Goal: Task Accomplishment & Management: Manage account settings

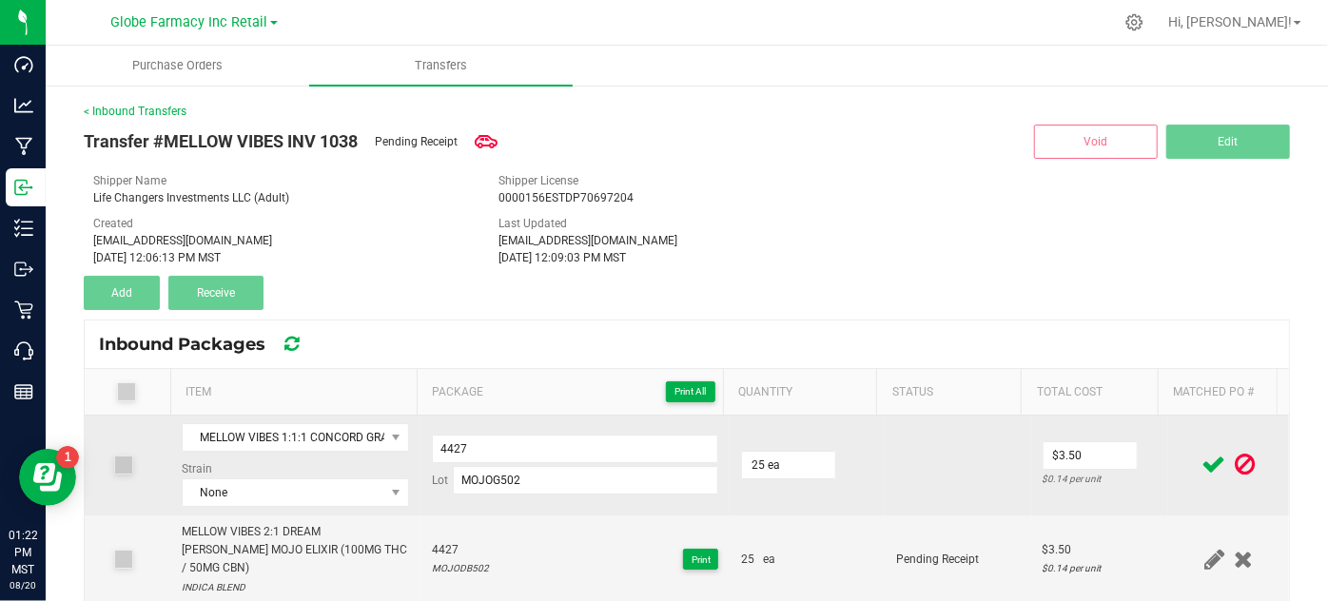
click at [1202, 456] on icon at bounding box center [1214, 465] width 24 height 24
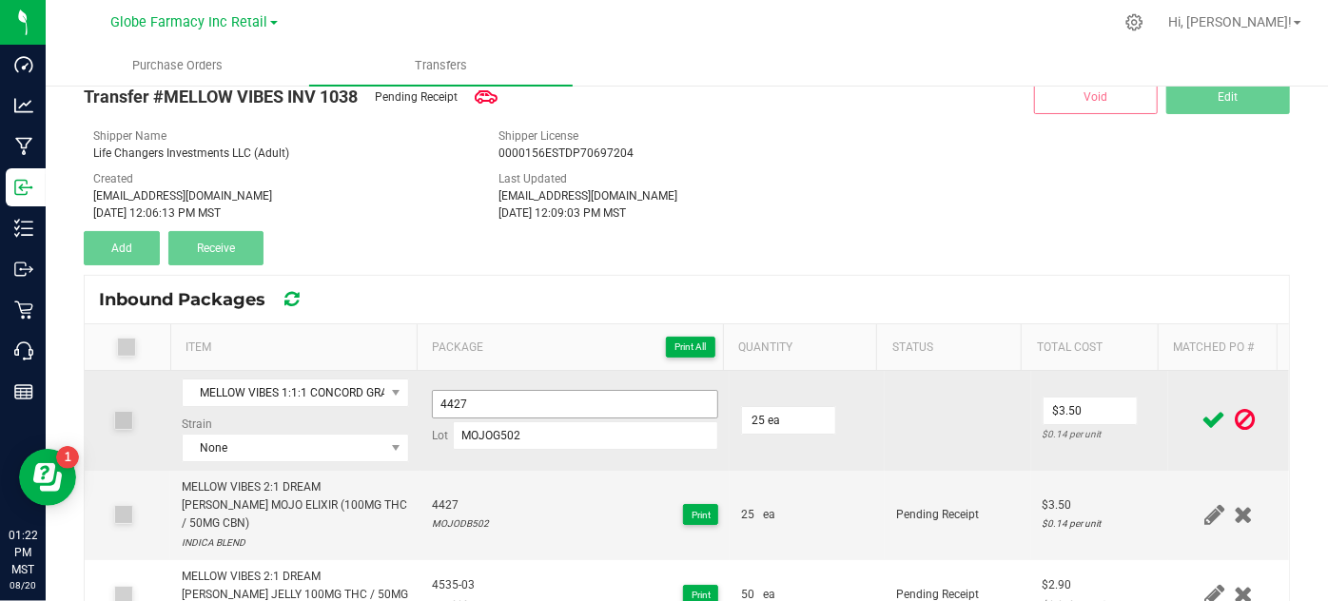
scroll to position [14, 0]
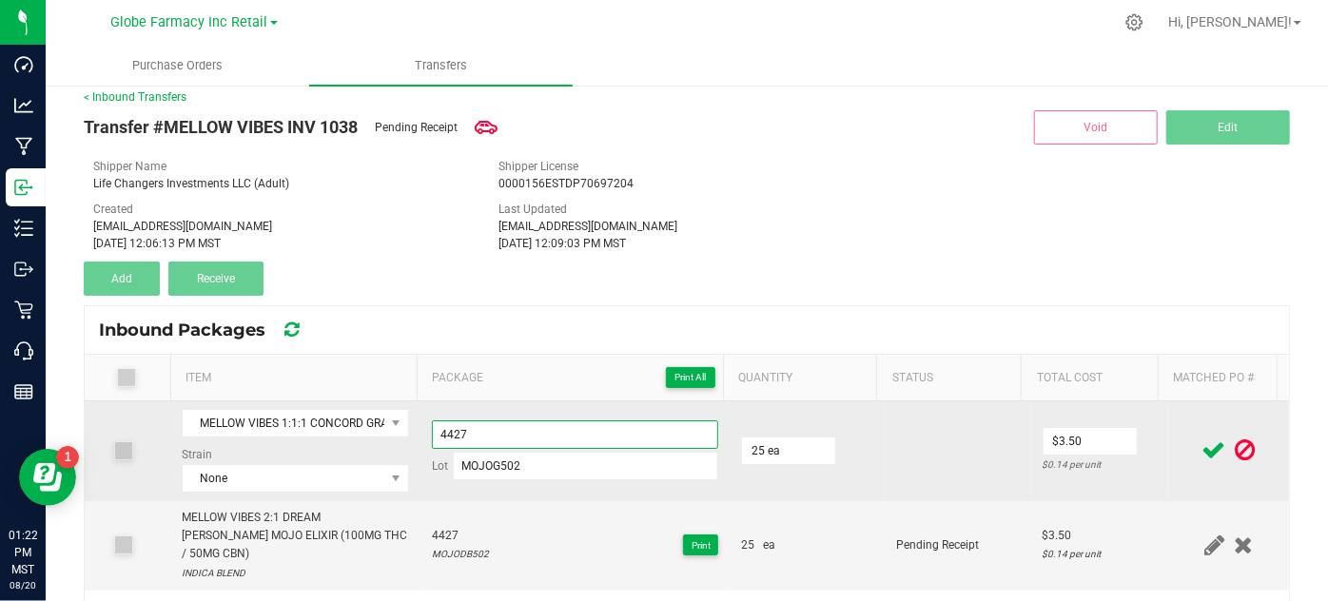
click at [451, 420] on input "4427" at bounding box center [575, 434] width 287 height 29
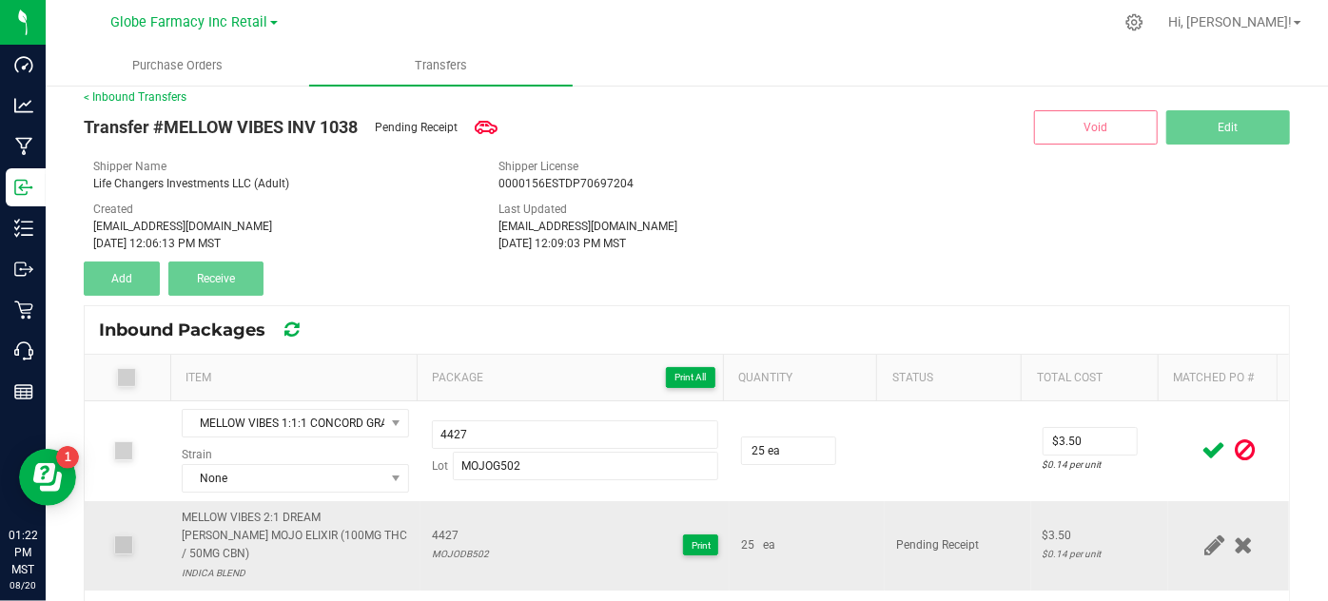
click at [432, 545] on div "MOJODB502" at bounding box center [460, 554] width 57 height 18
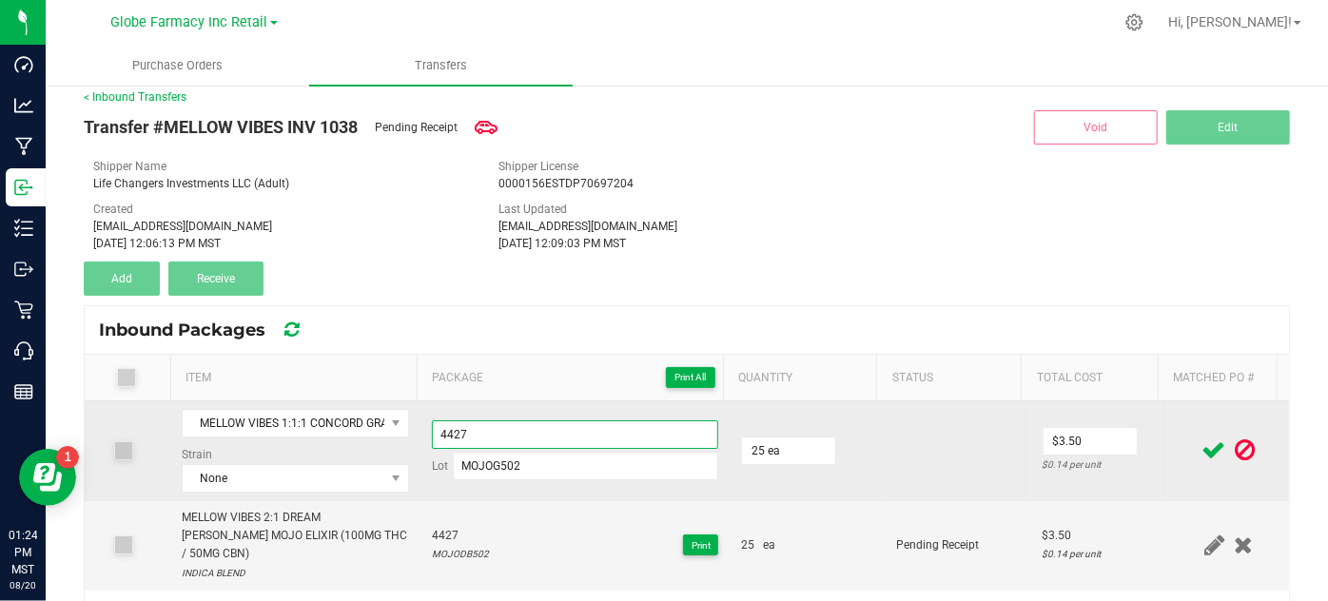
drag, startPoint x: 465, startPoint y: 440, endPoint x: 418, endPoint y: 418, distance: 51.9
click at [420, 418] on td "4427 Lot MOJOG502" at bounding box center [575, 451] width 310 height 100
type input "MOJOG50212924"
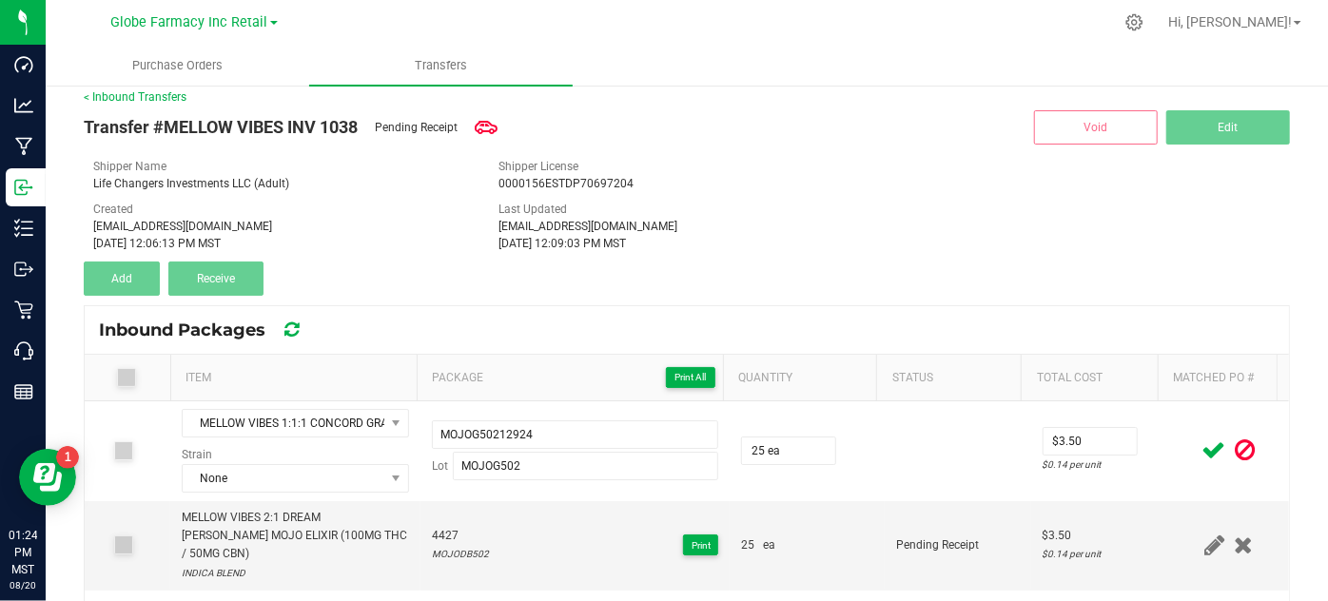
click at [576, 311] on div "Inbound Packages" at bounding box center [687, 330] width 1204 height 48
click at [1197, 440] on span at bounding box center [1213, 450] width 33 height 37
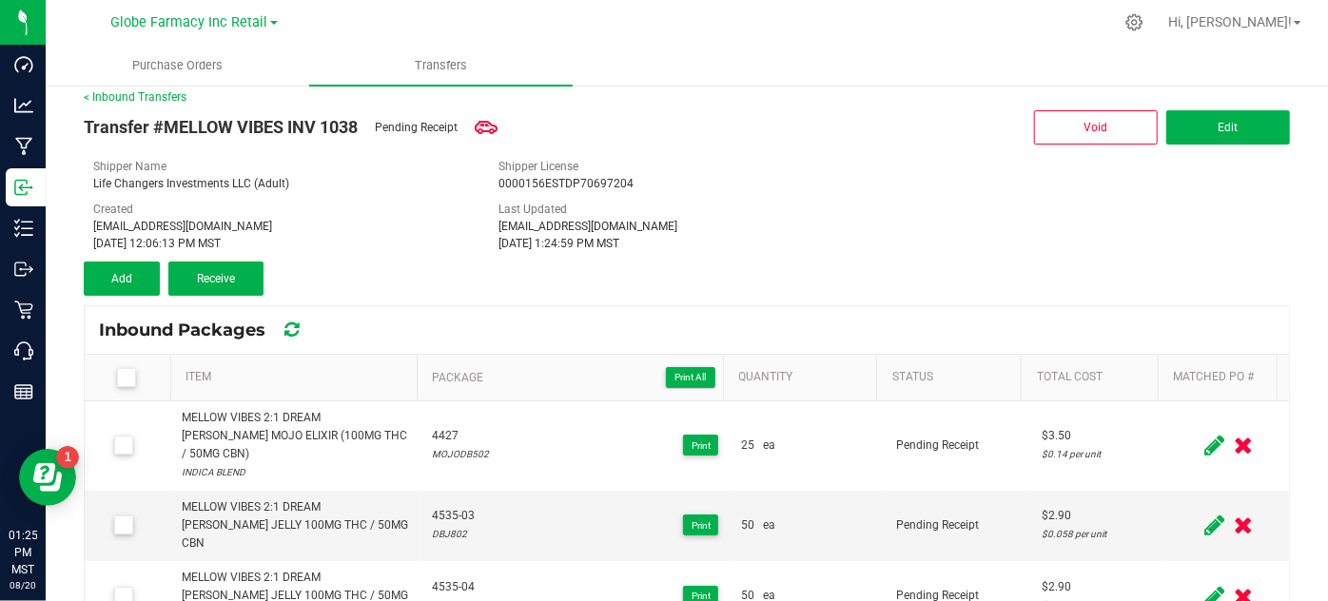
click at [1199, 449] on span at bounding box center [1213, 445] width 29 height 37
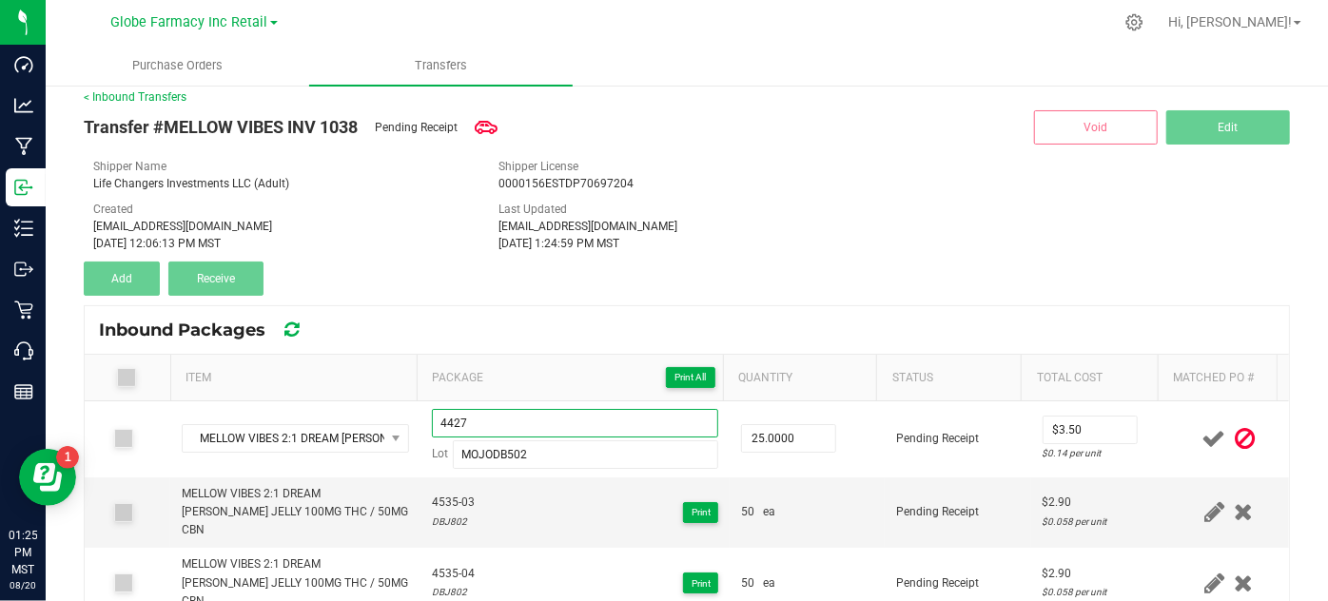
drag, startPoint x: 489, startPoint y: 418, endPoint x: 320, endPoint y: 384, distance: 172.5
click at [352, 389] on div "Item Package Print All Quantity Status Total Cost Matched PO # MELLOW VIBES 2:1…" at bounding box center [687, 511] width 1204 height 313
type input "MOJODB50212924"
click at [1202, 437] on icon at bounding box center [1214, 439] width 24 height 24
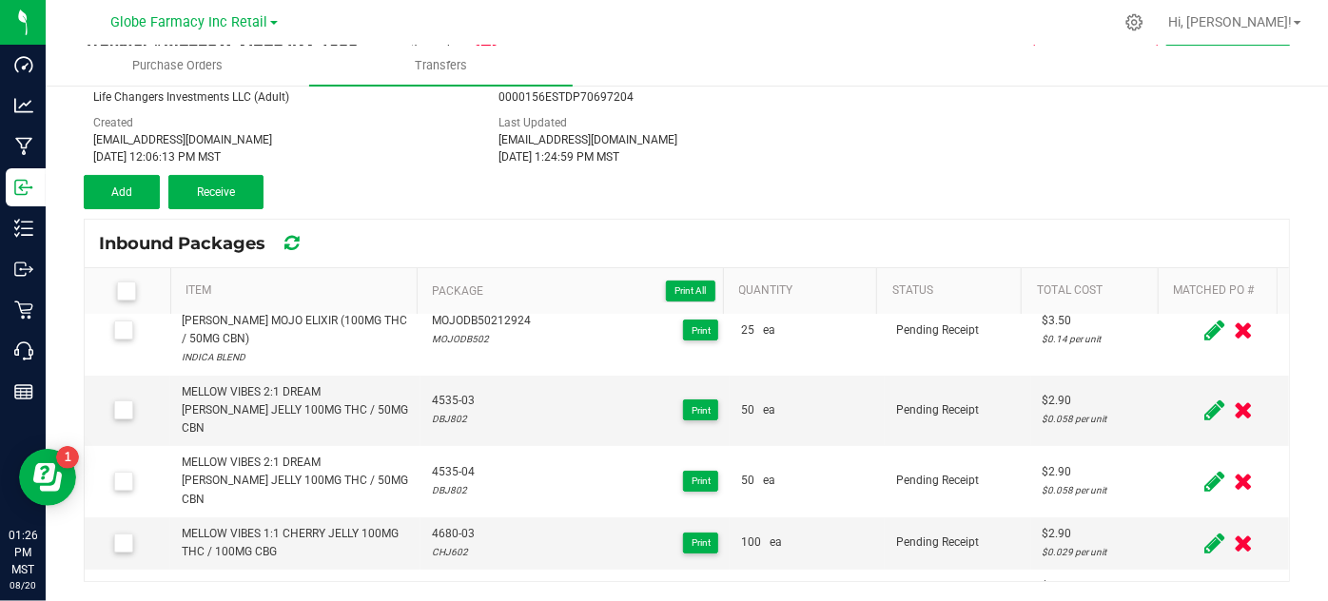
scroll to position [0, 0]
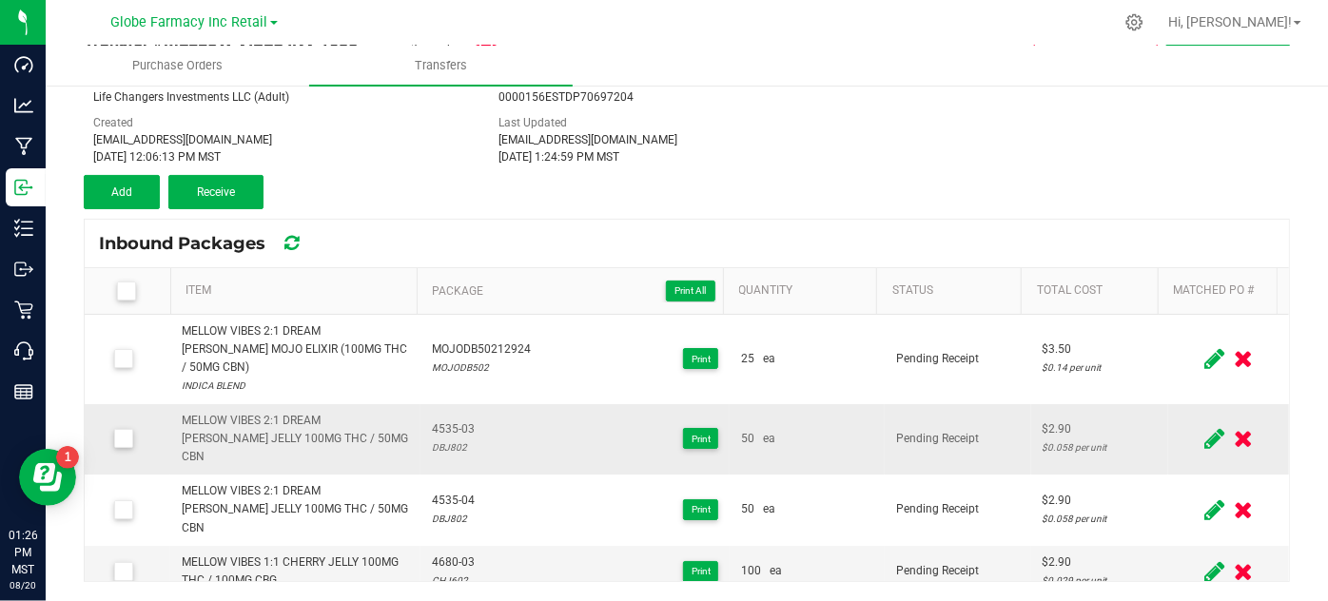
click at [1199, 420] on span at bounding box center [1213, 438] width 29 height 37
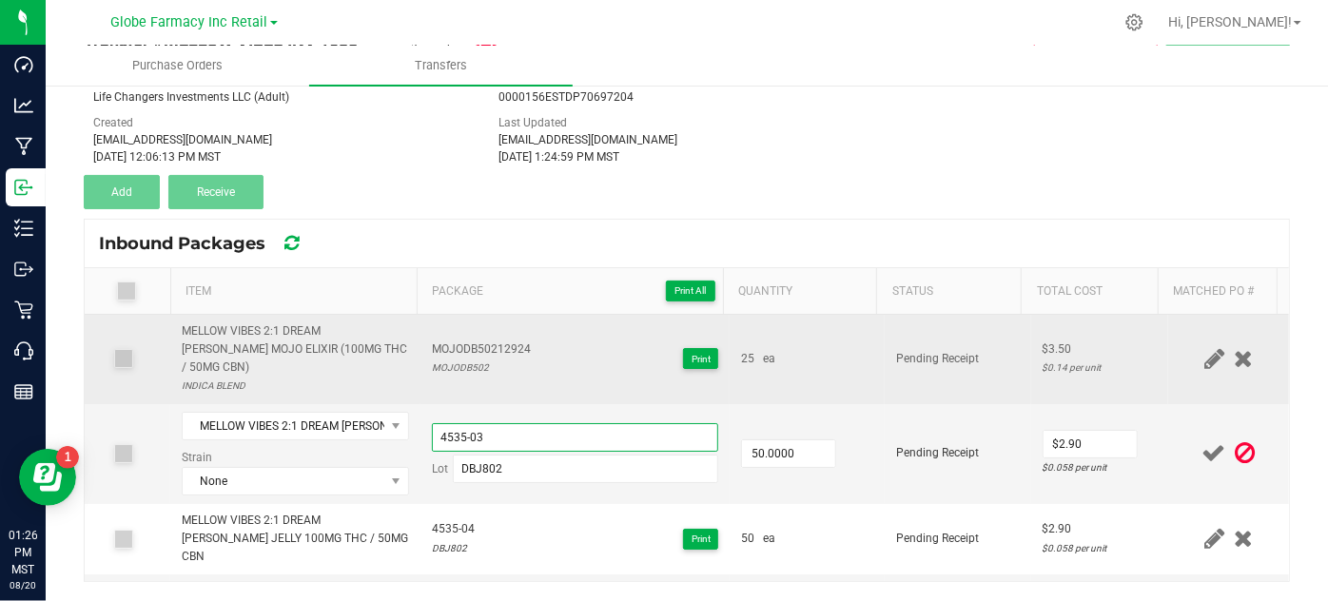
drag, startPoint x: 497, startPoint y: 407, endPoint x: 279, endPoint y: 367, distance: 222.4
click at [284, 369] on tbody "MELLOW VIBES 2:1 DREAM BERRY MOJO ELIXIR (100MG THC / 50MG CBN) INDICA BLEND MO…" at bounding box center [687, 533] width 1204 height 436
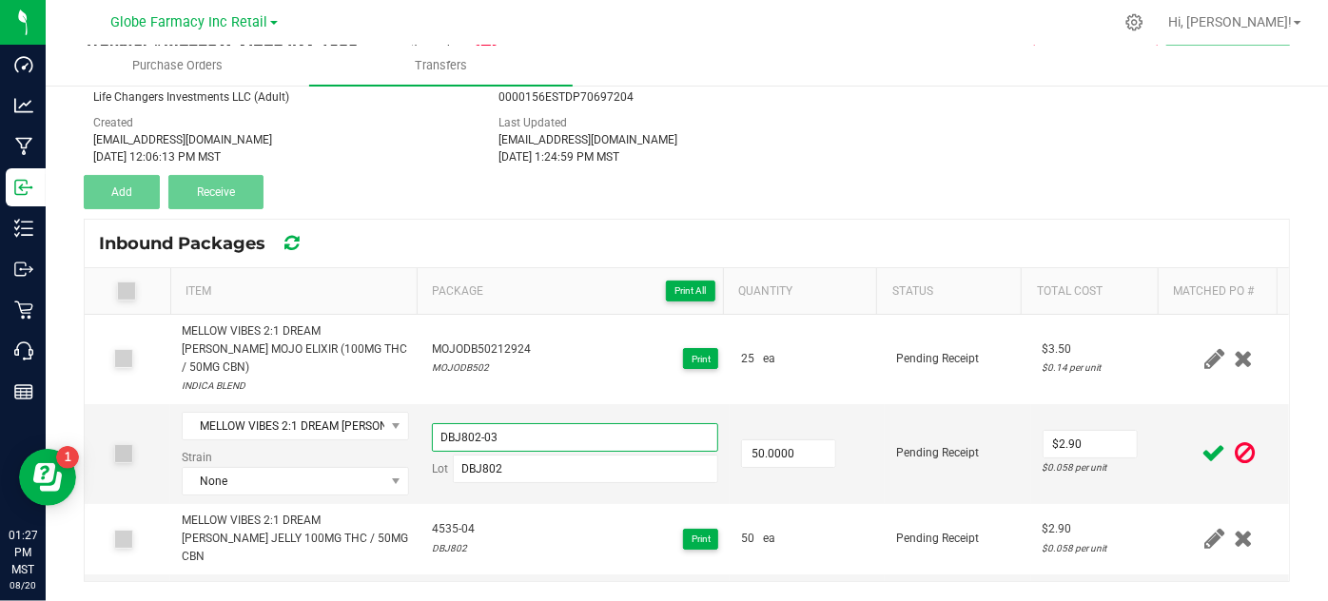
type input "DBJ802-03"
click at [1202, 441] on icon at bounding box center [1214, 453] width 24 height 24
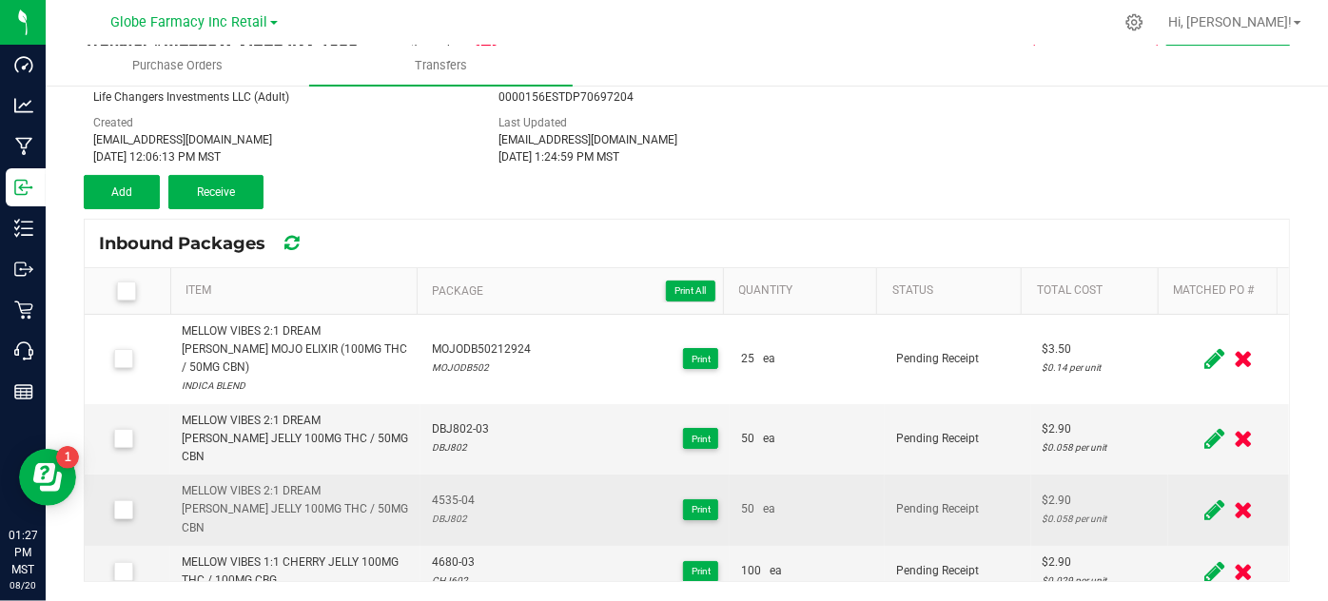
click at [1204, 498] on icon at bounding box center [1214, 510] width 20 height 24
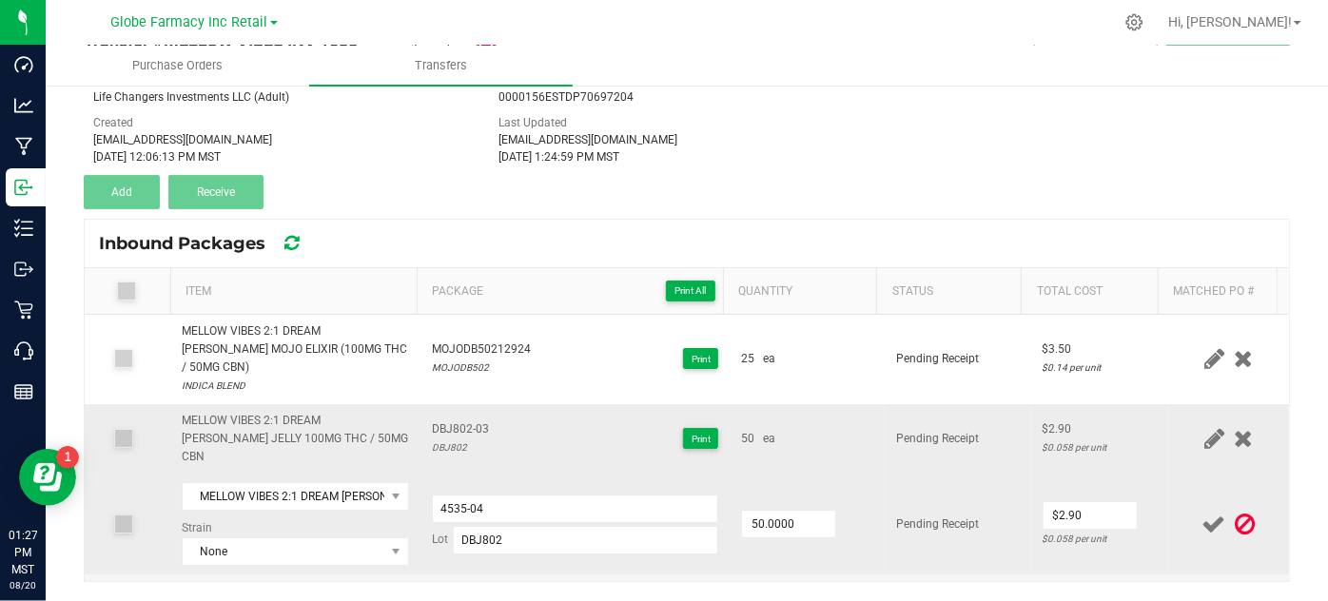
click at [454, 420] on span "DBJ802-03" at bounding box center [460, 429] width 57 height 18
copy span "DBJ802-03"
click at [448, 495] on input "4535-04" at bounding box center [575, 509] width 287 height 29
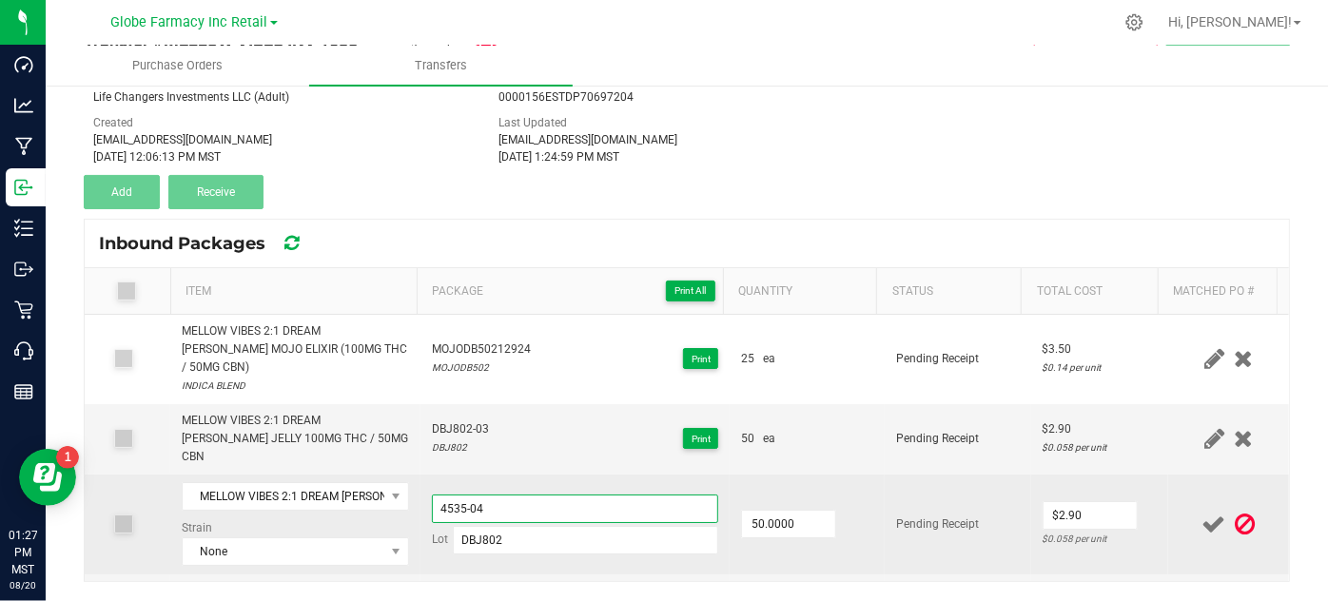
click at [448, 495] on input "4535-04" at bounding box center [575, 509] width 287 height 29
paste input "DBJ802-03"
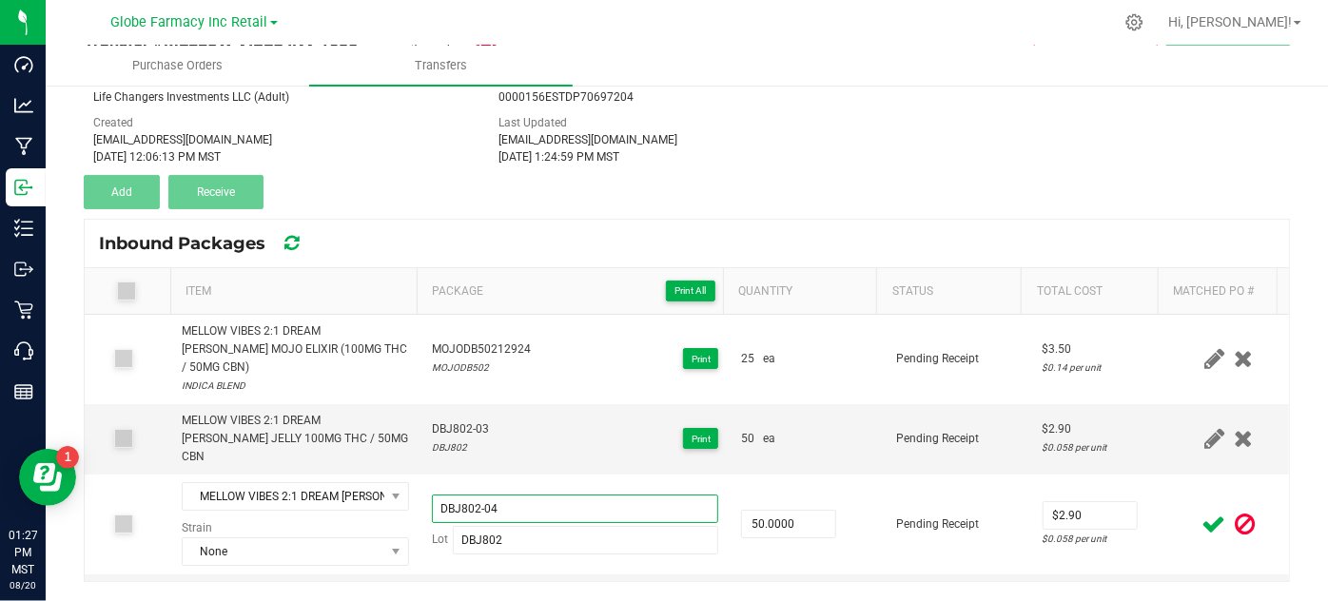
type input "DBJ802-04"
click at [1202, 513] on icon at bounding box center [1214, 525] width 24 height 24
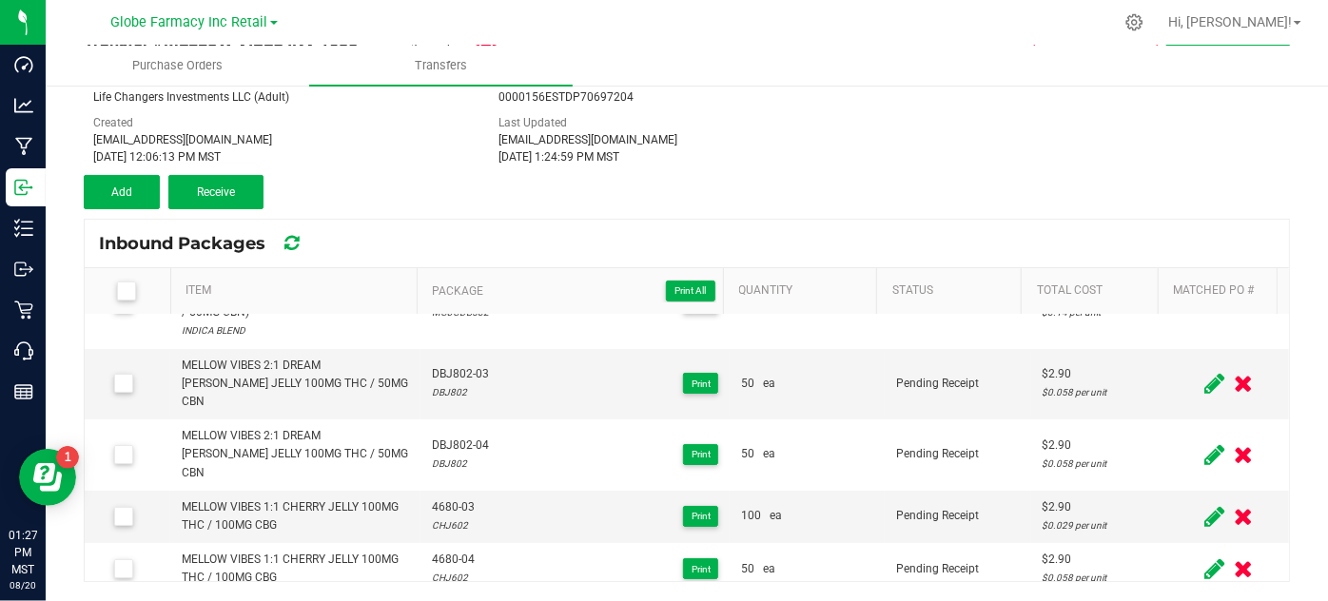
scroll to position [82, 0]
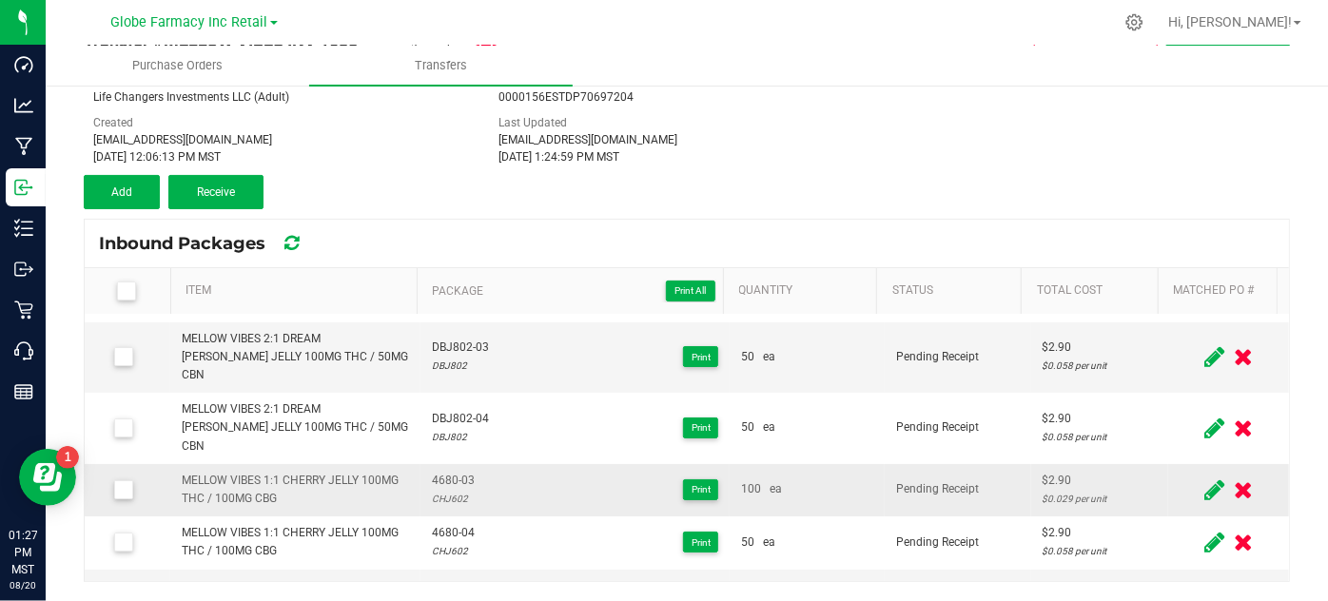
click at [1199, 472] on span at bounding box center [1213, 490] width 29 height 37
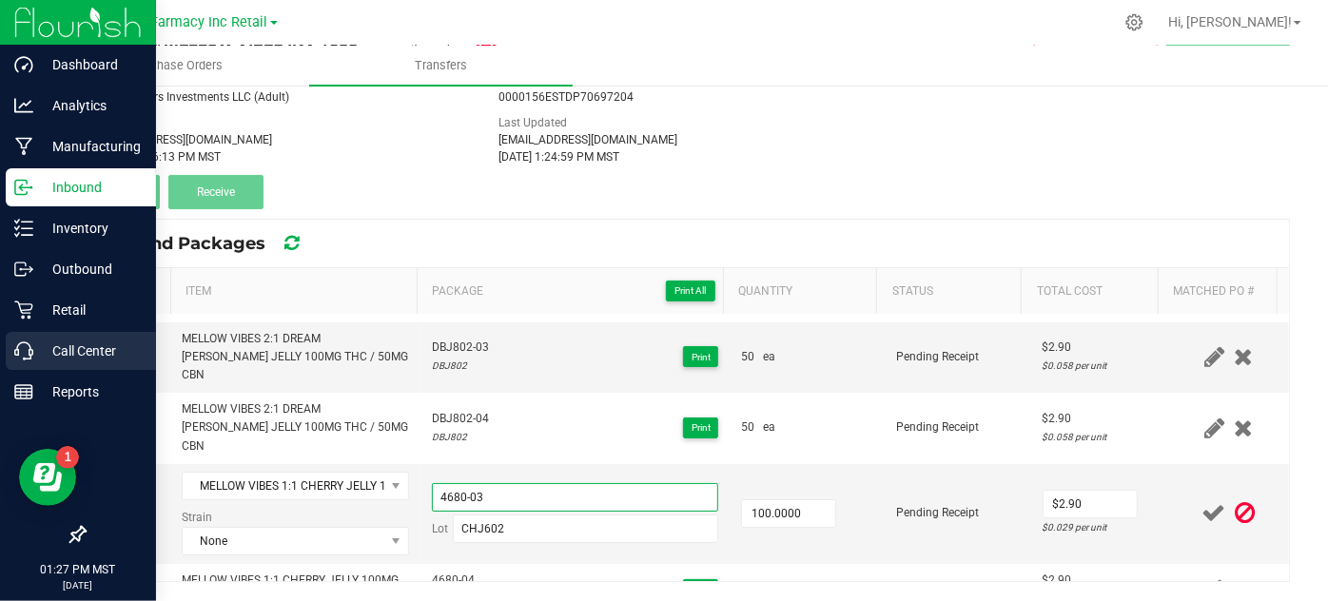
drag, startPoint x: 507, startPoint y: 435, endPoint x: 0, endPoint y: 352, distance: 513.6
click at [0, 354] on div "Dashboard Analytics Manufacturing Inbound Inventory Outbound Retail Call Center…" at bounding box center [664, 300] width 1328 height 601
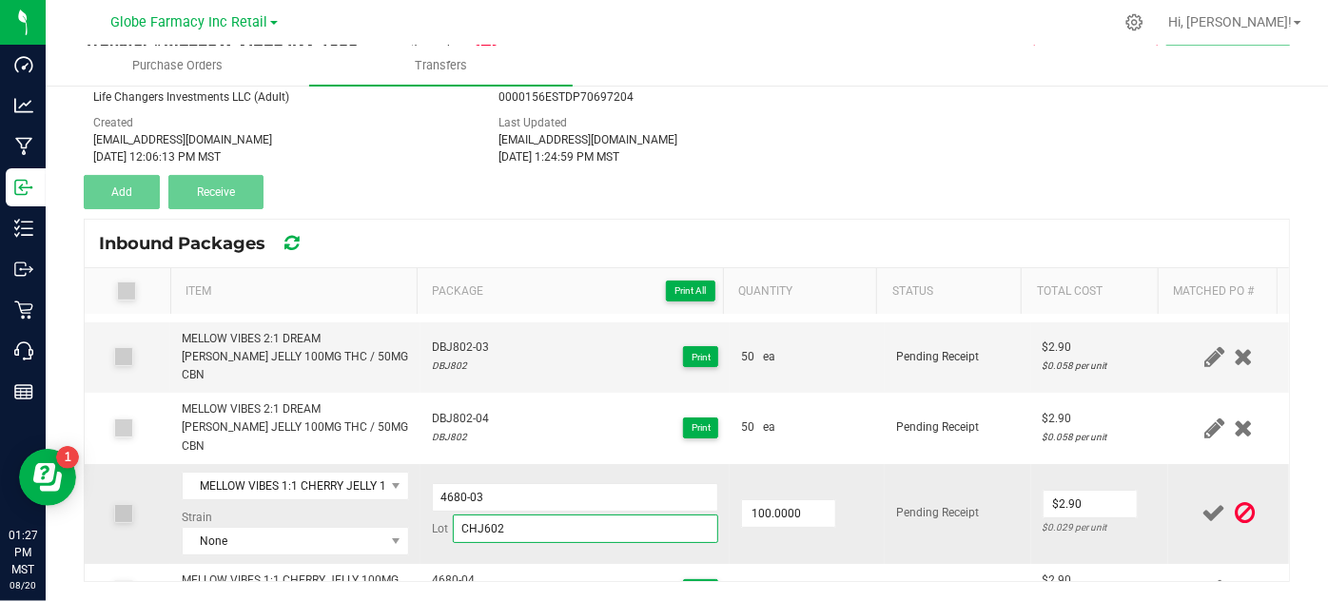
click at [454, 515] on input "CHJ602" at bounding box center [586, 529] width 266 height 29
click at [442, 483] on input "4680-03" at bounding box center [575, 497] width 287 height 29
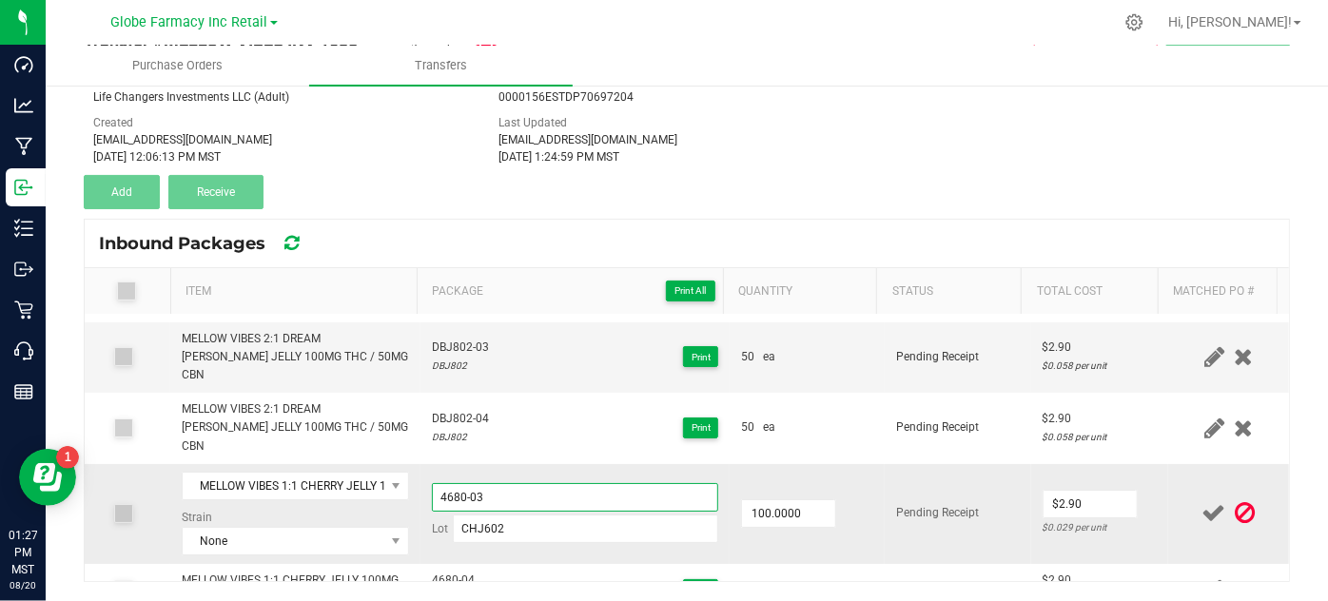
paste input "CHJ602"
click at [453, 483] on input "CHJ602-03" at bounding box center [575, 497] width 287 height 29
type input "CHJ602-03"
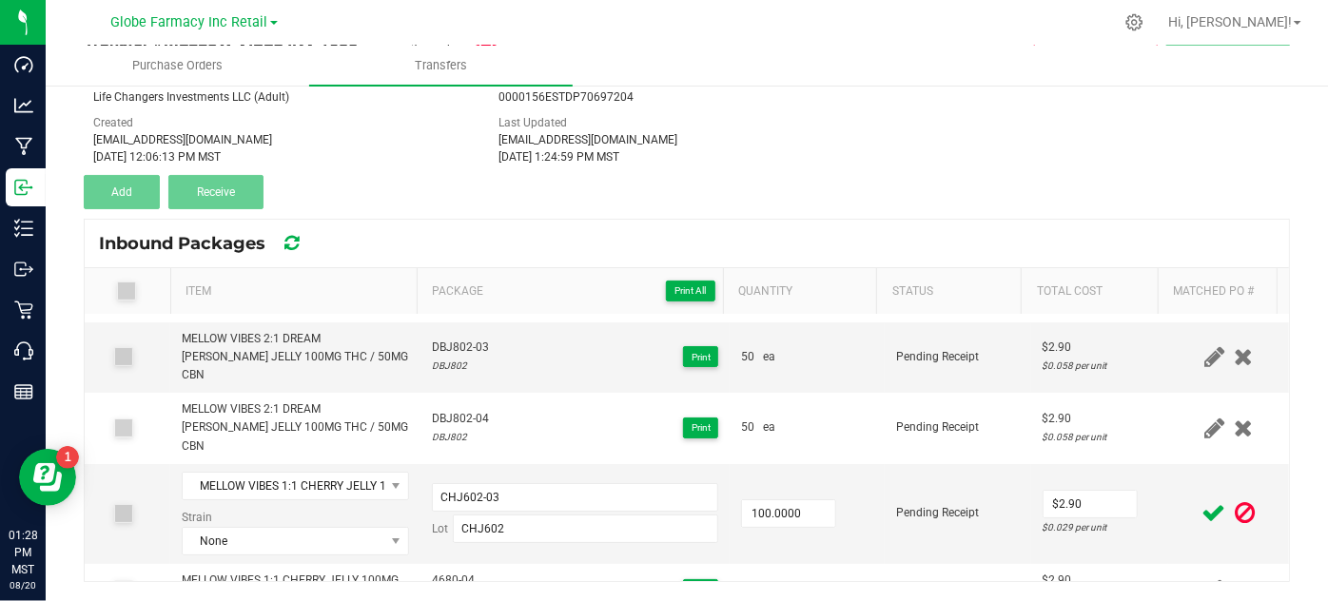
click at [1202, 501] on icon at bounding box center [1214, 513] width 24 height 24
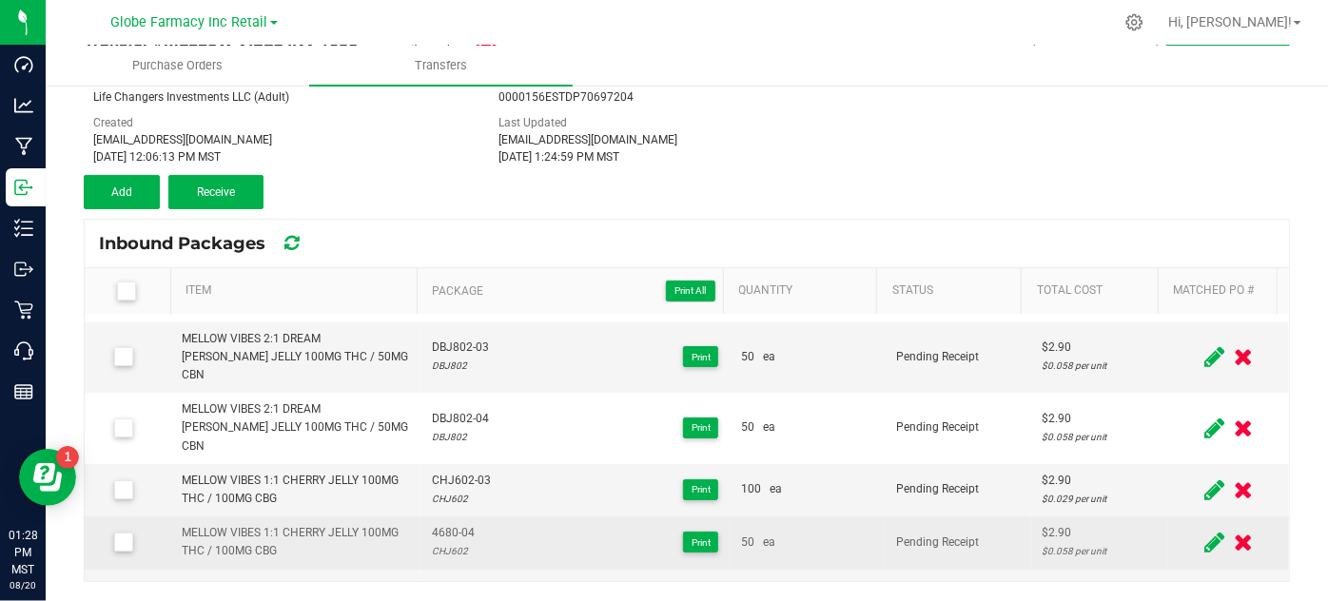
click at [1204, 531] on icon at bounding box center [1214, 543] width 20 height 24
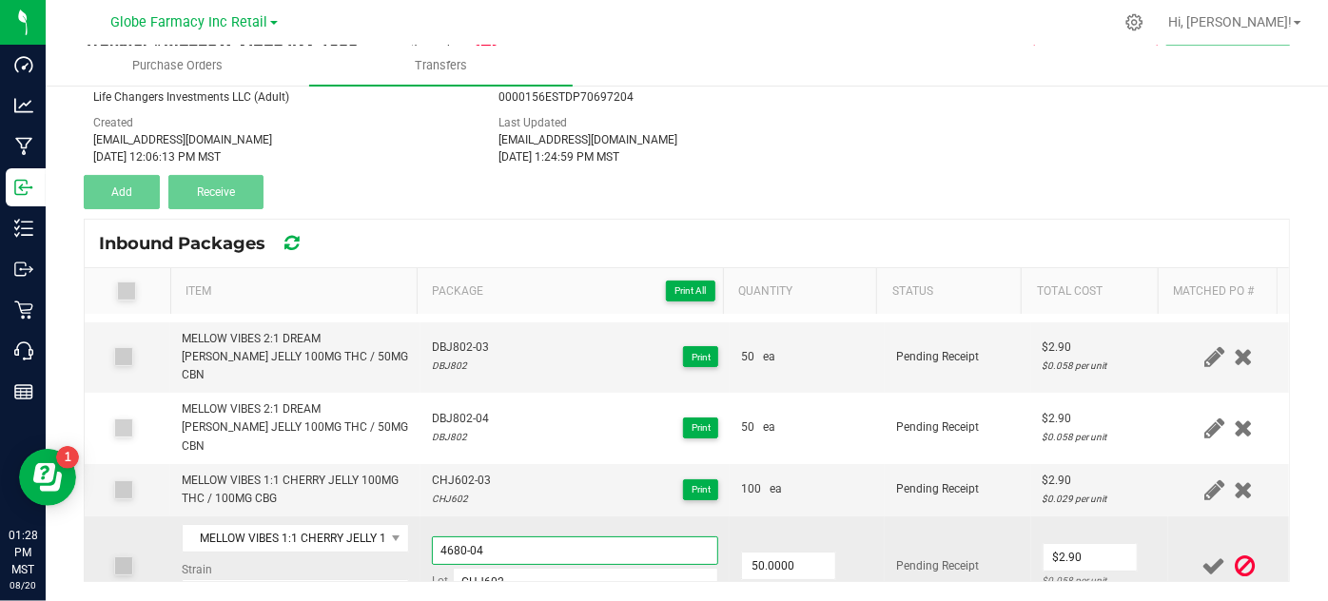
click at [454, 536] on input "4680-04" at bounding box center [575, 550] width 287 height 29
paste input "CHJ602-03"
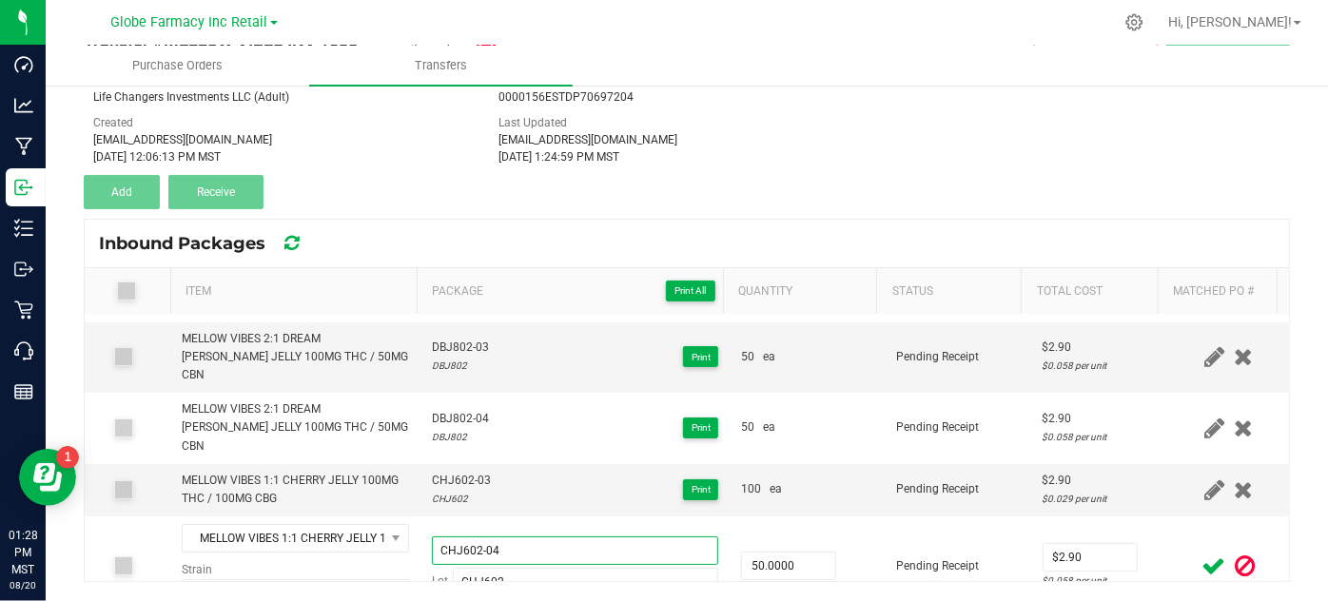
type input "CHJ602-04"
click at [1202, 554] on icon at bounding box center [1214, 566] width 24 height 24
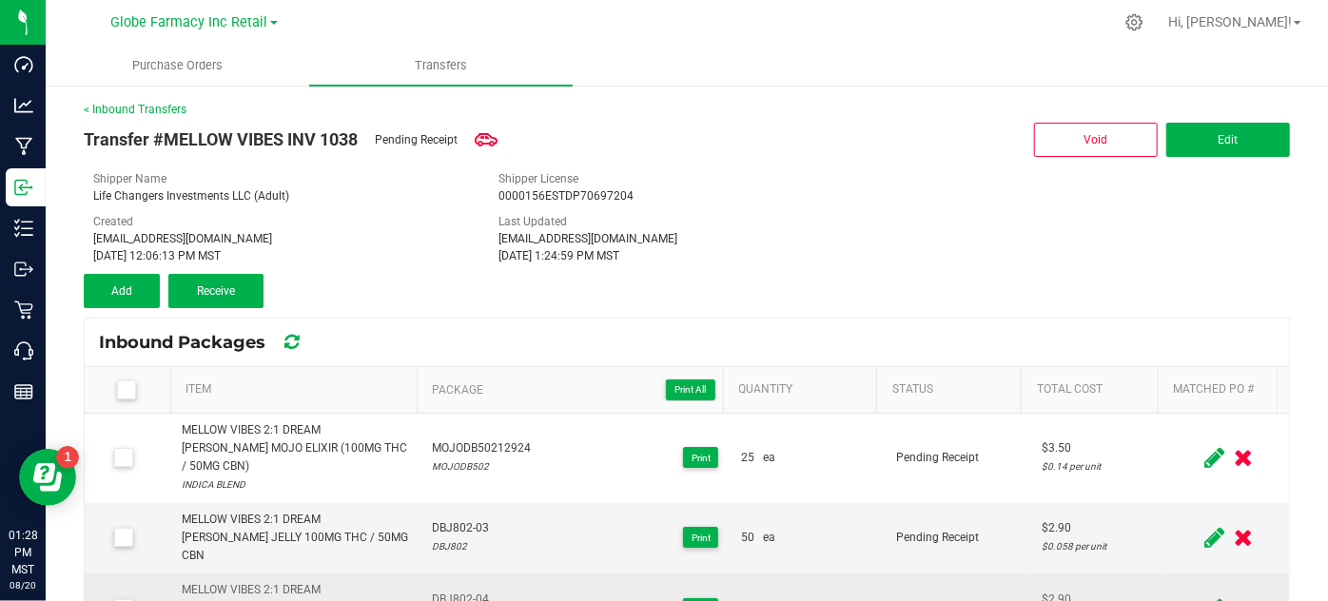
scroll to position [0, 0]
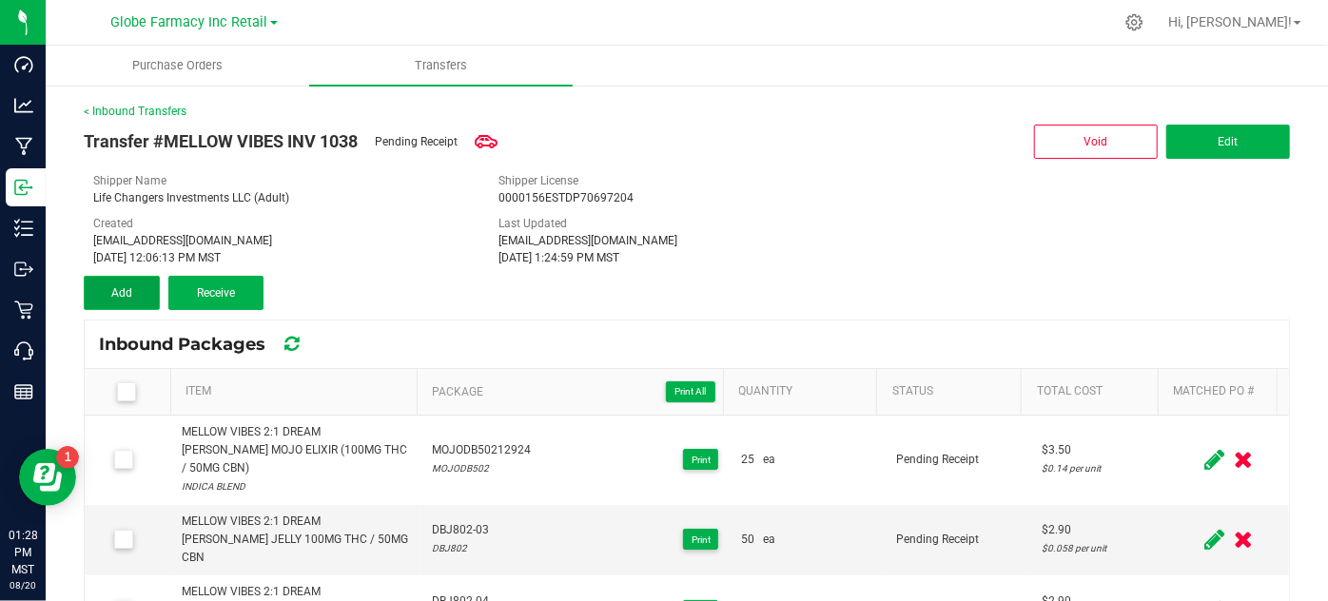
click at [132, 301] on button "Add" at bounding box center [122, 293] width 76 height 34
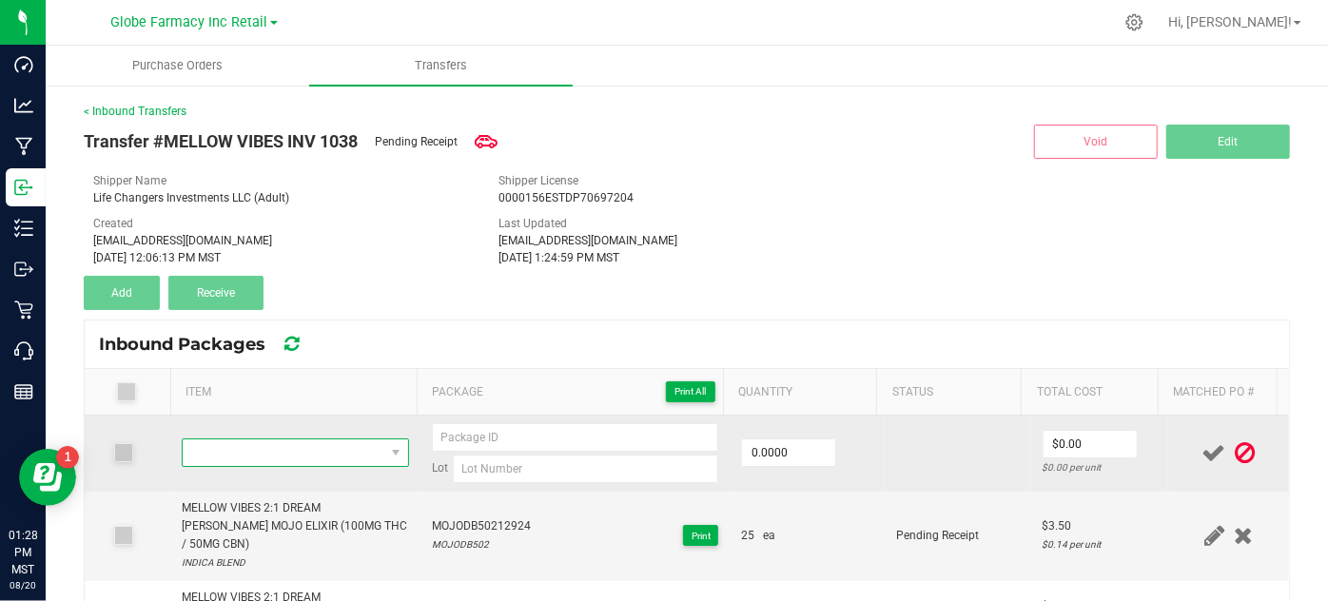
click at [278, 453] on span "NO DATA FOUND" at bounding box center [283, 452] width 201 height 27
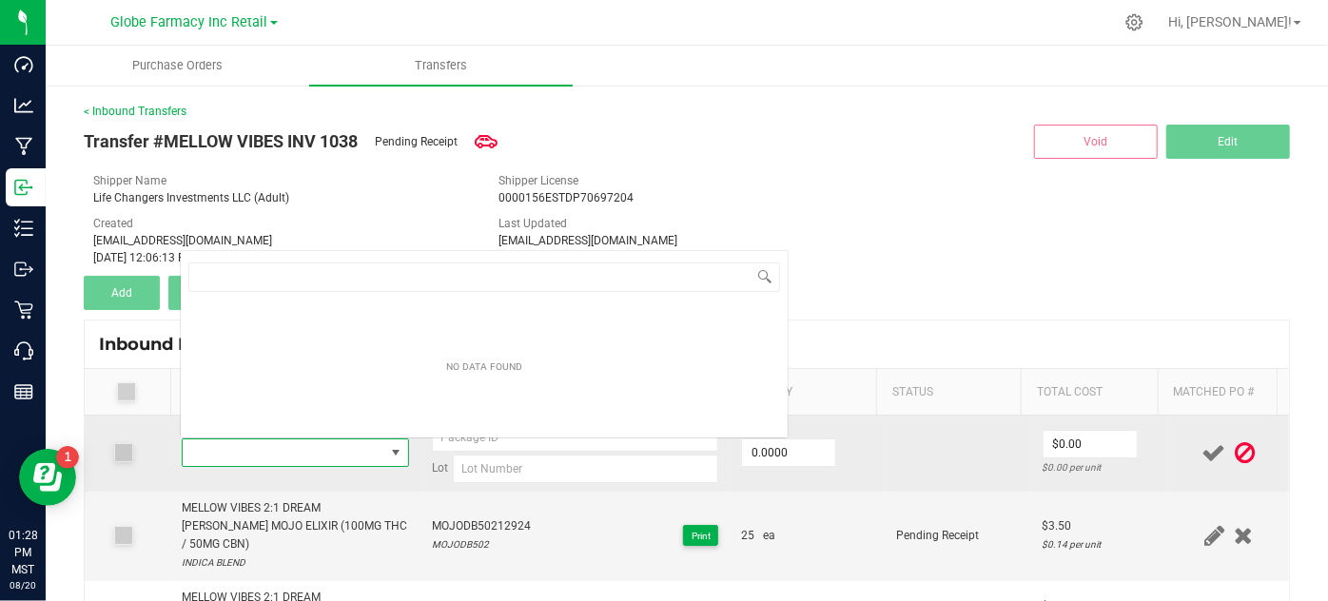
scroll to position [28, 218]
type input "MELLOW VIBES GREEN APPLE JELLY 100MG"
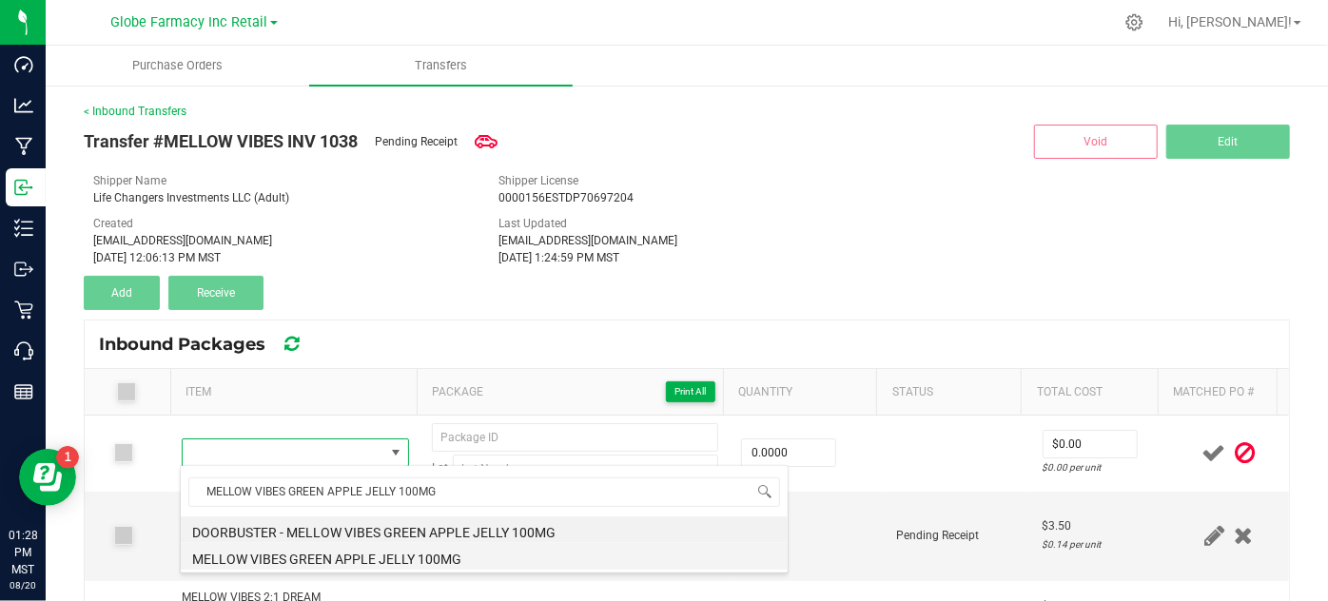
click at [361, 557] on li "MELLOW VIBES GREEN APPLE JELLY 100MG" at bounding box center [484, 556] width 607 height 27
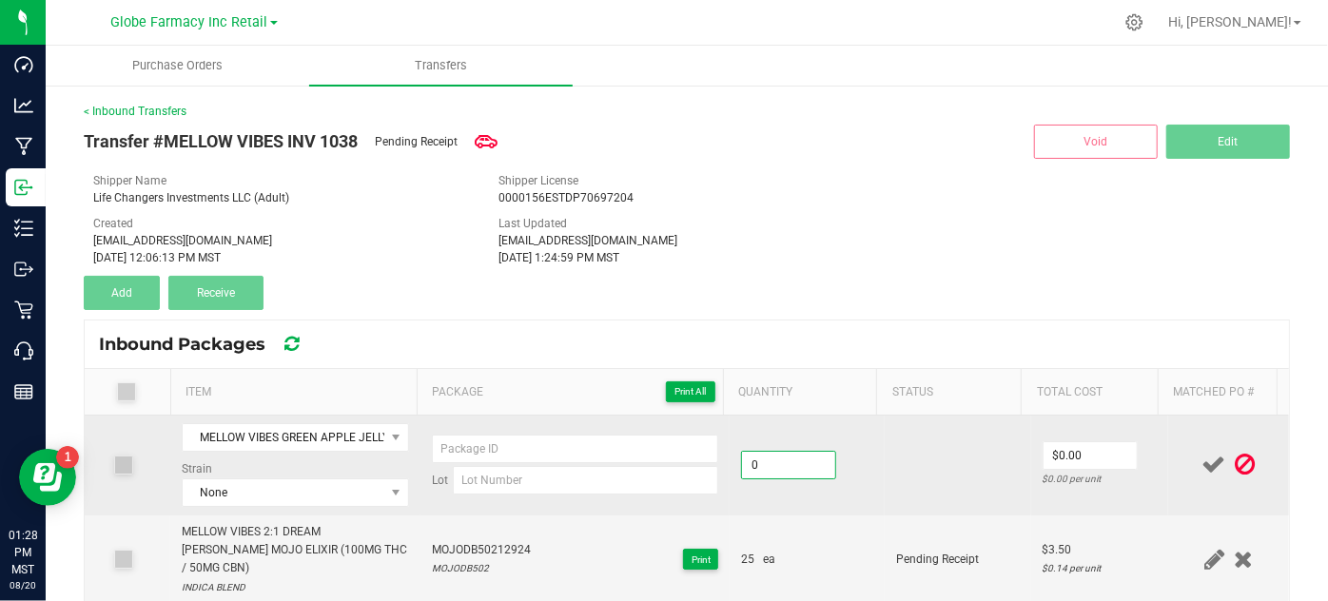
click at [799, 460] on input "0" at bounding box center [788, 465] width 93 height 27
type input "50 ea"
click at [932, 497] on td at bounding box center [958, 466] width 146 height 100
click at [1049, 449] on input "0" at bounding box center [1089, 455] width 93 height 27
type input "$2.70"
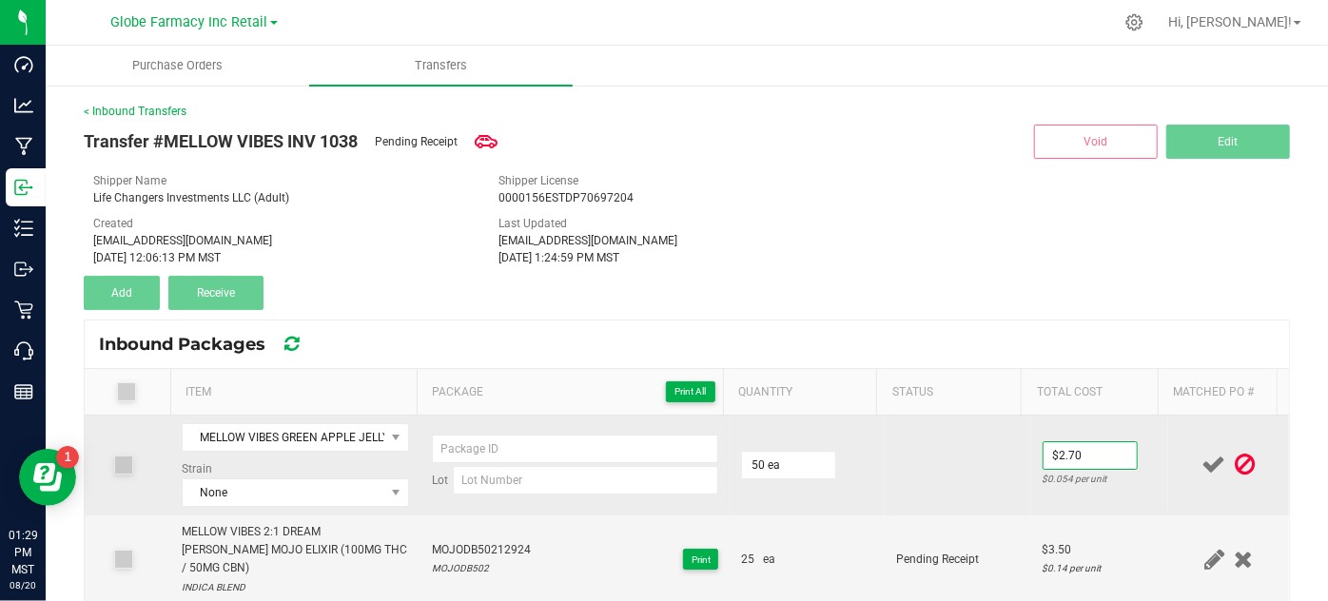
click at [996, 453] on td at bounding box center [958, 466] width 146 height 100
click at [571, 484] on input at bounding box center [586, 480] width 266 height 29
paste input "GAJ802"
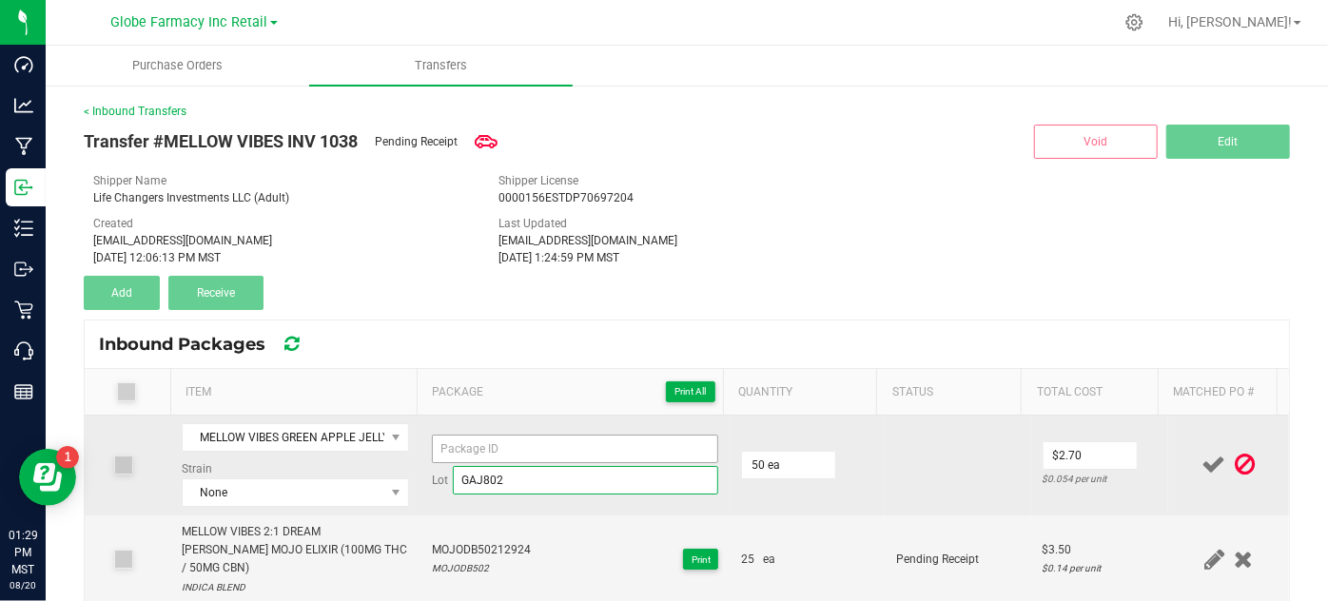
type input "GAJ802"
click at [469, 441] on input at bounding box center [575, 449] width 287 height 29
paste input "GAJ802"
click at [469, 441] on input "GAJ802-03" at bounding box center [575, 449] width 287 height 29
click at [469, 440] on input "GAJ802-03" at bounding box center [575, 449] width 287 height 29
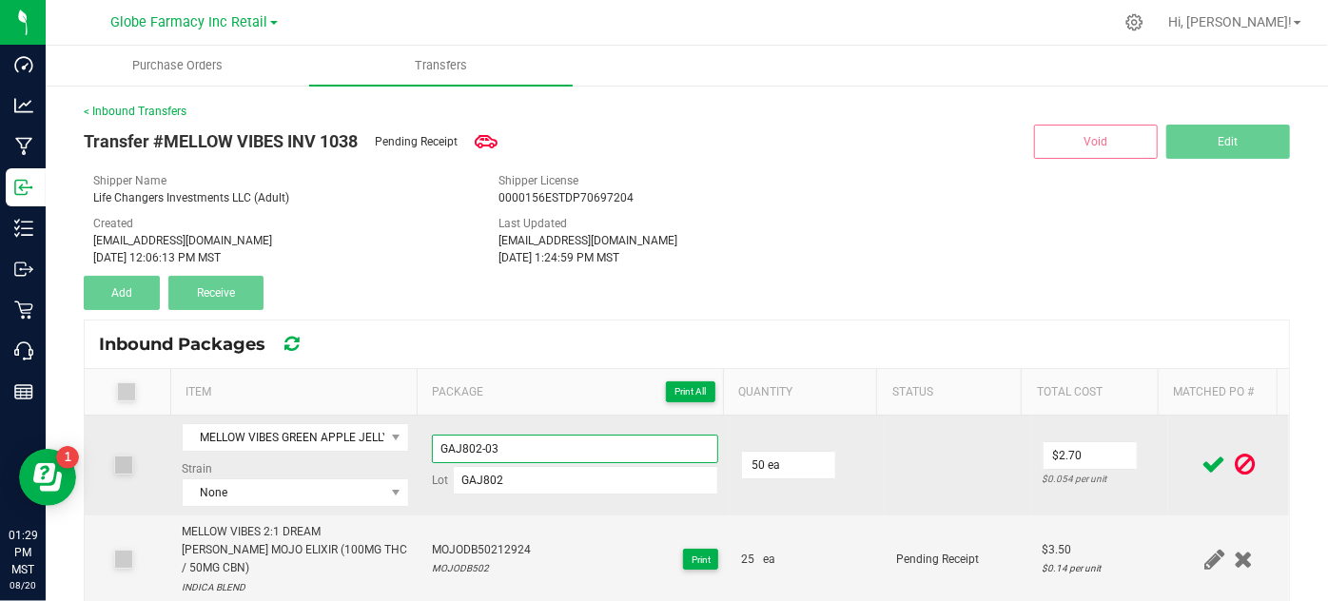
click at [469, 440] on input "GAJ802-03" at bounding box center [575, 449] width 287 height 29
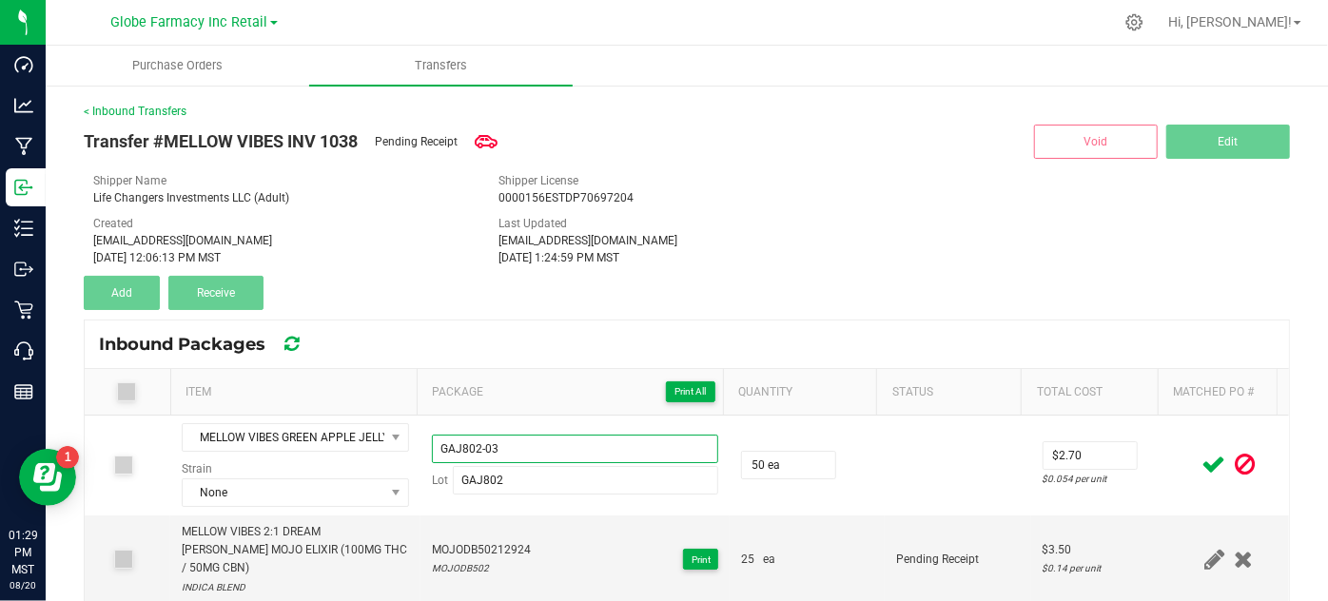
type input "GAJ802-03"
click at [1202, 458] on icon at bounding box center [1214, 465] width 24 height 24
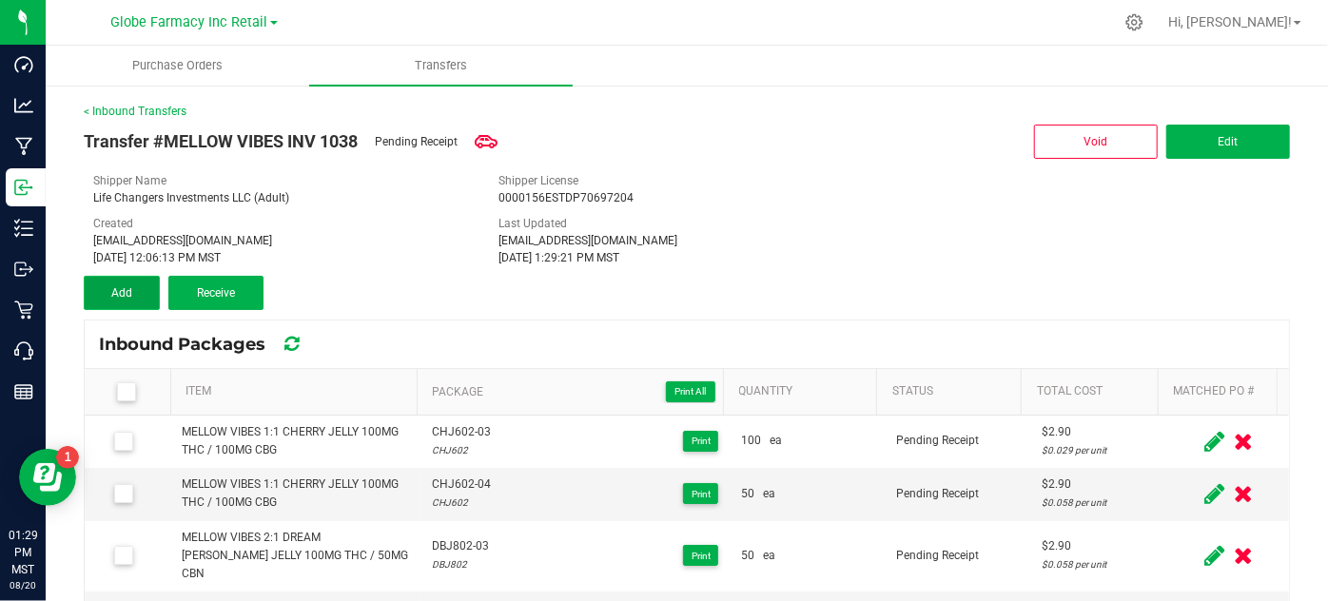
click at [142, 283] on button "Add" at bounding box center [122, 293] width 76 height 34
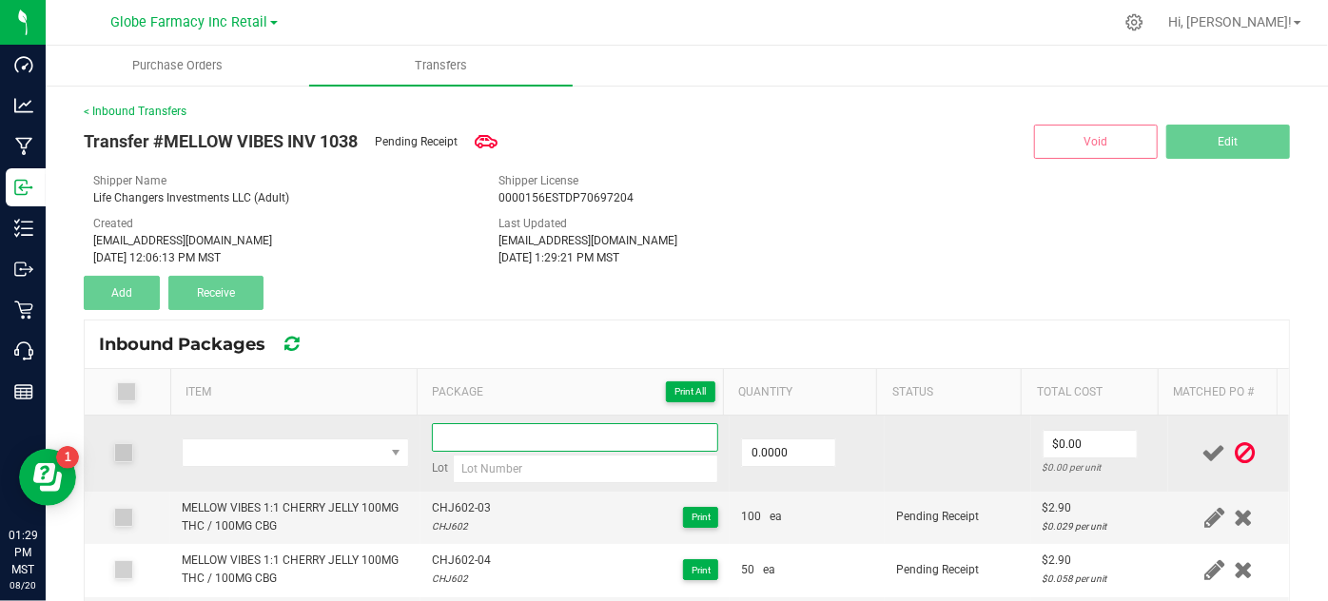
click at [538, 443] on input at bounding box center [575, 437] width 287 height 29
paste input "GAJ802-03"
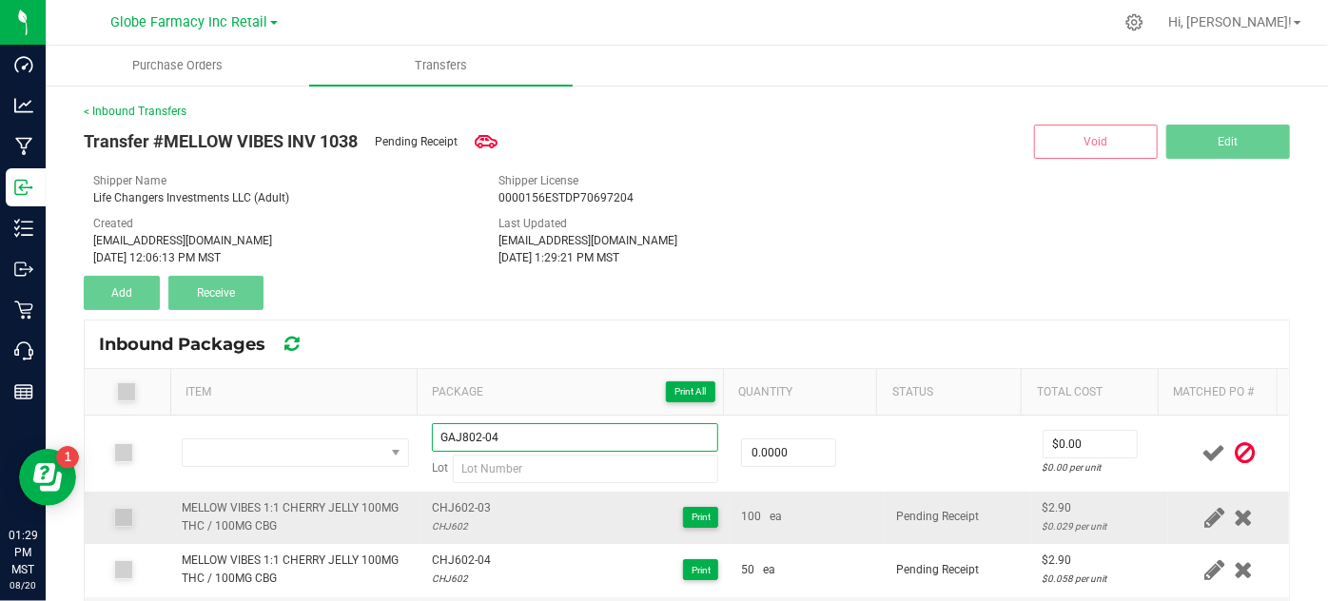
type input "GAJ802-04"
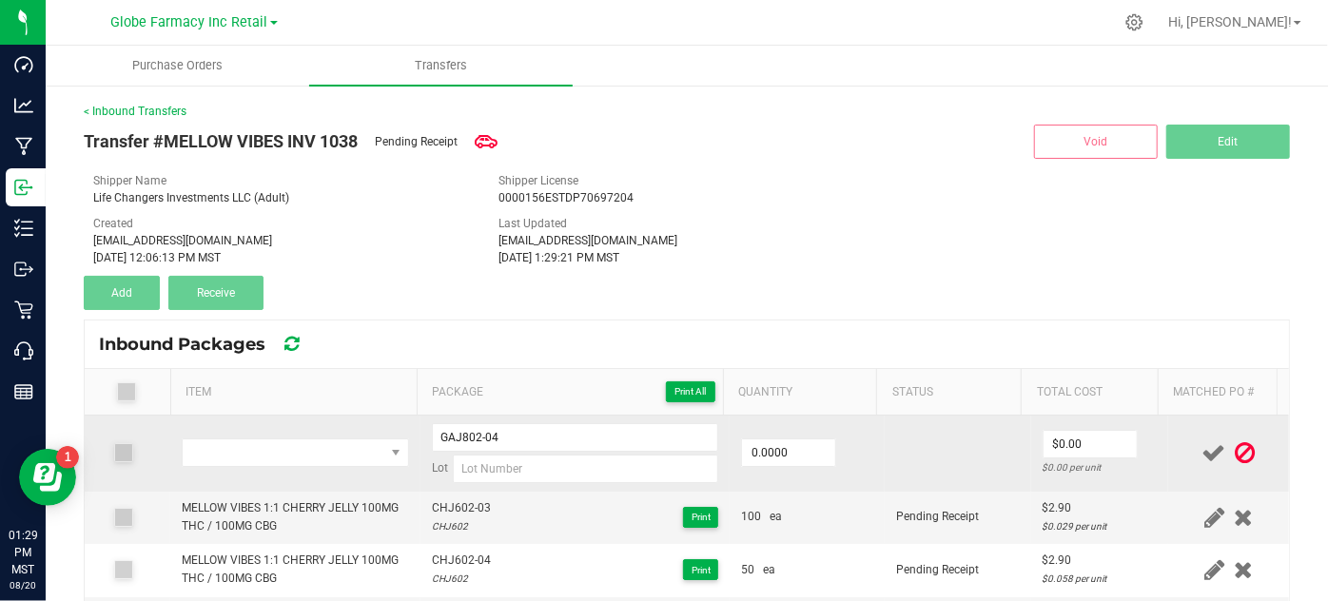
drag, startPoint x: 963, startPoint y: 535, endPoint x: 922, endPoint y: 460, distance: 85.2
click at [963, 535] on td "Pending Receipt" at bounding box center [958, 518] width 146 height 52
click at [315, 456] on span "NO DATA FOUND" at bounding box center [283, 452] width 201 height 27
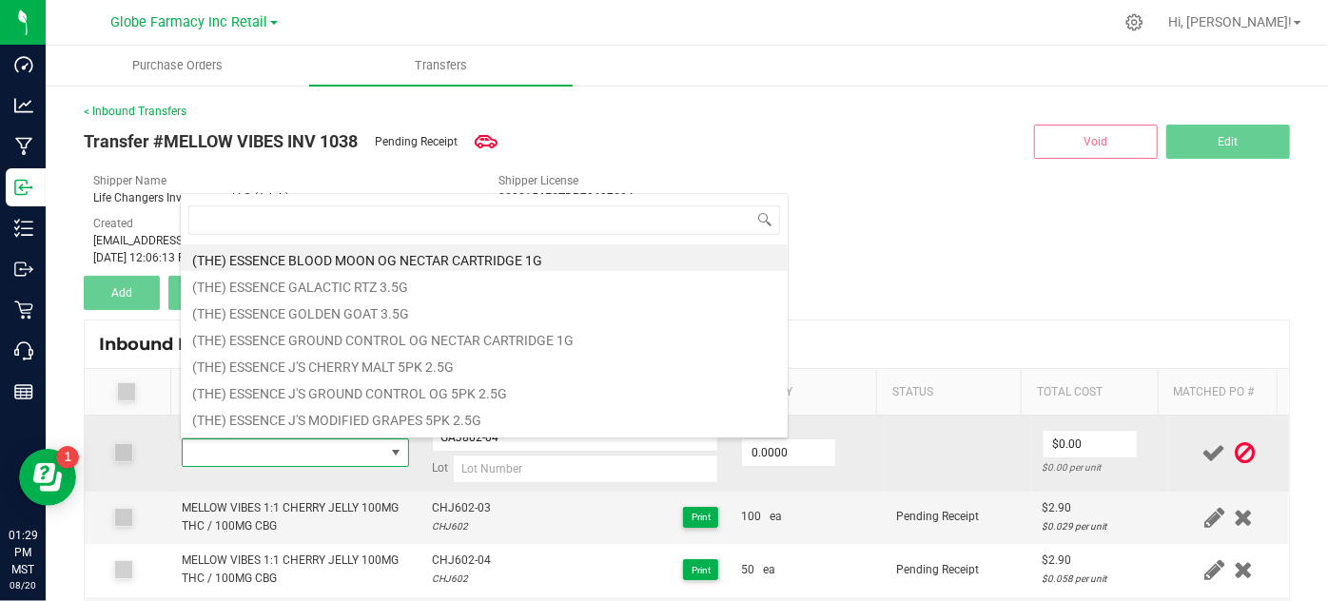
type input "MELLOW VIBES GREEN APPLE JELLY 100MG"
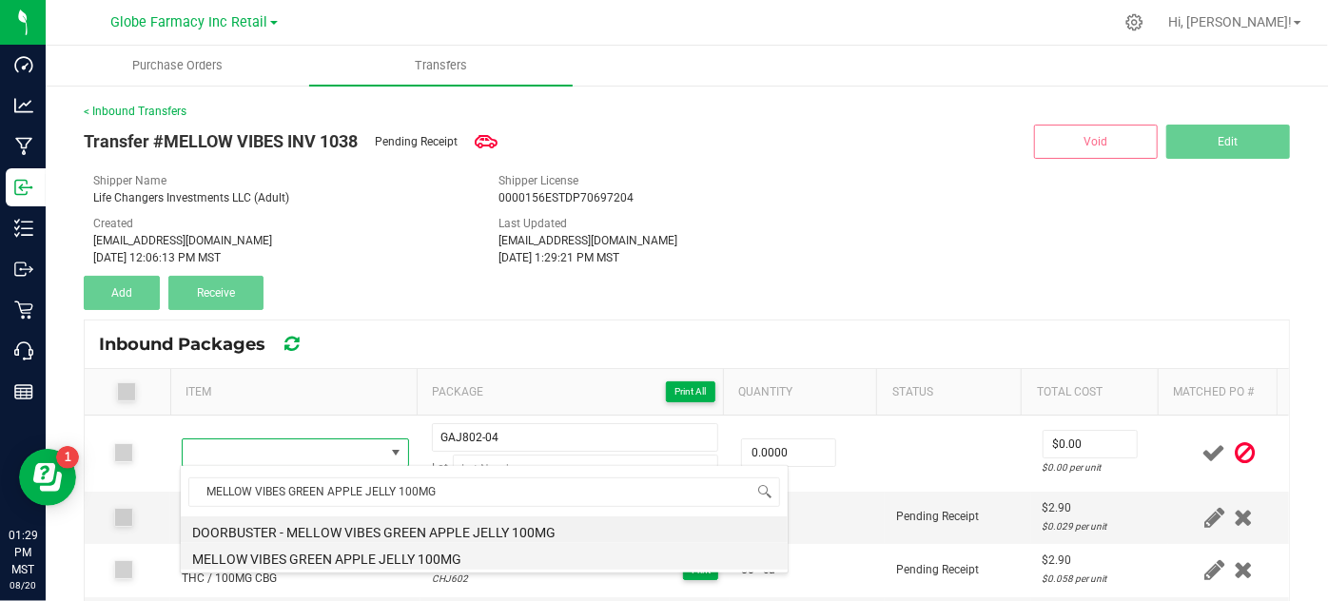
click at [221, 564] on li "MELLOW VIBES GREEN APPLE JELLY 100MG" at bounding box center [484, 556] width 607 height 27
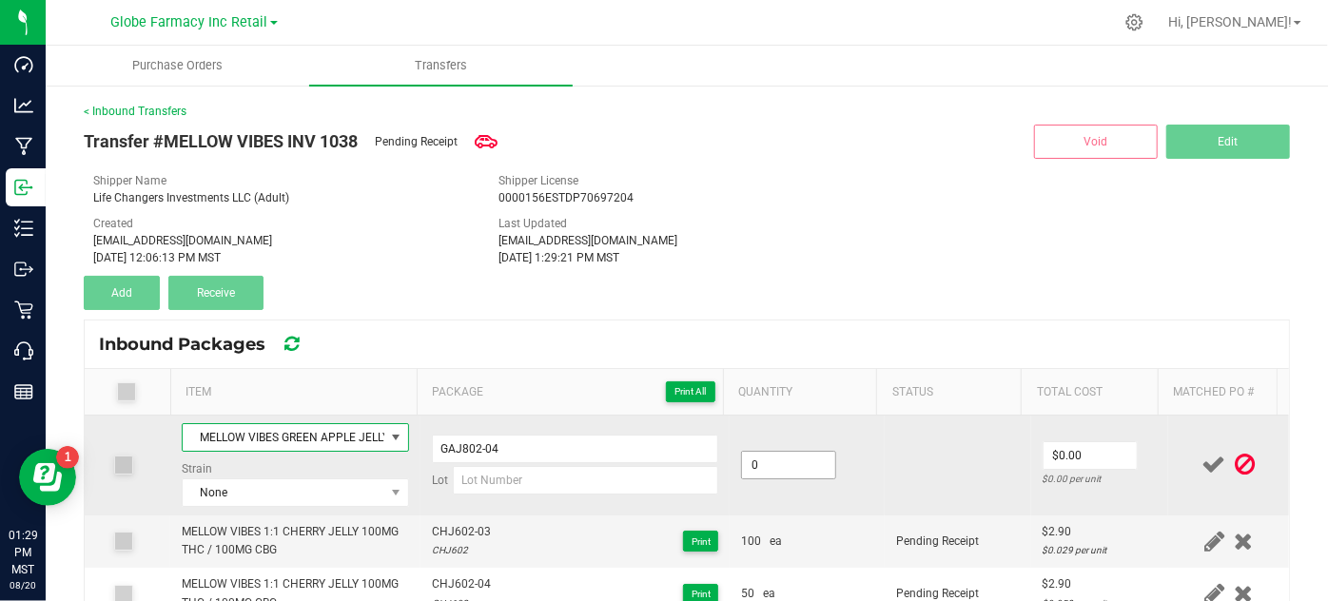
click at [784, 458] on input "0" at bounding box center [788, 465] width 93 height 27
type input "50 ea"
click at [854, 439] on td "50 ea" at bounding box center [806, 466] width 155 height 100
click at [1107, 457] on input "0" at bounding box center [1089, 455] width 93 height 27
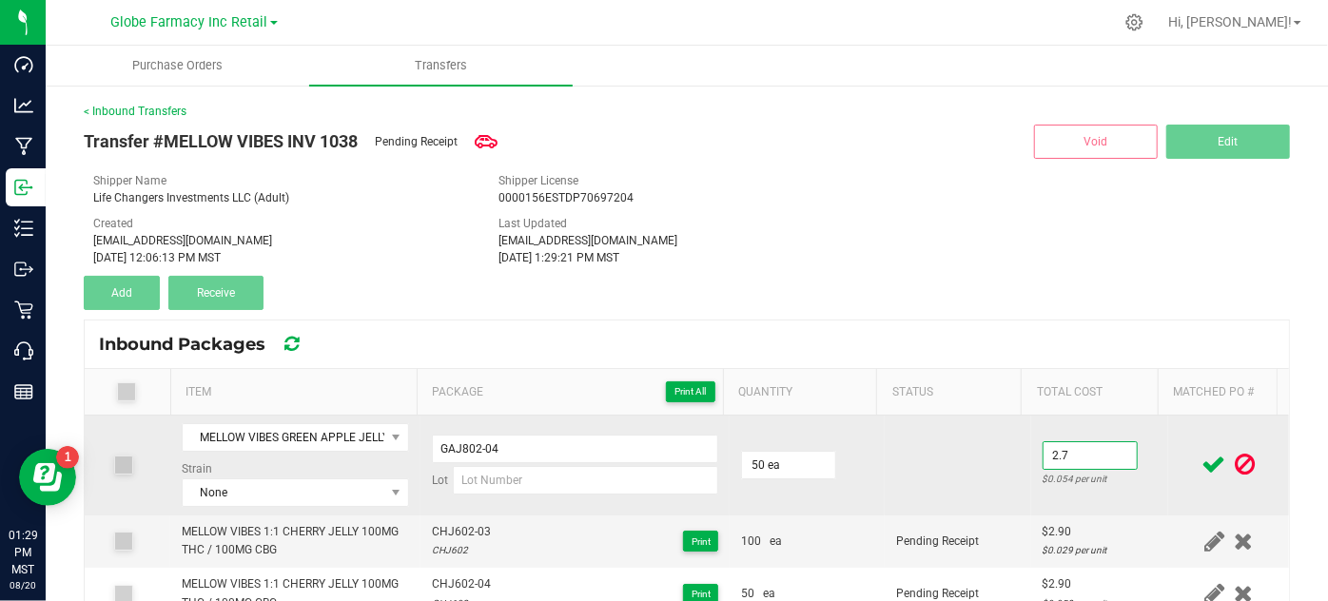
type input "$2.70"
click at [885, 507] on td at bounding box center [958, 466] width 146 height 100
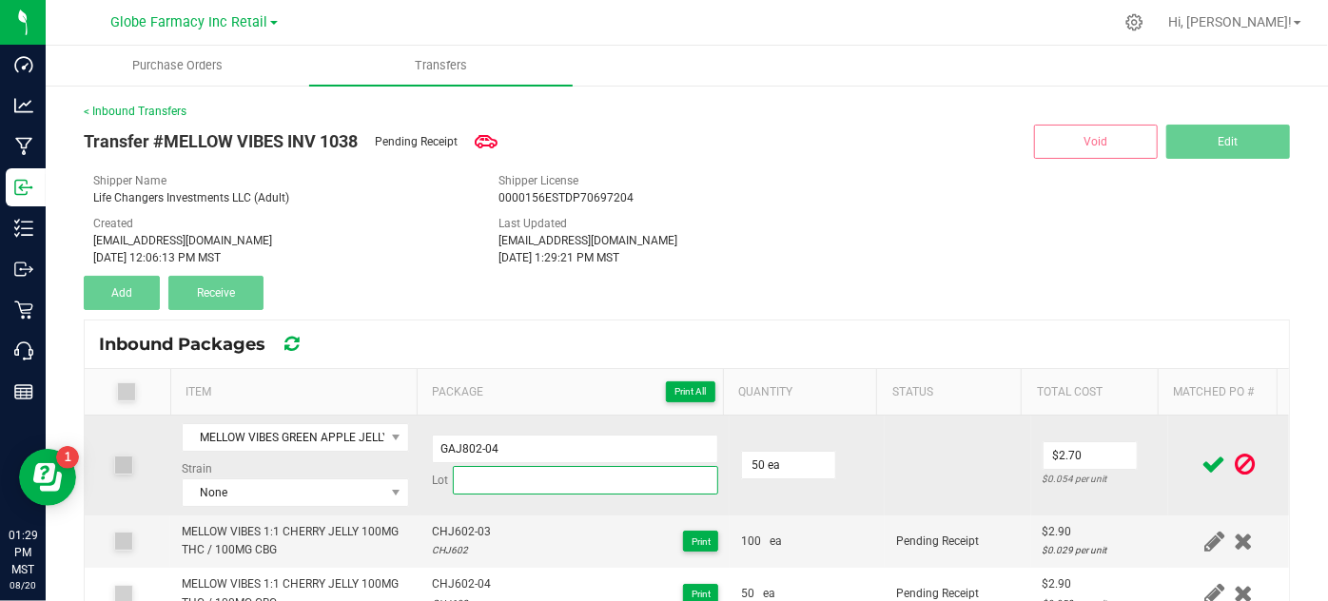
click at [476, 472] on input at bounding box center [586, 480] width 266 height 29
paste input "GAJ802"
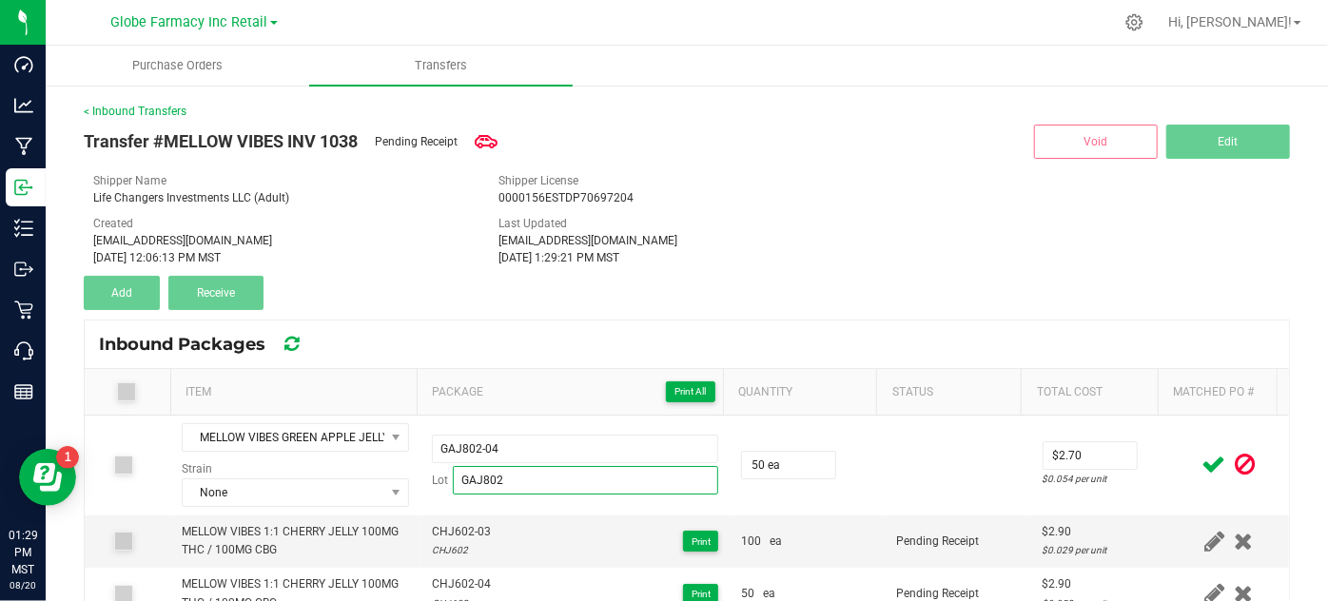
type input "GAJ802"
click at [1197, 459] on span at bounding box center [1213, 464] width 33 height 37
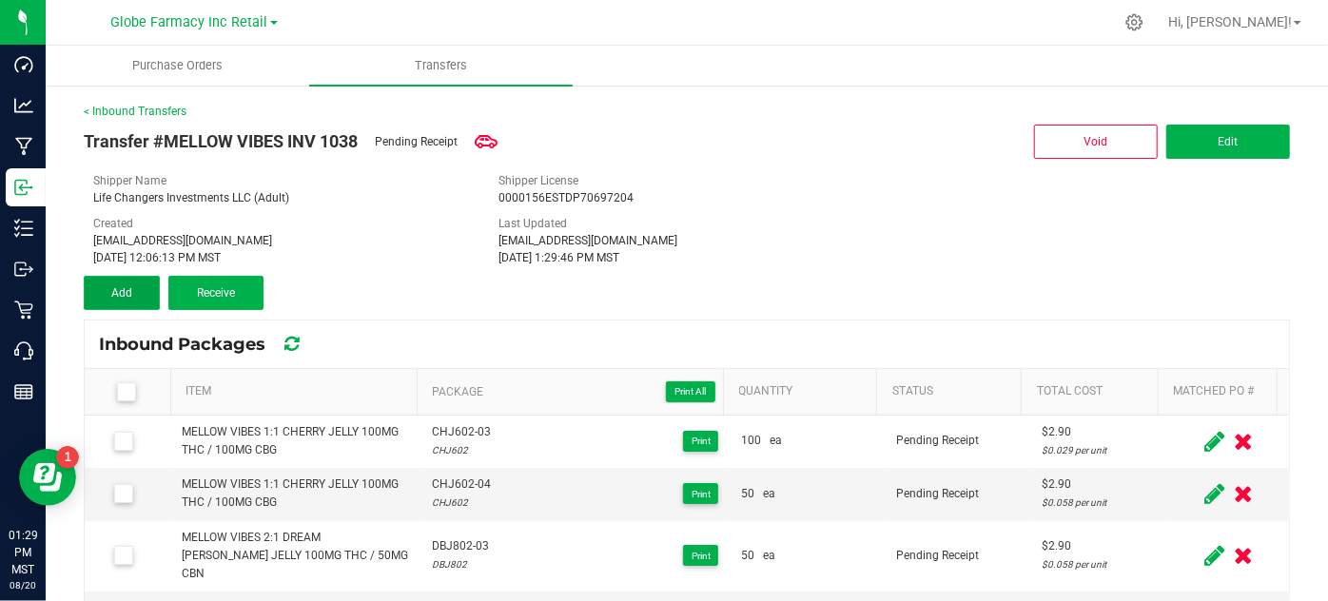
click at [88, 293] on button "Add" at bounding box center [122, 293] width 76 height 34
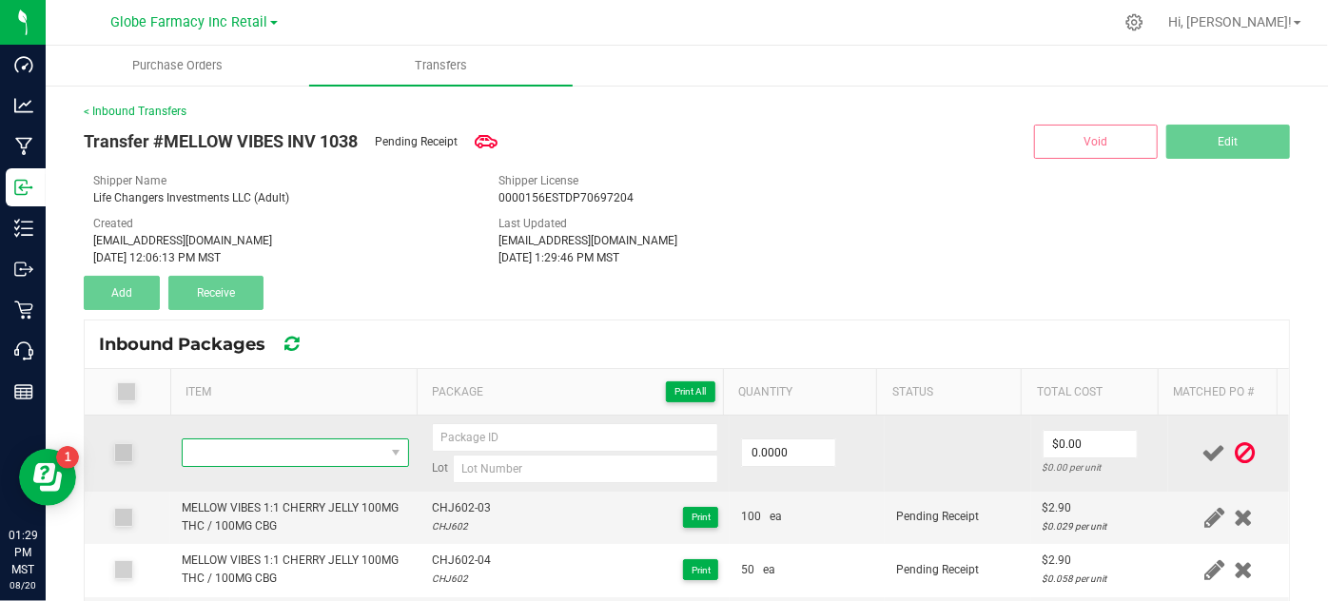
click at [274, 448] on span "NO DATA FOUND" at bounding box center [283, 452] width 201 height 27
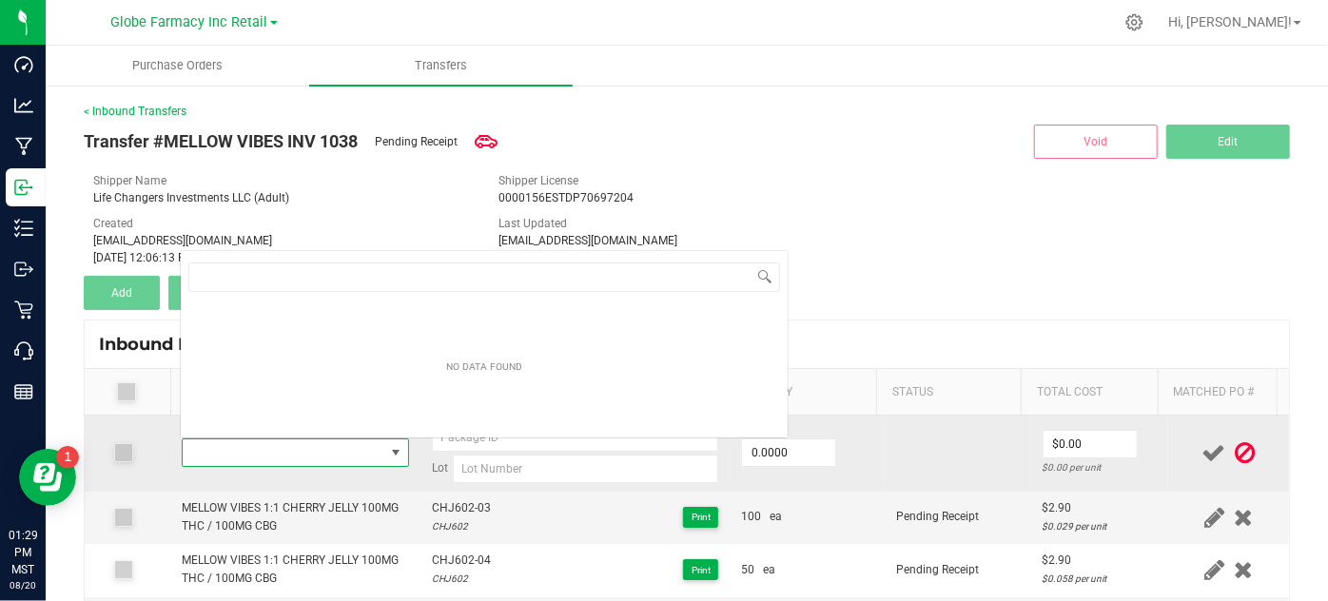
type input "MELLOW VIBES MANGO CHILE CHAMOY JELLY 100MG"
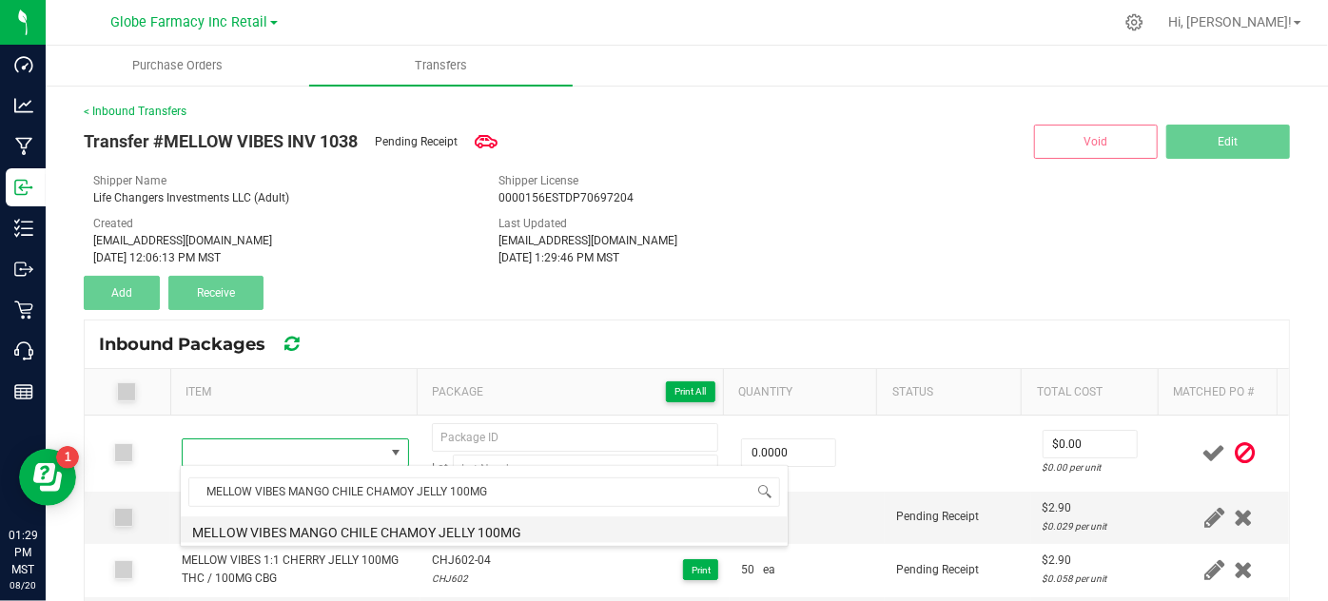
click at [282, 524] on li "MELLOW VIBES MANGO CHILE CHAMOY JELLY 100MG" at bounding box center [484, 529] width 607 height 27
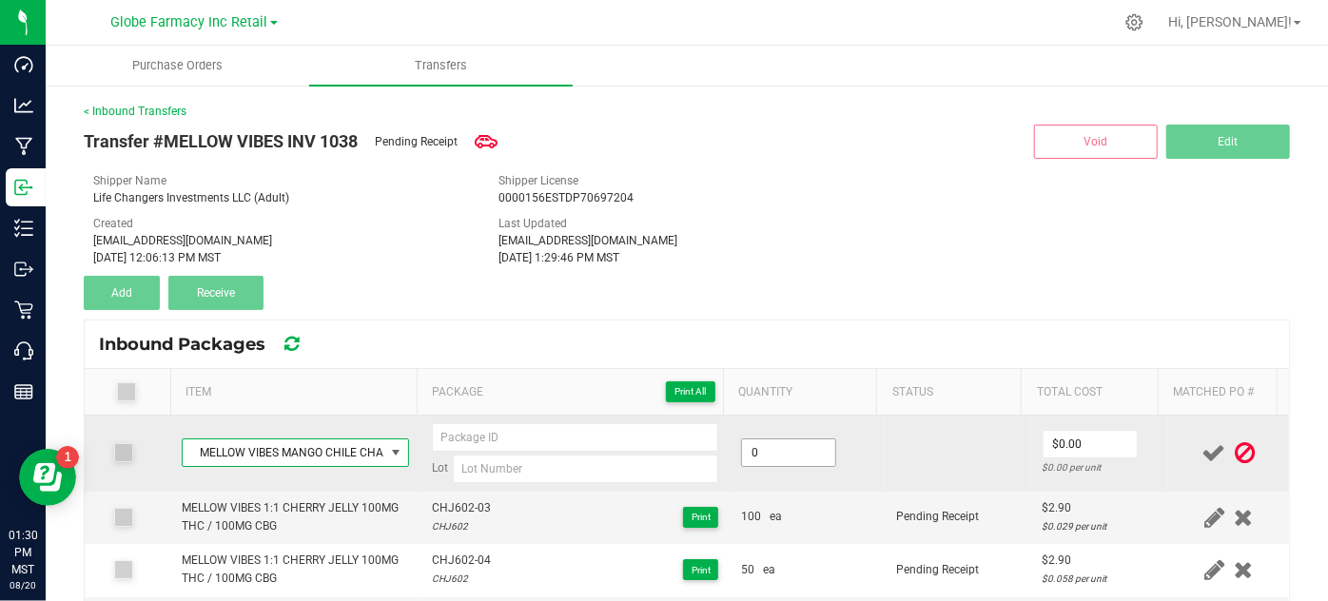
click at [779, 440] on input "0" at bounding box center [788, 452] width 93 height 27
type input "50 ea"
click at [885, 457] on td at bounding box center [958, 454] width 146 height 76
click at [1084, 440] on input "0" at bounding box center [1089, 444] width 93 height 27
type input "$2.90"
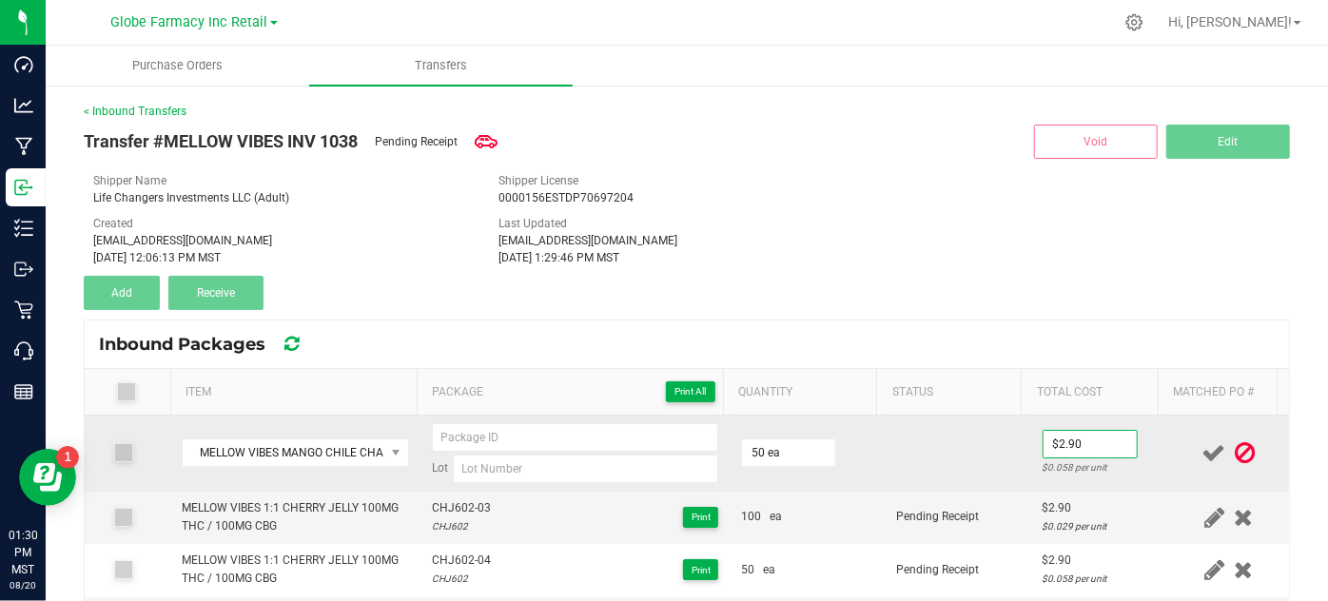
click at [949, 481] on td at bounding box center [958, 454] width 146 height 76
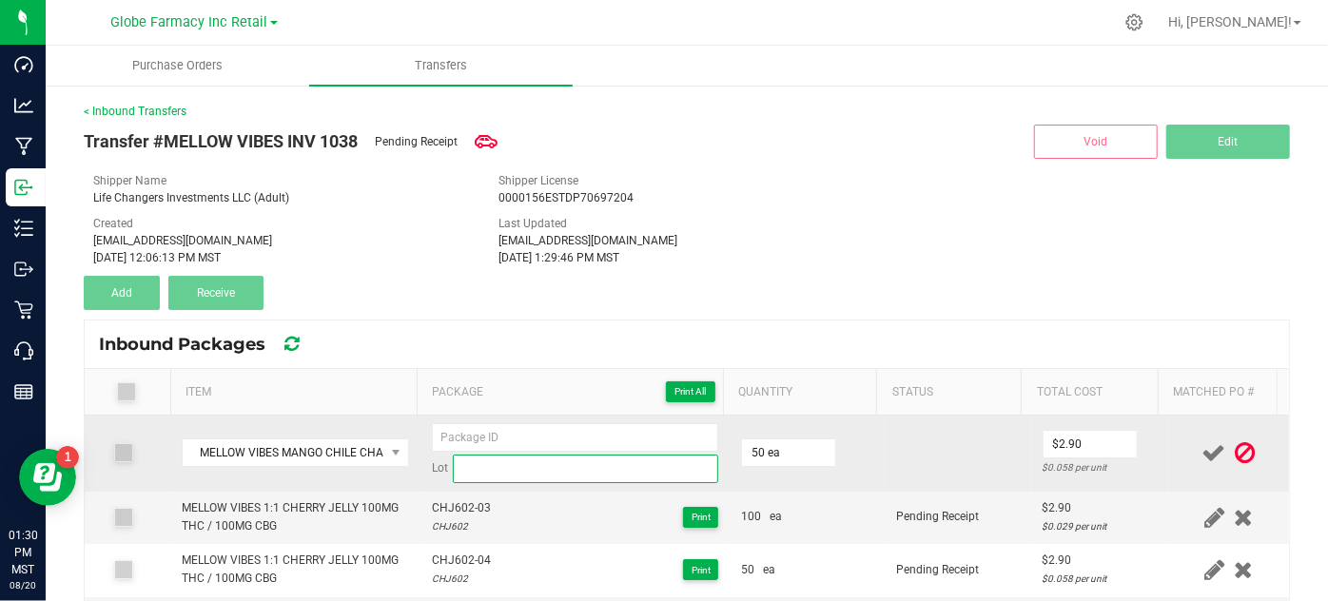
click at [482, 471] on input at bounding box center [586, 469] width 266 height 29
paste input "MCHJ101"
type input "MCHJ101"
click at [464, 436] on input at bounding box center [575, 437] width 287 height 29
paste input "MCHJ101"
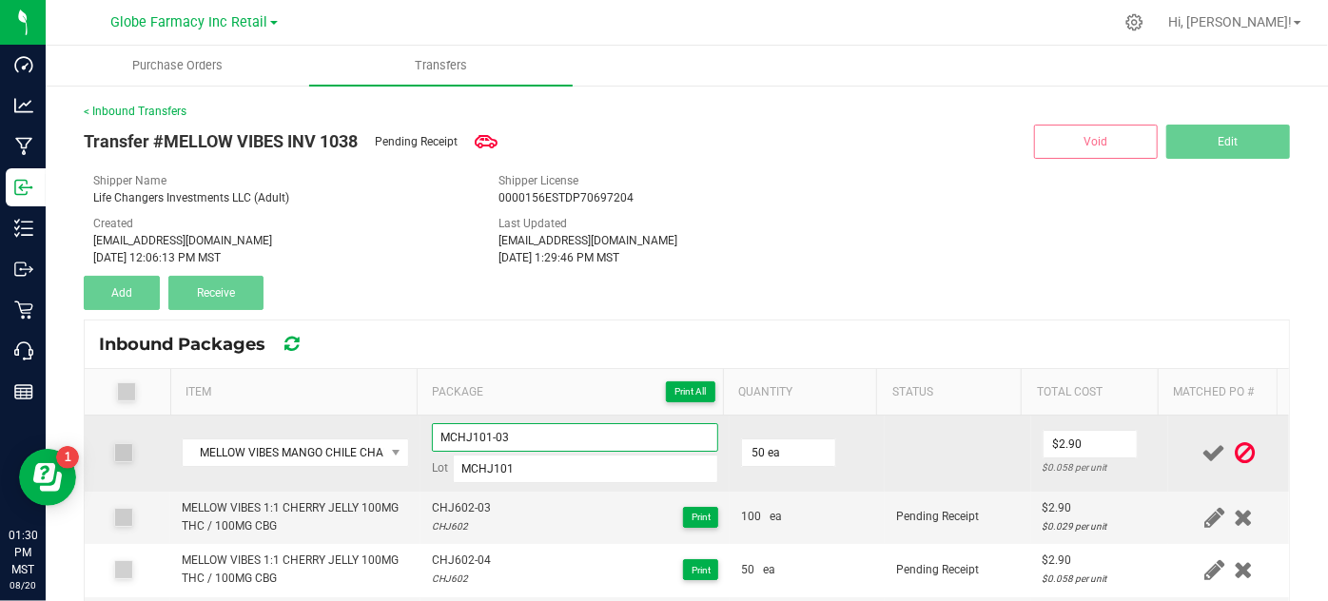
click at [464, 436] on input "MCHJ101-03" at bounding box center [575, 437] width 287 height 29
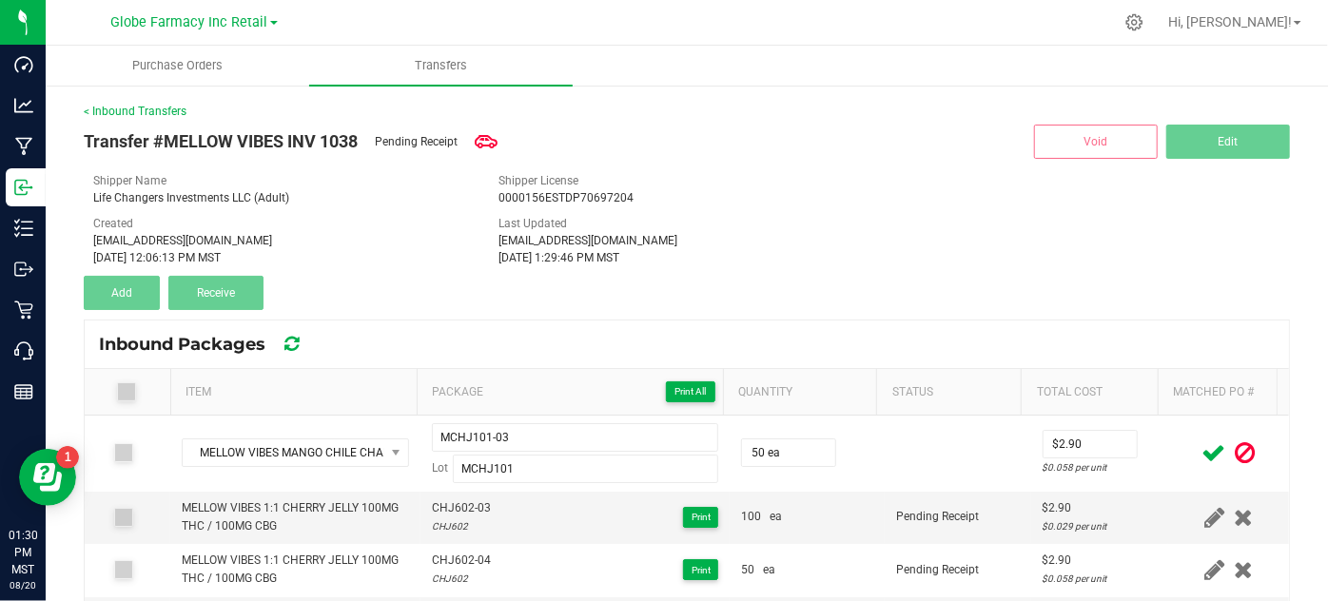
click at [1202, 457] on icon at bounding box center [1214, 453] width 24 height 24
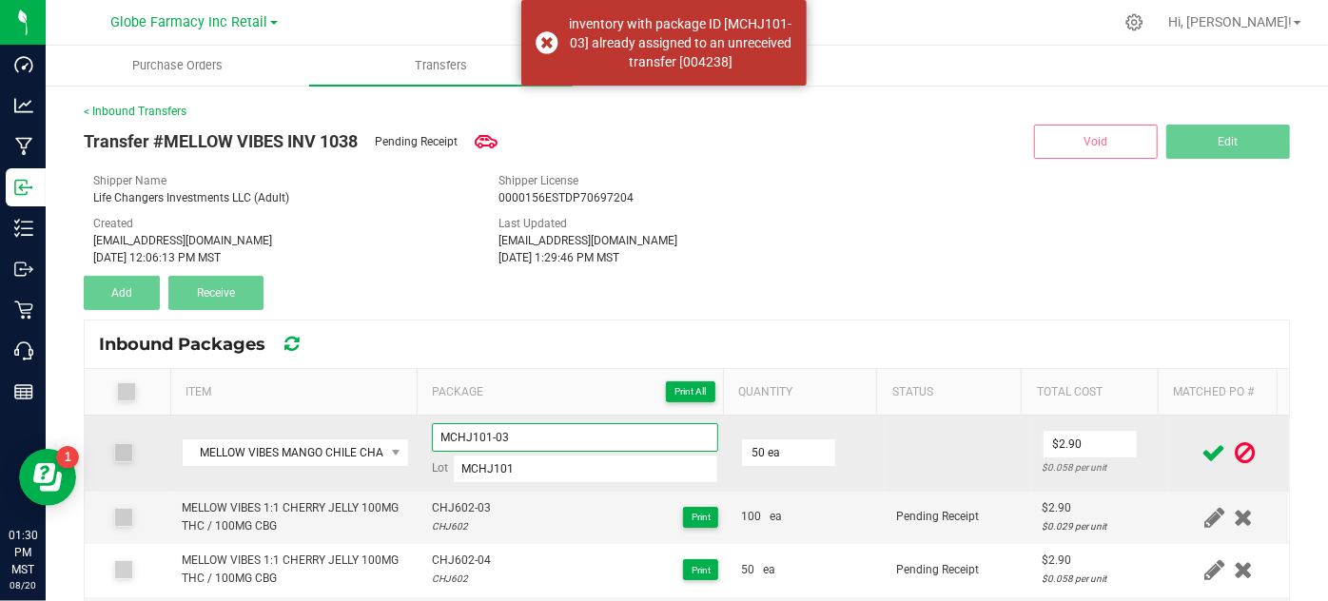
click at [522, 425] on input "MCHJ101-03" at bounding box center [575, 437] width 287 height 29
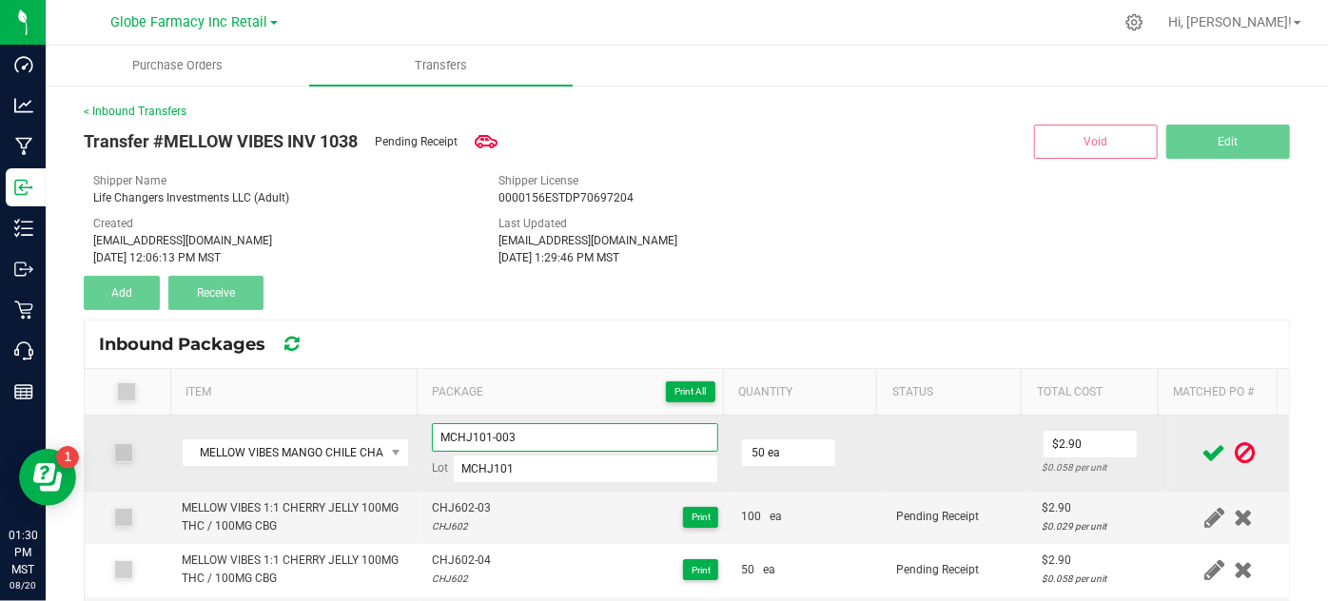
click at [468, 438] on input "MCHJ101-003" at bounding box center [575, 437] width 287 height 29
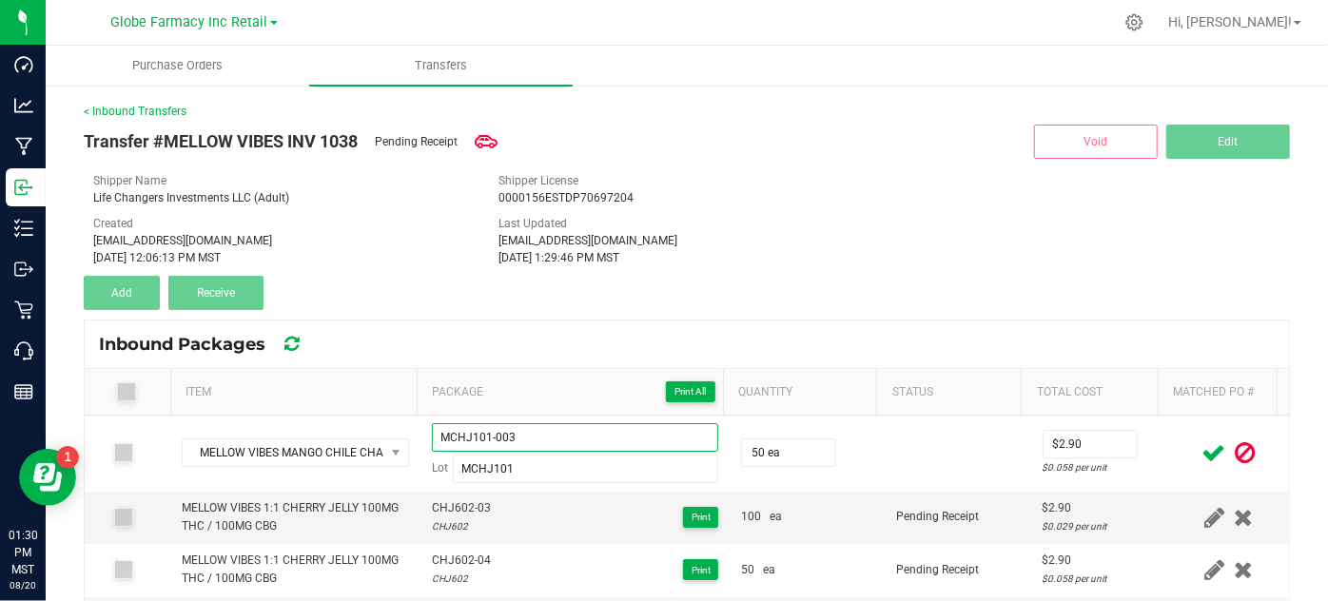
type input "MCHJ101-003"
click at [1202, 448] on icon at bounding box center [1214, 453] width 24 height 24
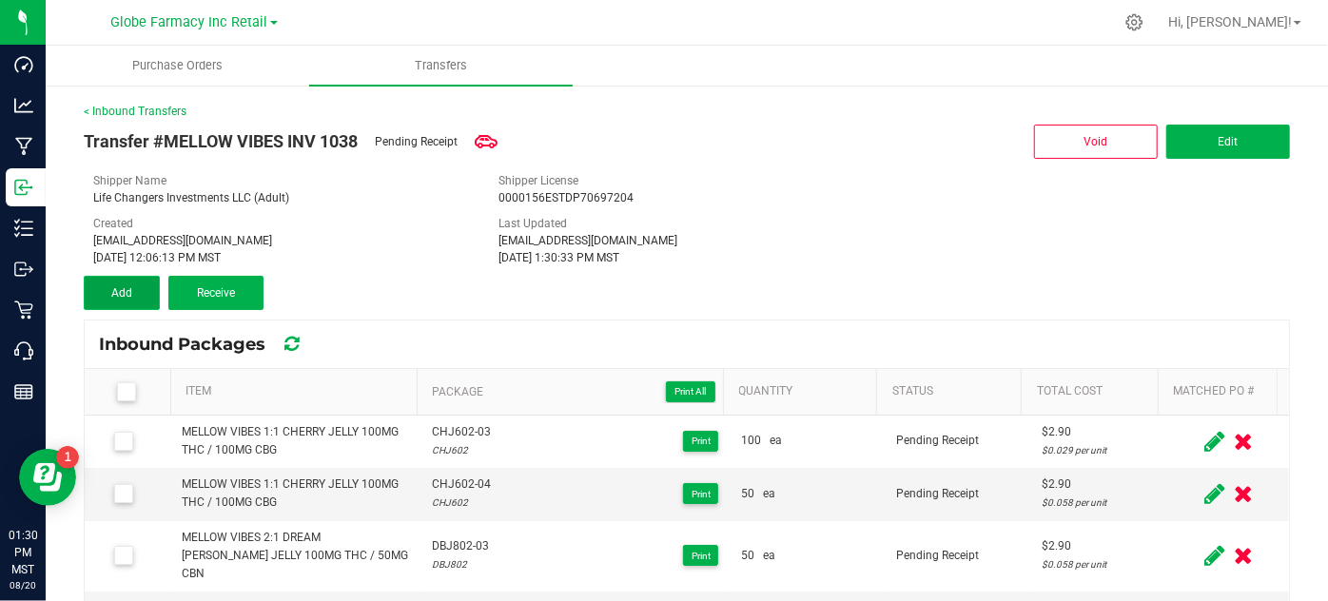
click at [149, 287] on button "Add" at bounding box center [122, 293] width 76 height 34
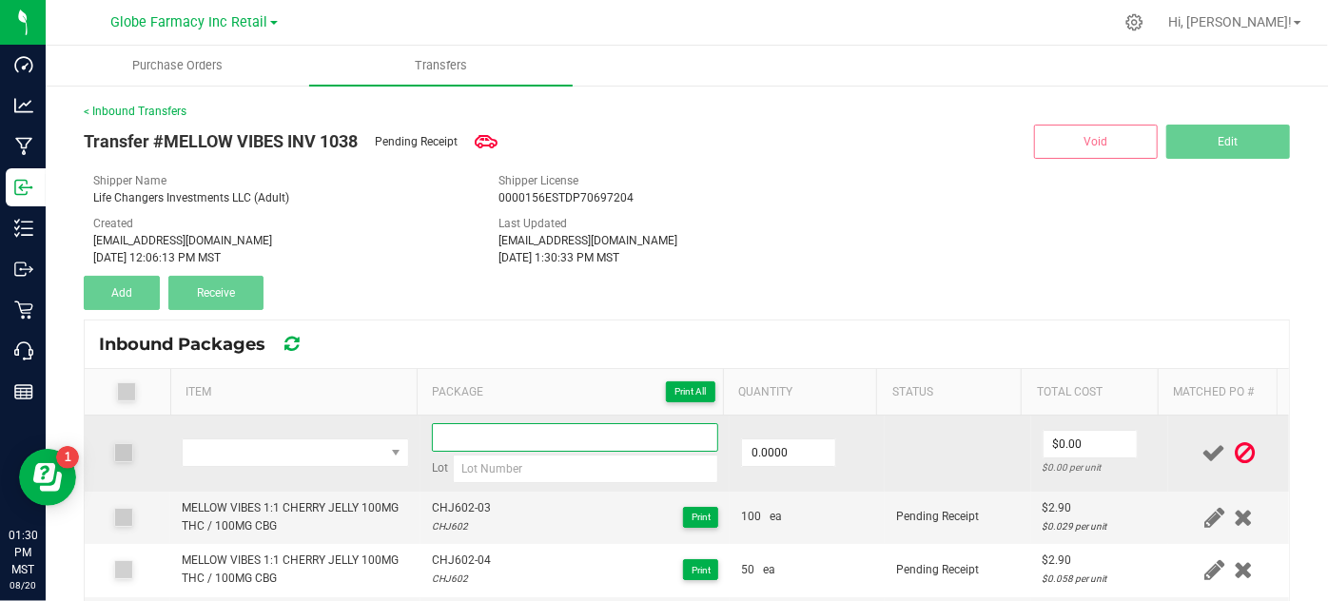
click at [530, 433] on input at bounding box center [575, 437] width 287 height 29
paste input "MCHJ101-003"
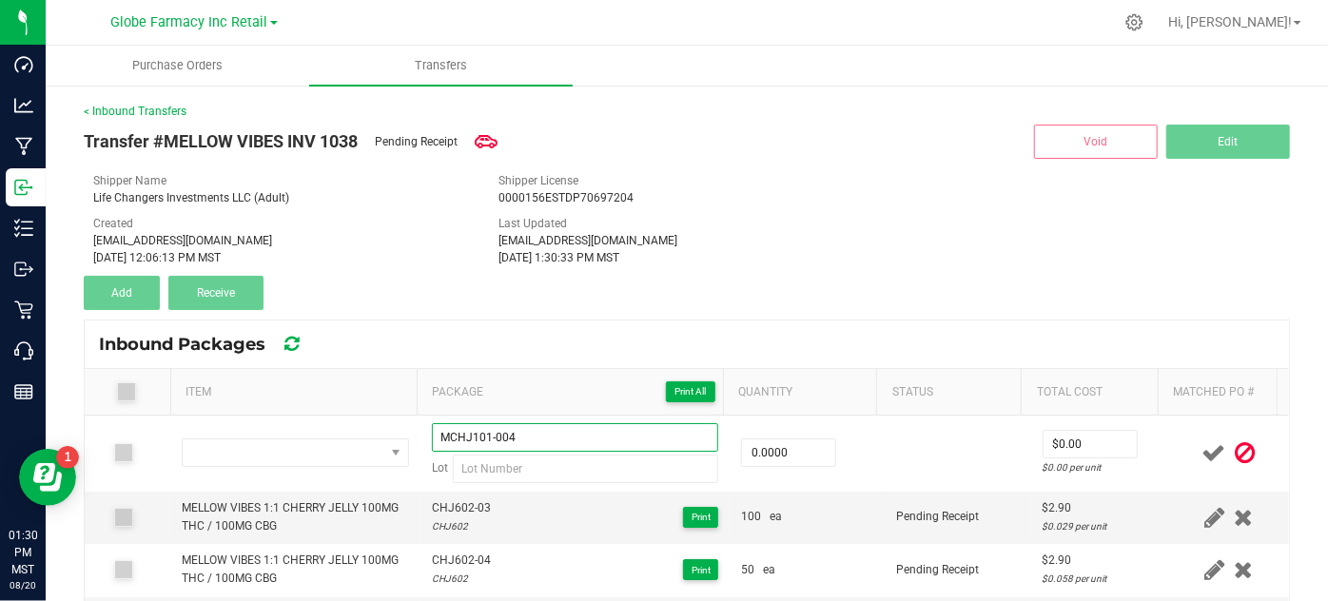
type input "MCHJ101-004"
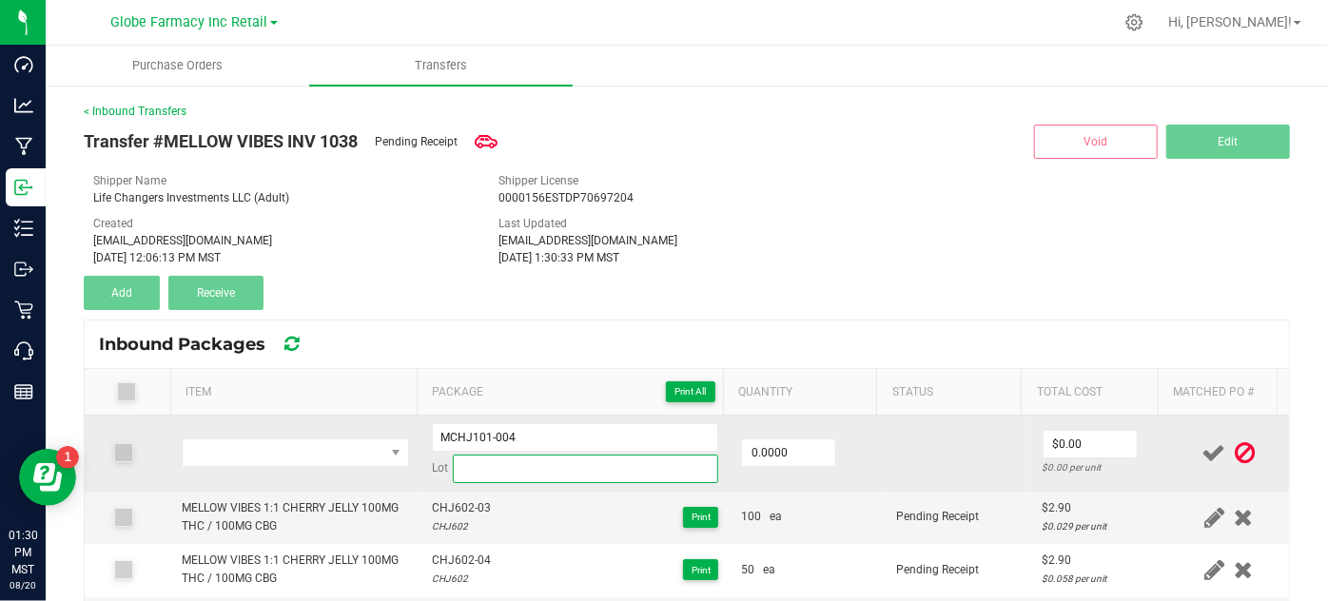
click at [489, 468] on input at bounding box center [586, 469] width 266 height 29
paste input "MCHJ101"
type input "MCHJ101"
click at [771, 458] on input "0" at bounding box center [788, 452] width 93 height 27
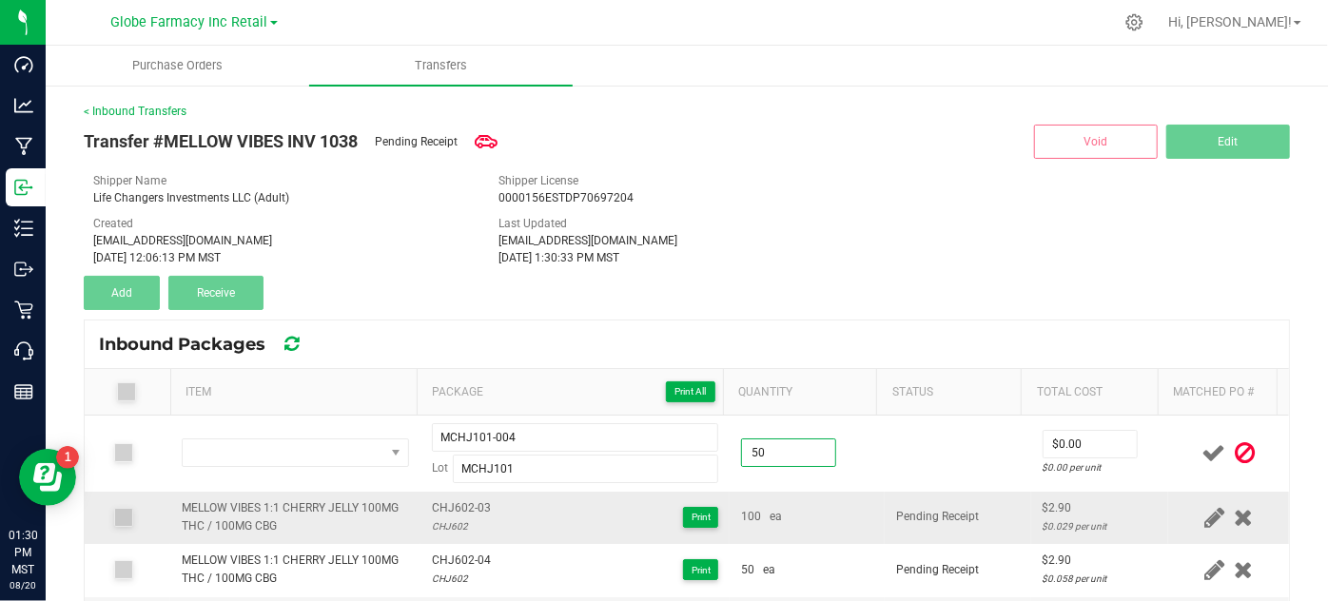
type input "50.0000"
click at [804, 534] on td "100 ea" at bounding box center [806, 518] width 155 height 52
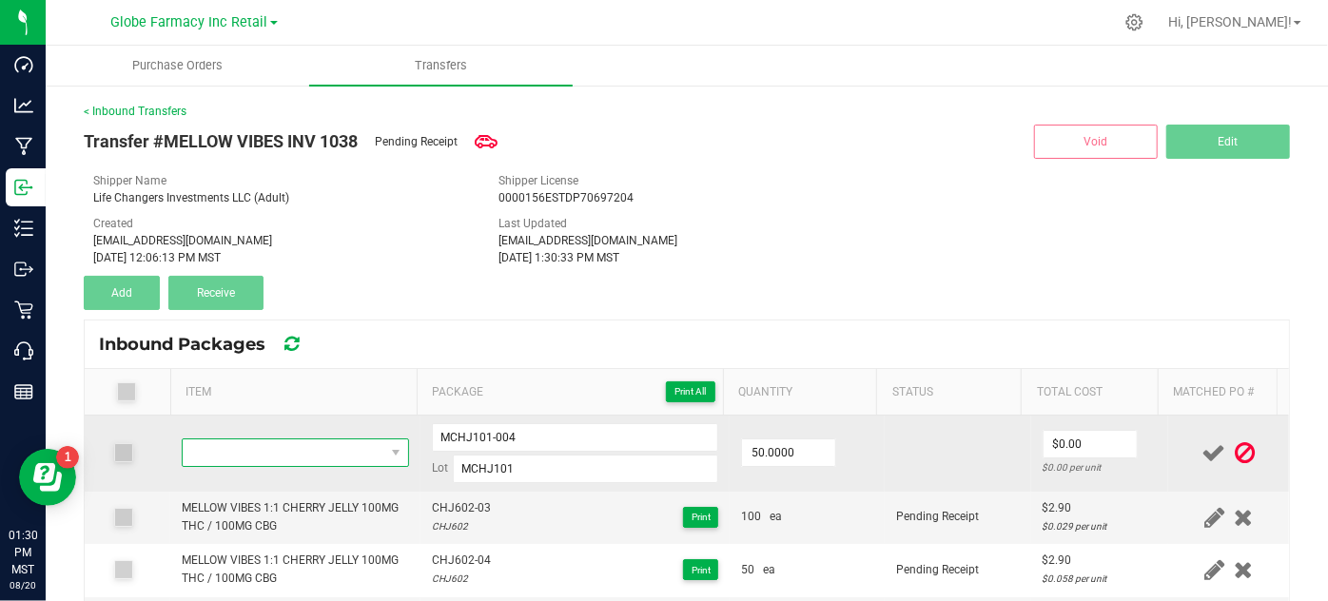
click at [301, 446] on span "NO DATA FOUND" at bounding box center [283, 452] width 201 height 27
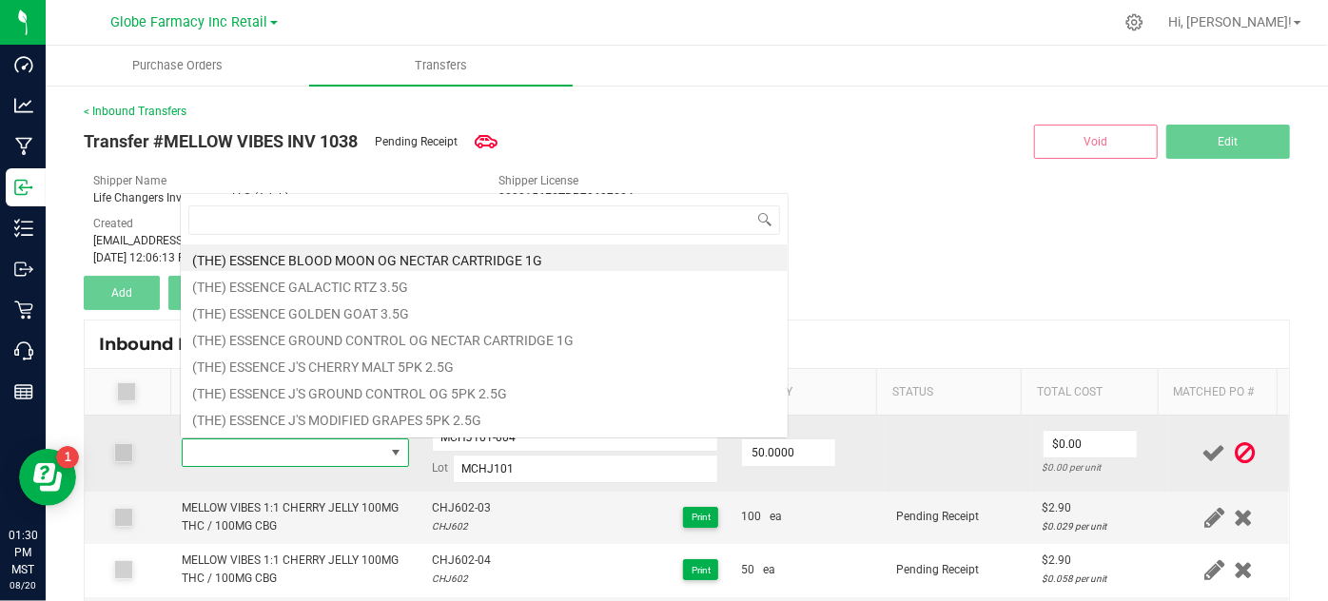
type input "MELLOW VIBES MANGO CHILE CHAMOY JELLY 100MG"
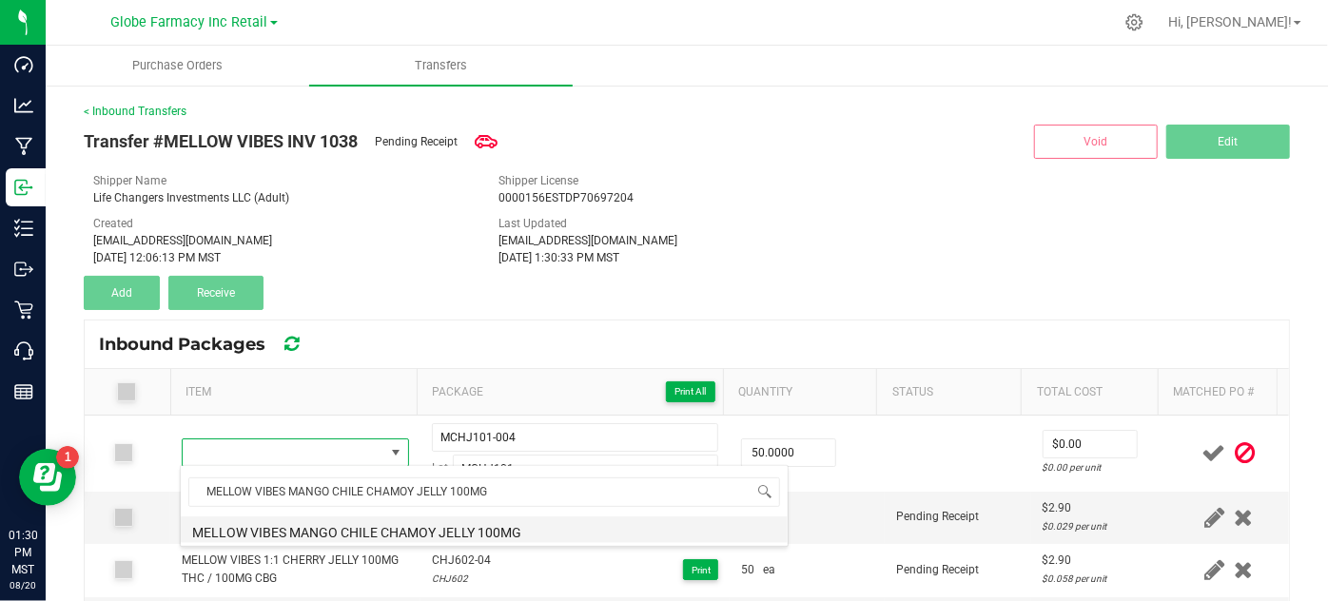
click at [339, 527] on li "MELLOW VIBES MANGO CHILE CHAMOY JELLY 100MG" at bounding box center [484, 529] width 607 height 27
type input "50 ea"
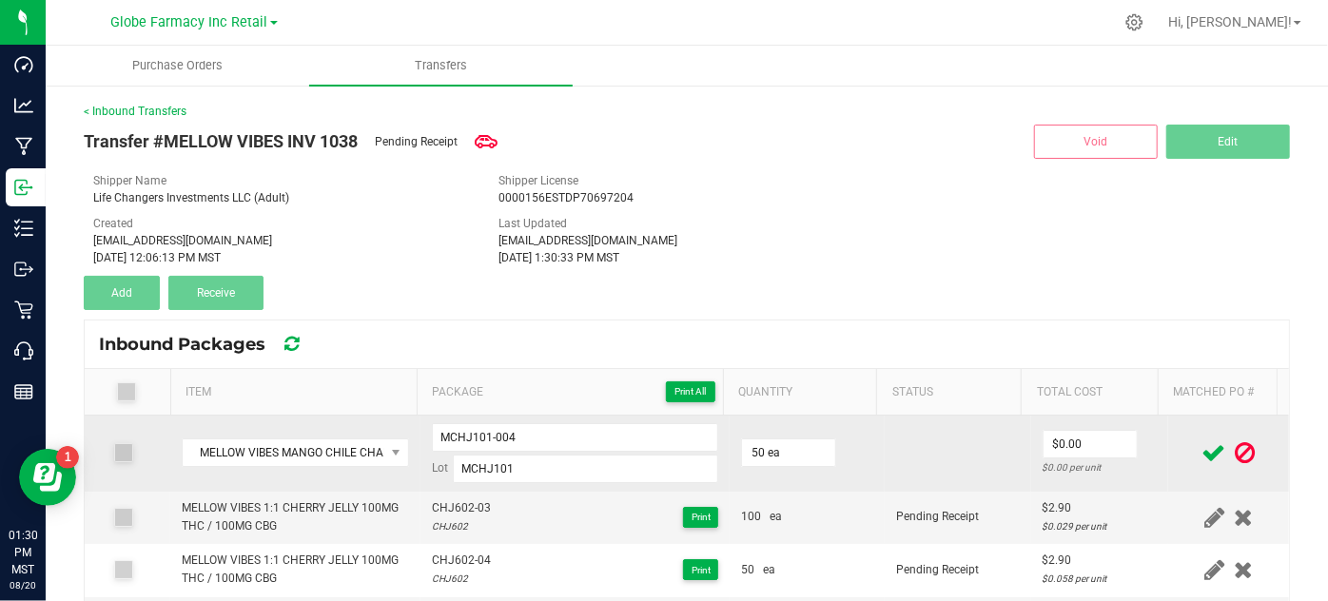
click at [1080, 460] on div "$0.00 per unit" at bounding box center [1099, 467] width 115 height 18
click at [1040, 417] on td "$0.00 $0.00 per unit" at bounding box center [1100, 454] width 138 height 76
click at [1052, 439] on input "0" at bounding box center [1089, 444] width 93 height 27
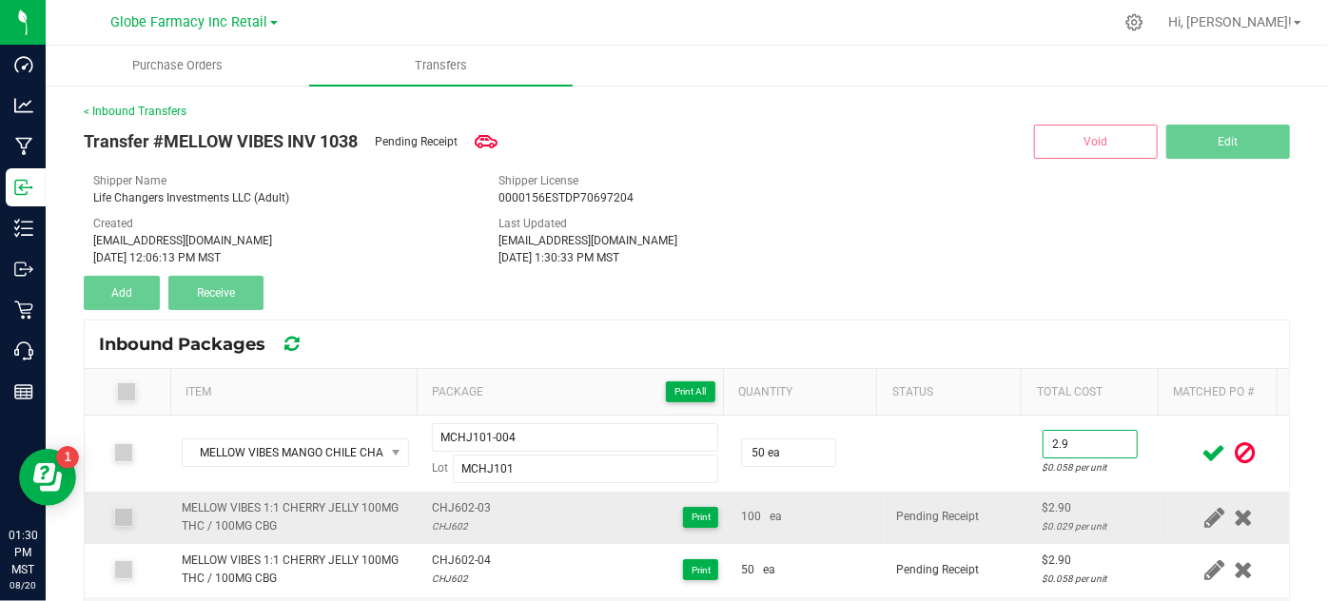
type input "$2.90"
click at [990, 493] on td "Pending Receipt" at bounding box center [958, 518] width 146 height 52
click at [1202, 460] on icon at bounding box center [1214, 453] width 24 height 24
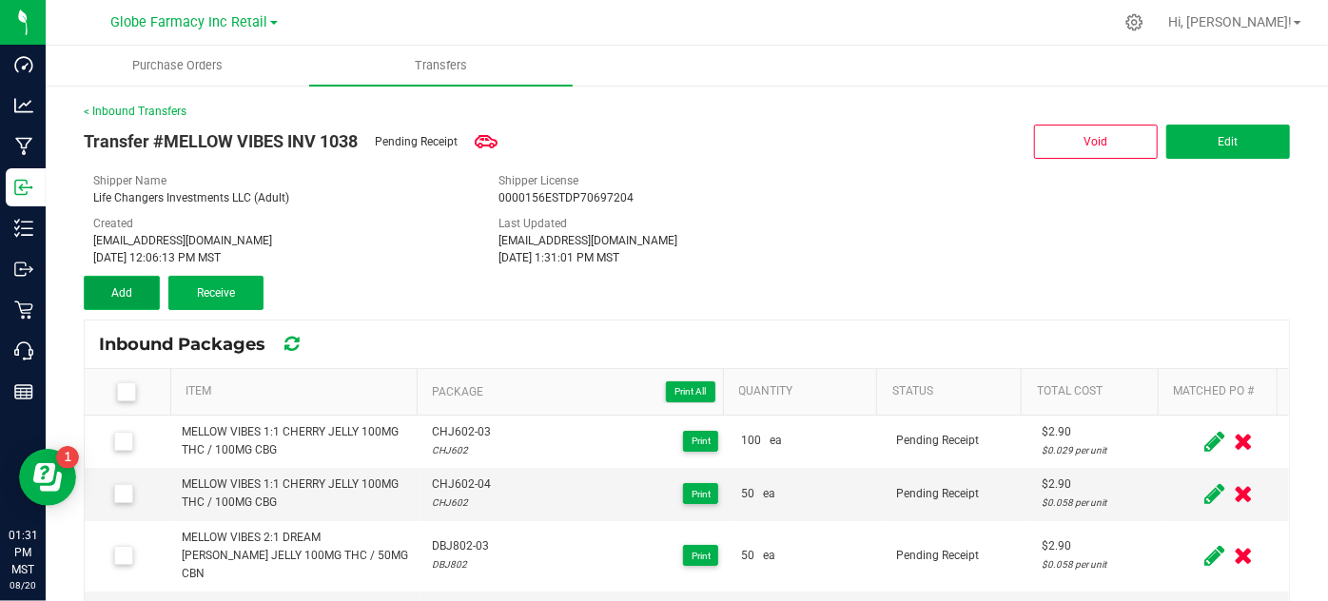
click at [124, 296] on span "Add" at bounding box center [121, 292] width 21 height 13
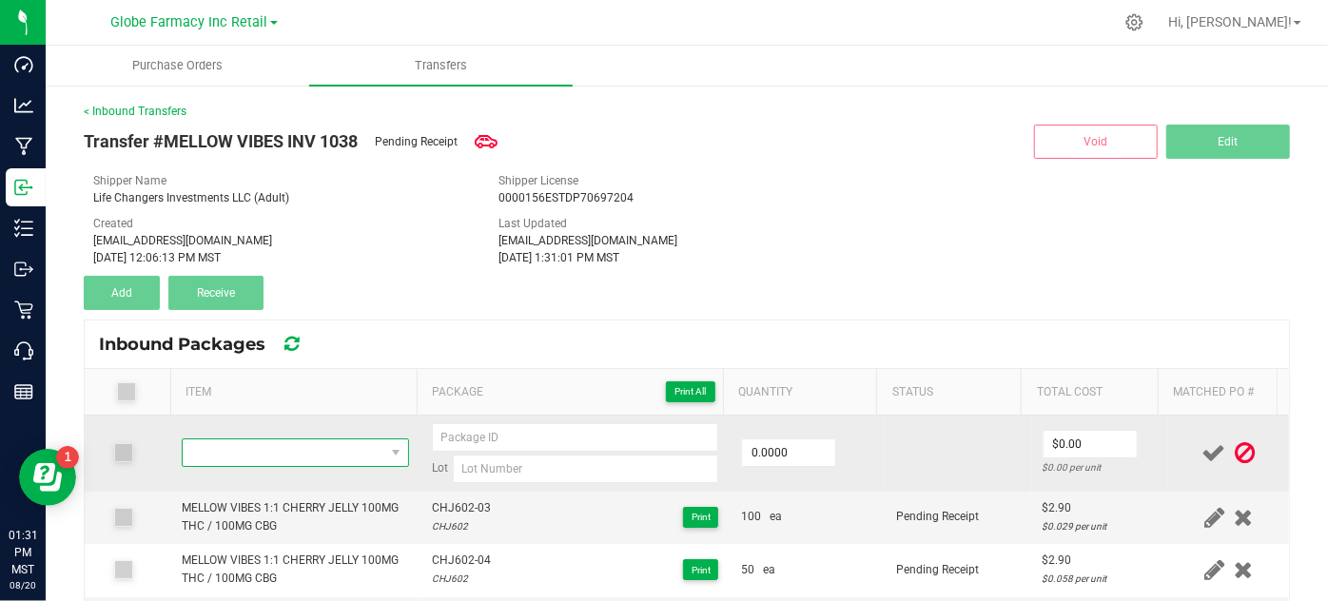
click at [327, 448] on span "NO DATA FOUND" at bounding box center [283, 452] width 201 height 27
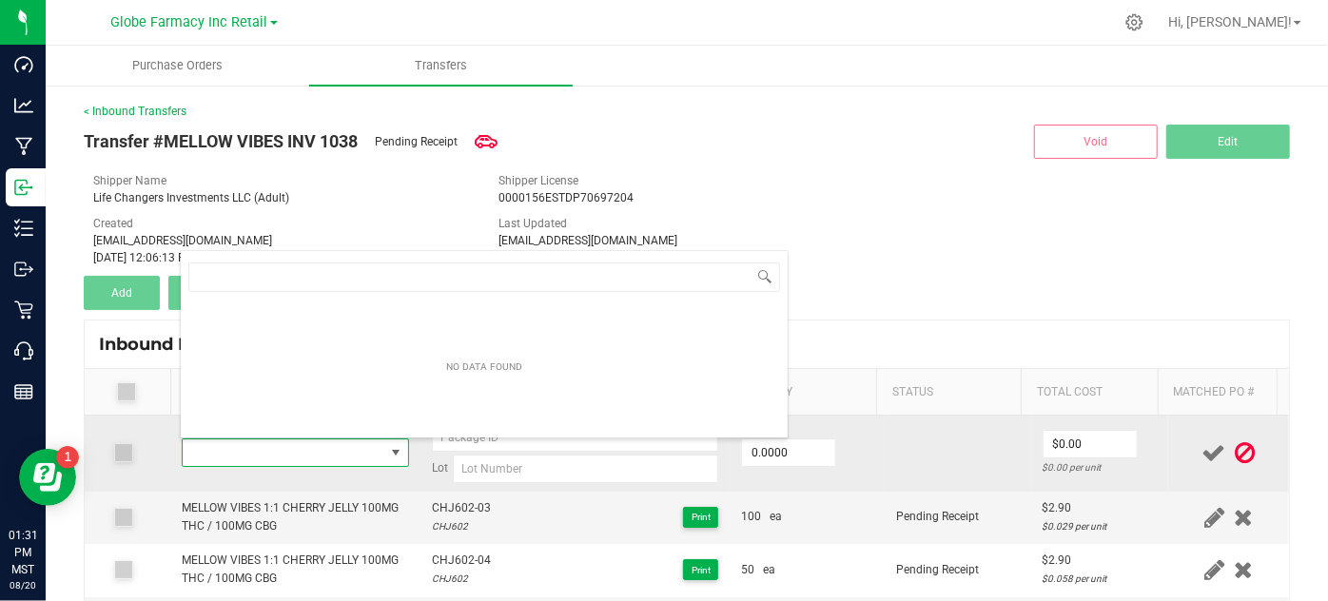
type input "MELLOW VIBES MANGO GUAVA JELLY 100MG"
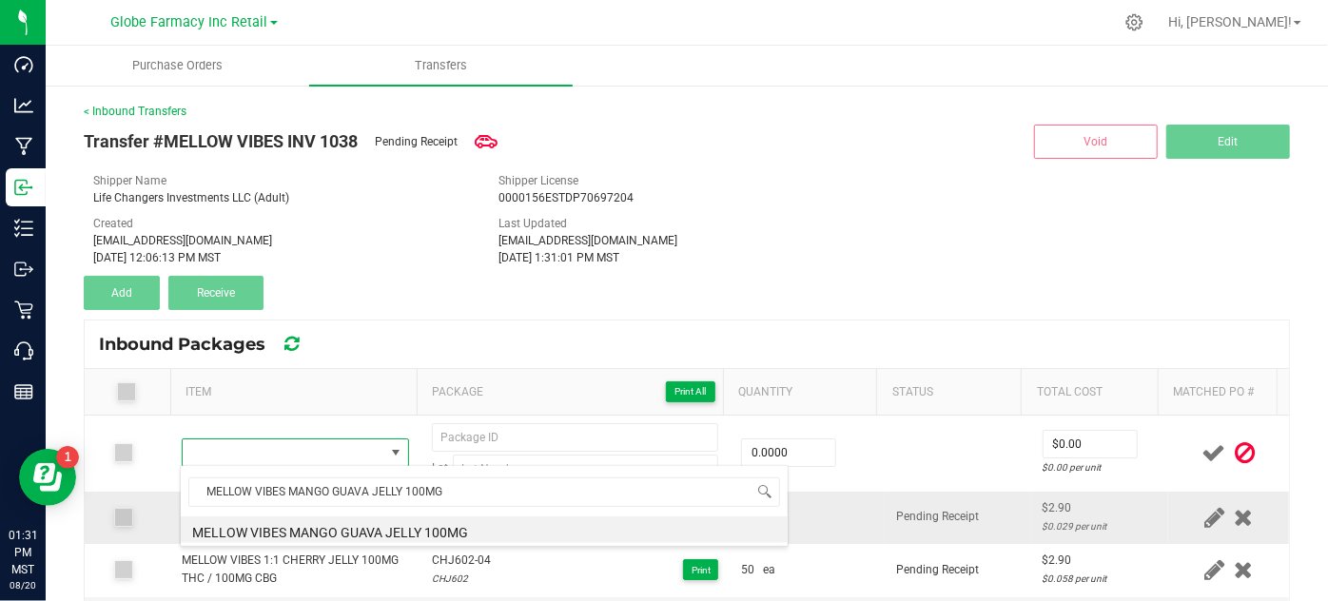
click at [257, 526] on li "MELLOW VIBES MANGO GUAVA JELLY 100MG" at bounding box center [484, 529] width 607 height 27
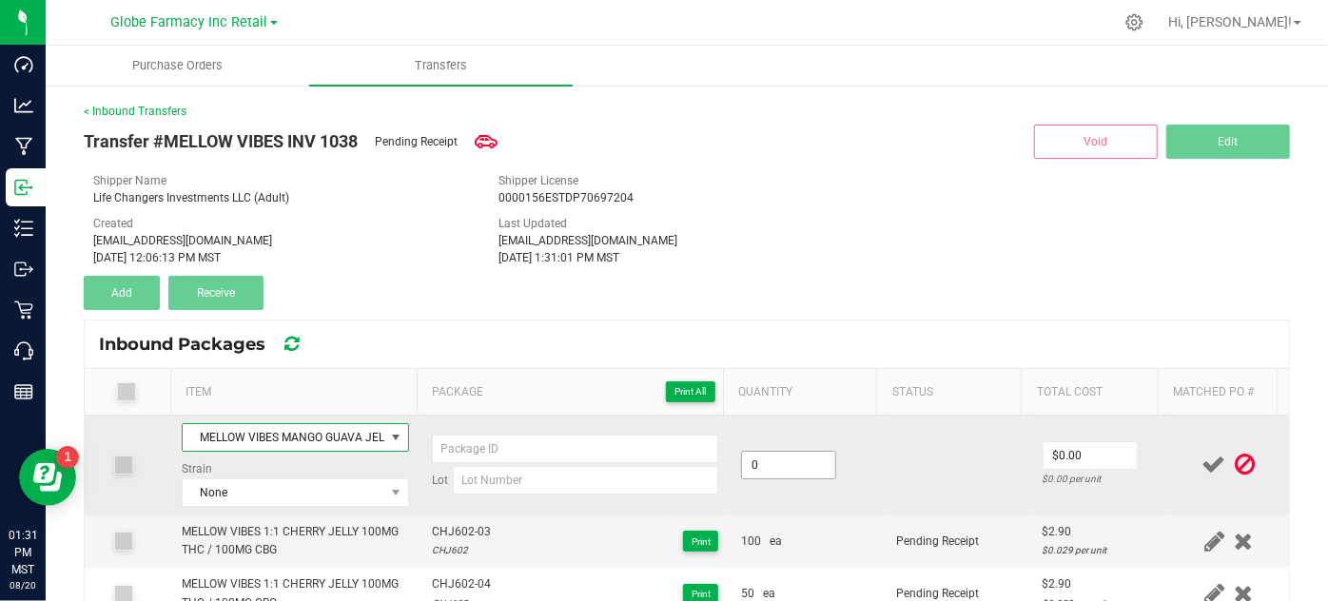
click at [784, 466] on input "0" at bounding box center [788, 465] width 93 height 27
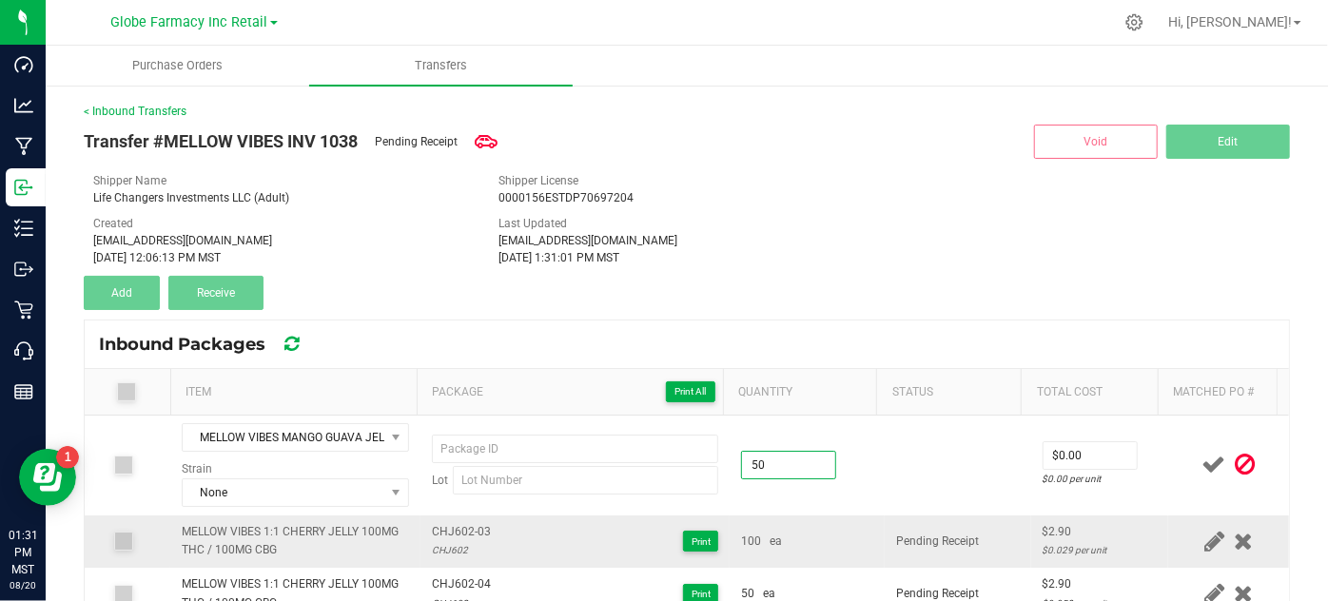
type input "50 ea"
click at [753, 541] on span "100 ea" at bounding box center [761, 542] width 41 height 18
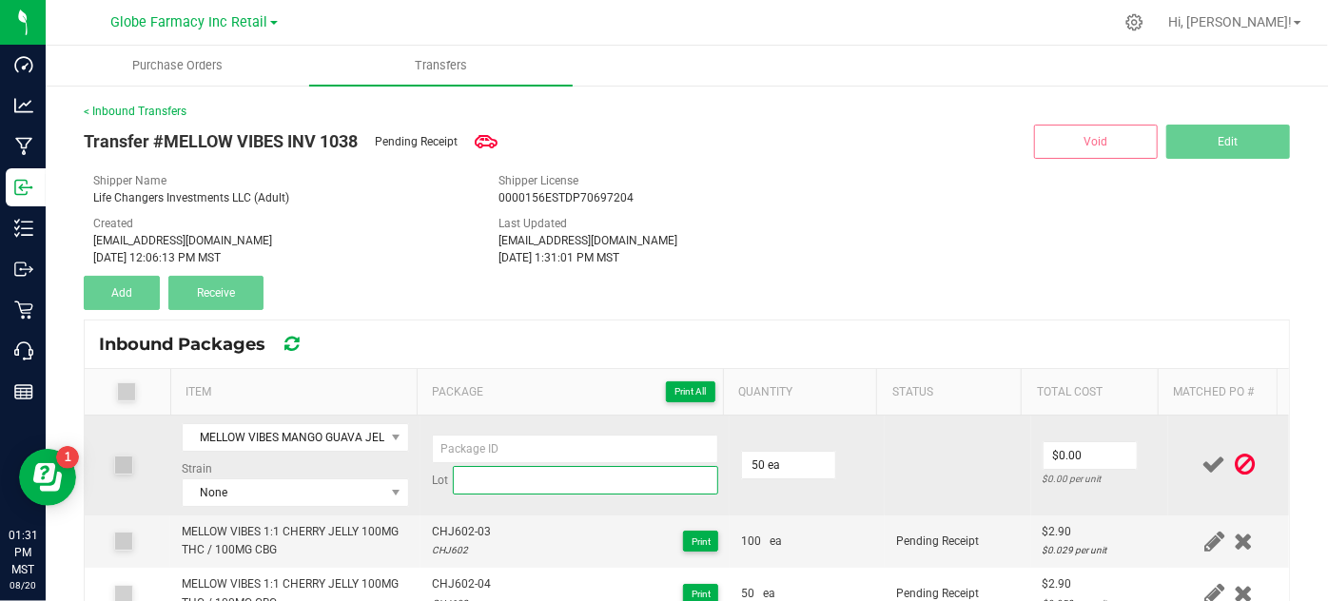
click at [486, 474] on input at bounding box center [586, 480] width 266 height 29
paste input "MGJ902"
type input "MGJ902"
click at [467, 436] on input at bounding box center [575, 449] width 287 height 29
paste input "MGJ902"
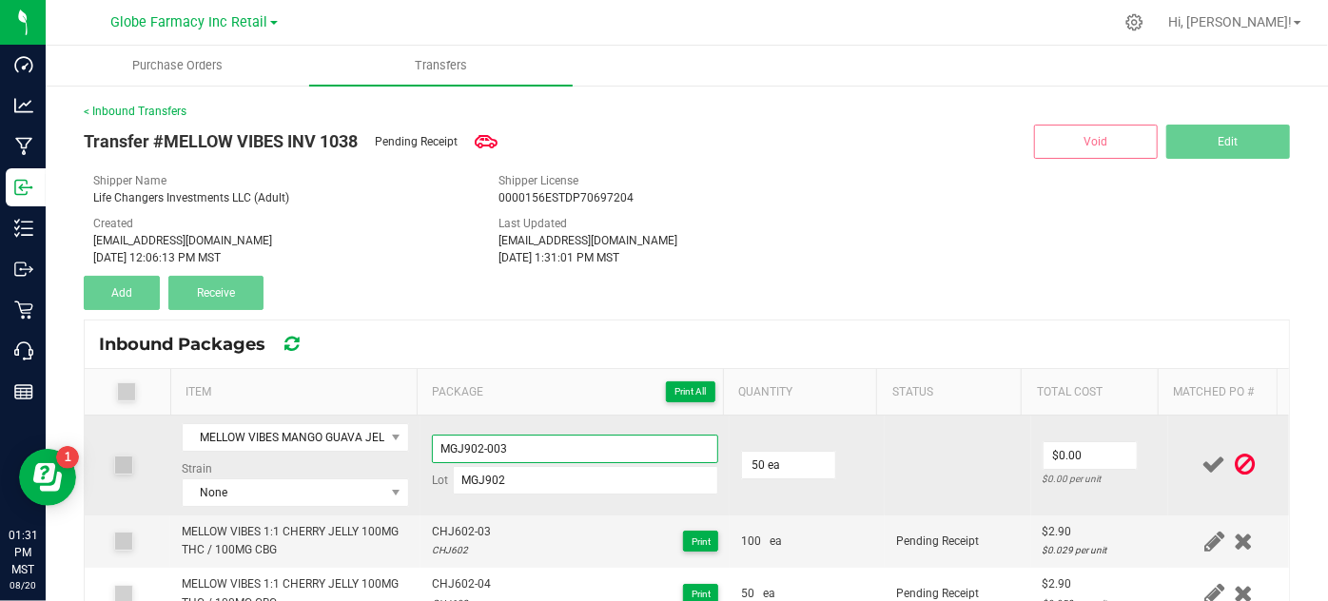
click at [467, 436] on input "MGJ902-003" at bounding box center [575, 449] width 287 height 29
type input "MGJ902-003"
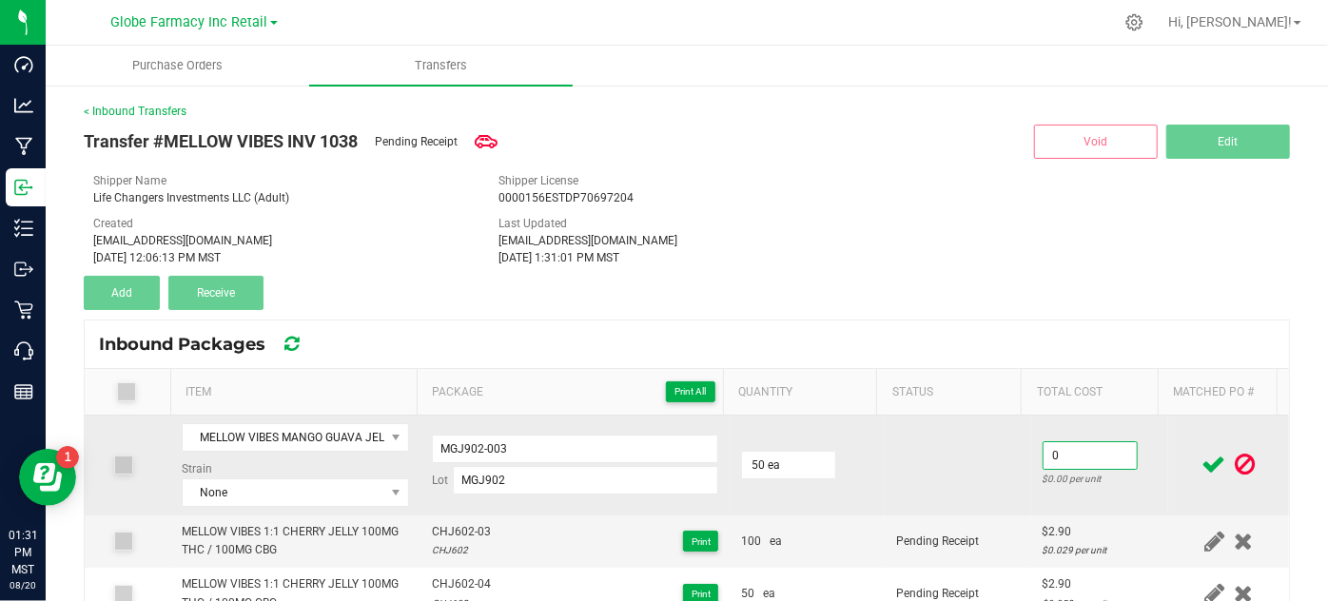
click at [1090, 461] on input "0" at bounding box center [1089, 455] width 93 height 27
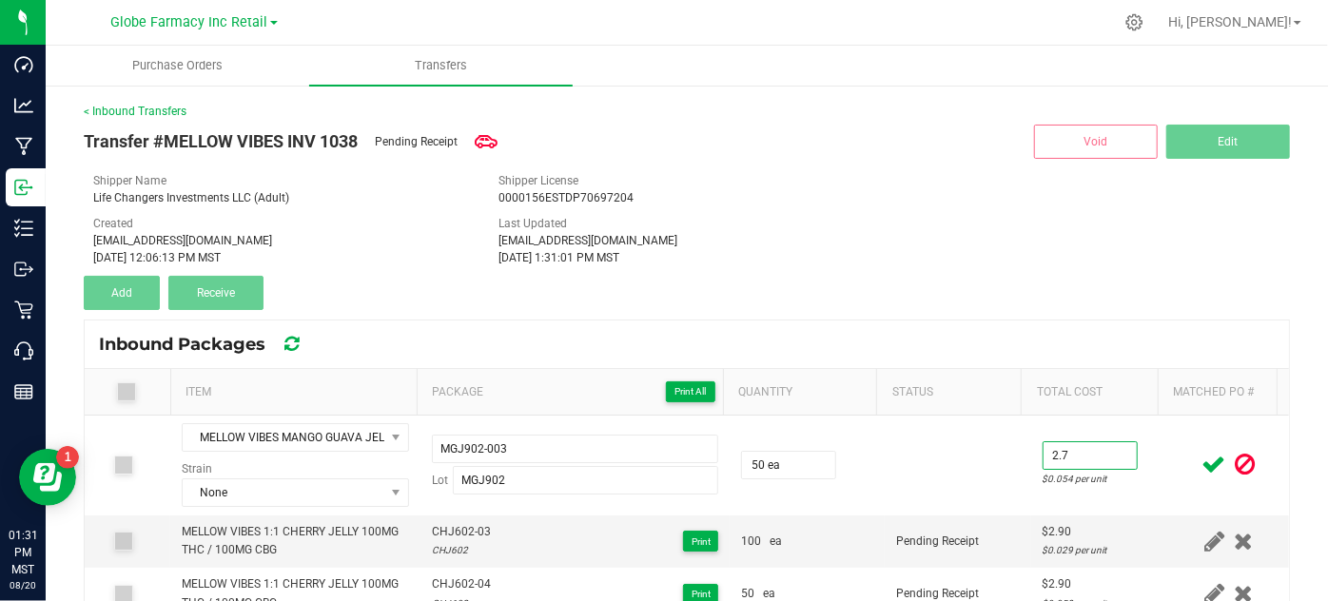
type input "$2.70"
click at [1202, 465] on icon at bounding box center [1214, 465] width 24 height 24
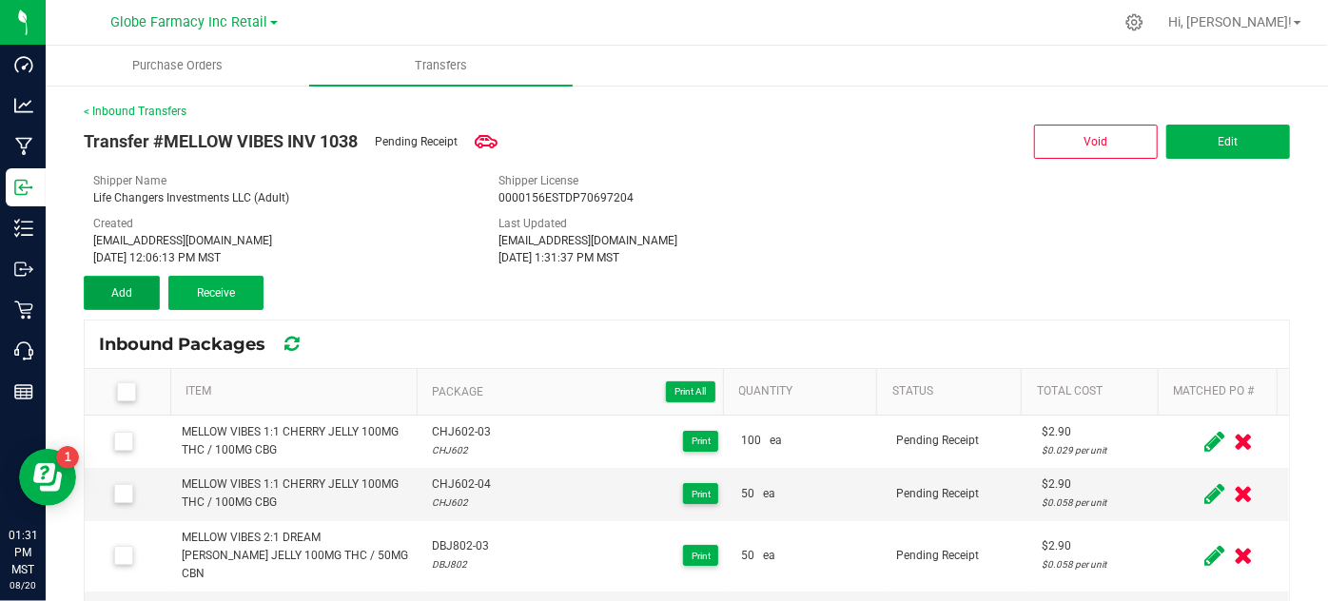
drag, startPoint x: 115, startPoint y: 285, endPoint x: 126, endPoint y: 293, distance: 13.7
click at [115, 286] on span "Add" at bounding box center [121, 292] width 21 height 13
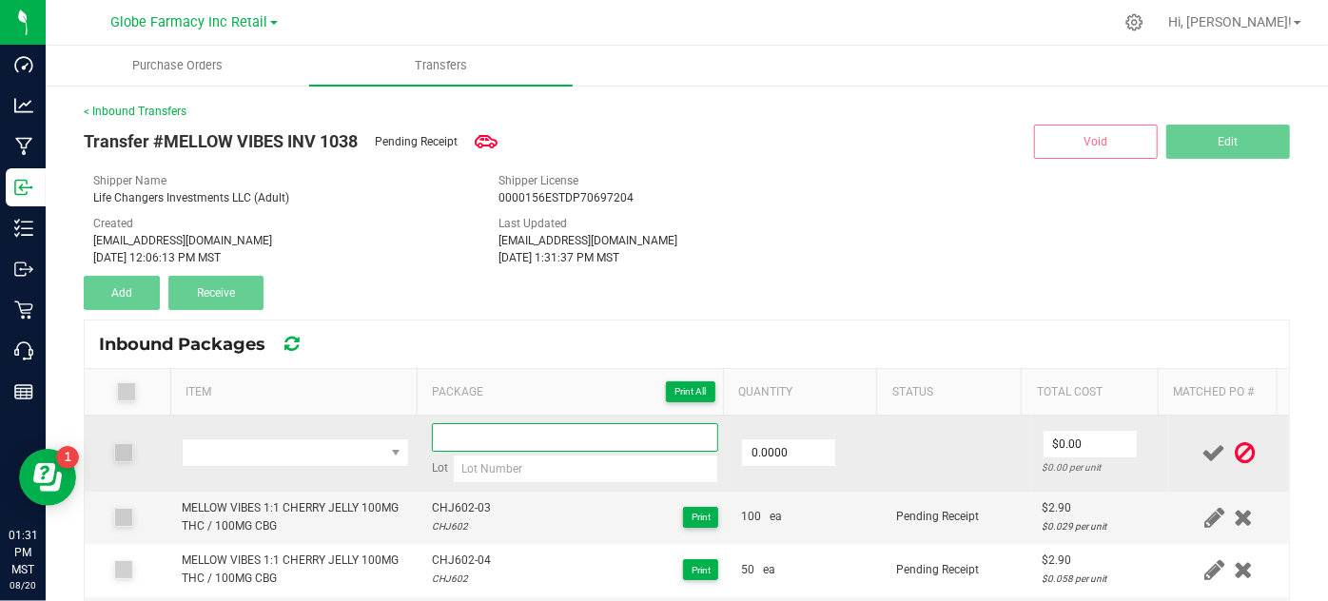
click at [517, 428] on input at bounding box center [575, 437] width 287 height 29
paste input "MGJ902-003"
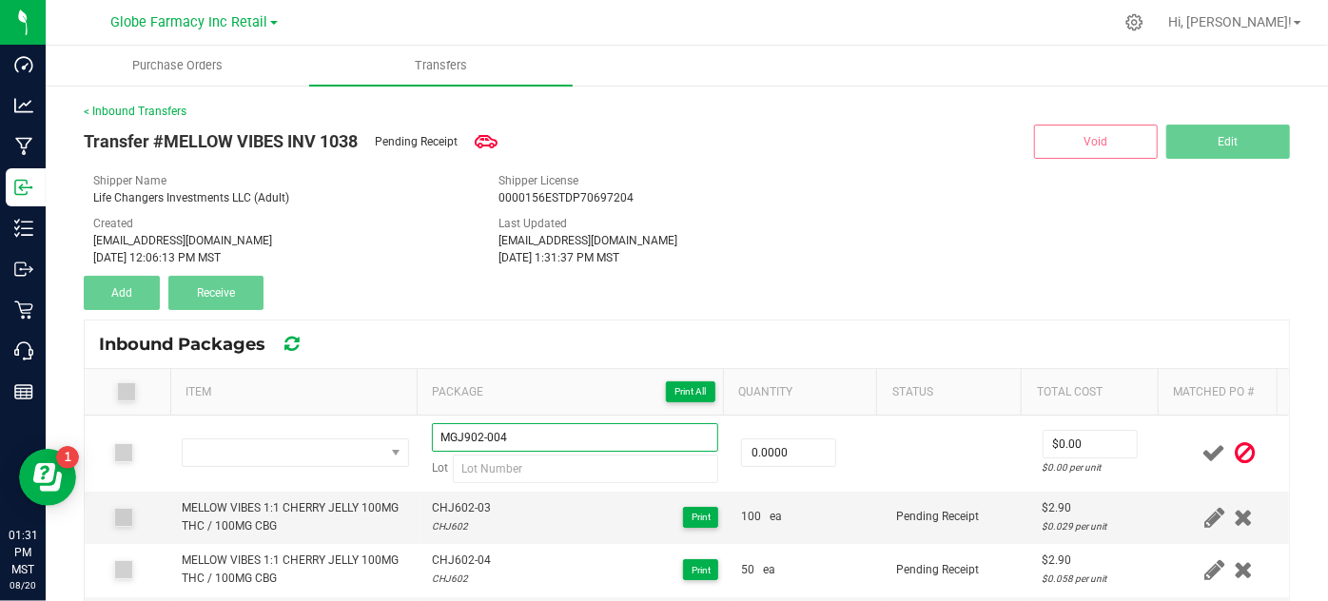
type input "MGJ902-004"
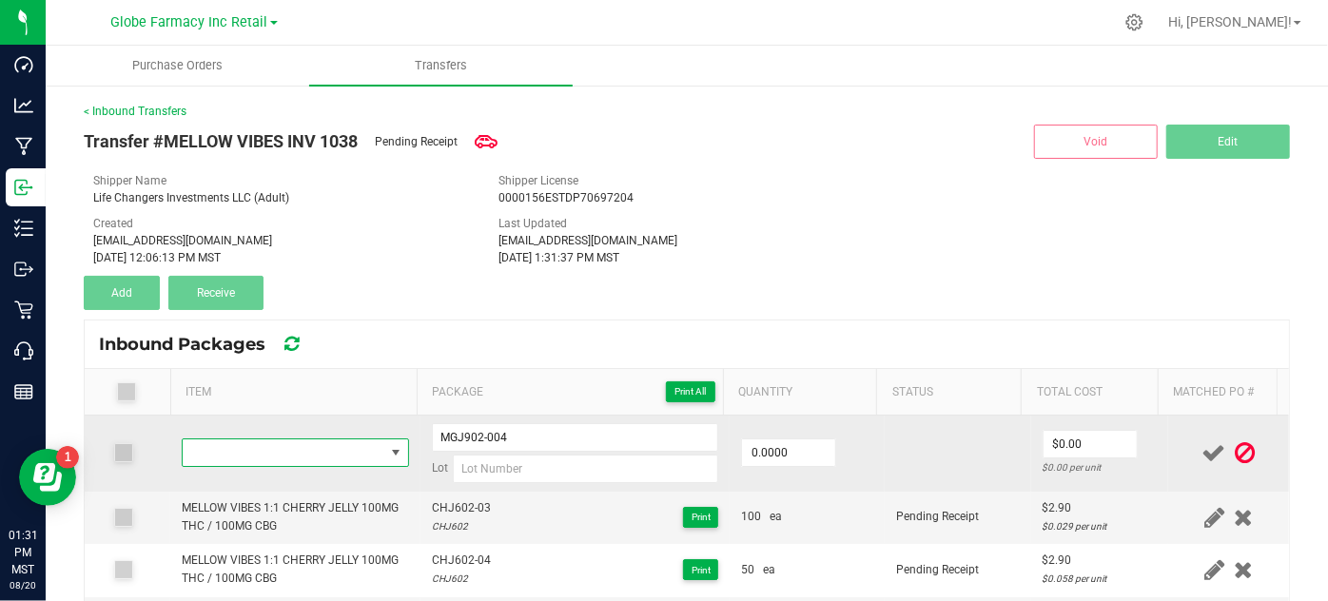
click at [253, 439] on span "NO DATA FOUND" at bounding box center [283, 452] width 201 height 27
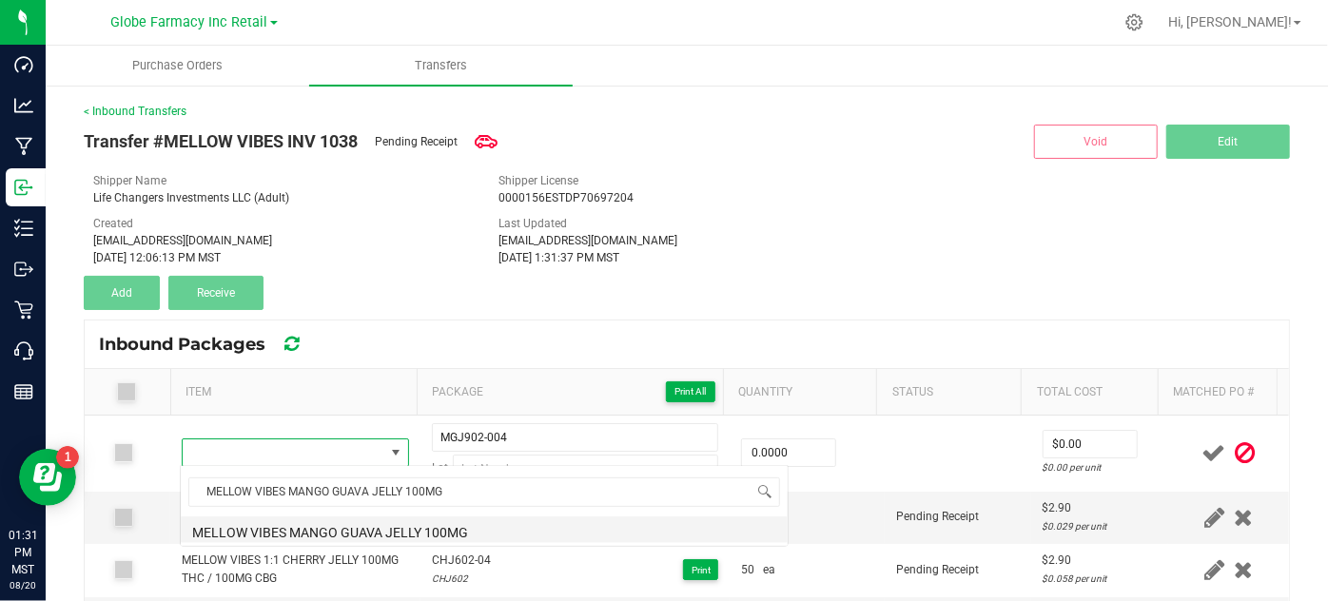
scroll to position [0, 0]
click at [364, 523] on li "MELLOW VIBES MANGO GUAVA JELLY 100MG" at bounding box center [484, 529] width 607 height 27
type input "0 ea"
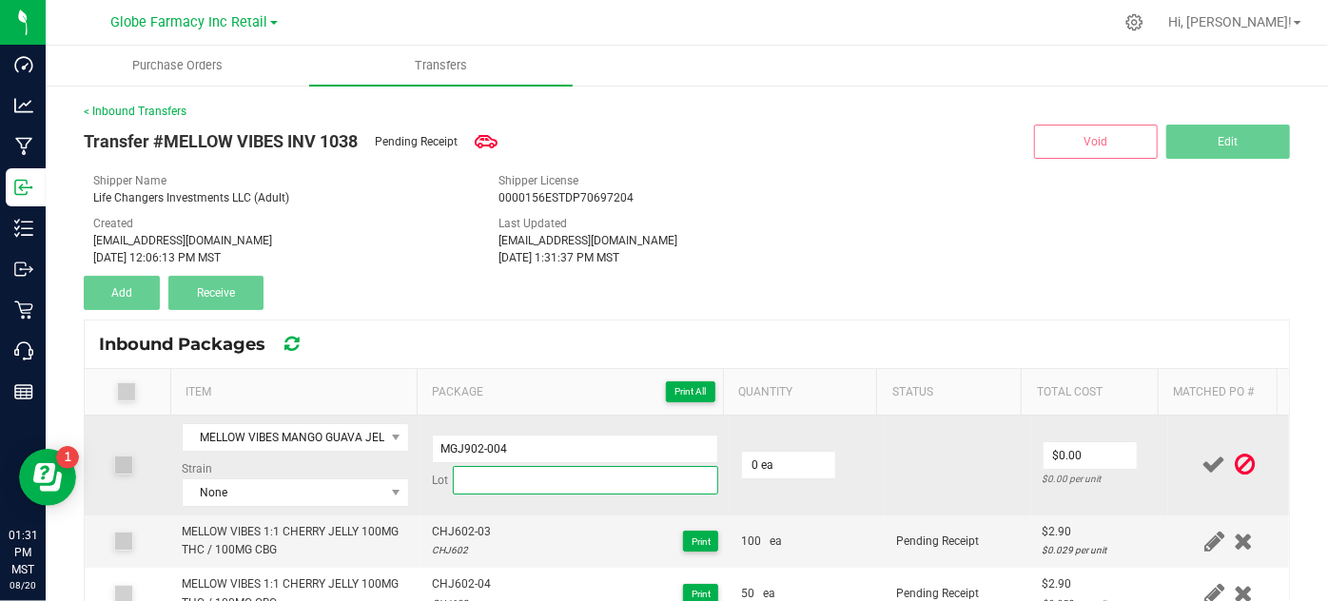
click at [483, 474] on input at bounding box center [586, 480] width 266 height 29
paste input "MGJ902"
type input "MGJ902"
click at [815, 467] on input "0" at bounding box center [788, 465] width 93 height 27
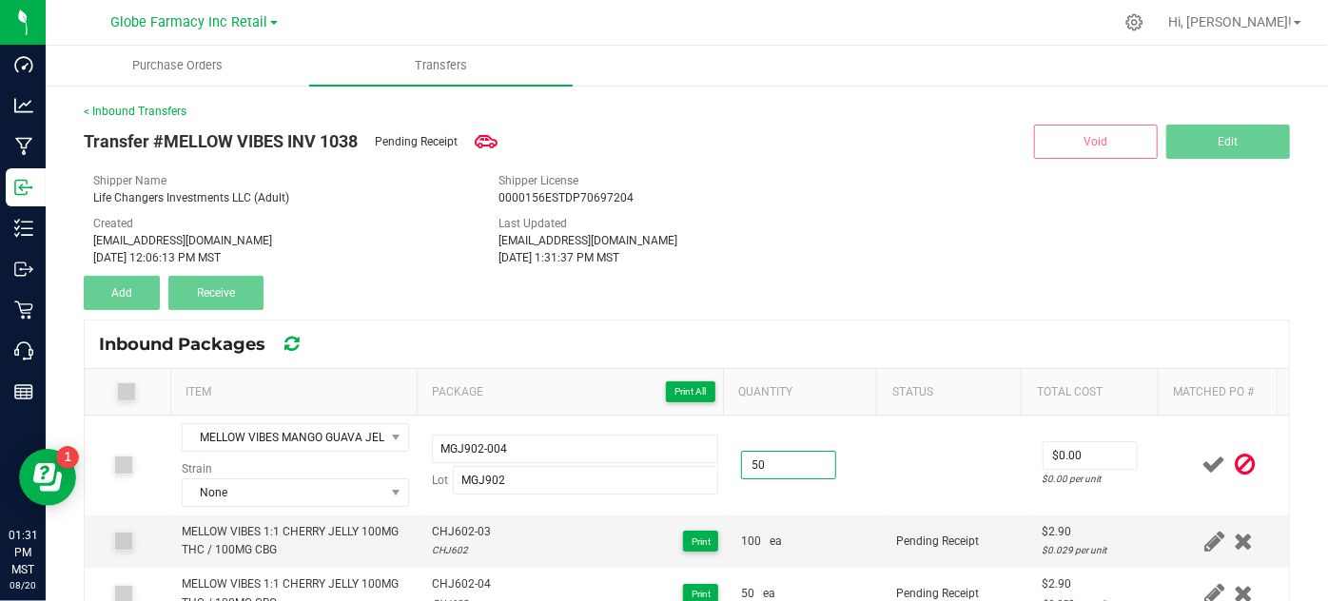
type input "50 ea"
click at [914, 399] on th "Status" at bounding box center [948, 392] width 145 height 47
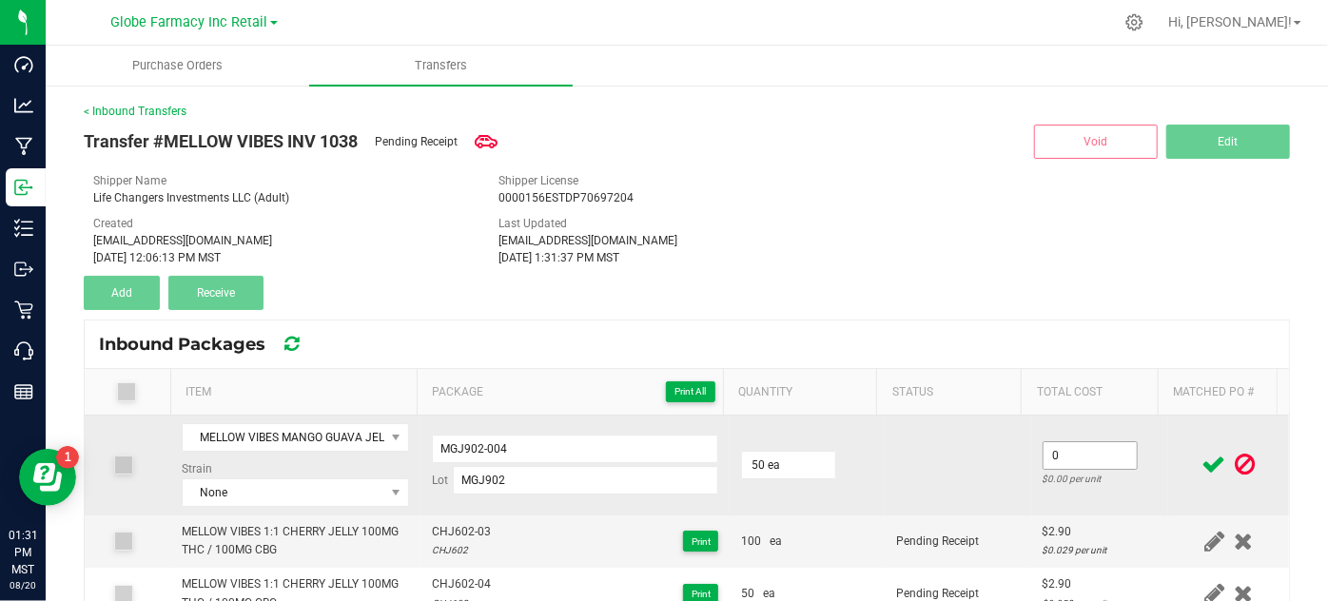
click at [1073, 450] on input "0" at bounding box center [1089, 455] width 93 height 27
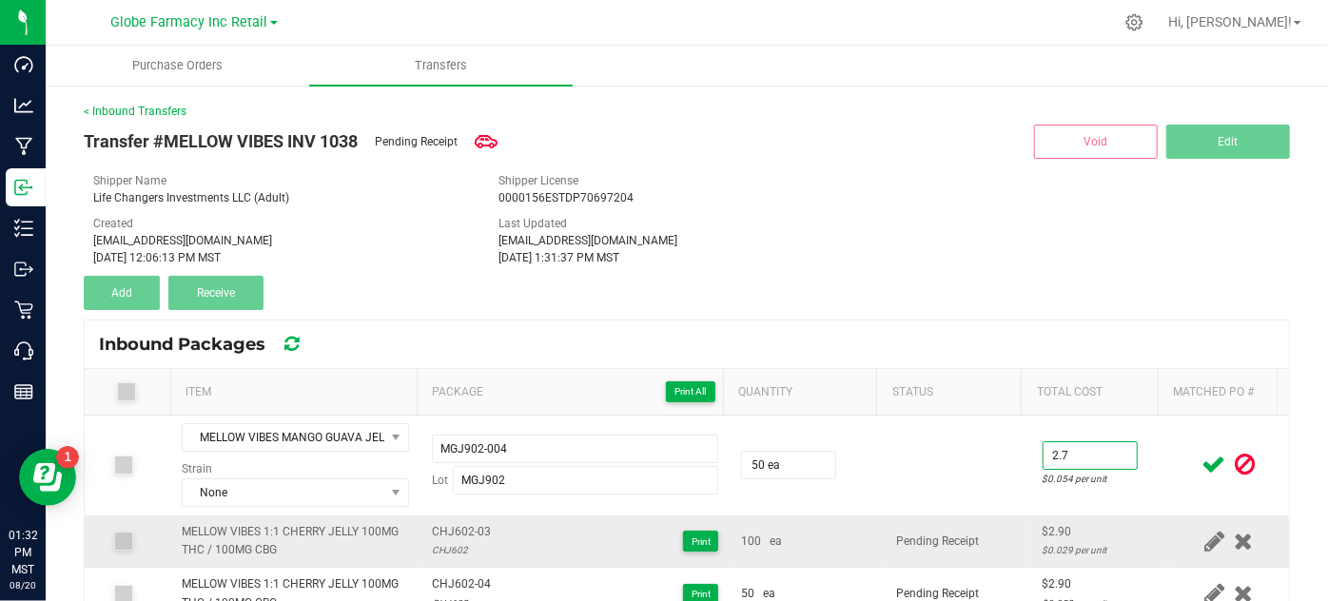
type input "$2.70"
click at [824, 517] on td "100 ea" at bounding box center [806, 541] width 155 height 52
click at [1202, 464] on icon at bounding box center [1214, 465] width 24 height 24
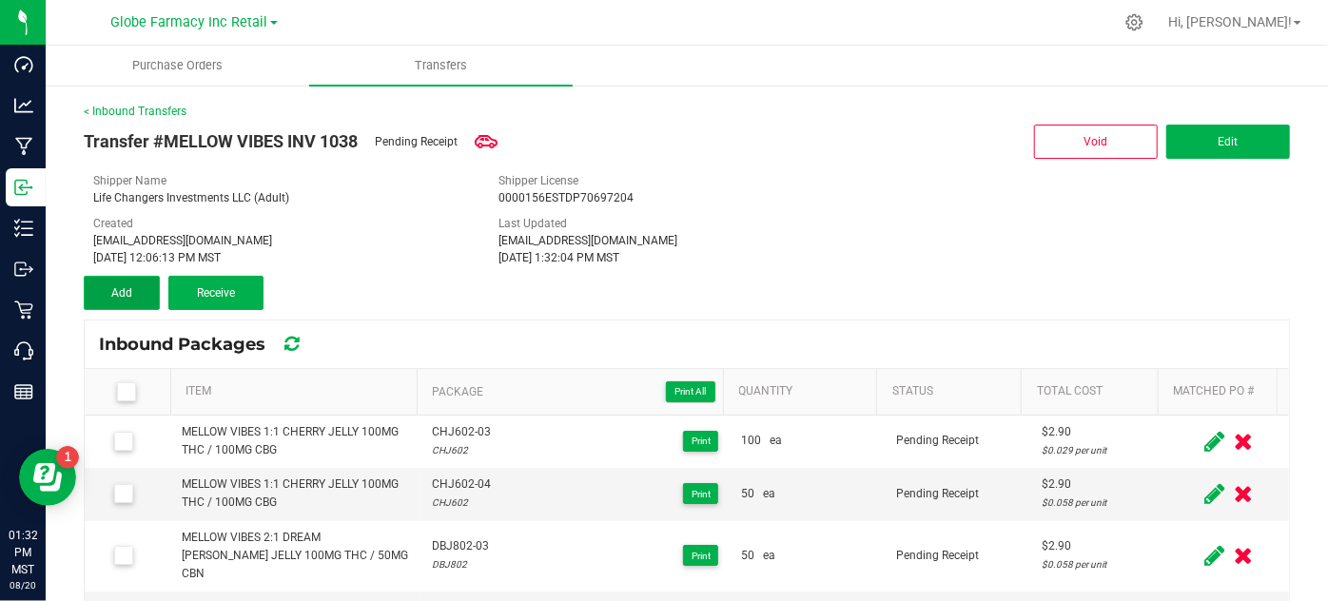
click at [144, 283] on button "Add" at bounding box center [122, 293] width 76 height 34
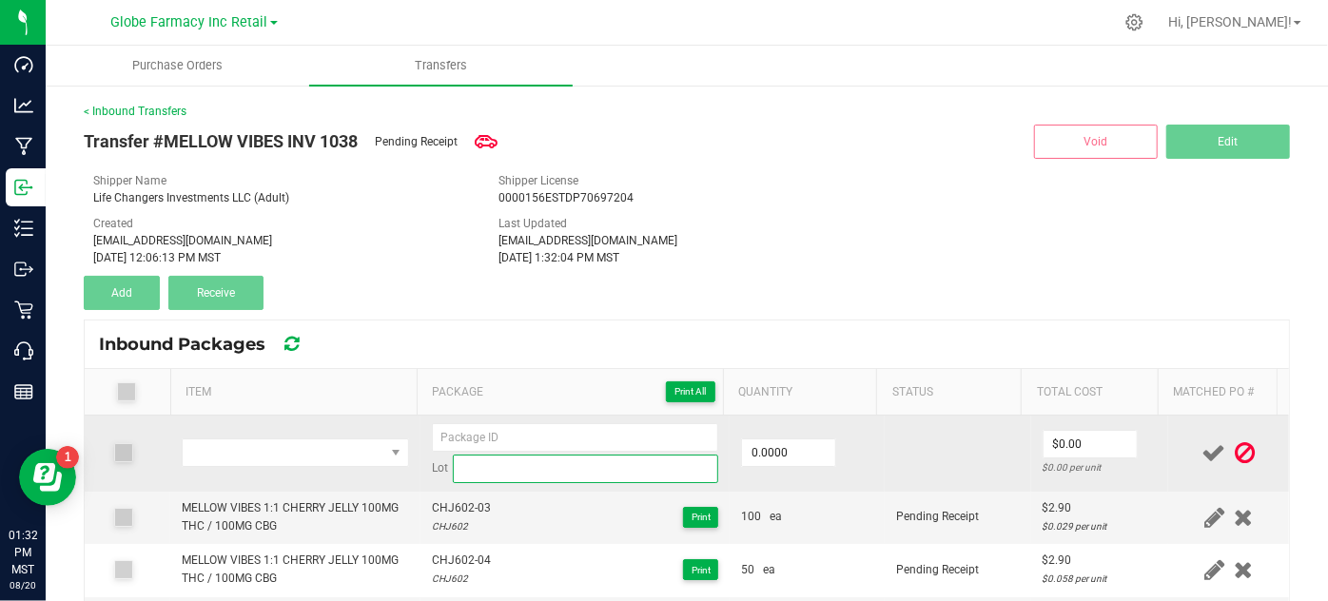
click at [514, 468] on input at bounding box center [586, 469] width 266 height 29
paste input "MOJOMG602"
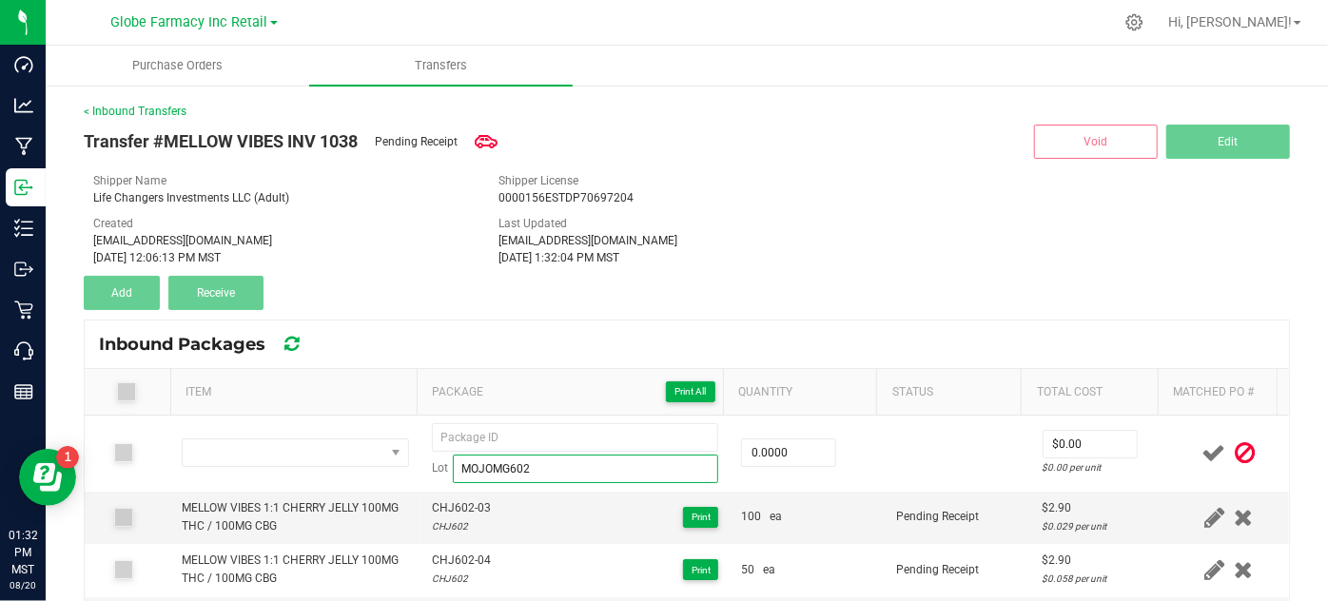
type input "MOJOMG602"
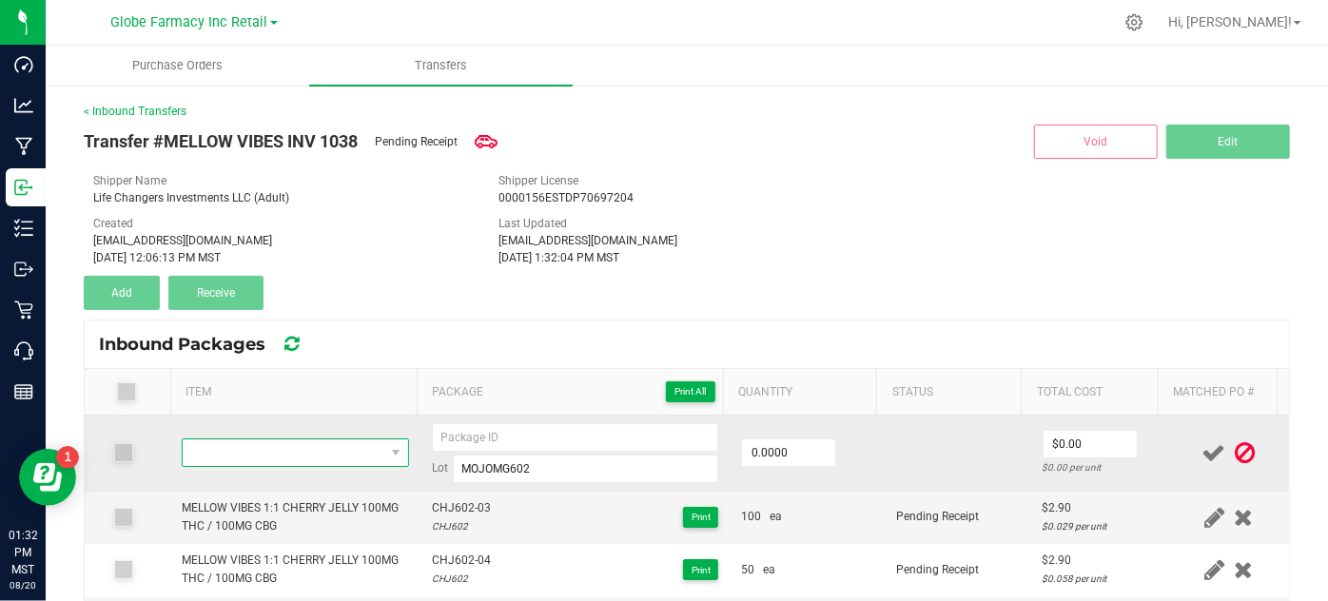
click at [266, 451] on span "NO DATA FOUND" at bounding box center [283, 452] width 201 height 27
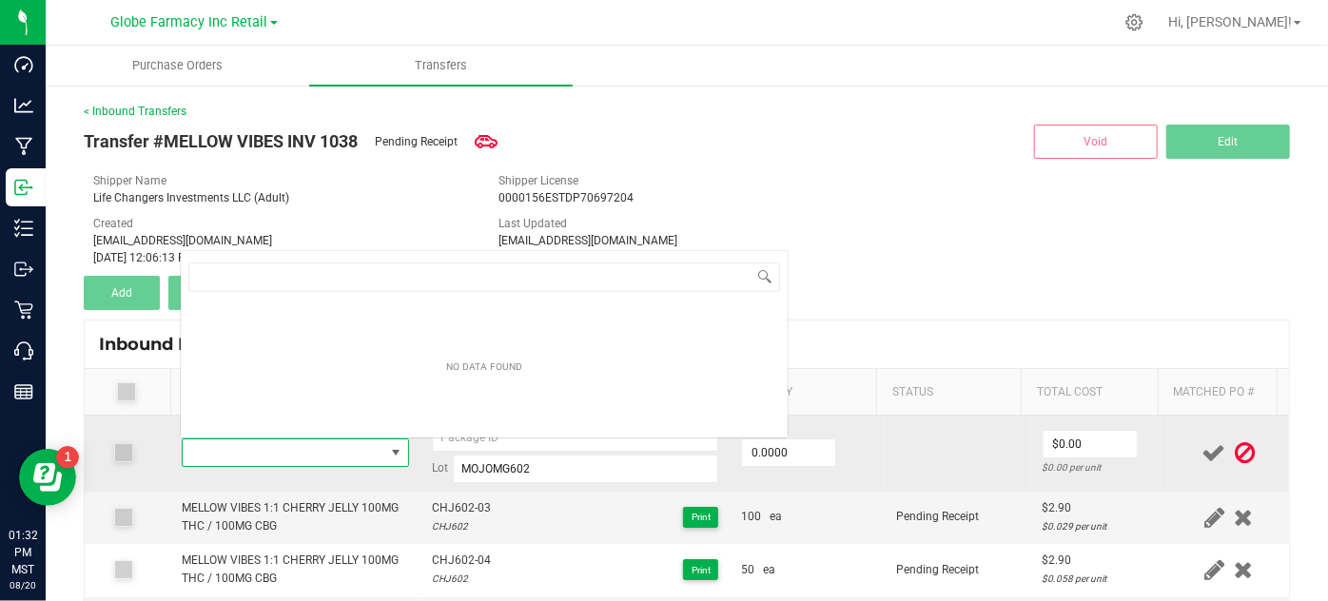
scroll to position [28, 218]
type input "MELLOW VIBES MANGO GUAVA MOJO ELIXIR 100MG"
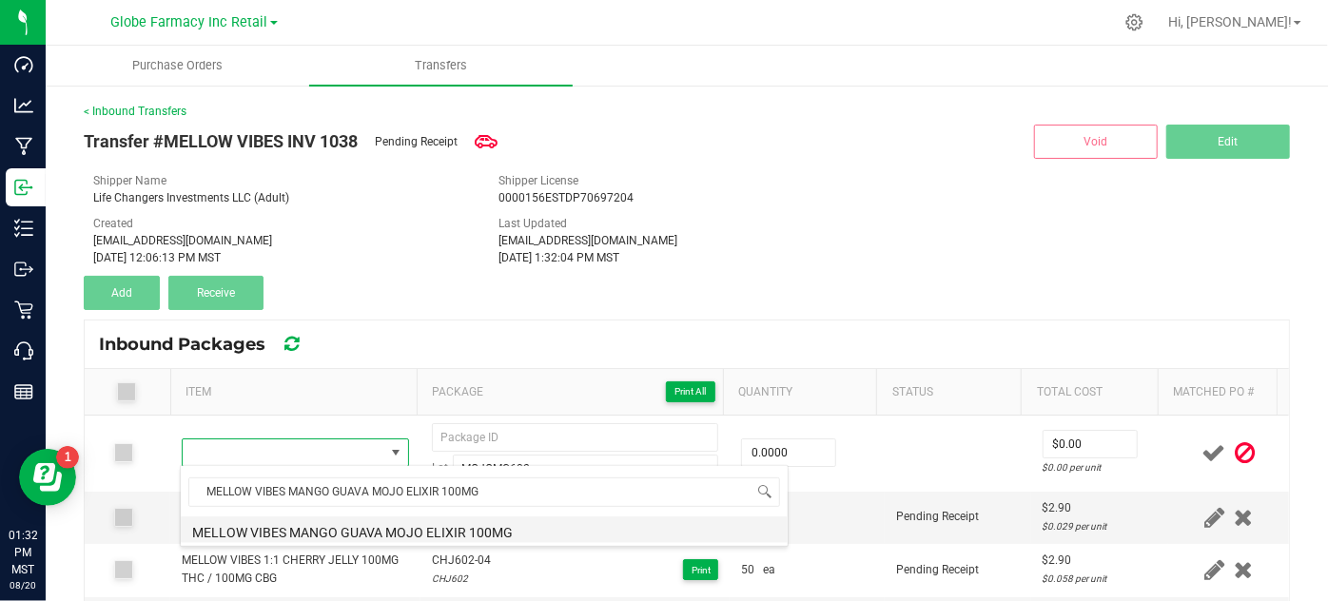
click at [198, 529] on li "MELLOW VIBES MANGO GUAVA MOJO ELIXIR 100MG" at bounding box center [484, 529] width 607 height 27
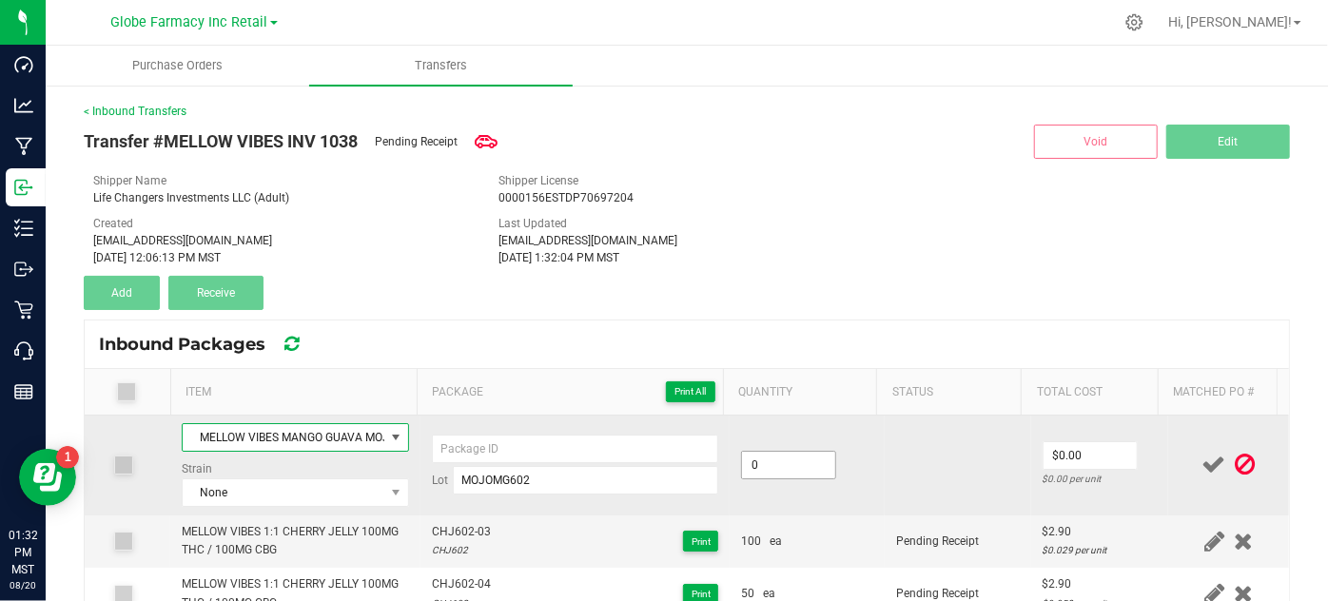
click at [747, 466] on input "0" at bounding box center [788, 465] width 93 height 27
type input "25 ea"
click at [834, 509] on td "25 ea" at bounding box center [806, 466] width 155 height 100
click at [1059, 459] on input "0" at bounding box center [1089, 455] width 93 height 27
type input "$3.15"
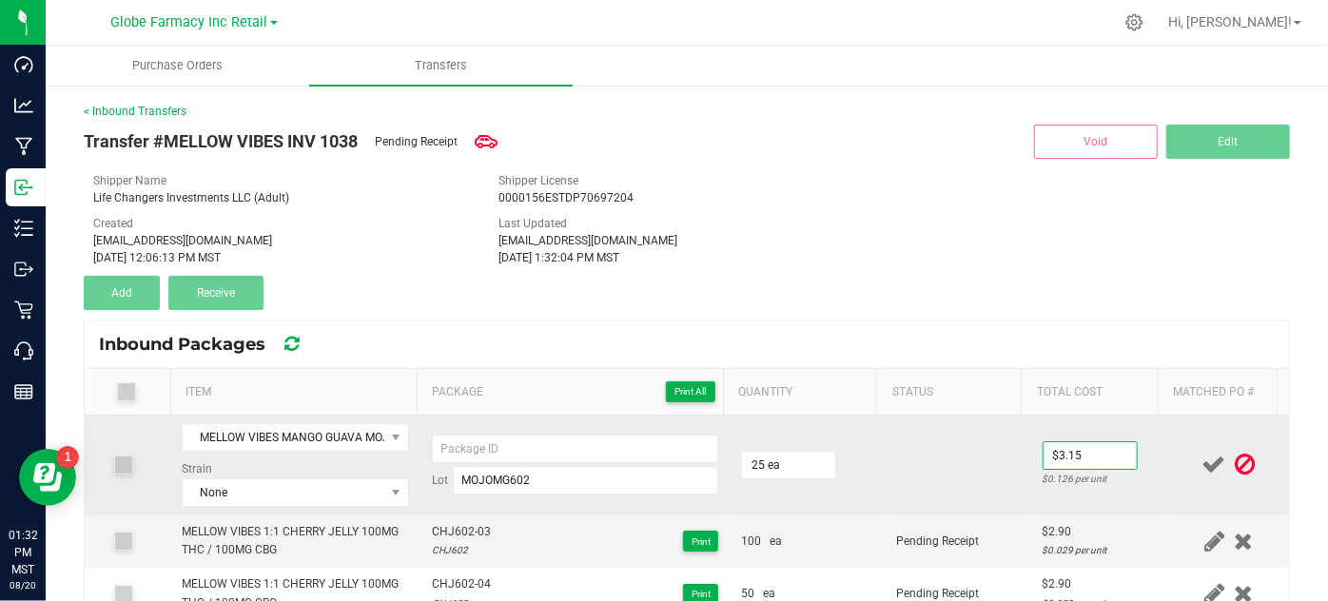
click at [990, 458] on td at bounding box center [958, 466] width 146 height 100
click at [450, 446] on input at bounding box center [575, 449] width 287 height 29
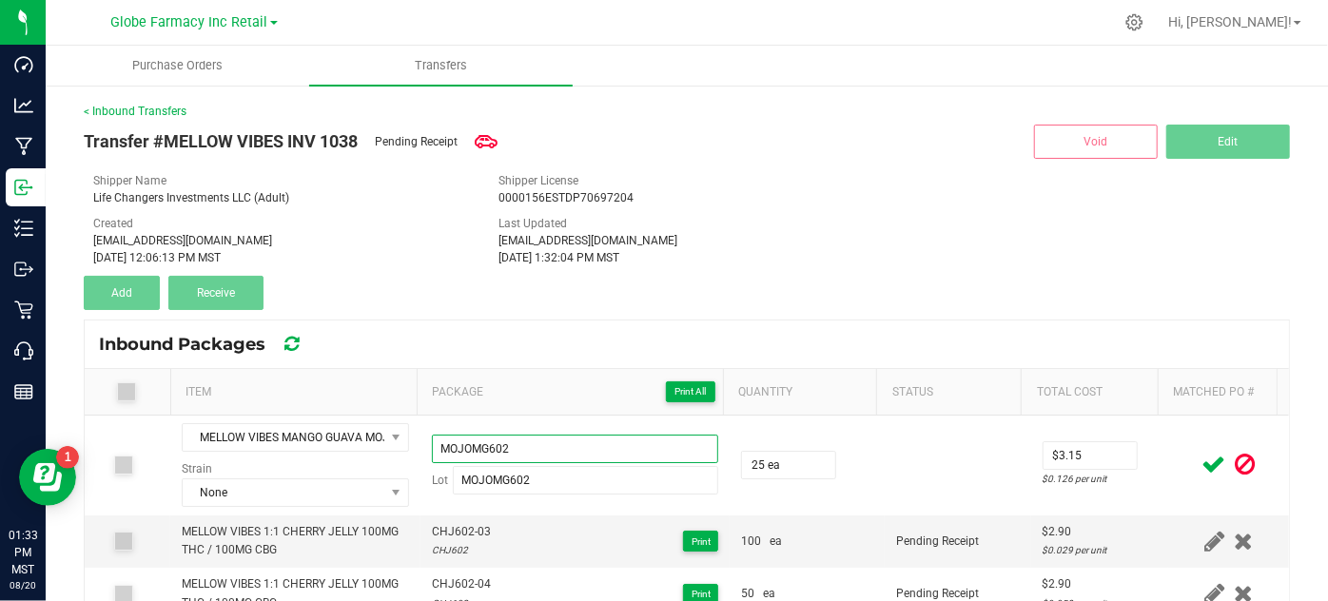
type input "MOJOMG602"
click at [1202, 466] on icon at bounding box center [1214, 465] width 24 height 24
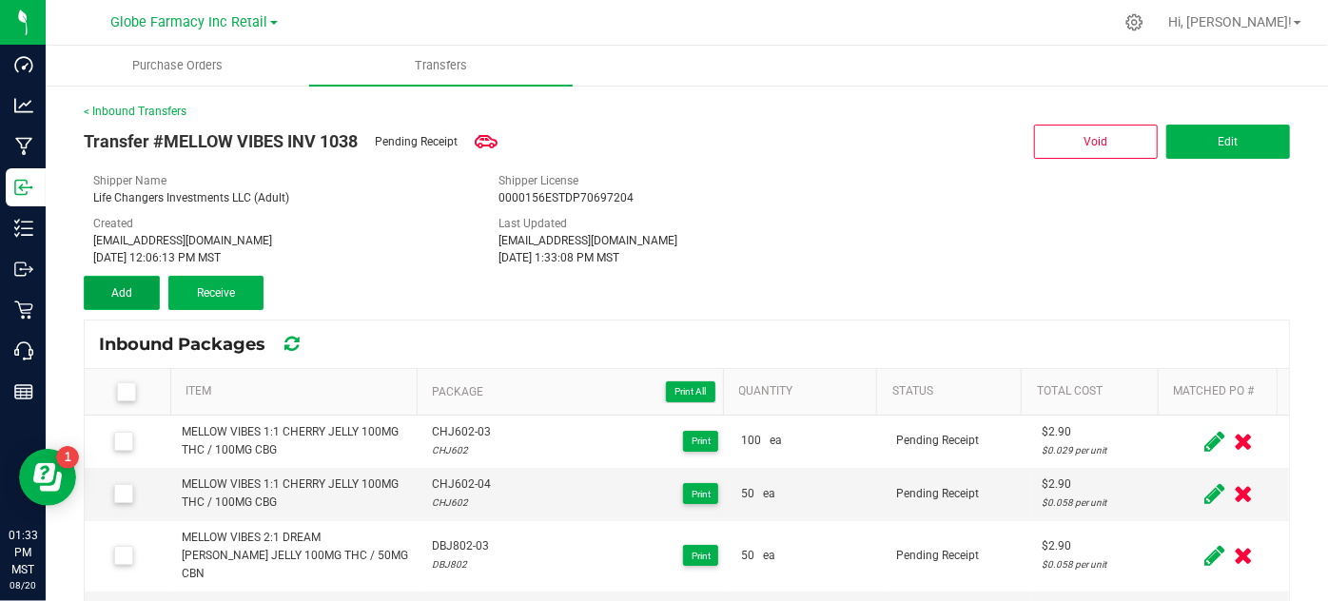
click at [118, 294] on span "Add" at bounding box center [121, 292] width 21 height 13
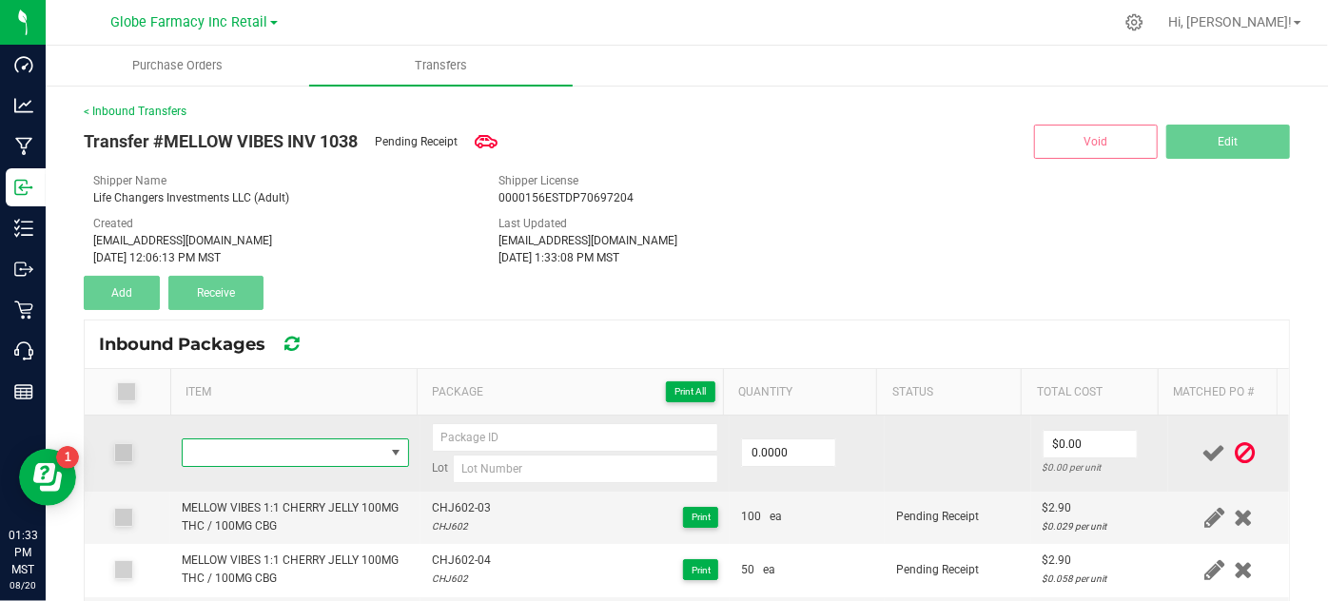
click at [269, 444] on span "NO DATA FOUND" at bounding box center [283, 452] width 201 height 27
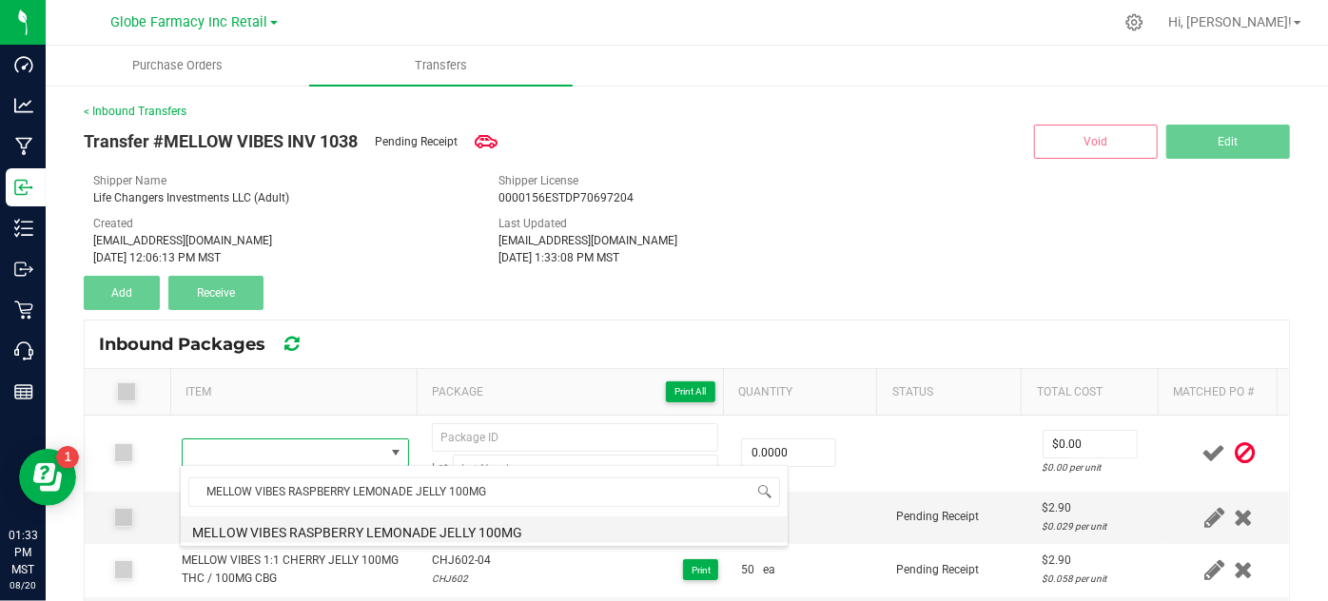
click at [309, 525] on li "MELLOW VIBES RASPBERRY LEMONADE JELLY 100MG" at bounding box center [484, 529] width 607 height 27
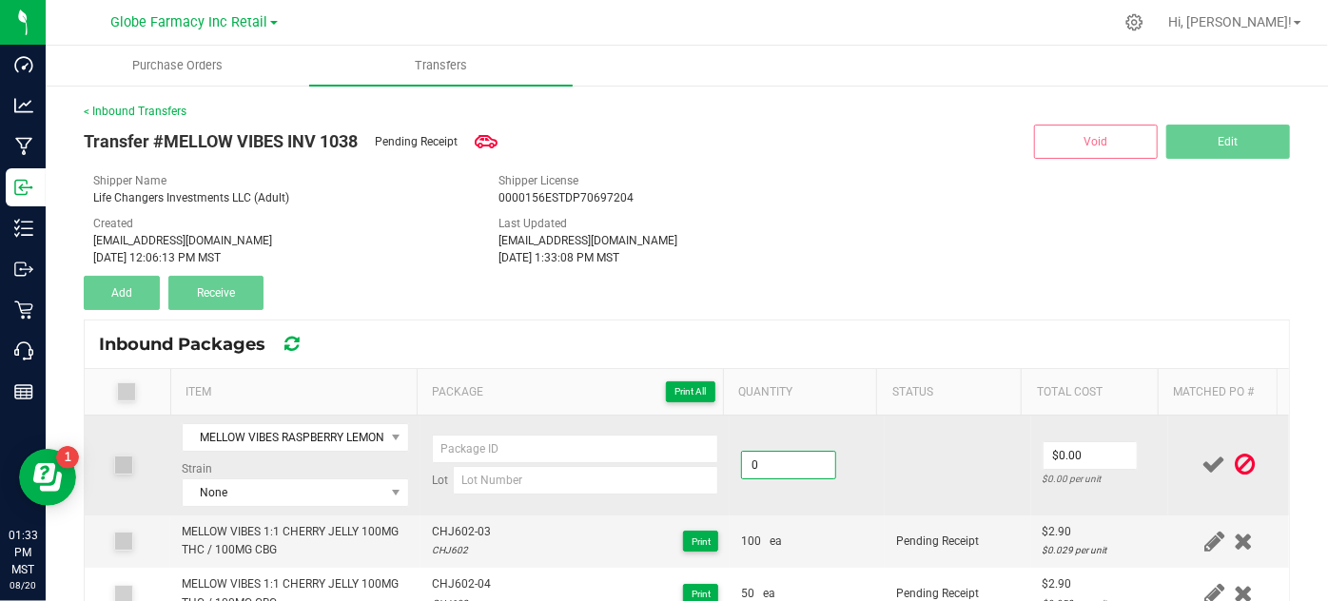
click at [784, 472] on input "0" at bounding box center [788, 465] width 93 height 27
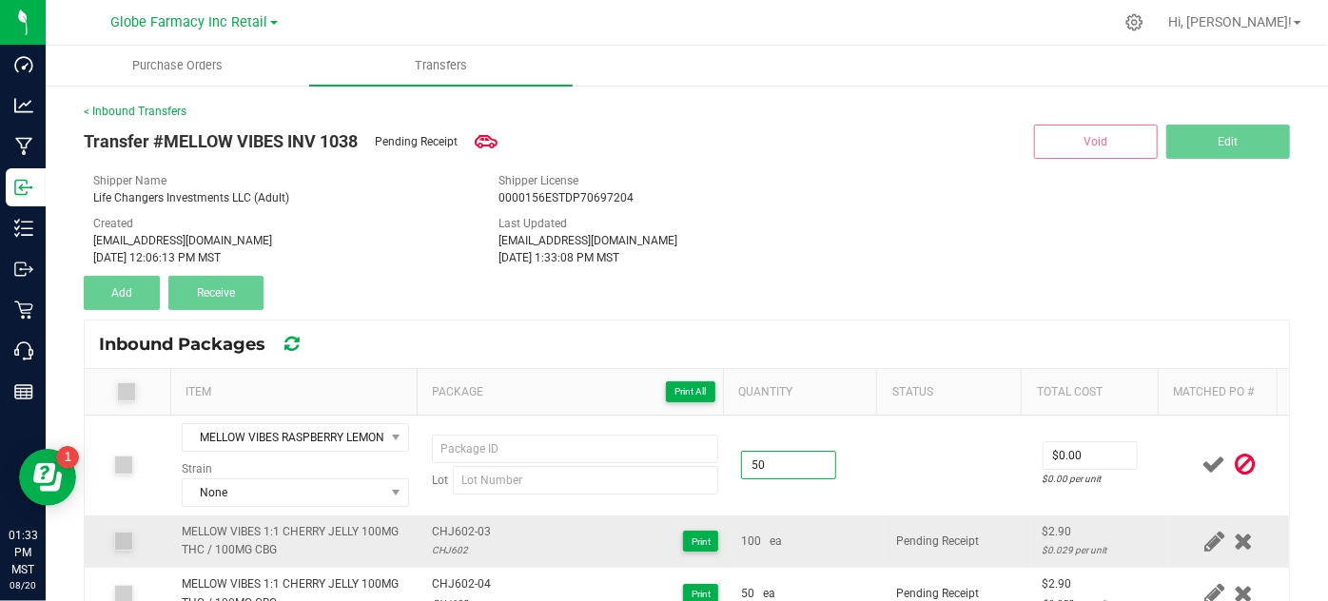
type input "50 ea"
click at [1001, 553] on td "Pending Receipt" at bounding box center [958, 541] width 146 height 52
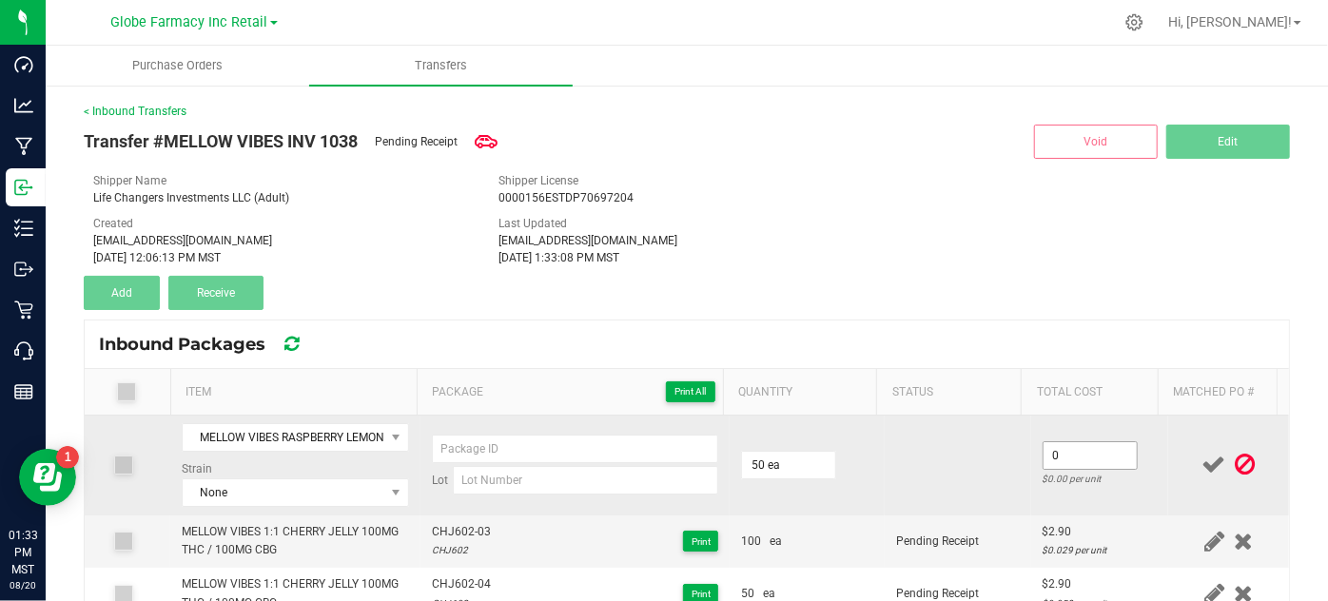
click at [1105, 457] on input "0" at bounding box center [1089, 455] width 93 height 27
type input "$2.70"
click at [954, 486] on td at bounding box center [958, 466] width 146 height 100
click at [466, 491] on input at bounding box center [586, 480] width 266 height 29
paste input "RLJ802"
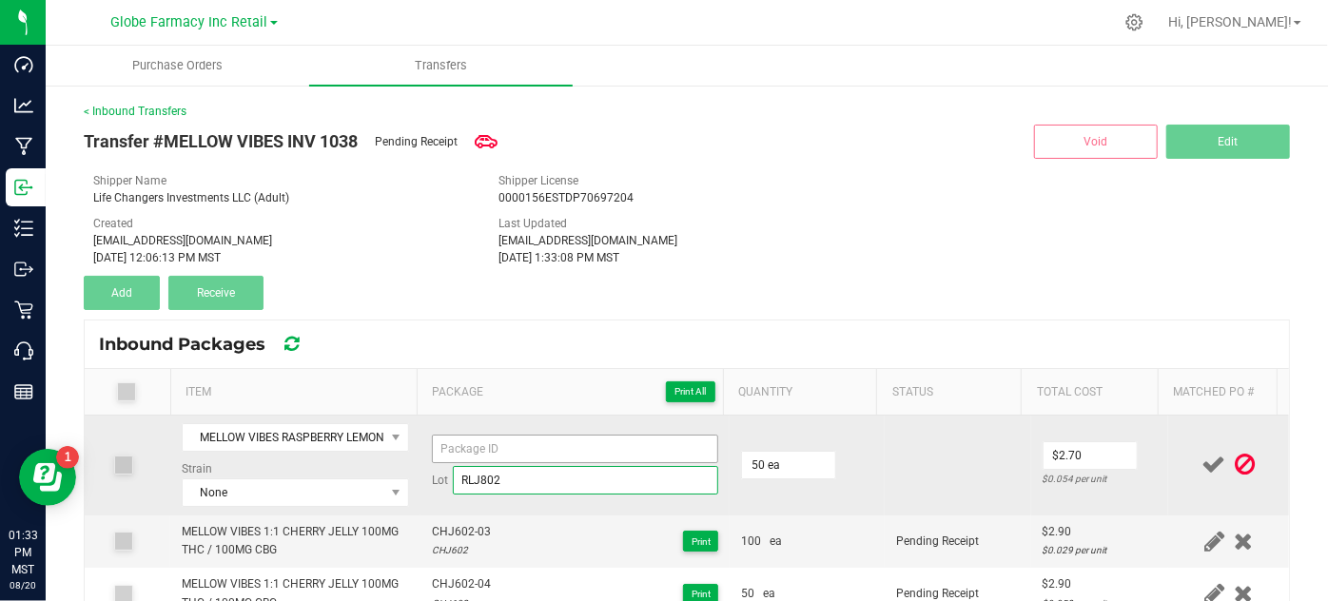
type input "RLJ802"
click at [457, 447] on input at bounding box center [575, 449] width 287 height 29
paste input "RLJ802"
click at [457, 447] on input "RLJ802-003" at bounding box center [575, 449] width 287 height 29
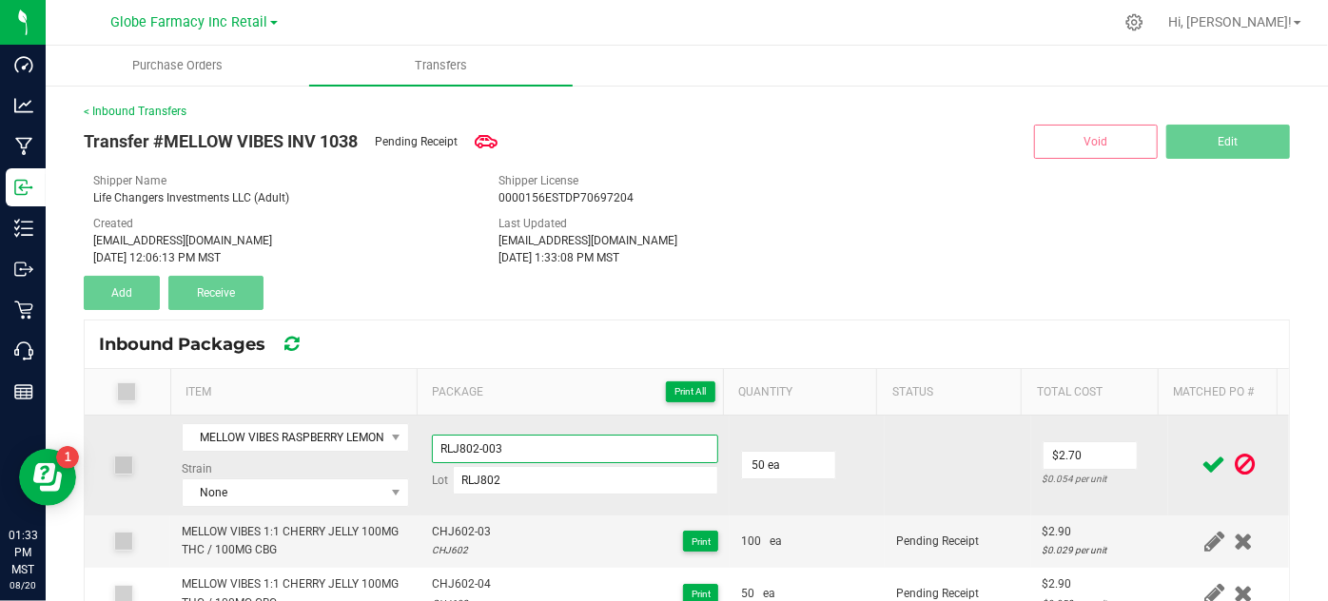
click at [457, 447] on input "RLJ802-003" at bounding box center [575, 449] width 287 height 29
type input "RLJ802-003"
click at [885, 498] on td at bounding box center [958, 466] width 146 height 100
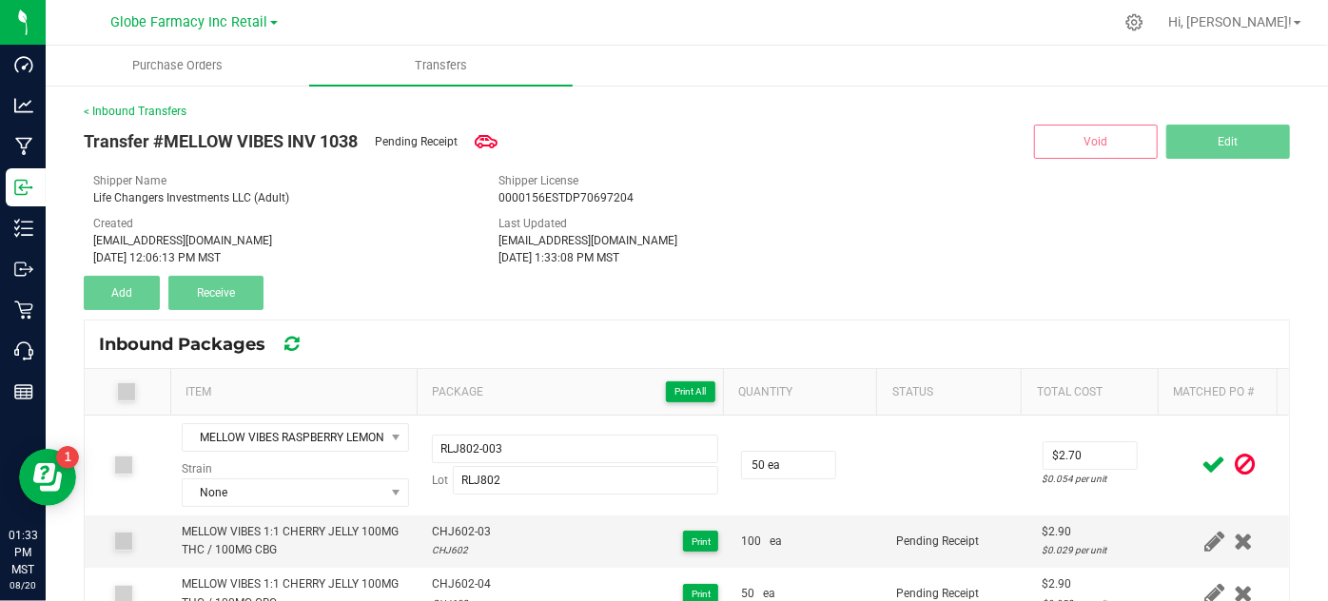
click at [1202, 456] on icon at bounding box center [1214, 465] width 24 height 24
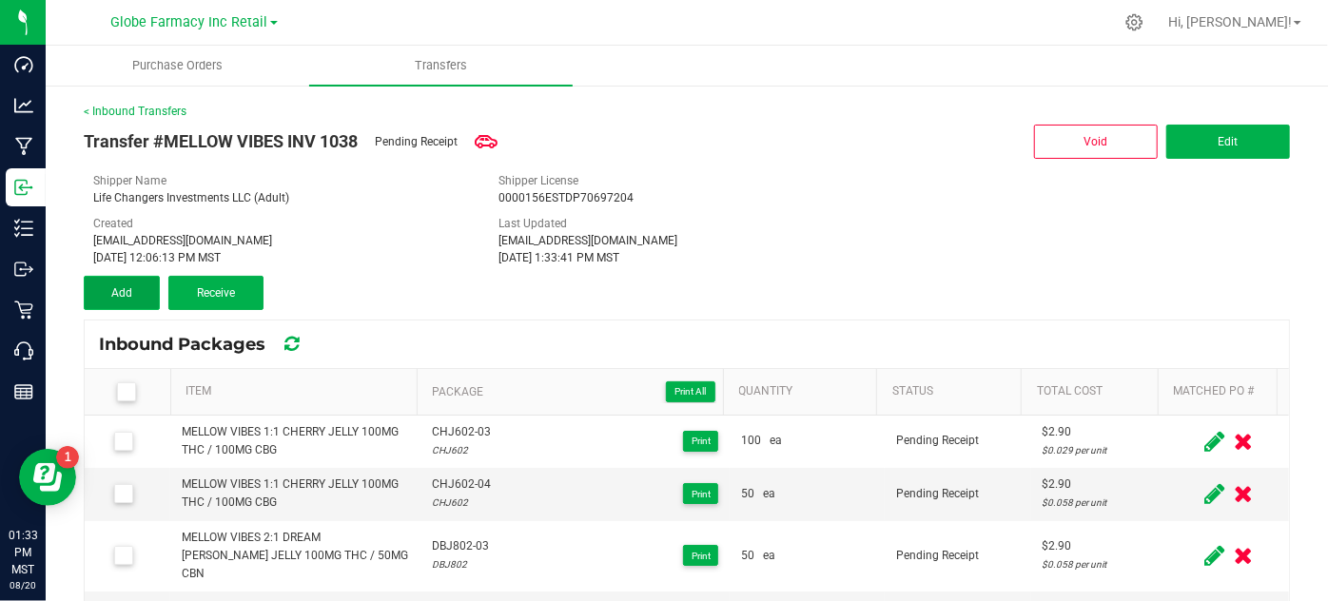
click at [116, 283] on button "Add" at bounding box center [122, 293] width 76 height 34
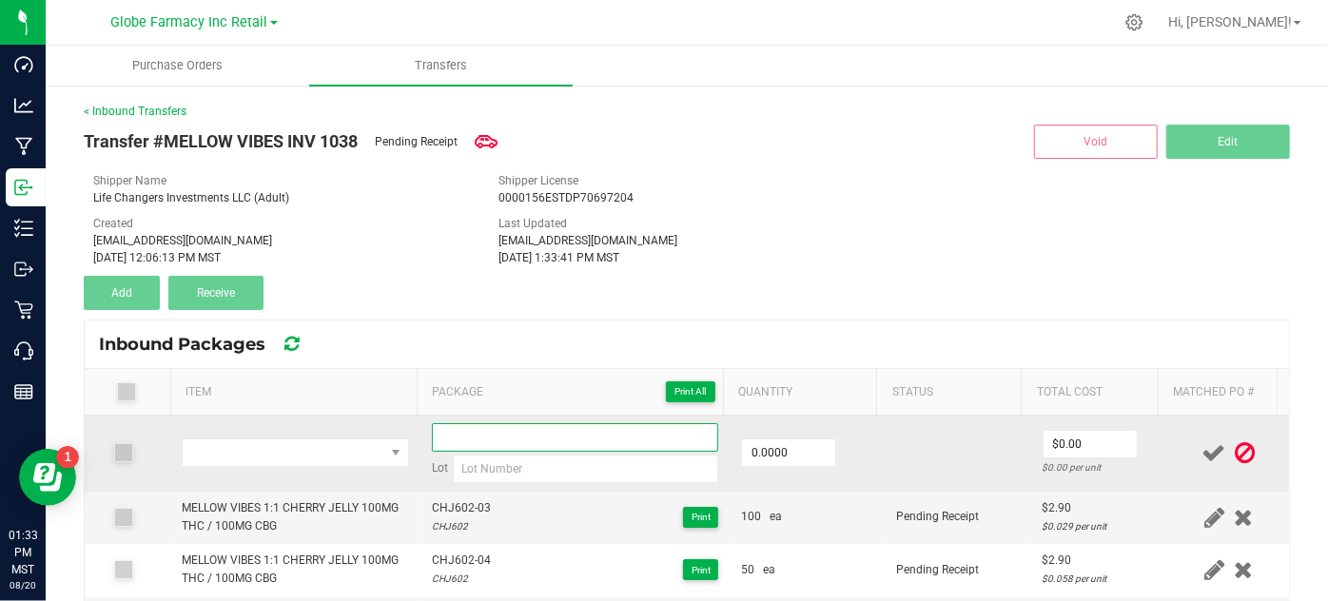
click at [475, 436] on input at bounding box center [575, 437] width 287 height 29
paste input "RLJ802-003"
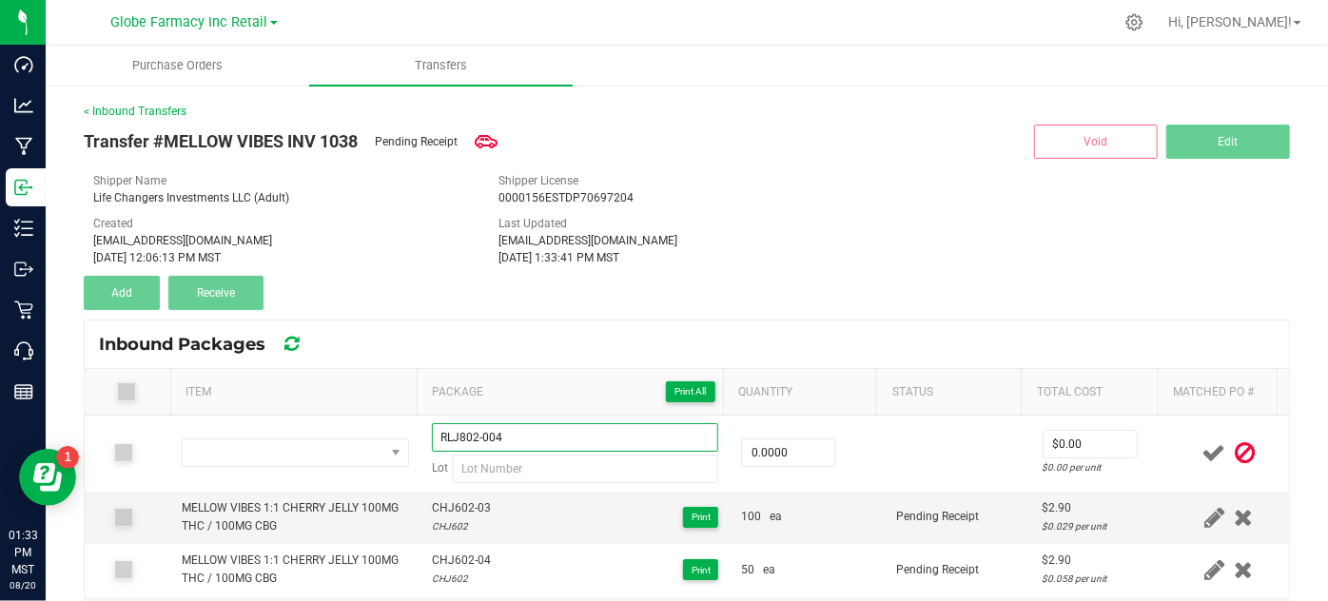
type input "RLJ802-004"
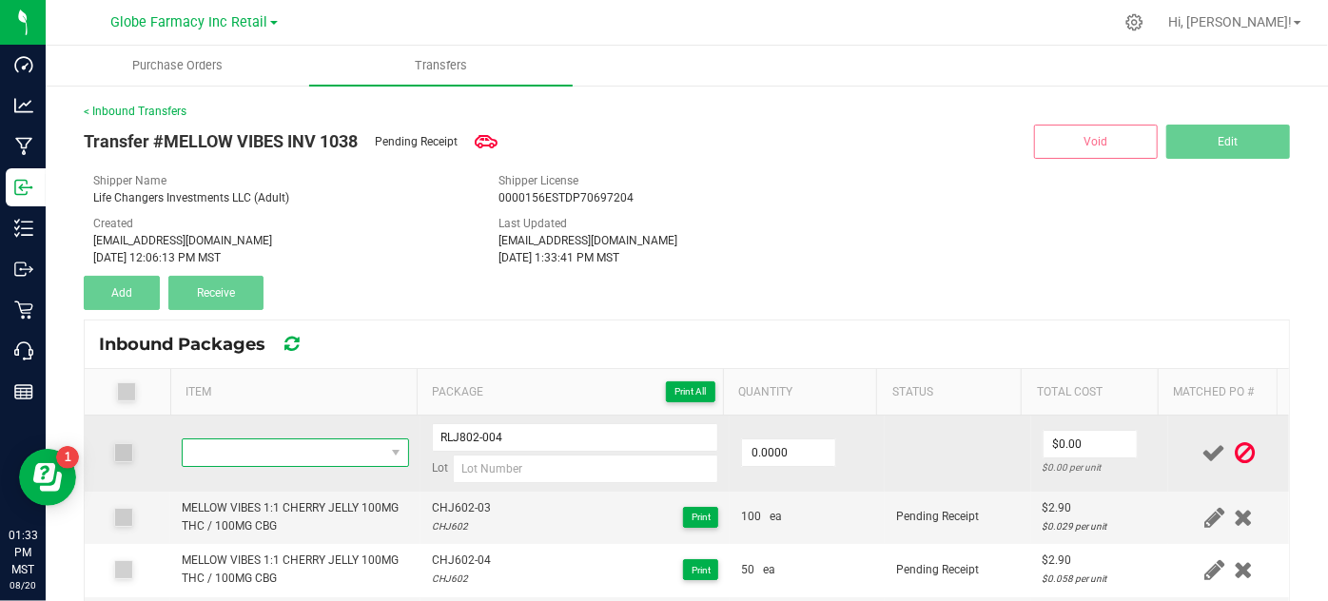
click at [221, 455] on span "NO DATA FOUND" at bounding box center [283, 452] width 201 height 27
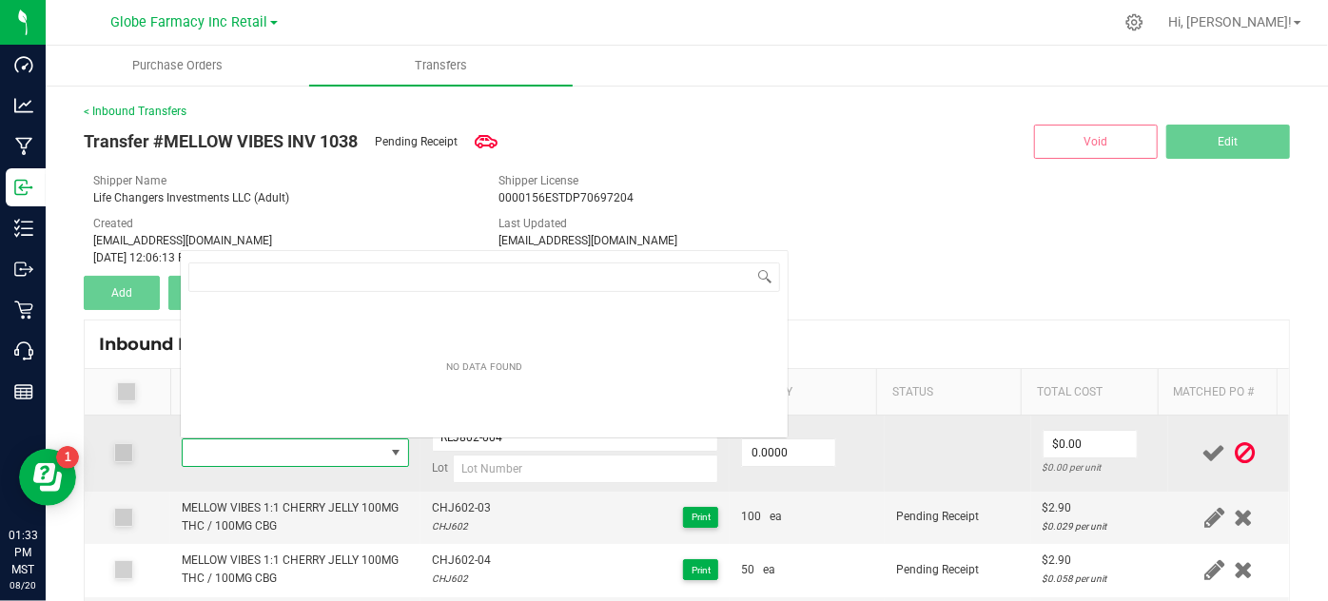
type input "MELLOW VIBES RASPBERRY LEMONADE JELLY 100MG"
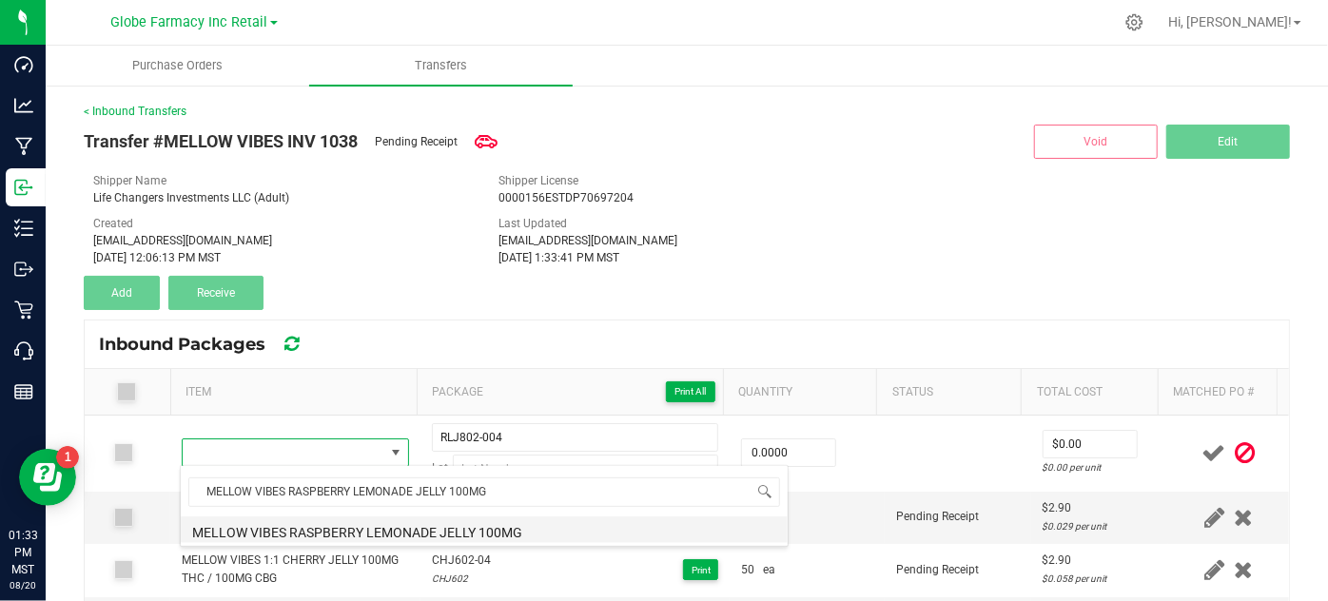
click at [321, 525] on li "MELLOW VIBES RASPBERRY LEMONADE JELLY 100MG" at bounding box center [484, 529] width 607 height 27
type input "0 ea"
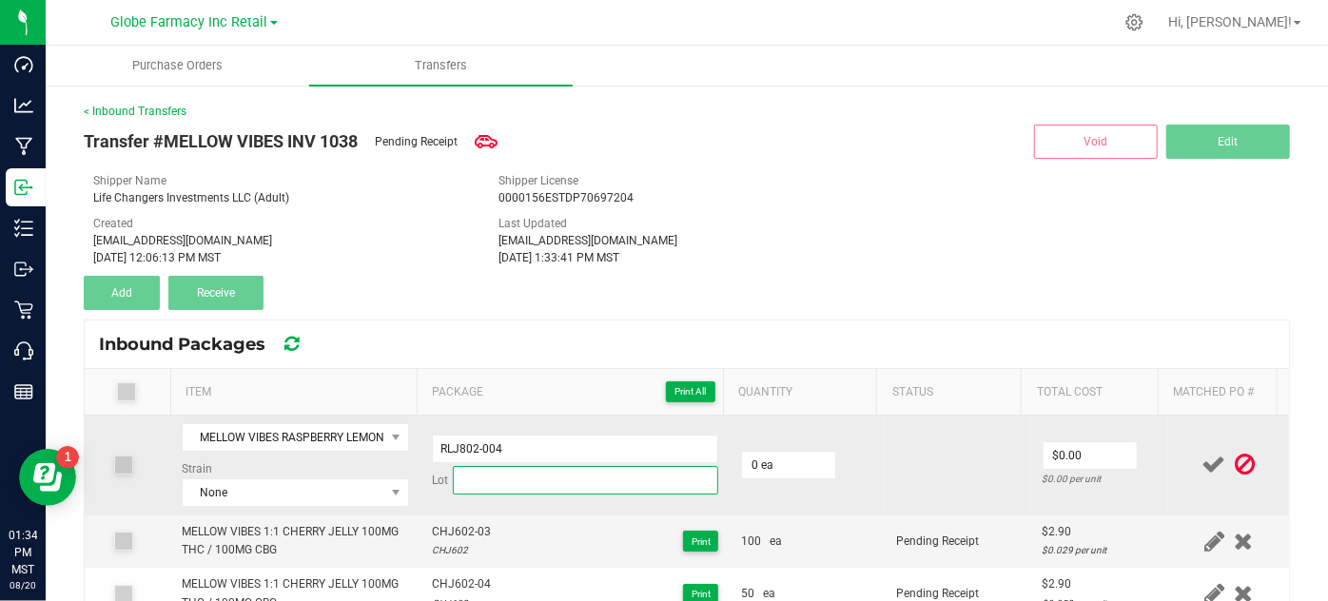
click at [526, 481] on input at bounding box center [586, 480] width 266 height 29
paste input "RLJ802"
type input "RLJ802"
click at [769, 456] on input "0" at bounding box center [788, 465] width 93 height 27
type input "50 ea"
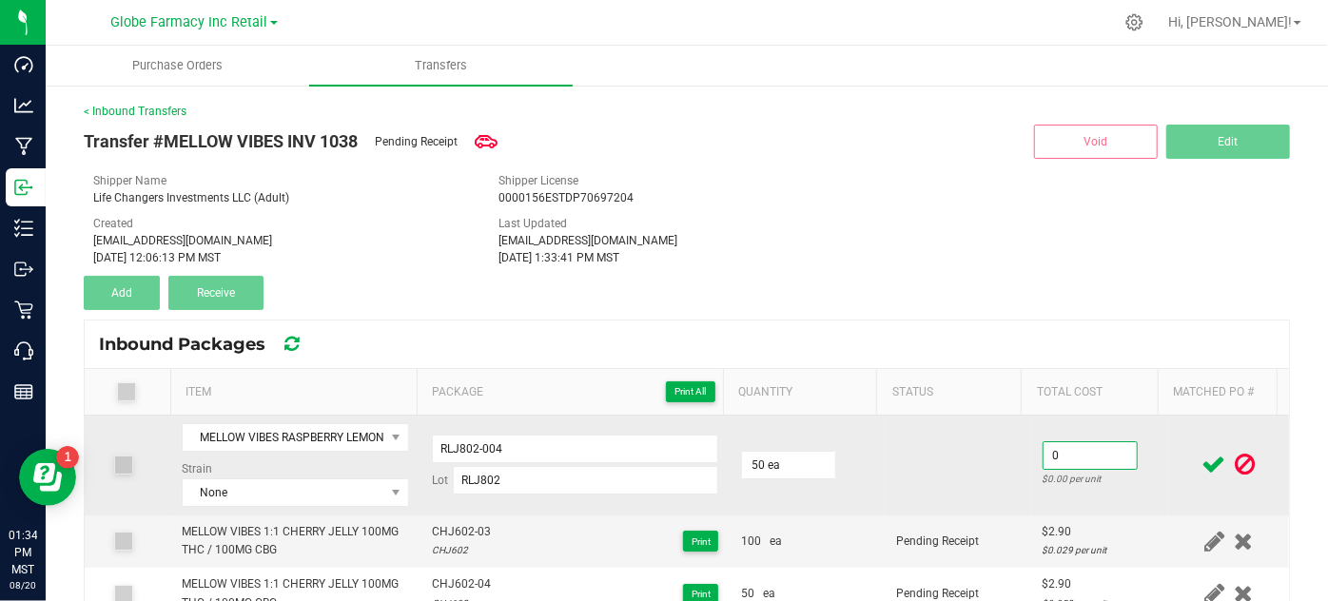
click at [1047, 447] on input "0" at bounding box center [1089, 455] width 93 height 27
type input "$2.70"
click at [942, 469] on td at bounding box center [958, 466] width 146 height 100
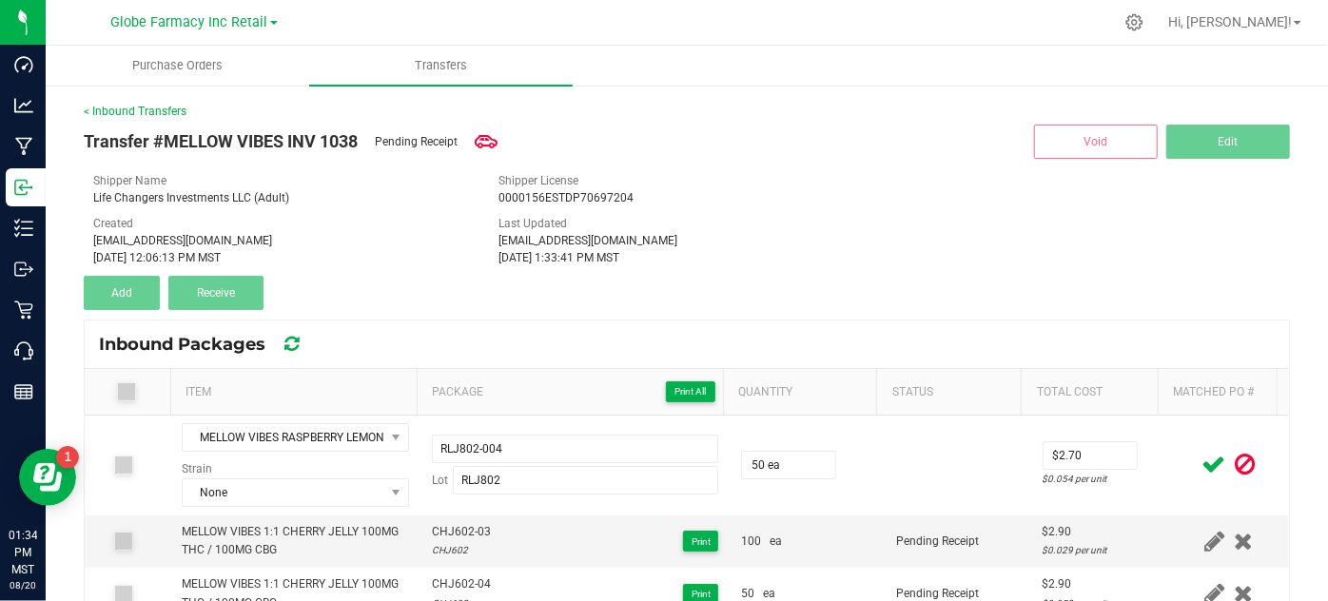
click at [1202, 453] on icon at bounding box center [1214, 465] width 24 height 24
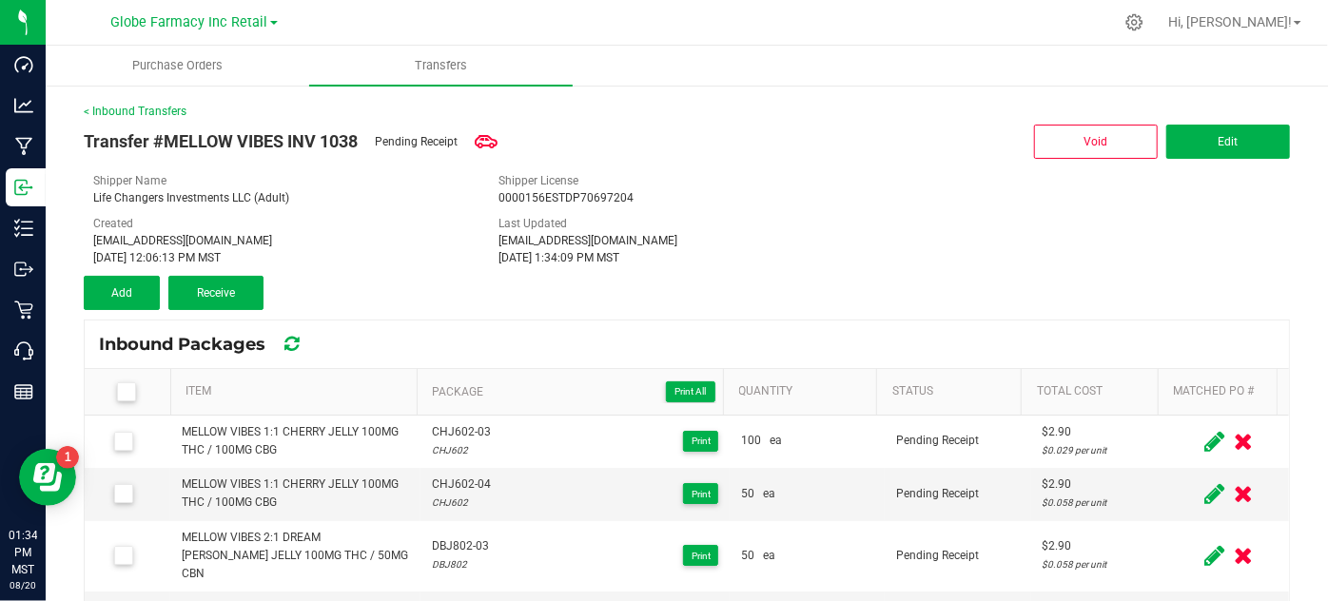
click at [1044, 304] on div "Transfer #MELLOW VIBES INV 1038 Pending Receipt Void Edit Shipper Name Life Cha…" at bounding box center [687, 215] width 1206 height 190
click at [117, 399] on span at bounding box center [126, 391] width 19 height 19
click at [0, 0] on input "checkbox" at bounding box center [0, 0] width 0 height 0
click at [230, 301] on button "Receive (15)" at bounding box center [215, 293] width 95 height 34
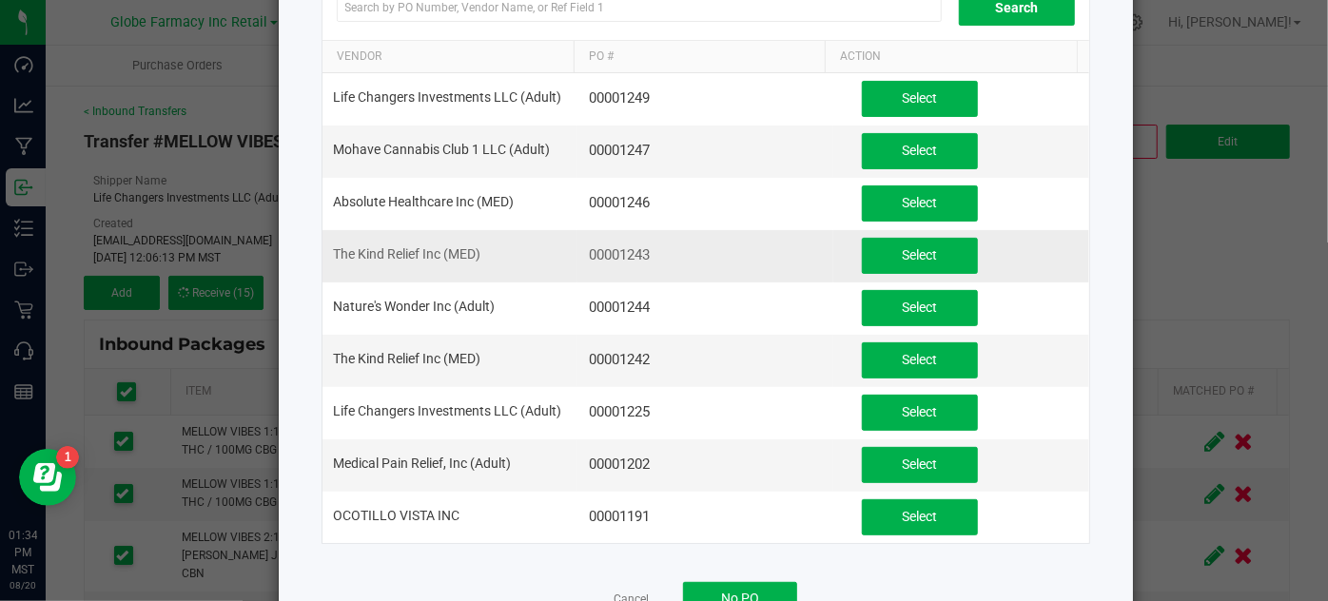
scroll to position [172, 0]
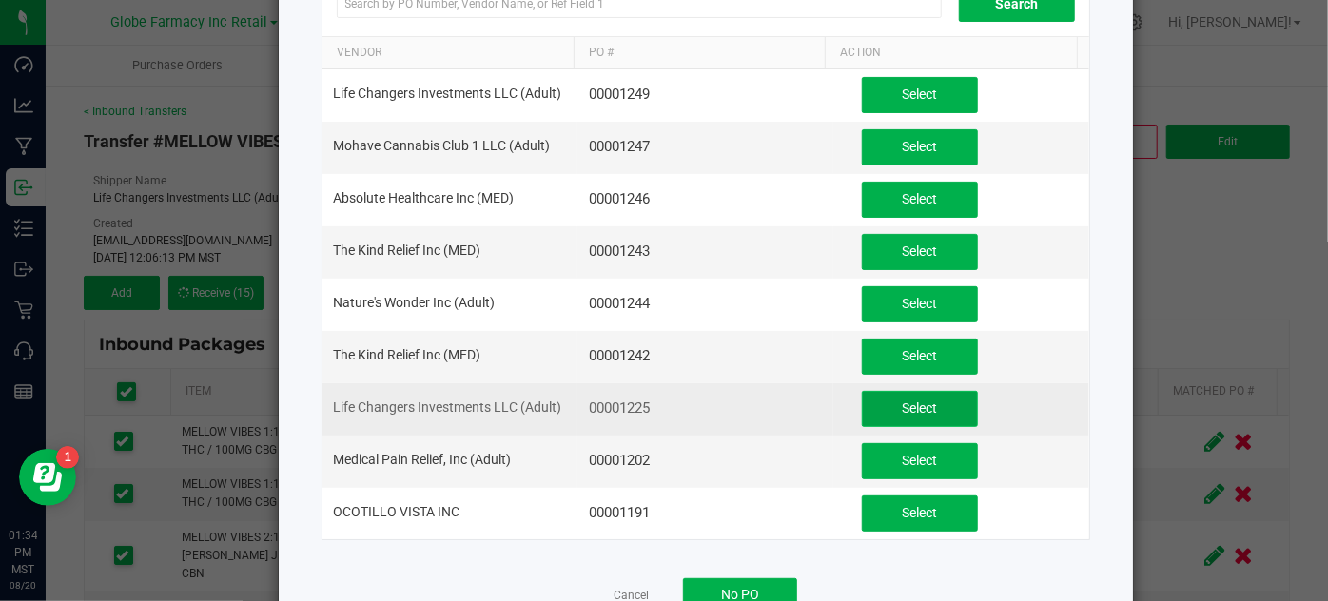
click at [914, 391] on button "Select" at bounding box center [920, 409] width 116 height 36
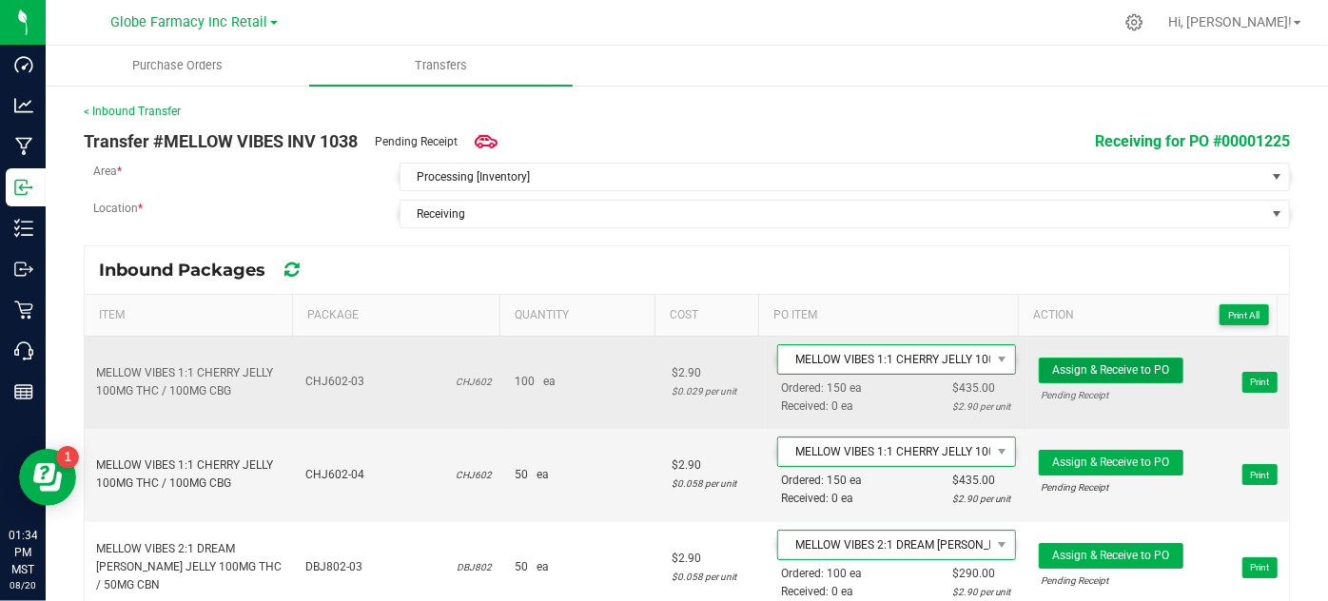
click at [1096, 360] on button "Assign & Receive to PO" at bounding box center [1111, 371] width 145 height 26
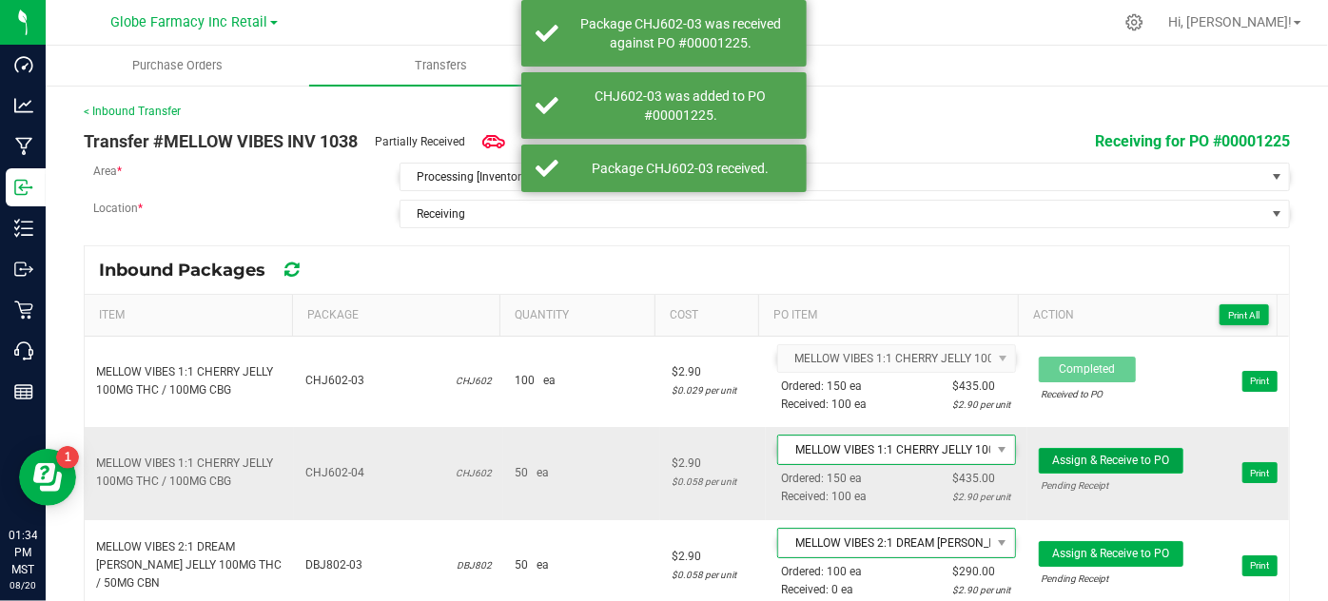
click at [1091, 454] on span "Assign & Receive to PO" at bounding box center [1110, 460] width 117 height 13
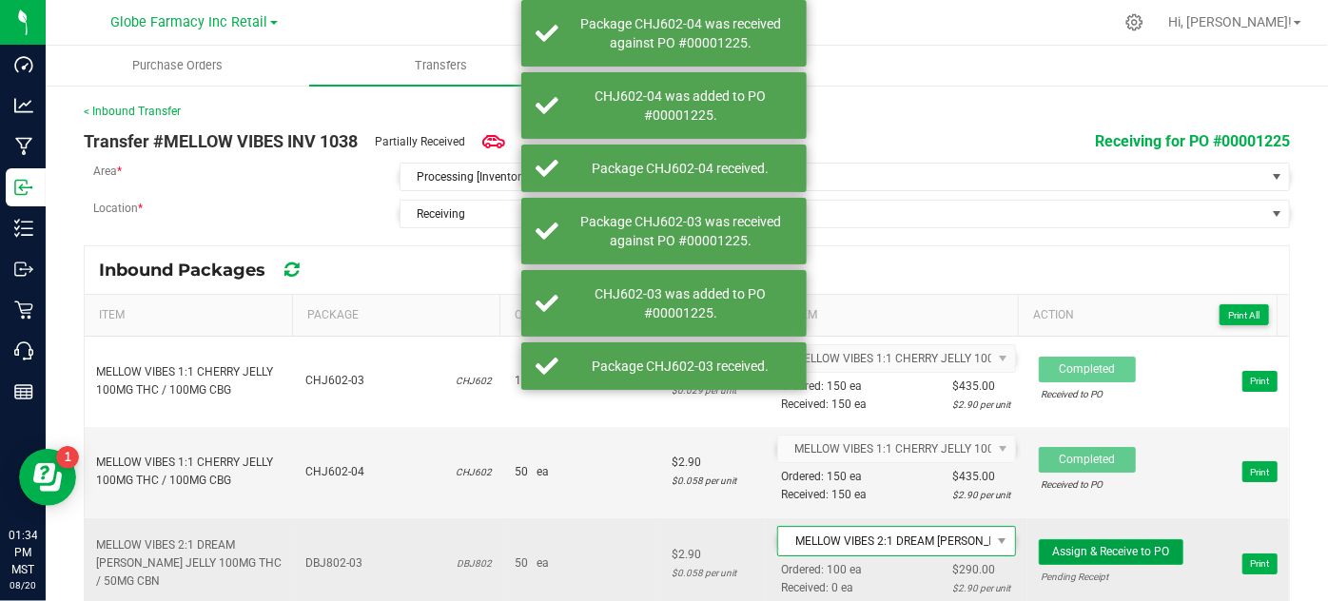
click at [1113, 545] on span "Assign & Receive to PO" at bounding box center [1110, 551] width 117 height 13
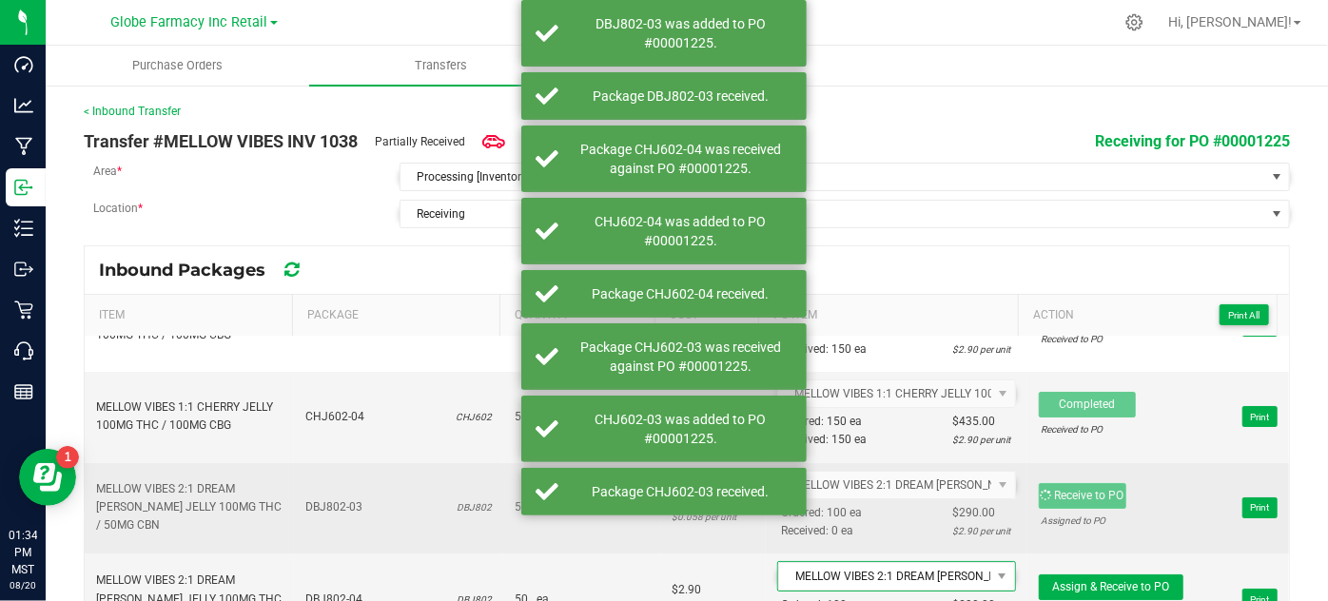
scroll to position [86, 0]
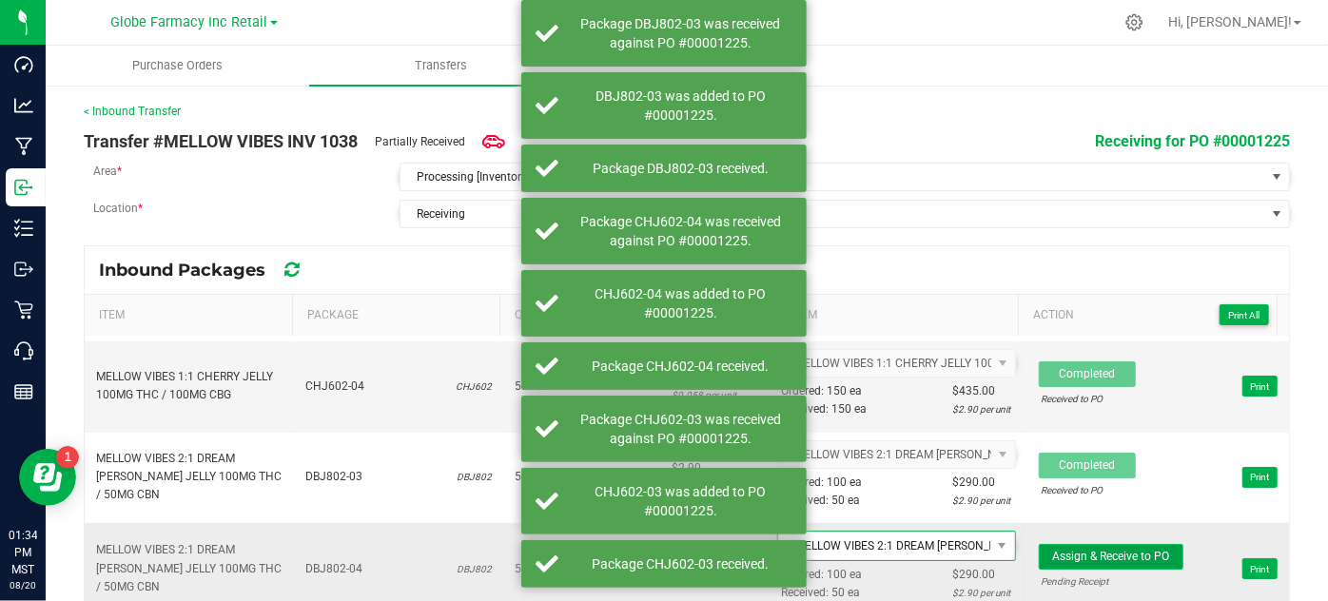
click at [1101, 554] on span "Assign & Receive to PO" at bounding box center [1110, 556] width 117 height 13
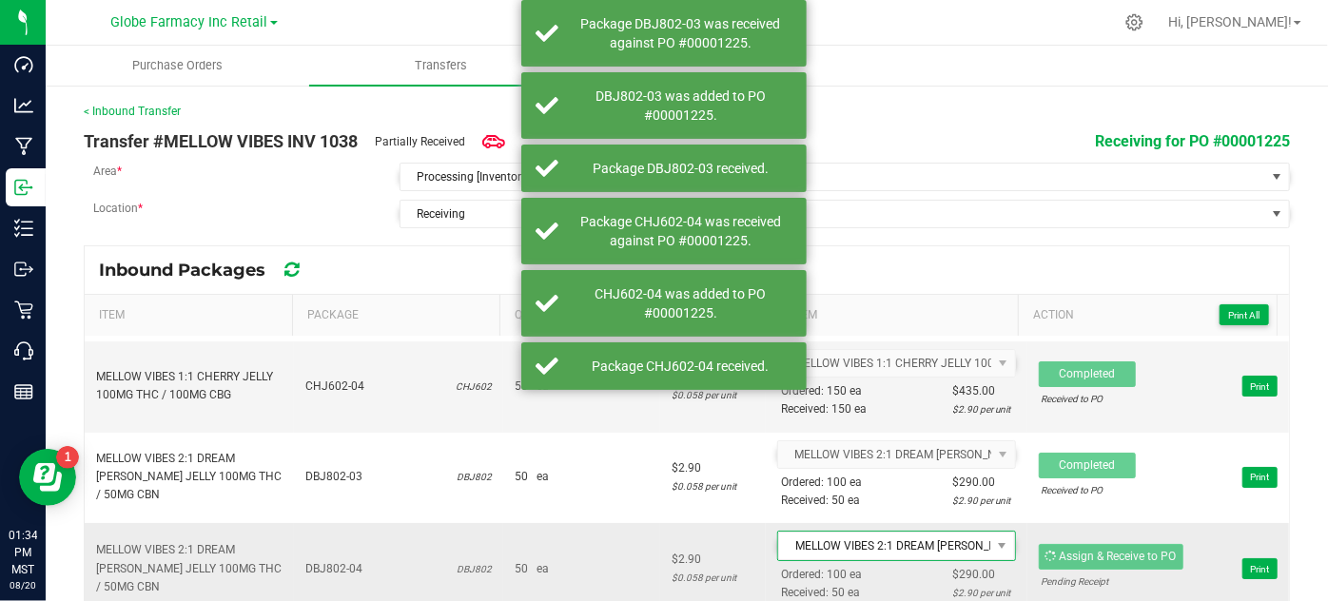
scroll to position [172, 0]
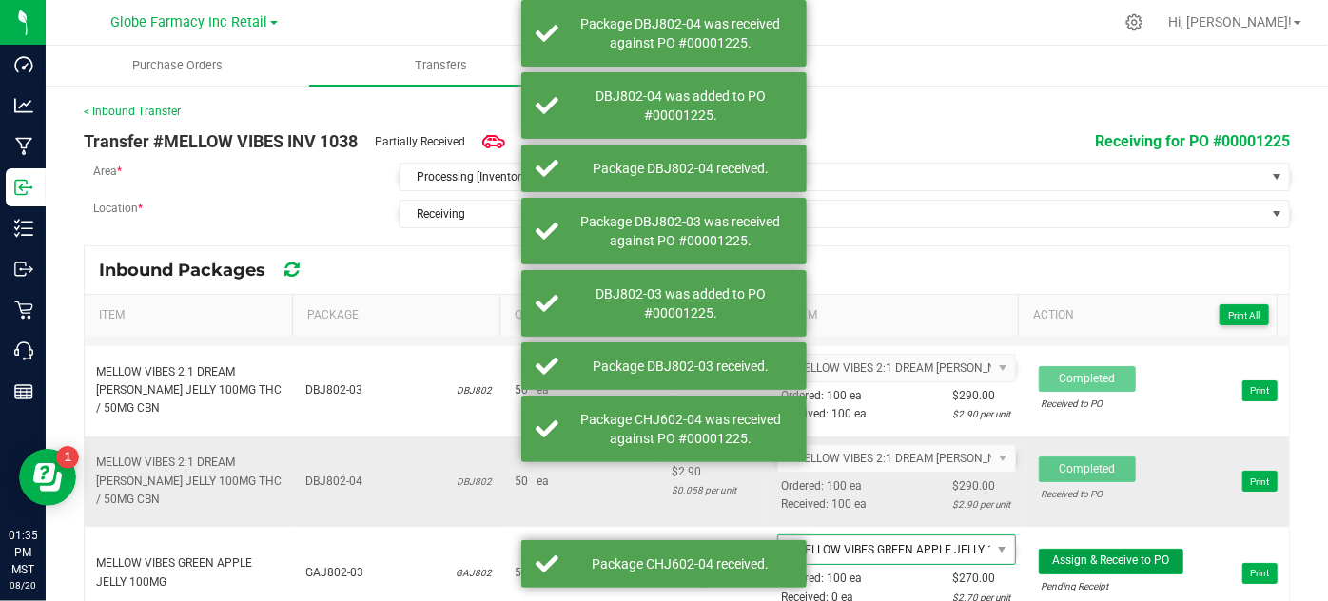
click at [1101, 554] on span "Assign & Receive to PO" at bounding box center [1110, 560] width 117 height 13
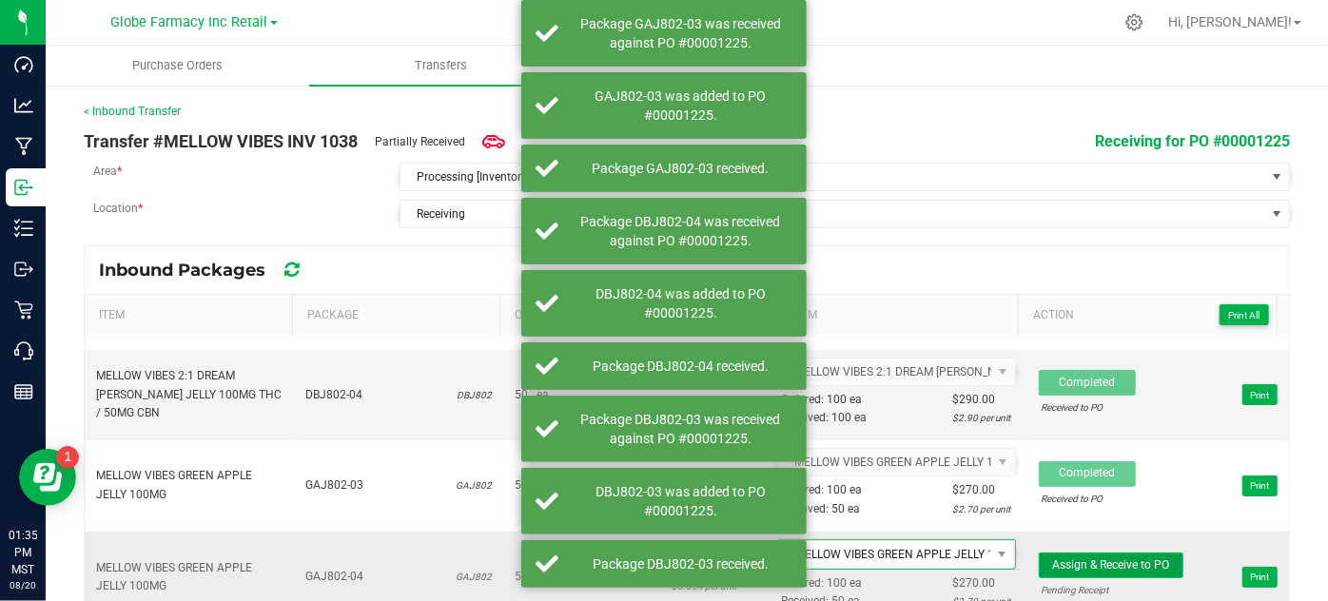
click at [1100, 558] on span "Assign & Receive to PO" at bounding box center [1110, 564] width 117 height 13
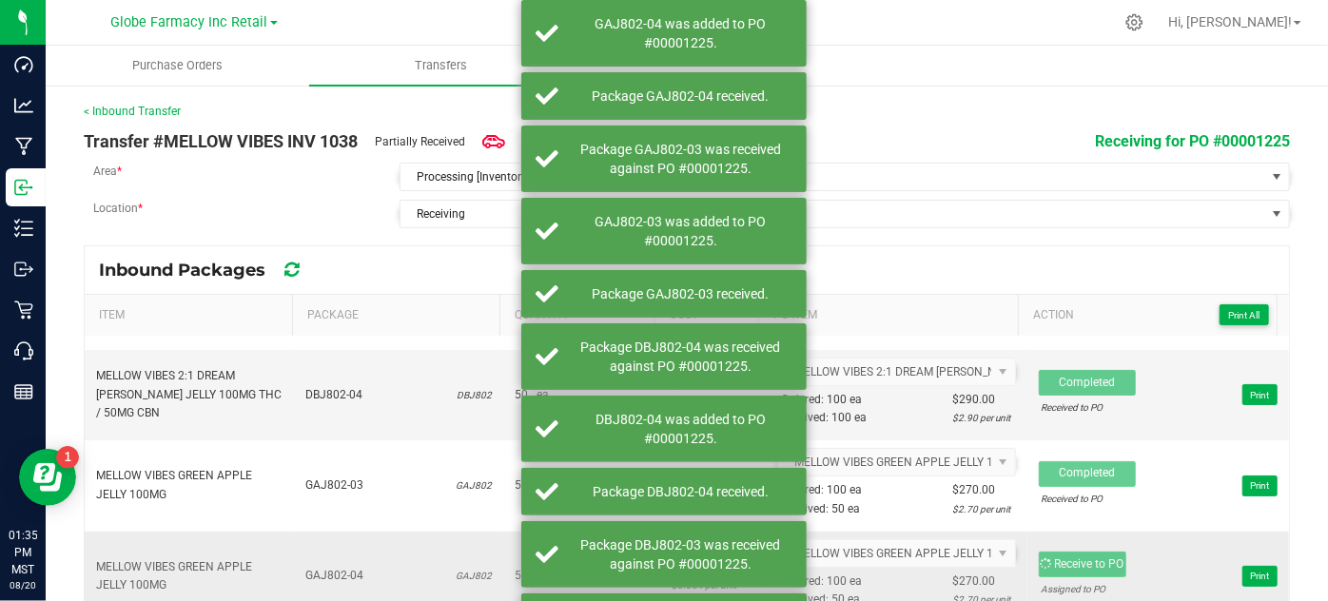
scroll to position [345, 0]
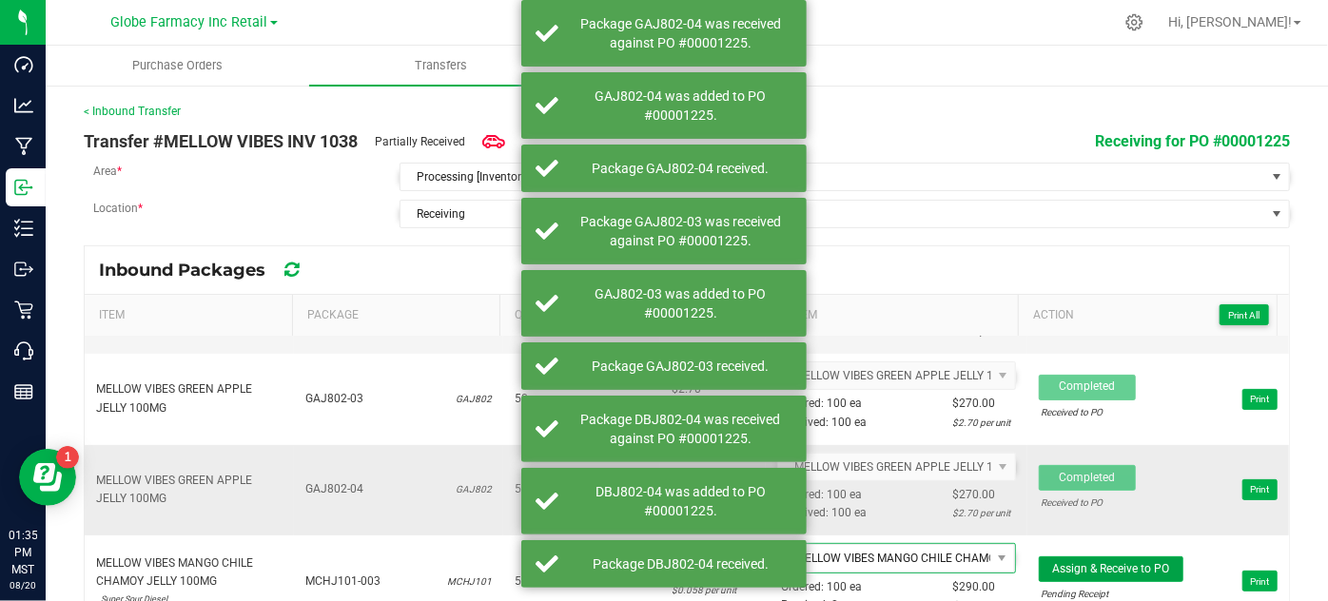
click at [1100, 562] on span "Assign & Receive to PO" at bounding box center [1110, 568] width 117 height 13
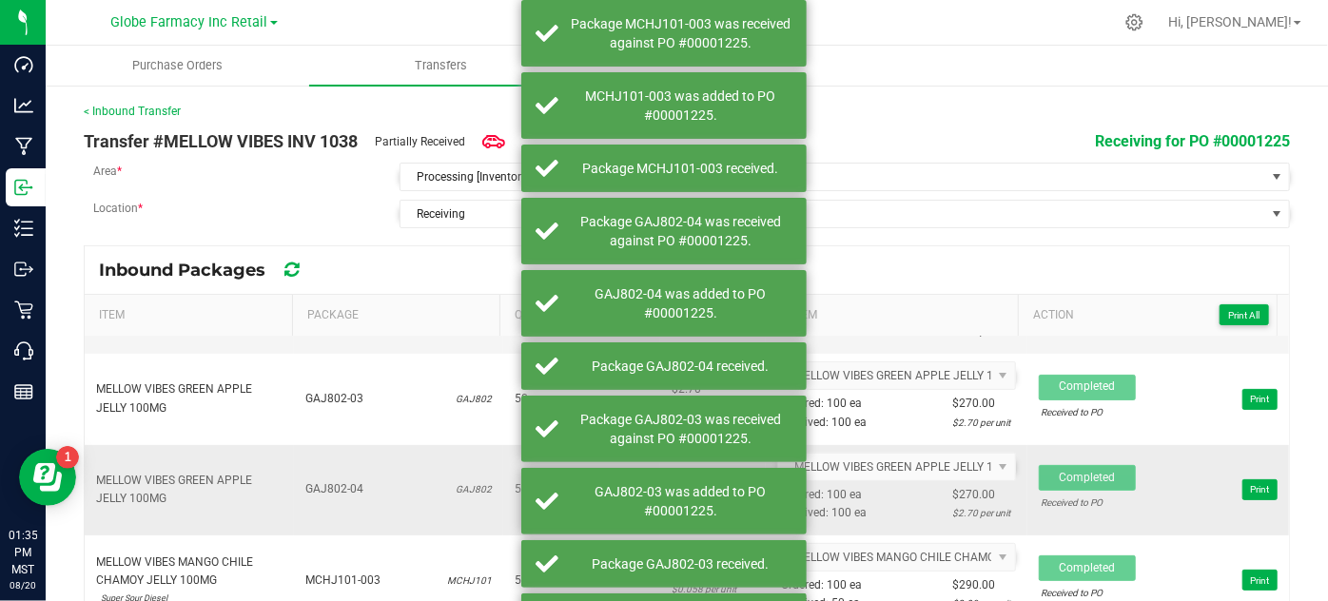
scroll to position [432, 0]
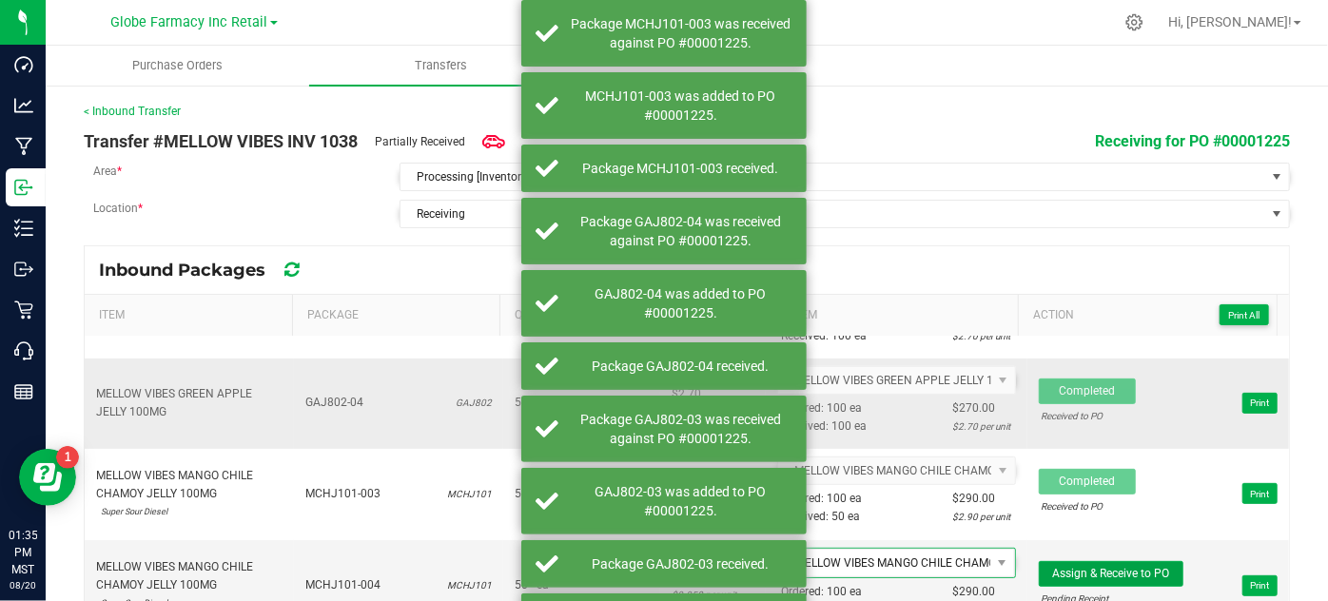
click at [1100, 561] on button "Assign & Receive to PO" at bounding box center [1111, 574] width 145 height 26
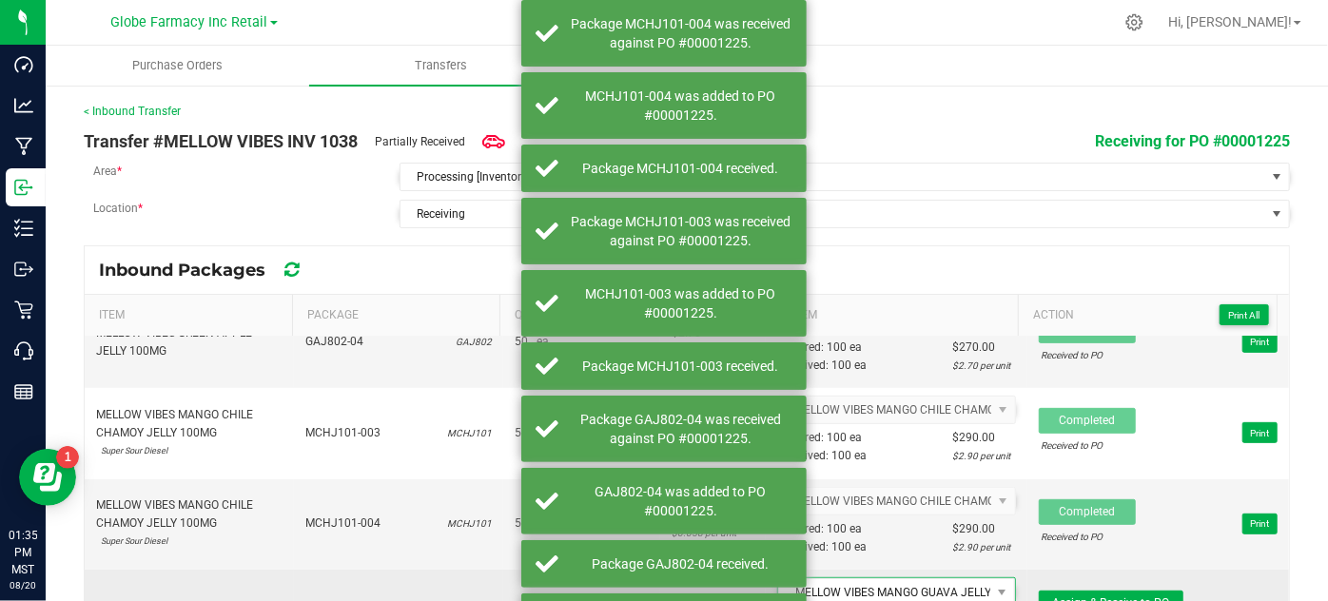
scroll to position [518, 0]
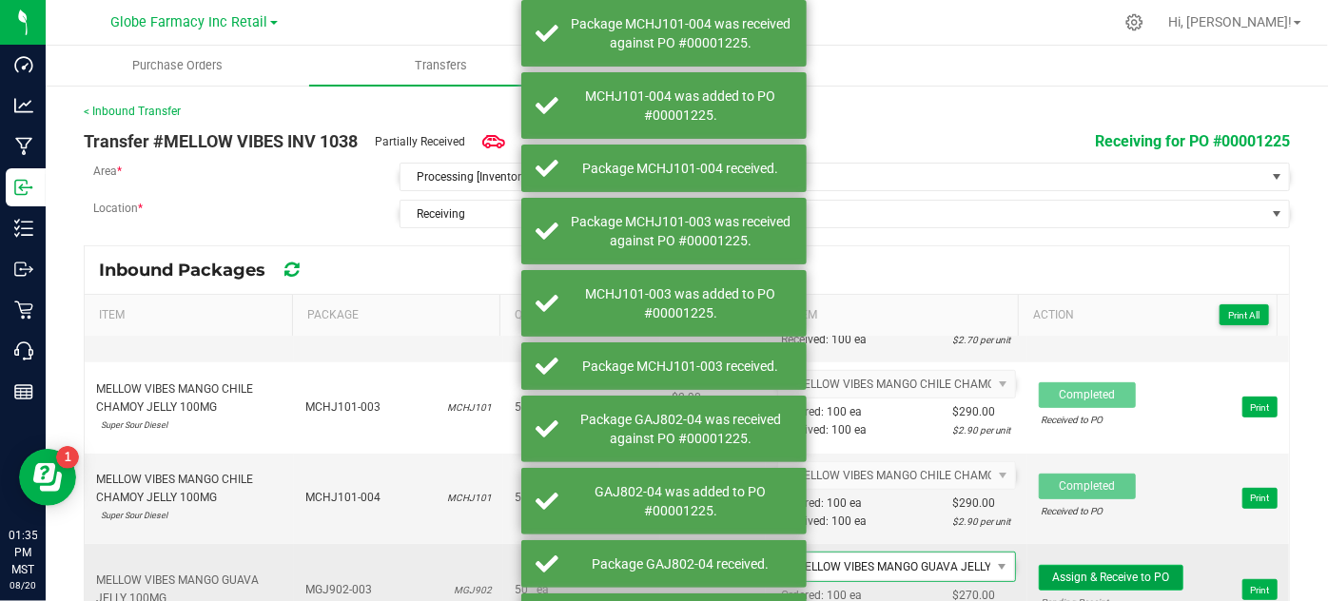
click at [1087, 565] on button "Assign & Receive to PO" at bounding box center [1111, 578] width 145 height 26
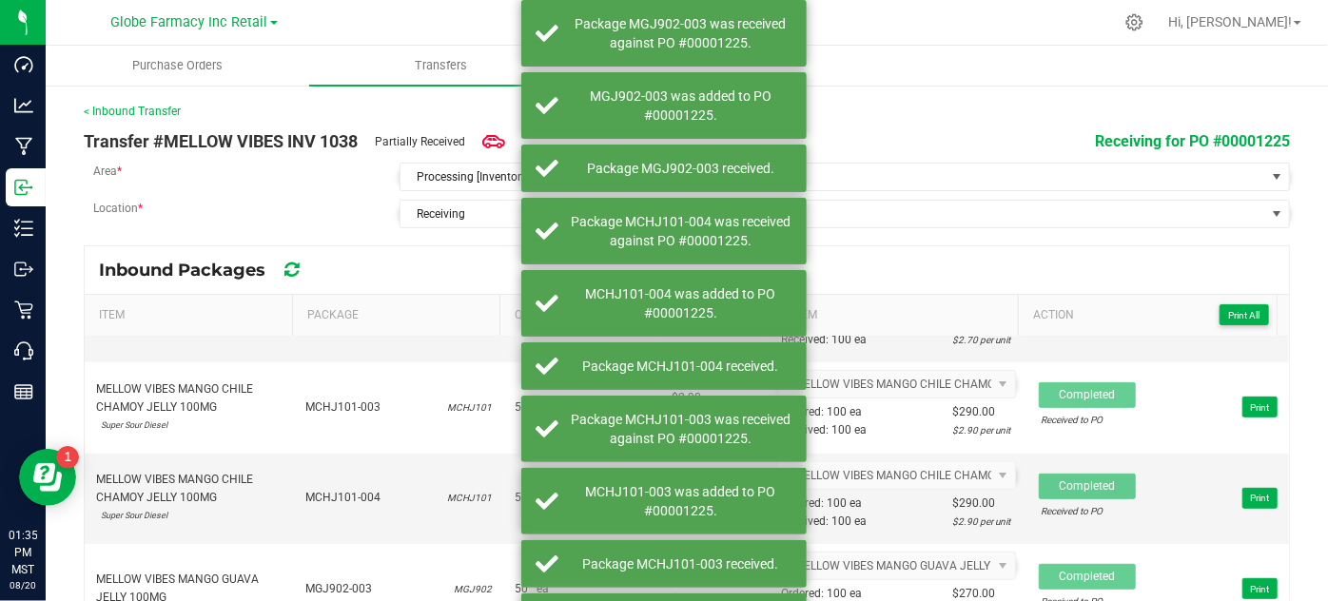
scroll to position [605, 0]
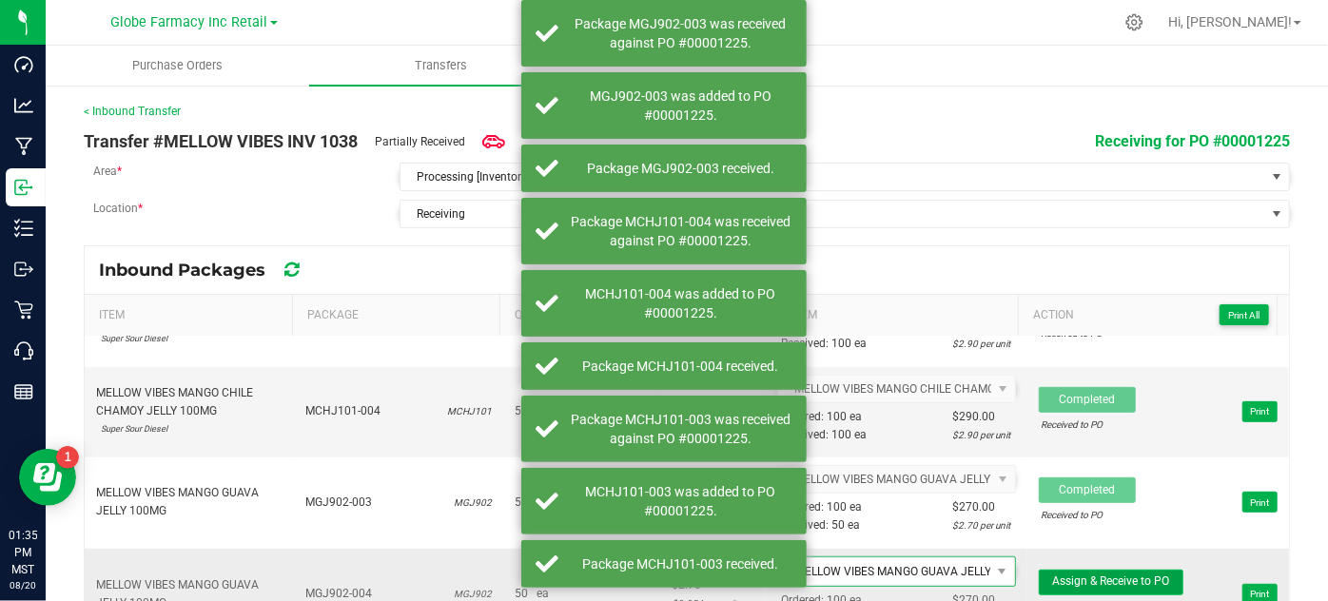
click at [1074, 574] on span "Assign & Receive to PO" at bounding box center [1110, 580] width 117 height 13
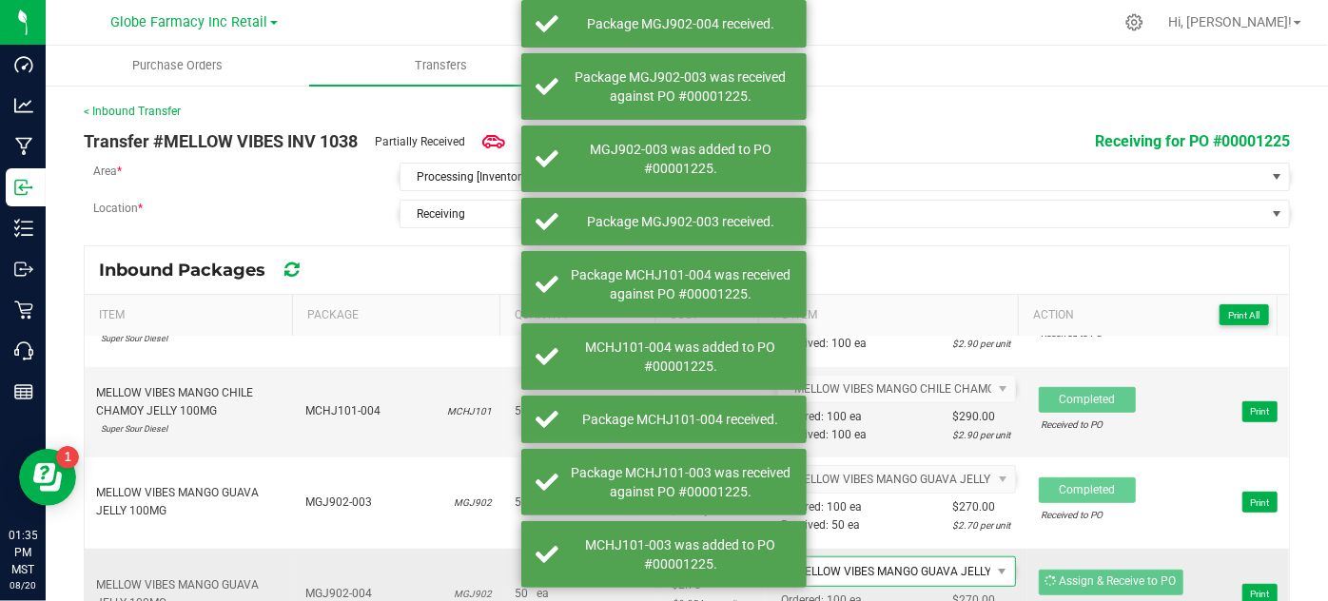
scroll to position [691, 0]
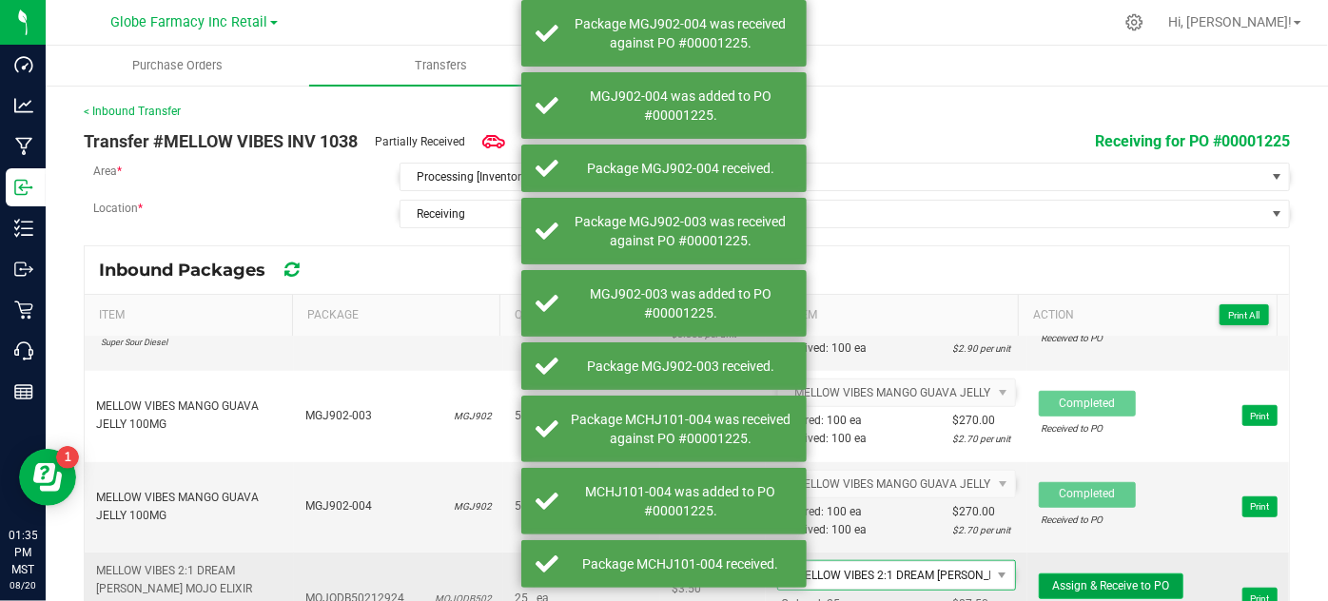
click at [1063, 574] on button "Assign & Receive to PO" at bounding box center [1111, 587] width 145 height 26
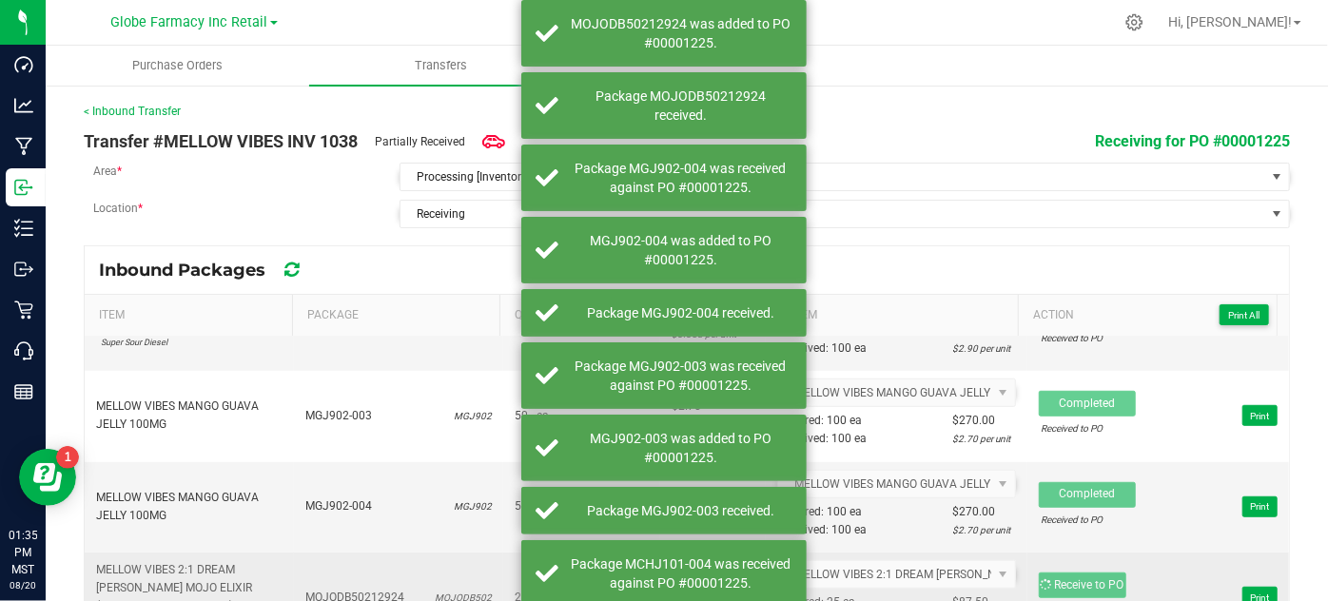
scroll to position [778, 0]
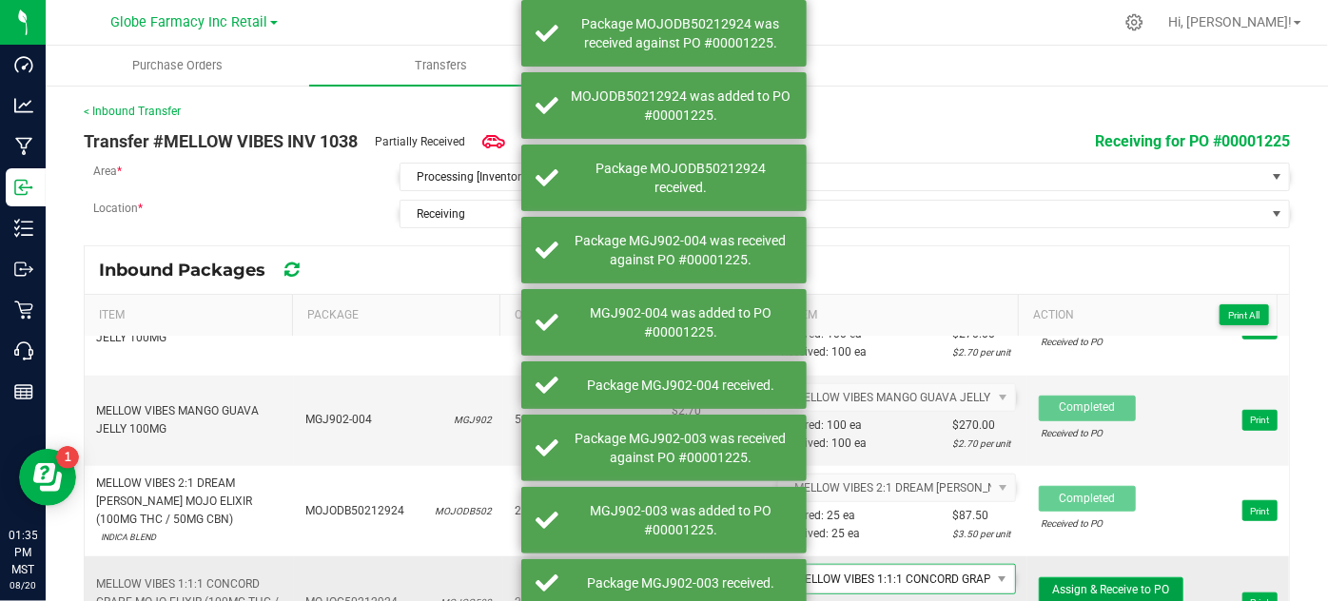
click at [1063, 583] on span "Assign & Receive to PO" at bounding box center [1110, 589] width 117 height 13
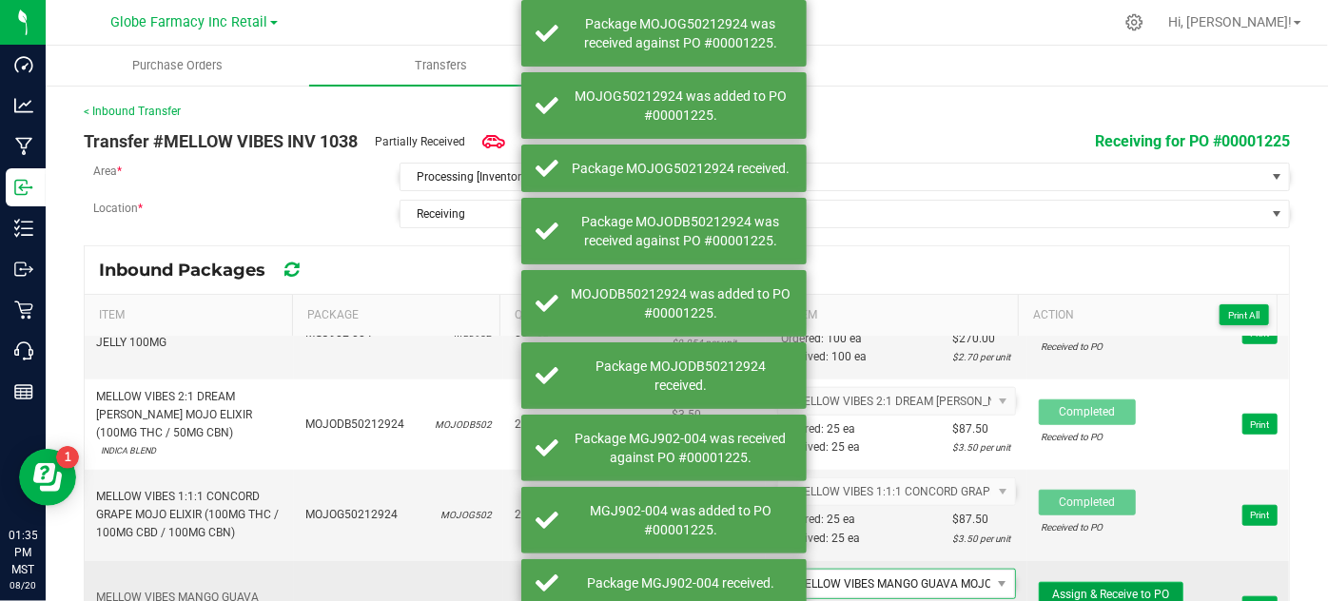
click at [1063, 588] on span "Assign & Receive to PO" at bounding box center [1110, 594] width 117 height 13
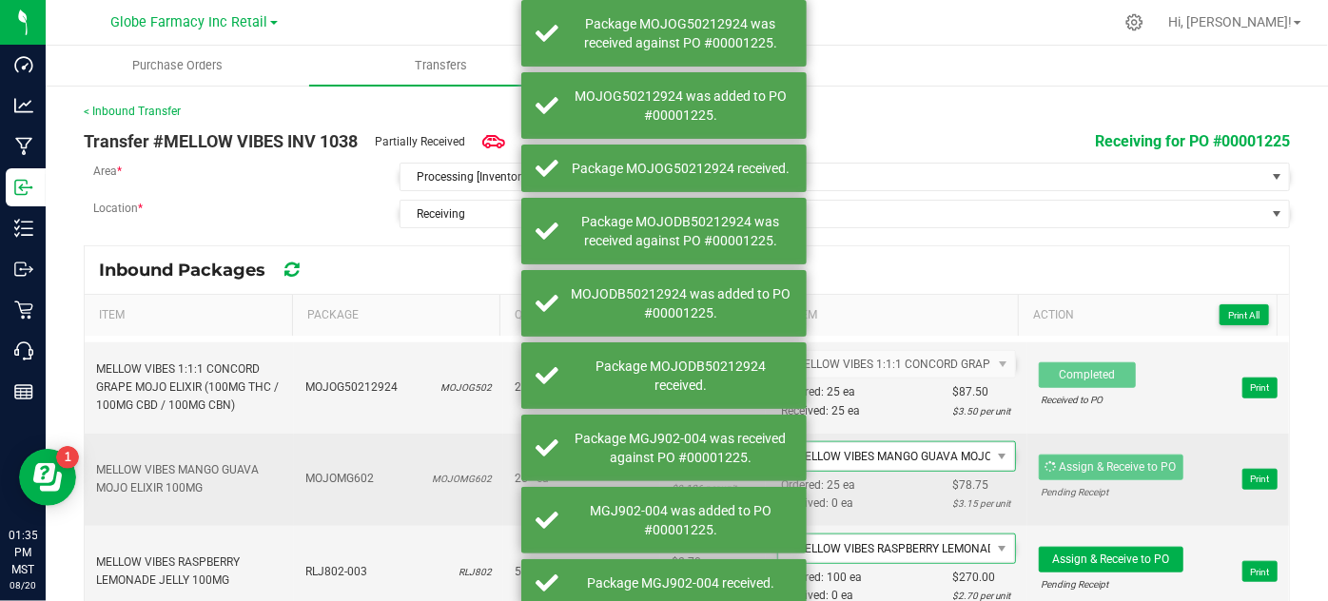
scroll to position [1037, 0]
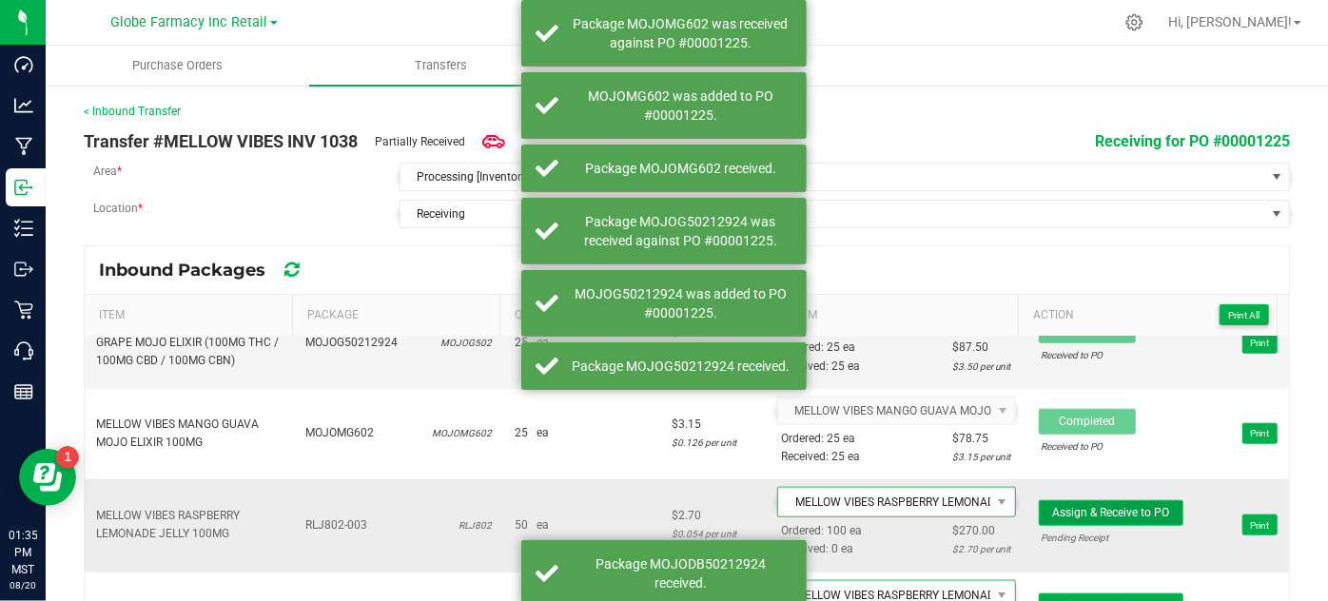
click at [1055, 506] on span "Assign & Receive to PO" at bounding box center [1110, 512] width 117 height 13
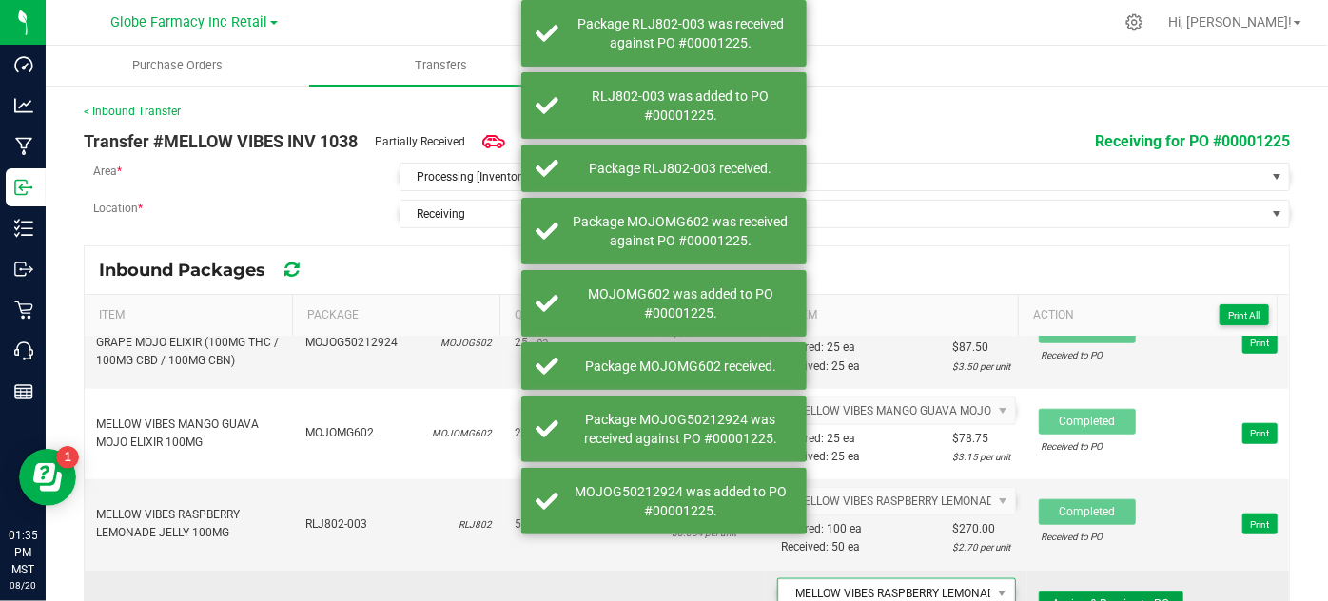
click at [1084, 597] on span "Assign & Receive to PO" at bounding box center [1110, 603] width 117 height 13
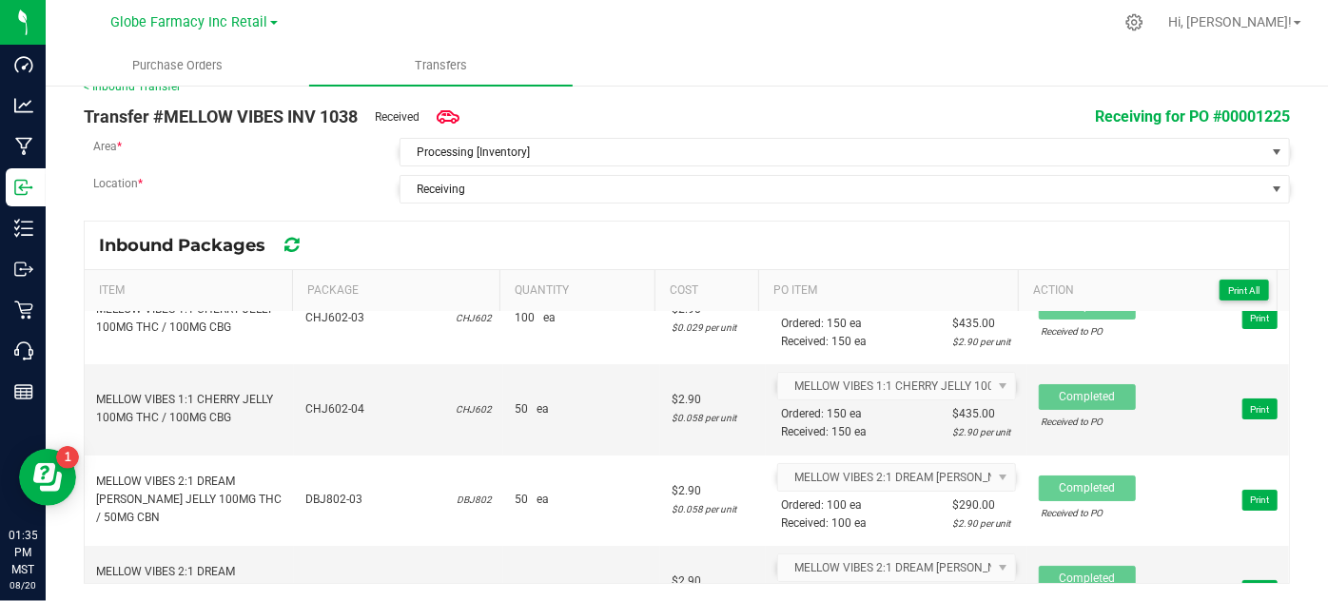
scroll to position [0, 0]
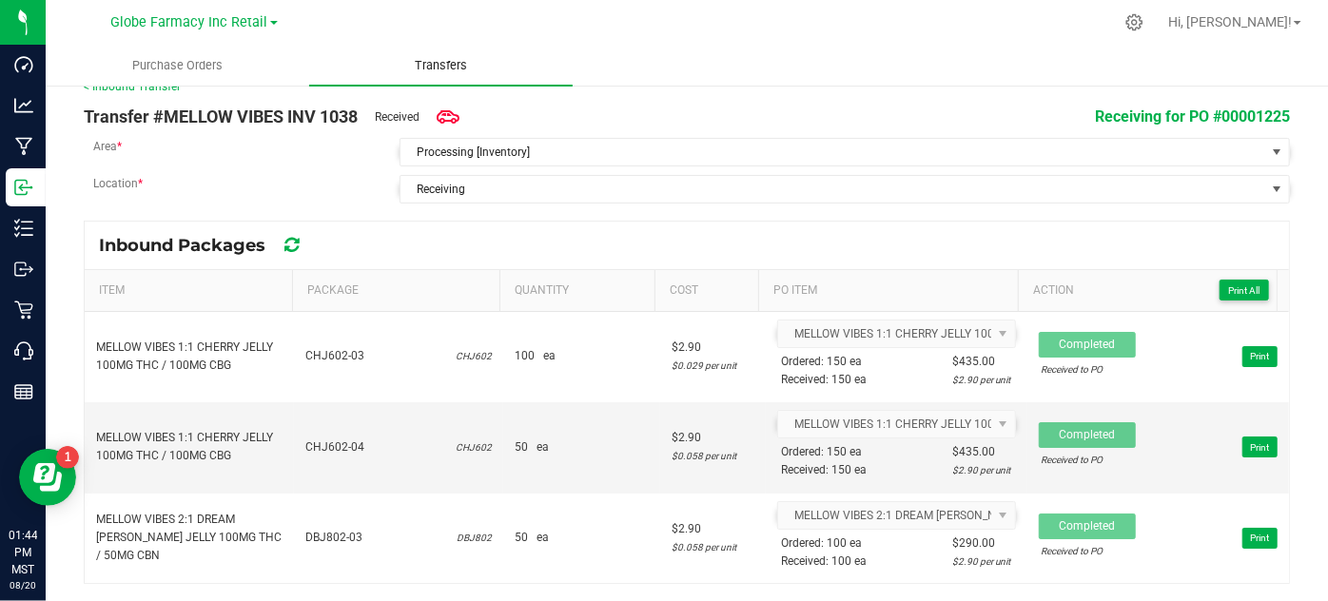
click at [458, 68] on span "Transfers" at bounding box center [441, 65] width 104 height 17
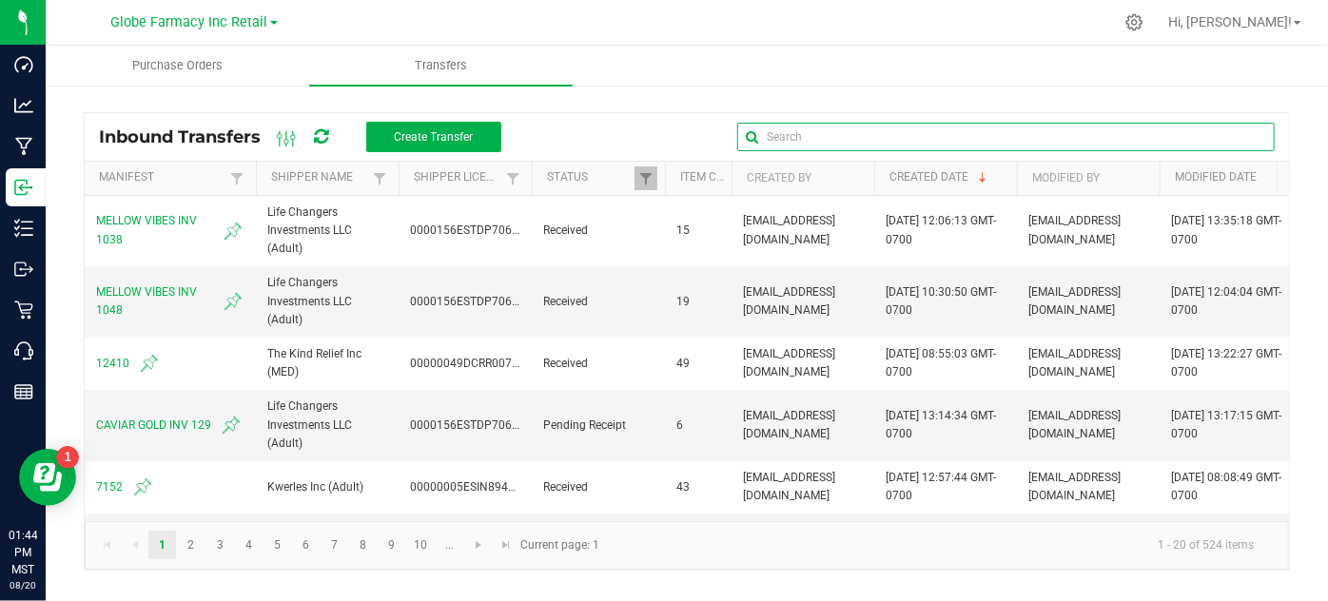
click at [1263, 140] on global-search-input-ngx at bounding box center [1005, 136] width 537 height 13
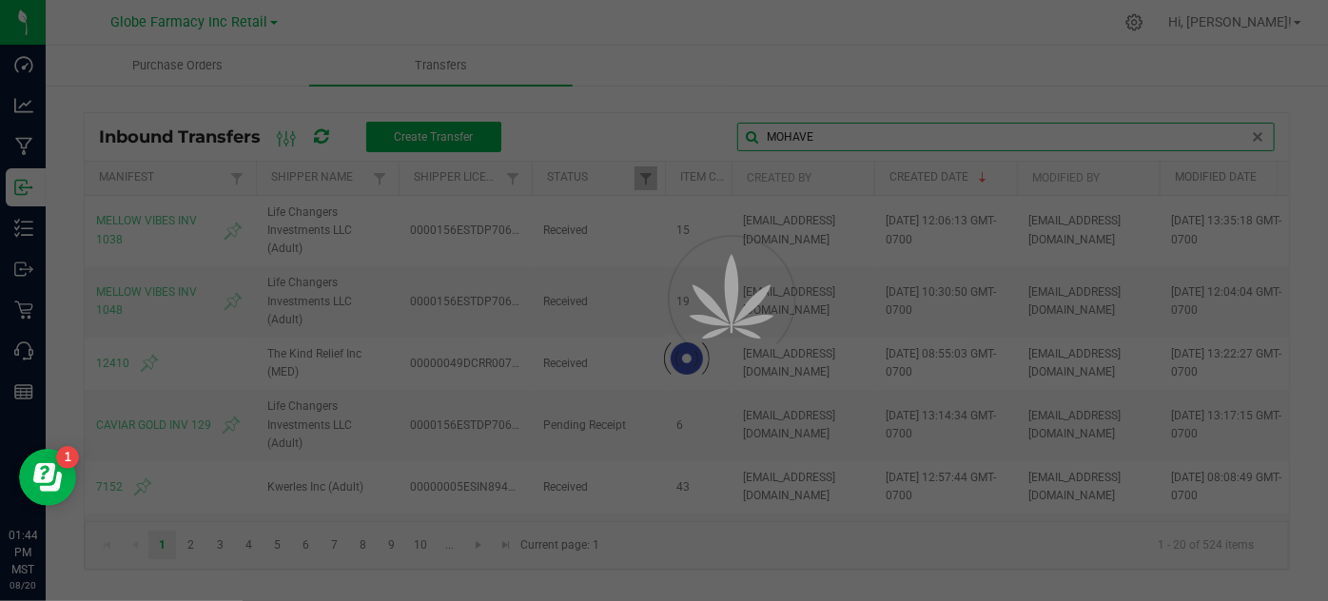
type input "MOHAVE"
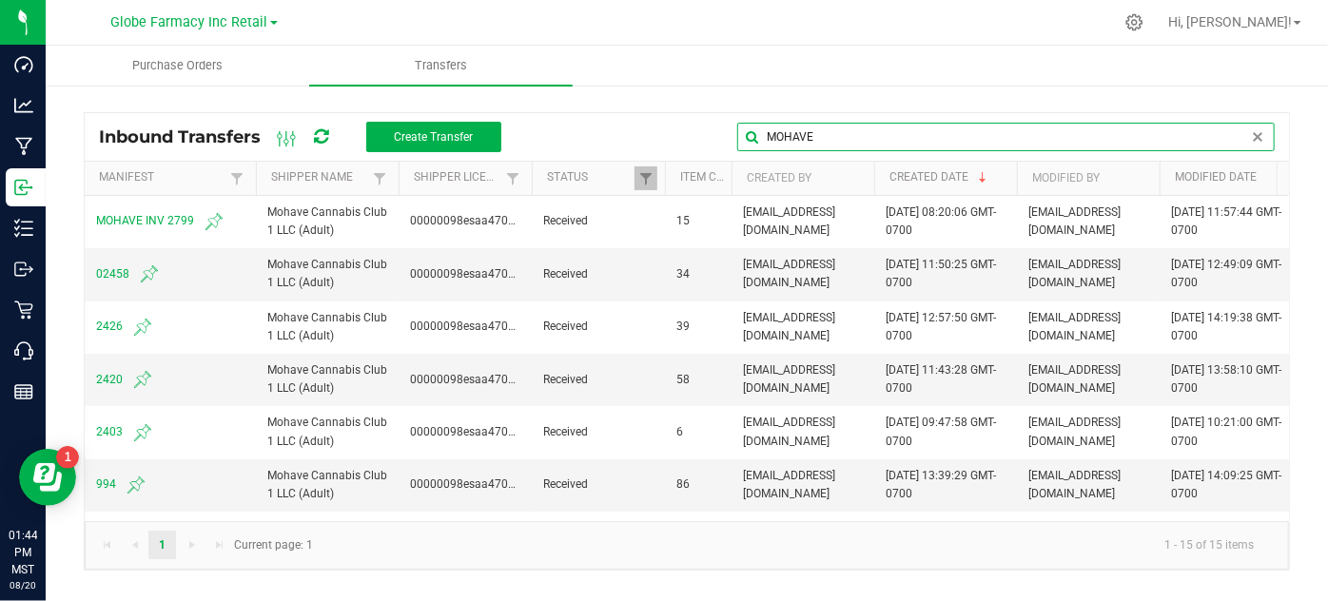
drag, startPoint x: 1064, startPoint y: 143, endPoint x: 727, endPoint y: 100, distance: 340.3
click at [735, 106] on div "Inbound Transfers Create Transfer MOHAVE Manifest Shipper Name Shipper License …" at bounding box center [687, 337] width 1282 height 506
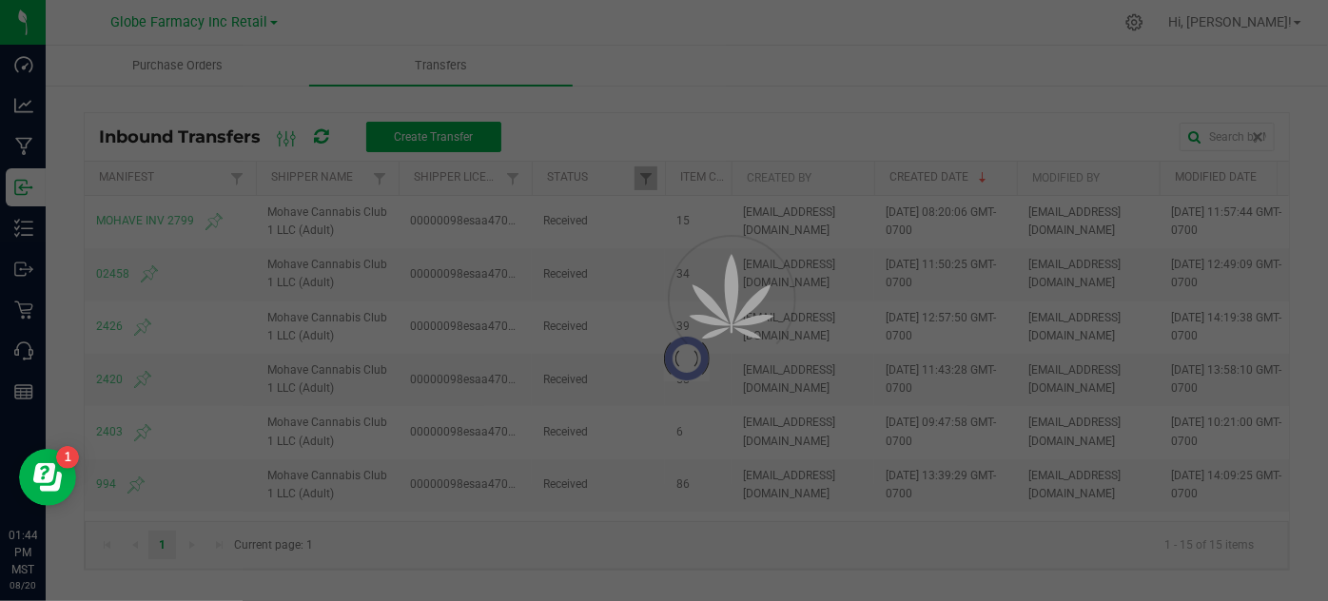
click at [710, 110] on div "Inbound Transfers Create Transfer Manifest Shipper Name Shipper License Status …" at bounding box center [687, 337] width 1282 height 506
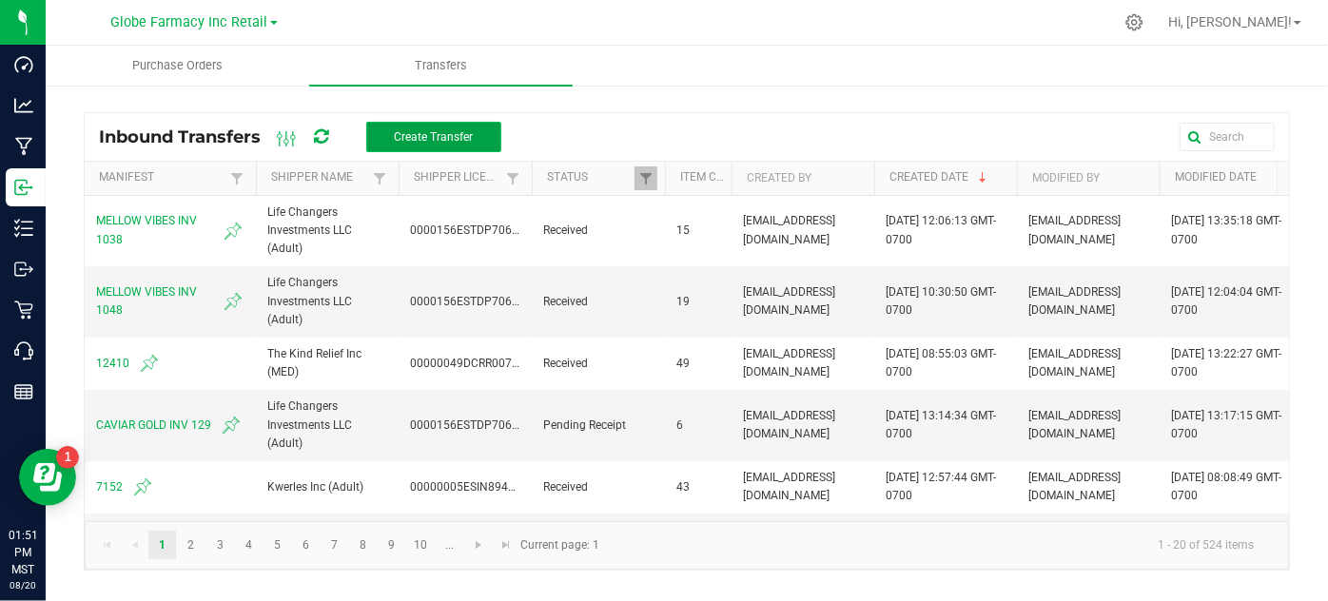
click at [458, 130] on span "Create Transfer" at bounding box center [433, 136] width 79 height 13
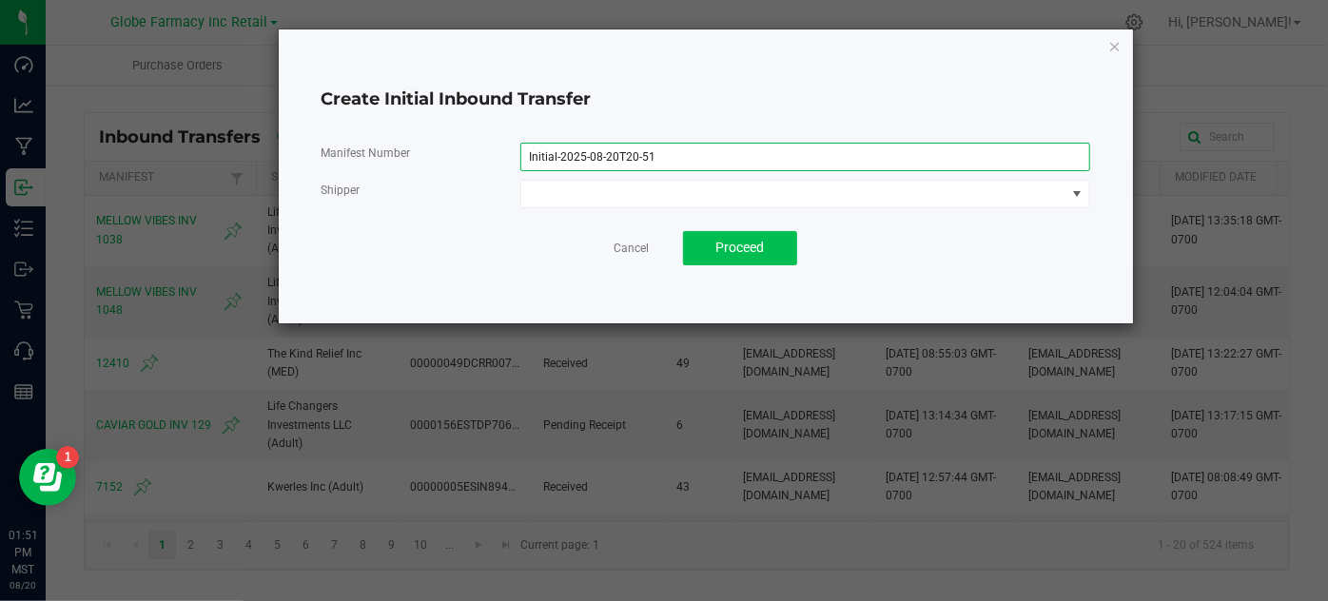
drag, startPoint x: 677, startPoint y: 168, endPoint x: 749, endPoint y: 261, distance: 116.6
click at [304, 164] on div "Create Initial Inbound Transfer Manifest Number Initial-2025-08-20T20-51 Shippe…" at bounding box center [706, 176] width 854 height 294
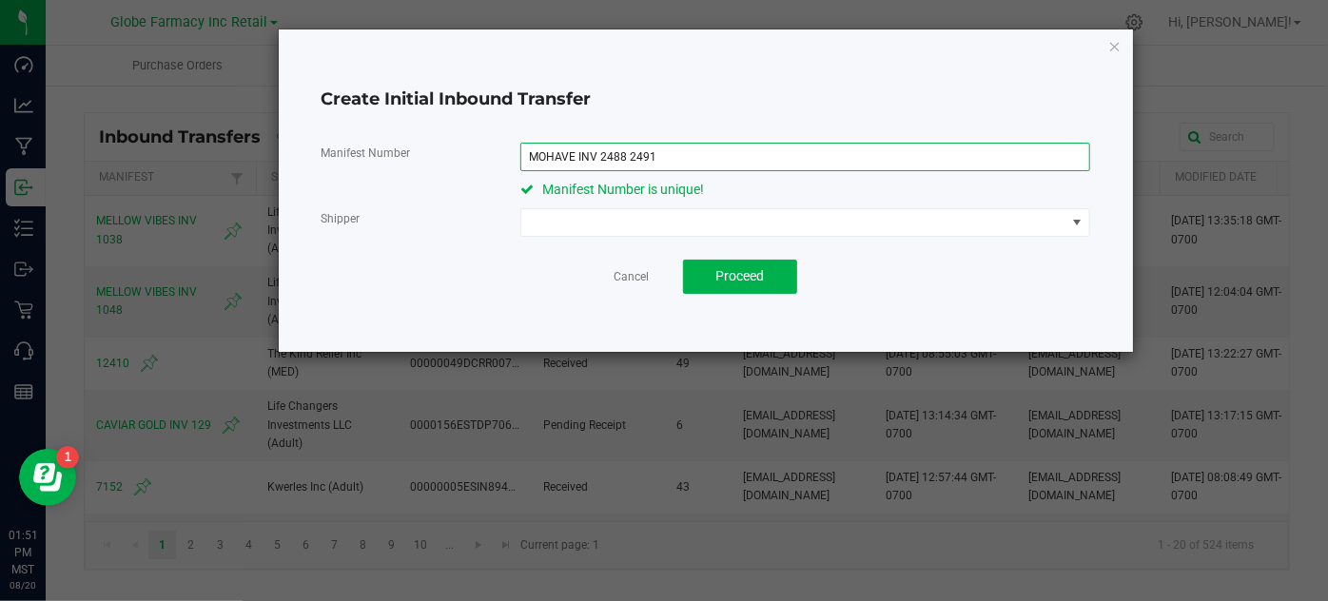
type input "MOHAVE INV 2488 2491"
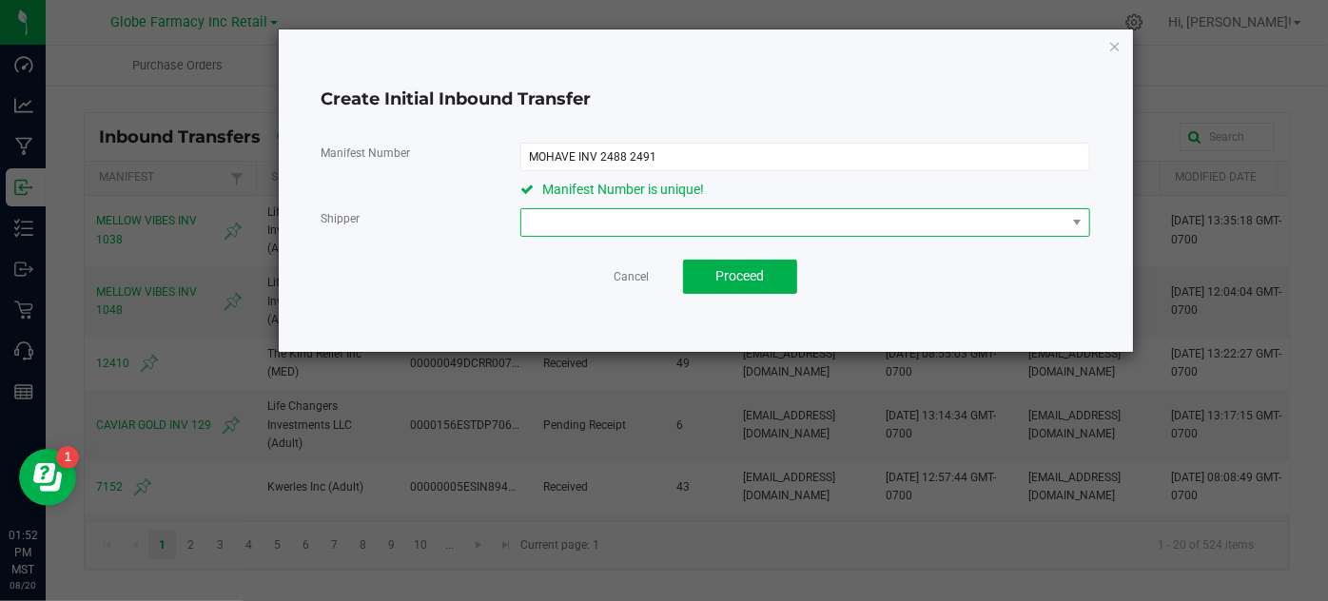
click at [633, 224] on span at bounding box center [793, 222] width 544 height 27
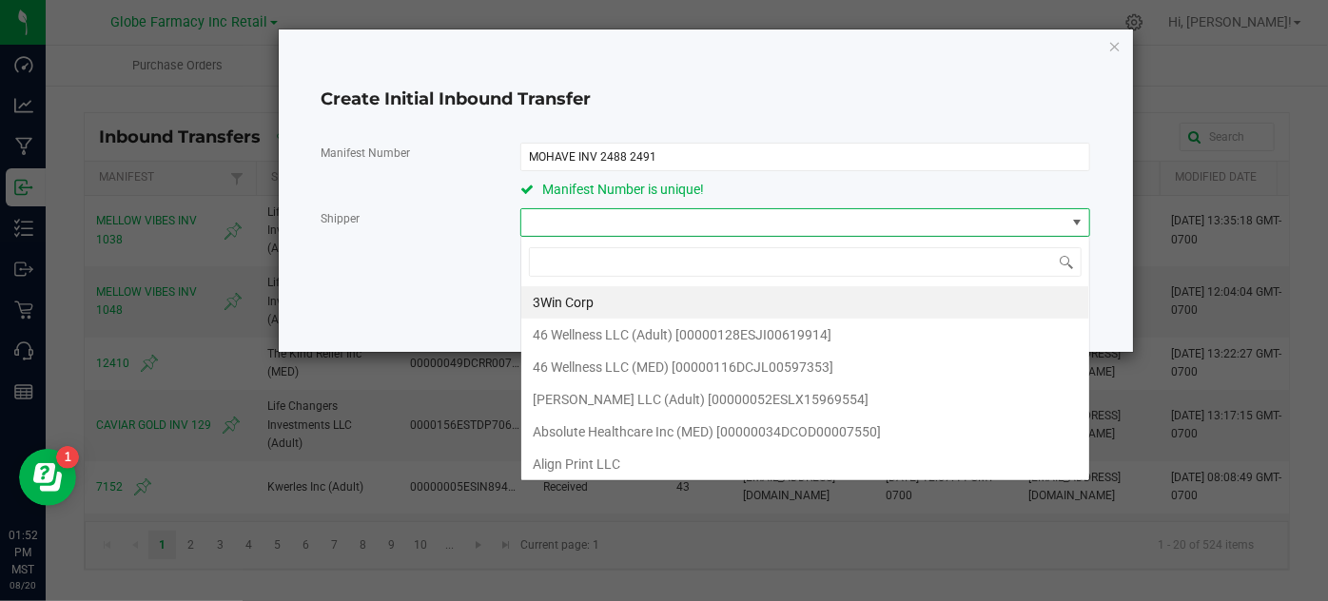
scroll to position [28, 569]
type input "MOHAVE"
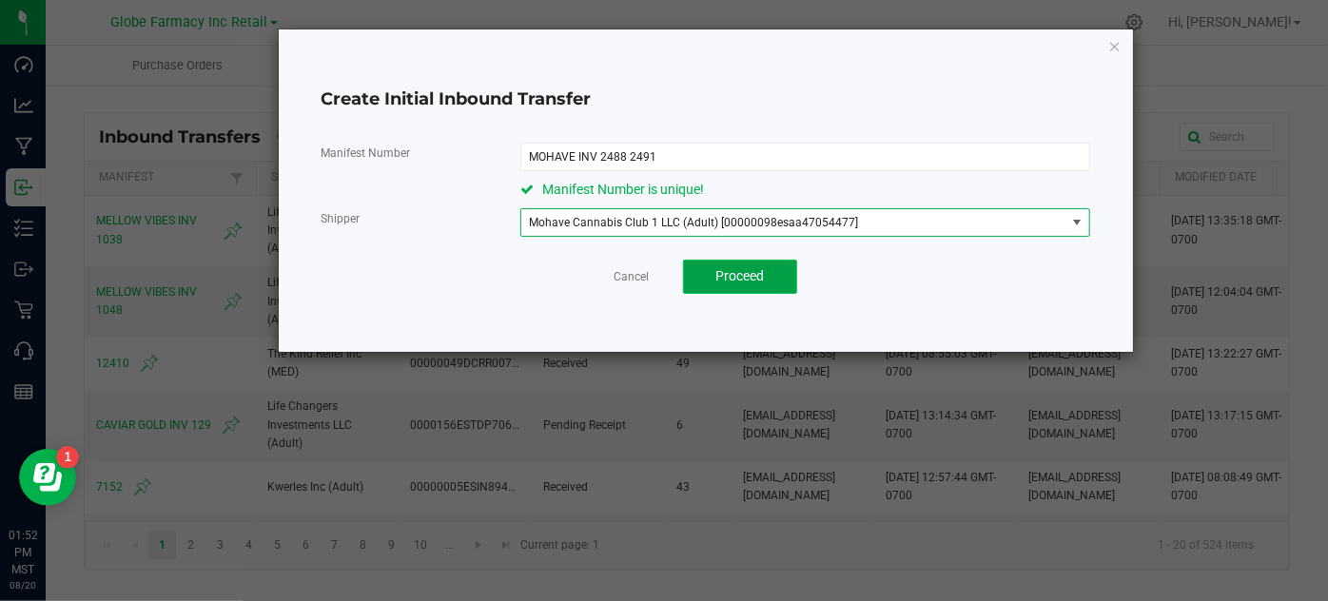
click at [692, 263] on button "Proceed" at bounding box center [740, 277] width 114 height 34
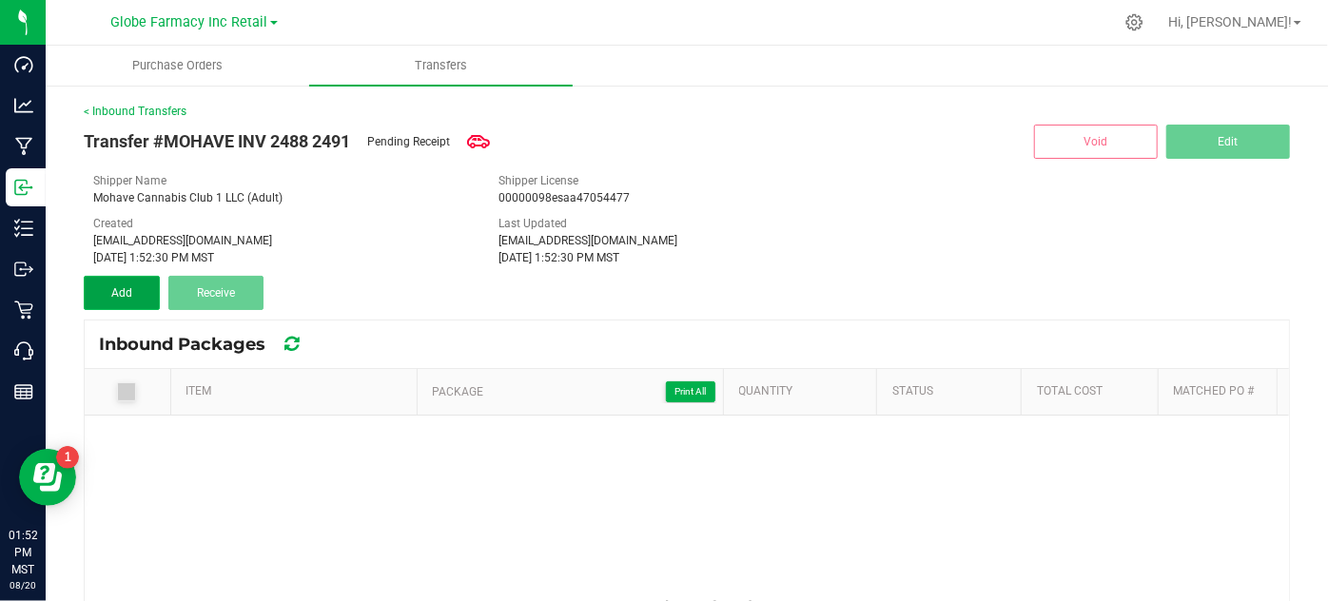
click at [147, 299] on button "Add" at bounding box center [122, 293] width 76 height 34
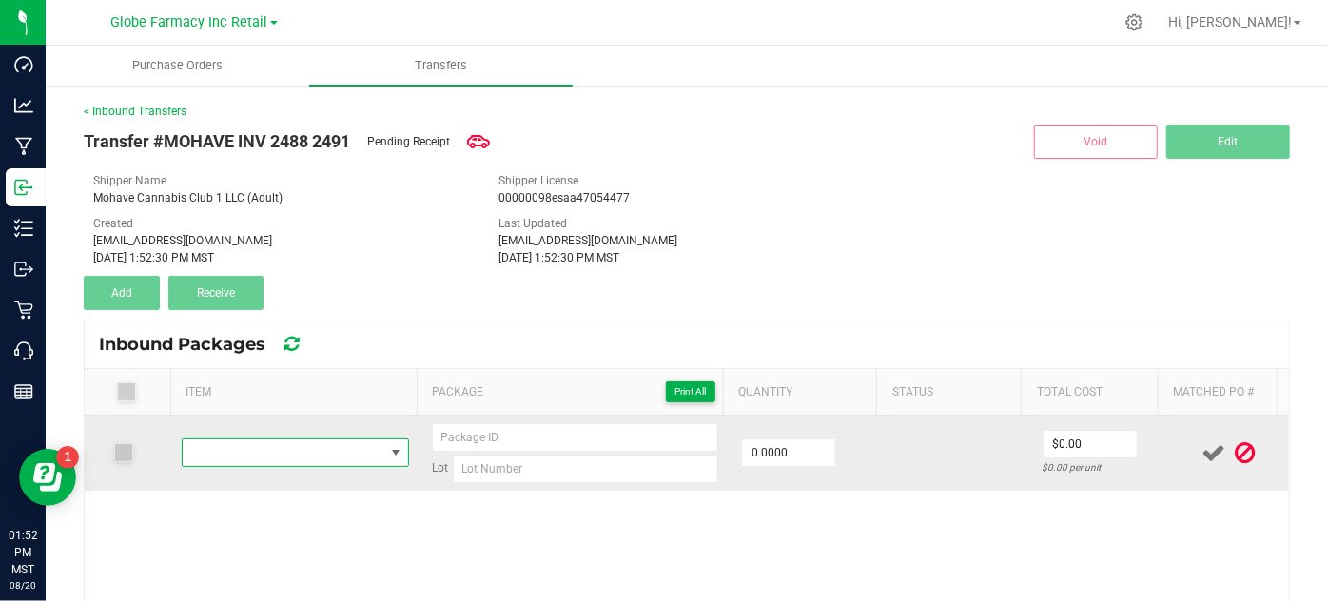
click at [279, 451] on span "NO DATA FOUND" at bounding box center [283, 452] width 201 height 27
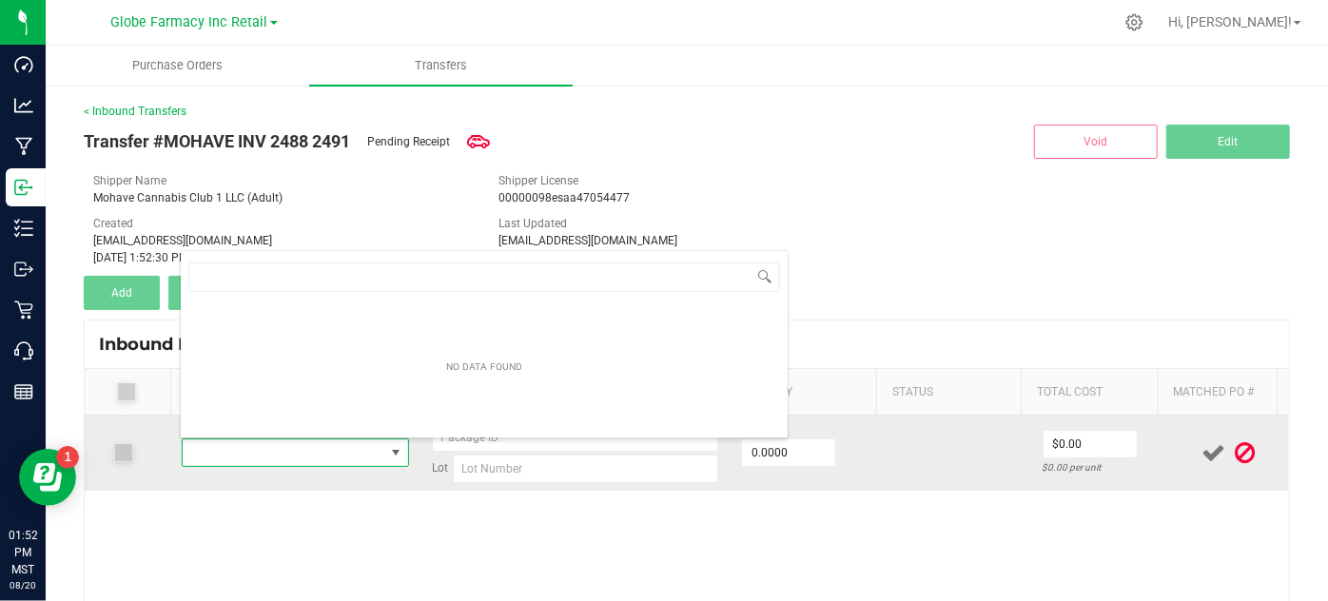
type input "MOHAVE MINIS CPK 7G"
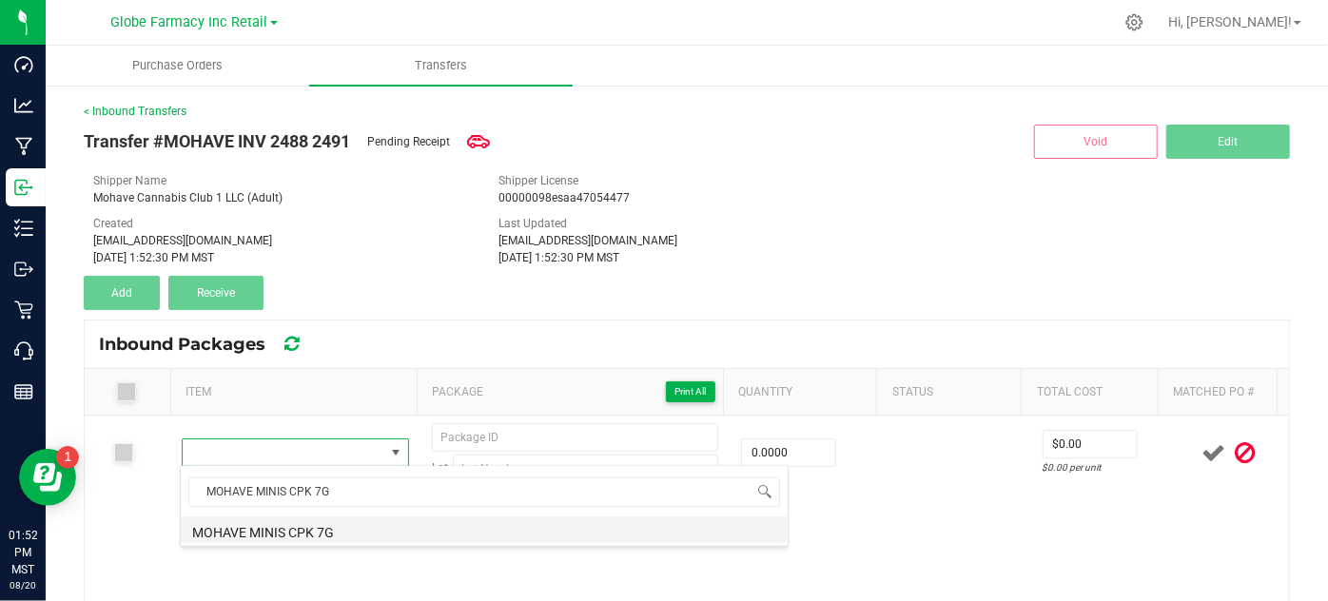
click at [613, 527] on li "MOHAVE MINIS CPK 7G" at bounding box center [484, 529] width 607 height 27
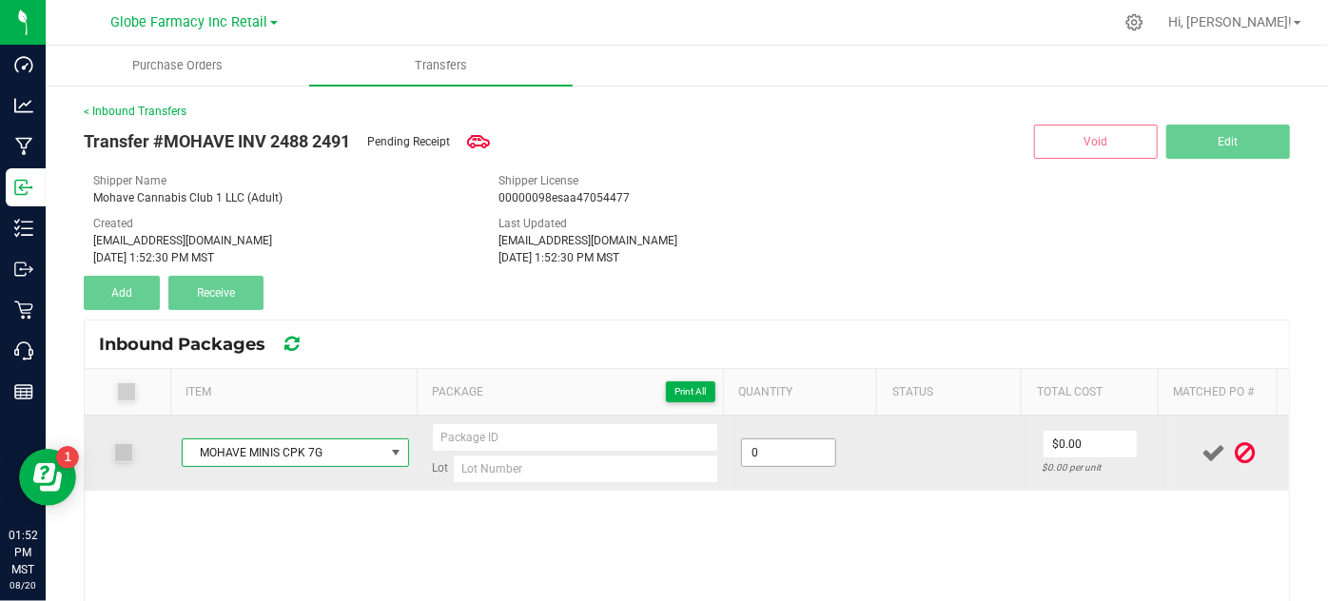
click at [775, 445] on input "0" at bounding box center [788, 452] width 93 height 27
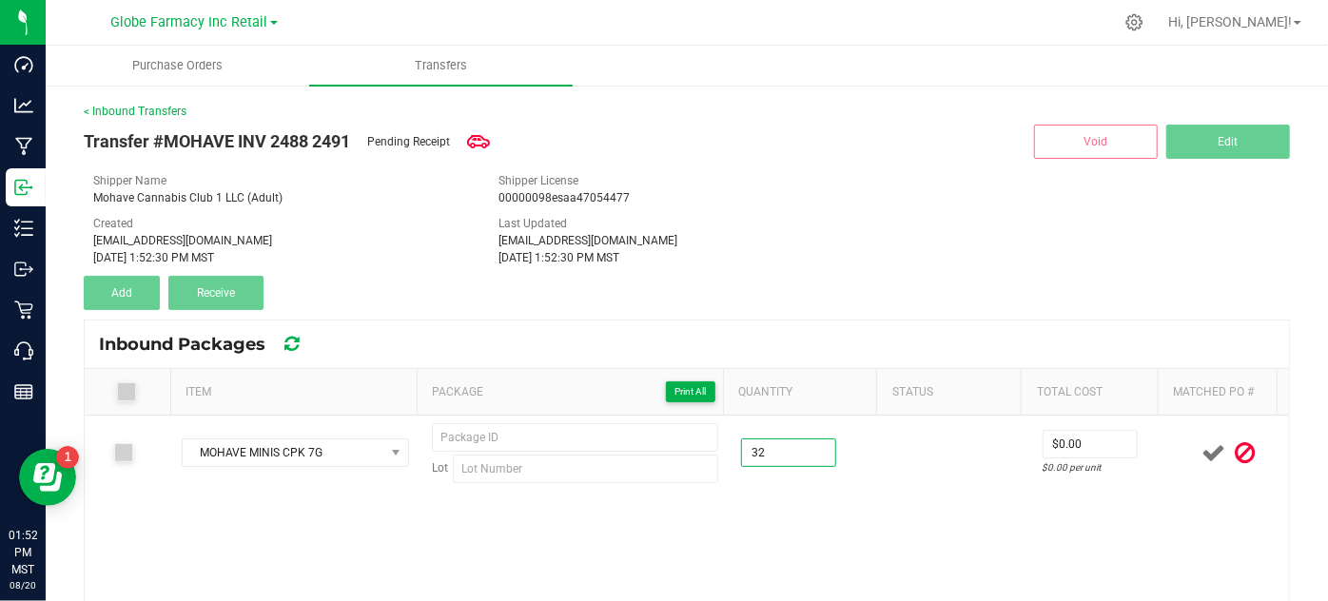
type input "32 ea"
click at [802, 530] on div "MOHAVE MINIS CPK 7G Lot 32 ea $0.00 $0.00 per unit" at bounding box center [687, 549] width 1204 height 266
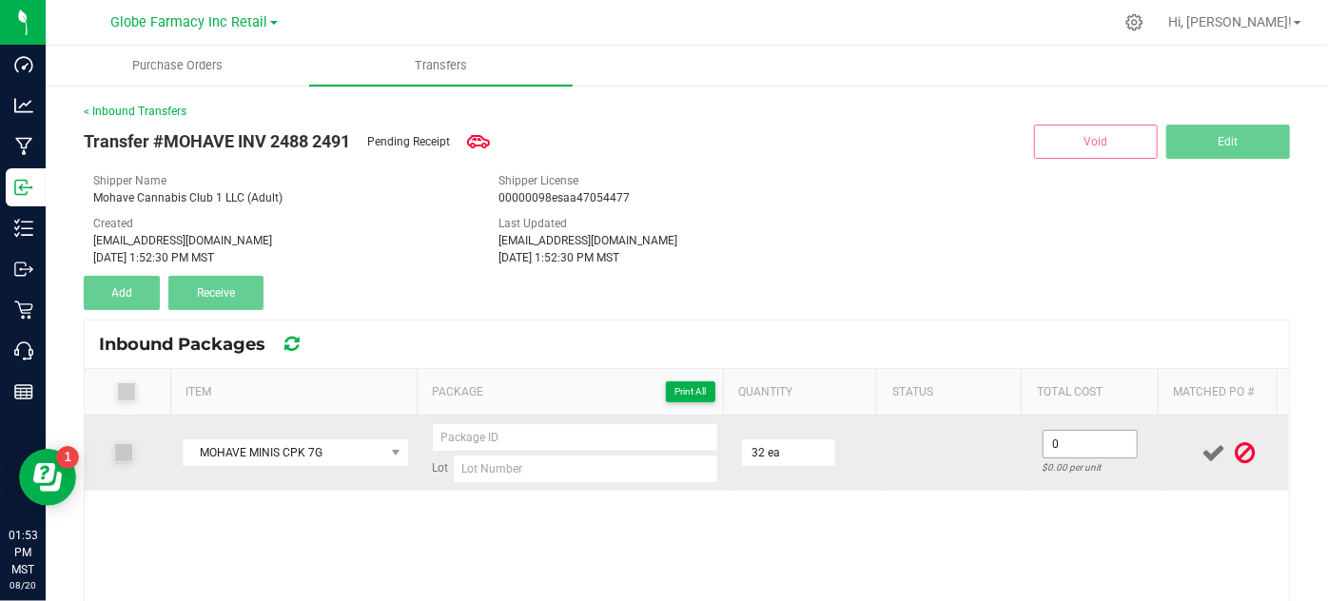
click at [1050, 445] on input "0" at bounding box center [1089, 444] width 93 height 27
paste input "8.18182"
type input "$8.18"
click at [484, 430] on input at bounding box center [575, 437] width 287 height 29
type input "D30687-001"
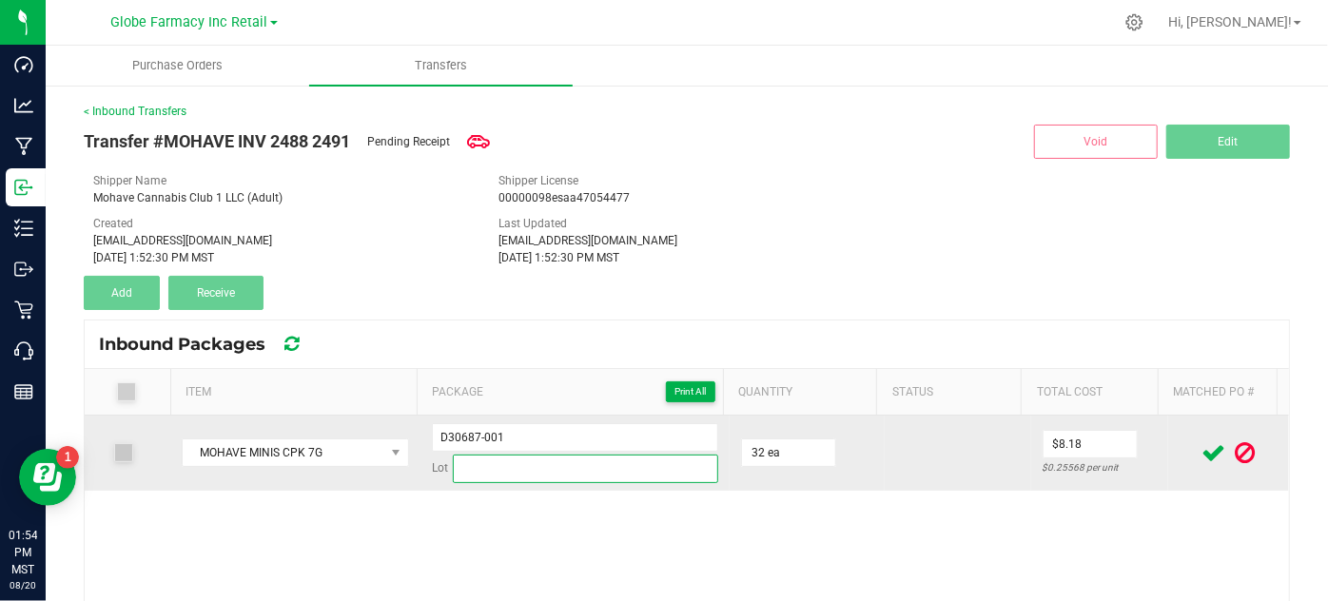
click at [468, 472] on input at bounding box center [586, 469] width 266 height 29
click at [507, 467] on input at bounding box center [586, 469] width 266 height 29
paste input "CP2.05.008.CPK.07142025"
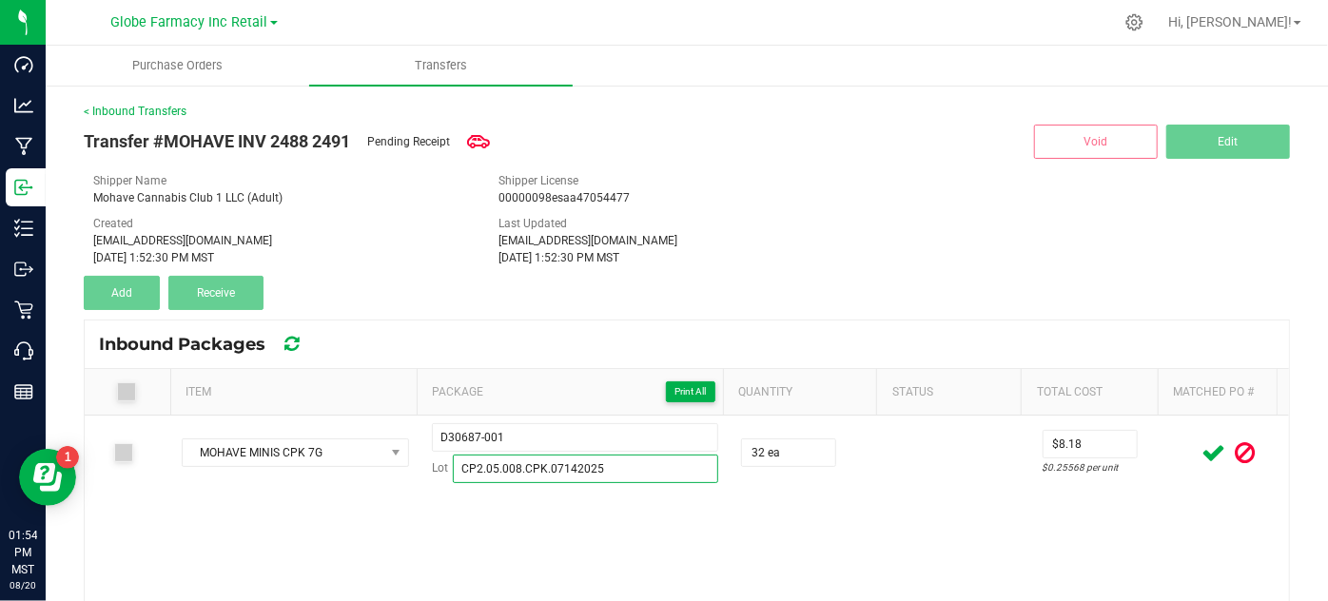
type input "CP2.05.008.CPK.07142025"
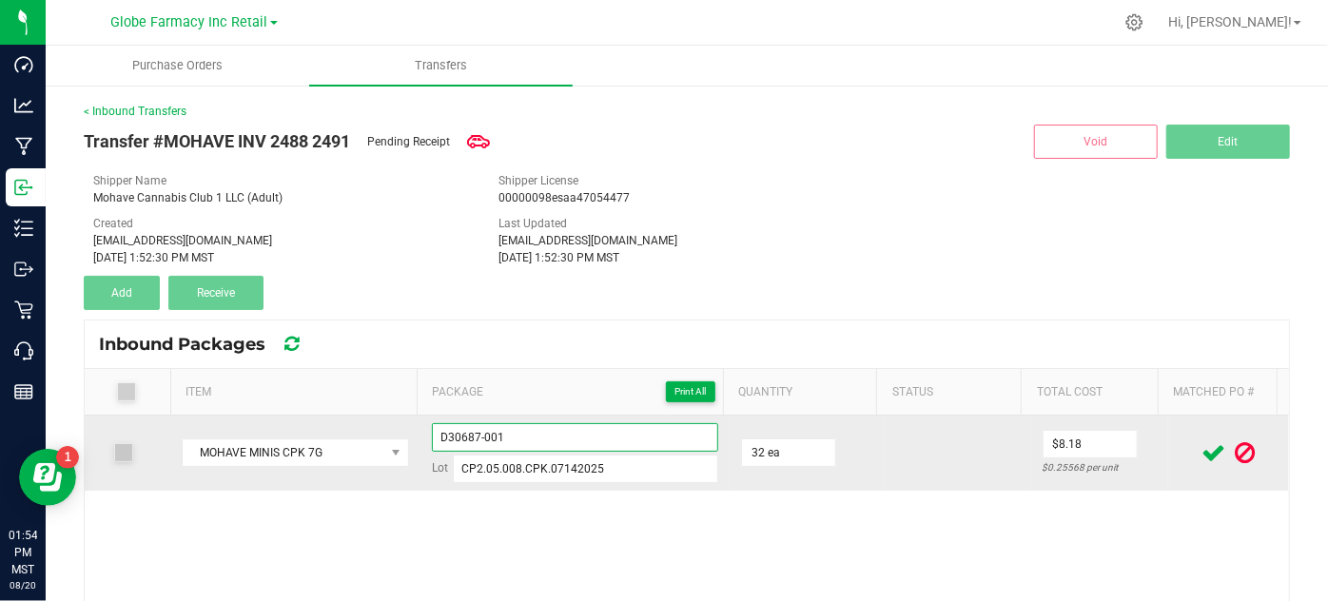
click at [464, 436] on input "D30687-001" at bounding box center [575, 437] width 287 height 29
click at [463, 436] on input "D30687-001" at bounding box center [575, 437] width 287 height 29
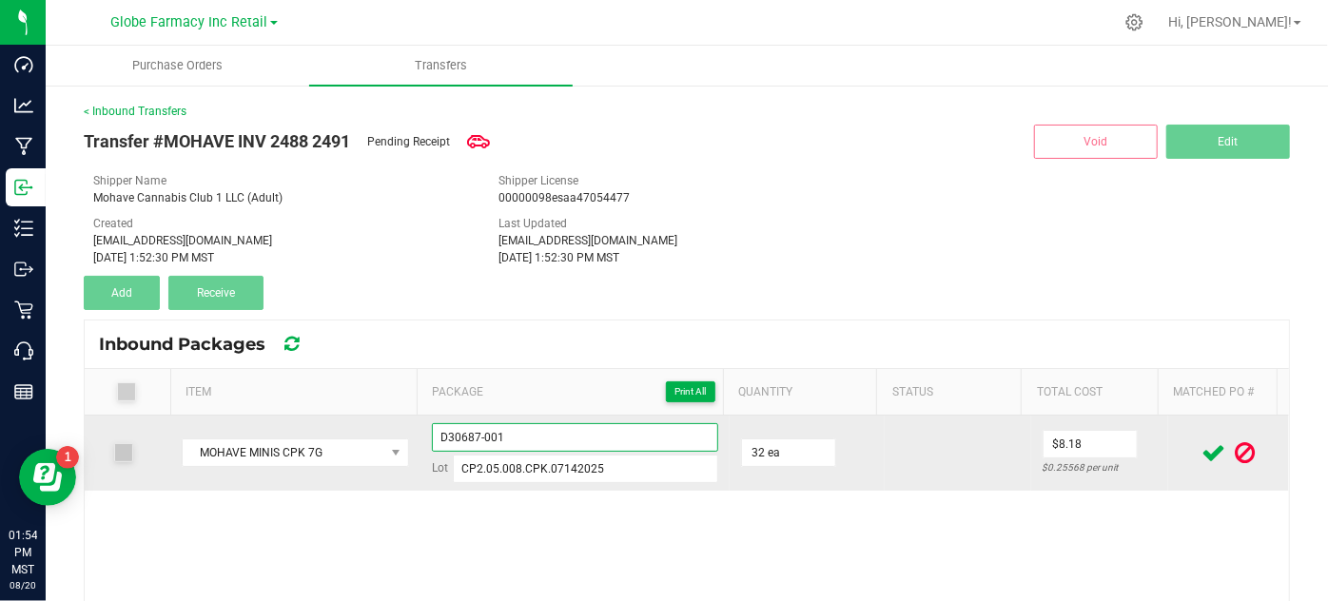
click at [463, 436] on input "D30687-001" at bounding box center [575, 437] width 287 height 29
click at [1202, 458] on icon at bounding box center [1214, 453] width 24 height 24
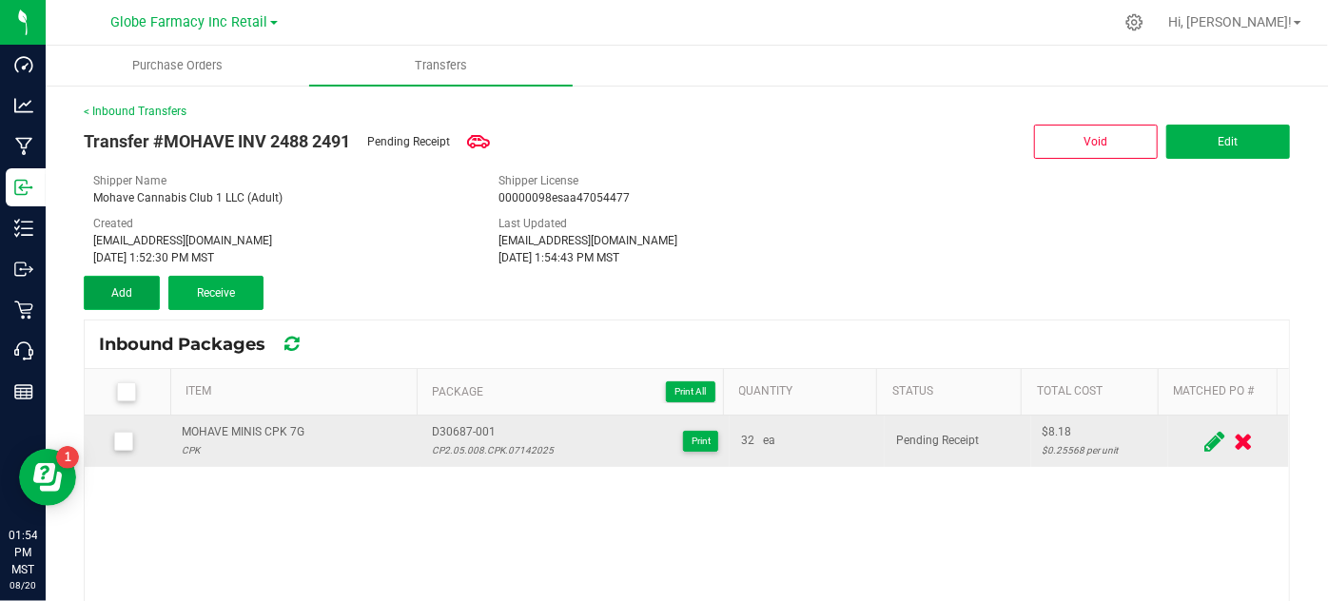
drag, startPoint x: 130, startPoint y: 284, endPoint x: 148, endPoint y: 285, distance: 18.1
click at [130, 282] on button "Add" at bounding box center [122, 293] width 76 height 34
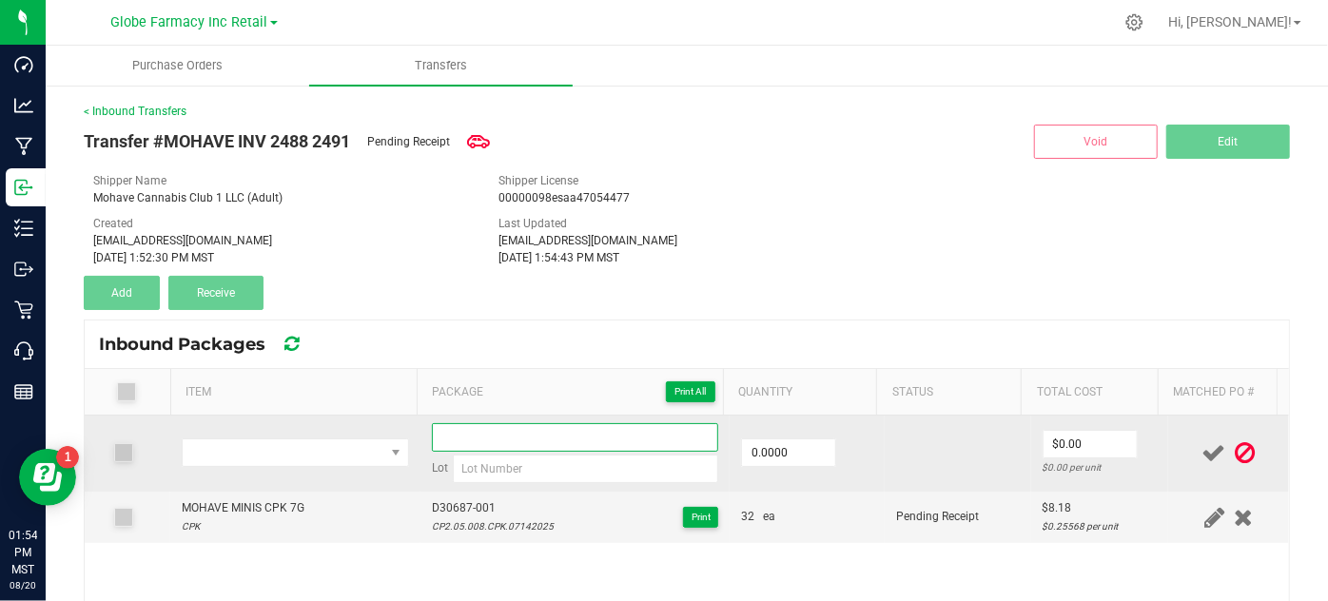
click at [483, 442] on input at bounding box center [575, 437] width 287 height 29
paste input "D30687-001"
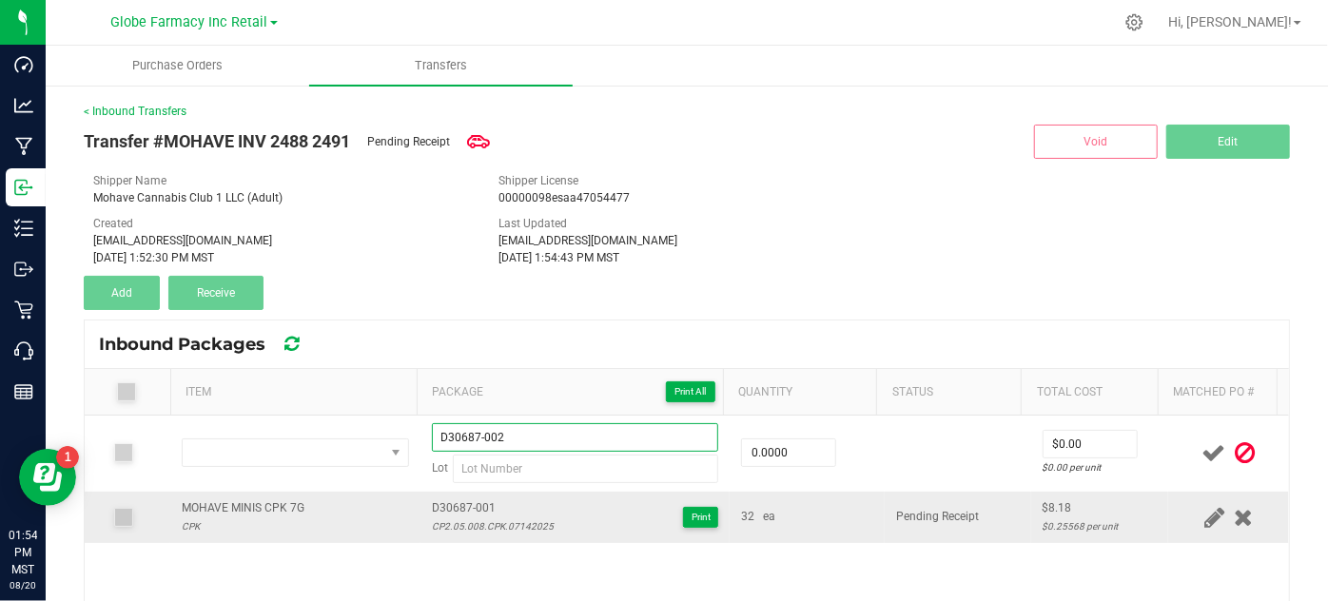
type input "D30687-002"
click at [472, 524] on div "CP2.05.008.CPK.07142025" at bounding box center [493, 526] width 122 height 18
click at [472, 526] on div "CP2.05.008.CPK.07142025" at bounding box center [493, 526] width 122 height 18
copy div "CP2.05.008.CPK.07142025"
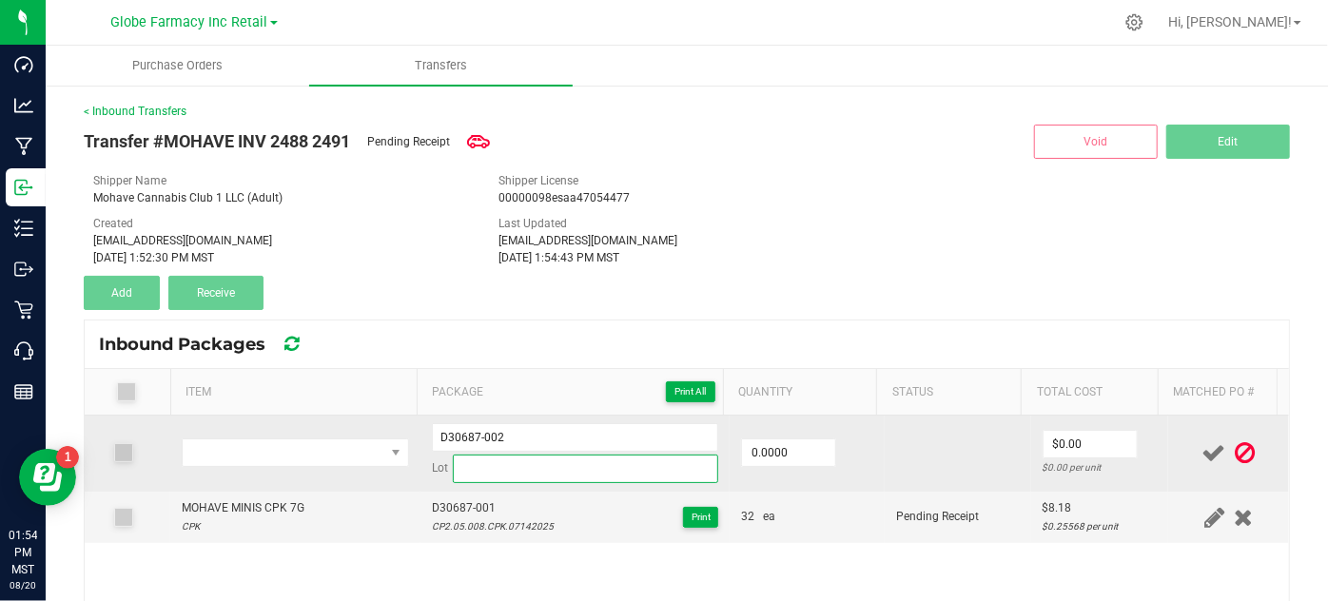
click at [514, 479] on input at bounding box center [586, 469] width 266 height 29
paste input "CP2.05.008.CPK.07142025"
type input "CP2.05.008.CPK.07142025"
click at [768, 450] on input "0" at bounding box center [788, 452] width 93 height 27
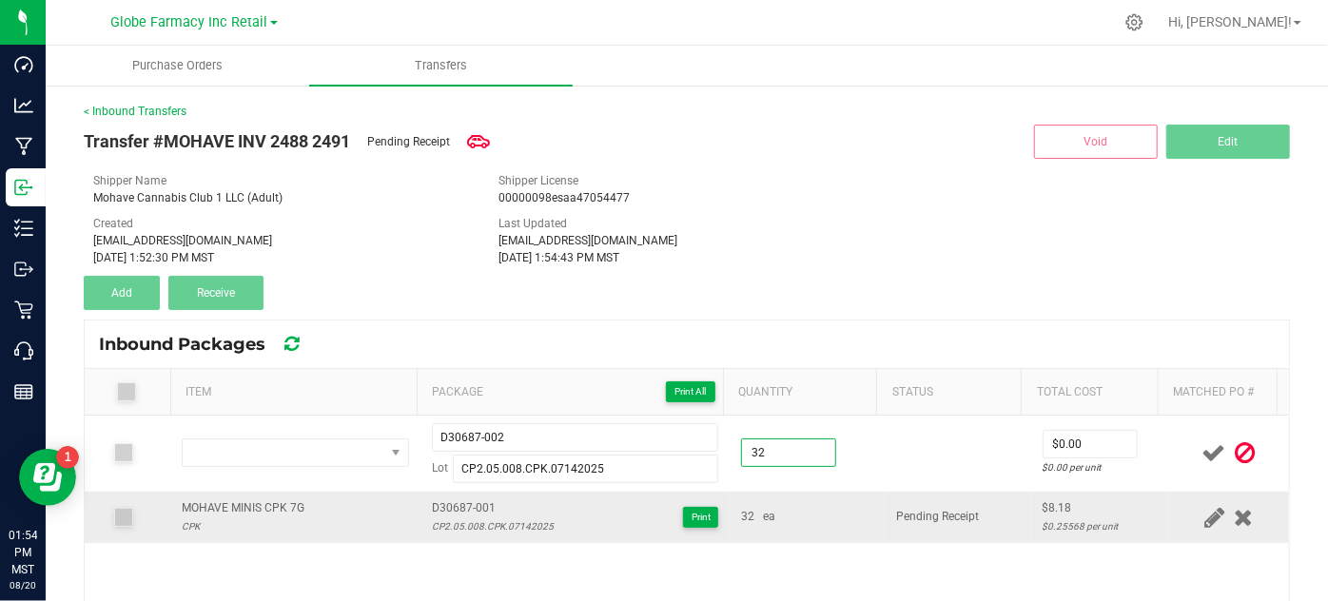
type input "32.0000"
click at [851, 536] on td "32 ea" at bounding box center [806, 517] width 155 height 51
click at [220, 506] on div "MOHAVE MINIS CPK 7G" at bounding box center [243, 508] width 123 height 18
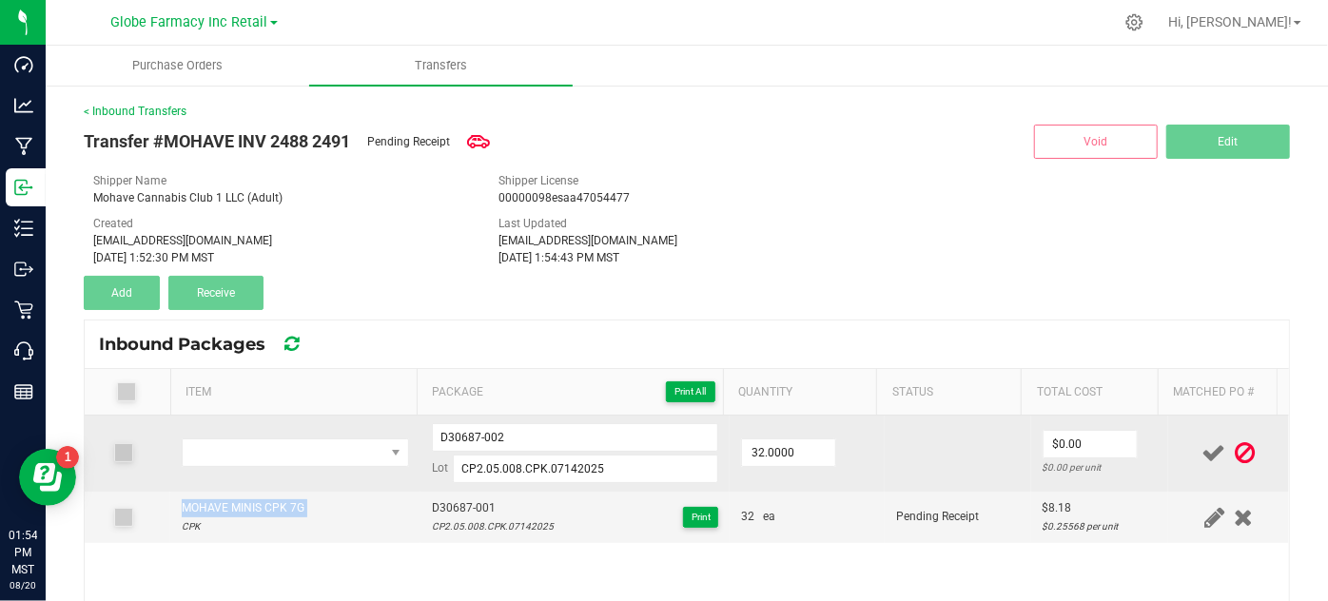
copy div "MOHAVE MINIS CPK 7G"
click at [243, 456] on span "NO DATA FOUND" at bounding box center [283, 452] width 201 height 27
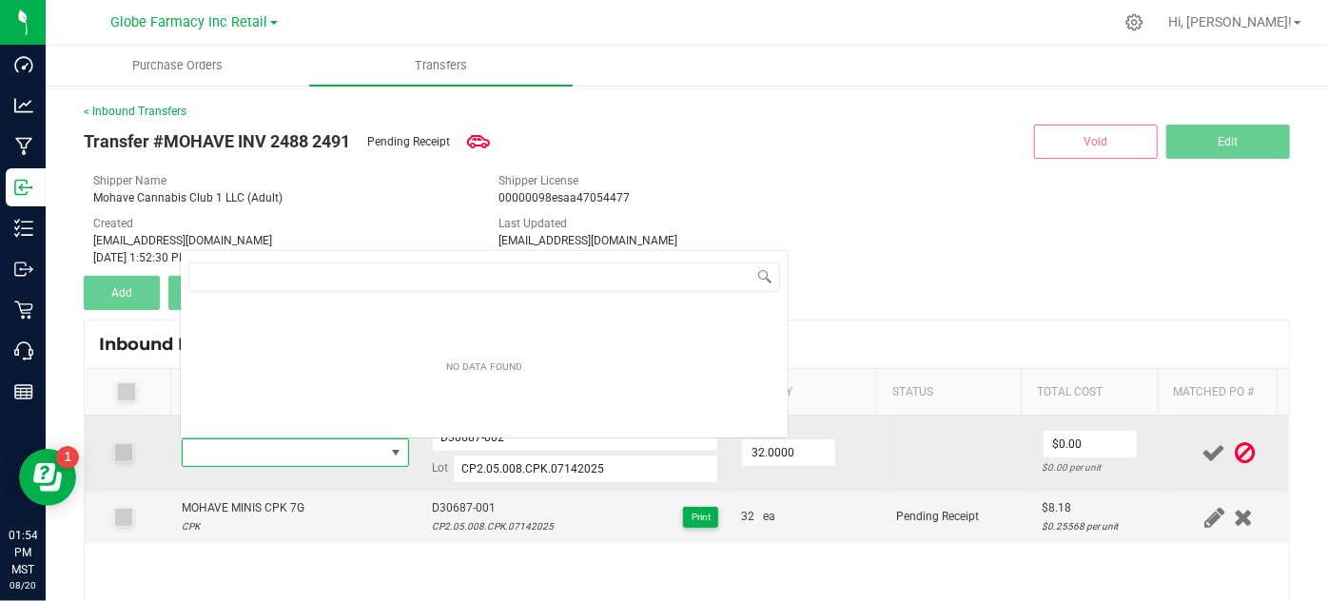
type input "MOHAVE MINIS CPK 7G"
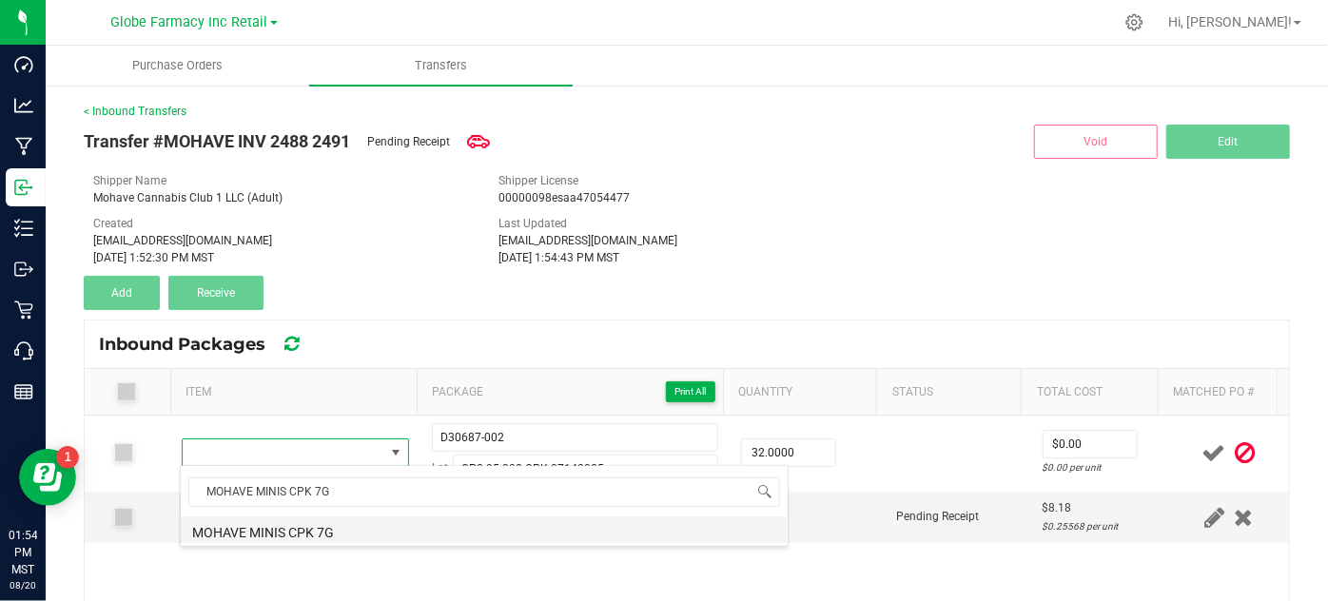
click at [391, 521] on li "MOHAVE MINIS CPK 7G" at bounding box center [484, 529] width 607 height 27
type input "32 ea"
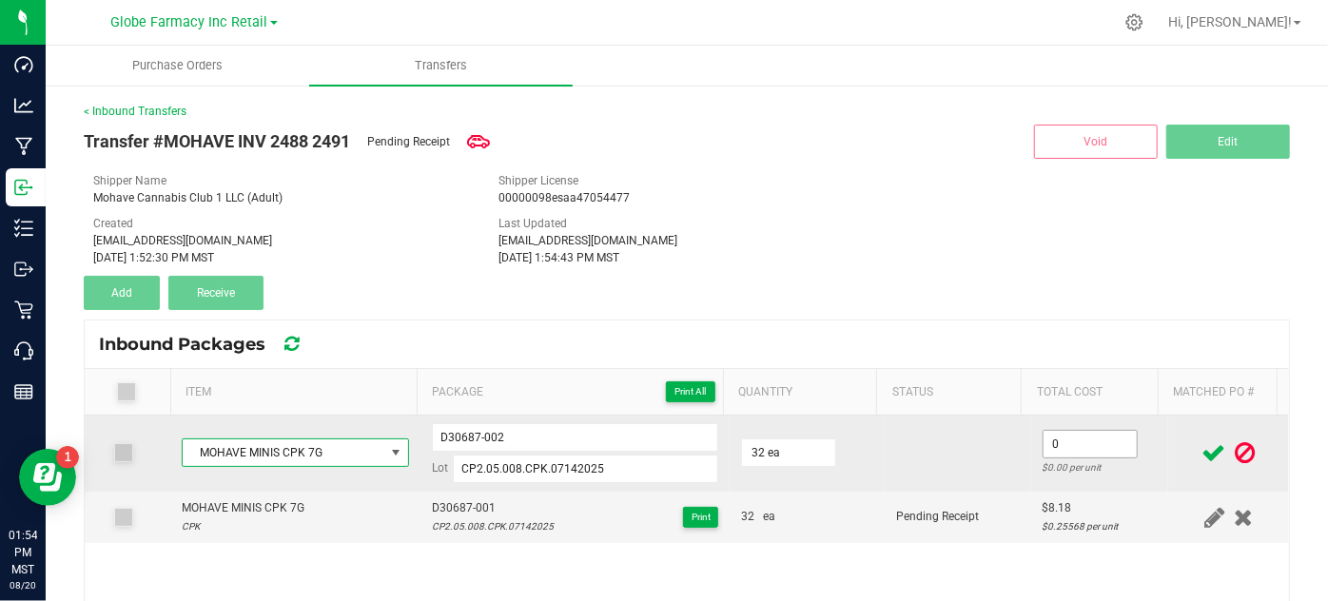
click at [1043, 436] on input "0" at bounding box center [1089, 444] width 93 height 27
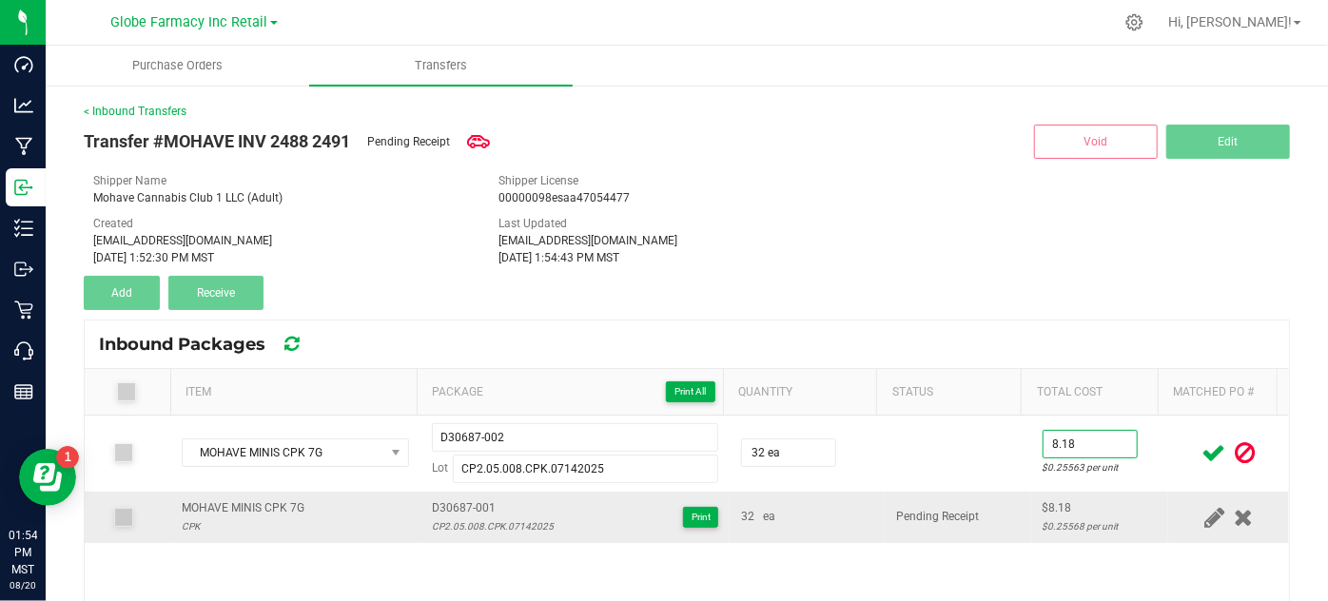
type input "$8.18"
click at [1007, 494] on td "Pending Receipt" at bounding box center [958, 517] width 146 height 51
click at [1202, 461] on icon at bounding box center [1214, 453] width 24 height 24
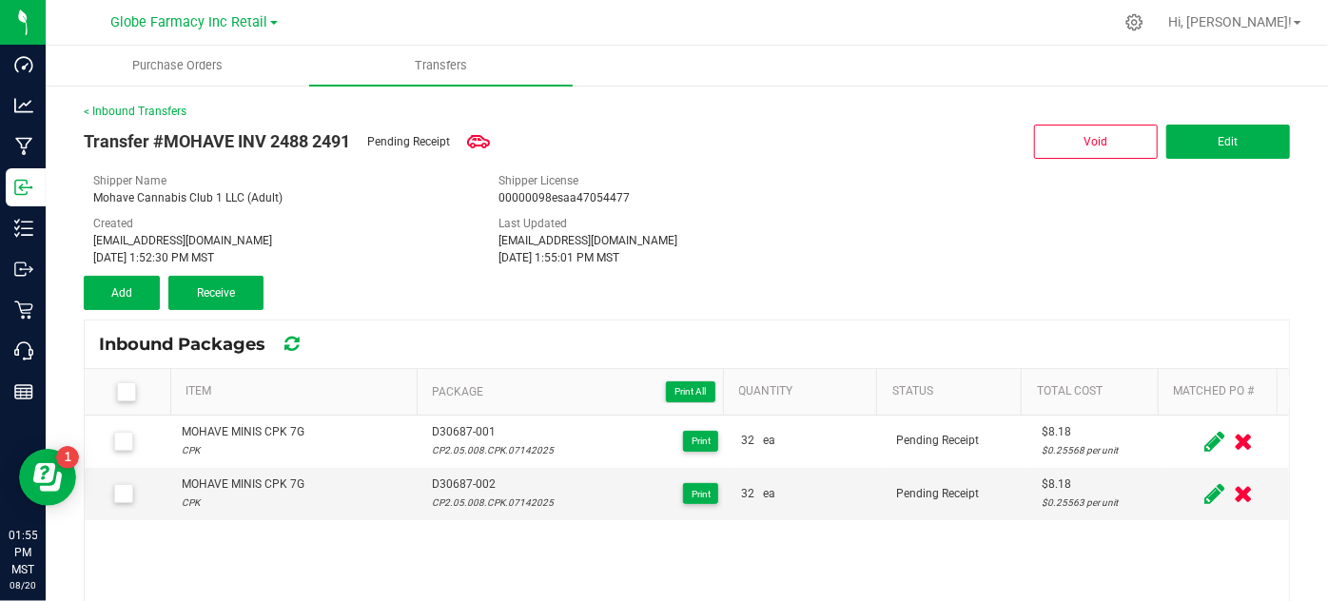
click at [130, 266] on div "Transfer #MOHAVE INV 2488 2491 Pending Receipt Void Edit Shipper Name Mohave Ca…" at bounding box center [687, 215] width 1206 height 190
click at [146, 288] on button "Add" at bounding box center [122, 293] width 76 height 34
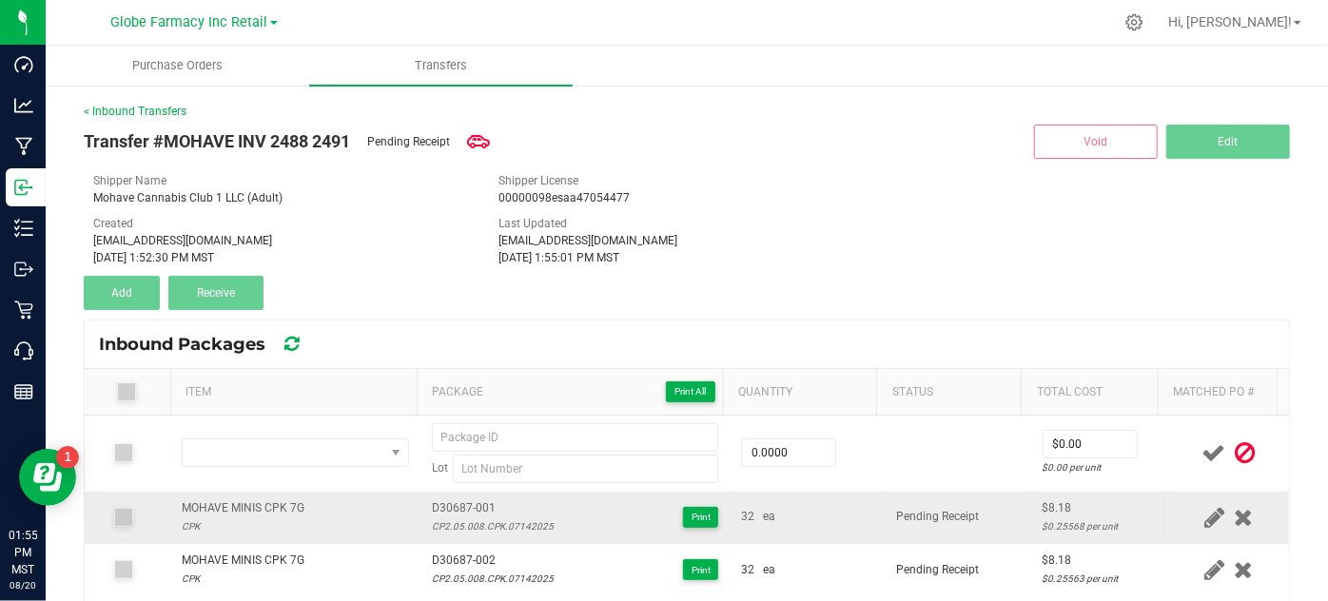
click at [253, 514] on div "MOHAVE MINIS CPK 7G" at bounding box center [243, 508] width 123 height 18
click at [230, 499] on div "MOHAVE MINIS CPK 7G" at bounding box center [243, 508] width 123 height 18
click at [243, 499] on div "MOHAVE MINIS CPK 7G" at bounding box center [243, 508] width 123 height 18
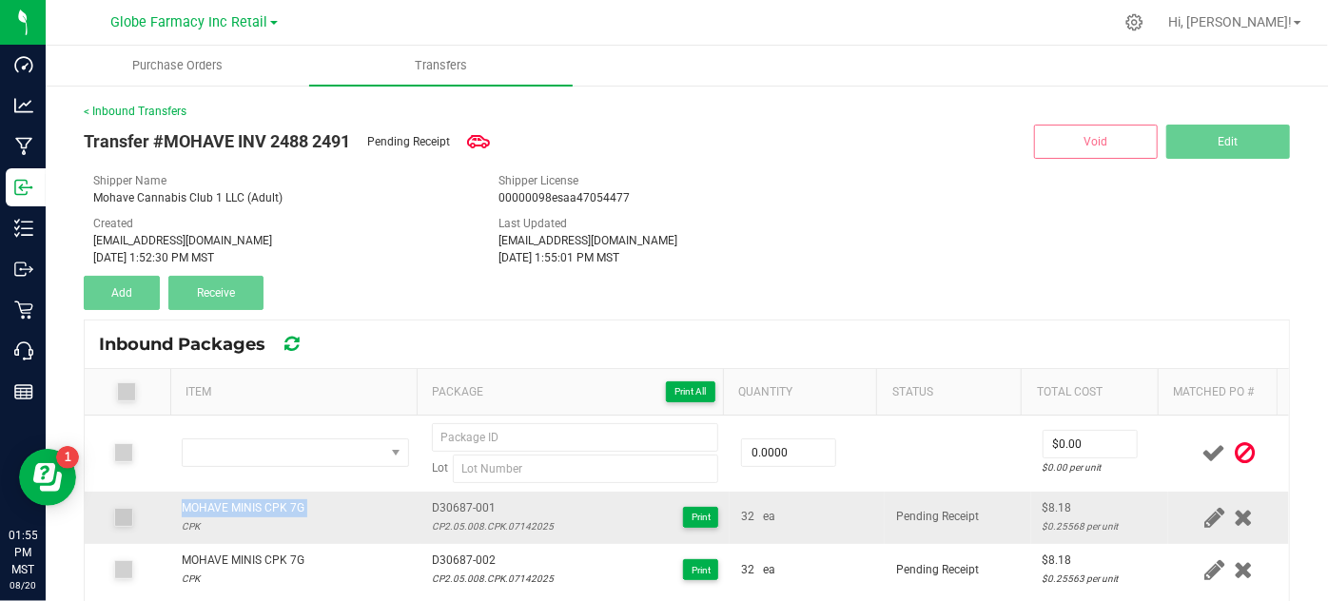
click at [243, 499] on div "MOHAVE MINIS CPK 7G" at bounding box center [243, 508] width 123 height 18
click at [243, 500] on div "MOHAVE MINIS CPK 7G" at bounding box center [243, 508] width 123 height 18
copy div "MOHAVE MINIS CPK 7G"
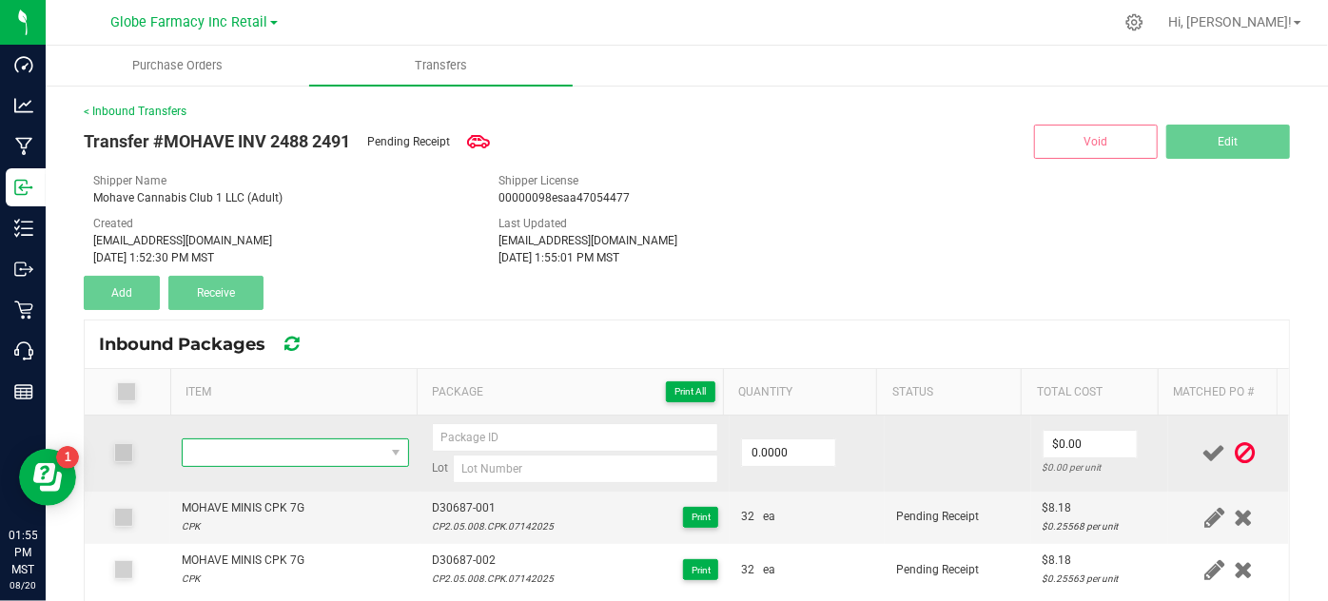
click at [232, 458] on span "NO DATA FOUND" at bounding box center [283, 452] width 201 height 27
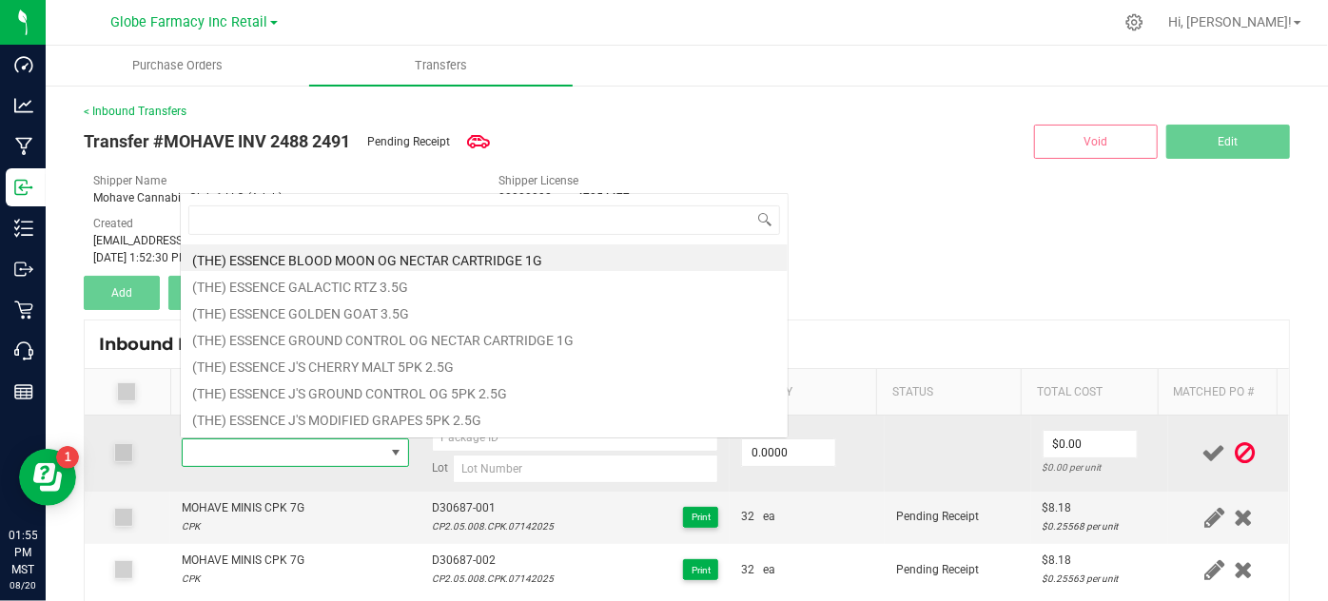
type input "MOHAVE MINIS CPK 7G"
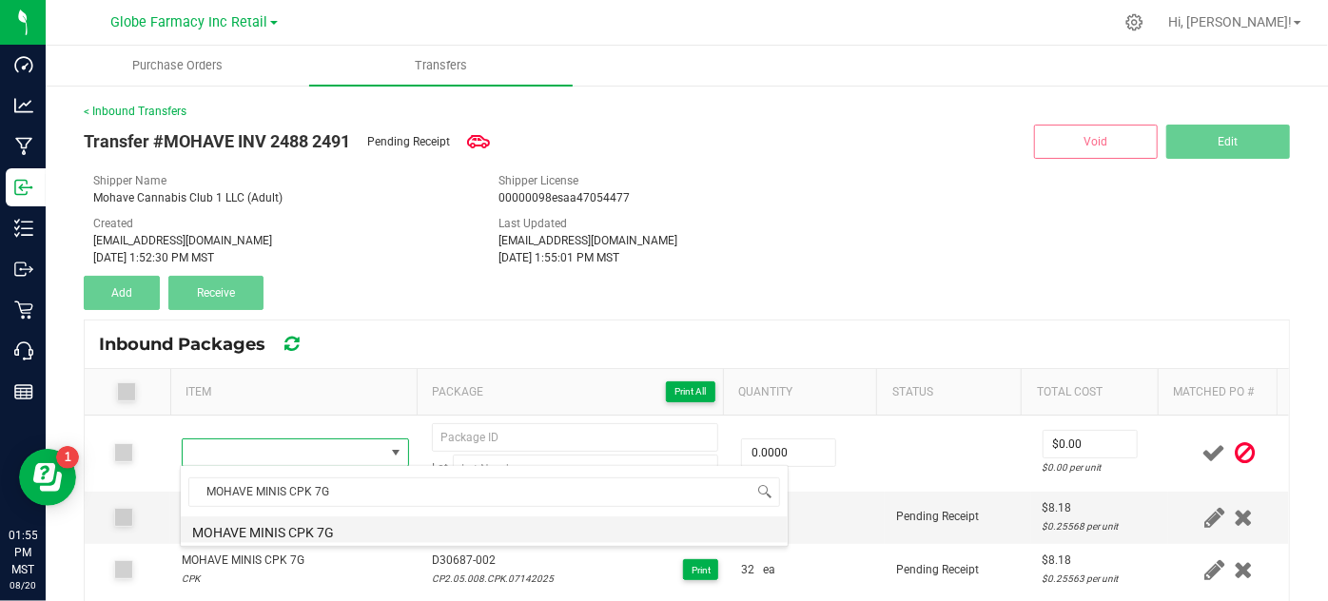
click at [290, 521] on li "MOHAVE MINIS CPK 7G" at bounding box center [484, 529] width 607 height 27
type input "0 ea"
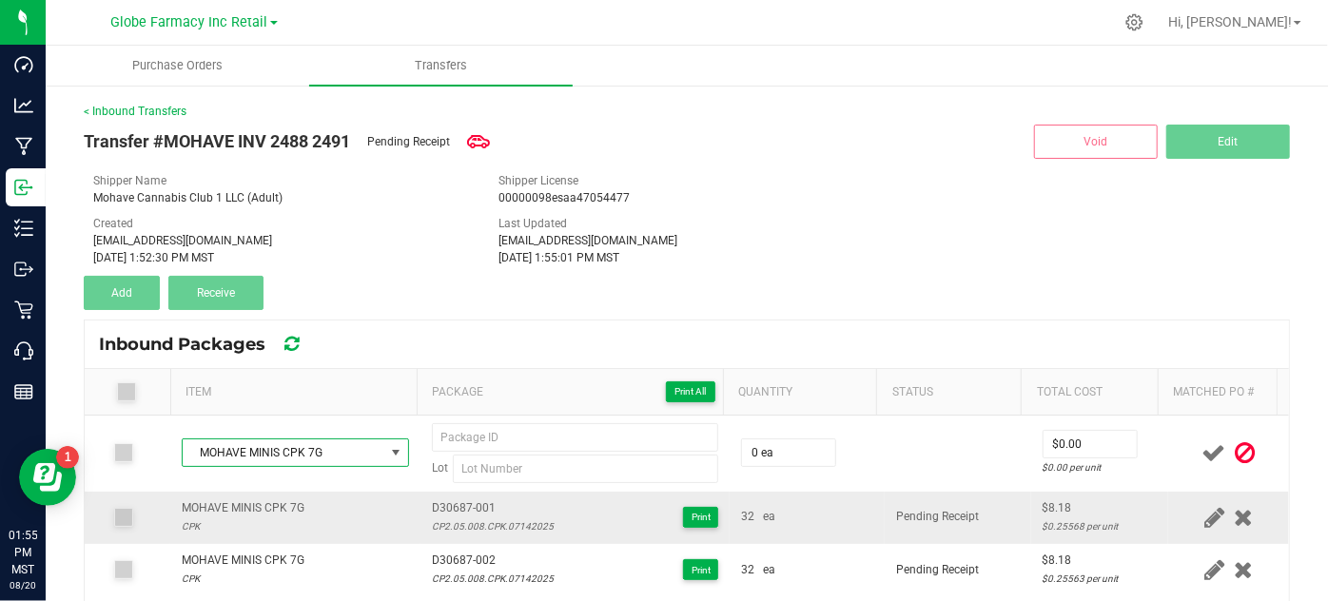
click at [432, 504] on span "D30687-001" at bounding box center [493, 508] width 122 height 18
copy span "D30687-001"
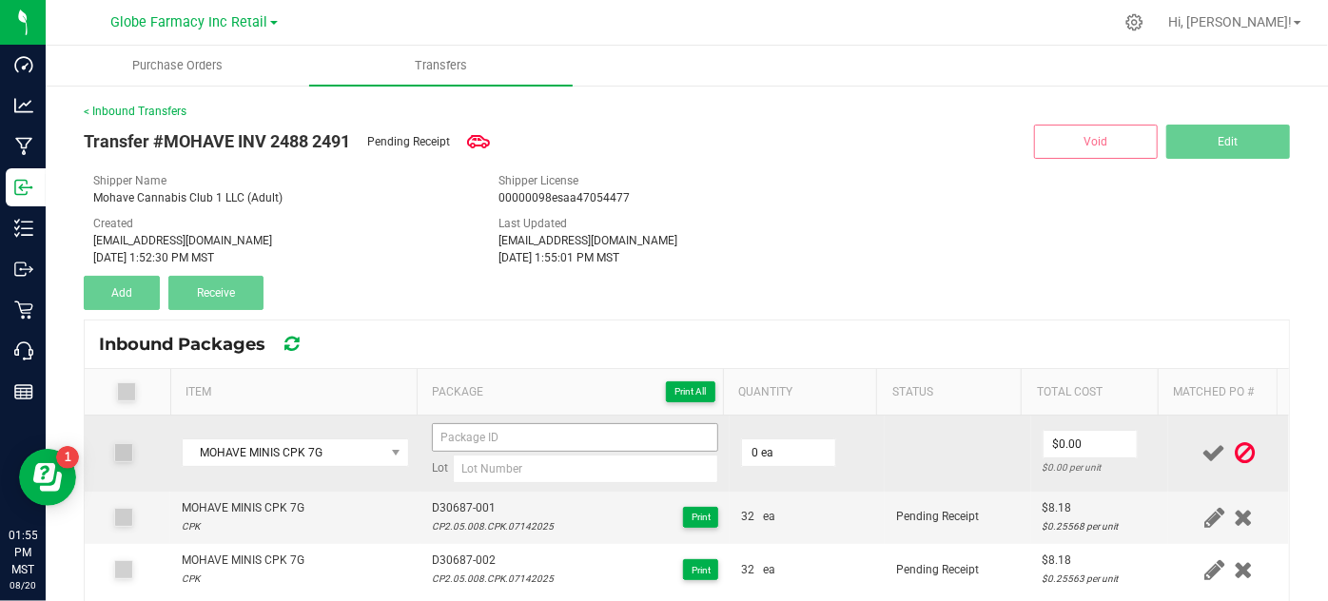
drag, startPoint x: 458, startPoint y: 451, endPoint x: 453, endPoint y: 436, distance: 16.3
click at [453, 436] on div "Lot" at bounding box center [575, 453] width 287 height 60
click at [452, 434] on input at bounding box center [575, 437] width 287 height 29
paste input "D30687-001"
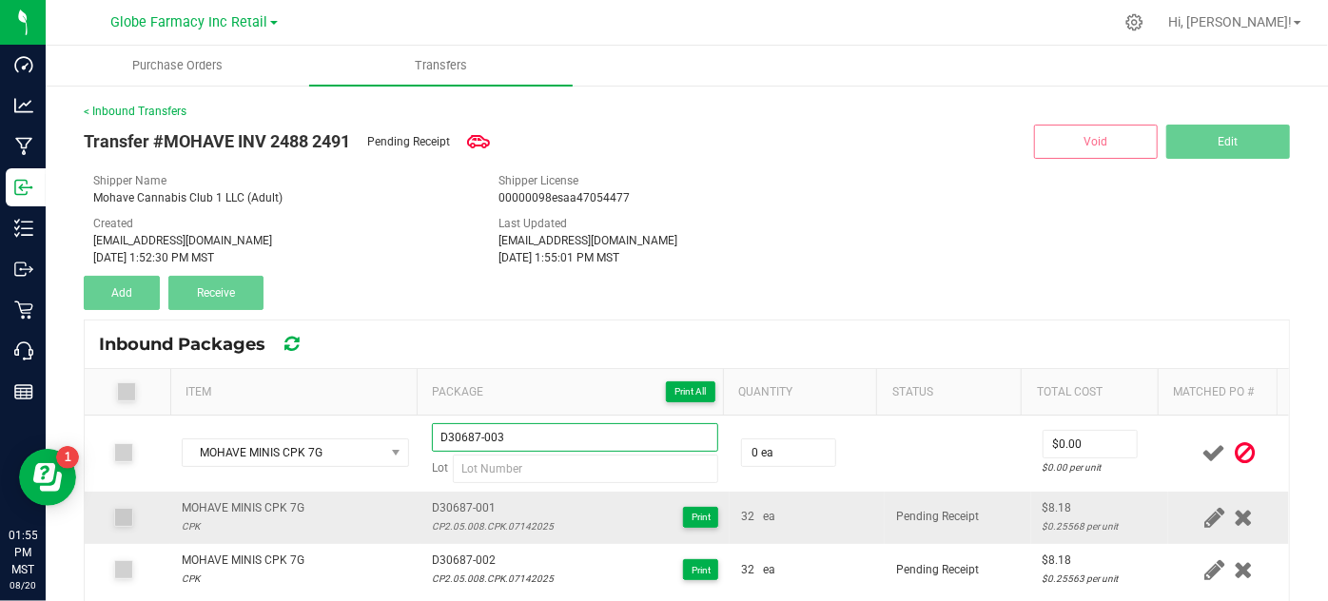
type input "D30687-003"
click at [465, 525] on div "CP2.05.008.CPK.07142025" at bounding box center [493, 526] width 122 height 18
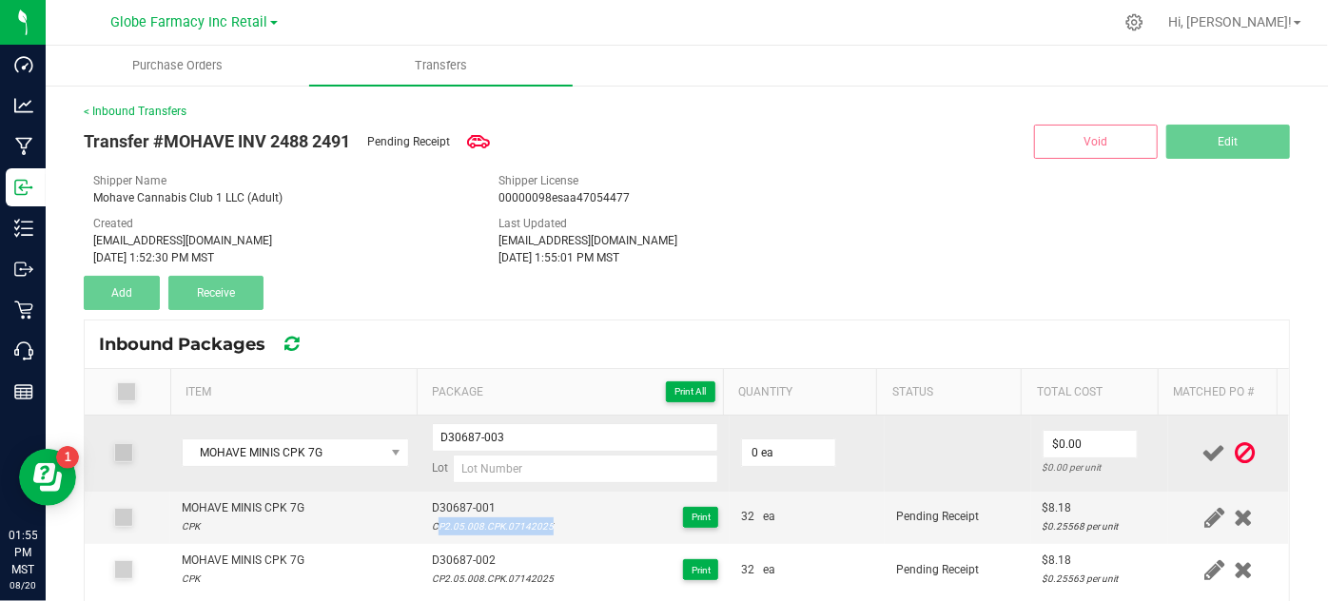
copy div "CP2.05.008.CPK.07142025"
click at [469, 458] on input at bounding box center [586, 469] width 266 height 29
paste input "CP2.05.008.CPK.07142025"
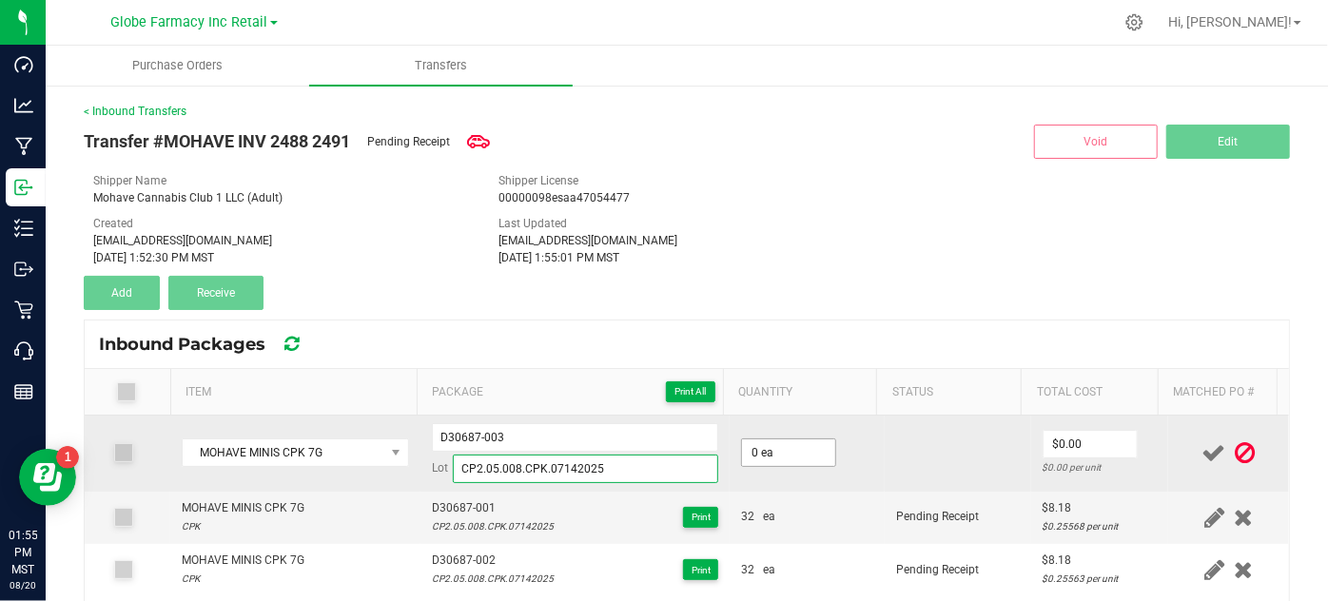
type input "CP2.05.008.CPK.07142025"
click at [805, 438] on span "0 ea" at bounding box center [788, 452] width 95 height 29
click at [807, 448] on input "0" at bounding box center [788, 452] width 93 height 27
type input "32 ea"
click at [822, 482] on td "32 ea" at bounding box center [806, 454] width 155 height 76
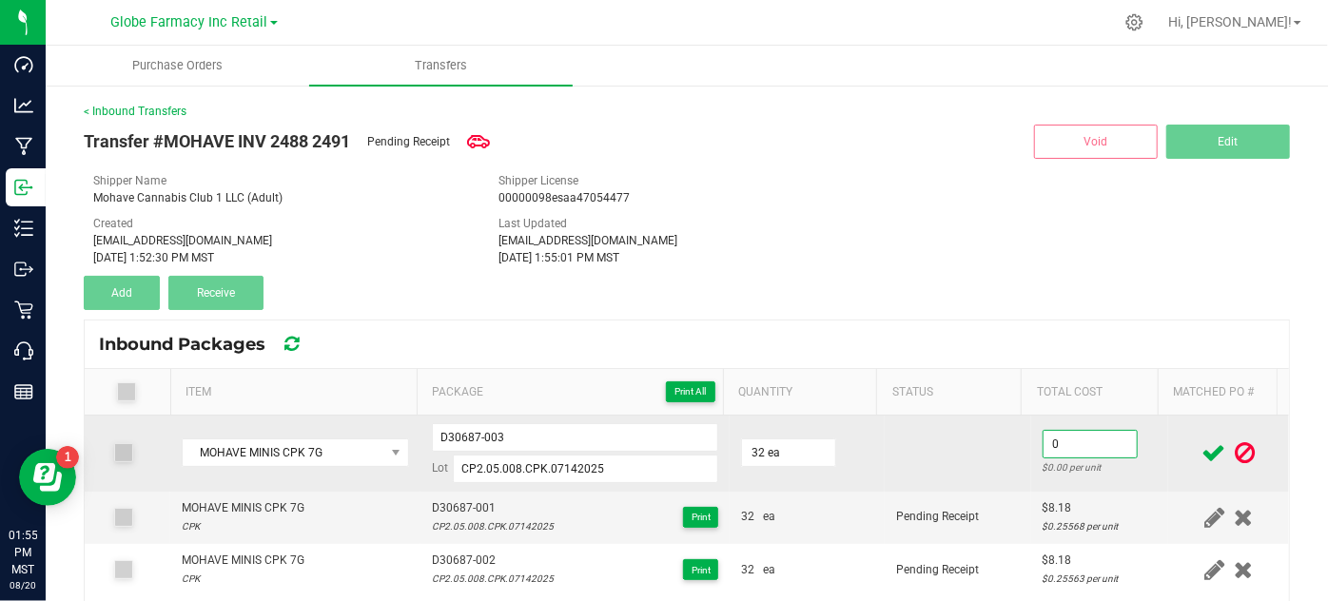
click at [1043, 432] on input "0" at bounding box center [1089, 444] width 93 height 27
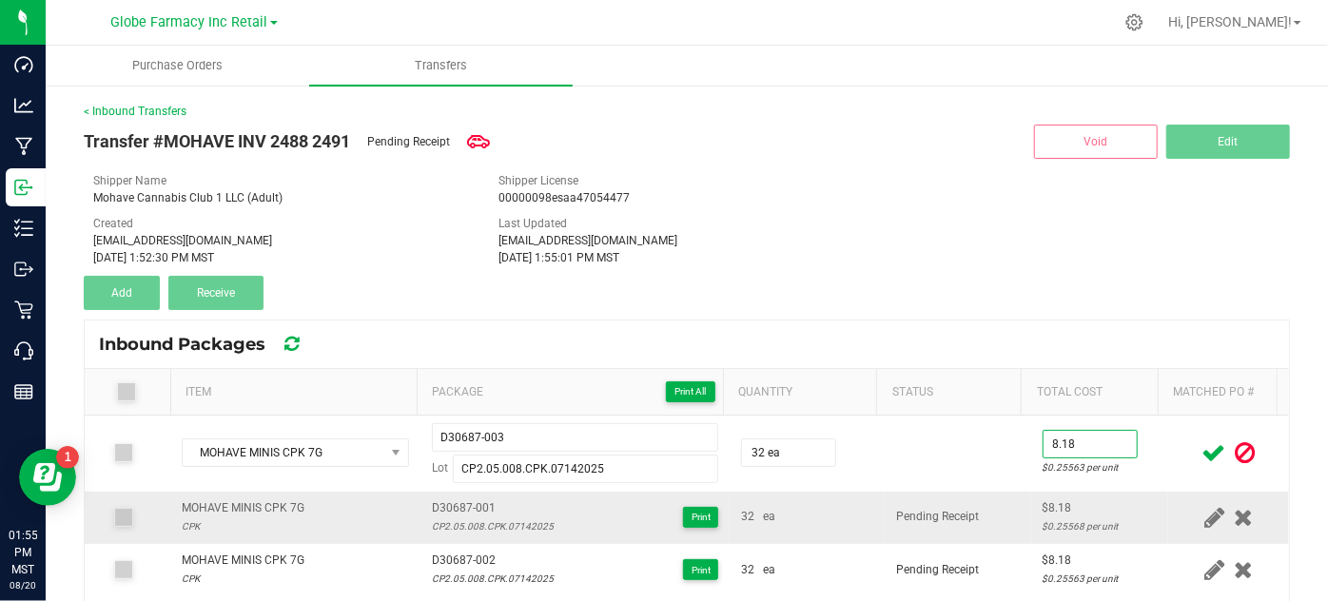
type input "$8.18"
click at [966, 492] on td "Pending Receipt" at bounding box center [958, 518] width 146 height 52
click at [1202, 453] on icon at bounding box center [1214, 453] width 24 height 24
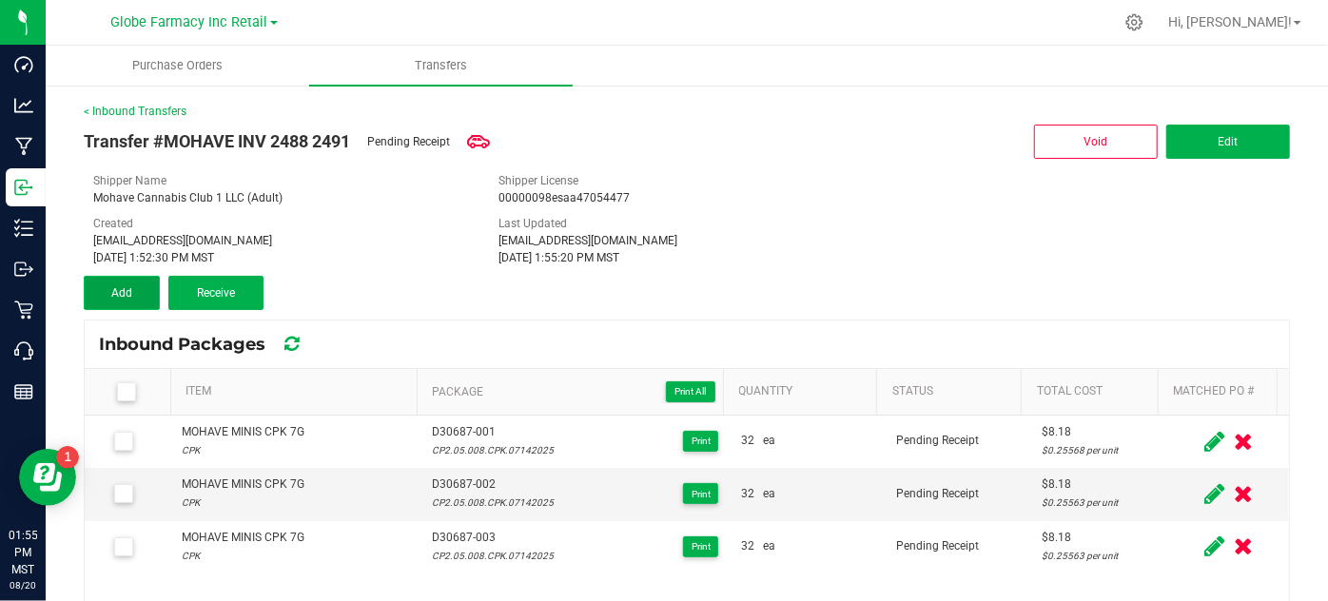
click at [153, 283] on button "Add" at bounding box center [122, 293] width 76 height 34
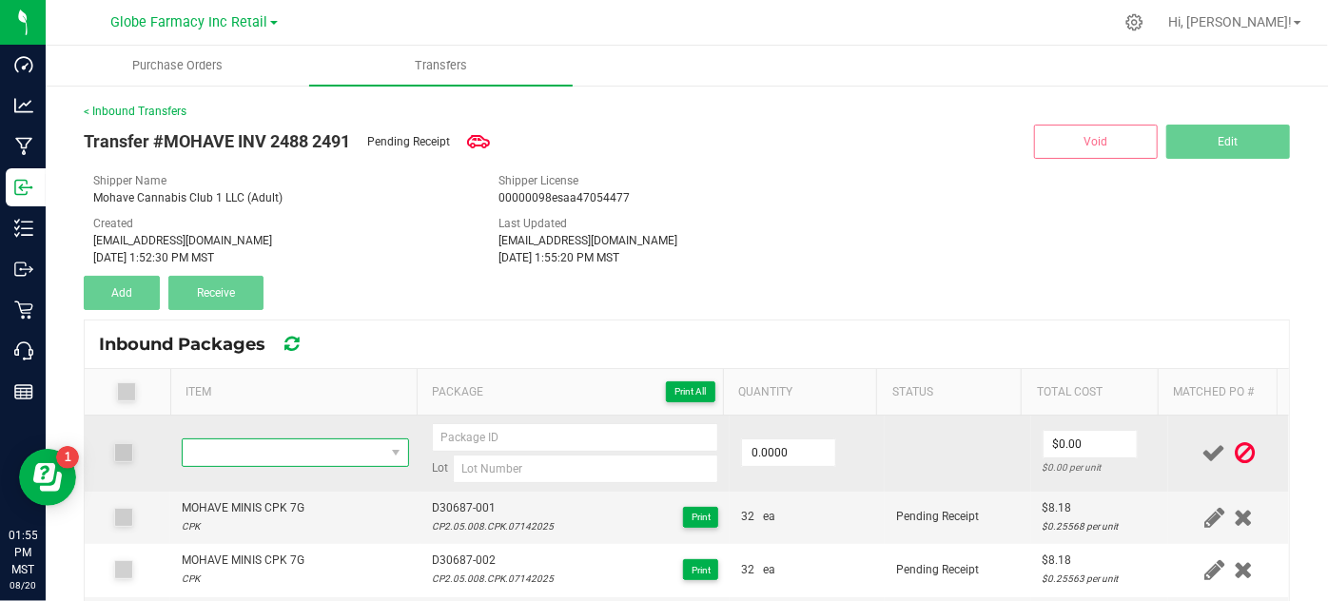
click at [316, 451] on span "NO DATA FOUND" at bounding box center [283, 452] width 201 height 27
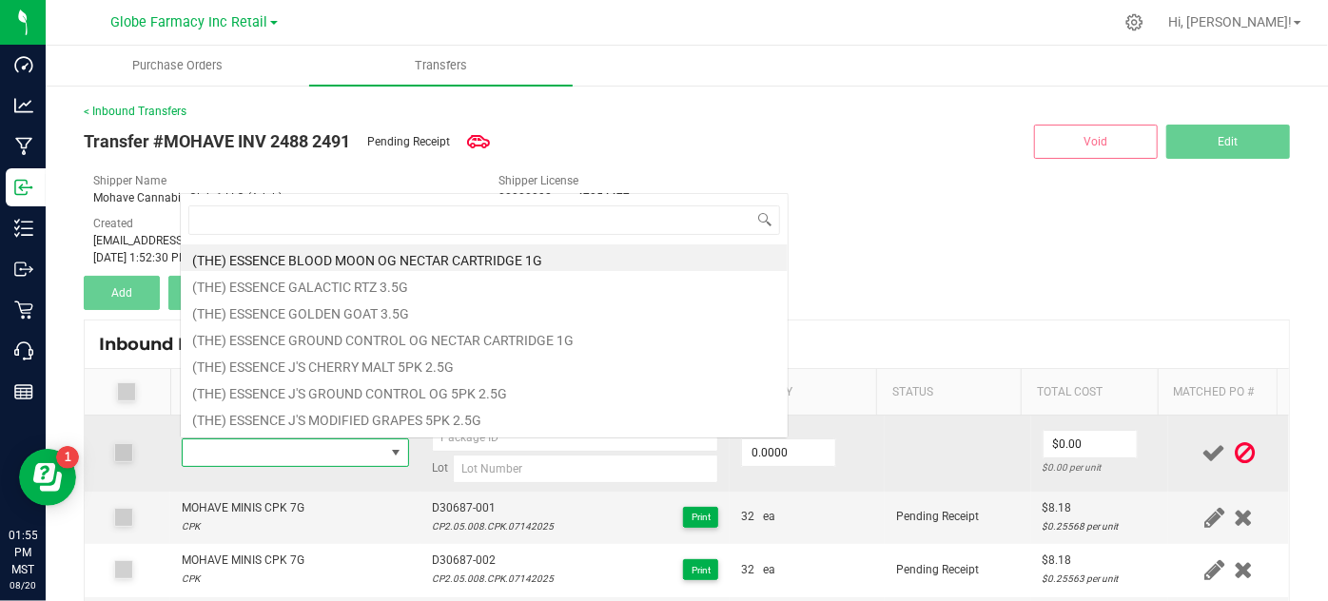
type input "MOHAVE CADILLAC RAINBOW 14G"
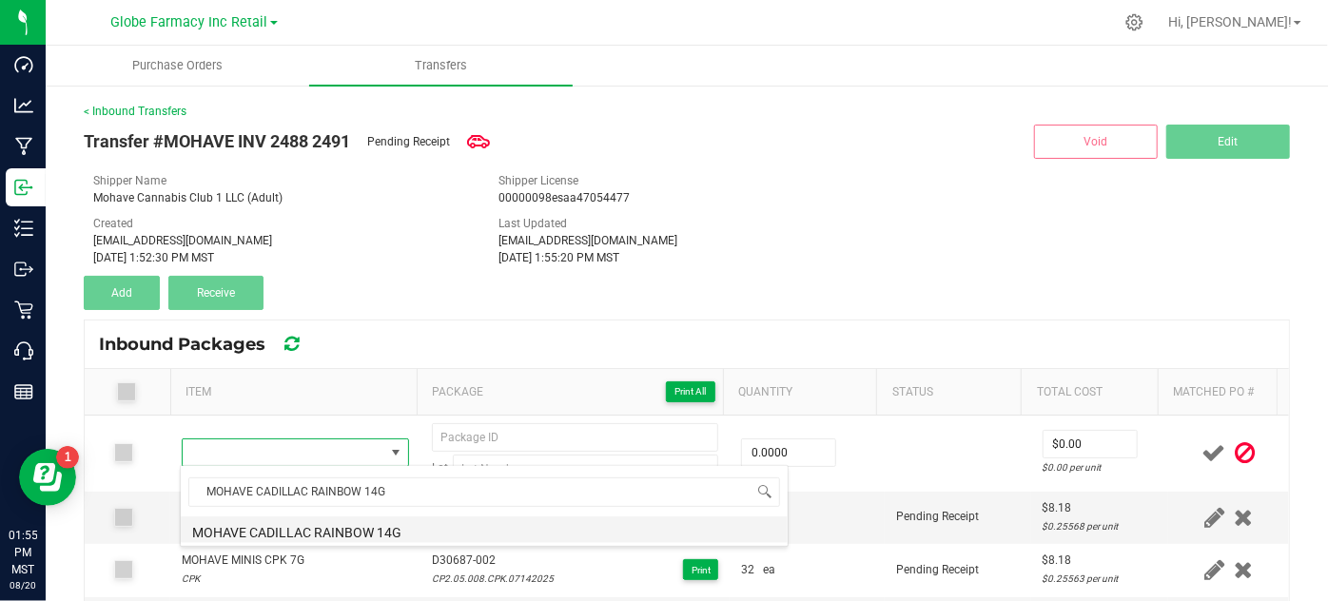
click at [428, 533] on li "MOHAVE CADILLAC RAINBOW 14G" at bounding box center [484, 529] width 607 height 27
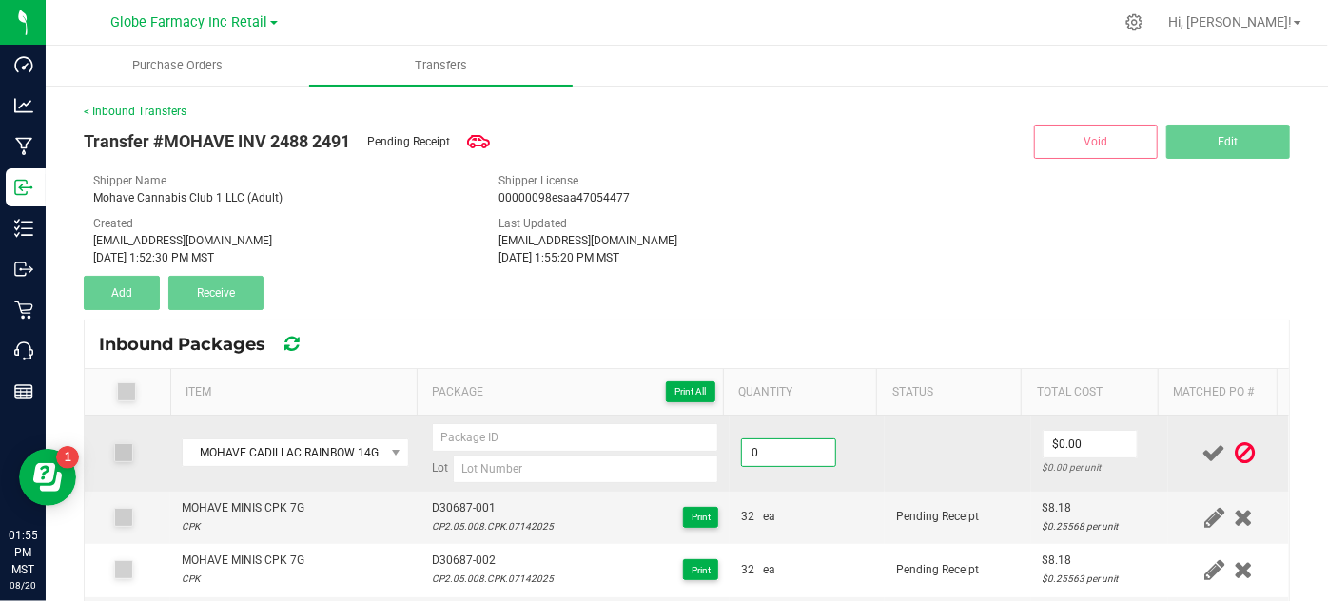
click at [755, 451] on input "0" at bounding box center [788, 452] width 93 height 27
click at [748, 455] on input "0" at bounding box center [788, 452] width 93 height 27
type input "80 ea"
click at [952, 460] on td at bounding box center [958, 454] width 146 height 76
click at [1043, 439] on input "0" at bounding box center [1089, 444] width 93 height 27
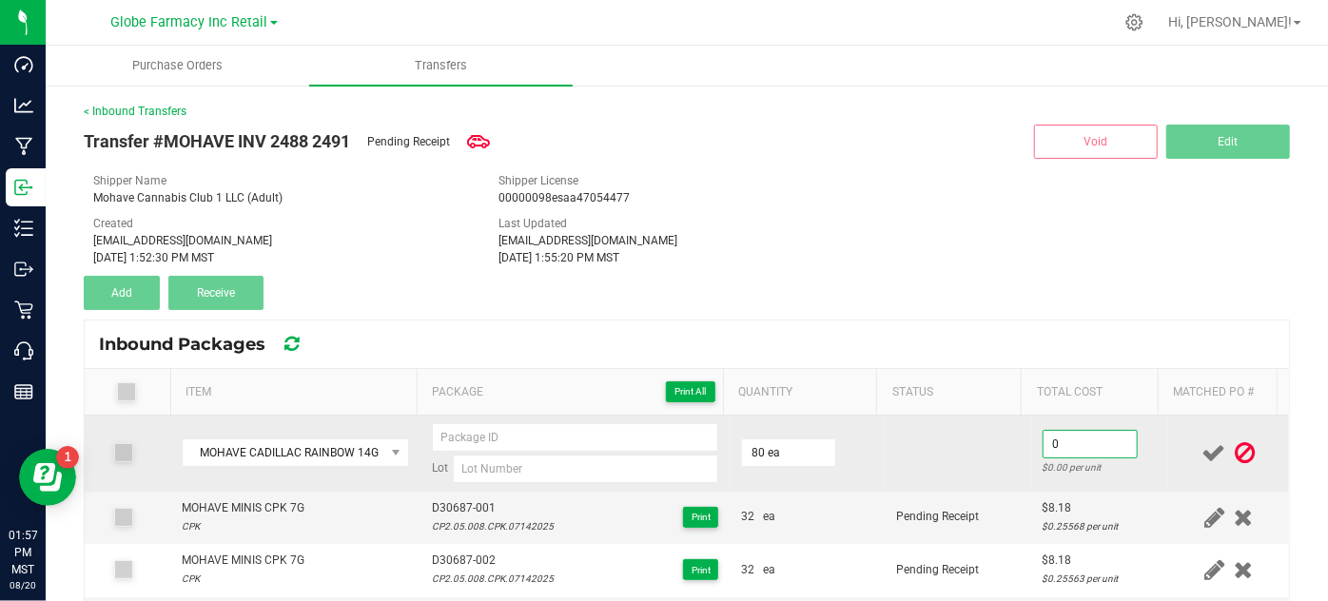
paste input "23.63636"
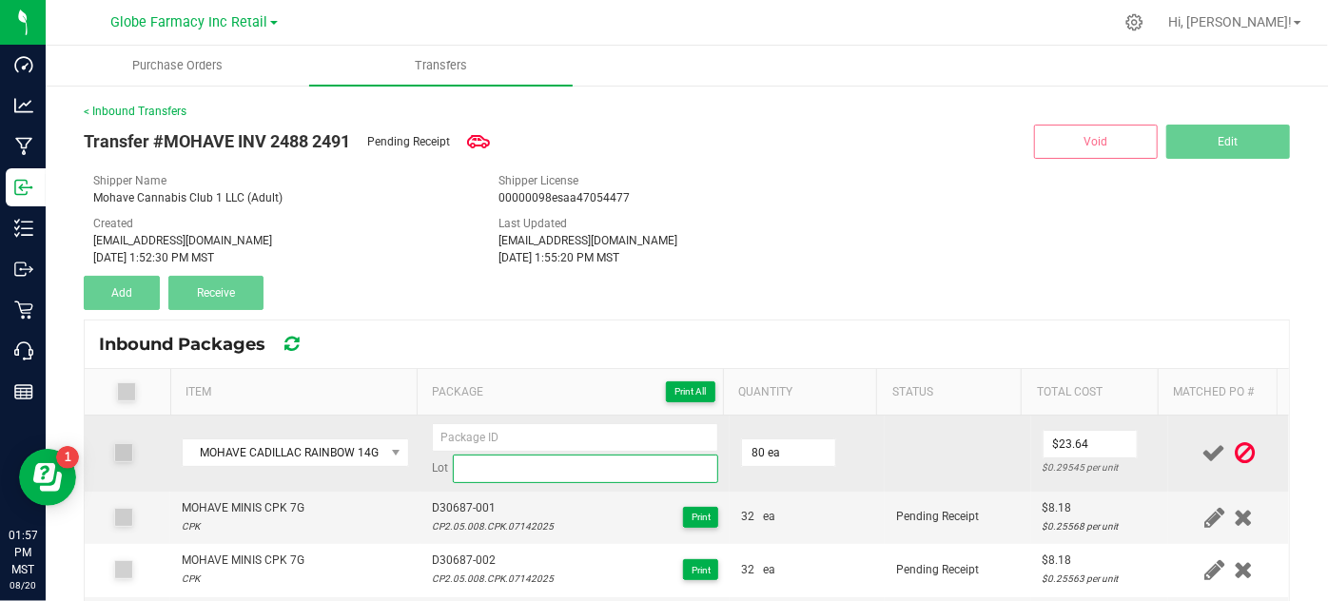
type input "$23.64"
click at [571, 463] on input at bounding box center [586, 469] width 266 height 29
paste input "BC.02.009.CR.07152025"
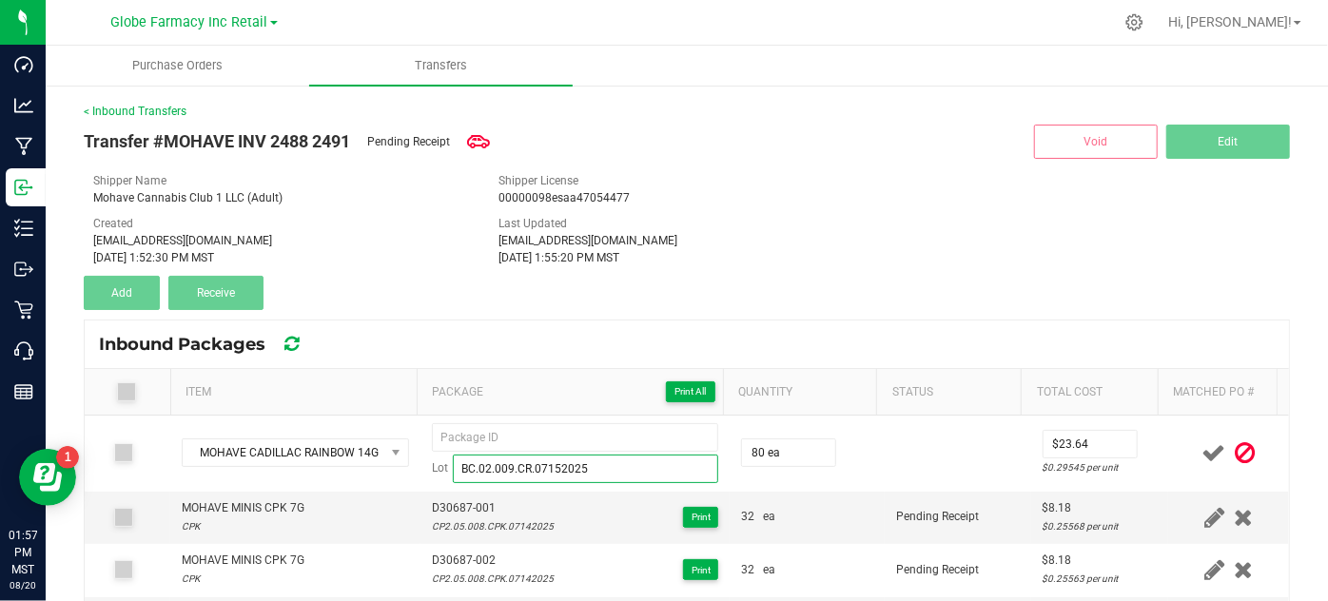
type input "BC.02.009.CR.07152025"
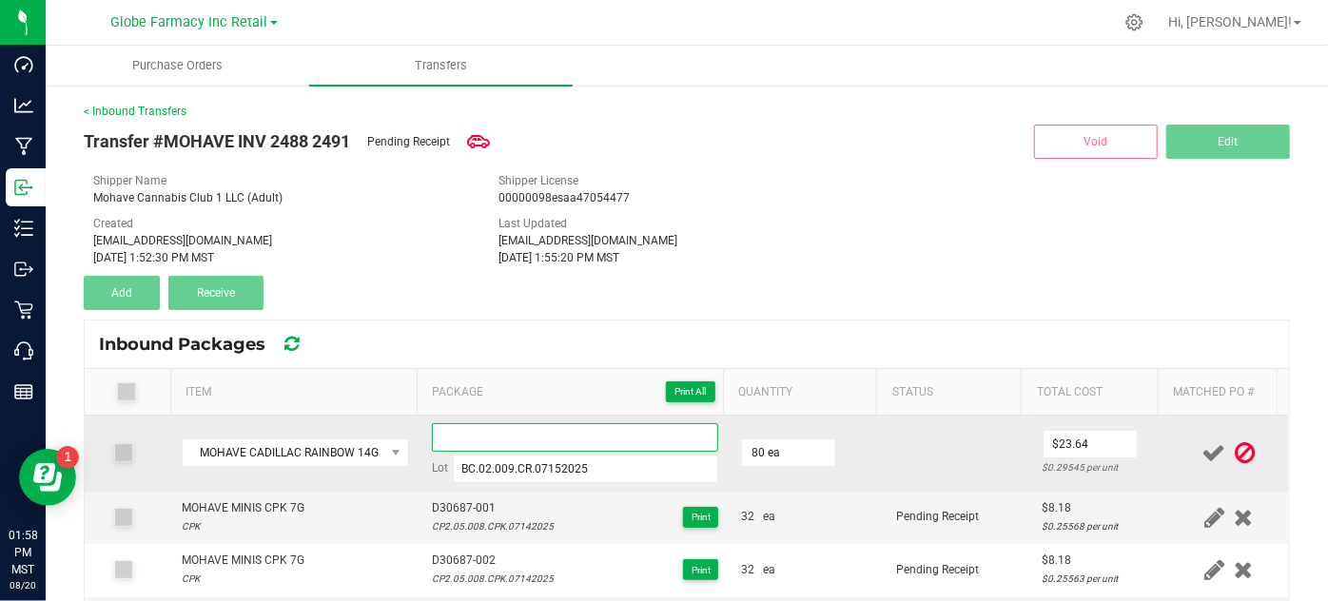
click at [464, 433] on input at bounding box center [575, 437] width 287 height 29
click at [466, 431] on input "D30694-001" at bounding box center [575, 437] width 287 height 29
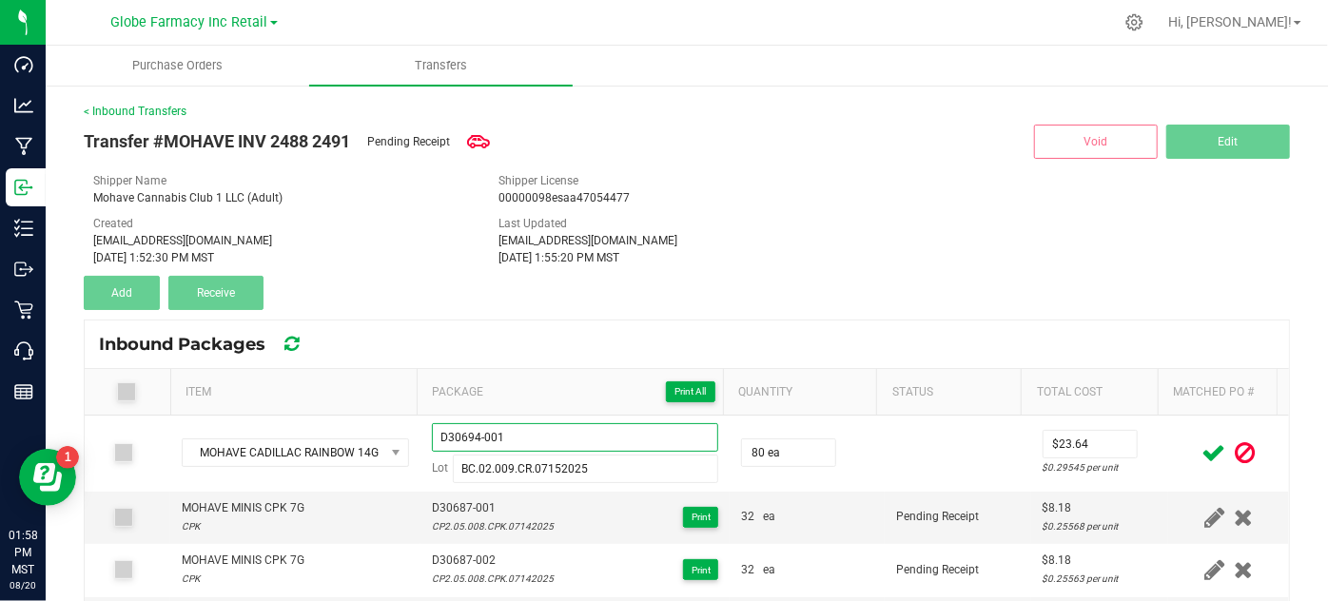
type input "D30694-001"
click at [1202, 455] on icon at bounding box center [1214, 453] width 24 height 24
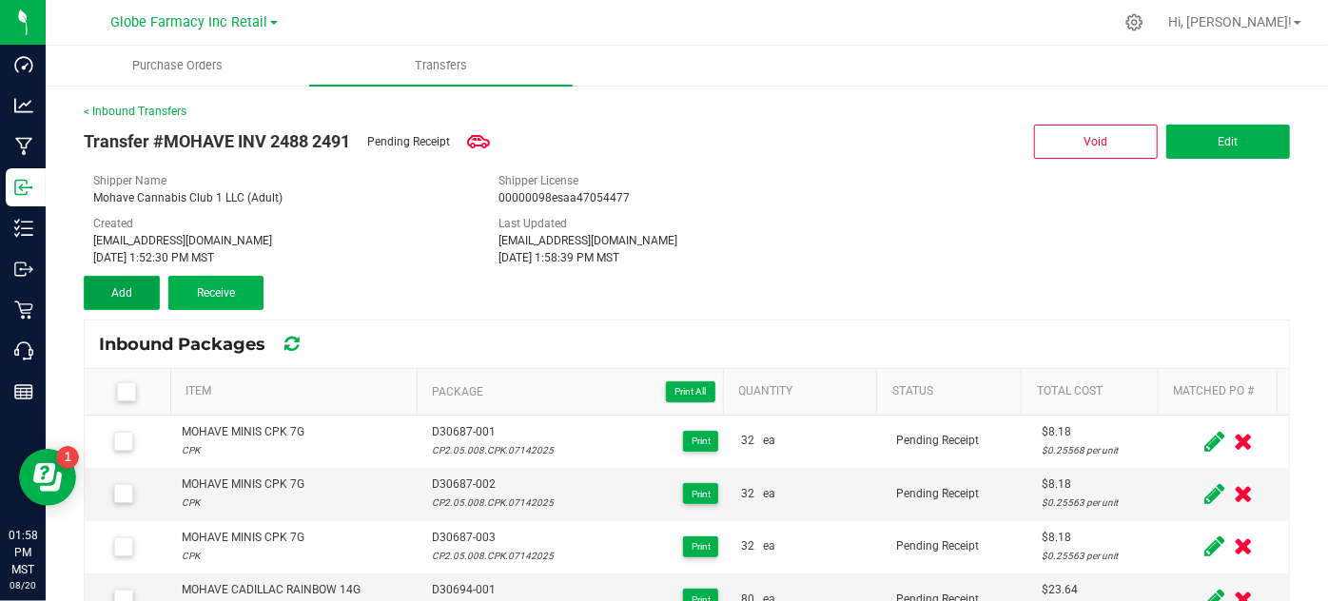
click at [114, 278] on button "Add" at bounding box center [122, 293] width 76 height 34
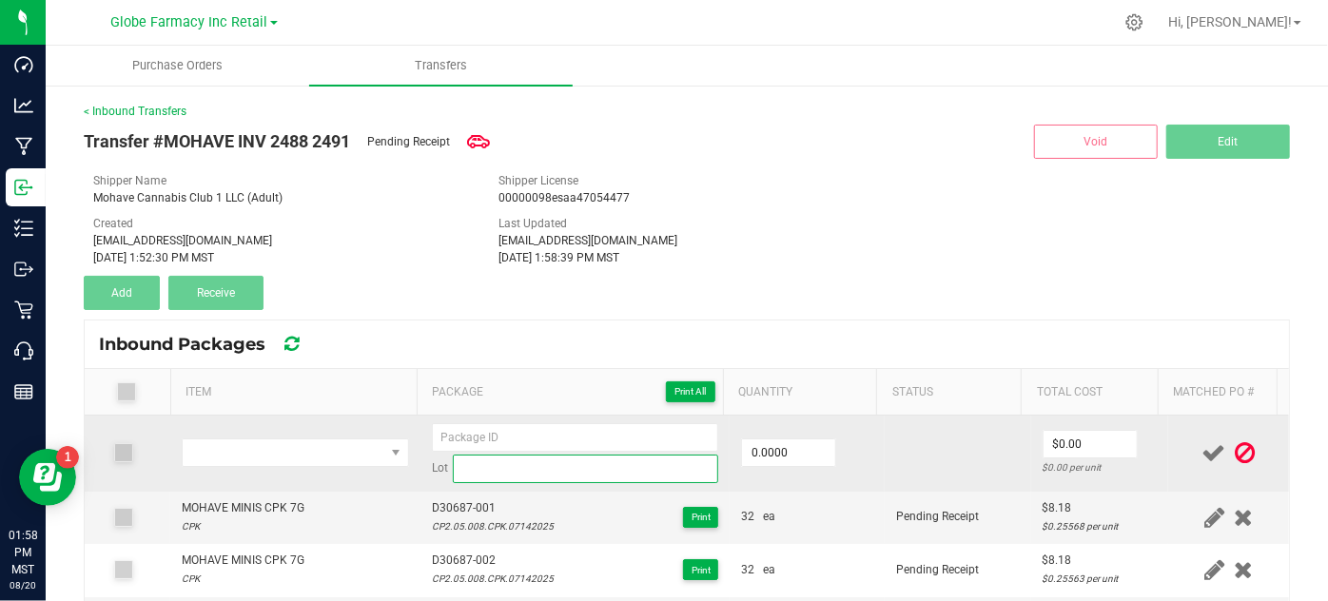
click at [489, 455] on input at bounding box center [586, 469] width 266 height 29
click at [471, 440] on input at bounding box center [575, 437] width 287 height 29
paste input "D30694-001"
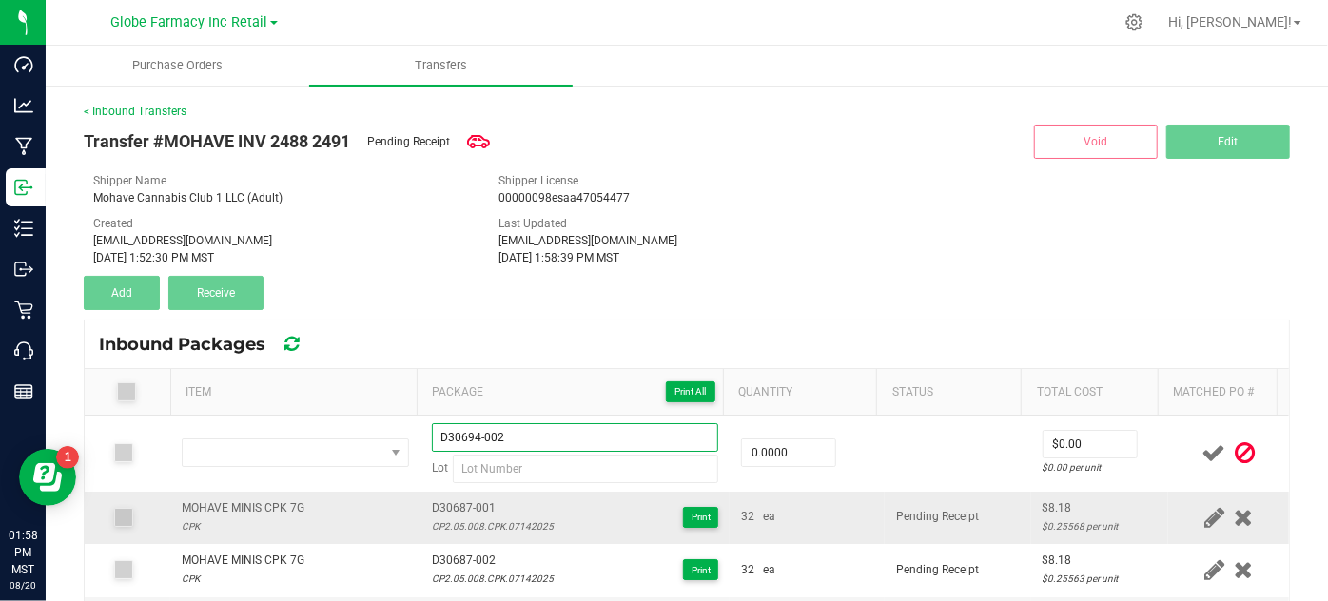
type input "D30694-002"
click at [458, 531] on div "CP2.05.008.CPK.07142025" at bounding box center [493, 526] width 122 height 18
click at [458, 530] on div "CP2.05.008.CPK.07142025" at bounding box center [493, 526] width 122 height 18
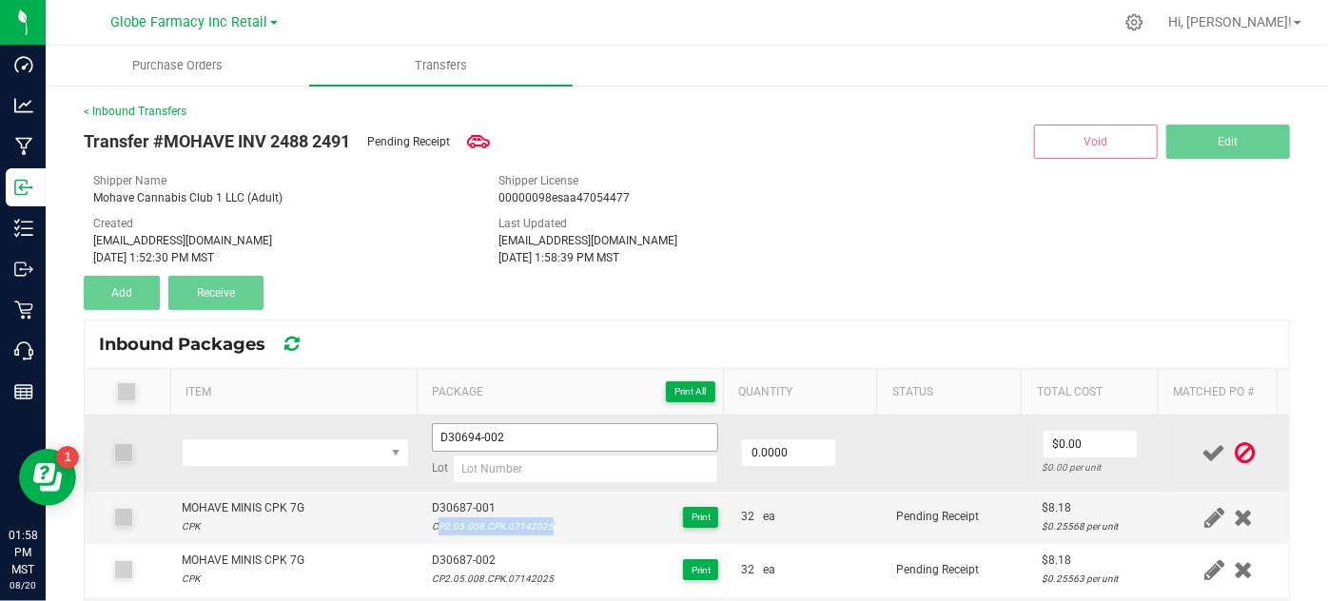
copy div "CP2.05.008.CPK.07142025"
click at [507, 474] on input at bounding box center [586, 469] width 266 height 29
paste input "CP2.05.008.CPK.07142025"
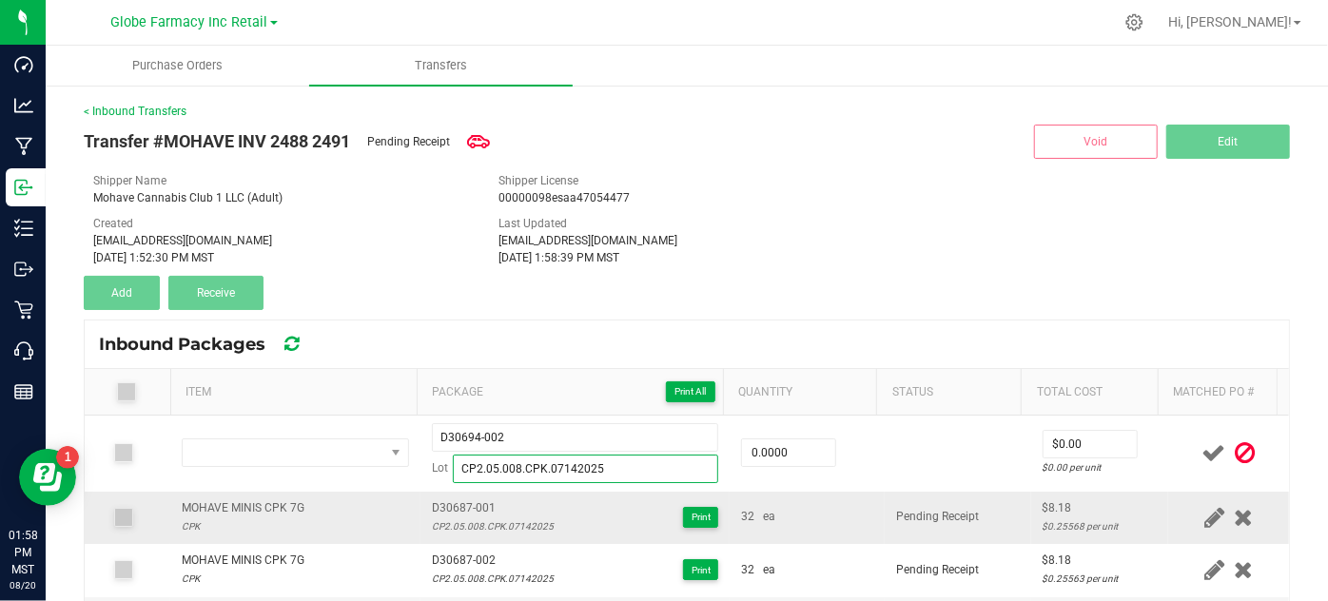
type input "CP2.05.008.CPK.07142025"
click at [251, 504] on div "MOHAVE MINIS CPK 7G" at bounding box center [243, 508] width 123 height 18
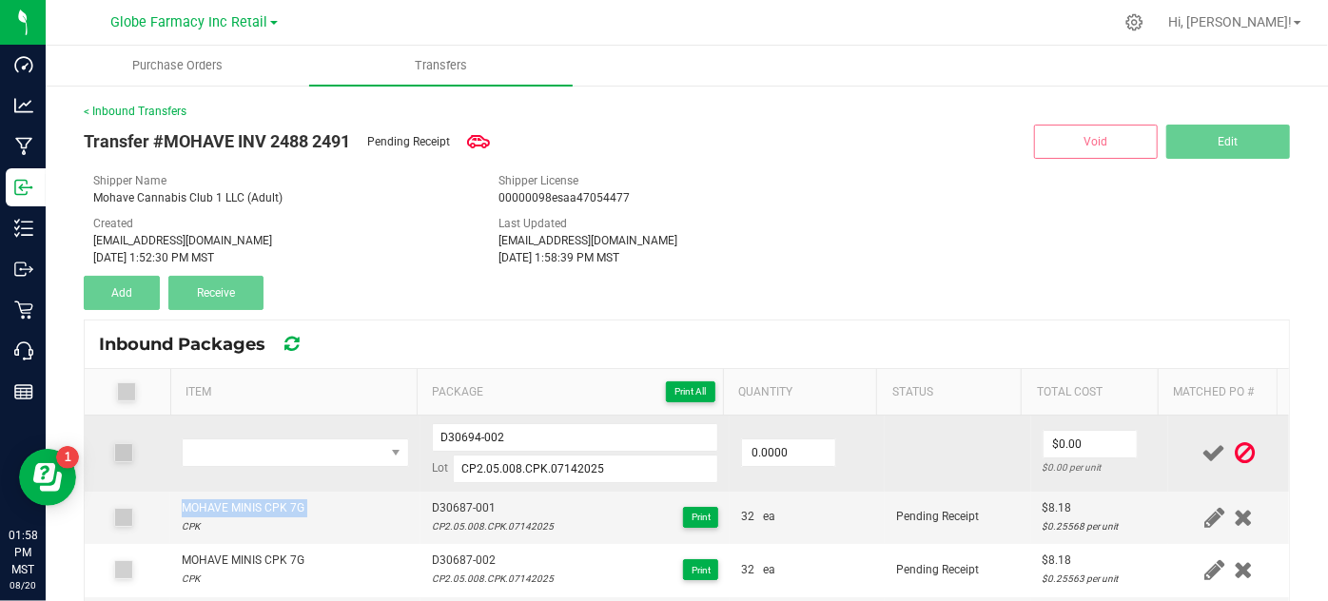
copy div "MOHAVE MINIS CPK 7G"
click at [267, 463] on span "NO DATA FOUND" at bounding box center [283, 452] width 201 height 27
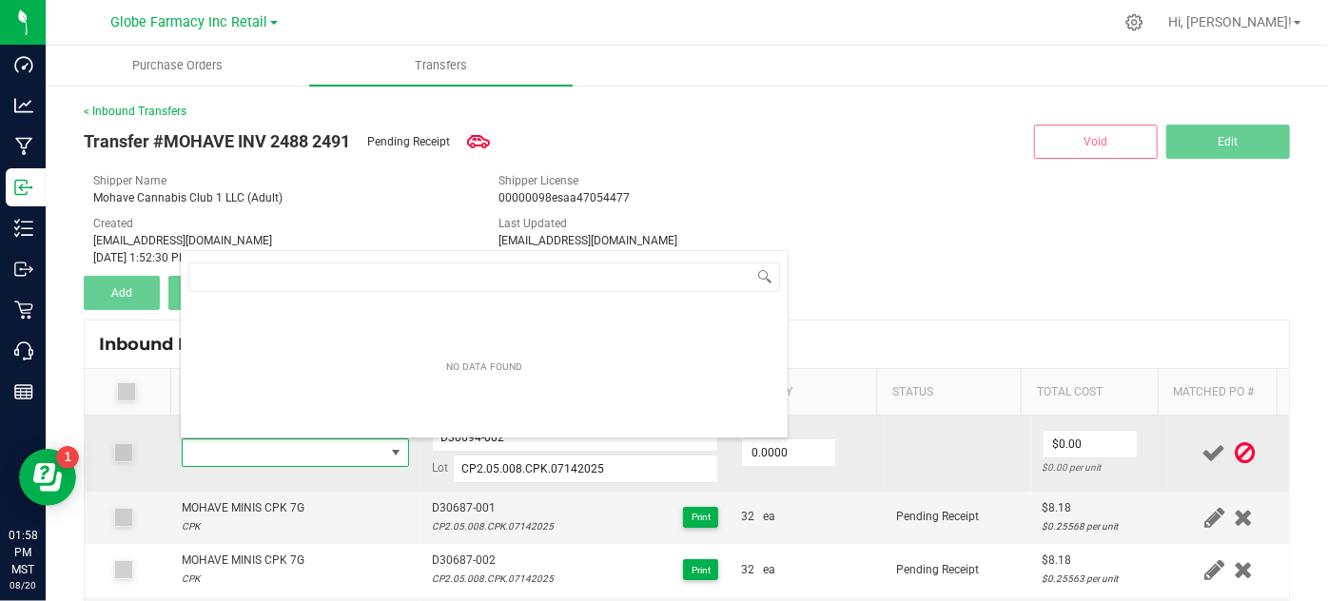
type input "MOHAVE MINIS CPK 7G"
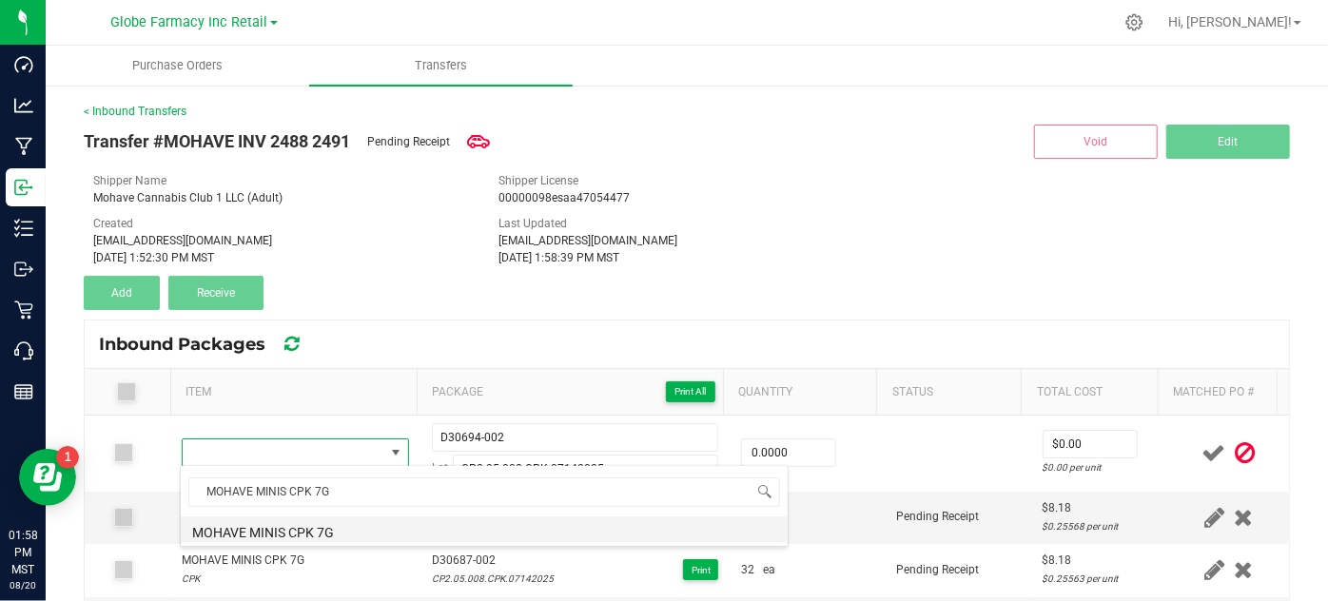
click at [341, 520] on li "MOHAVE MINIS CPK 7G" at bounding box center [484, 529] width 607 height 27
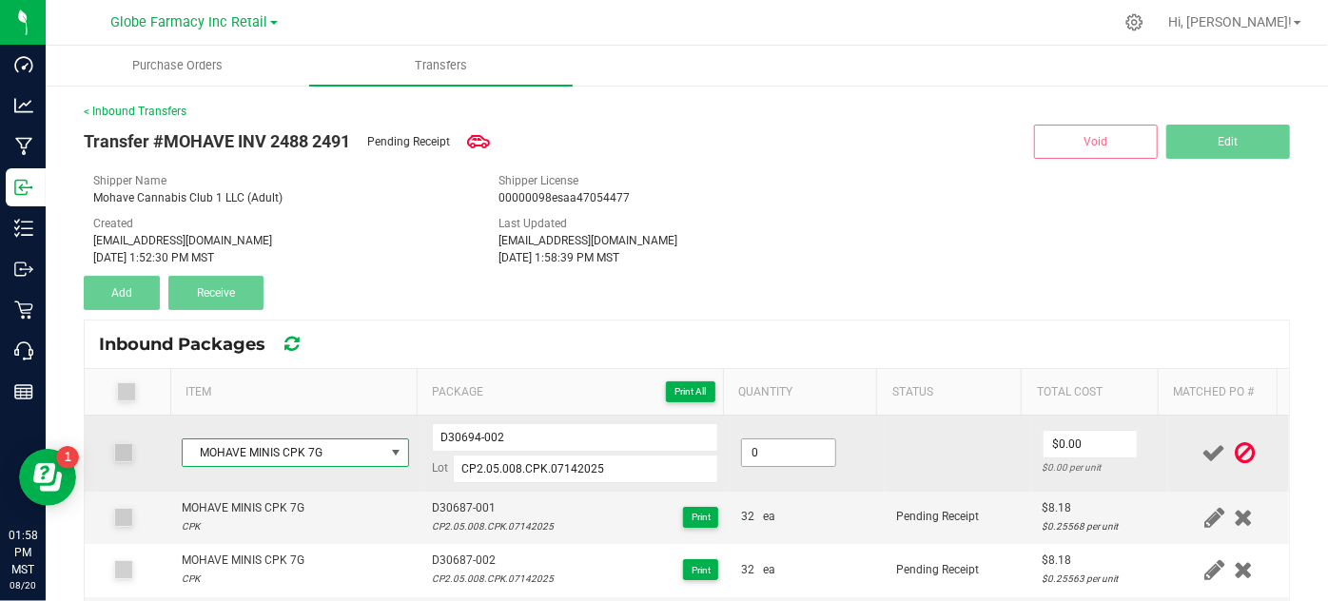
click at [802, 445] on input "0" at bounding box center [788, 452] width 93 height 27
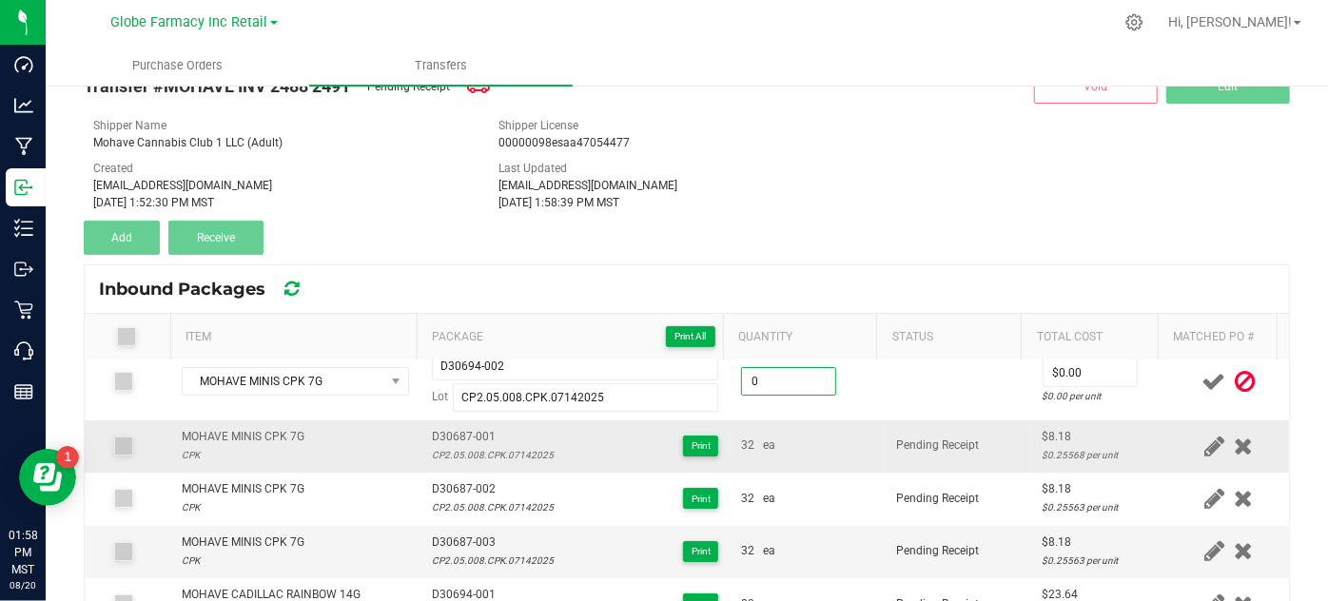
scroll to position [101, 0]
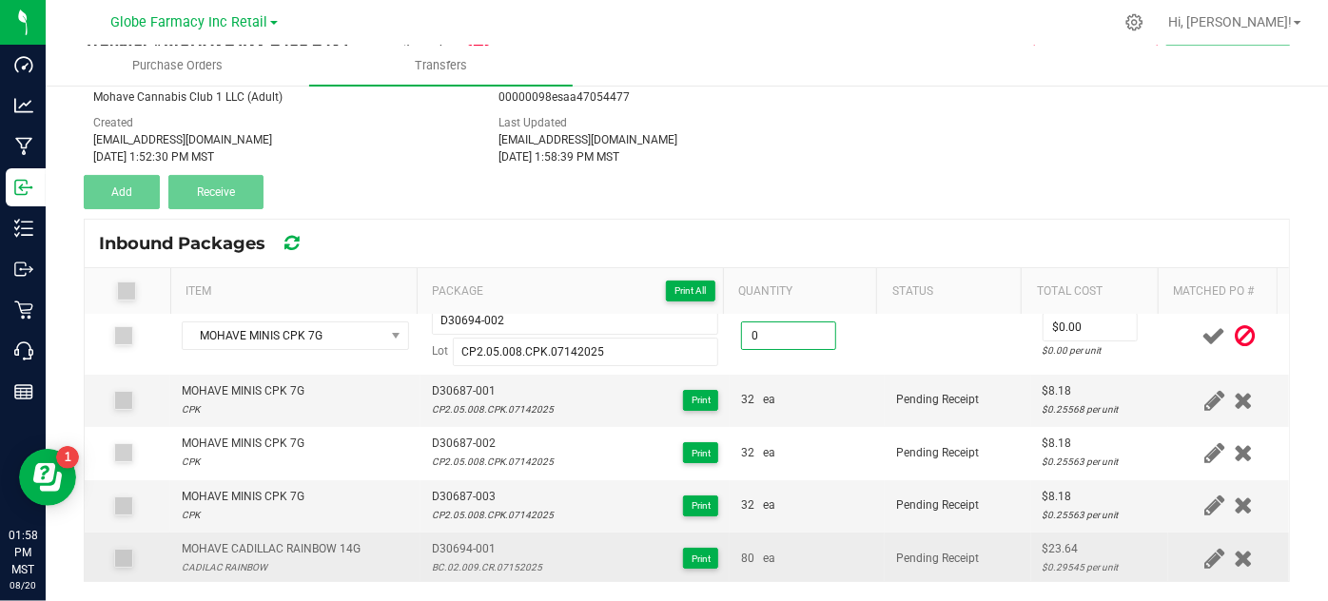
type input "0 ea"
click at [317, 542] on div "MOHAVE CADILLAC RAINBOW 14G" at bounding box center [271, 549] width 179 height 18
copy div "MOHAVE CADILLAC RAINBOW 14G"
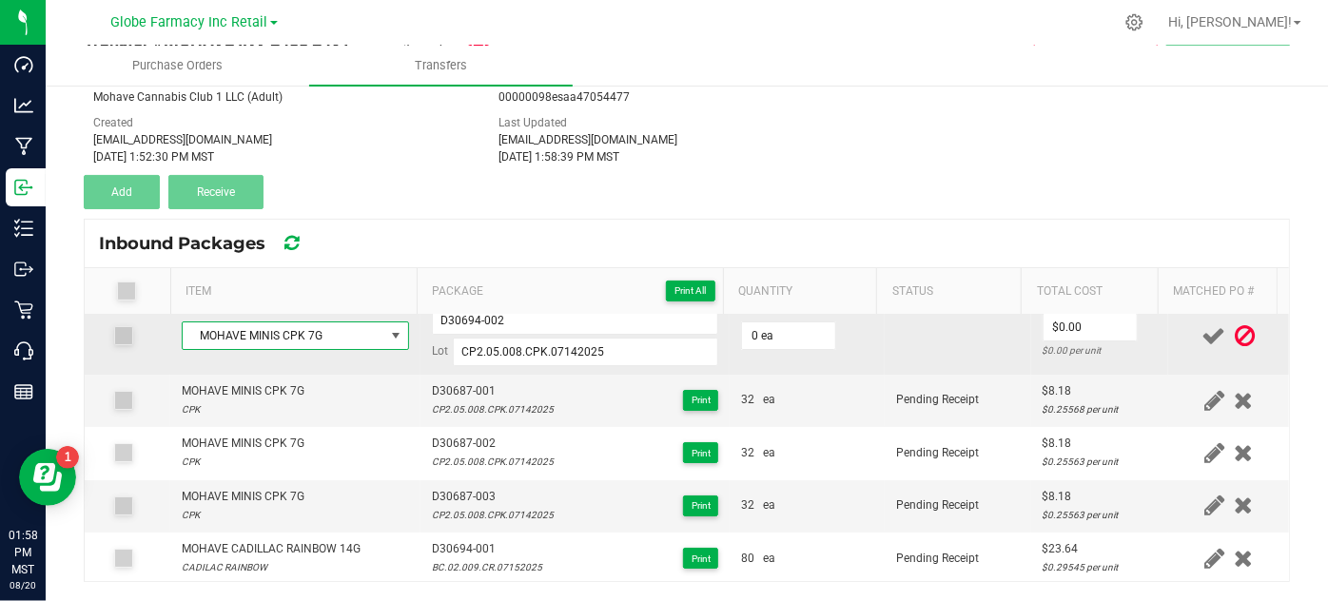
click at [309, 338] on span "MOHAVE MINIS CPK 7G" at bounding box center [283, 335] width 201 height 27
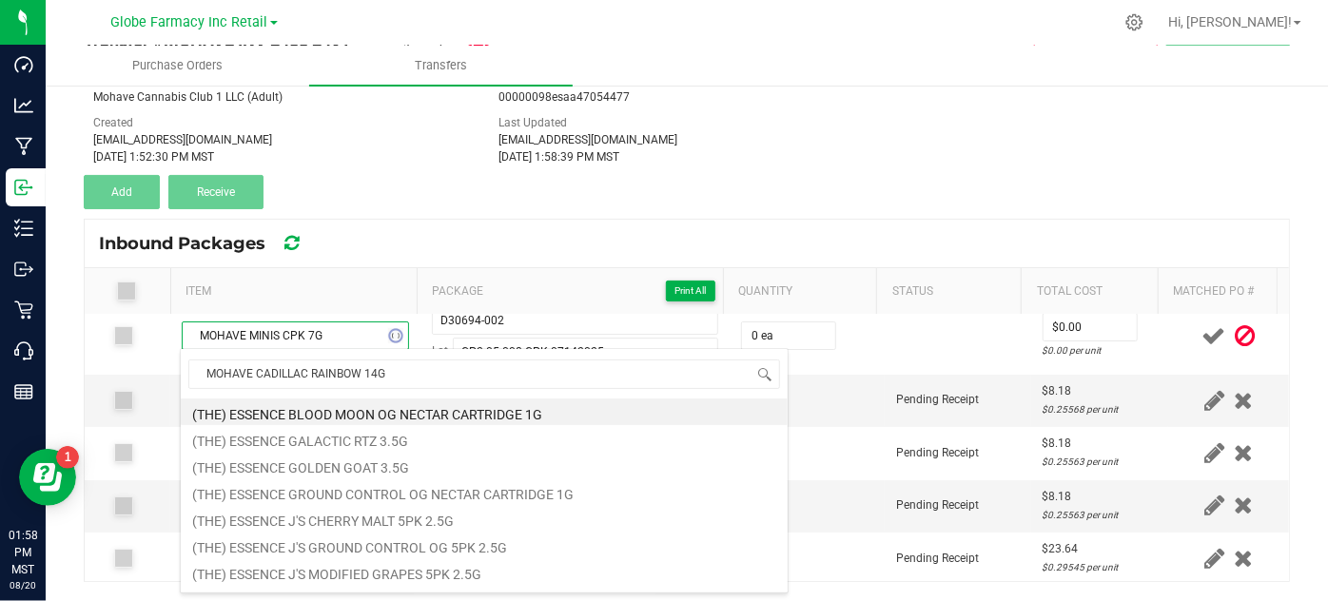
scroll to position [28, 221]
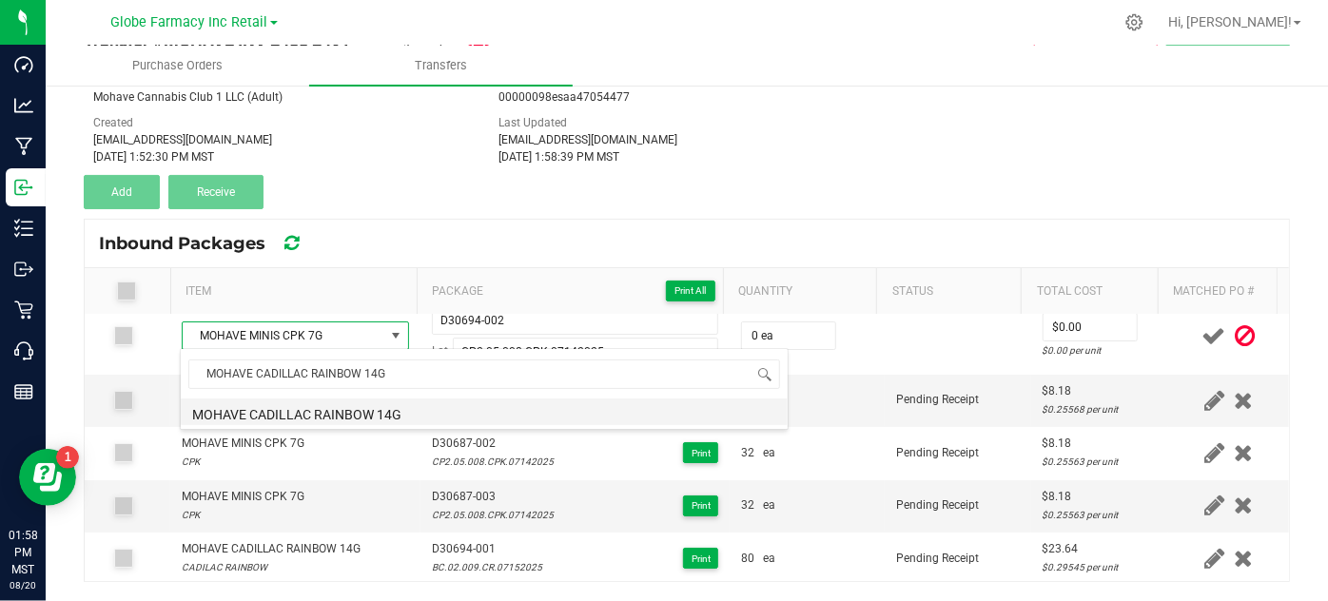
click at [253, 419] on li "MOHAVE CADILLAC RAINBOW 14G" at bounding box center [484, 412] width 607 height 27
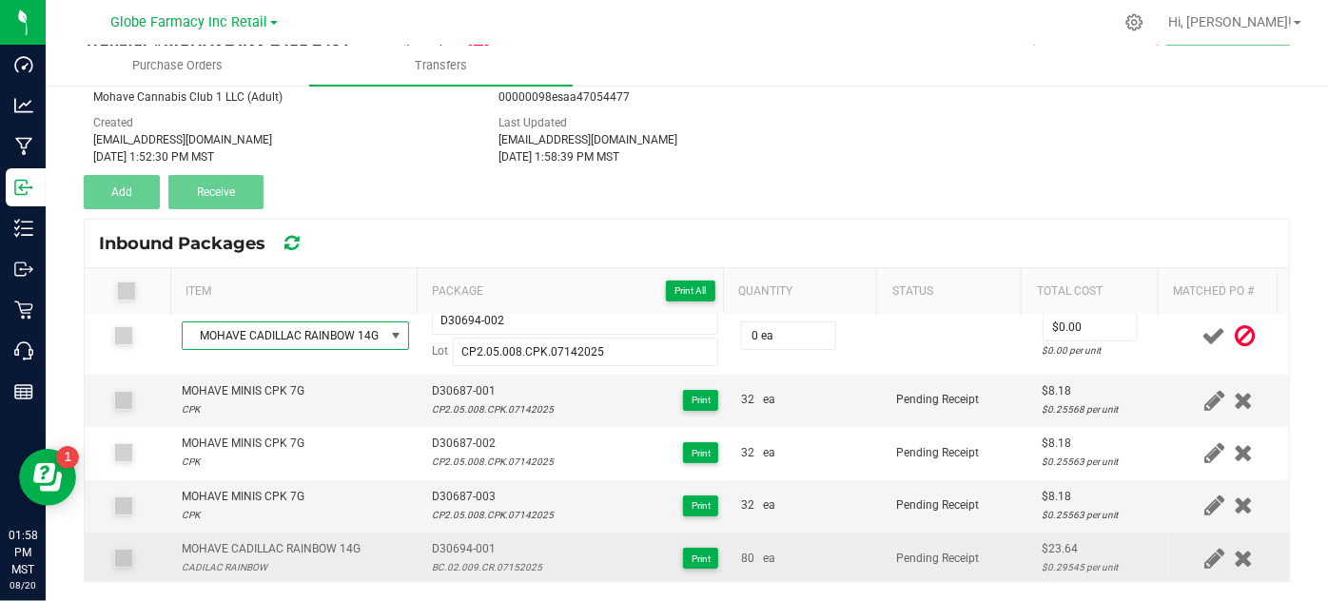
click at [452, 541] on span "D30694-001" at bounding box center [487, 549] width 110 height 18
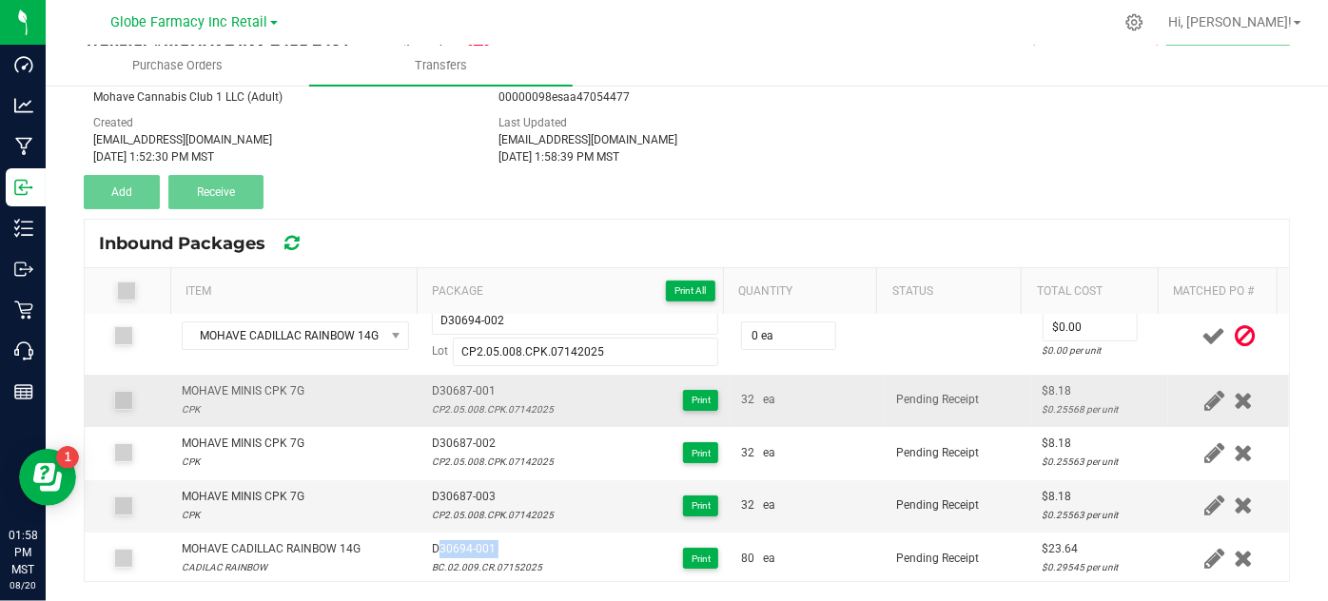
copy span "D30694-001"
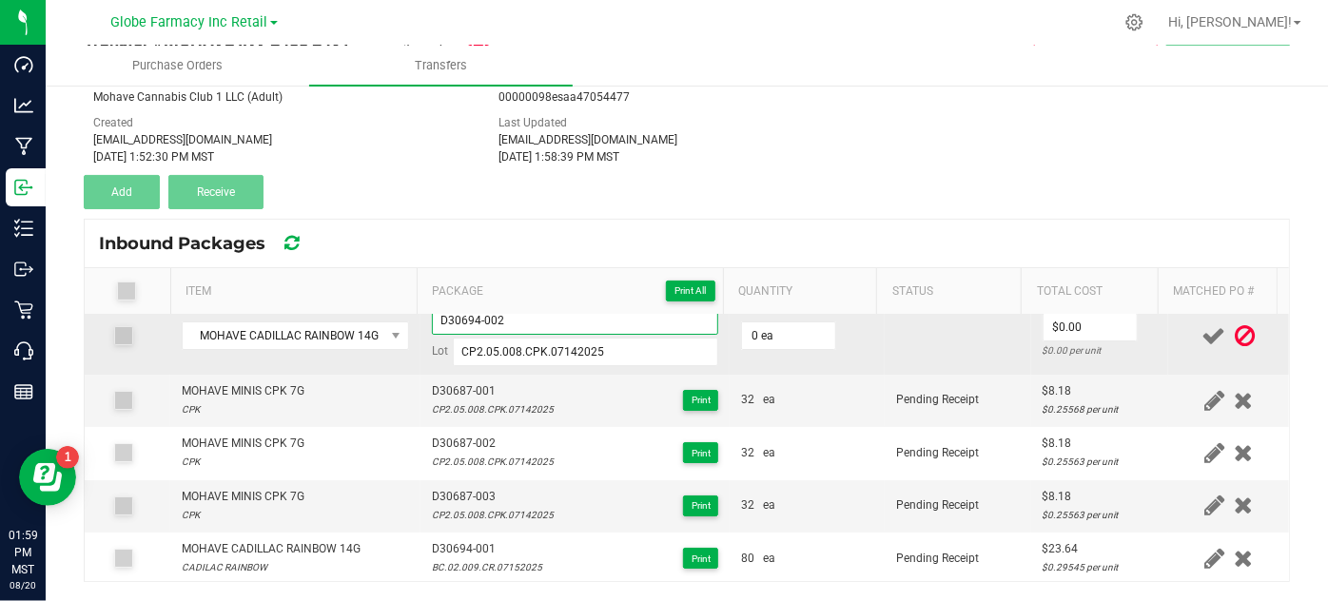
click at [437, 321] on input "D30694-002" at bounding box center [575, 320] width 287 height 29
paste input "1-00"
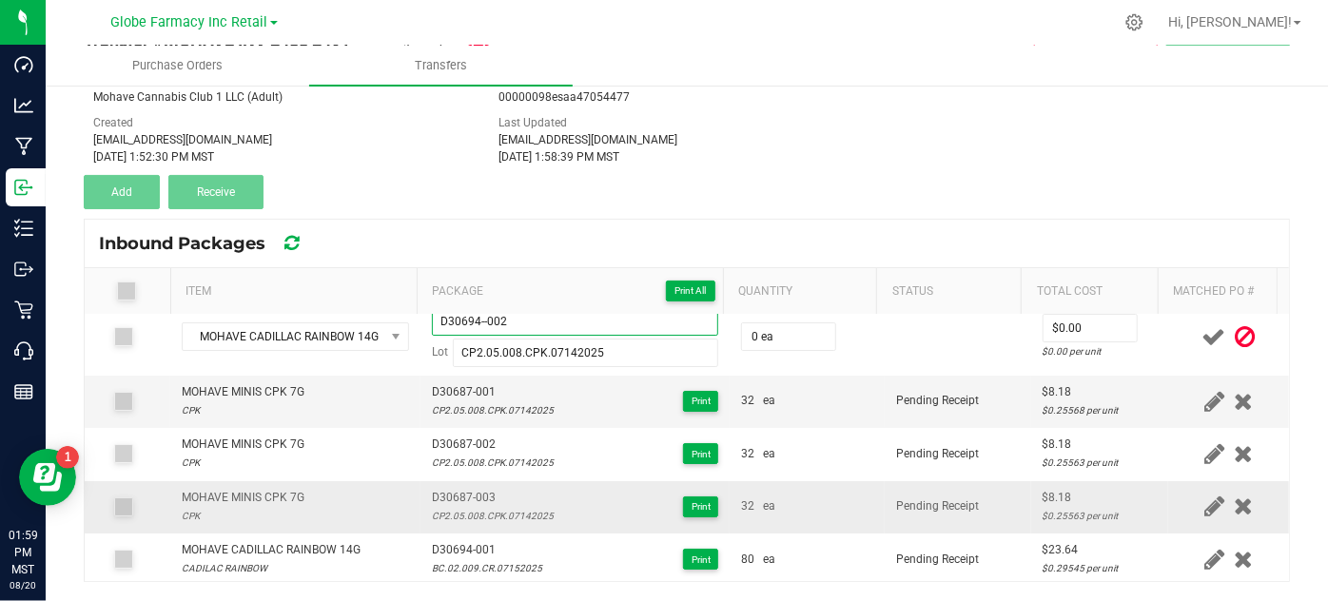
type input "D30694--002"
click at [574, 506] on div "D30687-003 CP2.05.008.CPK.07142025 Print" at bounding box center [575, 507] width 287 height 36
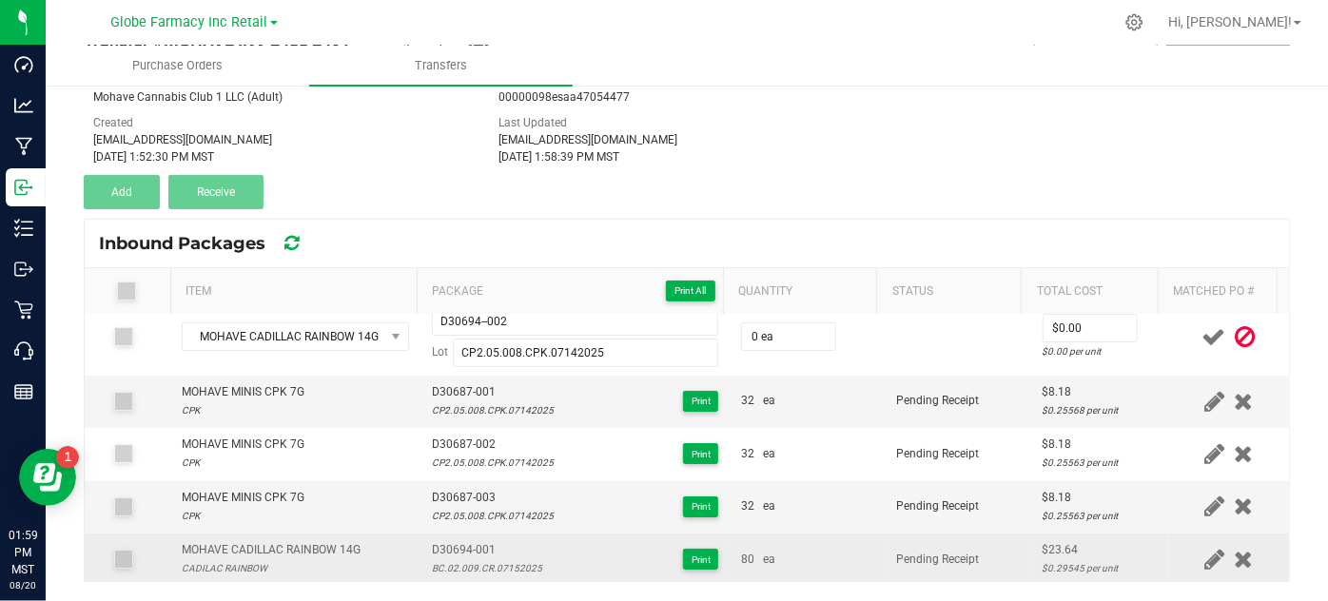
click at [506, 559] on div "BC.02.009.CR.07152025" at bounding box center [487, 568] width 110 height 18
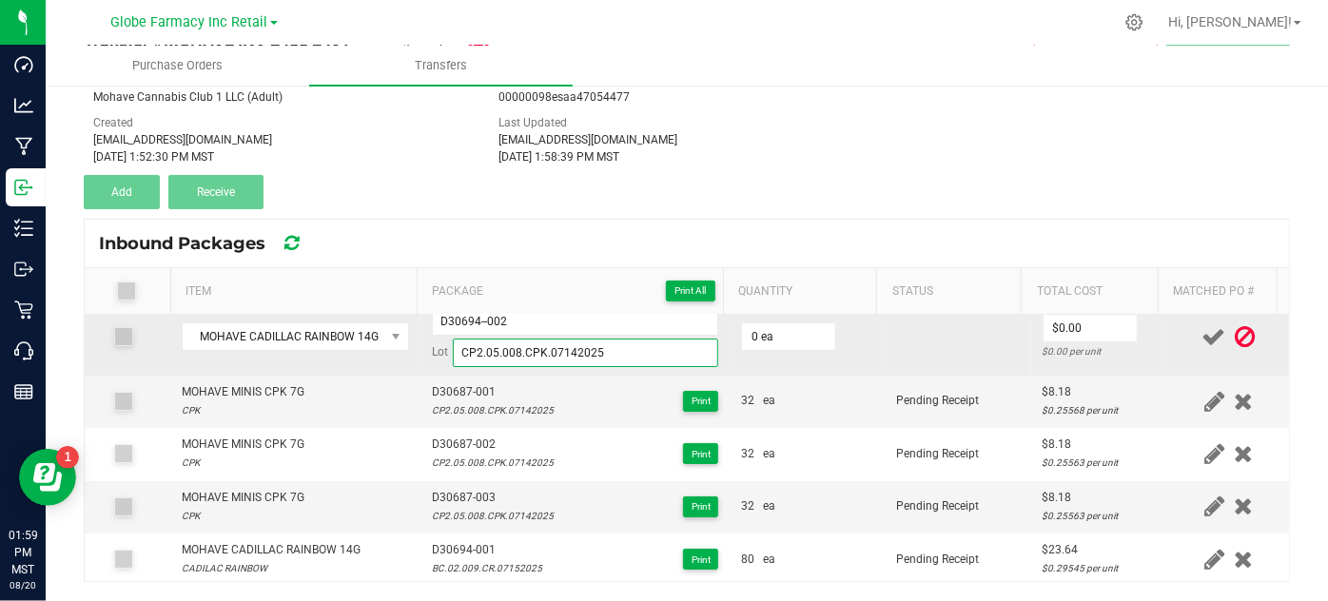
click at [554, 357] on input "CP2.05.008.CPK.07142025" at bounding box center [586, 353] width 266 height 29
paste input "BC.02.009.CR.0715"
type input "BC.02.009.CR.07152025"
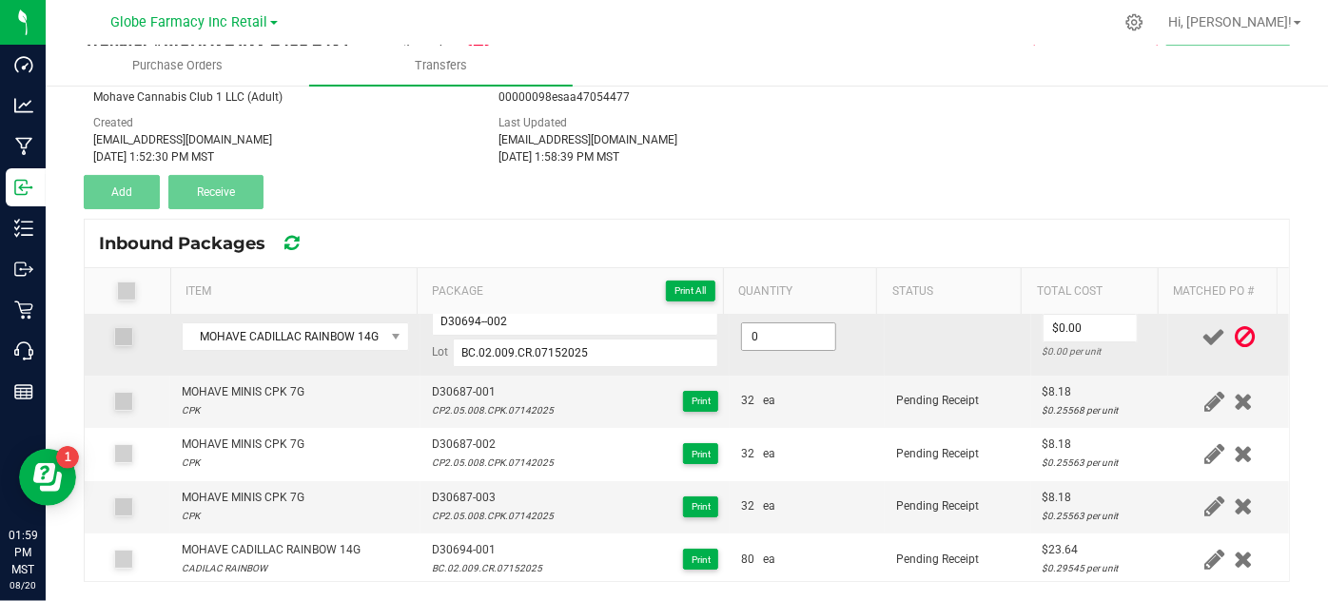
click at [785, 334] on input "0" at bounding box center [788, 336] width 93 height 27
type input "48 ea"
click at [1052, 326] on input "0" at bounding box center [1089, 328] width 93 height 27
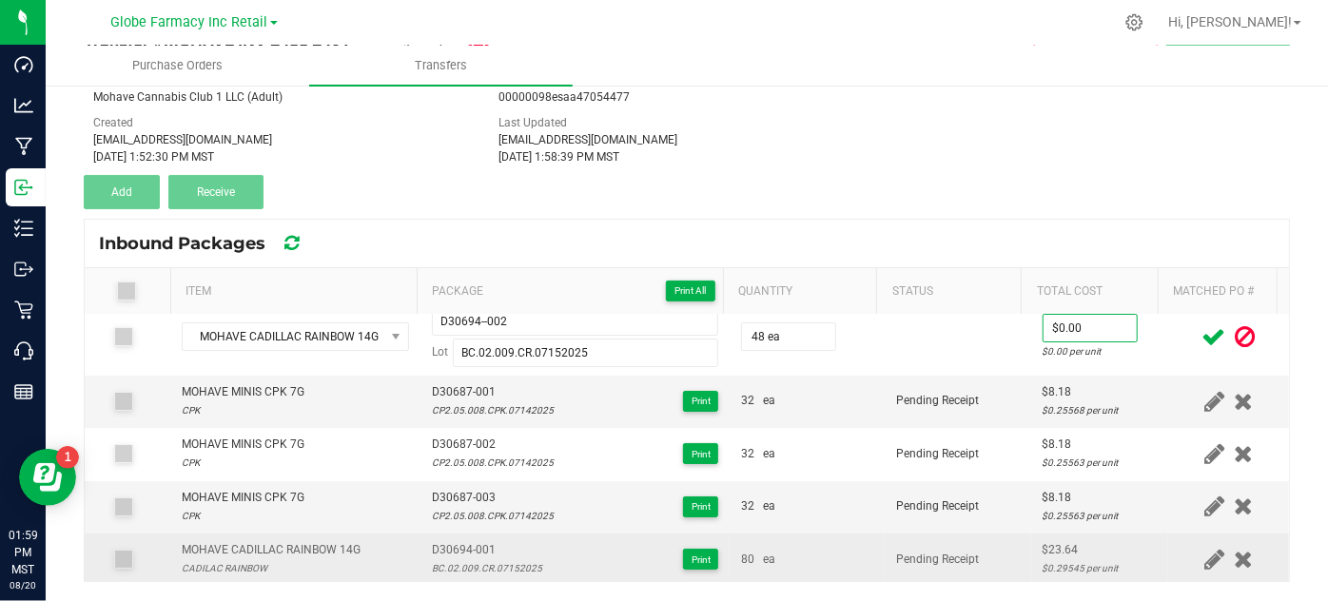
click at [1036, 536] on td "$23.64 $0.29545 per unit" at bounding box center [1100, 559] width 138 height 51
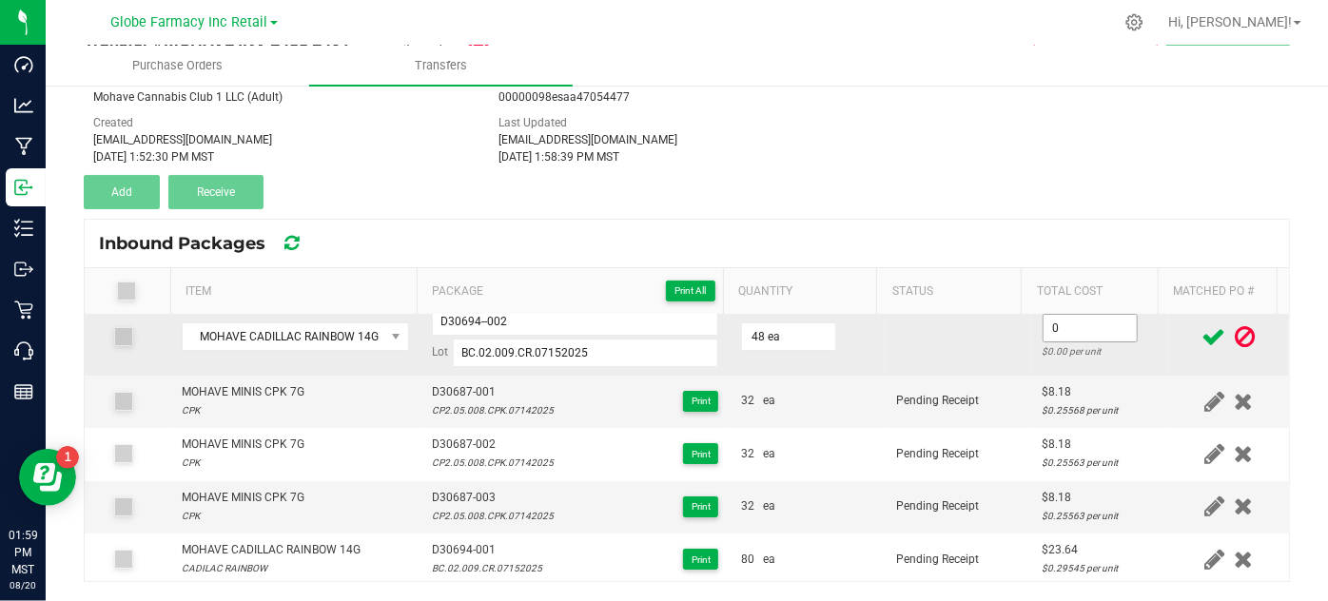
click at [1062, 329] on input "0" at bounding box center [1089, 328] width 93 height 27
paste input "23.64"
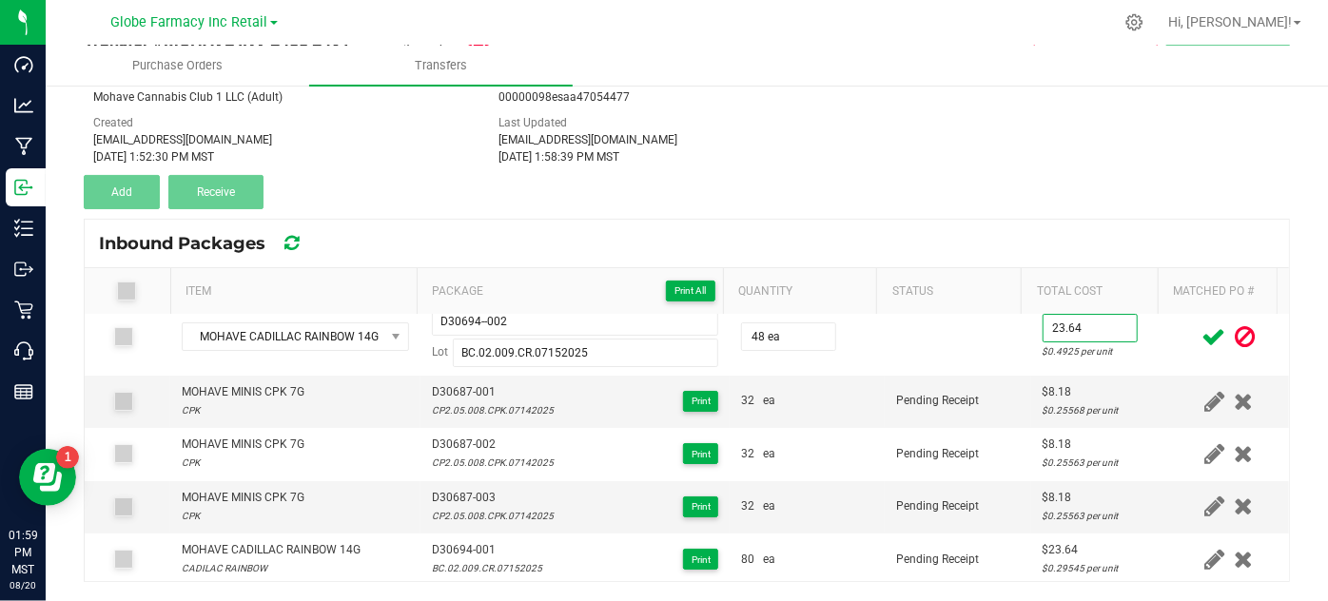
type input "$23.64"
click at [1202, 336] on icon at bounding box center [1214, 337] width 24 height 24
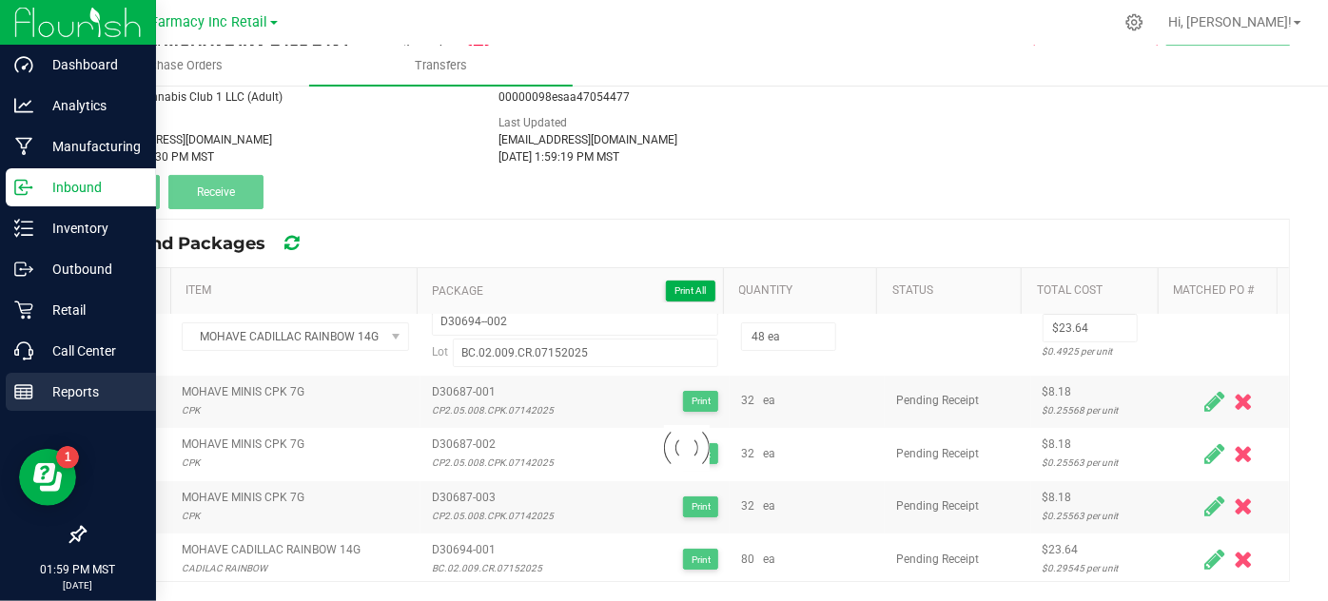
scroll to position [0, 0]
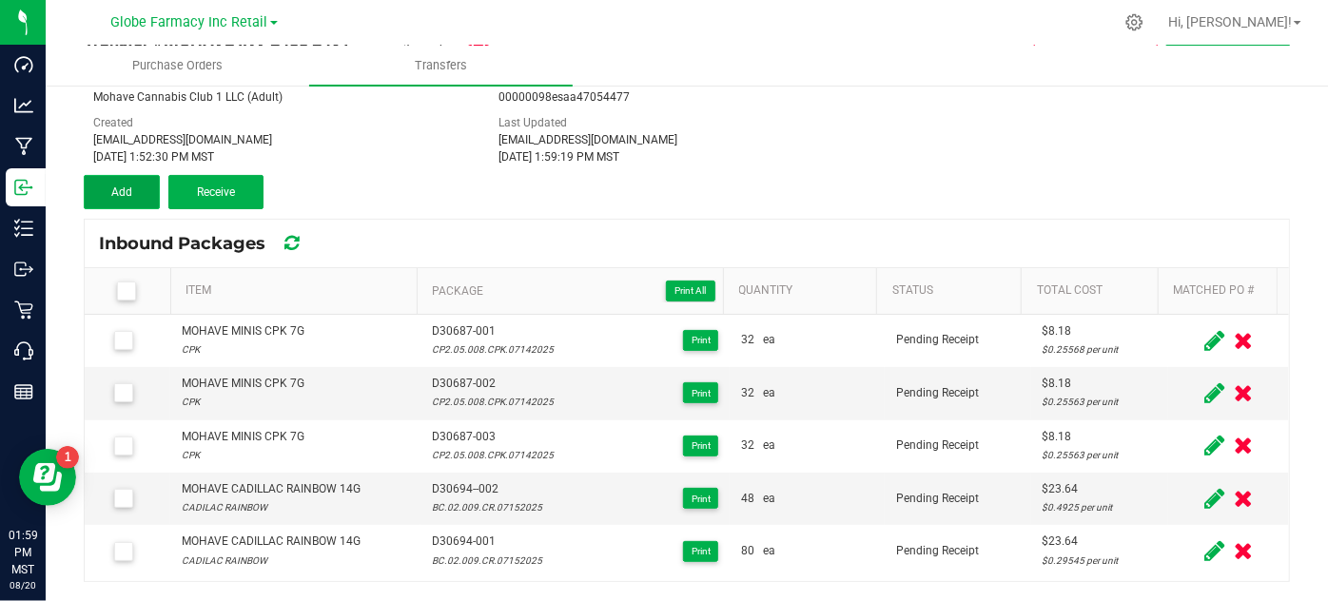
click at [146, 186] on button "Add" at bounding box center [122, 192] width 76 height 34
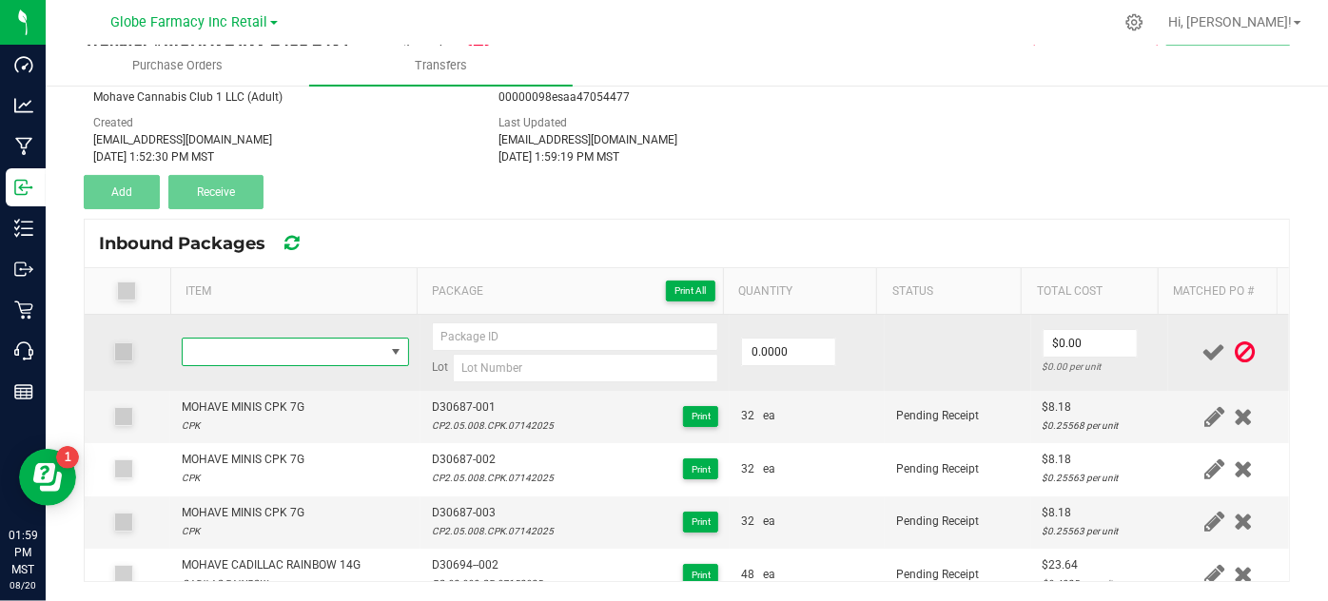
click at [323, 353] on span "NO DATA FOUND" at bounding box center [283, 352] width 201 height 27
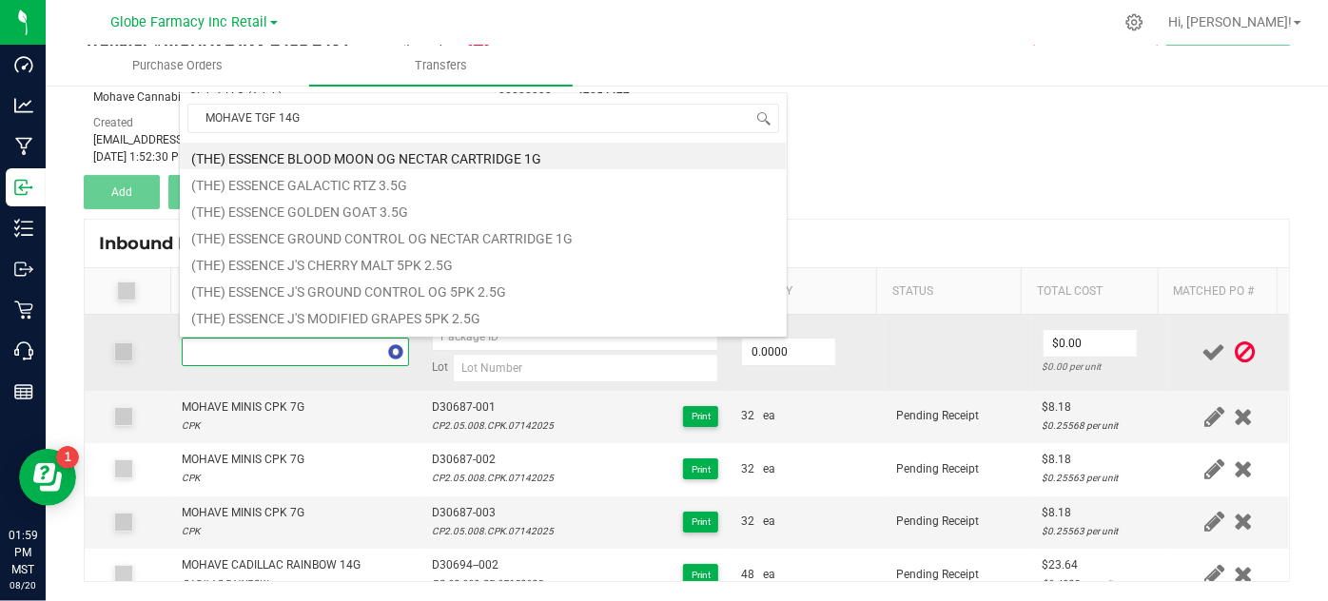
scroll to position [28, 218]
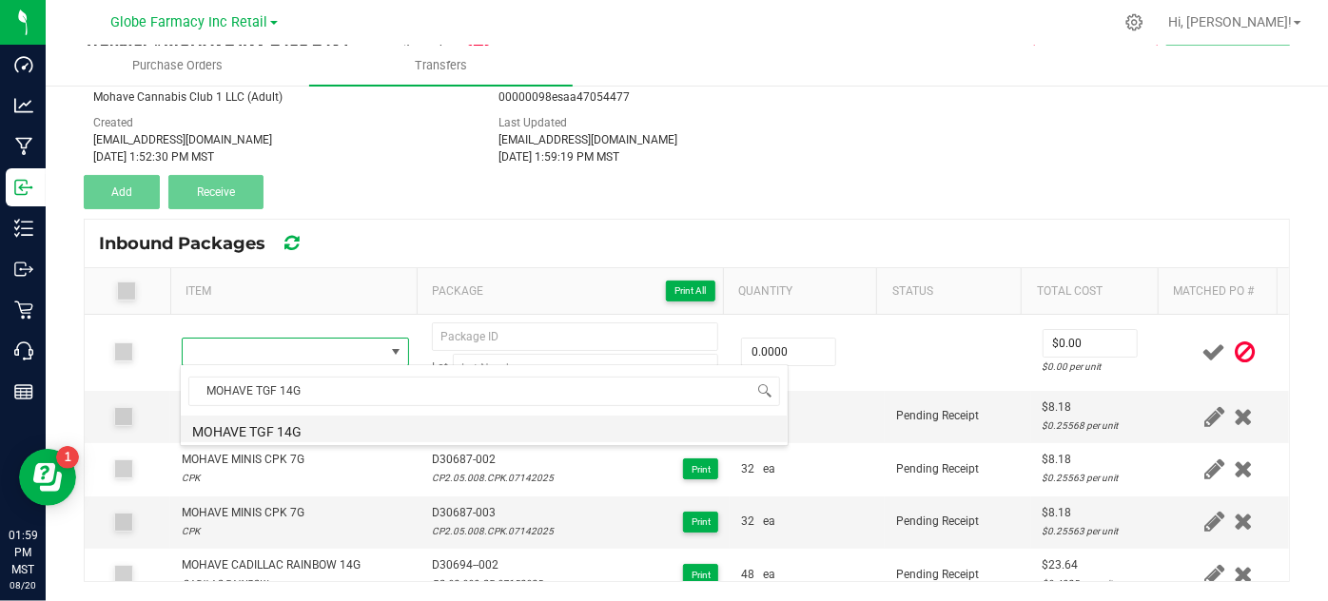
click at [301, 437] on li "MOHAVE TGF 14G" at bounding box center [484, 429] width 607 height 27
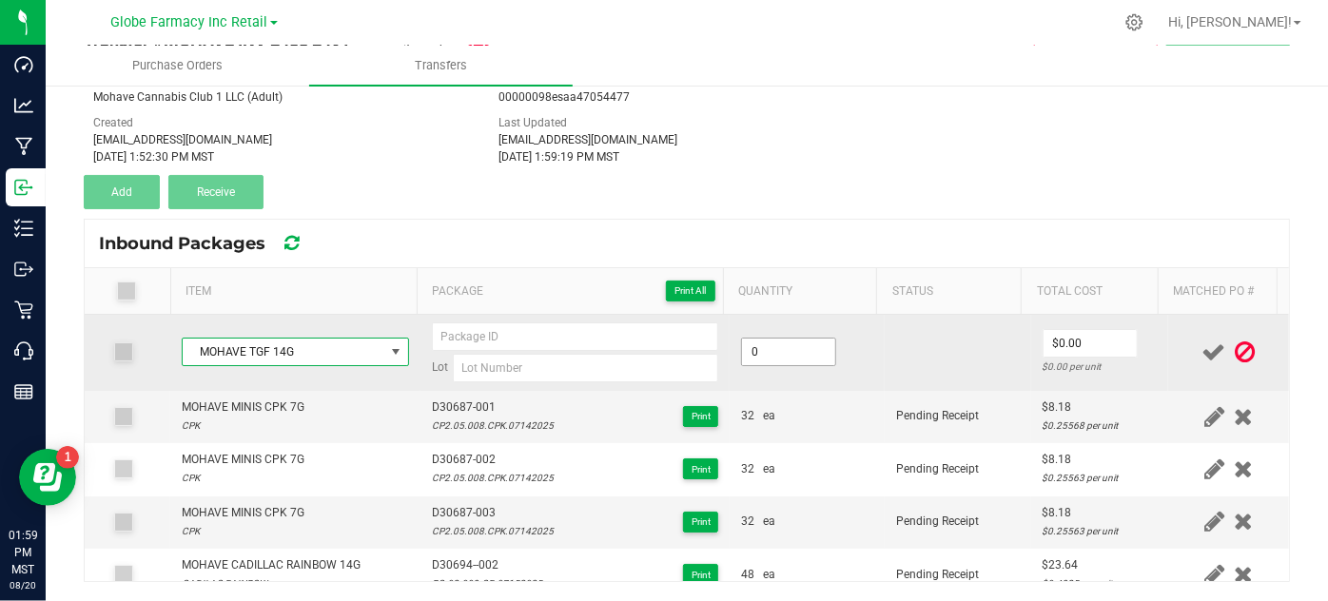
click at [801, 353] on input "0" at bounding box center [788, 352] width 93 height 27
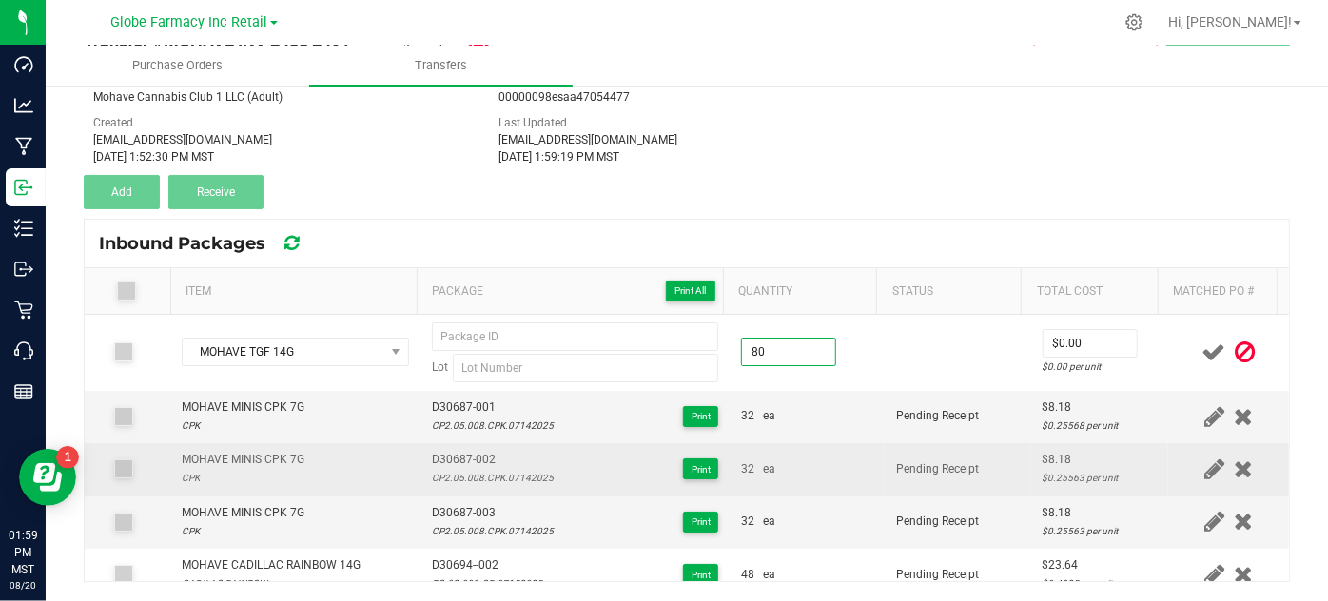
type input "80 ea"
click at [830, 465] on div "32 ea" at bounding box center [807, 469] width 132 height 18
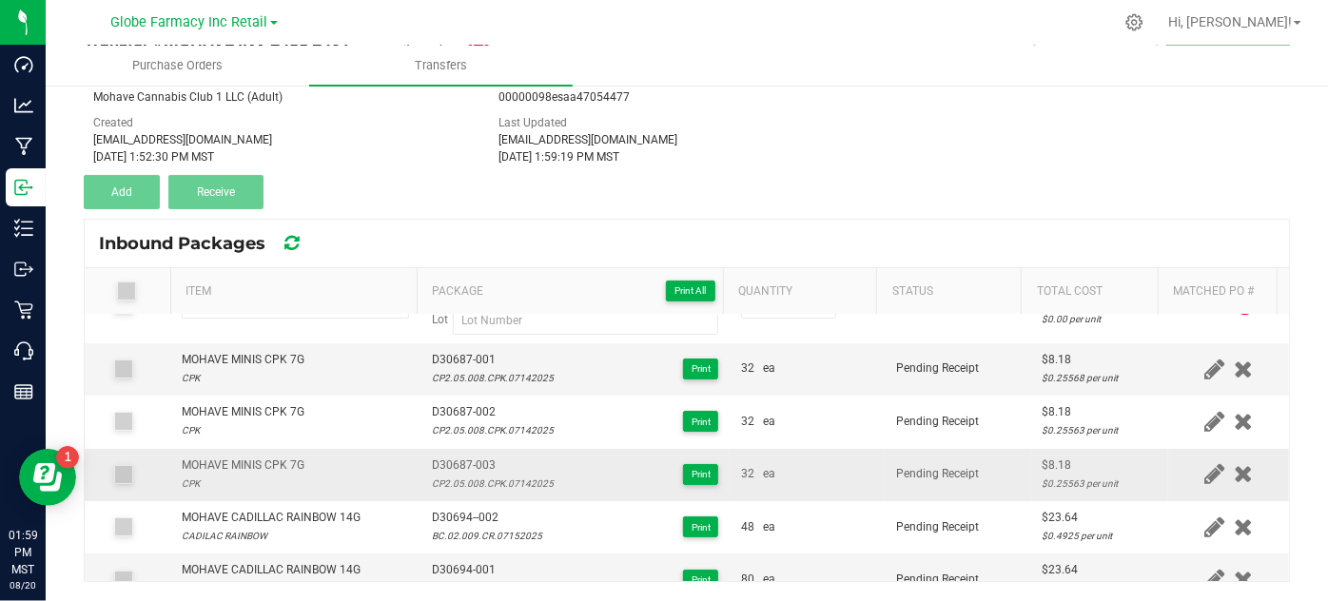
scroll to position [68, 0]
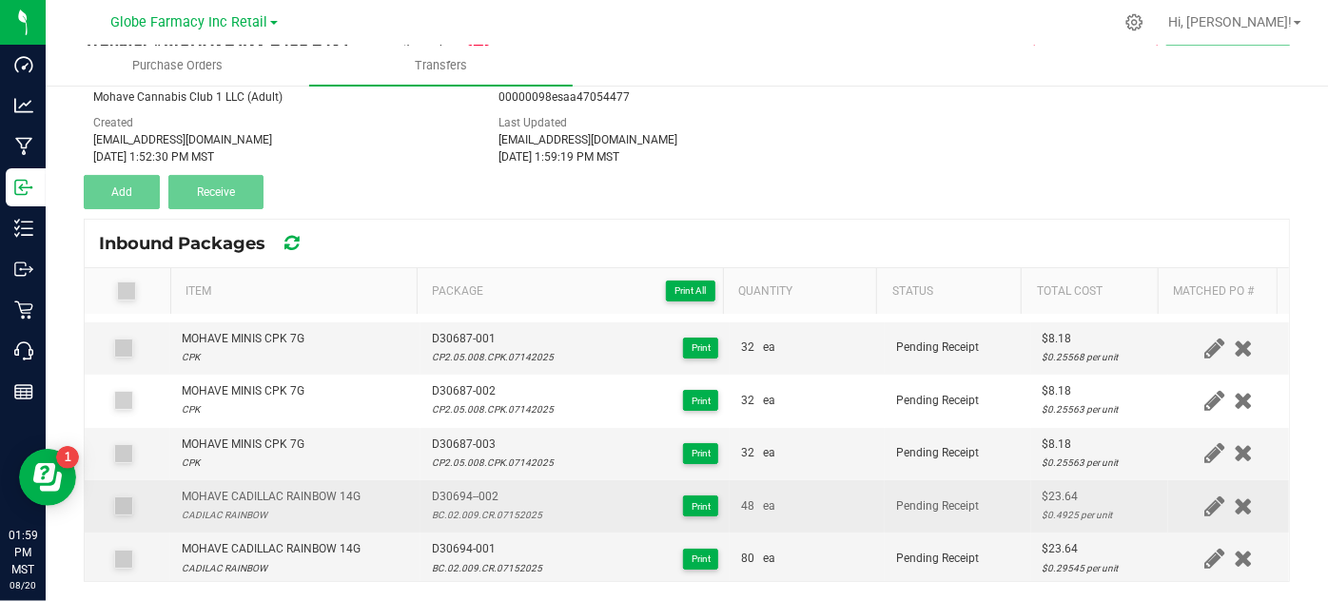
click at [1055, 489] on div "$23.64" at bounding box center [1099, 497] width 115 height 18
click at [1051, 492] on div "$23.64" at bounding box center [1099, 497] width 115 height 18
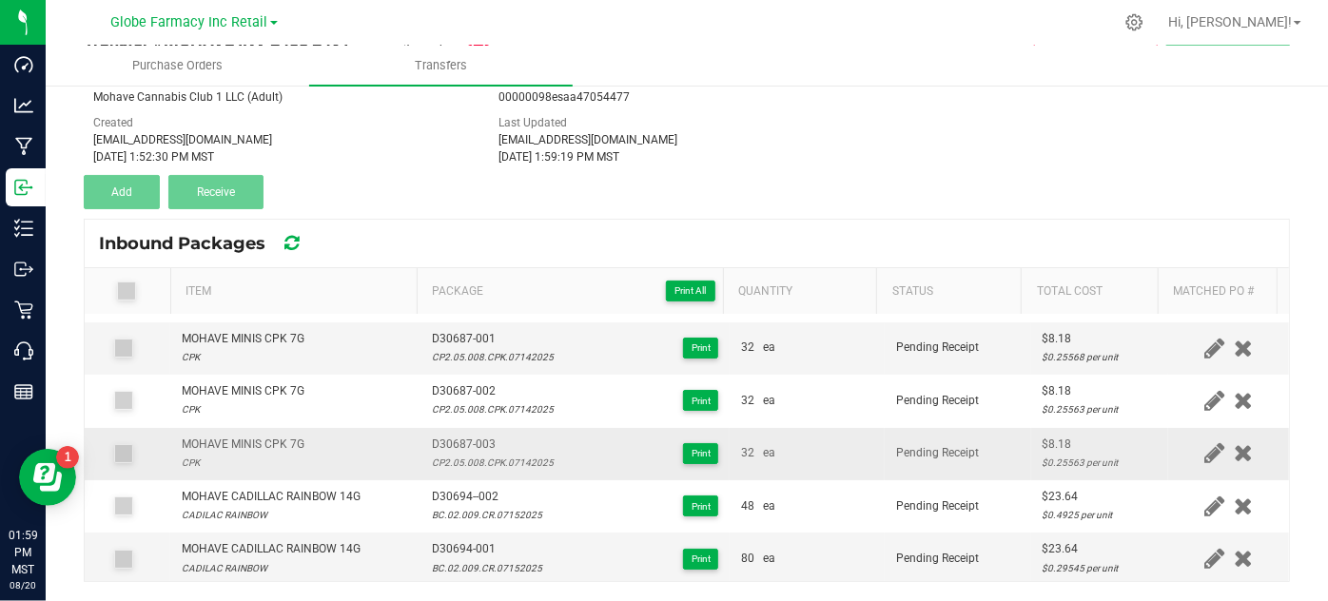
scroll to position [0, 0]
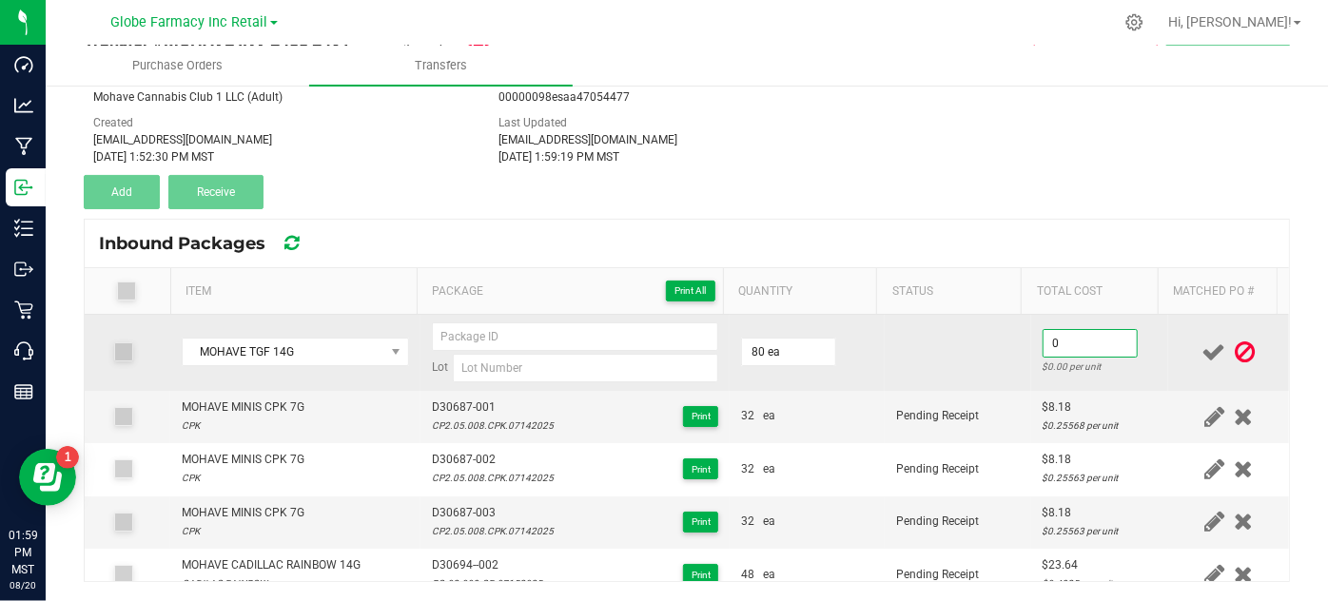
click at [1052, 350] on input "0" at bounding box center [1089, 343] width 93 height 27
paste input "23.64"
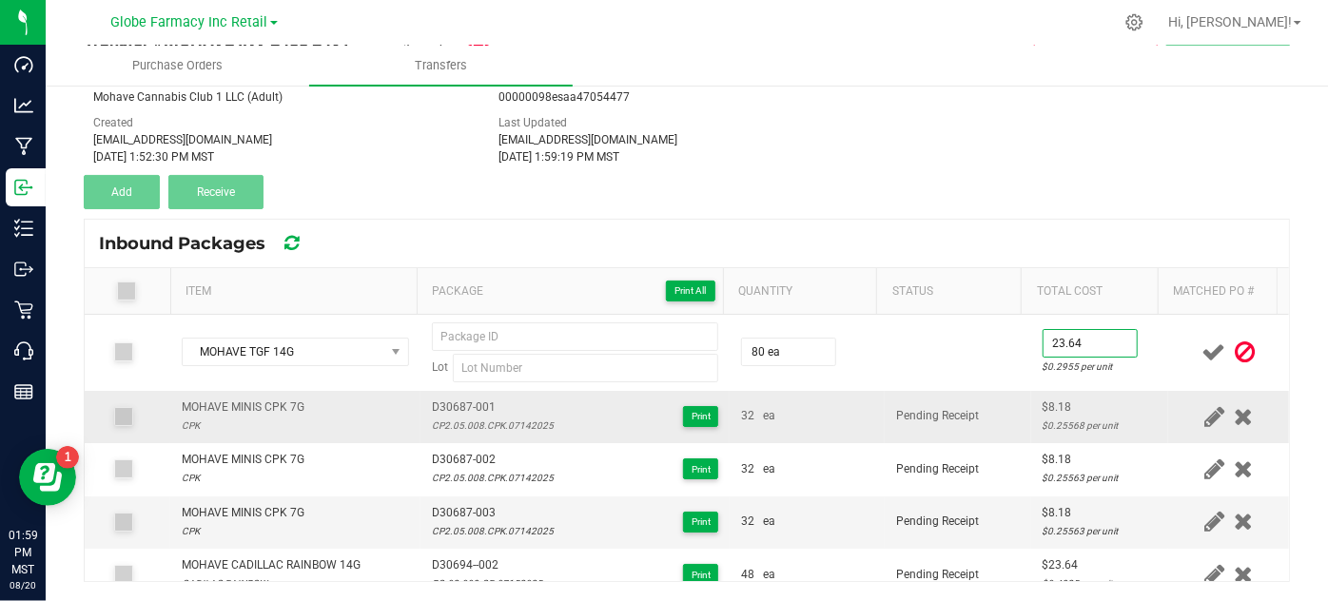
type input "$23.64"
click at [916, 409] on span "Pending Receipt" at bounding box center [937, 415] width 83 height 13
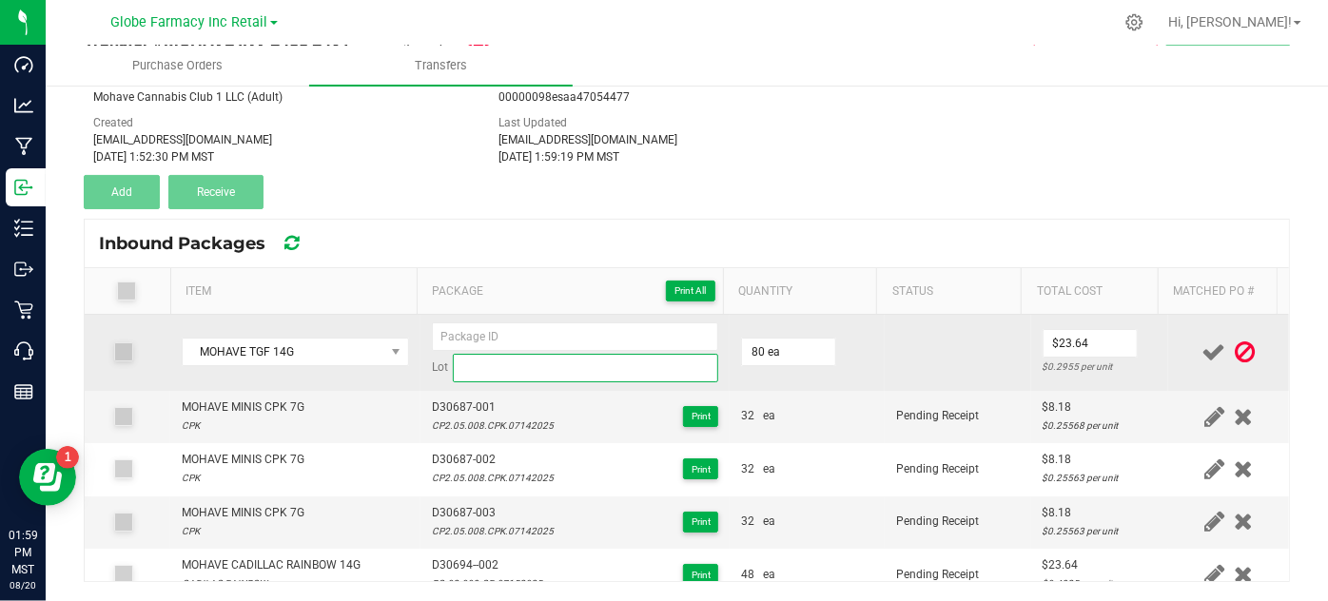
click at [574, 378] on input at bounding box center [586, 368] width 266 height 29
click at [507, 379] on input at bounding box center [586, 368] width 266 height 29
paste input "CP2.05.008.TGF.07142025"
type input "CP2.05.008.TGF.07142025"
click at [484, 323] on input at bounding box center [575, 336] width 287 height 29
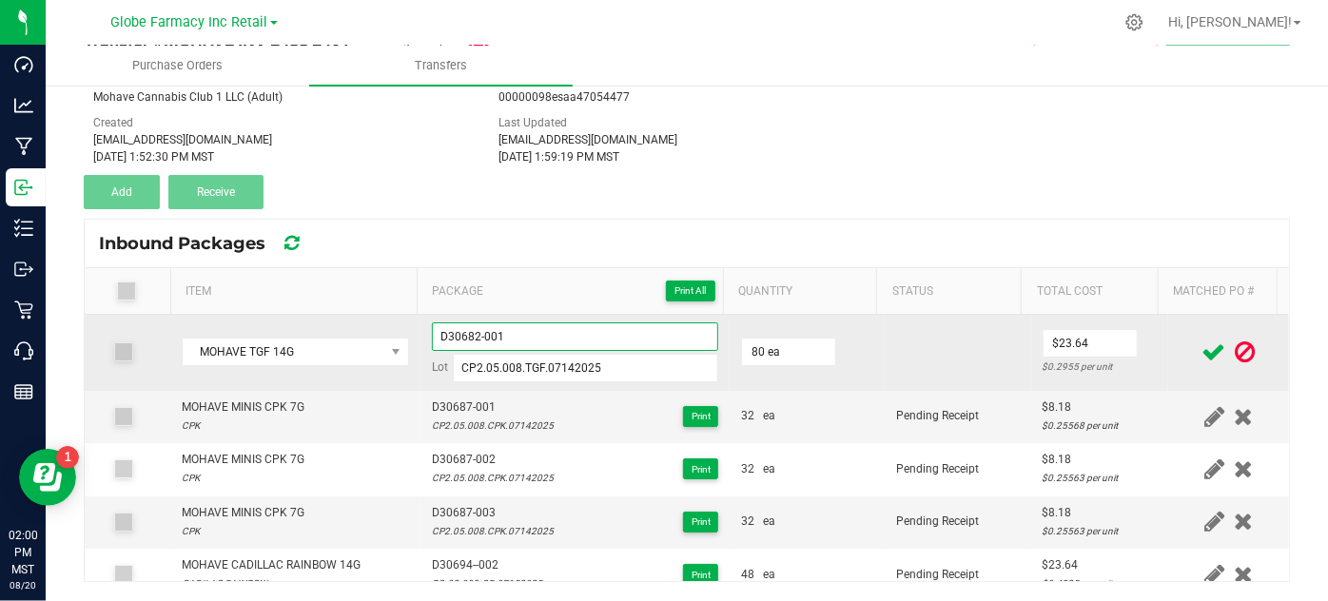
type input "D30682-001"
click at [446, 319] on td "D30682-001 Lot CP2.05.008.TGF.07142025" at bounding box center [575, 353] width 310 height 76
click at [456, 338] on input "D30682-001" at bounding box center [575, 336] width 287 height 29
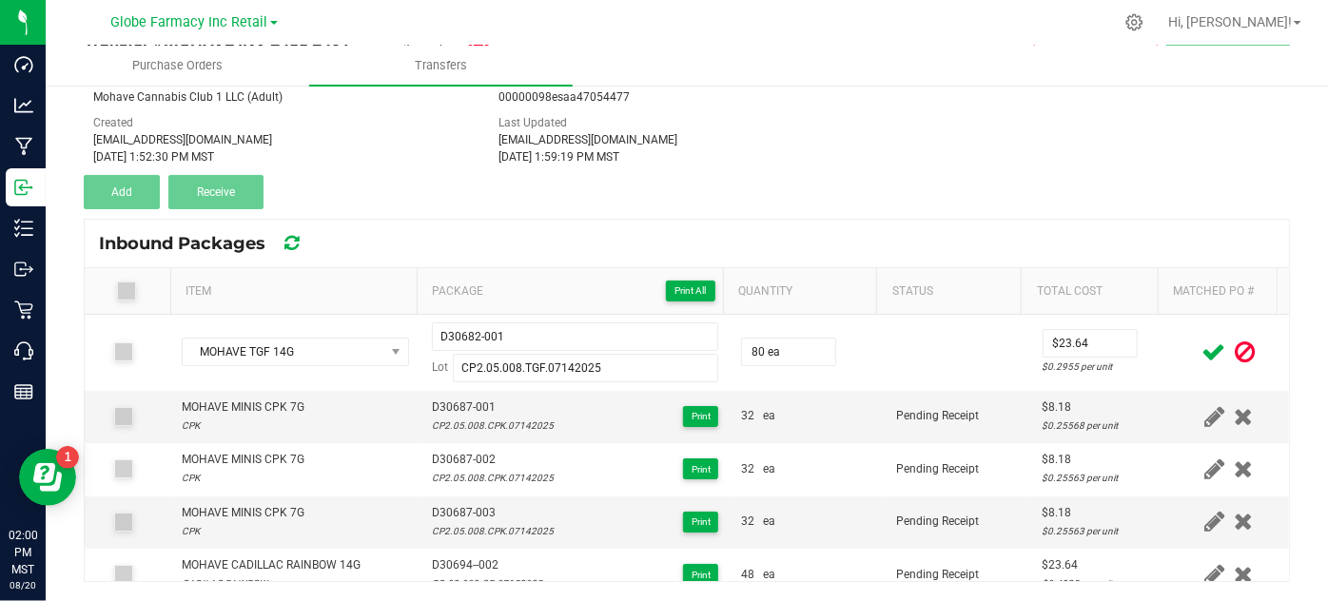
click at [1202, 355] on icon at bounding box center [1214, 352] width 24 height 24
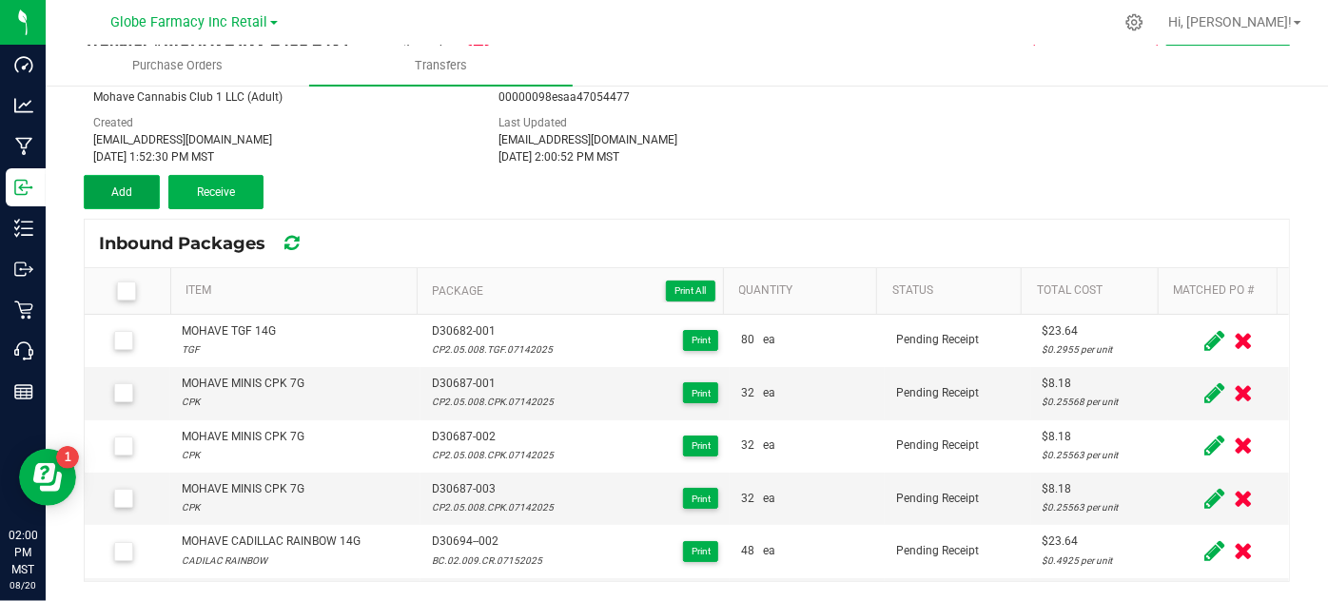
click at [101, 198] on button "Add" at bounding box center [122, 192] width 76 height 34
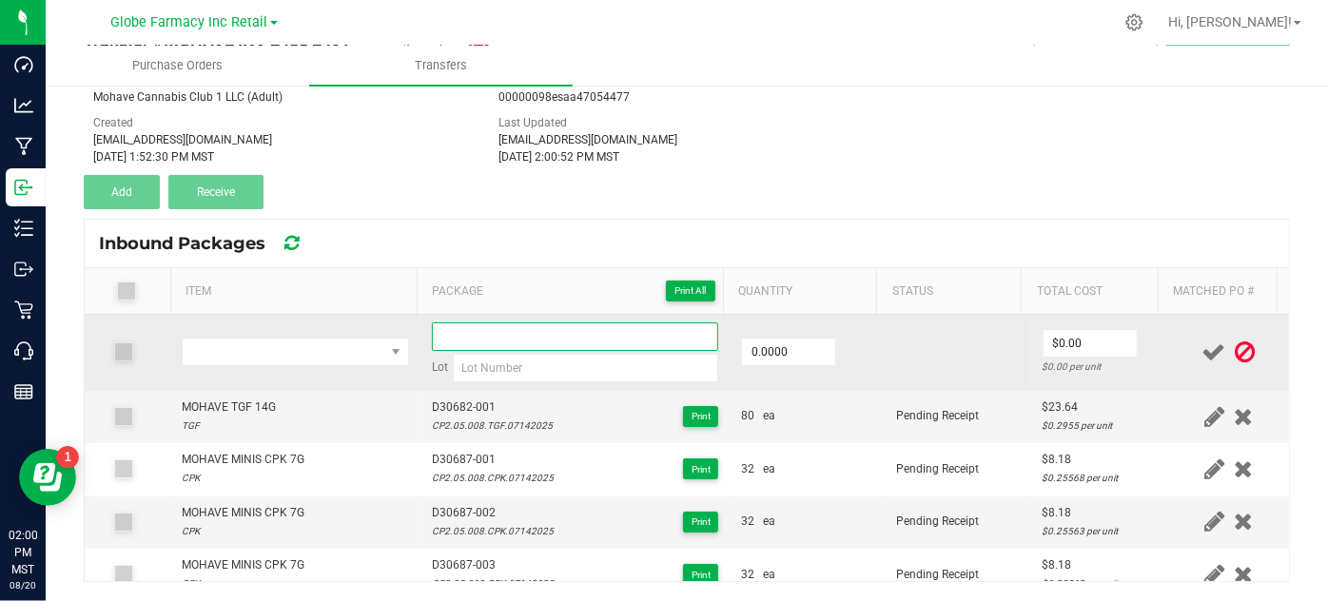
click at [442, 334] on input at bounding box center [575, 336] width 287 height 29
paste input "D30682-001"
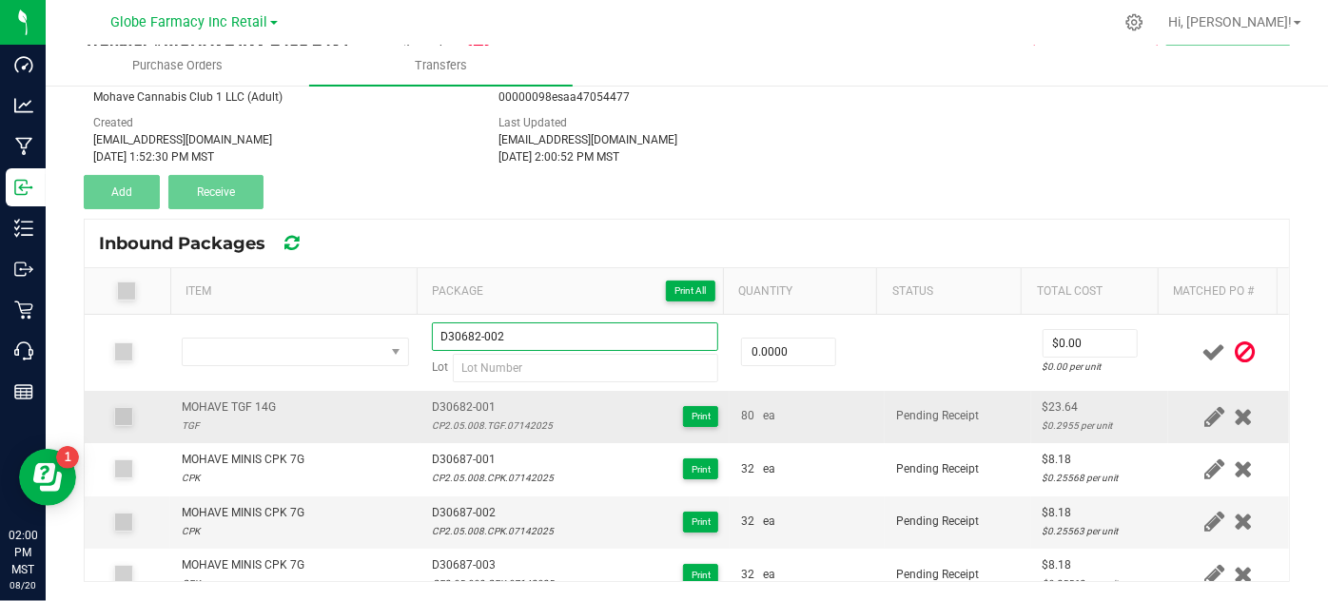
type input "D30682-002"
click at [214, 401] on div "MOHAVE TGF 14G" at bounding box center [229, 408] width 94 height 18
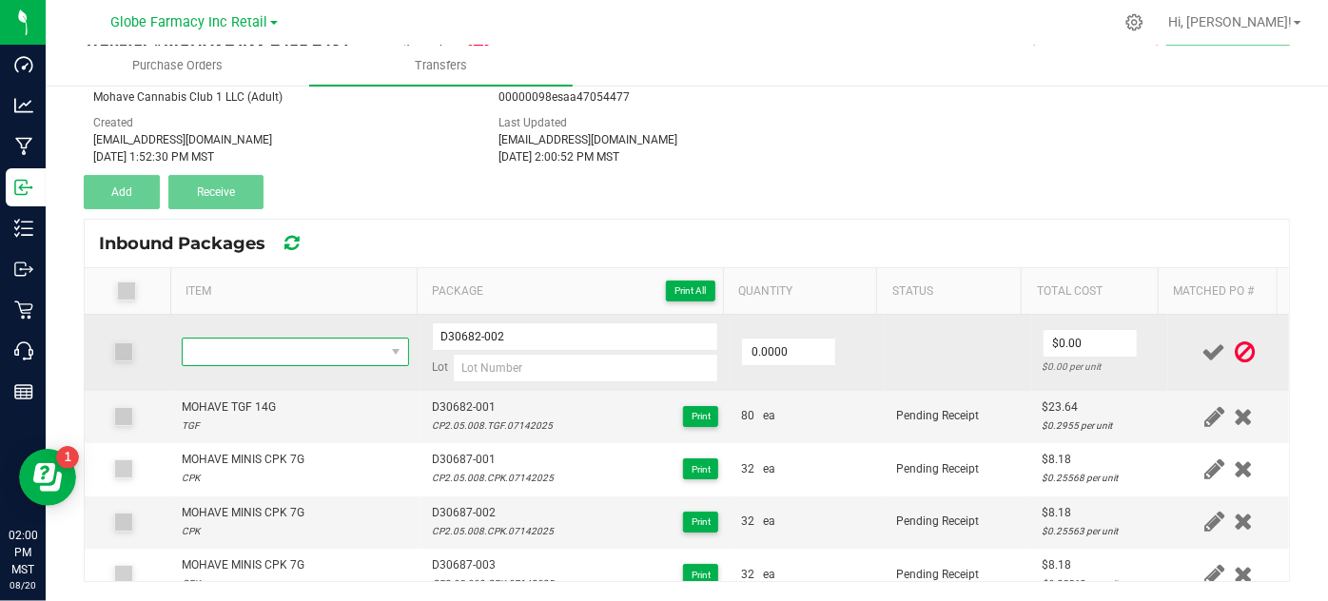
click at [233, 357] on span "NO DATA FOUND" at bounding box center [283, 352] width 201 height 27
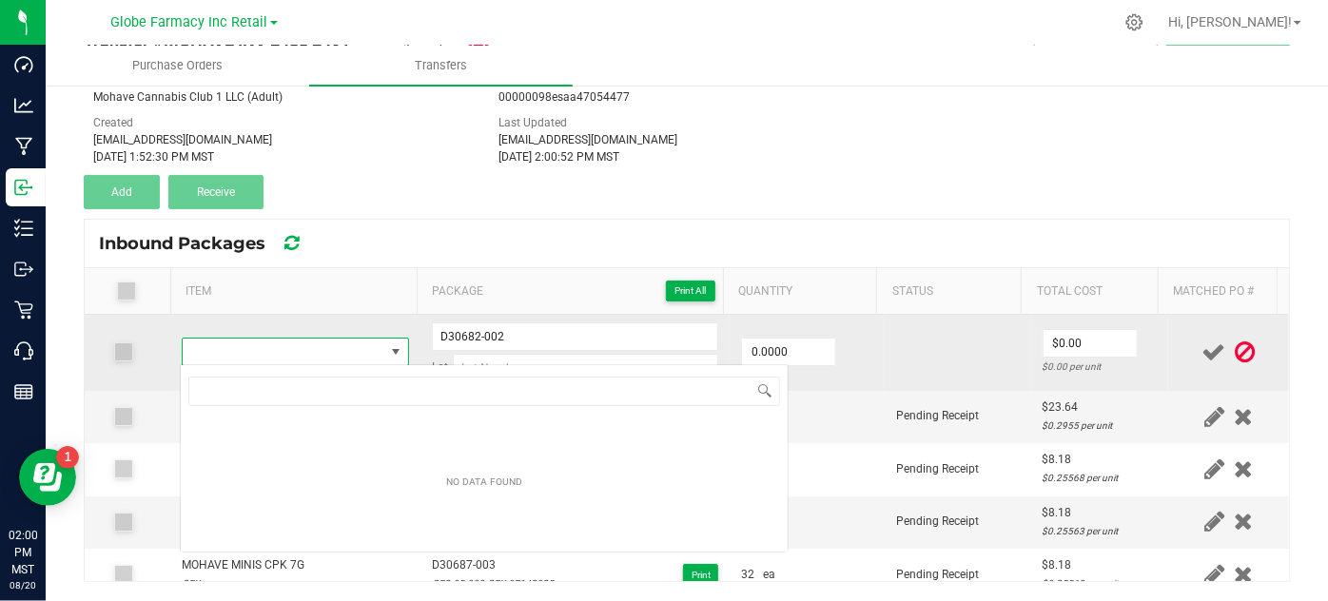
type input "MOHAVE TGF 14G"
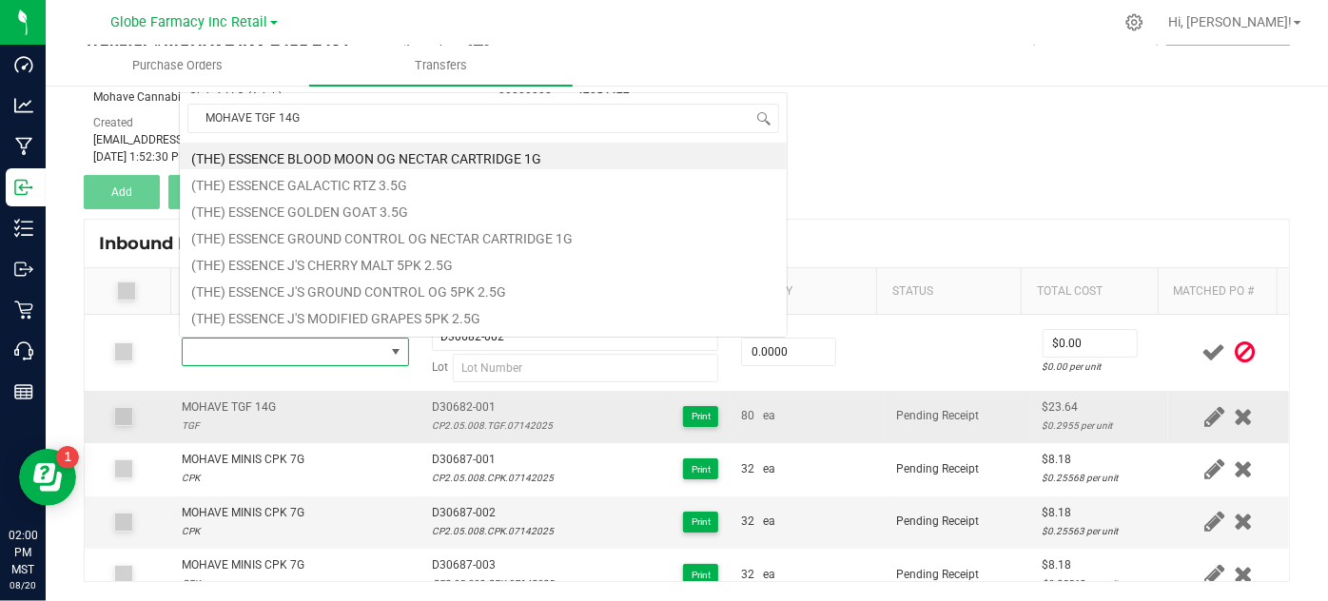
scroll to position [28, 218]
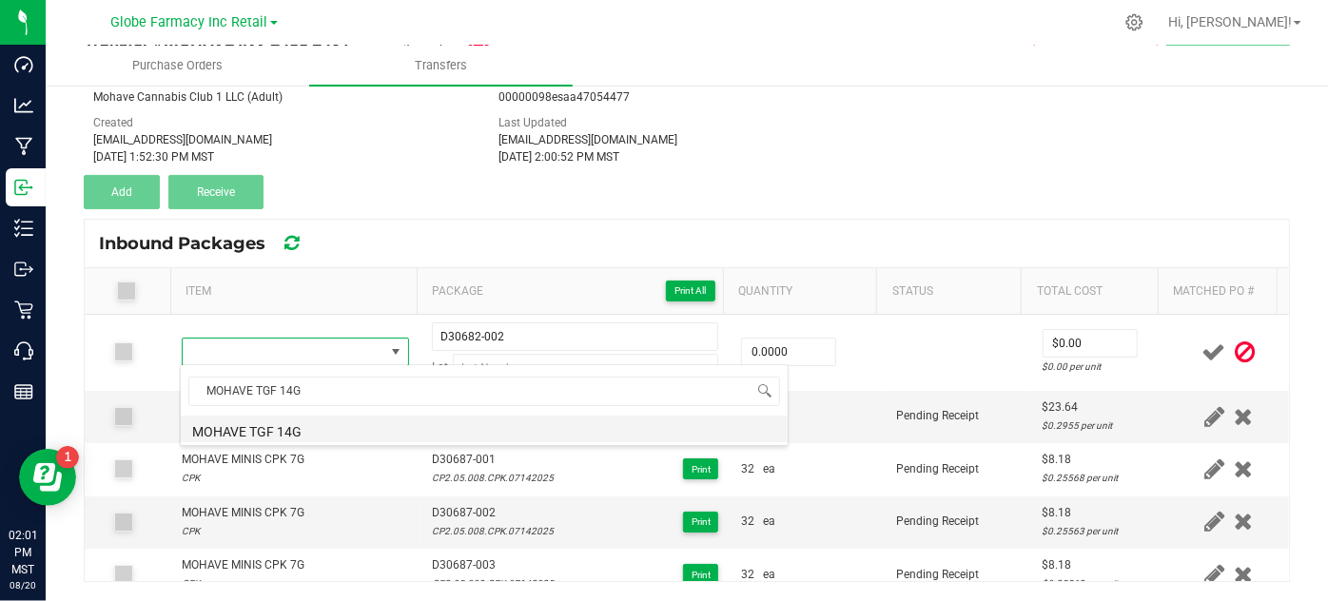
click at [251, 422] on li "MOHAVE TGF 14G" at bounding box center [484, 429] width 607 height 27
type input "0 ea"
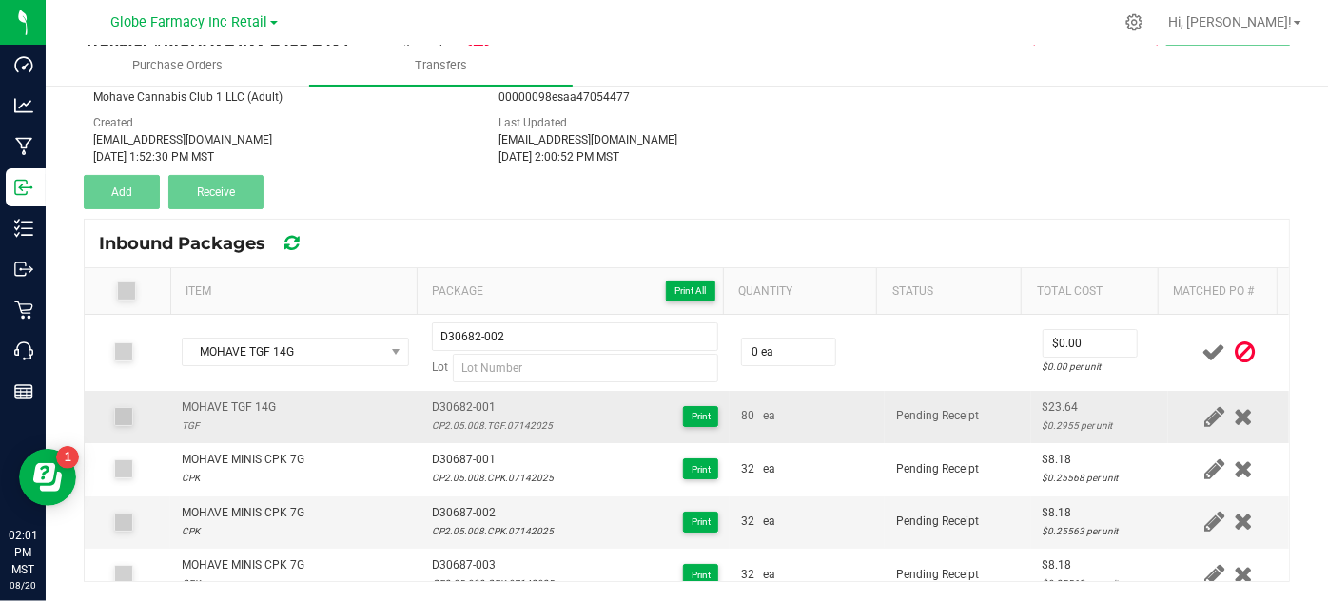
click at [447, 417] on div "CP2.05.008.TGF.07142025" at bounding box center [492, 426] width 121 height 18
click at [449, 422] on div "CP2.05.008.TGF.07142025" at bounding box center [492, 426] width 121 height 18
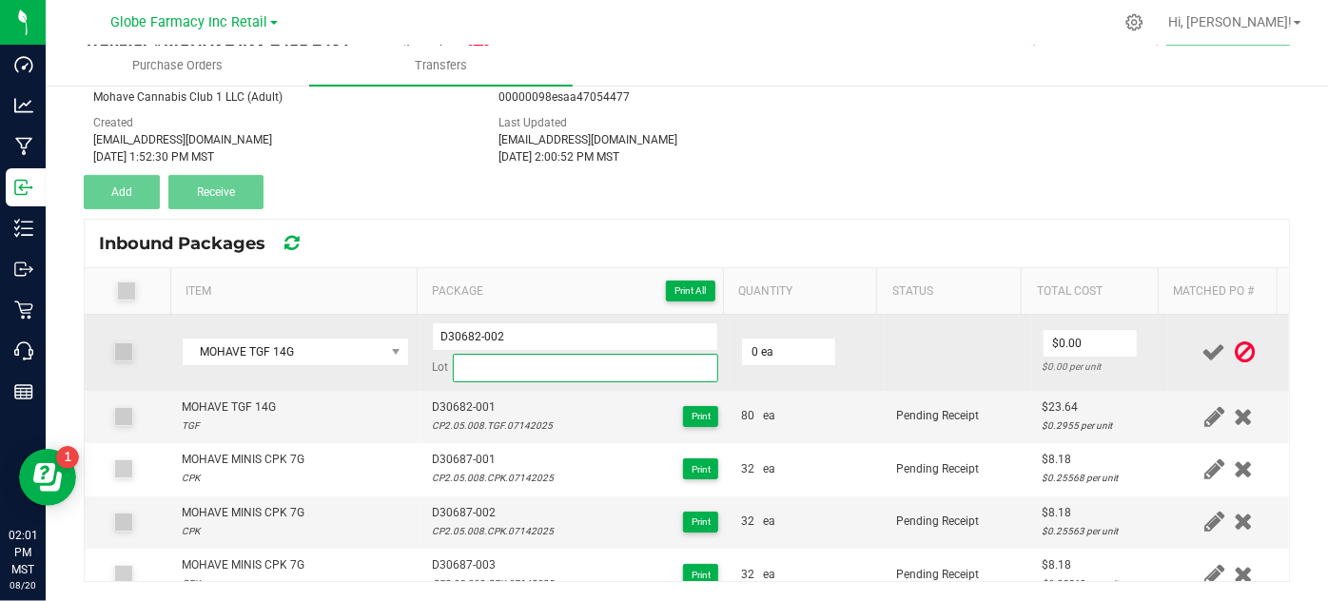
click at [484, 370] on input at bounding box center [586, 368] width 266 height 29
paste input "CP2.05.008.TGF.07142025"
type input "CP2.05.008.TGF.07142025"
click at [755, 356] on input "0" at bounding box center [788, 352] width 93 height 27
type input "48 ea"
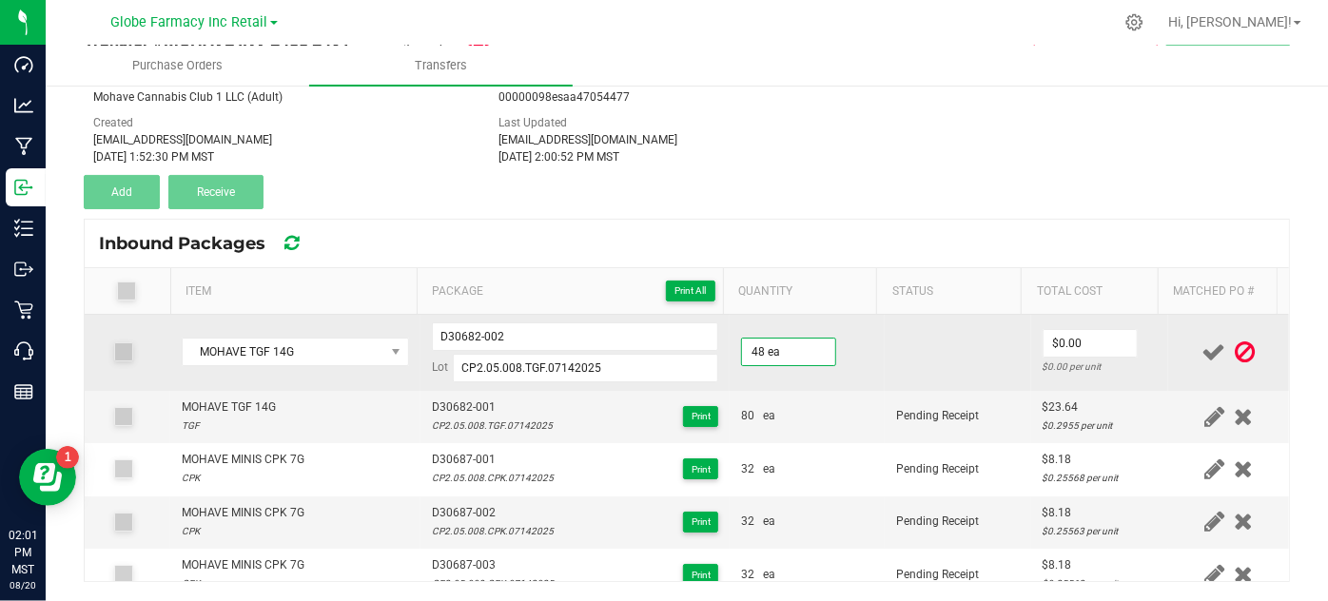
click at [834, 379] on td "48 ea" at bounding box center [806, 353] width 155 height 76
click at [1075, 339] on input "0" at bounding box center [1089, 343] width 93 height 27
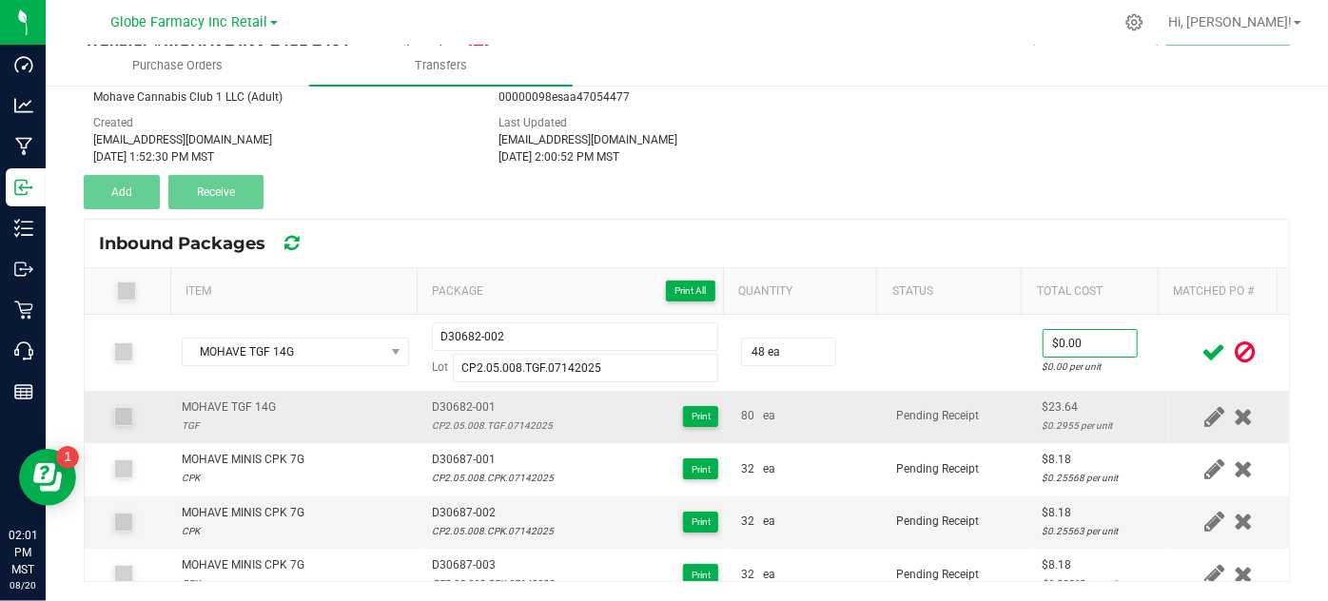
click at [1042, 403] on div "$23.64" at bounding box center [1099, 408] width 115 height 18
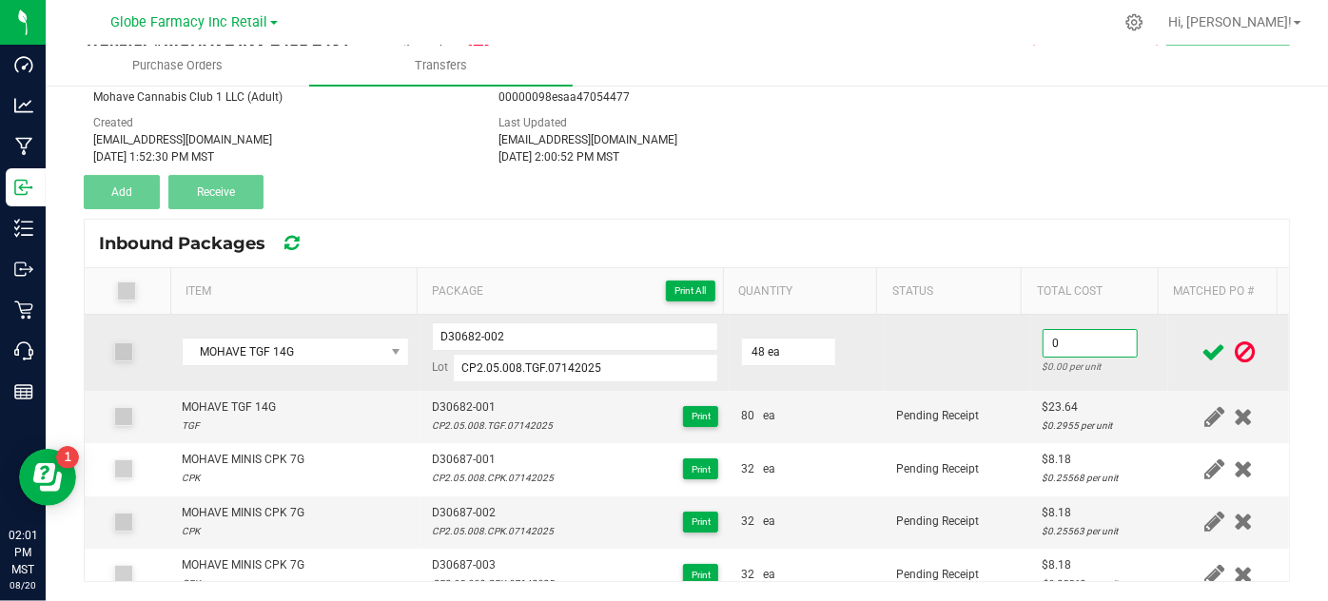
click at [1047, 349] on input "0" at bounding box center [1089, 343] width 93 height 27
paste input "23.64"
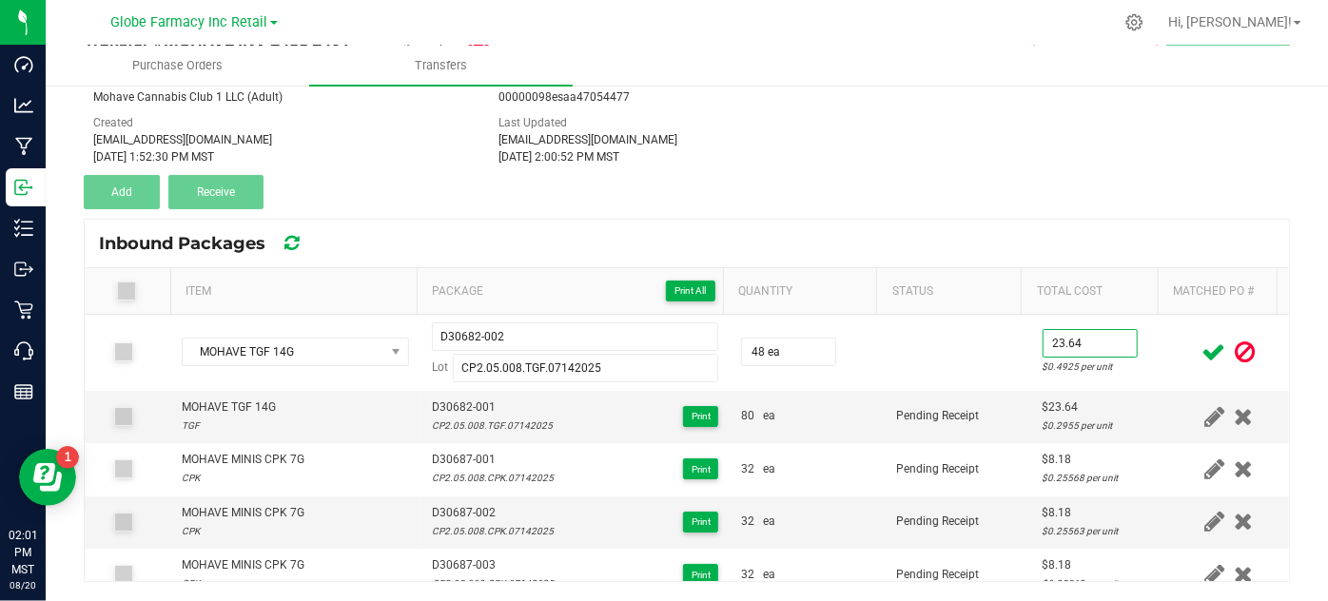
type input "$23.64"
click at [1202, 347] on icon at bounding box center [1214, 352] width 24 height 24
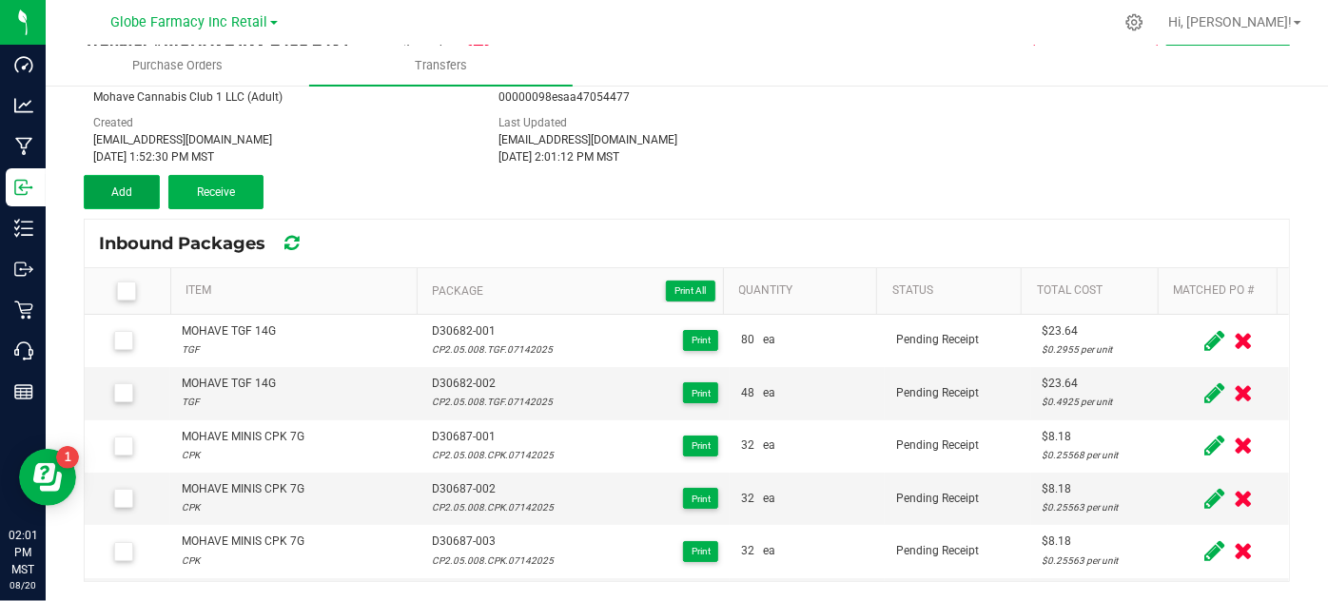
click at [108, 197] on button "Add" at bounding box center [122, 192] width 76 height 34
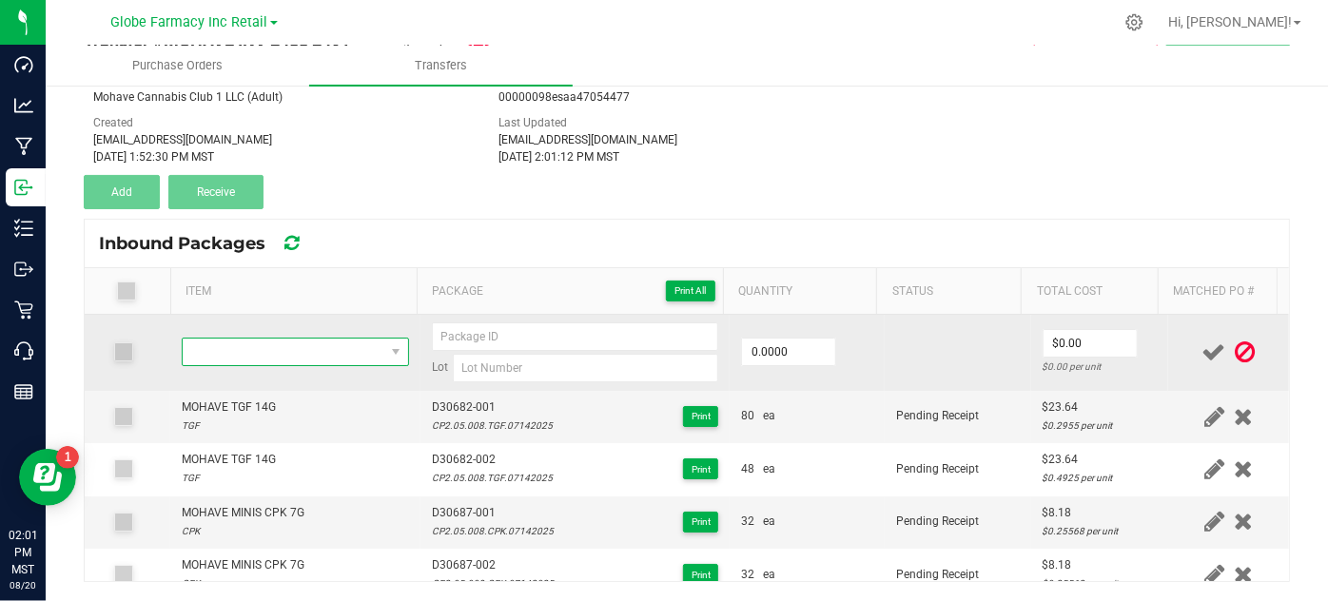
click at [236, 347] on span "NO DATA FOUND" at bounding box center [283, 352] width 201 height 27
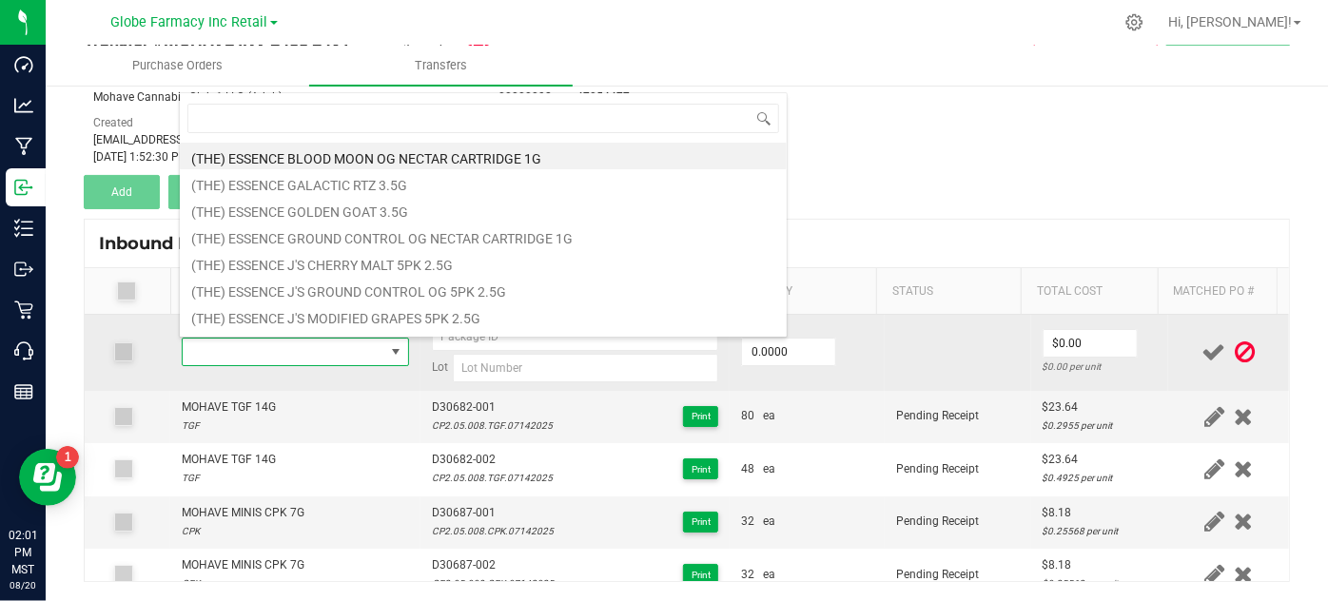
type input "MOHAVE SELECT ZOAP 3.5G"
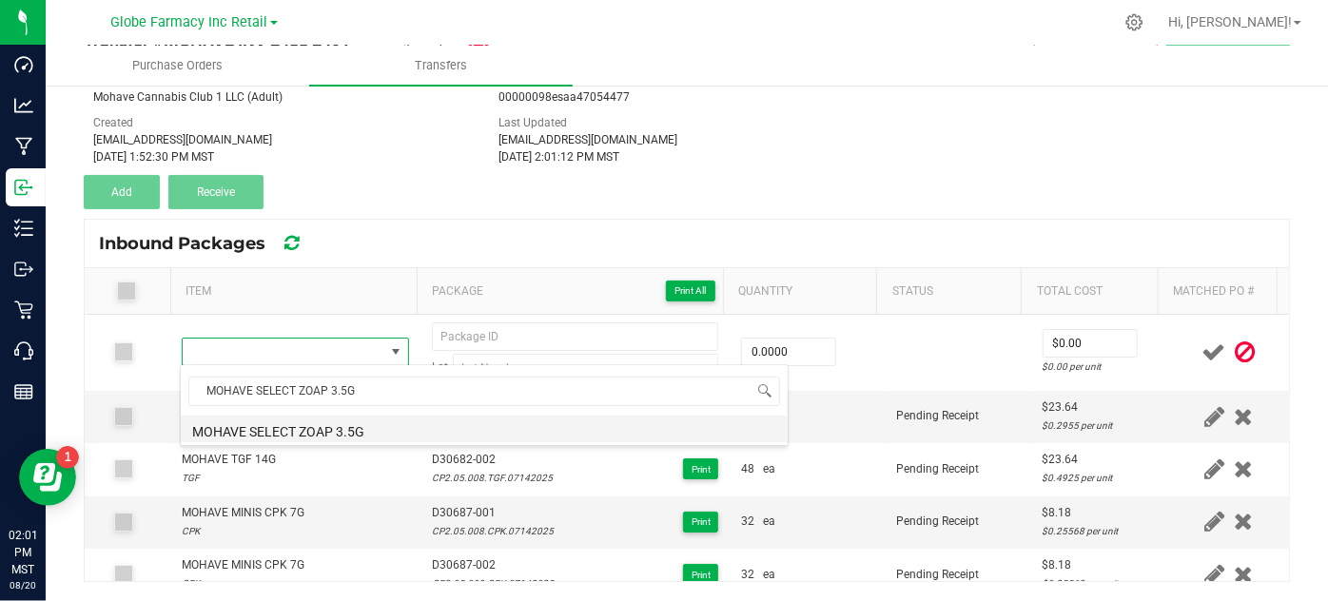
click at [263, 432] on li "MOHAVE SELECT ZOAP 3.5G" at bounding box center [484, 429] width 607 height 27
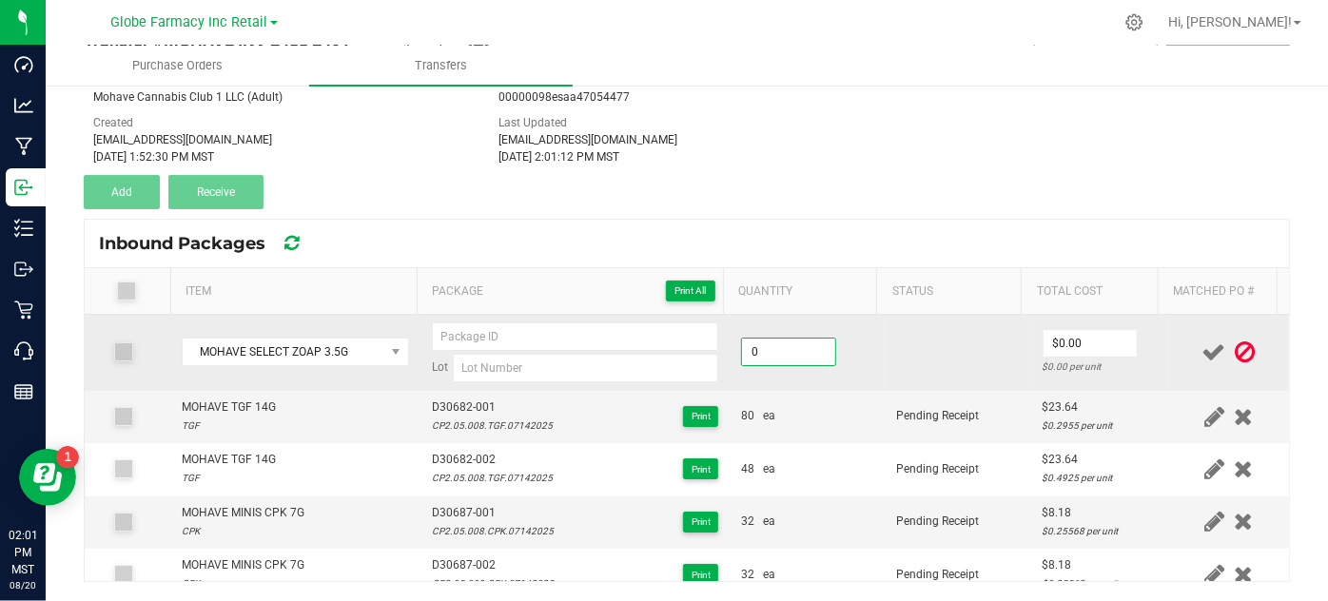
click at [807, 347] on input "0" at bounding box center [788, 352] width 93 height 27
type input "64 ea"
click at [515, 369] on input at bounding box center [586, 368] width 266 height 29
paste input "CP2.05.008.ZP.07142025"
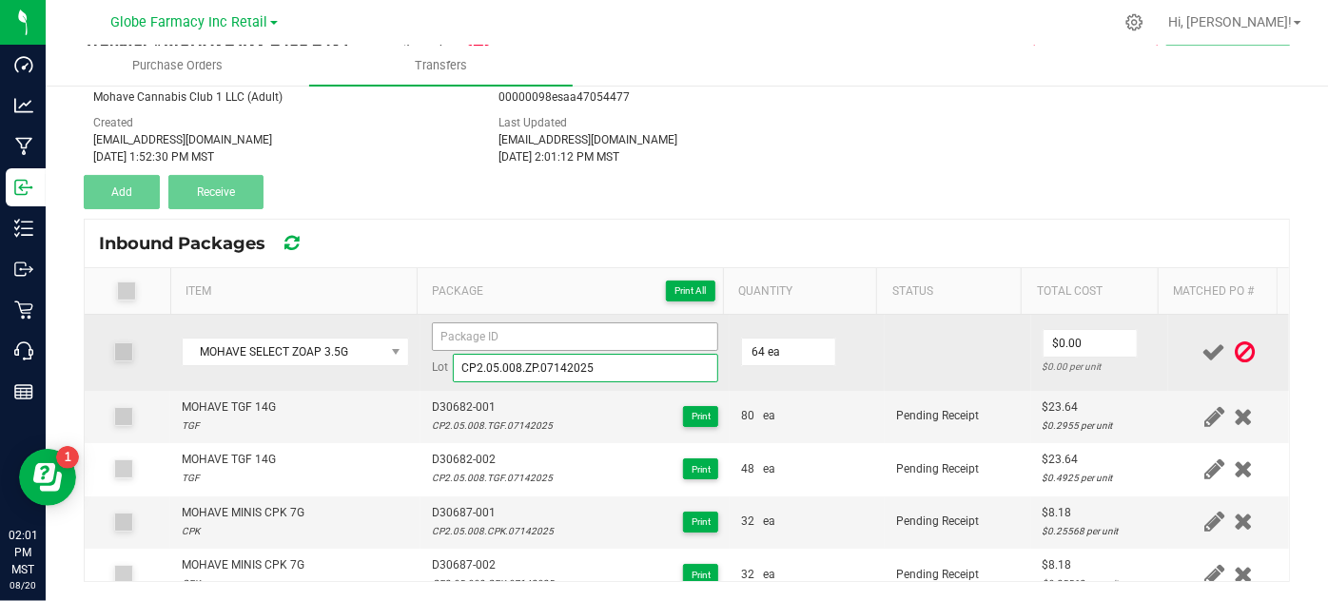
type input "CP2.05.008.ZP.07142025"
click at [671, 342] on input at bounding box center [575, 336] width 287 height 29
click at [1047, 340] on input "0" at bounding box center [1089, 343] width 93 height 27
paste input "5.71429"
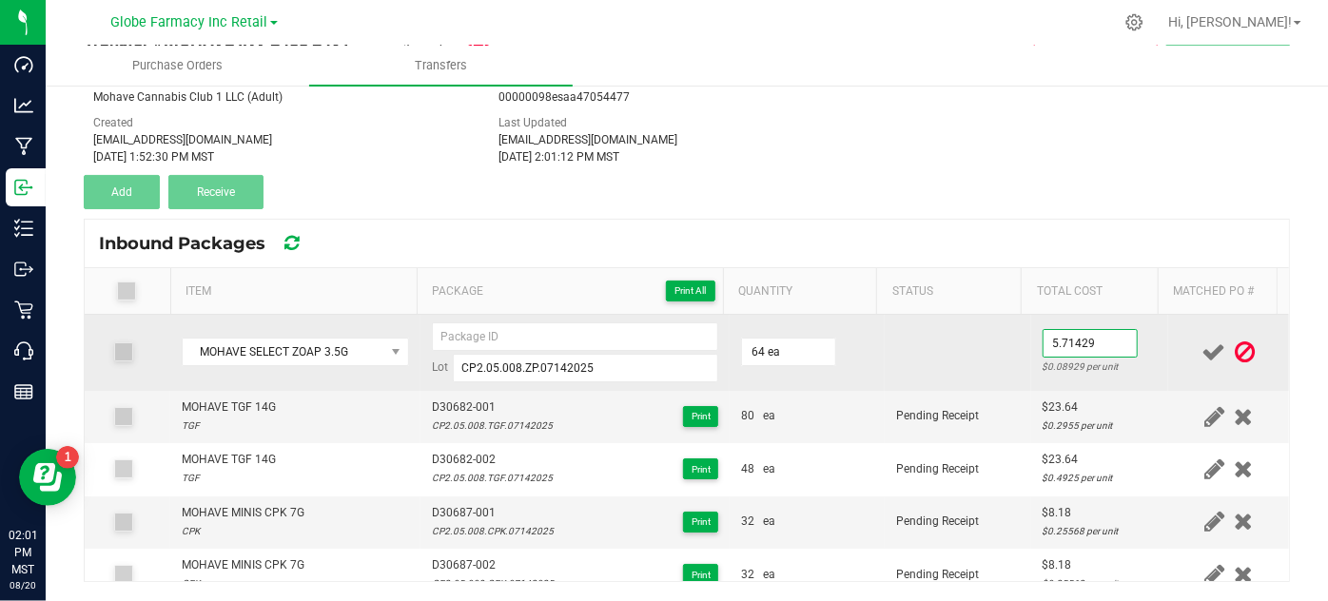
type input "$5.71"
click at [857, 378] on td "64 ea" at bounding box center [806, 353] width 155 height 76
click at [474, 329] on input at bounding box center [575, 336] width 287 height 29
click at [530, 343] on input "D30680" at bounding box center [575, 336] width 287 height 29
type input "D30680-001"
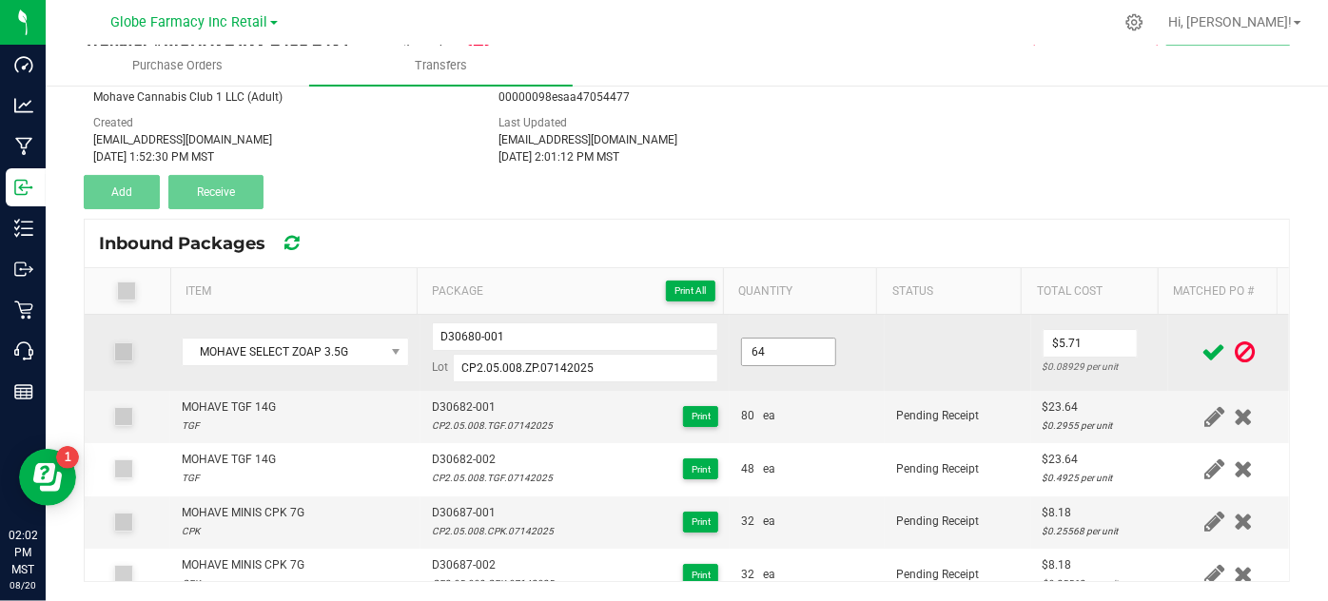
click at [786, 352] on input "64" at bounding box center [788, 352] width 93 height 27
type input "32 ea"
click at [934, 360] on td at bounding box center [958, 353] width 146 height 76
click at [1058, 348] on input "0" at bounding box center [1089, 343] width 93 height 27
type input "$5.71"
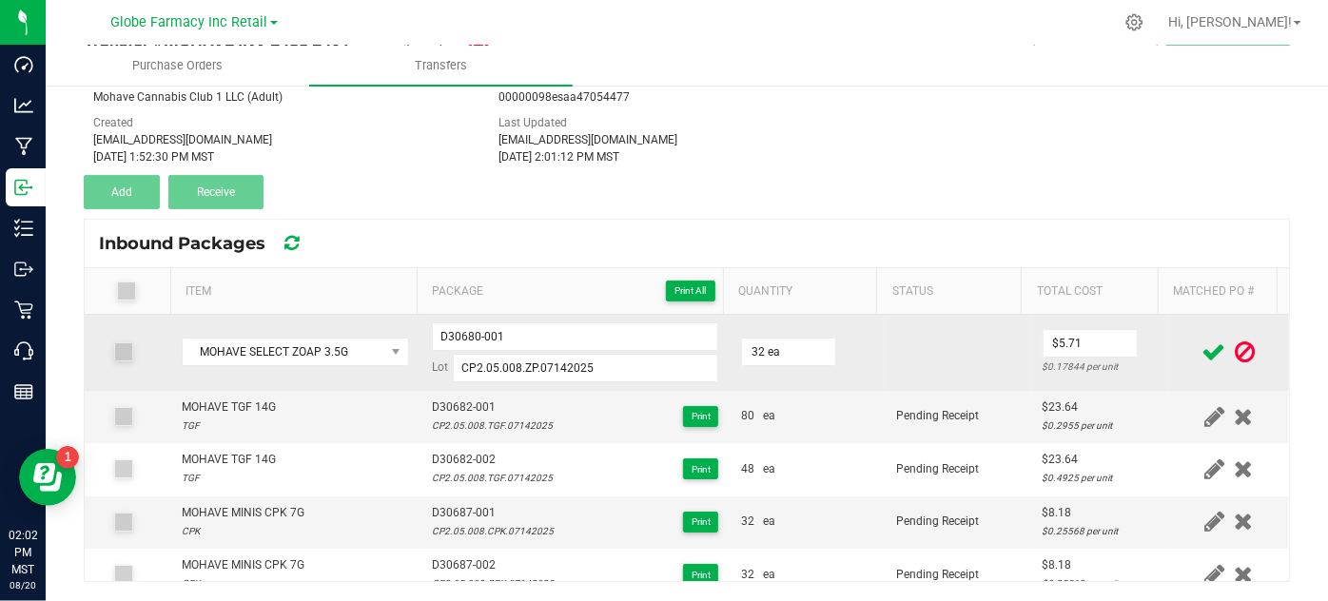
click at [889, 352] on td at bounding box center [958, 353] width 146 height 76
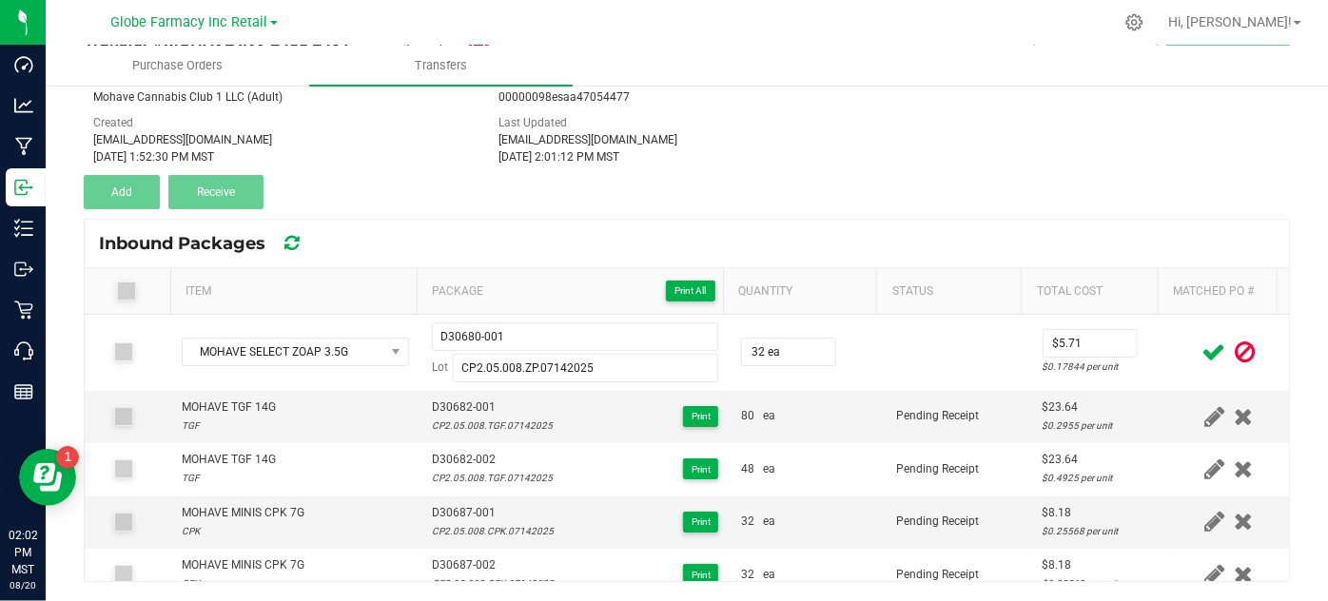
click at [1202, 341] on icon at bounding box center [1214, 352] width 24 height 24
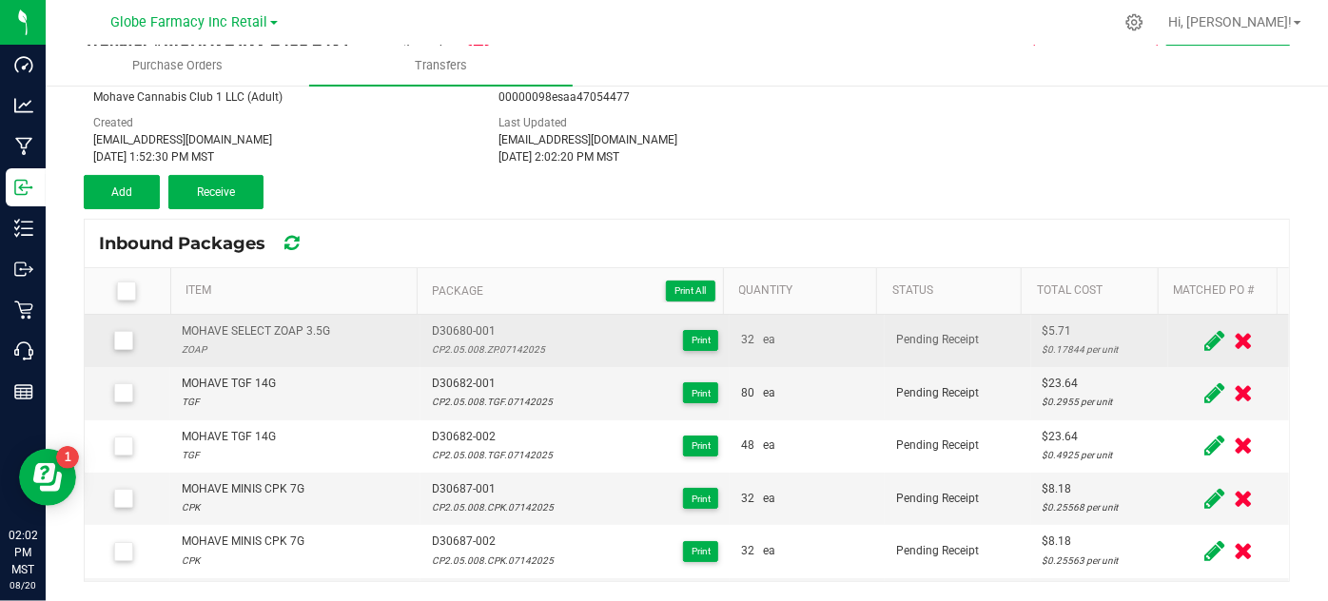
click at [461, 346] on div "CP2.05.008.ZP.07142025" at bounding box center [488, 349] width 113 height 18
click at [461, 347] on div "CP2.05.008.ZP.07142025" at bounding box center [488, 349] width 113 height 18
click at [483, 360] on td "D30680-001 CP2.05.008.ZP.07142025 Print" at bounding box center [575, 341] width 310 height 52
click at [465, 347] on div "CP2.05.008.ZP.07142025" at bounding box center [488, 349] width 113 height 18
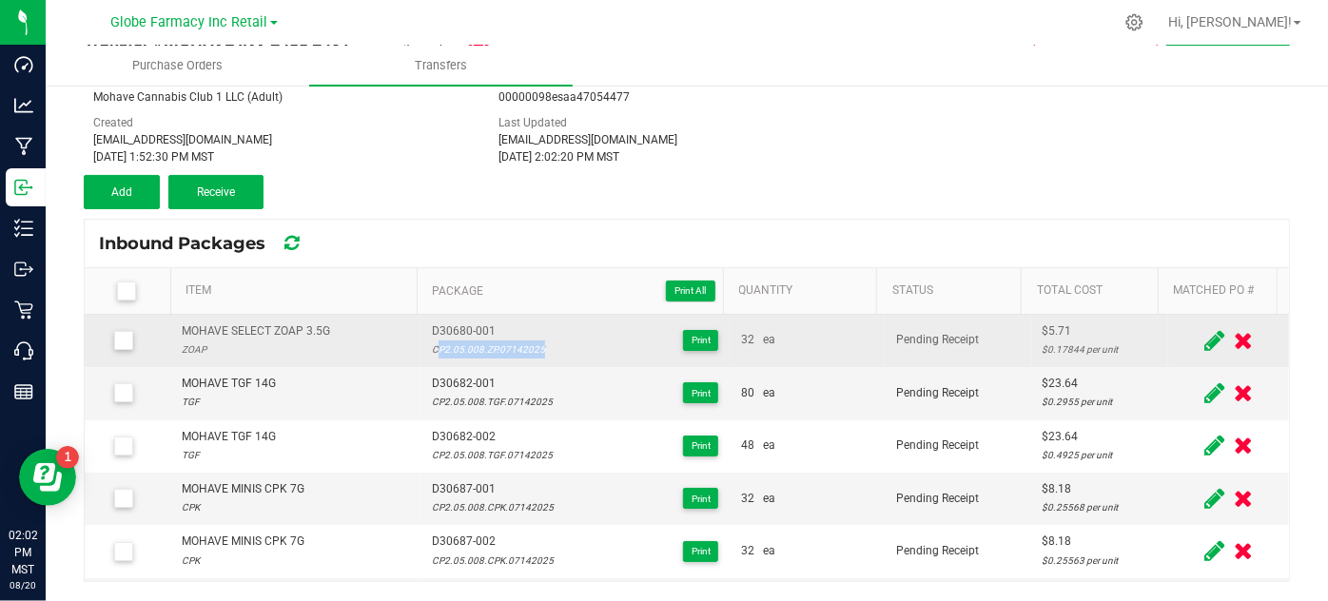
click at [465, 347] on div "CP2.05.008.ZP.07142025" at bounding box center [488, 349] width 113 height 18
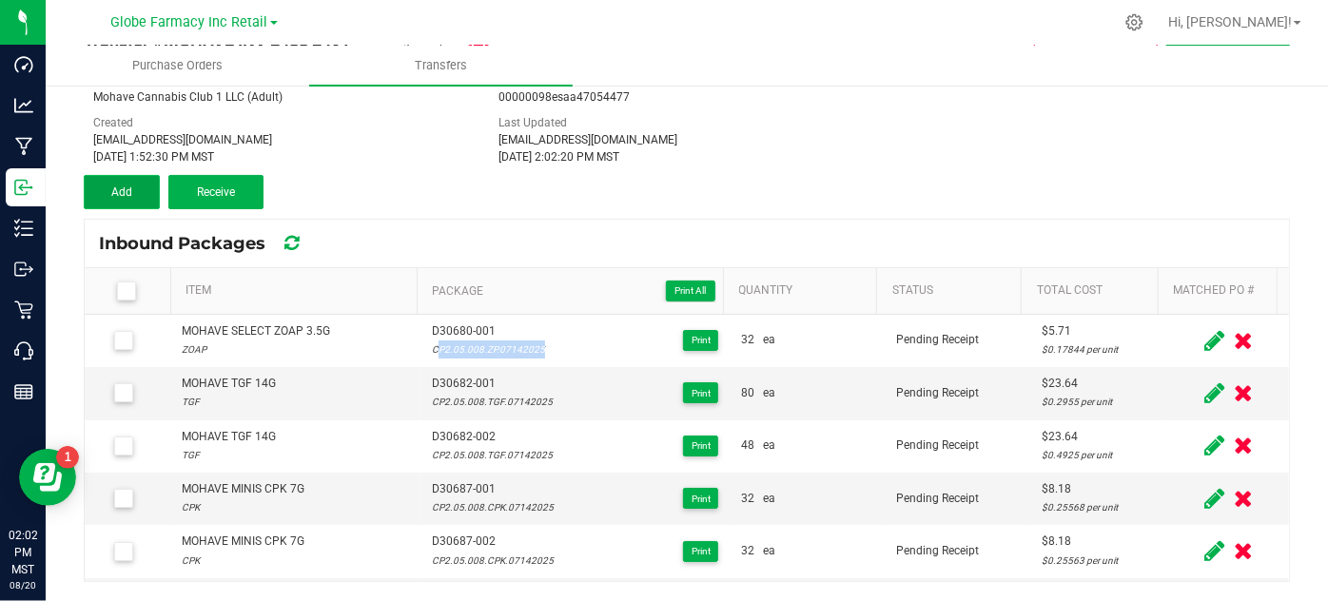
click at [133, 202] on button "Add" at bounding box center [122, 192] width 76 height 34
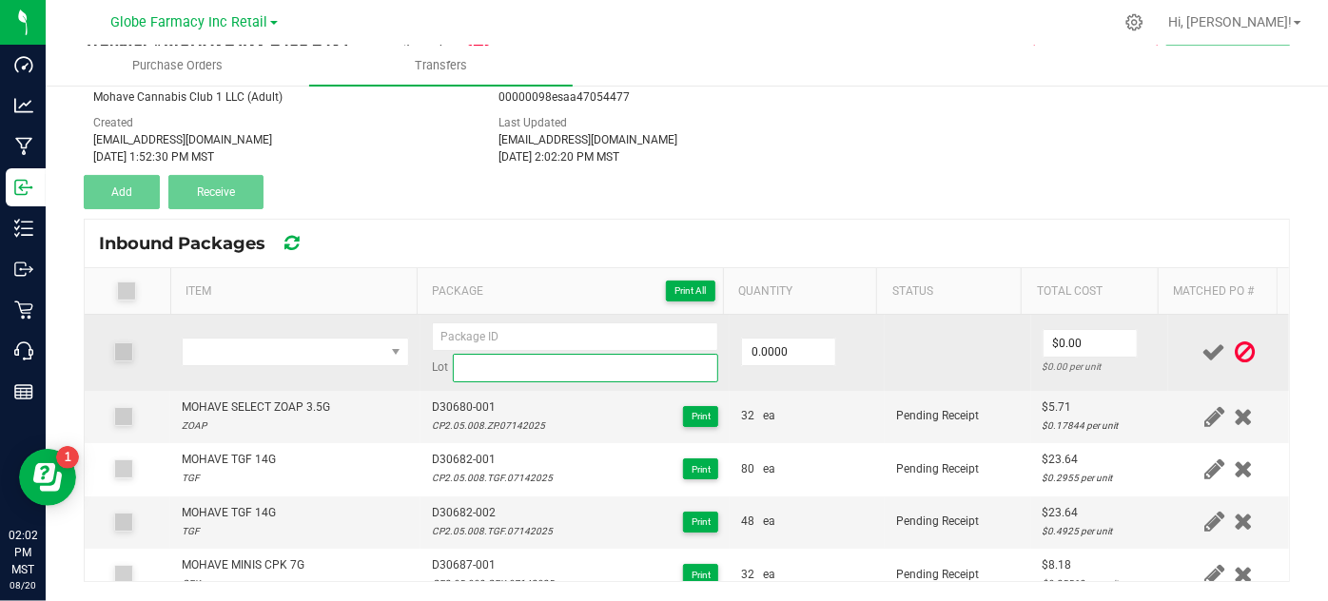
click at [511, 362] on input at bounding box center [586, 368] width 266 height 29
paste input "CP2.05.008.ZP.07142025"
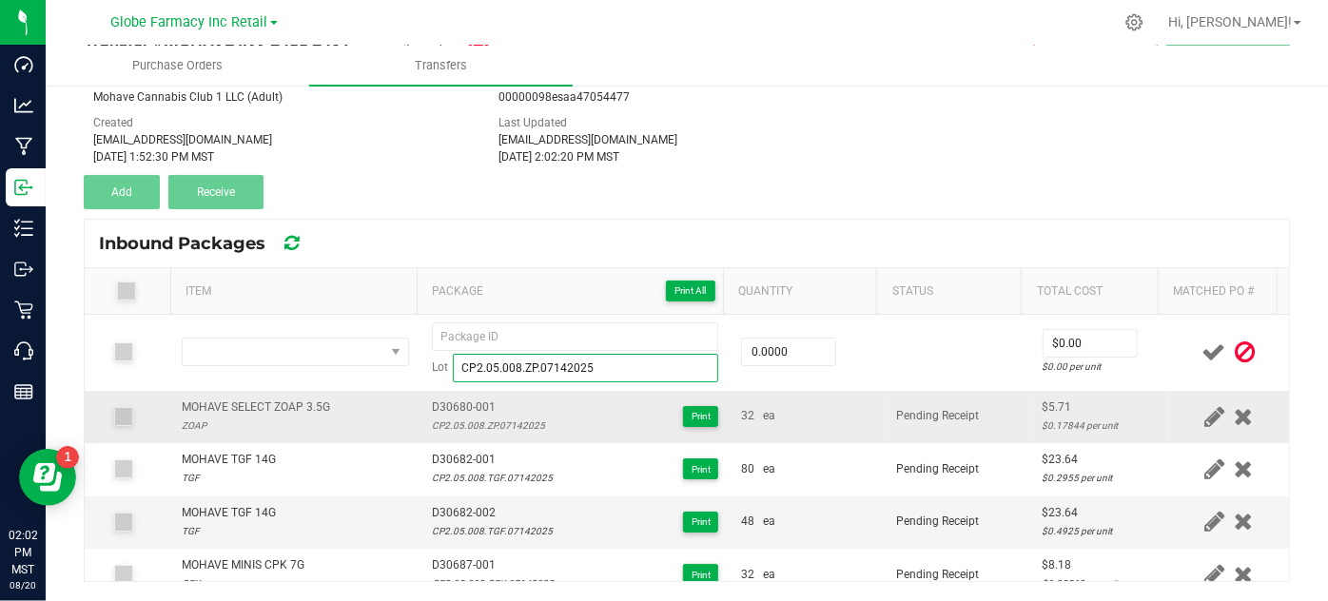
type input "CP2.05.008.ZP.07142025"
click at [449, 408] on span "D30680-001" at bounding box center [488, 408] width 113 height 18
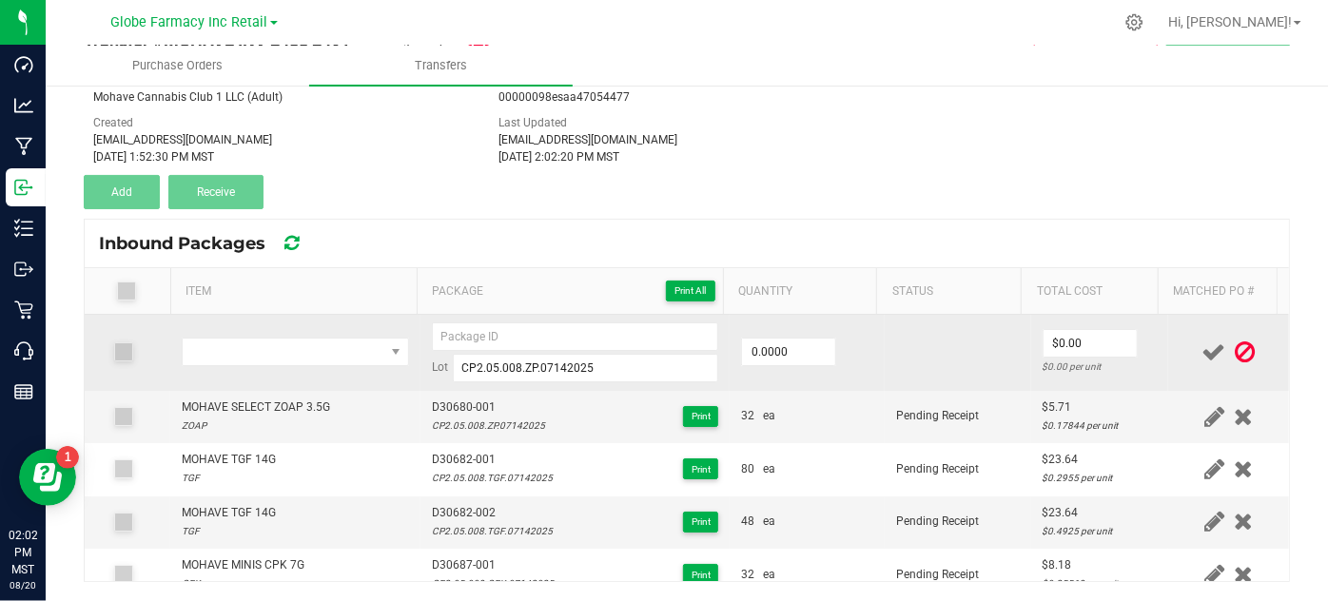
click at [454, 351] on div "Lot CP2.05.008.ZP.07142025" at bounding box center [575, 352] width 287 height 60
click at [449, 343] on input at bounding box center [575, 336] width 287 height 29
paste input "D30680-001"
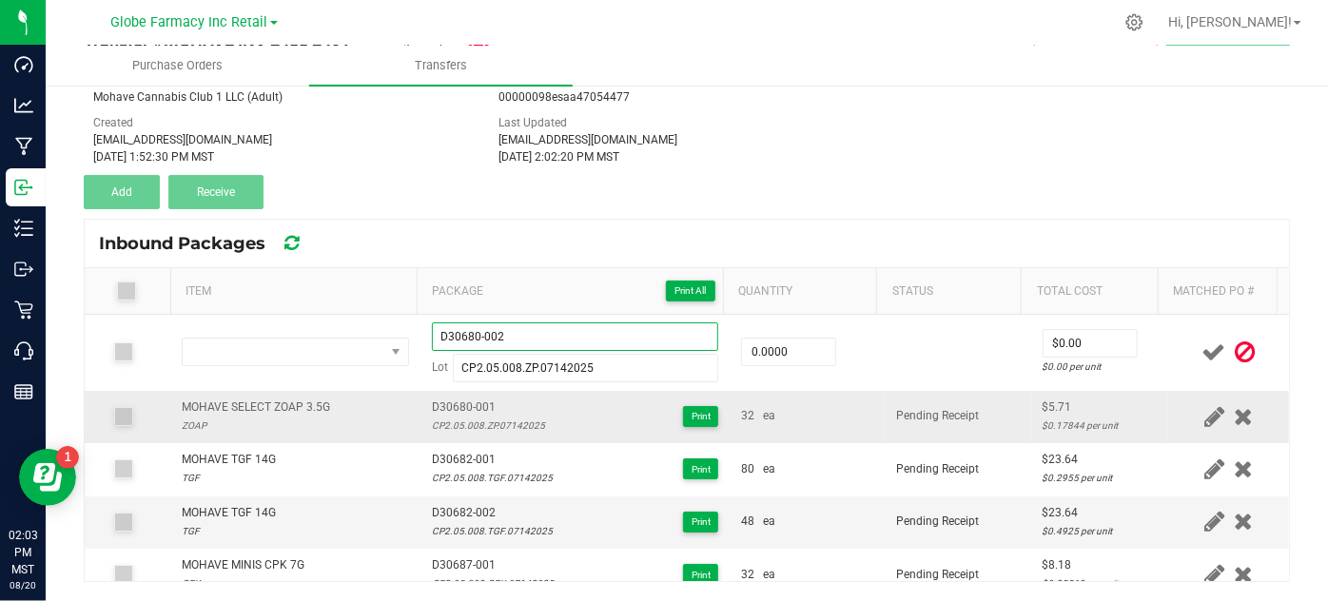
type input "D30680-002"
click at [204, 402] on div "MOHAVE SELECT ZOAP 3.5G" at bounding box center [256, 408] width 148 height 18
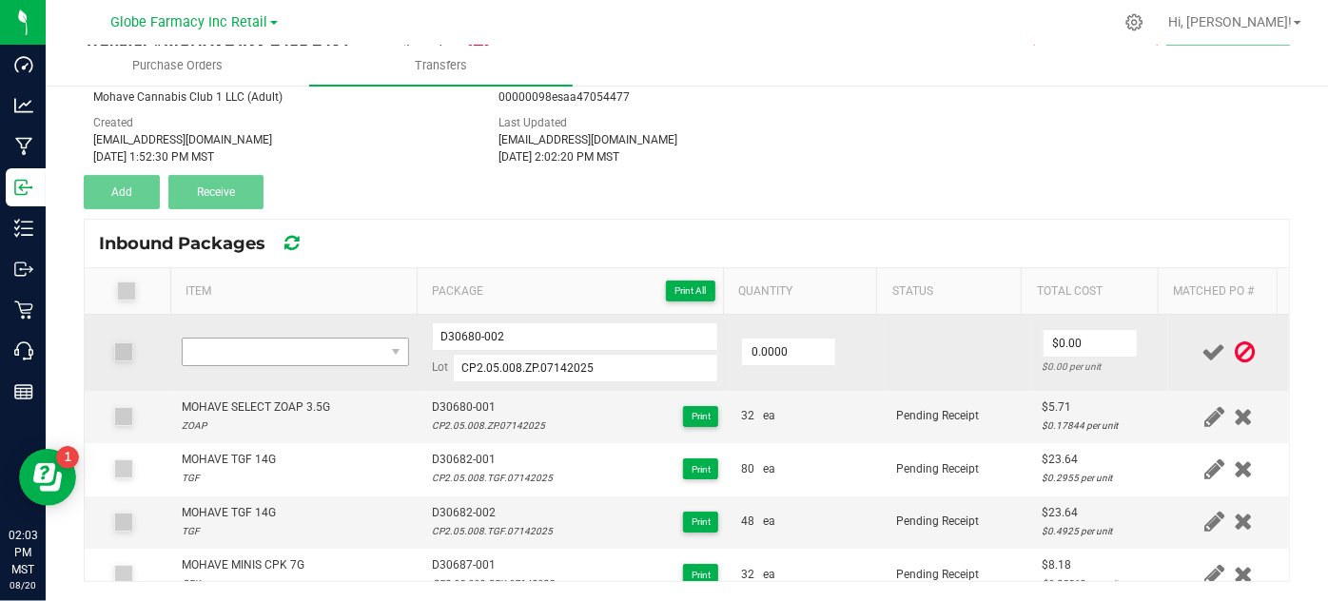
click at [245, 365] on td at bounding box center [294, 353] width 249 height 76
click at [237, 352] on span "NO DATA FOUND" at bounding box center [283, 352] width 201 height 27
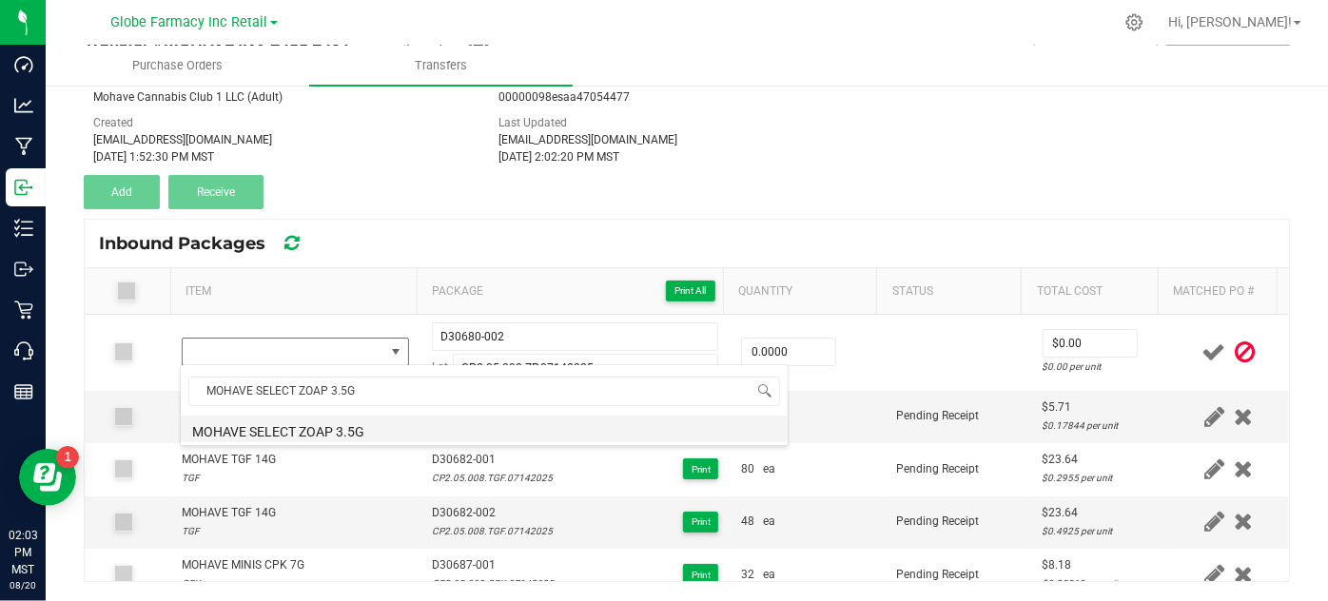
click at [221, 430] on li "MOHAVE SELECT ZOAP 3.5G" at bounding box center [484, 429] width 607 height 27
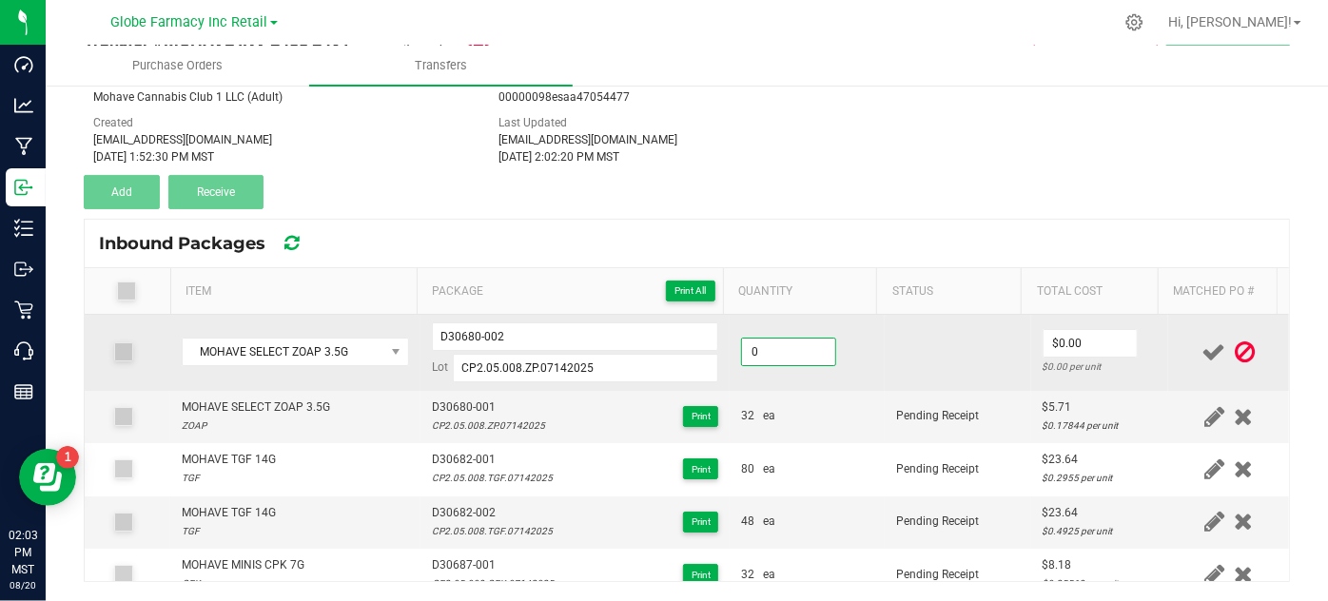
click at [749, 340] on input "0" at bounding box center [788, 352] width 93 height 27
type input "32 ea"
click at [1058, 342] on input "0" at bounding box center [1089, 343] width 93 height 27
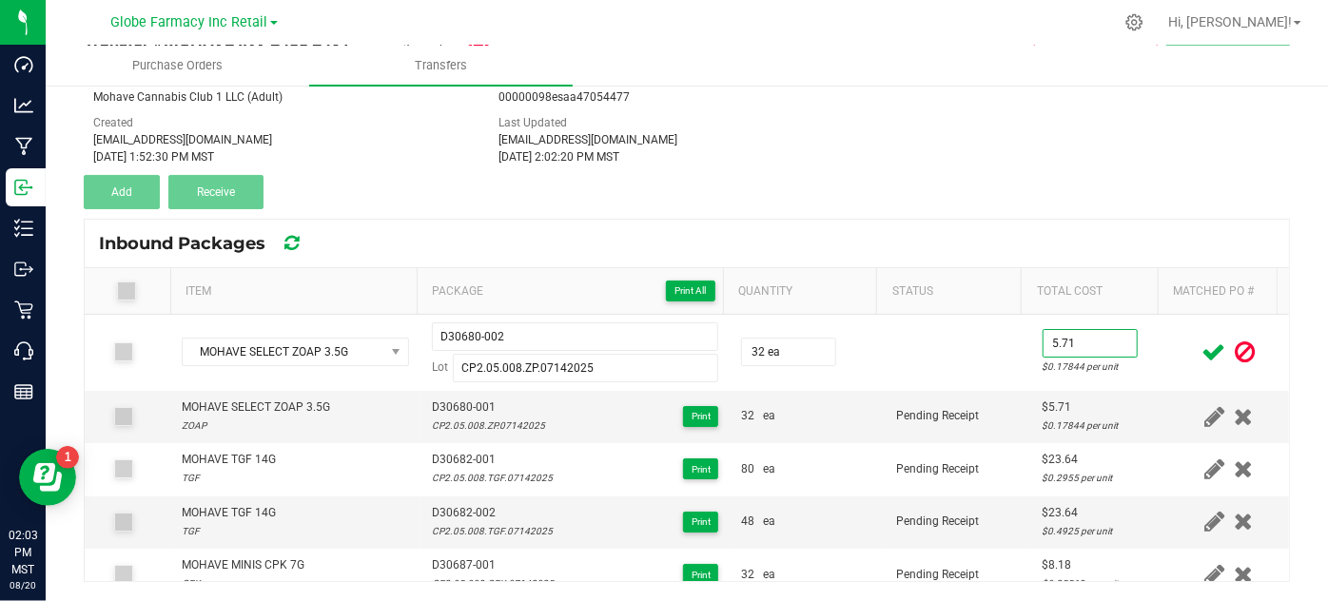
type input "$5.71"
click at [1202, 361] on icon at bounding box center [1214, 352] width 24 height 24
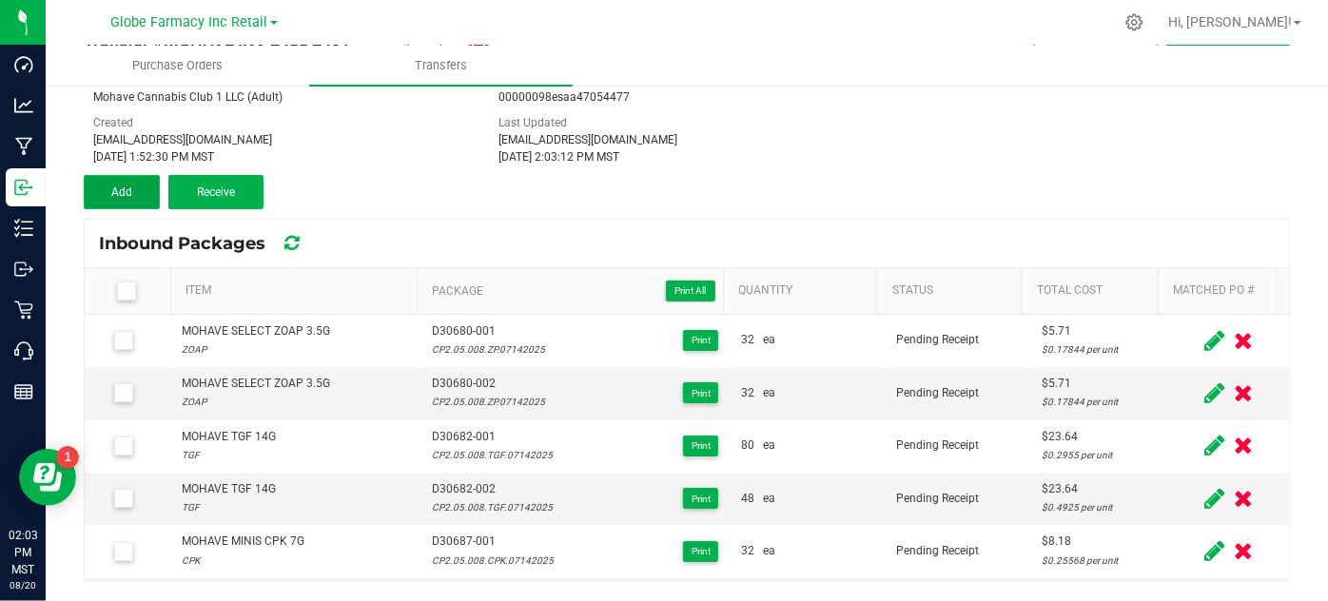
click at [124, 194] on span "Add" at bounding box center [121, 191] width 21 height 13
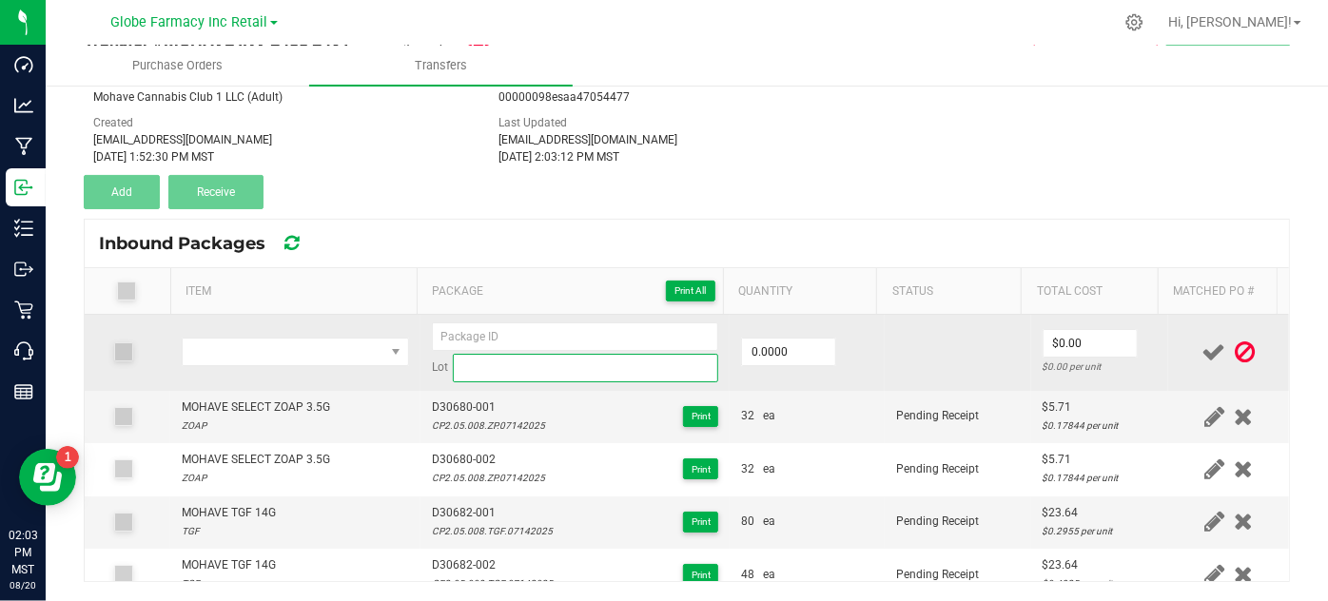
click at [476, 361] on input at bounding box center [586, 368] width 266 height 29
paste input "MOHAVE SELECT ZOAP 3.5G"
type input "MOHAVE SELECT ZOAP 3.5G"
click at [312, 354] on span "NO DATA FOUND" at bounding box center [283, 352] width 201 height 27
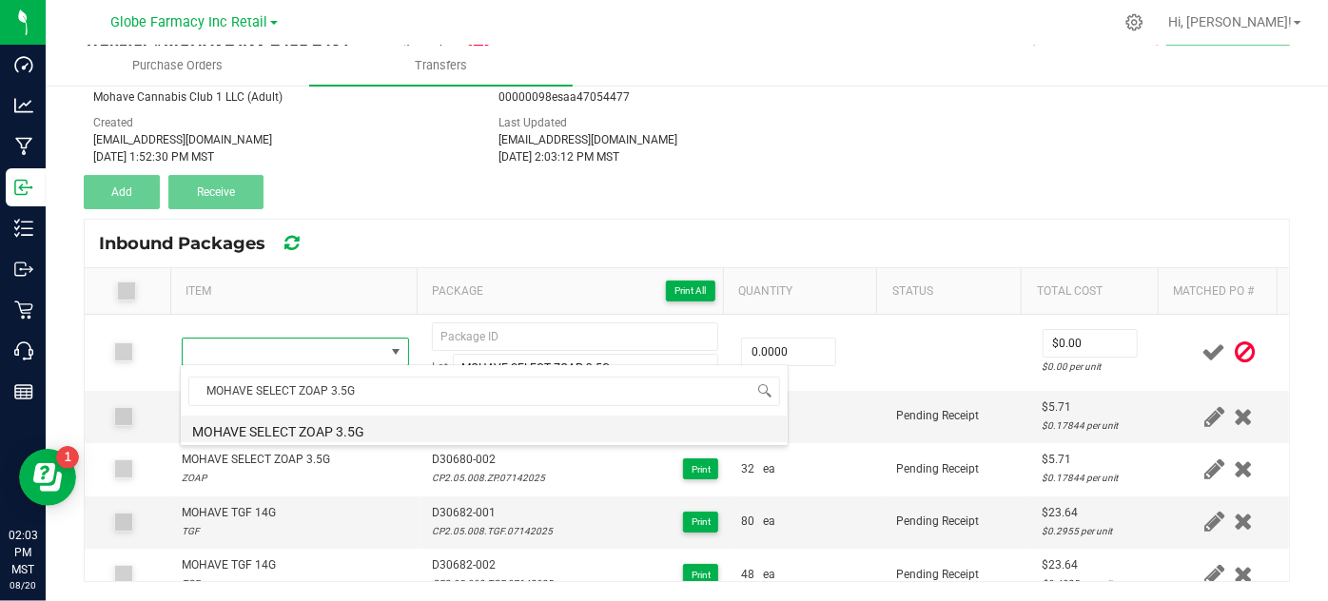
click at [327, 434] on li "MOHAVE SELECT ZOAP 3.5G" at bounding box center [484, 429] width 607 height 27
type input "0 ea"
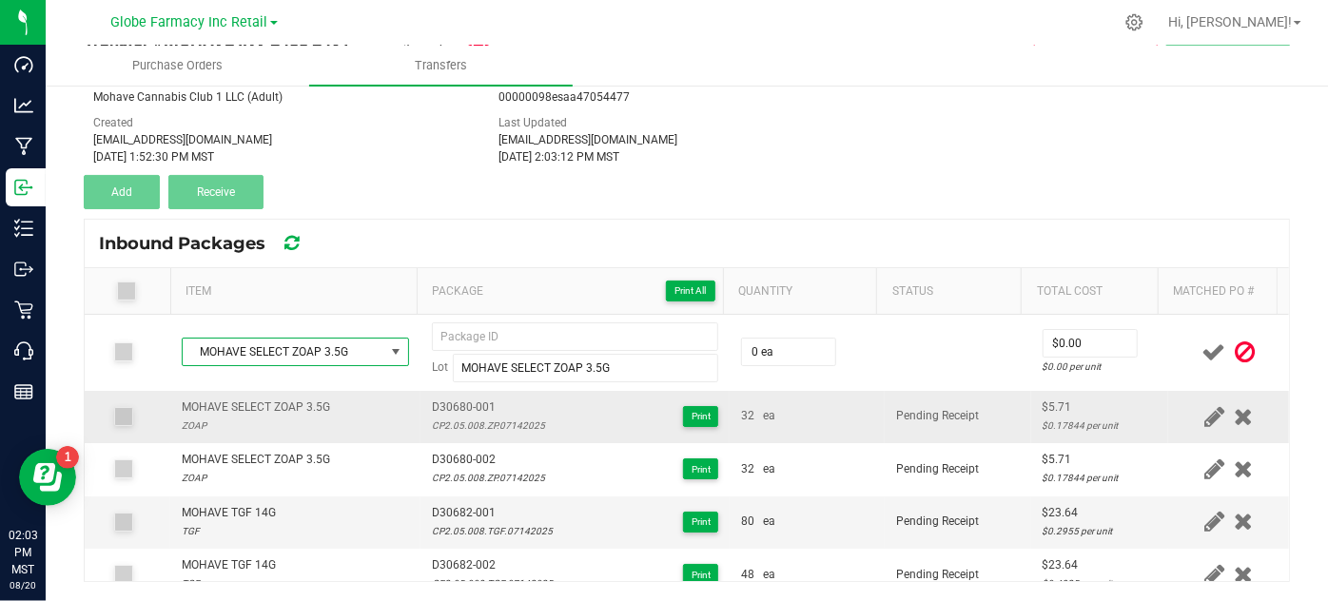
click at [469, 405] on span "D30680-001" at bounding box center [488, 408] width 113 height 18
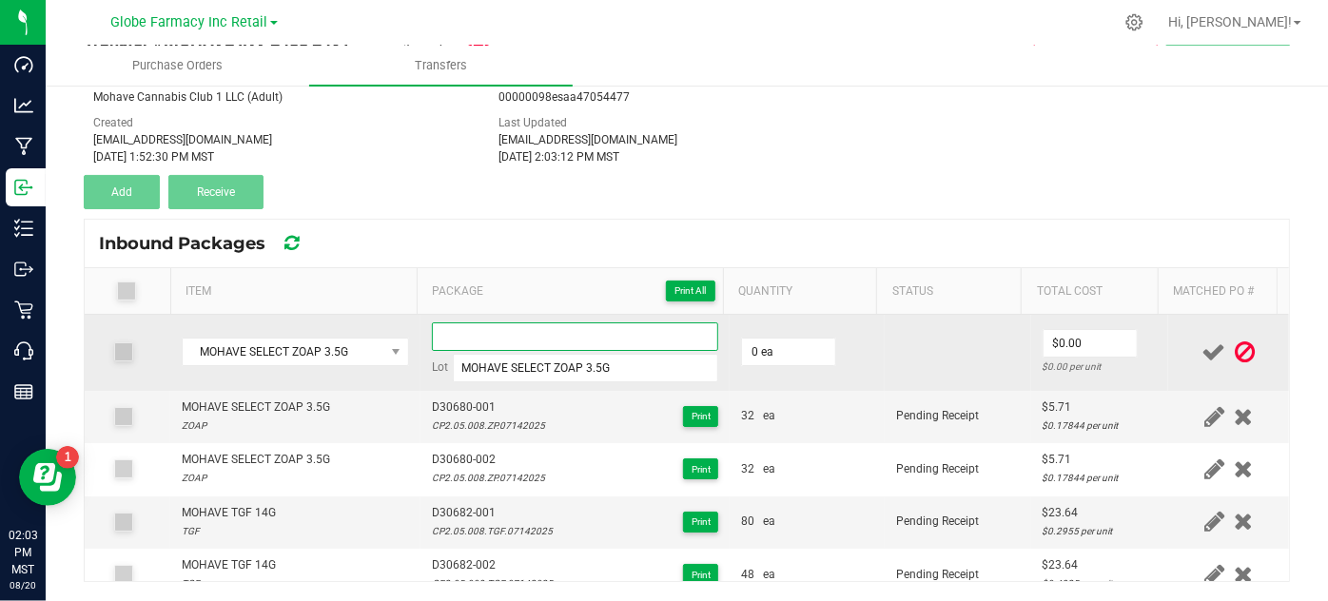
click at [469, 344] on input at bounding box center [575, 336] width 287 height 29
paste input "D30680-001"
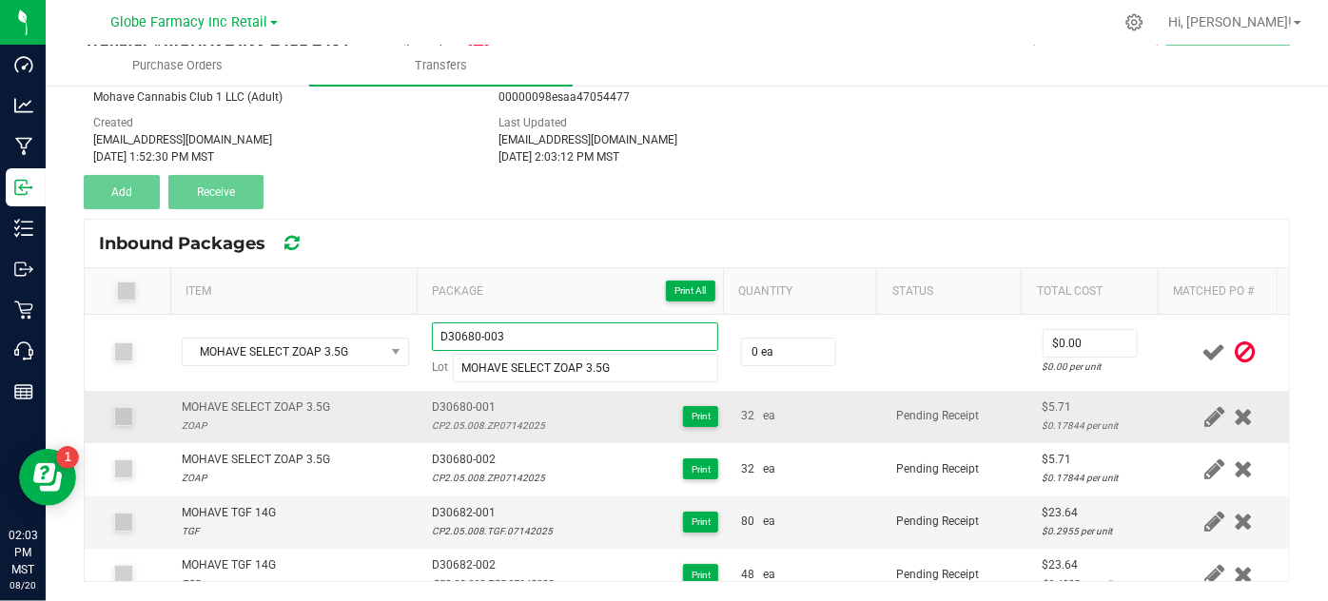
type input "D30680-003"
click at [462, 423] on div "CP2.05.008.ZP.07142025" at bounding box center [488, 426] width 113 height 18
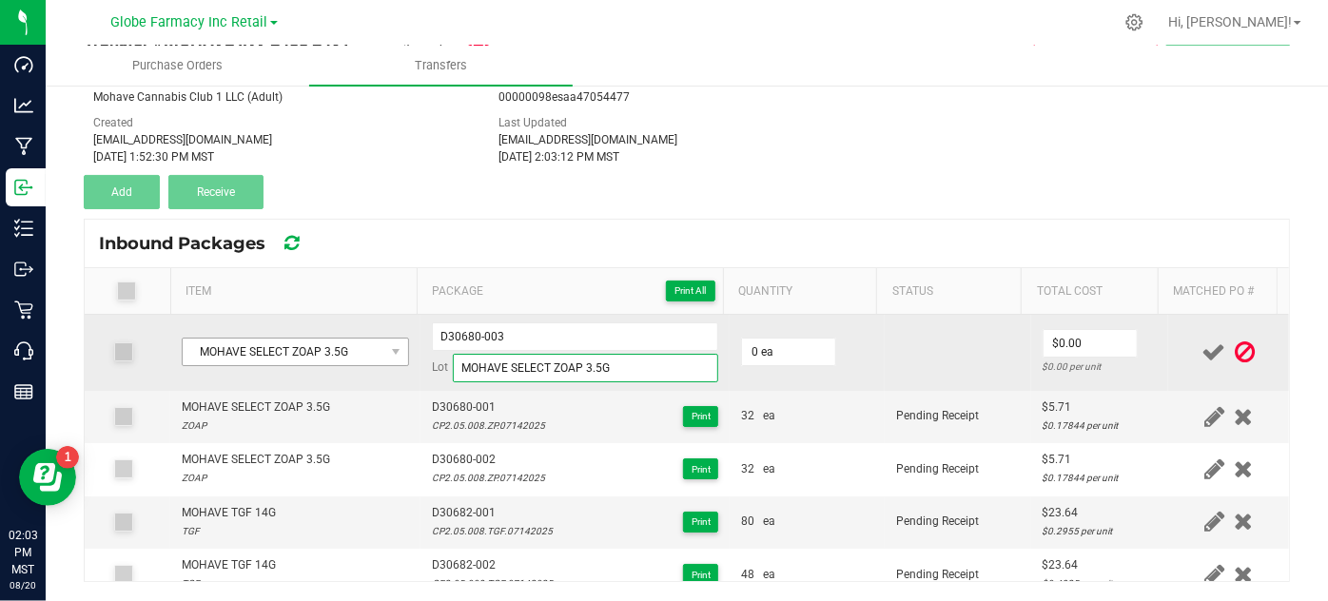
drag, startPoint x: 626, startPoint y: 360, endPoint x: 257, endPoint y: 358, distance: 369.0
click at [259, 357] on tr "MOHAVE SELECT ZOAP 3.5G D30680-003 Lot MOHAVE SELECT ZOAP 3.5G 0 ea $0.00 $0.00…" at bounding box center [687, 353] width 1204 height 76
paste input "CP2.05.008.ZP.07142025"
type input "CP2.05.008.ZP.07142025"
click at [776, 346] on input "0" at bounding box center [788, 352] width 93 height 27
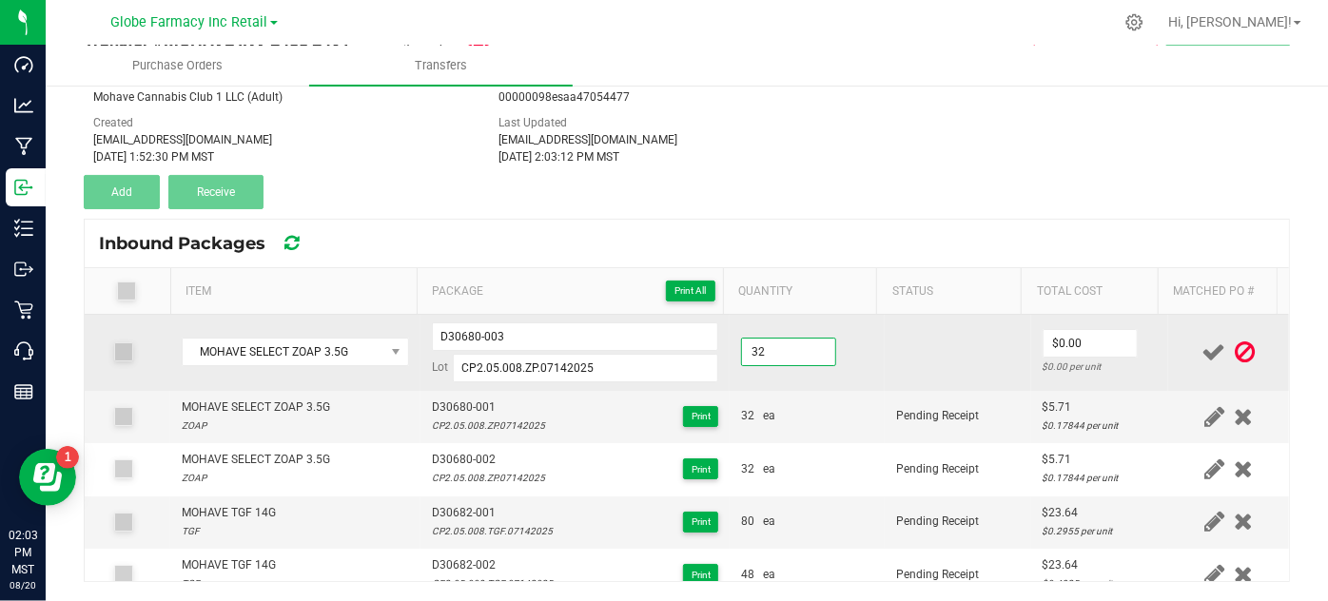
type input "32 ea"
drag, startPoint x: 855, startPoint y: 375, endPoint x: 951, endPoint y: 323, distance: 108.9
click at [854, 375] on td "32 ea" at bounding box center [806, 353] width 155 height 76
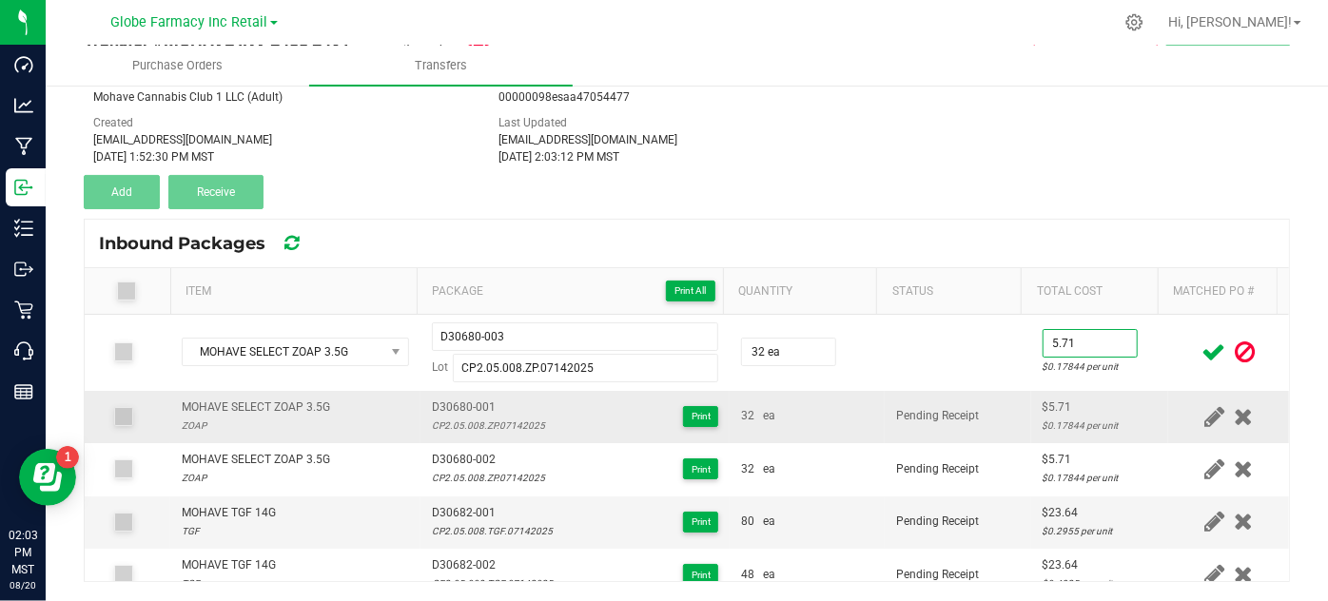
type input "$5.71"
click at [1042, 399] on div "$5.71" at bounding box center [1099, 408] width 115 height 18
click at [1202, 347] on icon at bounding box center [1214, 352] width 24 height 24
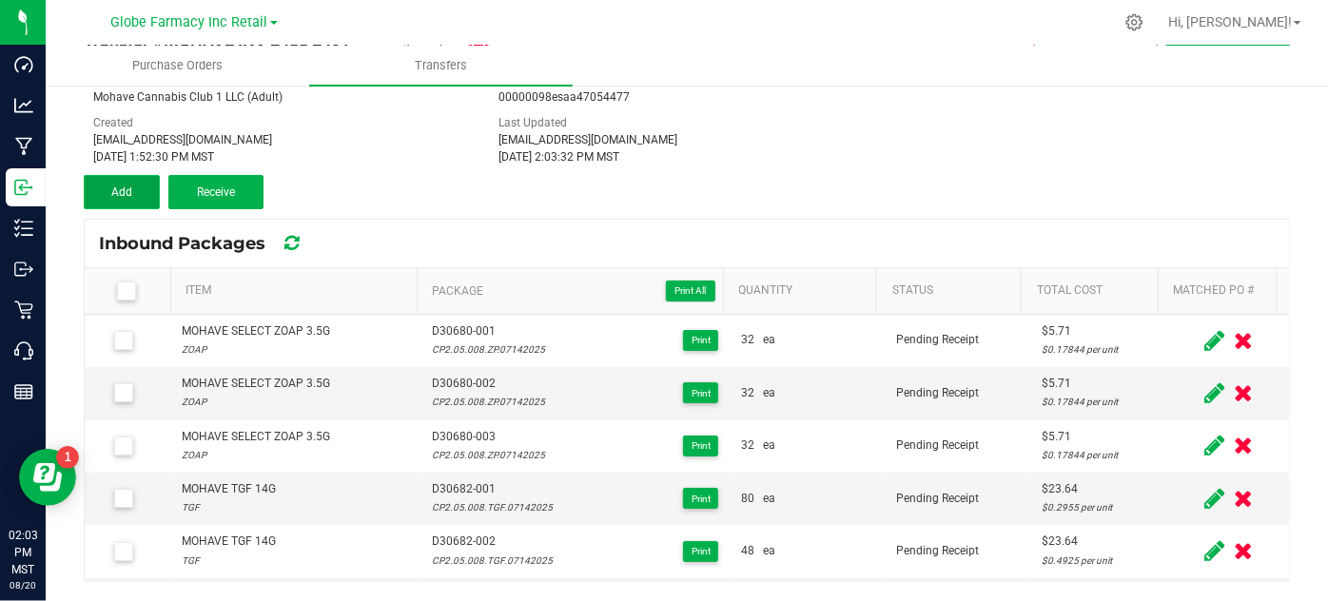
click at [99, 194] on button "Add" at bounding box center [122, 192] width 76 height 34
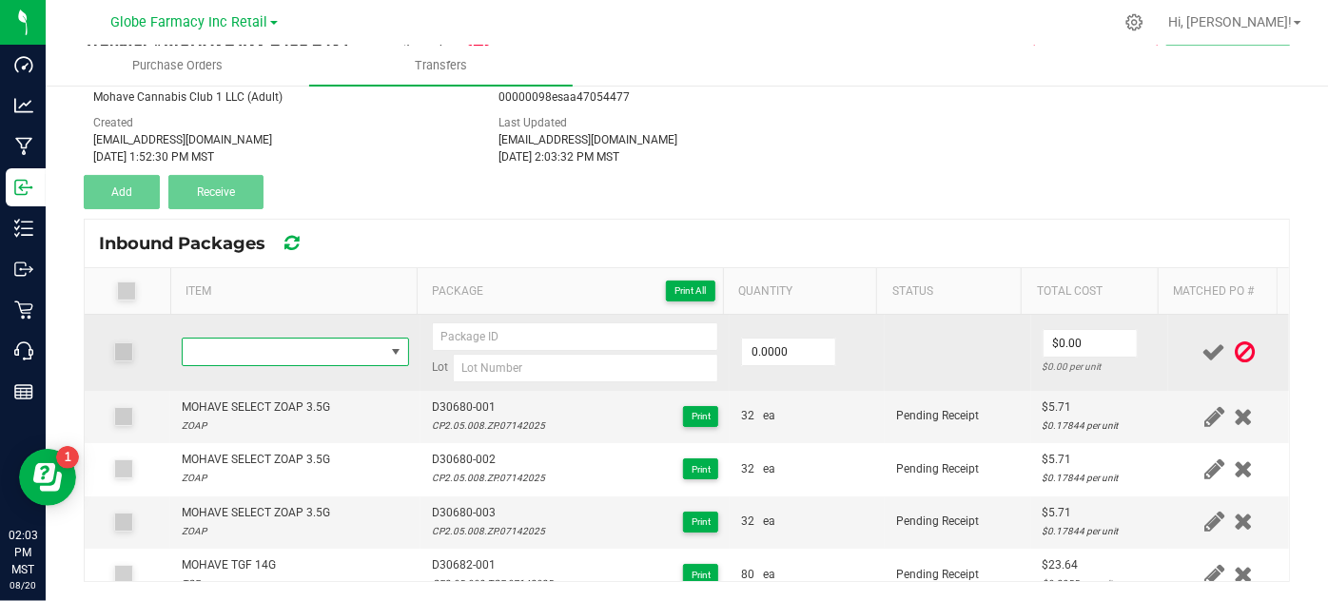
click at [217, 339] on span "NO DATA FOUND" at bounding box center [283, 352] width 201 height 27
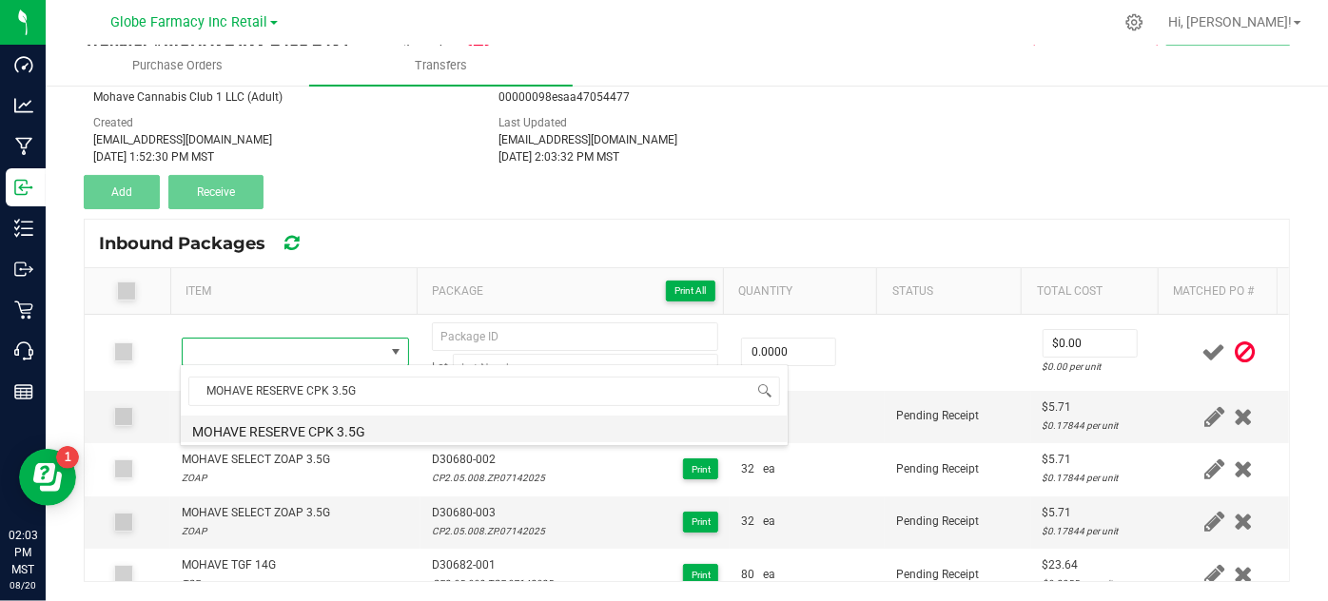
click at [276, 422] on li "MOHAVE RESERVE CPK 3.5G" at bounding box center [484, 429] width 607 height 27
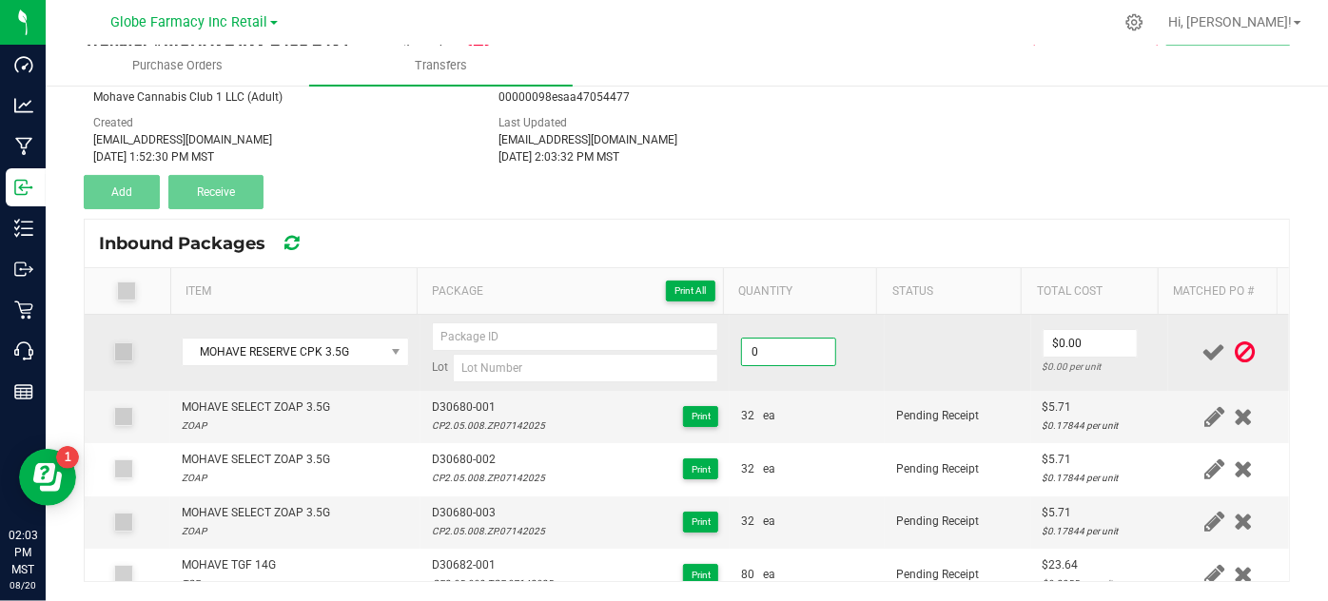
click at [773, 354] on input "0" at bounding box center [788, 352] width 93 height 27
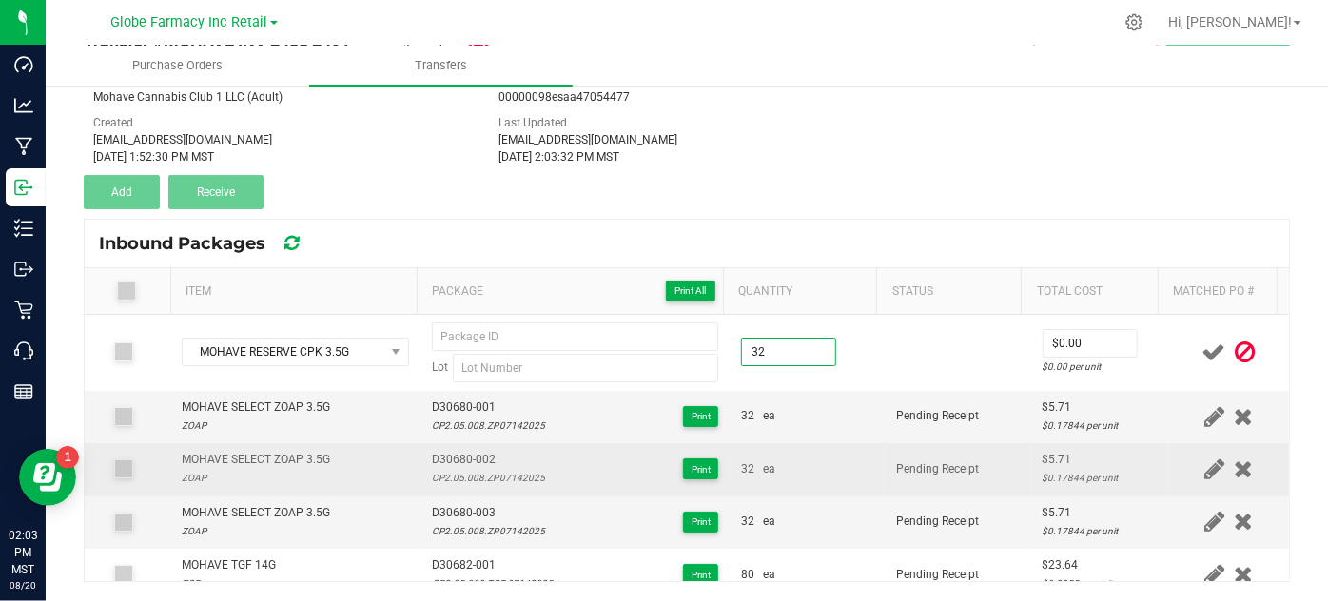
type input "32 ea"
click at [916, 479] on td "Pending Receipt" at bounding box center [958, 469] width 146 height 52
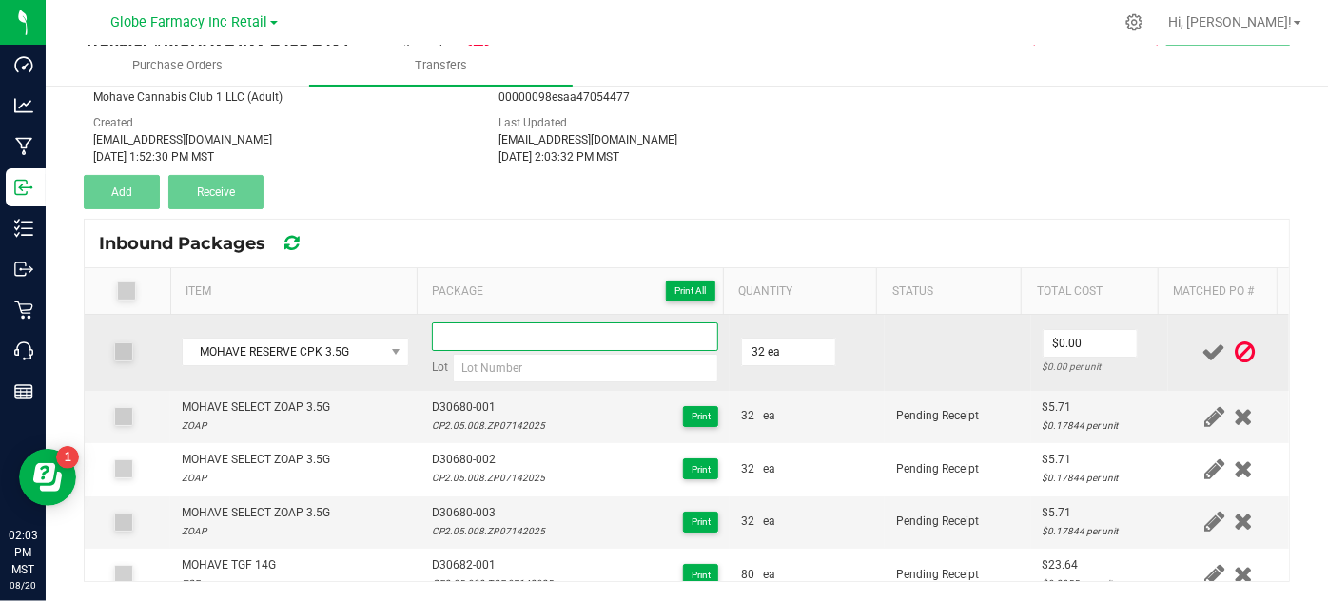
click at [465, 344] on input at bounding box center [575, 336] width 287 height 29
type input "D30689"
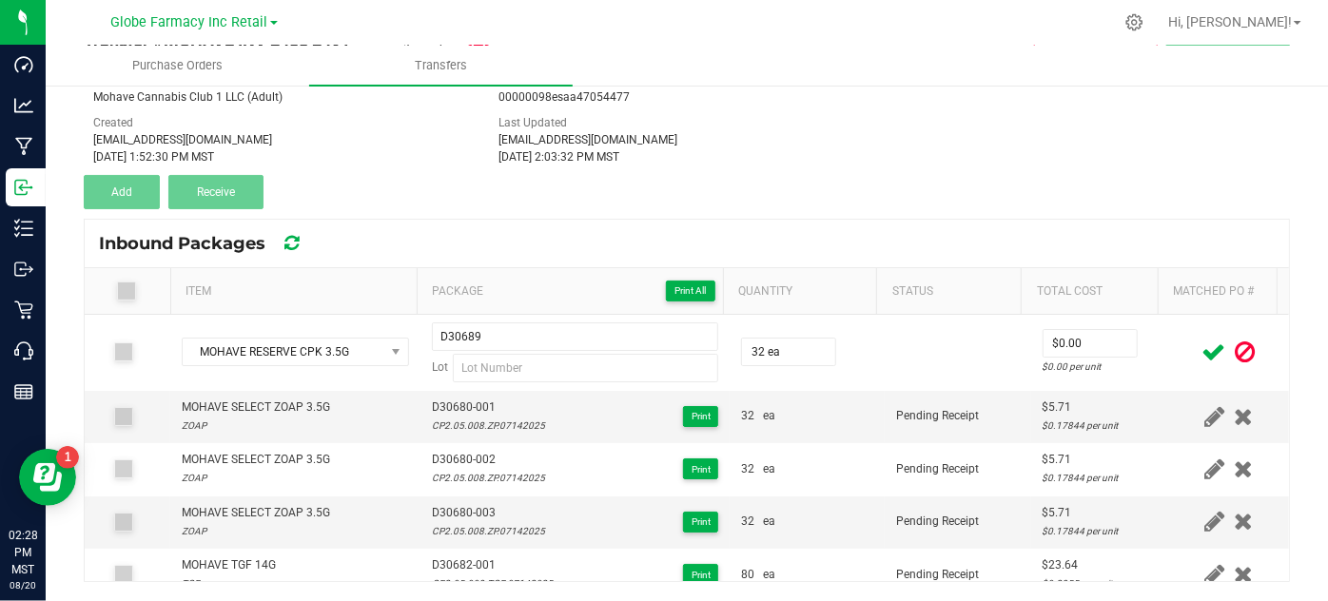
click at [1235, 354] on icon at bounding box center [1245, 352] width 20 height 24
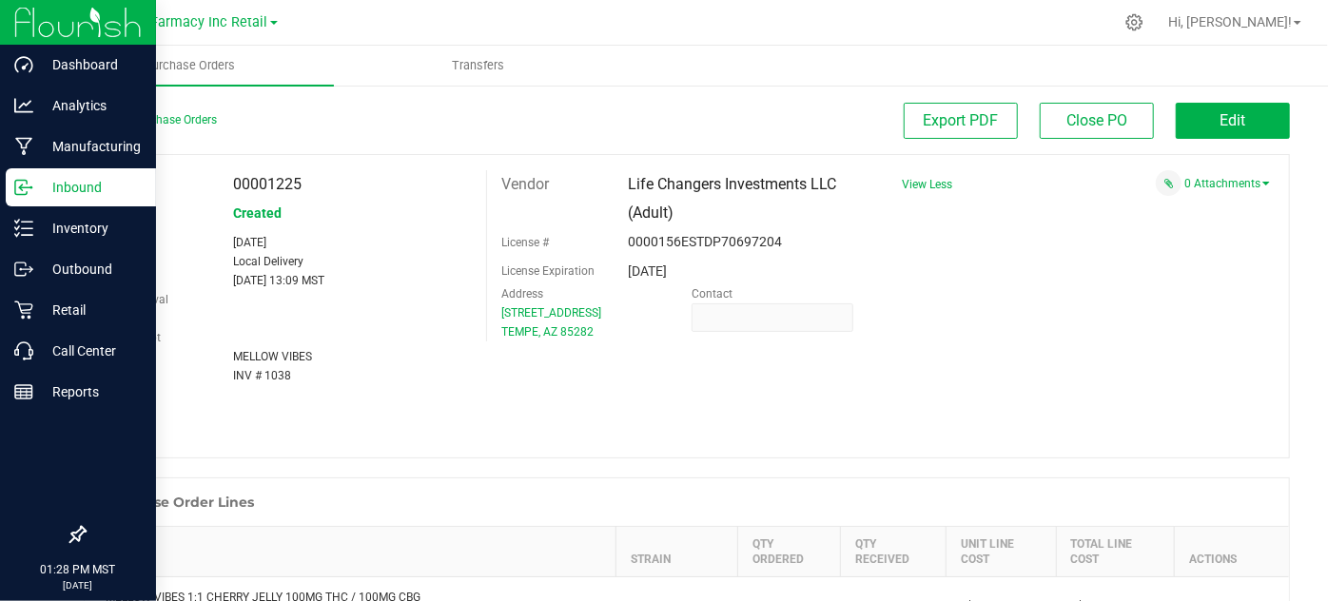
scroll to position [345, 0]
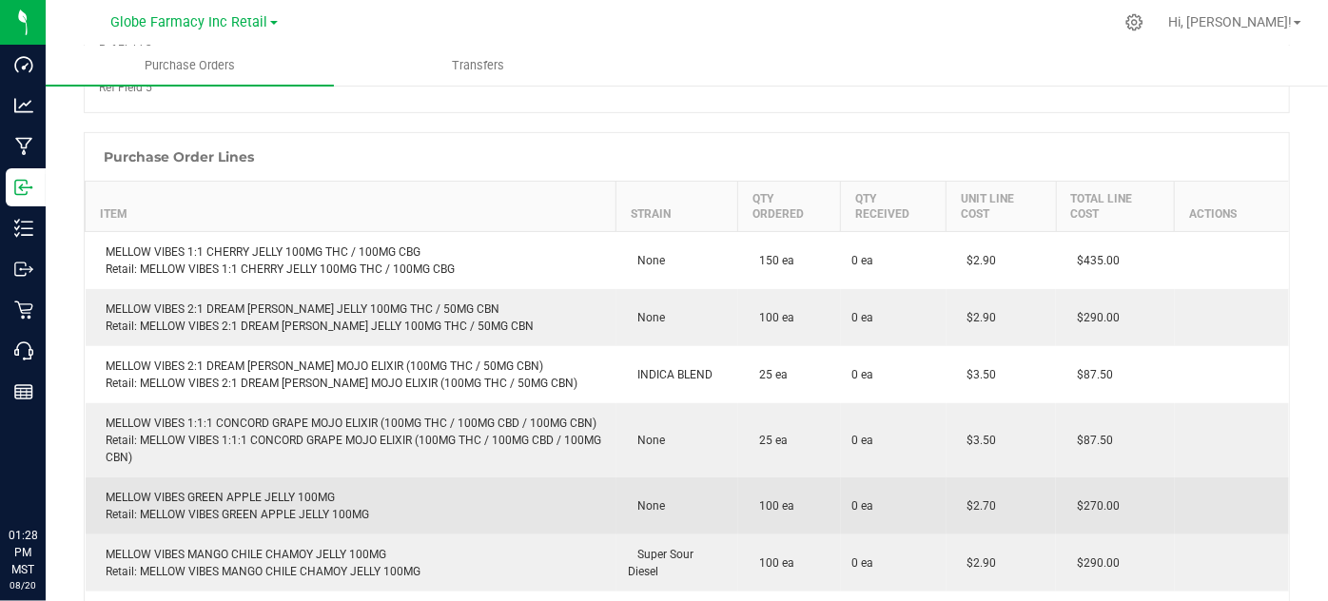
click at [255, 481] on td "MELLOW VIBES GREEN APPLE JELLY 100MG Retail: MELLOW VIBES GREEN APPLE JELLY 100…" at bounding box center [351, 505] width 531 height 57
click at [248, 498] on div "MELLOW VIBES GREEN APPLE JELLY 100MG Retail: MELLOW VIBES GREEN APPLE JELLY 100…" at bounding box center [351, 506] width 508 height 34
copy div "MELLOW VIBES GREEN APPLE JELLY 100MG"
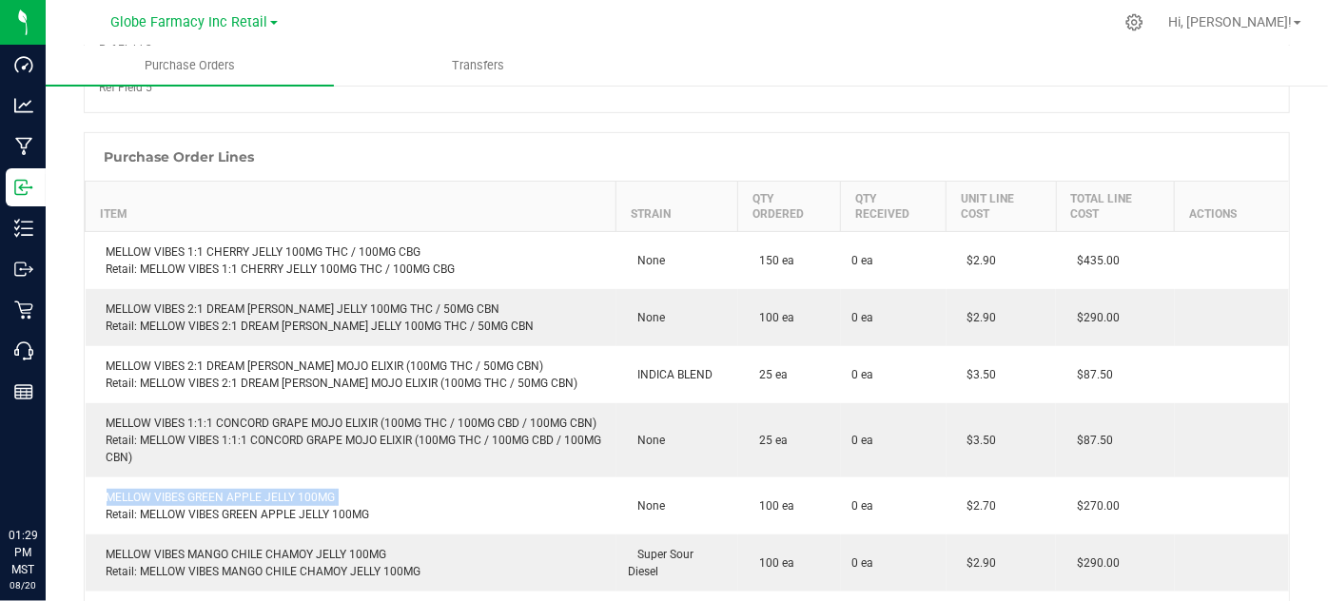
copy div "MELLOW VIBES GREEN APPLE JELLY 100MG"
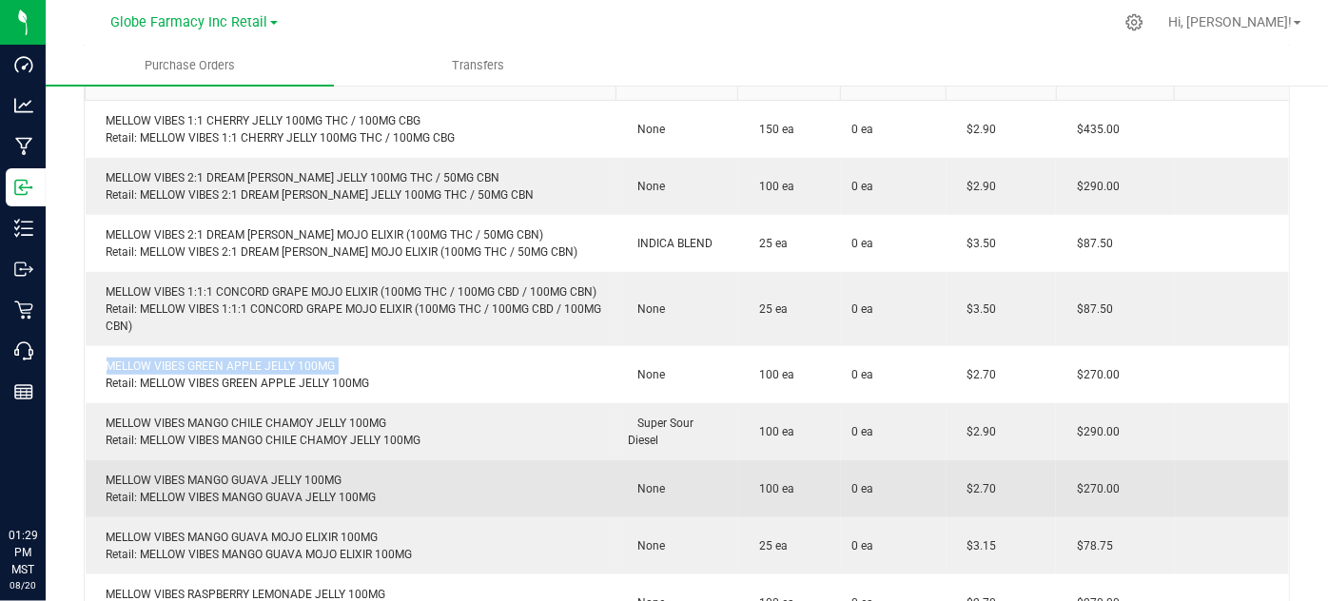
scroll to position [518, 0]
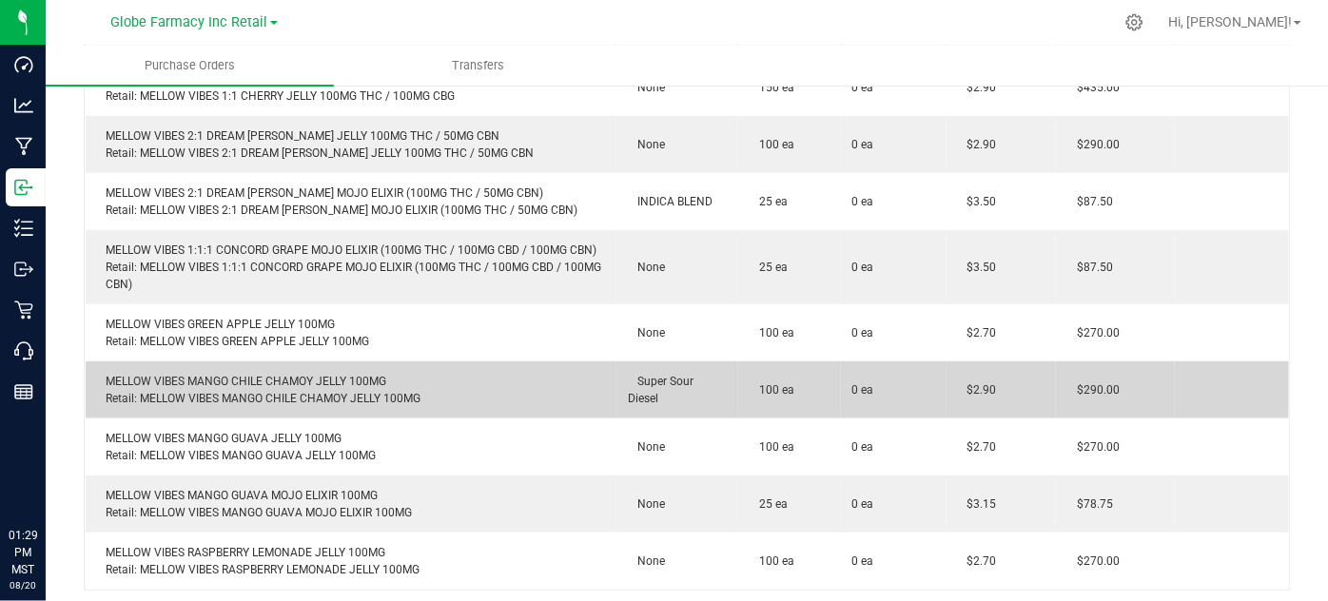
click at [213, 382] on div "MELLOW VIBES MANGO CHILE CHAMOY JELLY 100MG Retail: MELLOW VIBES MANGO CHILE CH…" at bounding box center [351, 390] width 508 height 34
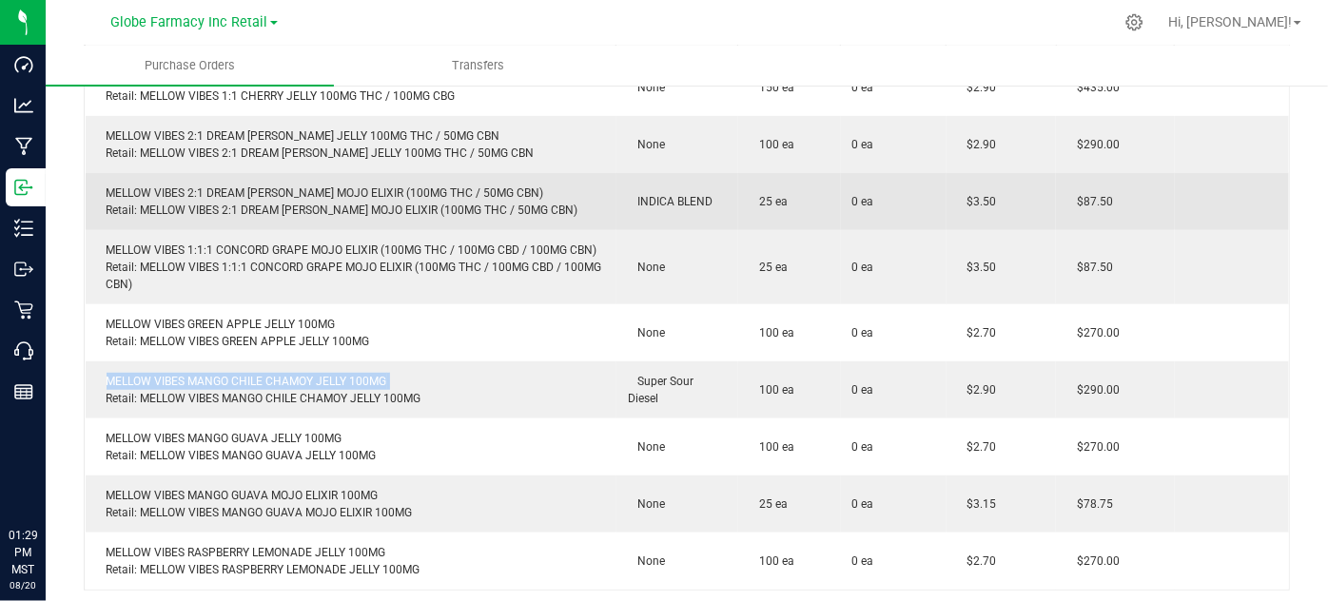
copy div "MELLOW VIBES MANGO CHILE CHAMOY JELLY 100MG"
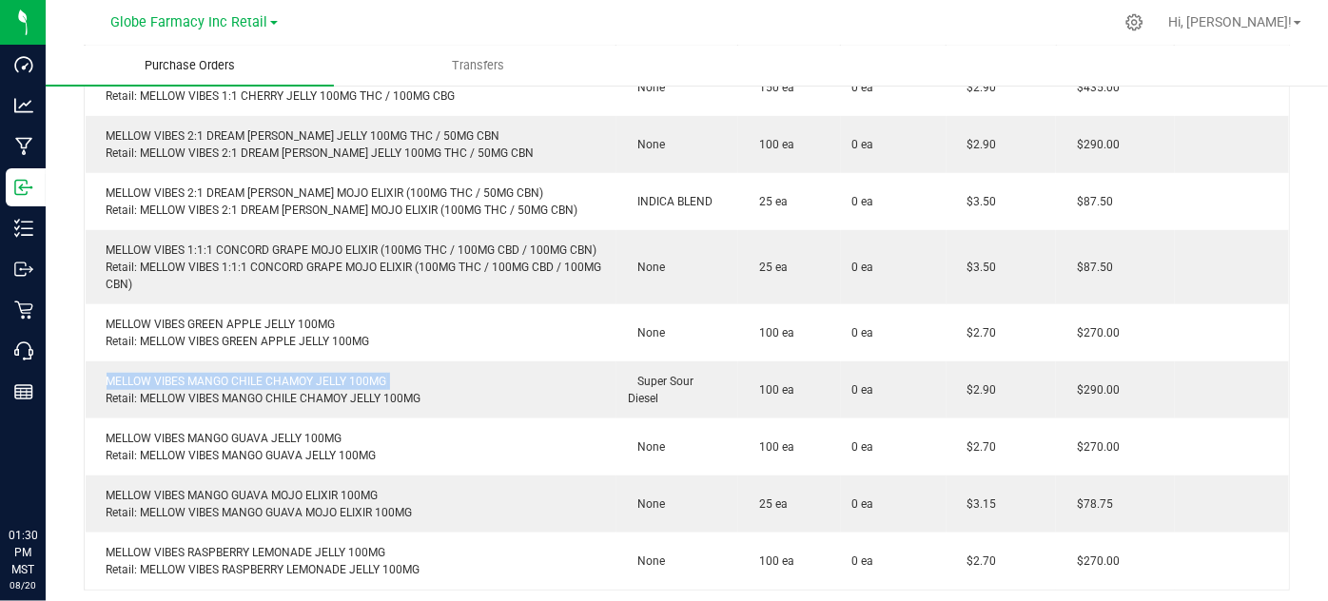
copy div "MELLOW VIBES MANGO CHILE CHAMOY JELLY 100MG"
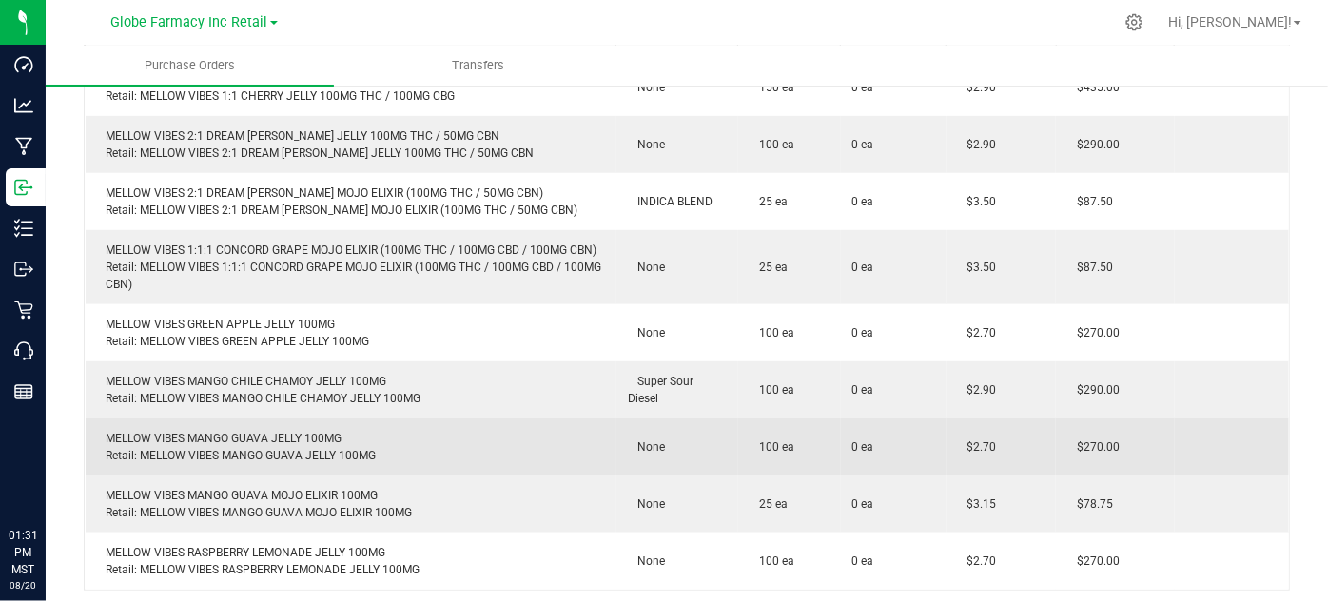
click at [204, 430] on div "MELLOW VIBES MANGO GUAVA JELLY 100MG Retail: MELLOW VIBES MANGO GUAVA JELLY 100…" at bounding box center [351, 447] width 508 height 34
click at [213, 433] on div "MELLOW VIBES MANGO GUAVA JELLY 100MG Retail: MELLOW VIBES MANGO GUAVA JELLY 100…" at bounding box center [351, 447] width 508 height 34
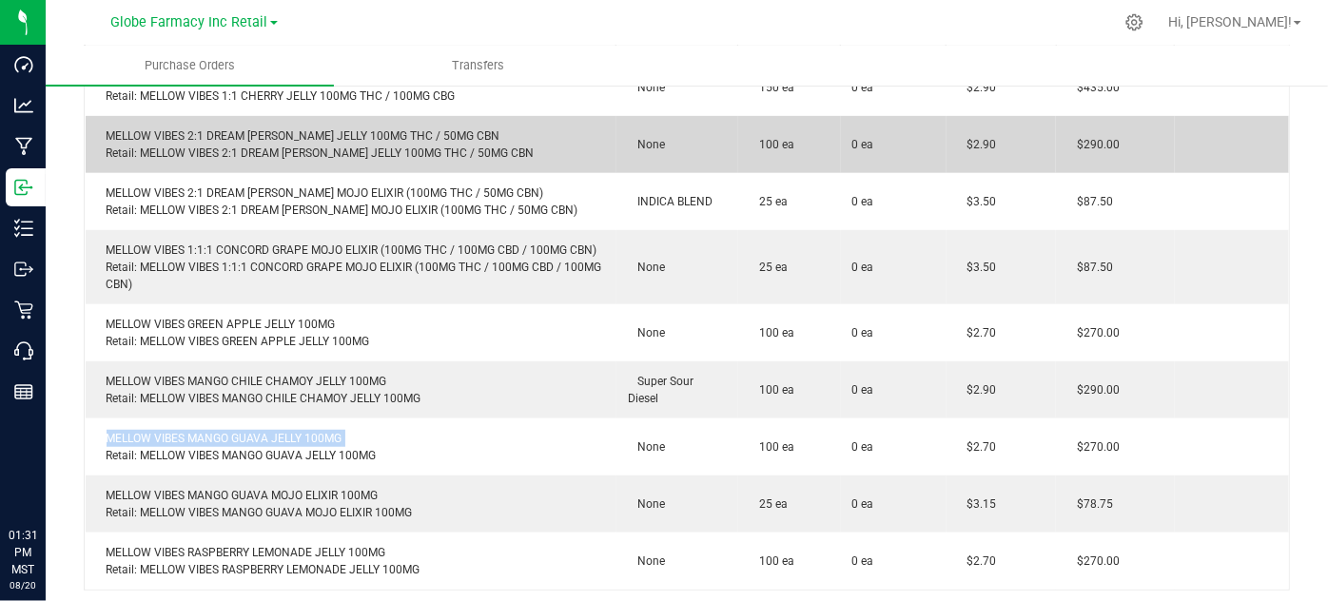
copy div "MELLOW VIBES MANGO GUAVA JELLY 100MG"
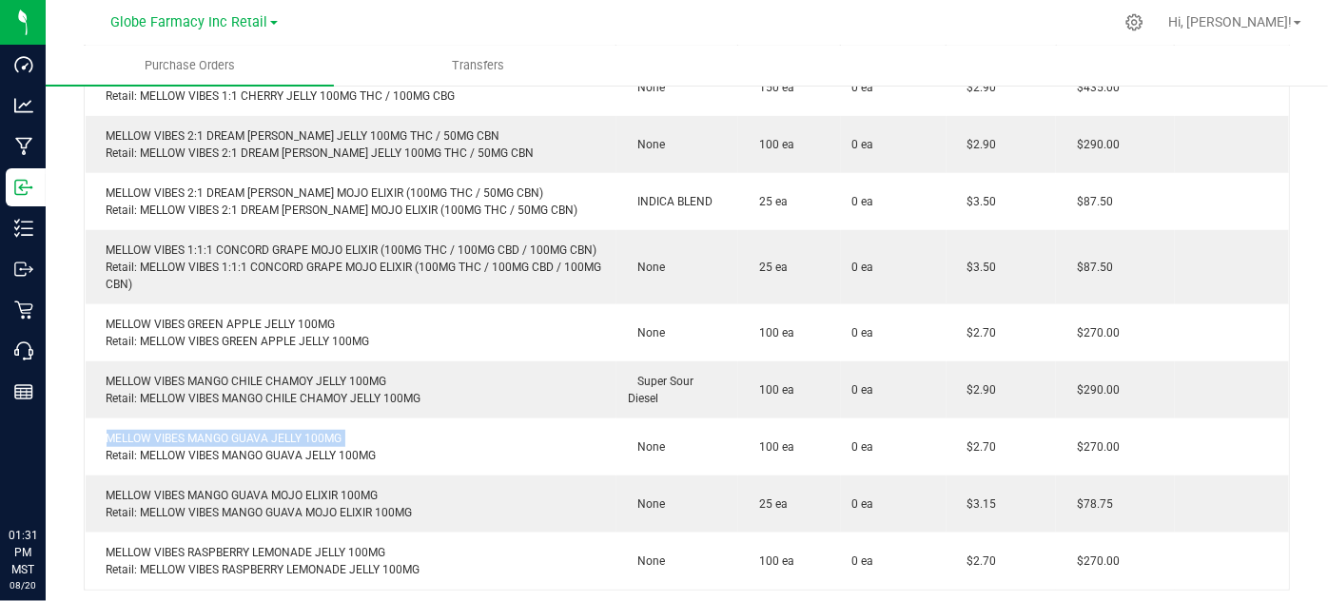
copy div "MELLOW VIBES MANGO GUAVA JELLY 100MG"
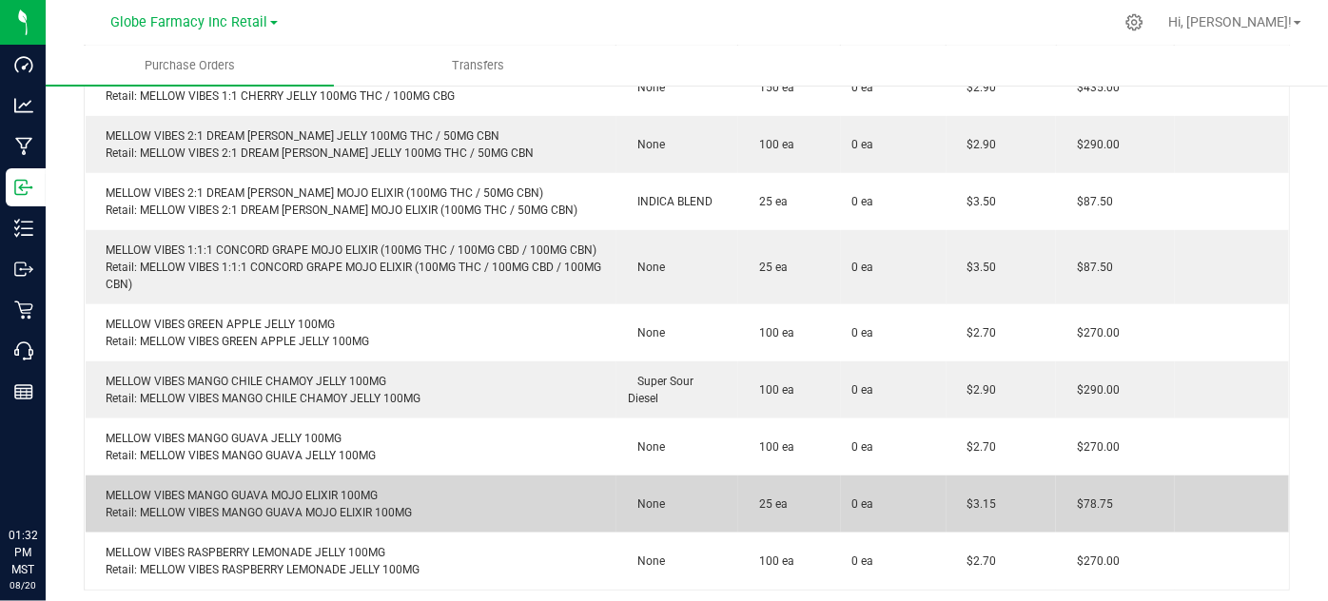
click at [248, 496] on div "MELLOW VIBES MANGO GUAVA MOJO ELIXIR 100MG Retail: MELLOW VIBES MANGO GUAVA MOJ…" at bounding box center [351, 504] width 508 height 34
copy div "MELLOW VIBES MANGO GUAVA MOJO ELIXIR 100MG"
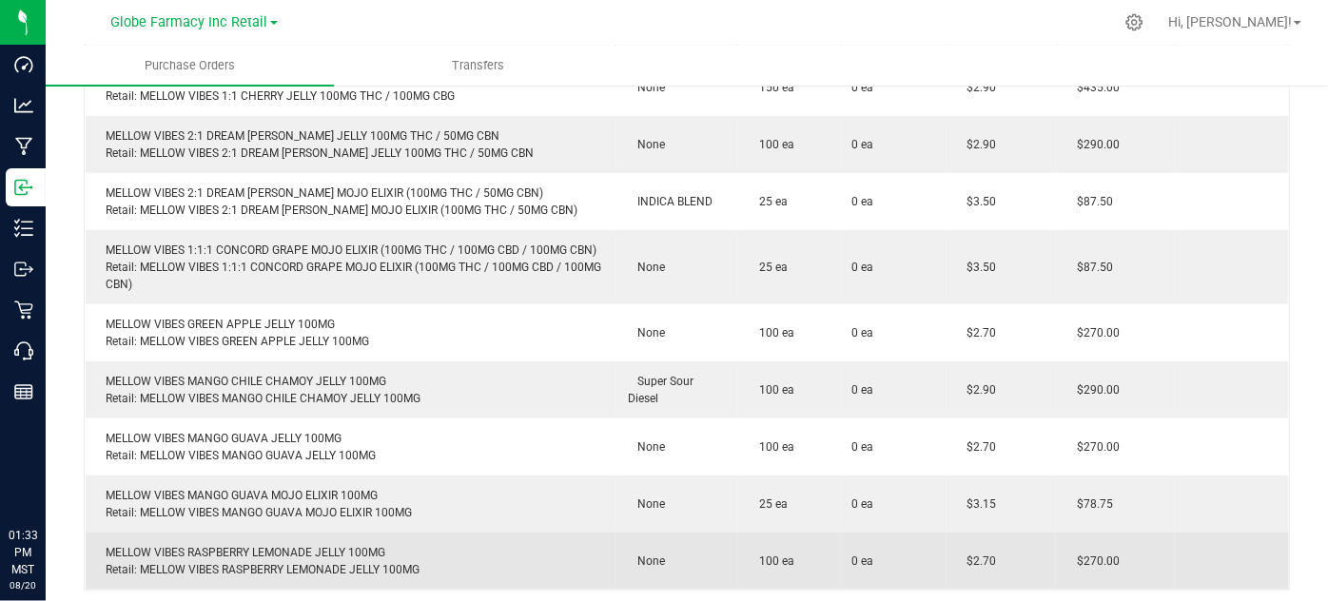
click at [259, 551] on div "MELLOW VIBES RASPBERRY LEMONADE JELLY 100MG Retail: MELLOW VIBES RASPBERRY LEMO…" at bounding box center [351, 561] width 508 height 34
copy div "MELLOW VIBES RASPBERRY LEMONADE JELLY 100MG"
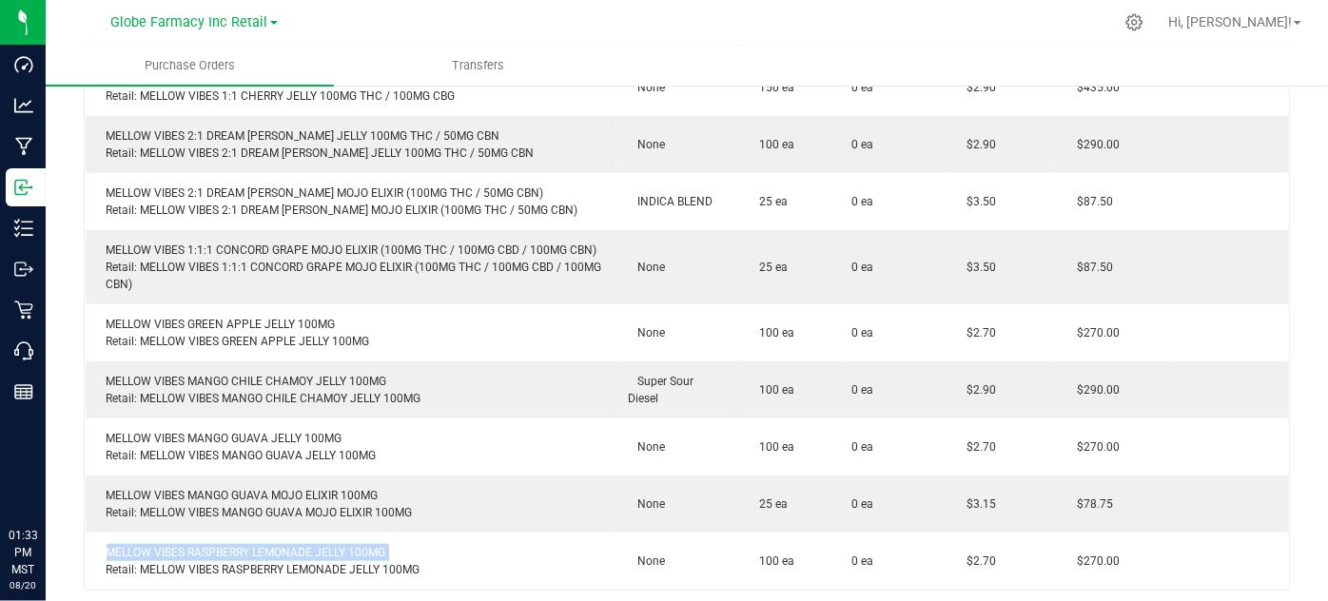
copy div "MELLOW VIBES RASPBERRY LEMONADE JELLY 100MG"
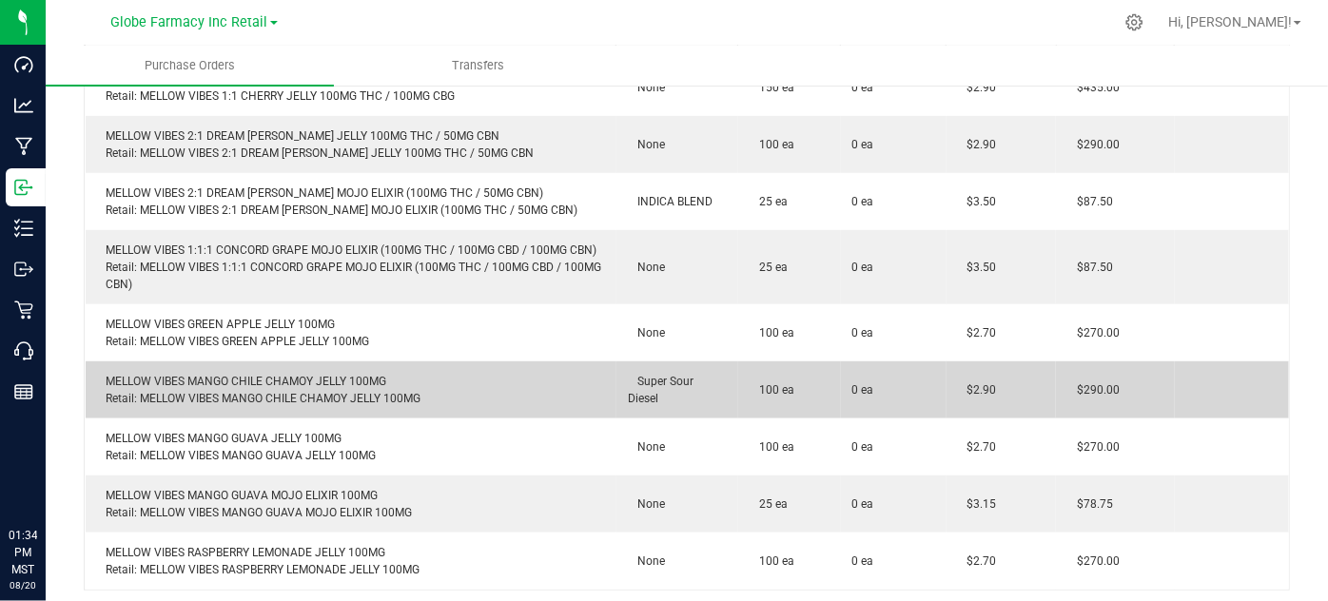
click at [415, 392] on div "MELLOW VIBES MANGO CHILE CHAMOY JELLY 100MG Retail: MELLOW VIBES MANGO CHILE CH…" at bounding box center [351, 390] width 508 height 34
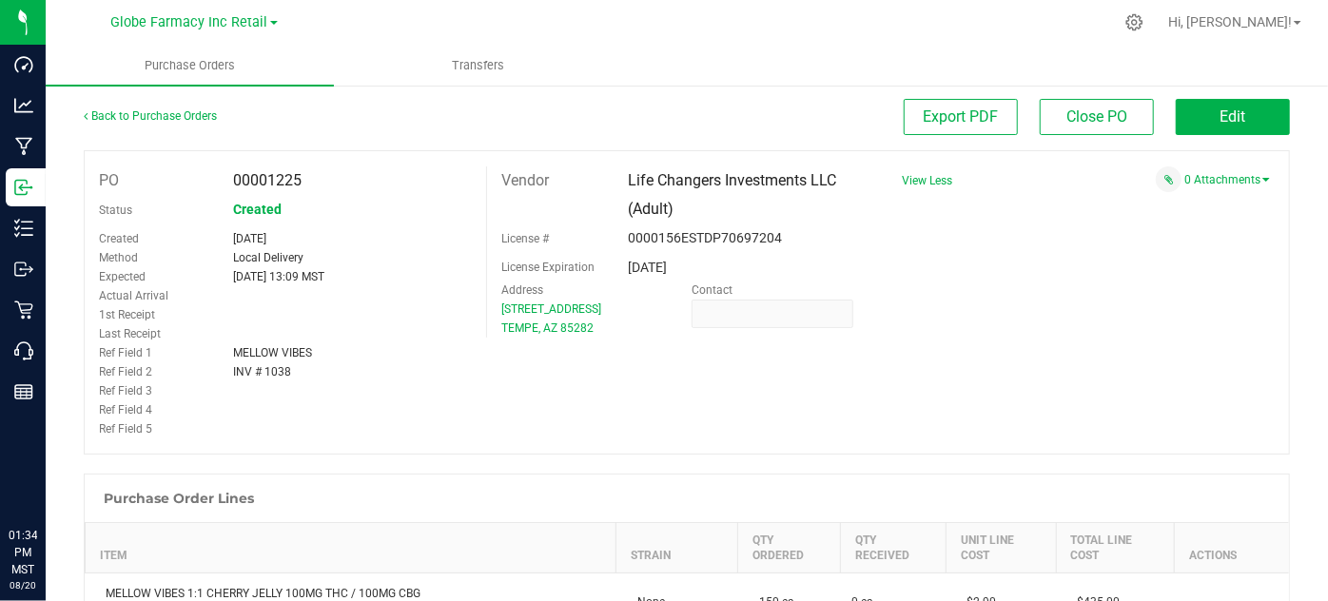
scroll to position [0, 0]
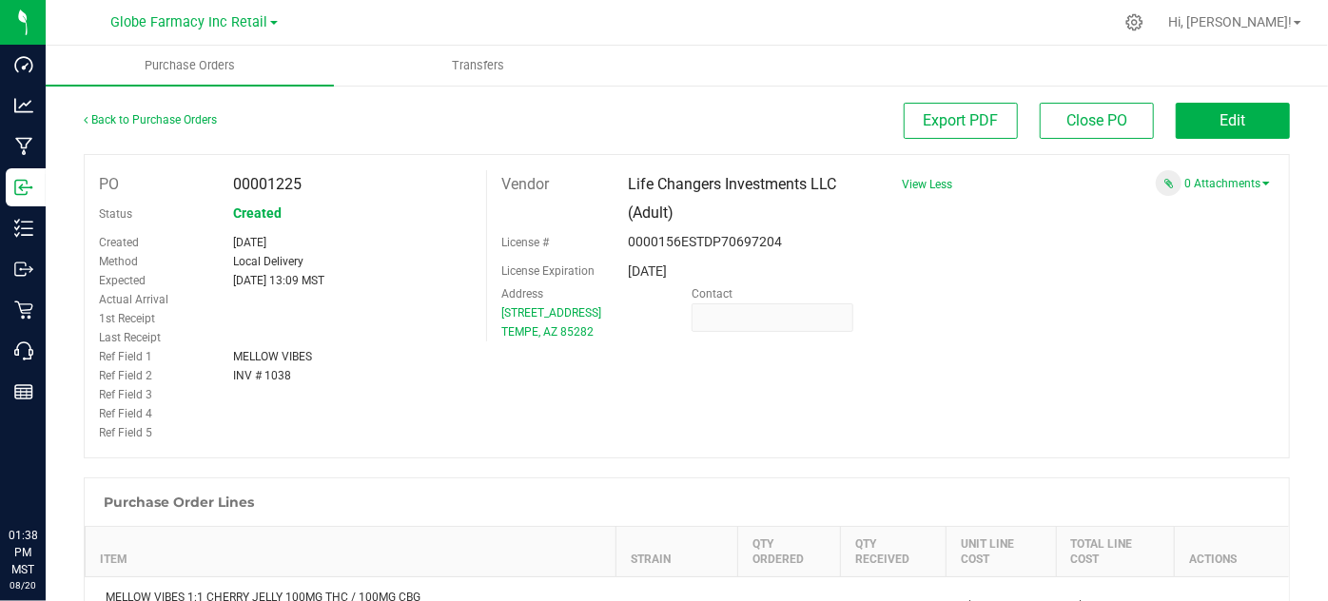
click at [1166, 185] on span at bounding box center [1169, 183] width 26 height 26
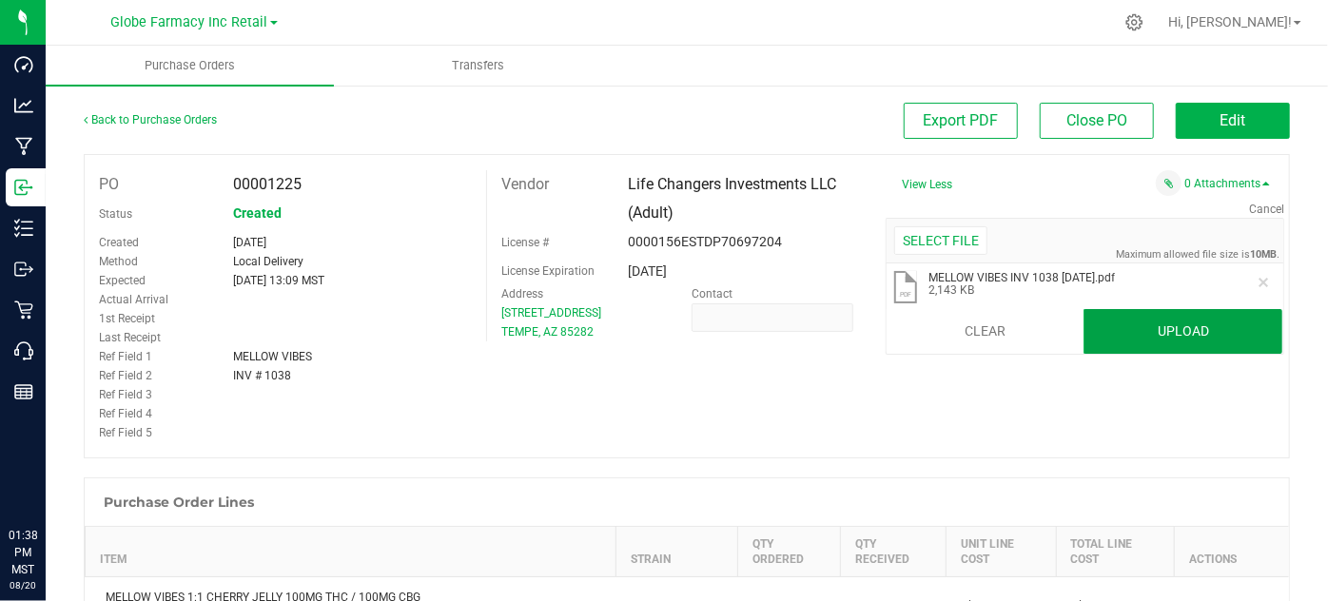
click at [1164, 322] on button "Upload" at bounding box center [1182, 332] width 199 height 46
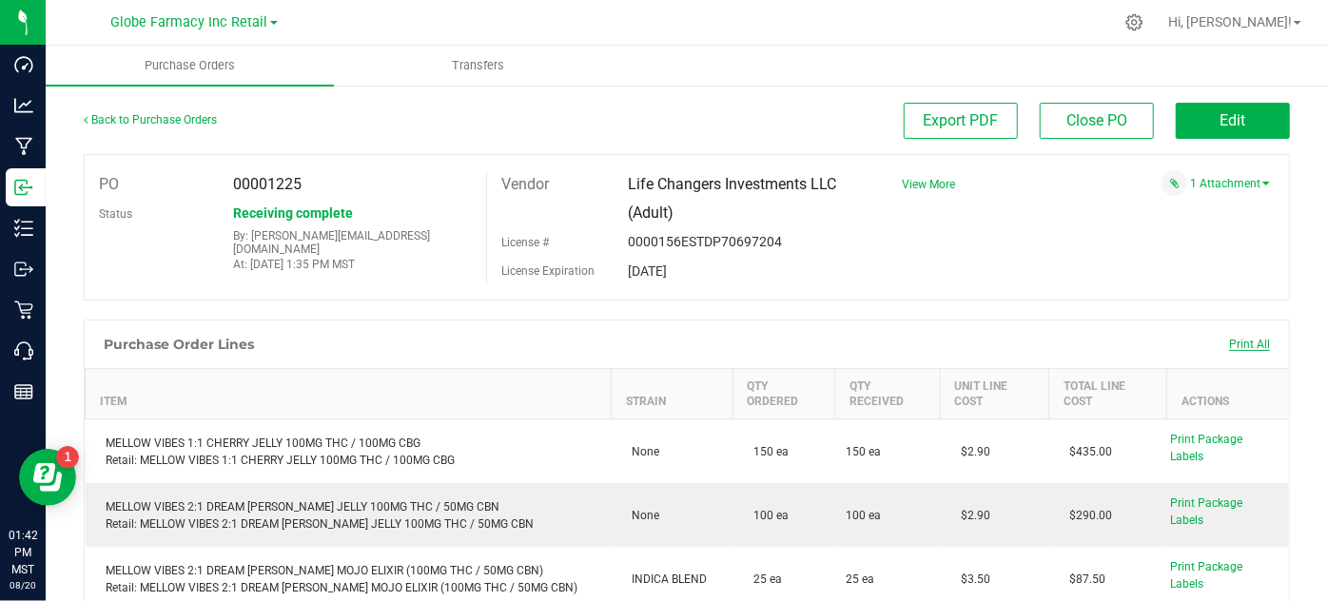
click at [1231, 340] on span "Print All" at bounding box center [1249, 344] width 41 height 13
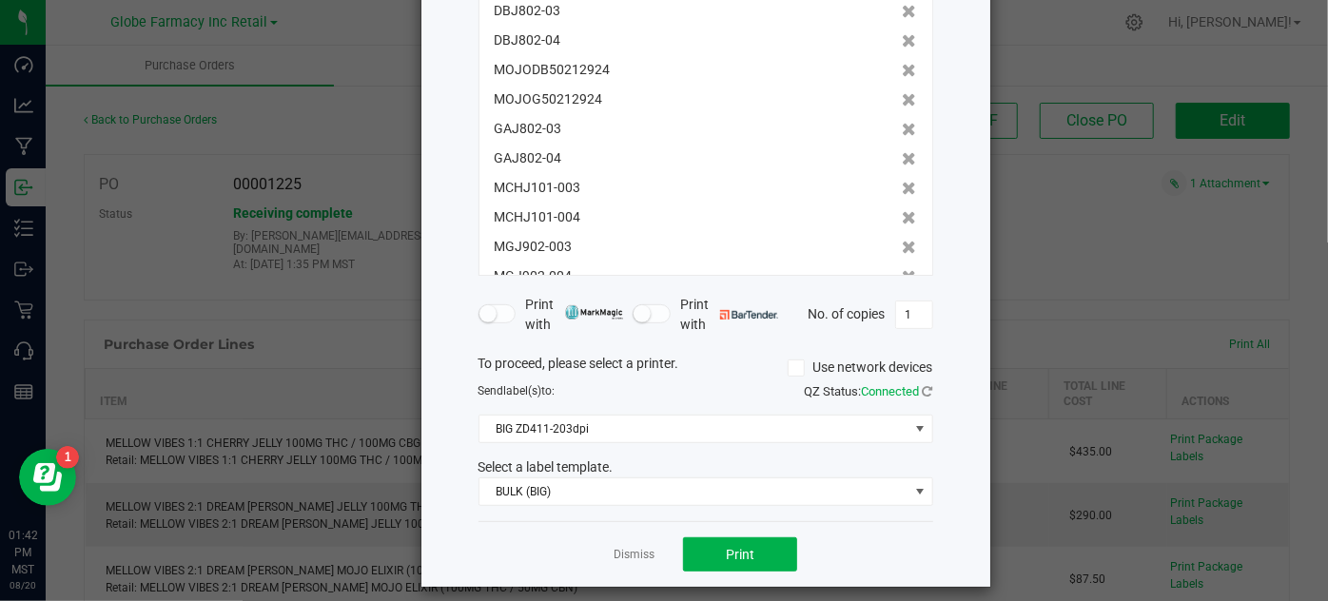
scroll to position [230, 0]
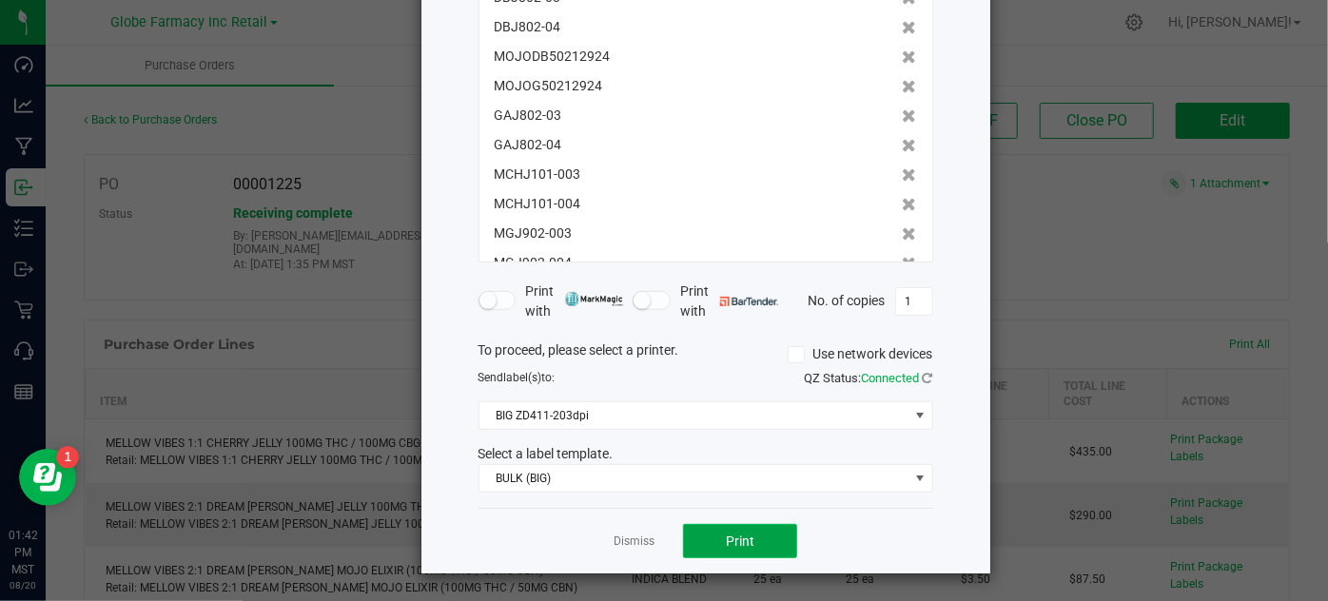
click at [749, 524] on button "Print" at bounding box center [740, 541] width 114 height 34
click at [613, 542] on link "Dismiss" at bounding box center [633, 542] width 41 height 16
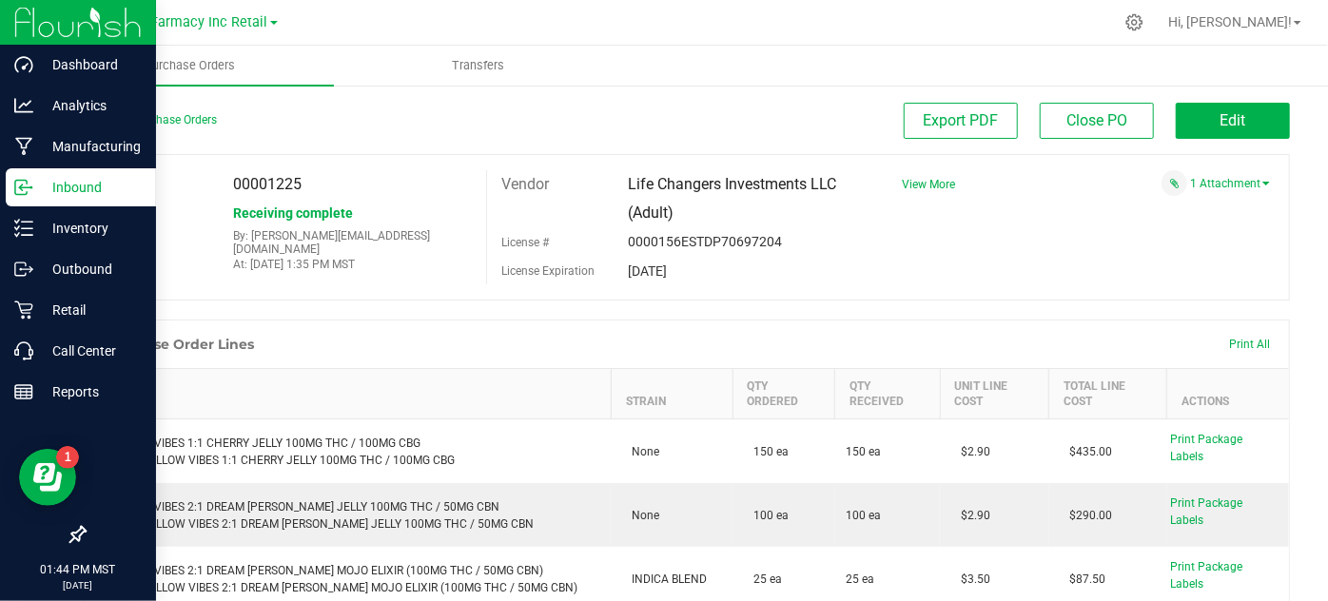
click at [50, 185] on p "Inbound" at bounding box center [90, 187] width 114 height 23
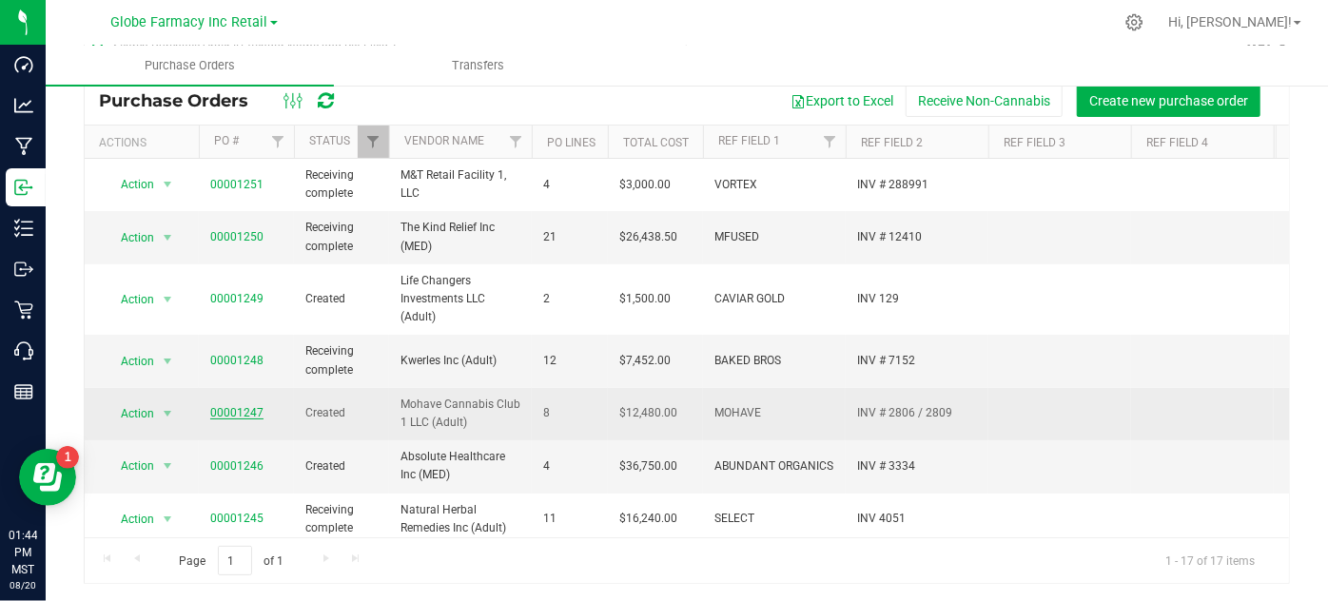
click at [236, 407] on link "00001247" at bounding box center [236, 412] width 53 height 13
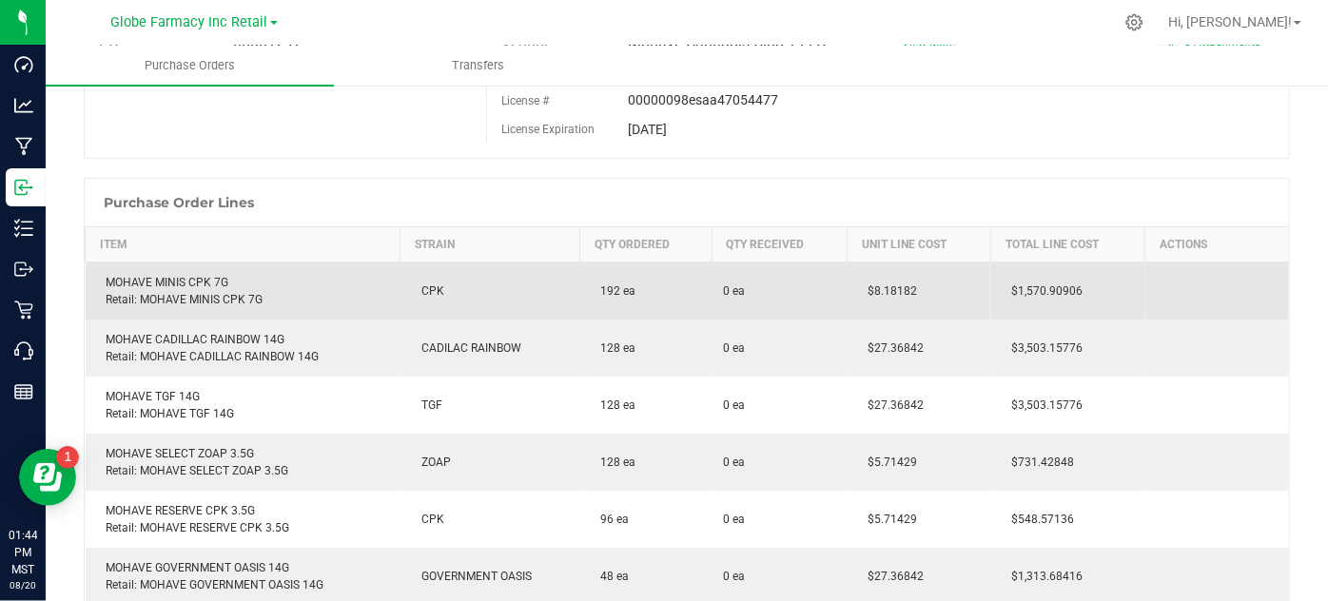
scroll to position [55, 0]
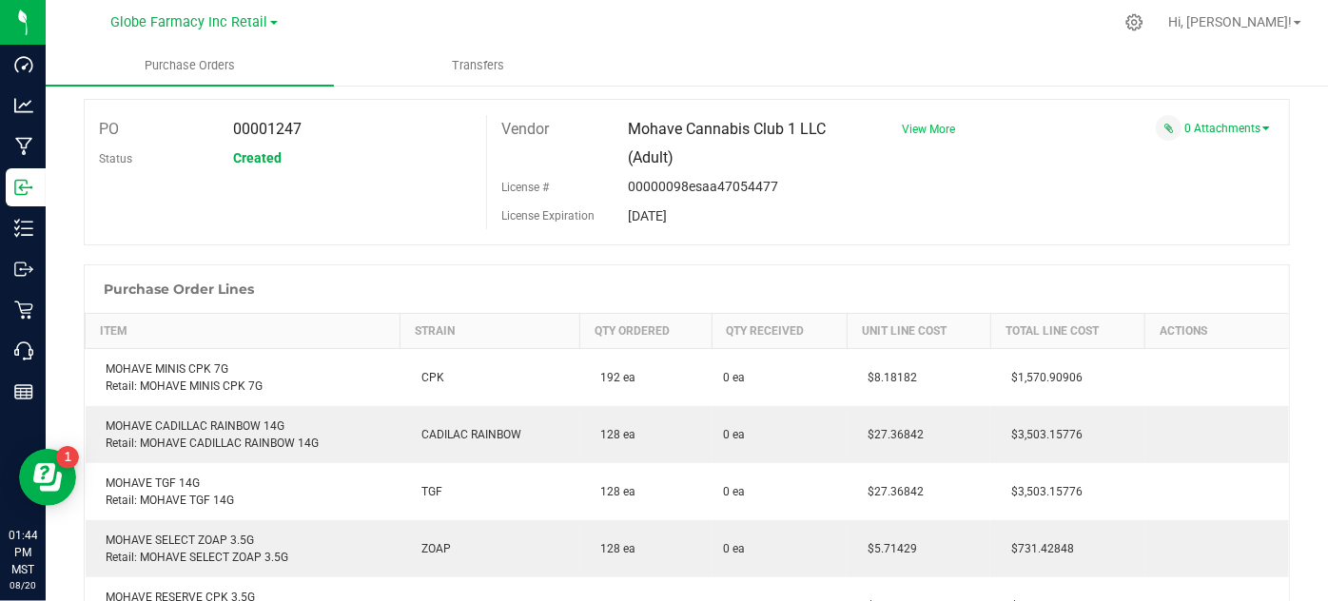
click at [913, 126] on span "View More" at bounding box center [928, 129] width 53 height 13
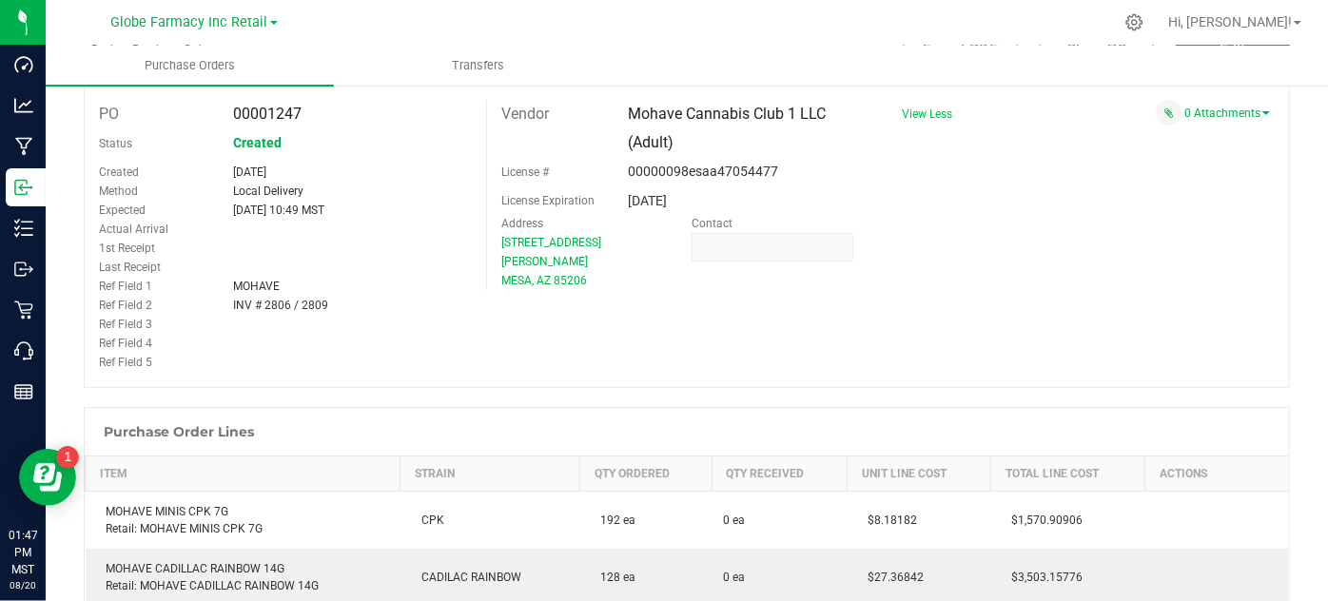
scroll to position [0, 0]
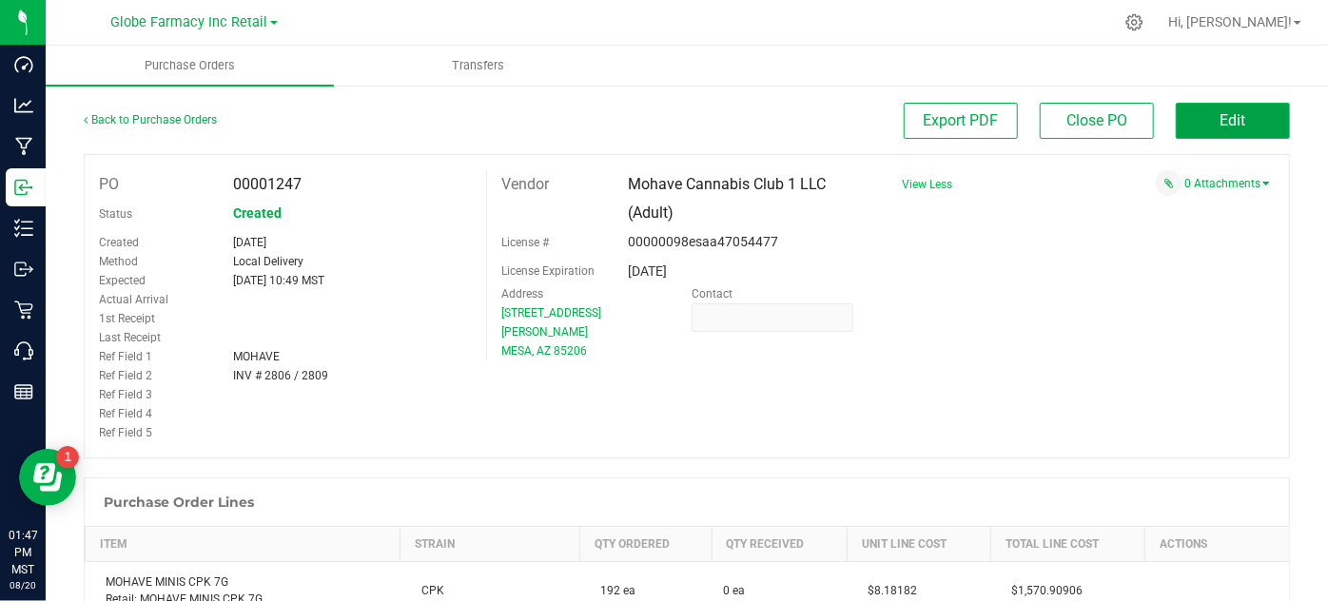
click at [1222, 129] on span "Edit" at bounding box center [1233, 120] width 26 height 18
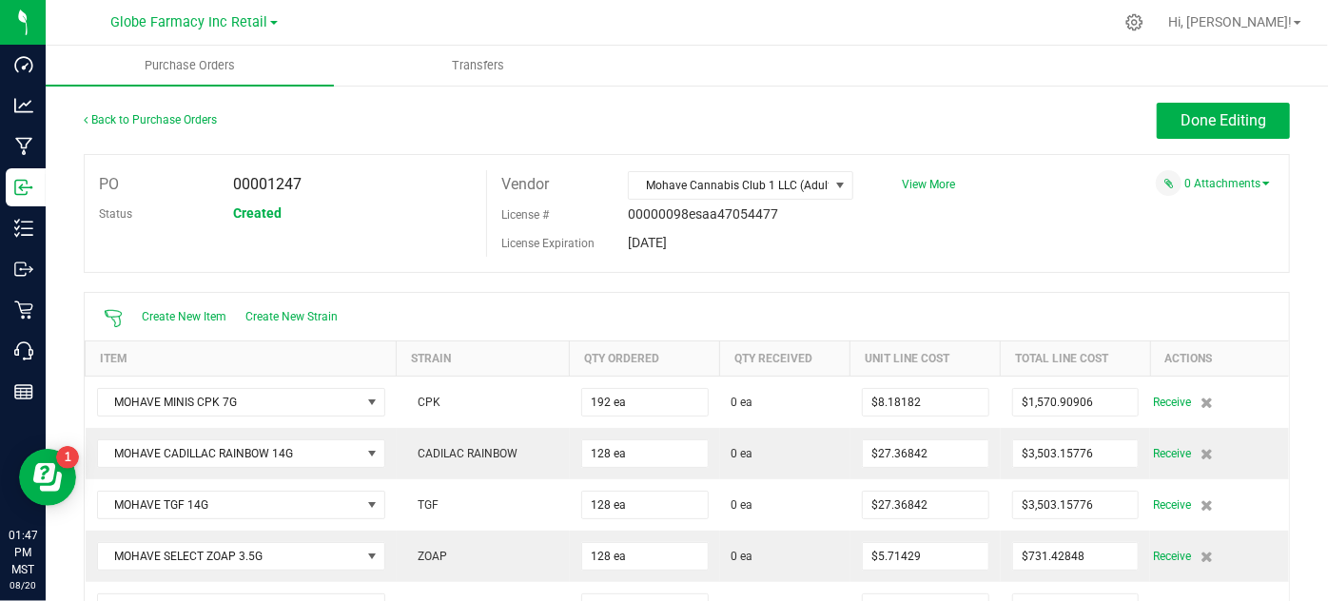
scroll to position [518, 0]
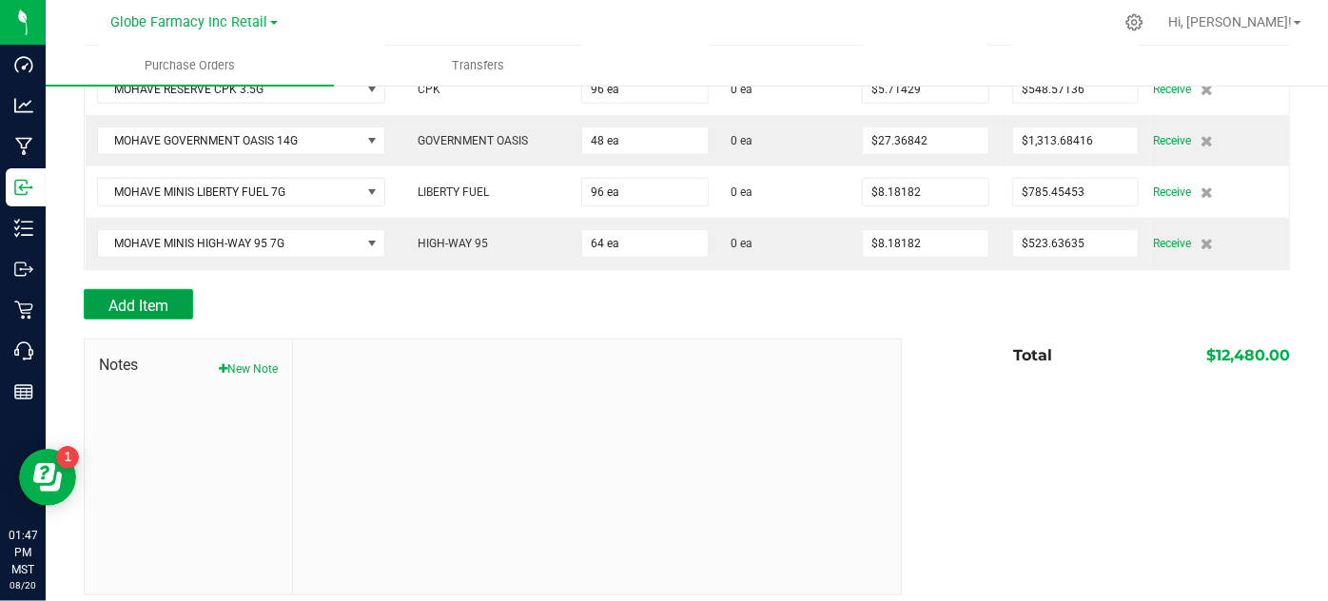
click at [139, 289] on button "Add Item" at bounding box center [138, 304] width 109 height 30
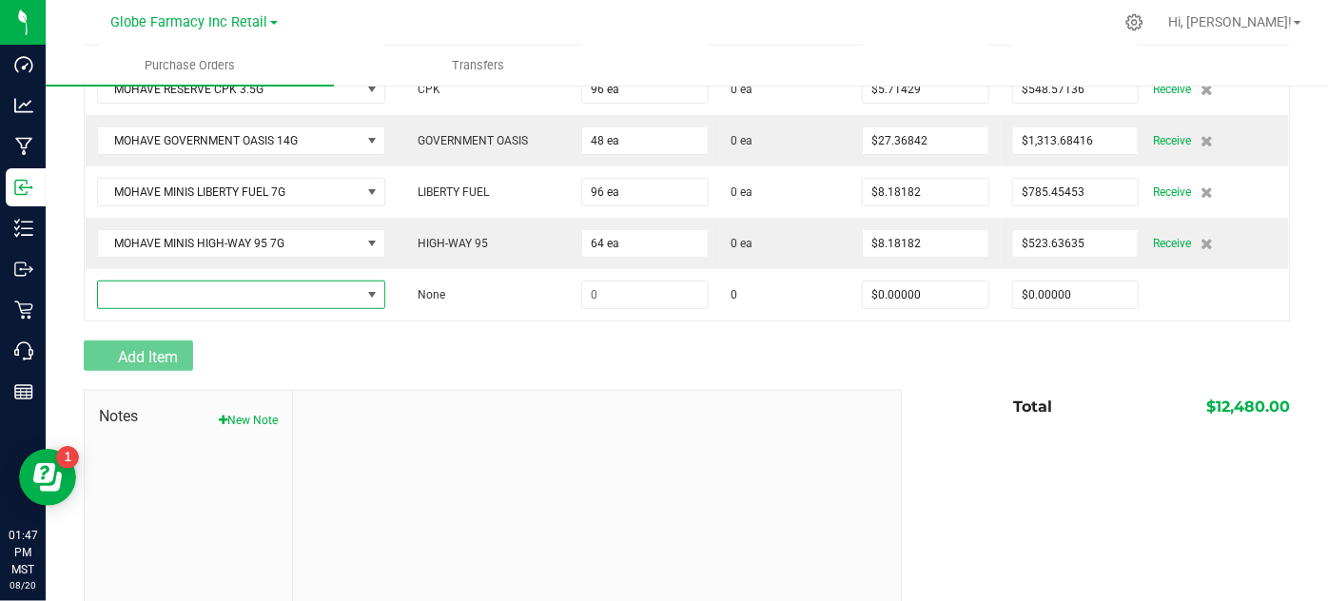
click at [142, 282] on span "NO DATA FOUND" at bounding box center [229, 295] width 263 height 27
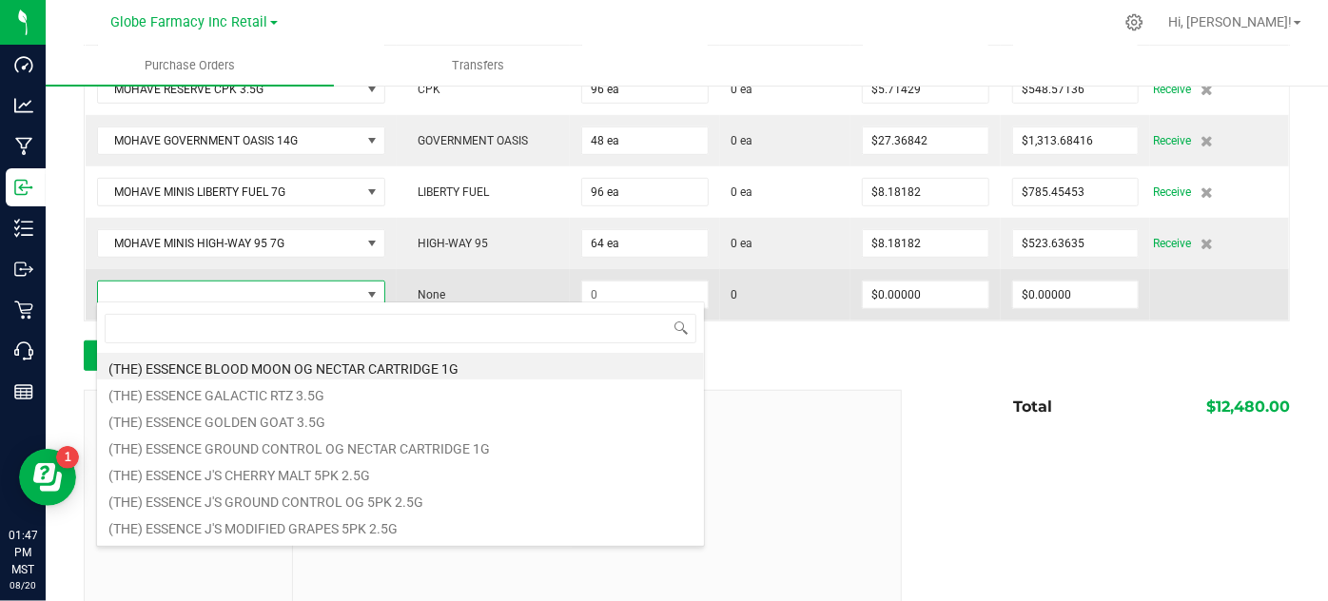
scroll to position [28, 282]
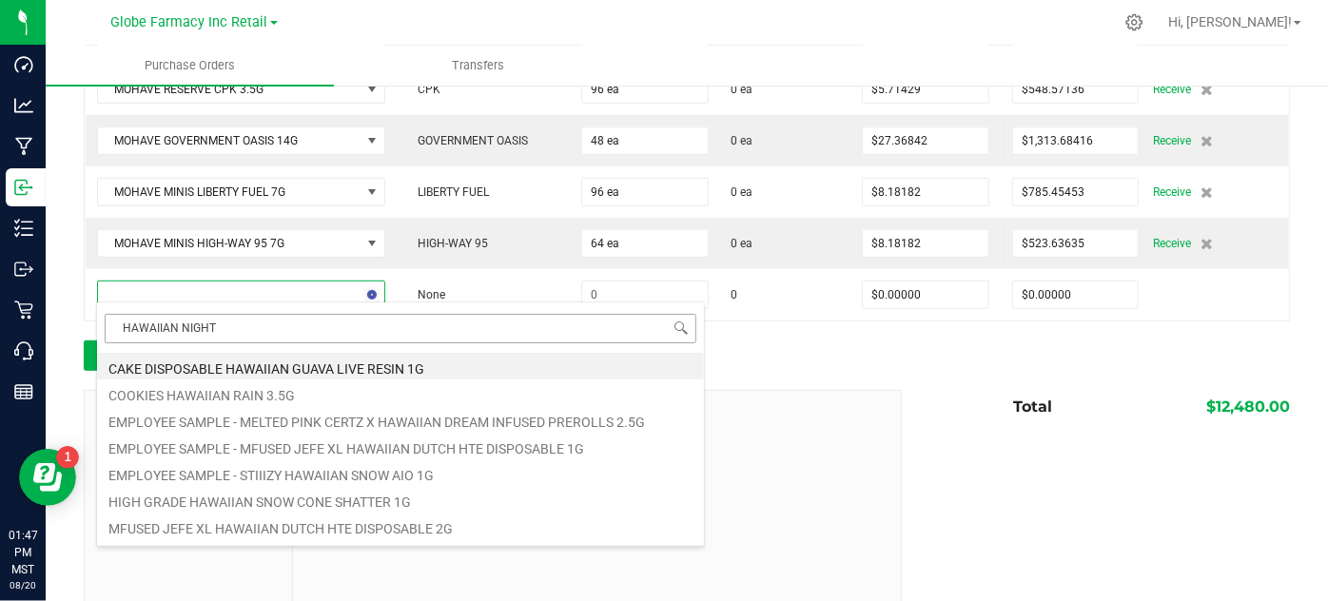
type input "HAWAIIAN NIGHTS"
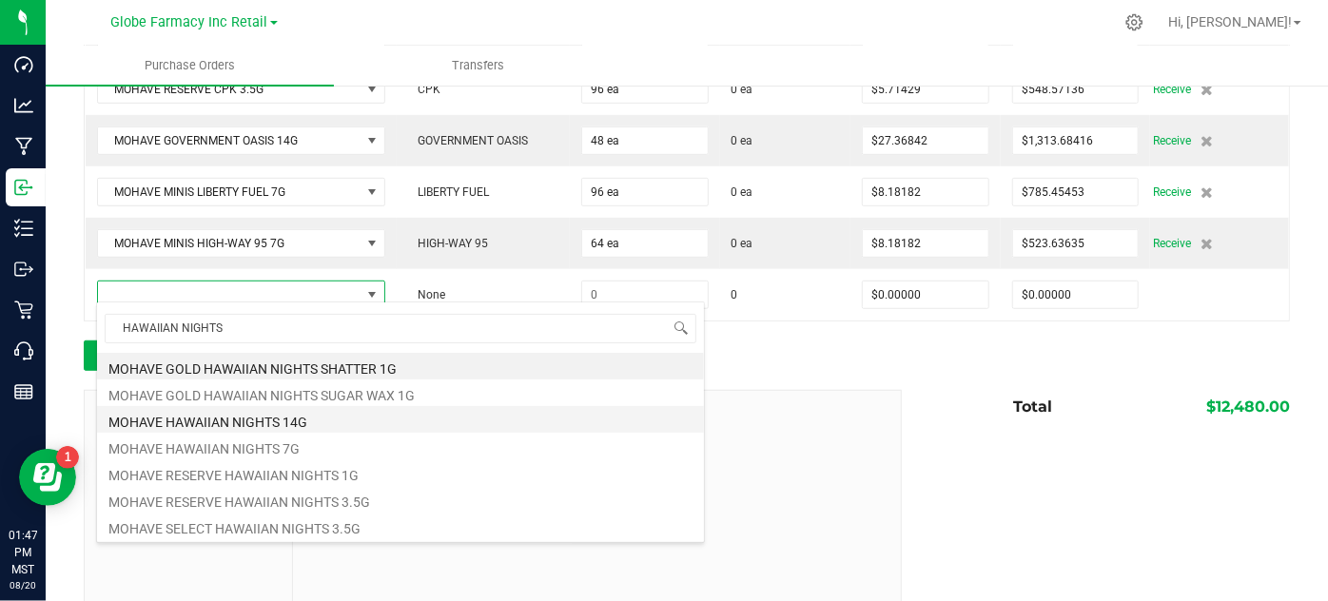
click at [259, 427] on li "MOHAVE HAWAIIAN NIGHTS 14G" at bounding box center [400, 419] width 607 height 27
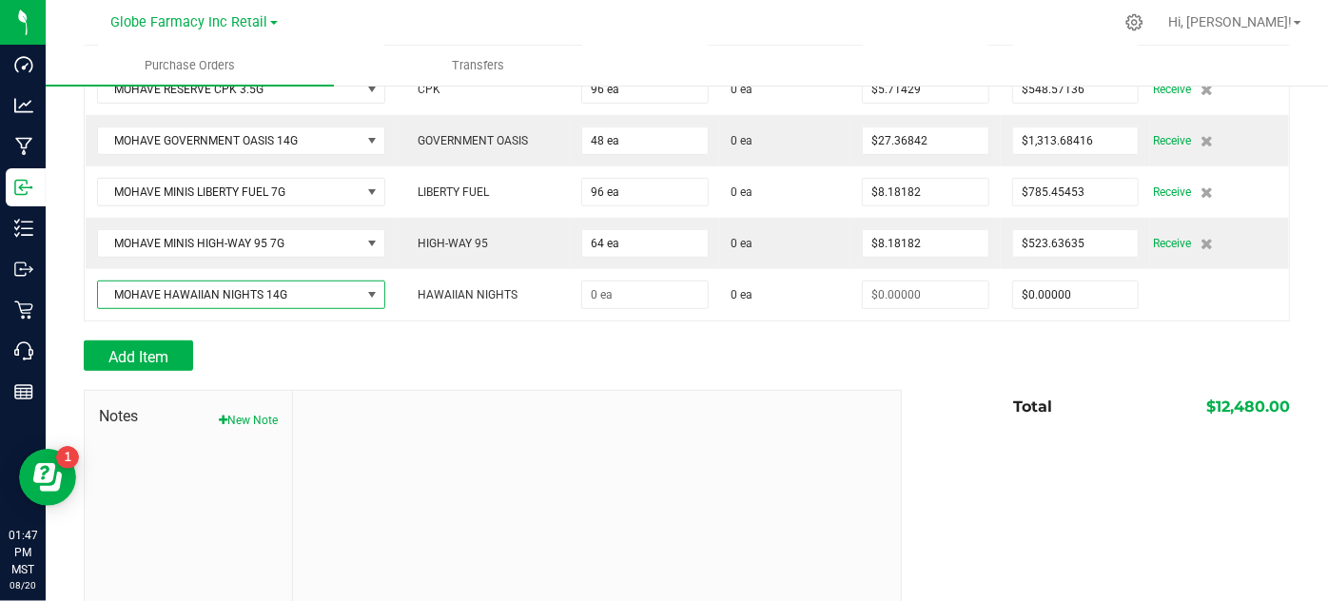
click at [563, 399] on div at bounding box center [597, 518] width 609 height 255
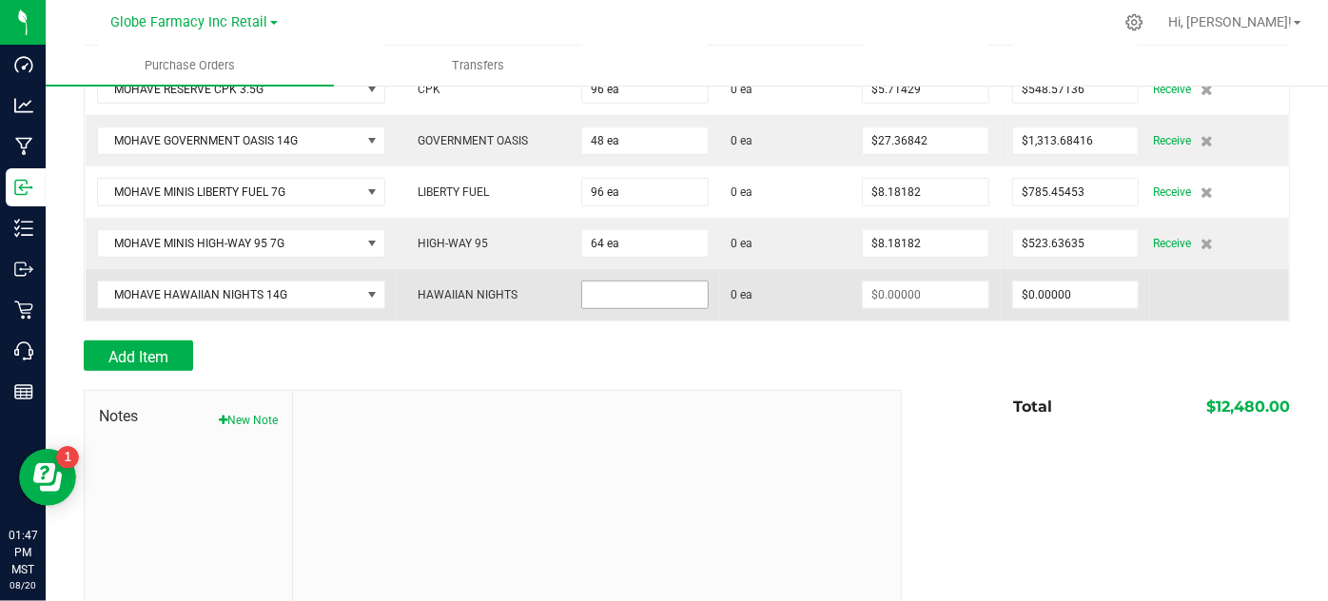
click at [626, 285] on input at bounding box center [645, 295] width 126 height 27
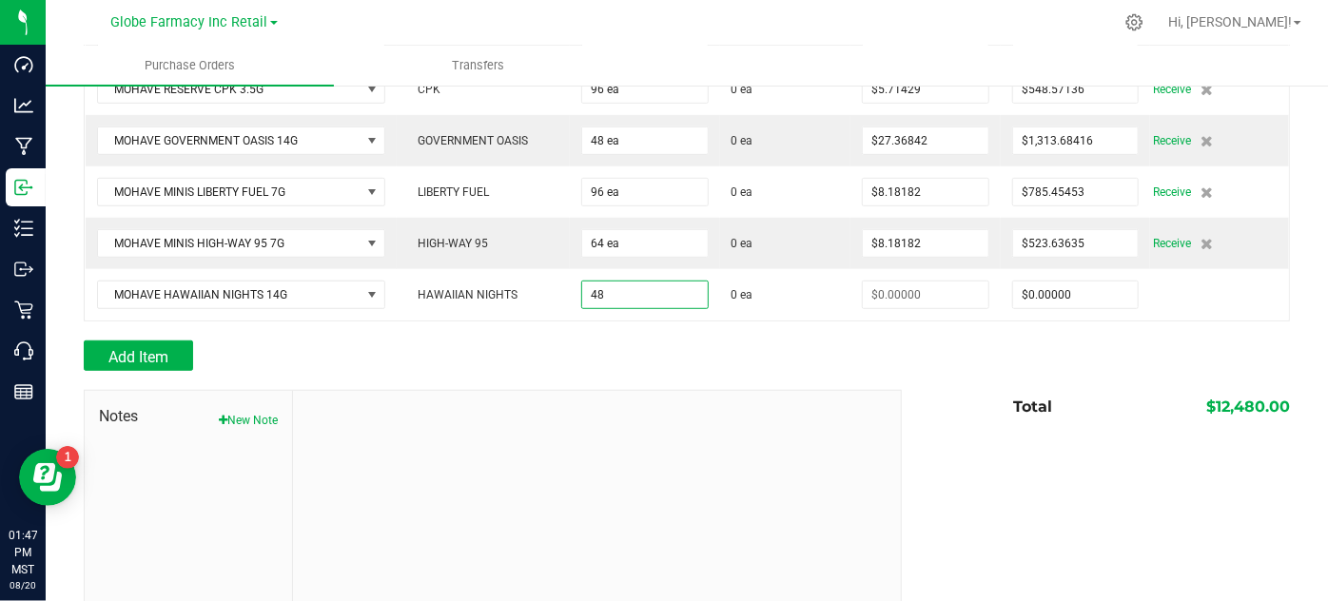
type input "48 ea"
click at [575, 340] on div "Add Item" at bounding box center [486, 355] width 804 height 30
type input "$0.00000"
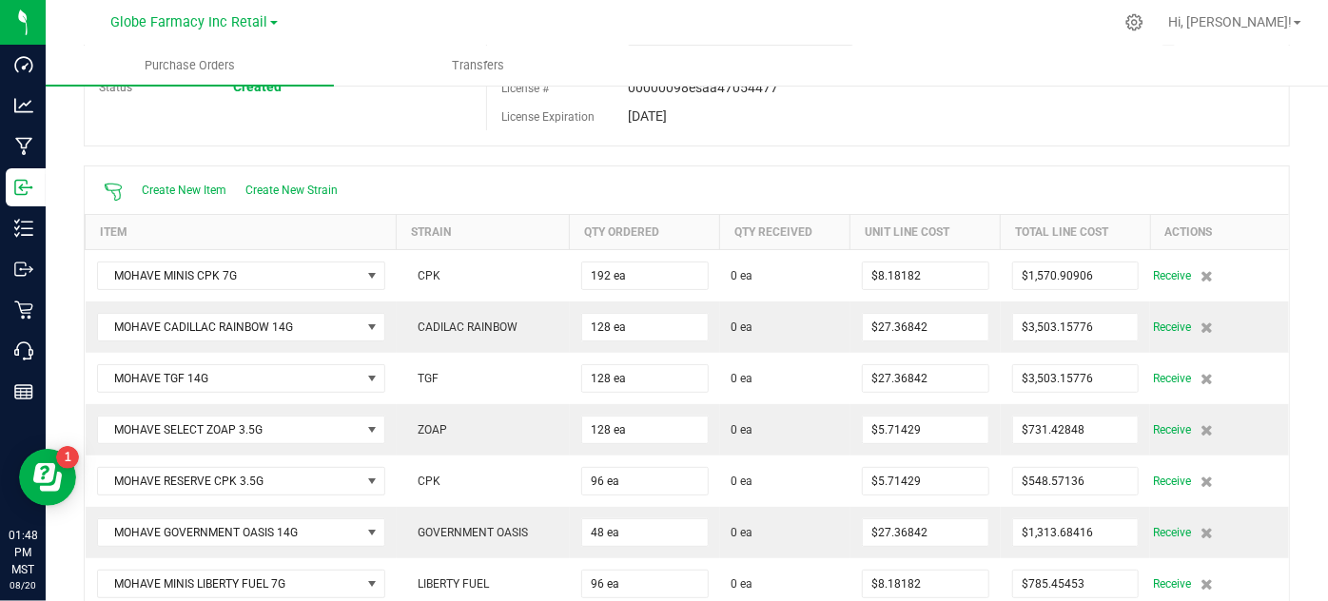
scroll to position [0, 0]
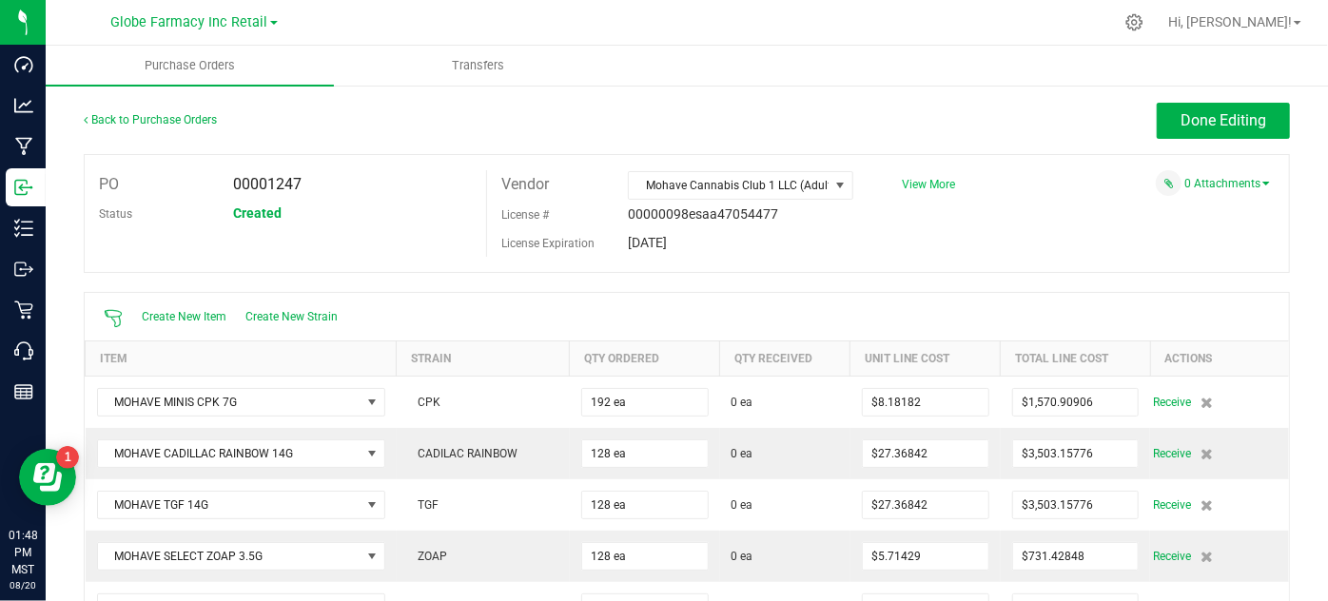
click at [921, 186] on span "View More" at bounding box center [928, 184] width 53 height 13
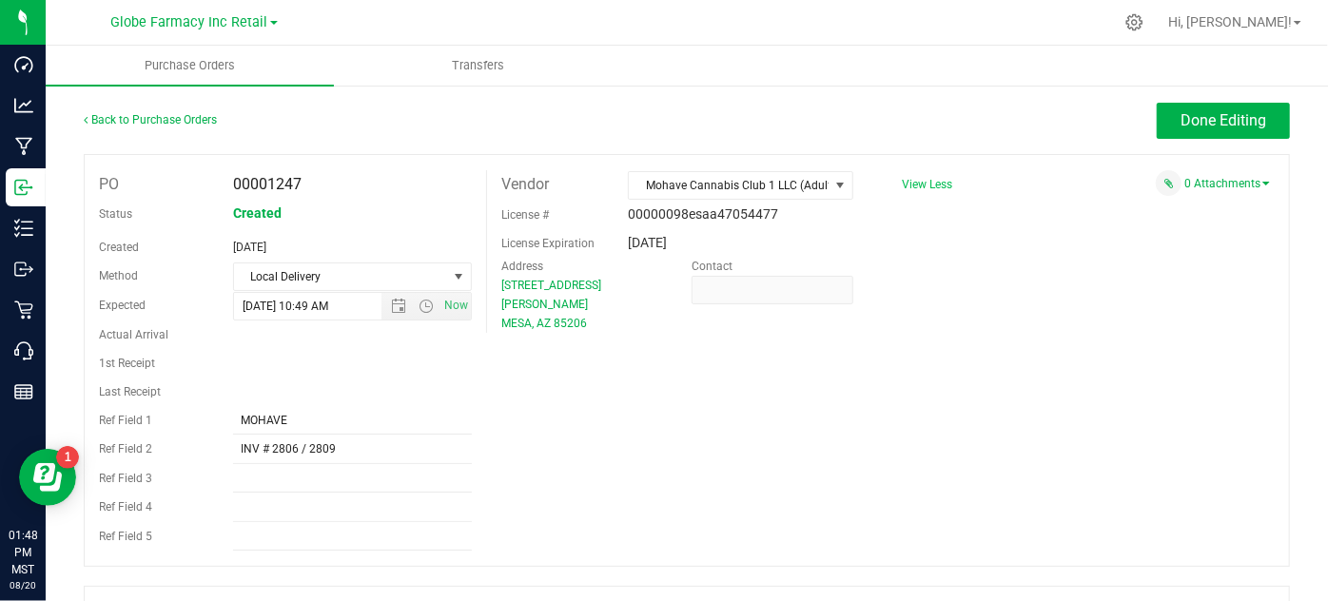
click at [929, 185] on span "View Less" at bounding box center [927, 184] width 50 height 13
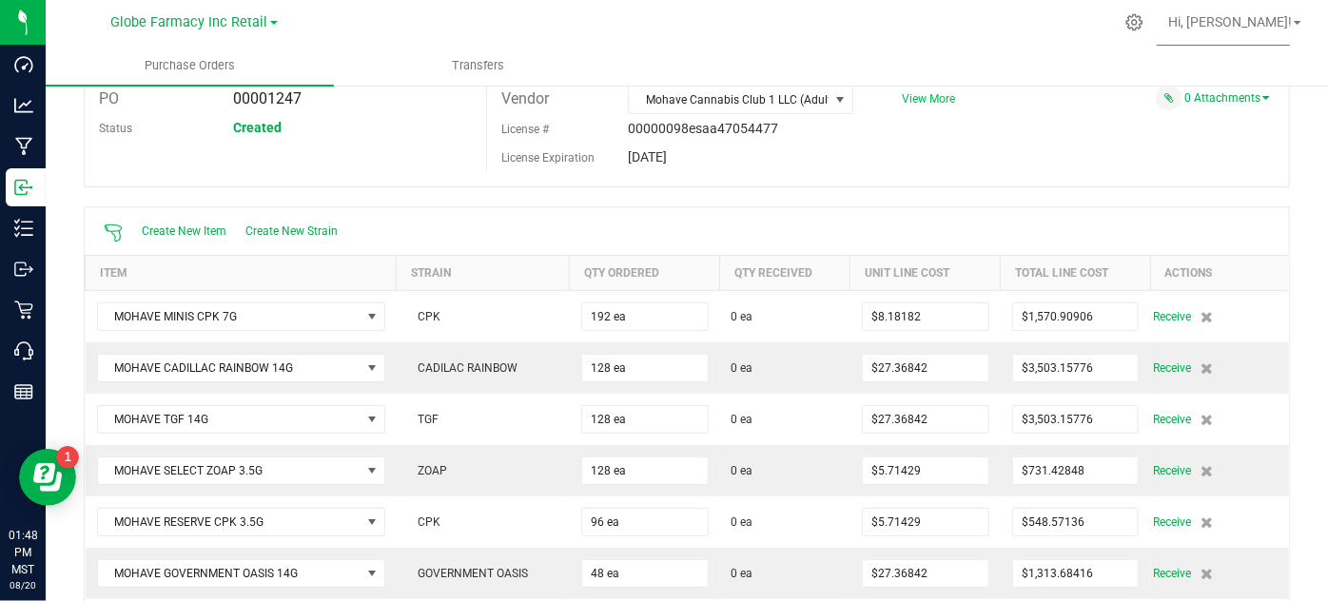
scroll to position [172, 0]
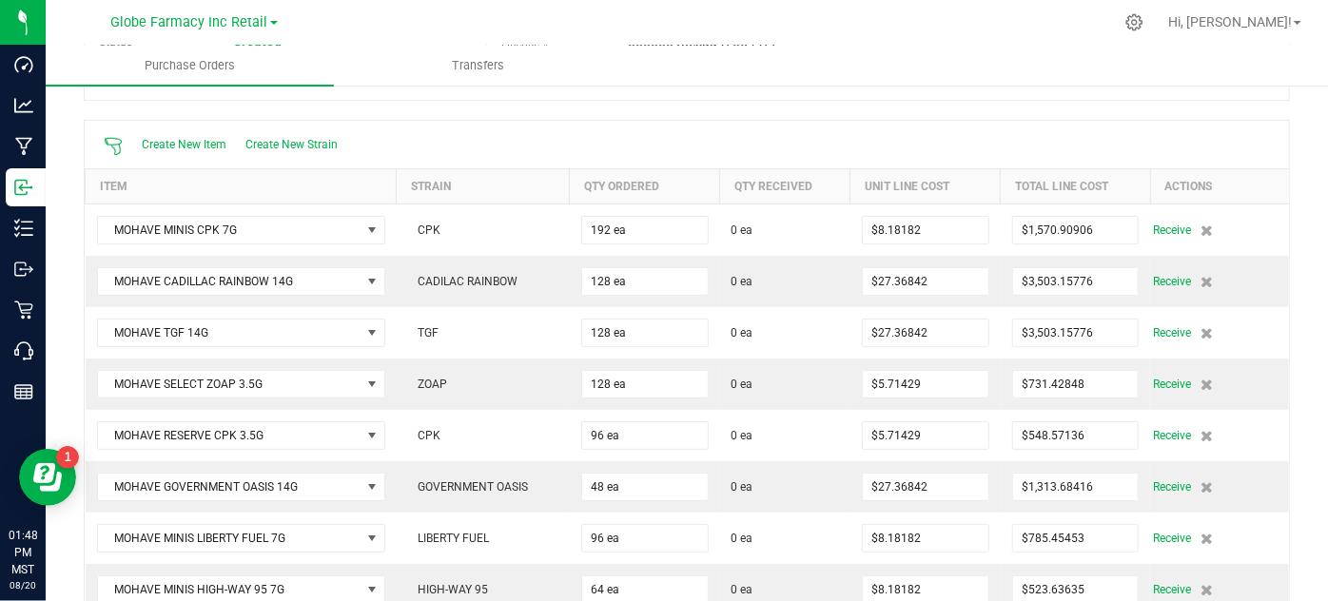
click at [1297, 281] on div "Back to Purchase Orders Done Editing PO 00001247 Status Created Vendor Mohave C…" at bounding box center [687, 462] width 1282 height 1100
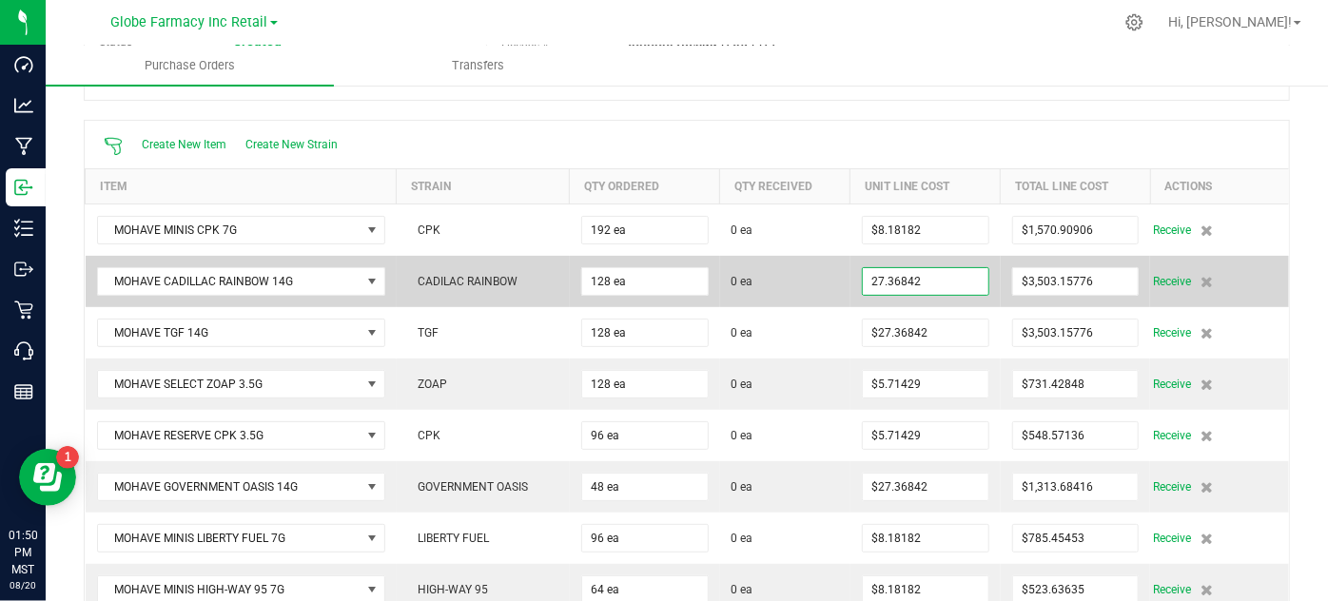
click at [913, 282] on input "27.36842" at bounding box center [926, 281] width 126 height 27
paste input "3.63636363636364"
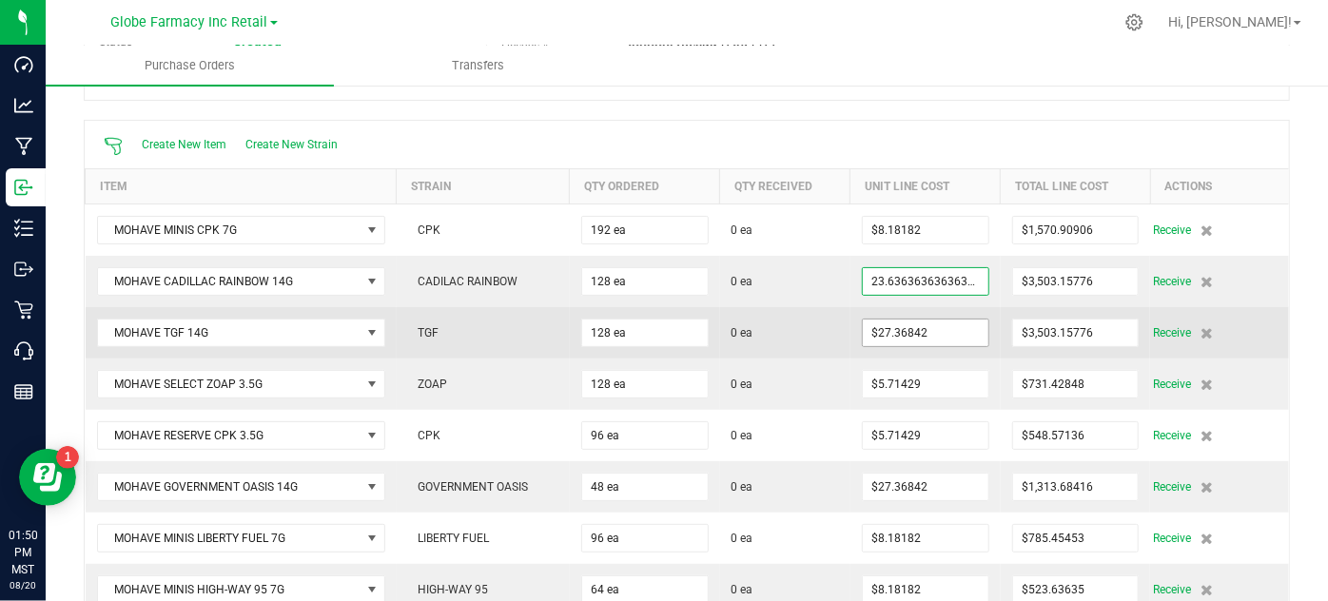
type input "$23.63636"
type input "27.36842"
click at [875, 330] on input "27.36842" at bounding box center [926, 333] width 126 height 27
type input "128"
type input "$3,025.45455"
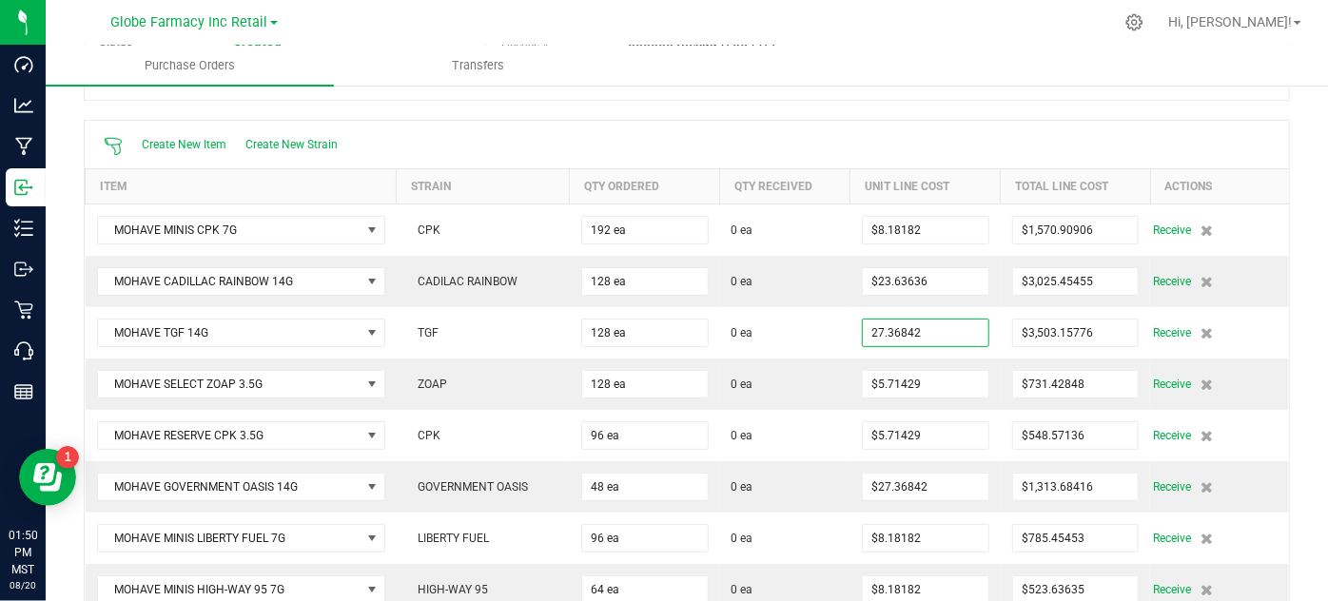
click at [875, 330] on input "27.36842" at bounding box center [926, 333] width 126 height 27
paste input "3.63636363636364"
type input "$23.63636"
click at [1303, 336] on div "Back to Purchase Orders Done Editing PO 00001247 Status Created Vendor Mohave C…" at bounding box center [687, 462] width 1282 height 1100
type input "128"
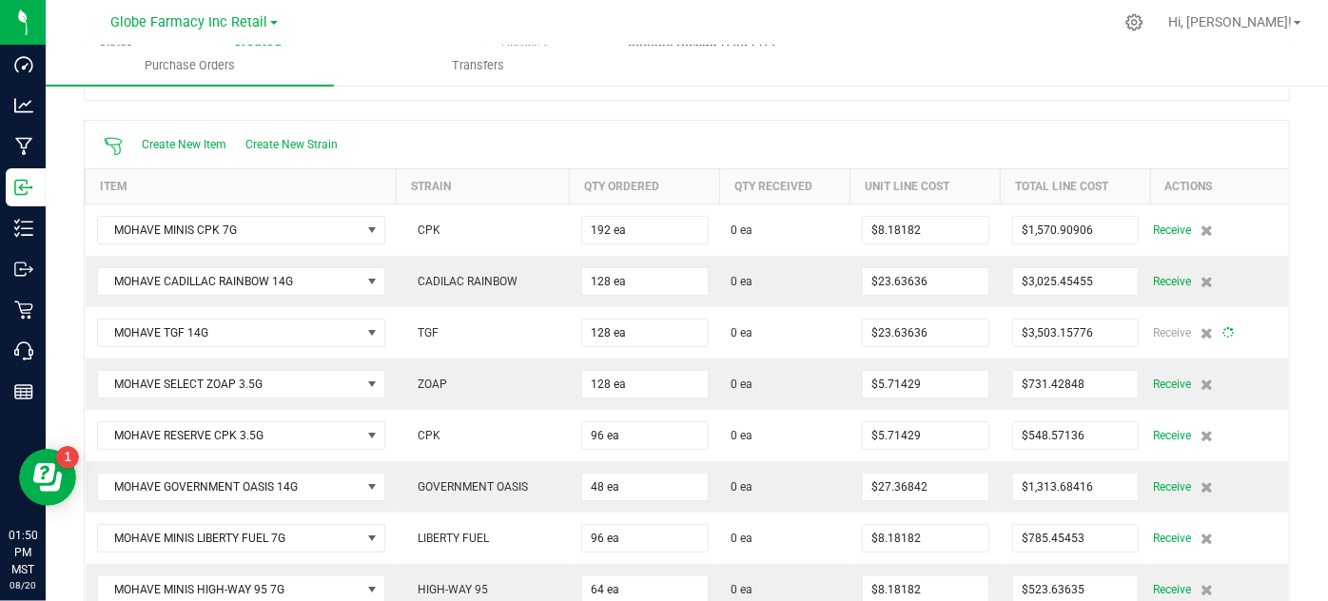
type input "$3,025.45455"
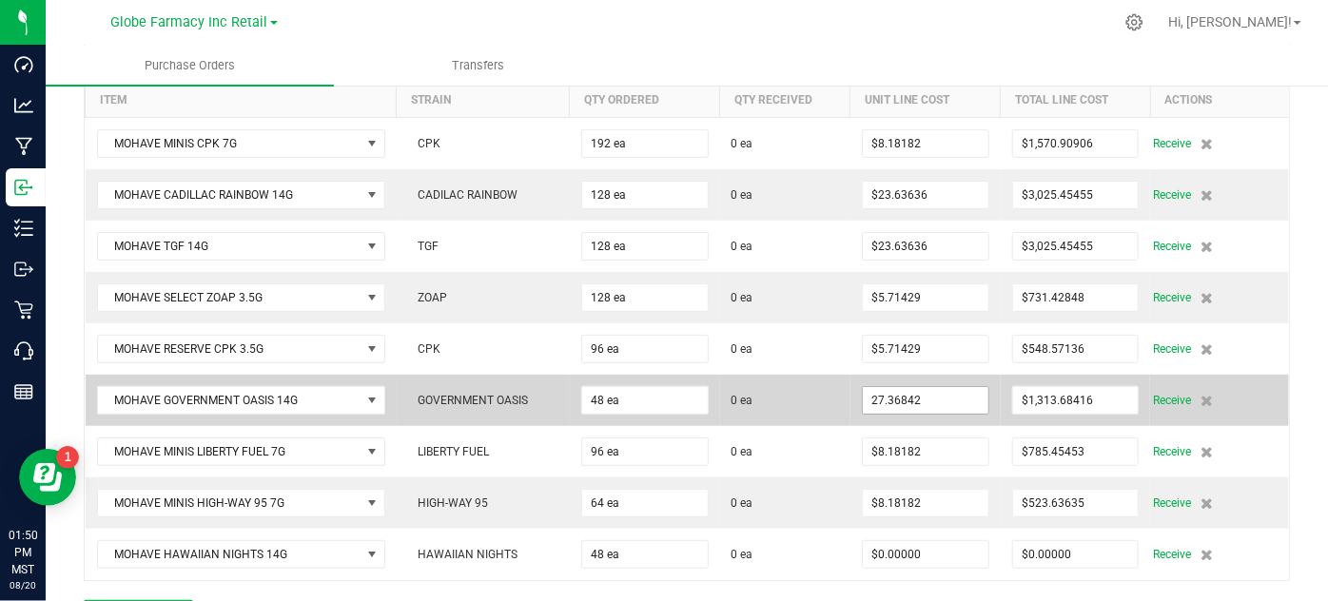
click at [882, 394] on input "27.36842" at bounding box center [926, 400] width 126 height 27
paste input "3.63636363636364"
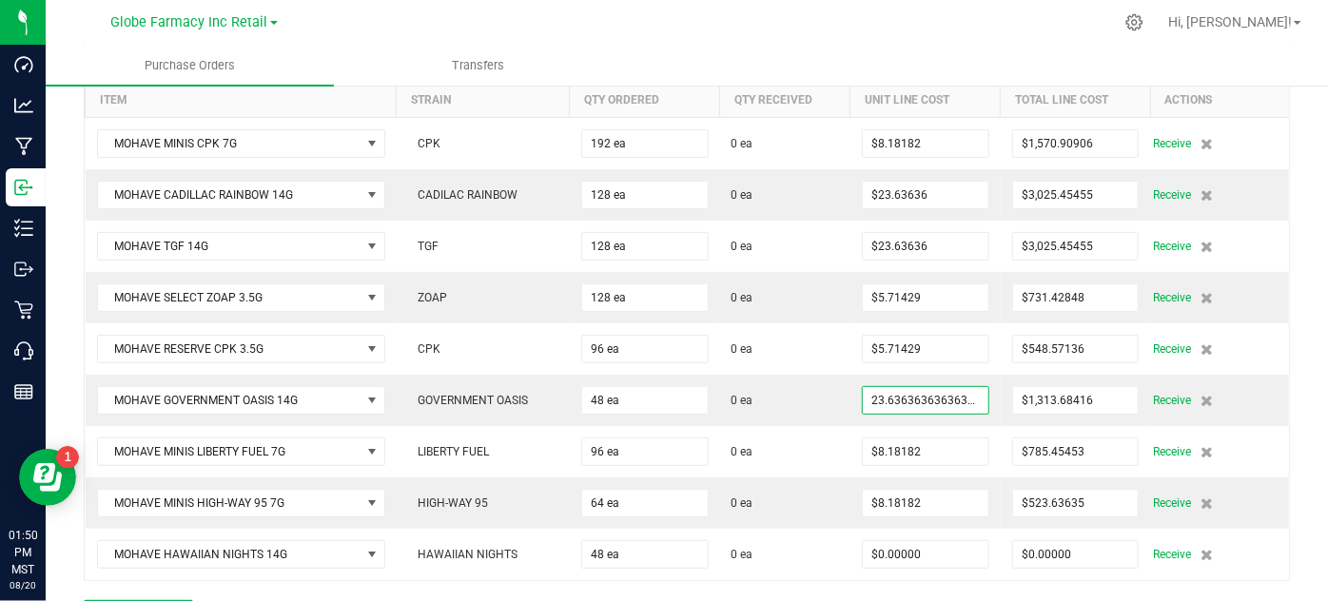
type input "$23.63636"
click at [1291, 421] on div "Back to Purchase Orders Done Editing PO 00001247 Status Created Vendor Mohave C…" at bounding box center [687, 375] width 1282 height 1100
type input "48"
type input "$1,134.54545"
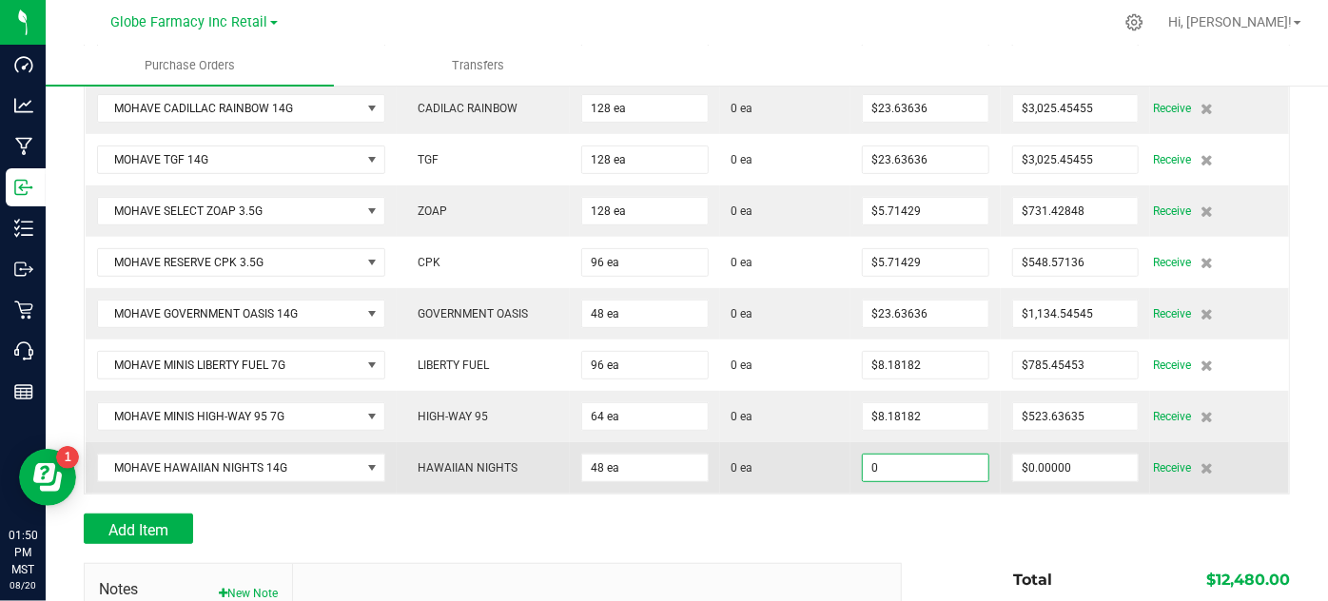
click at [921, 458] on input "0" at bounding box center [926, 468] width 126 height 27
paste input "23.63636363636364"
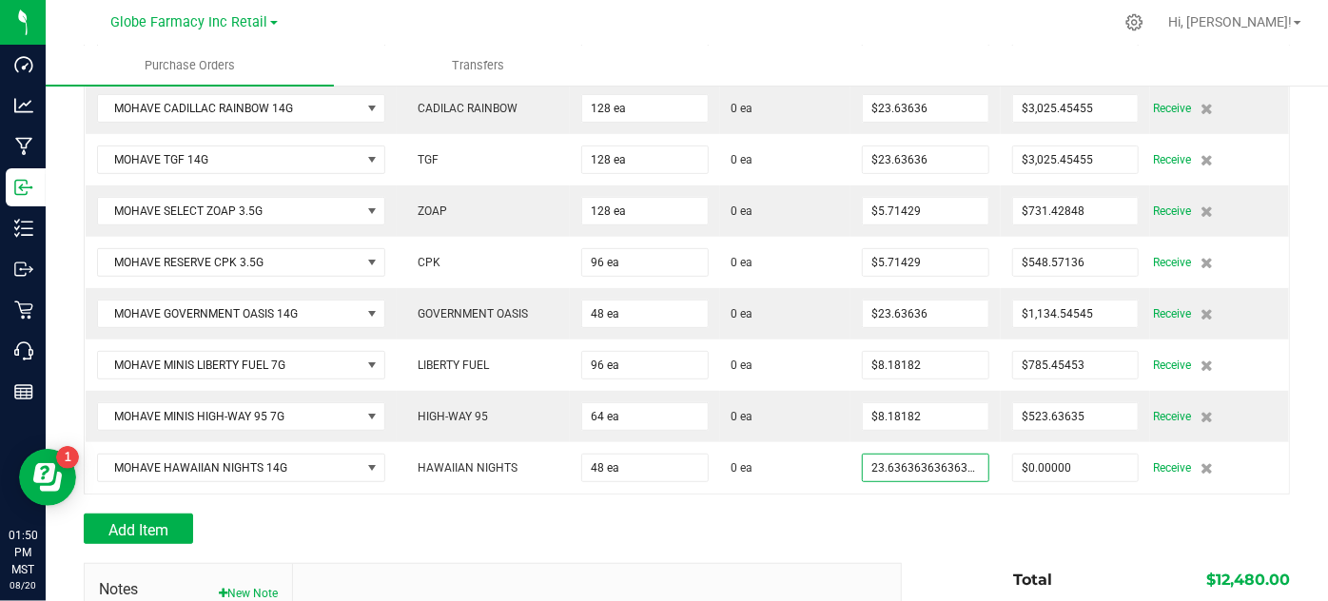
type input "$23.63636"
click at [949, 520] on div "Add Item" at bounding box center [687, 529] width 1206 height 30
type input "48"
type input "$1,134.54545"
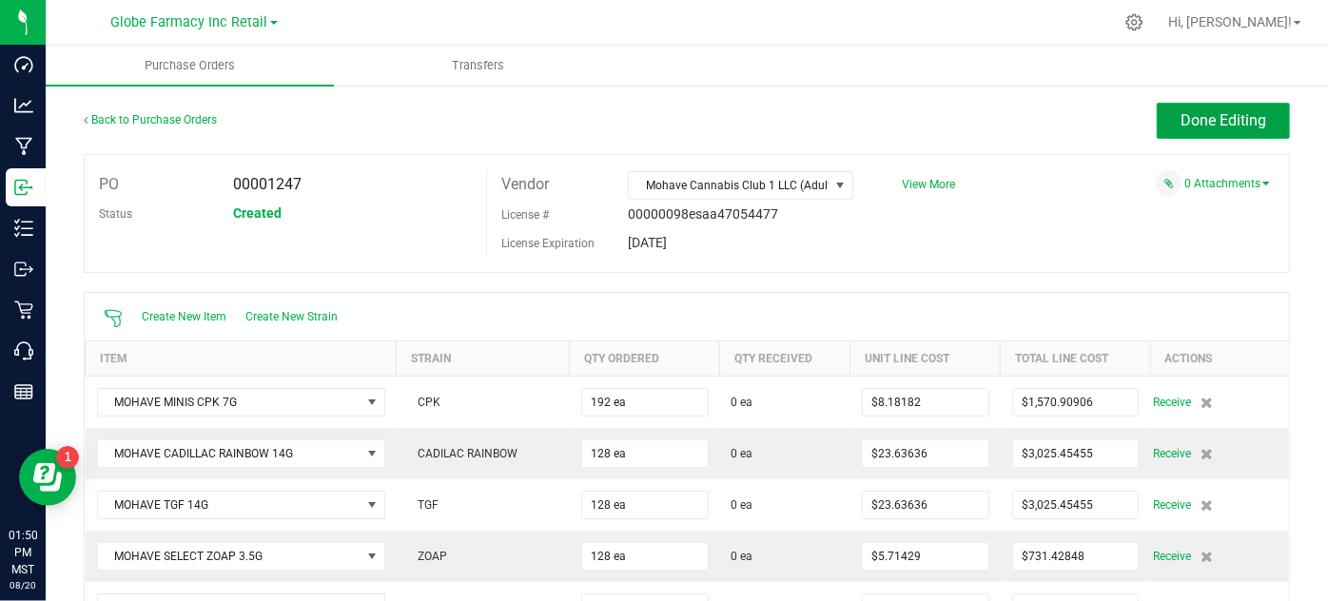
click at [1180, 116] on span "Done Editing" at bounding box center [1223, 120] width 86 height 18
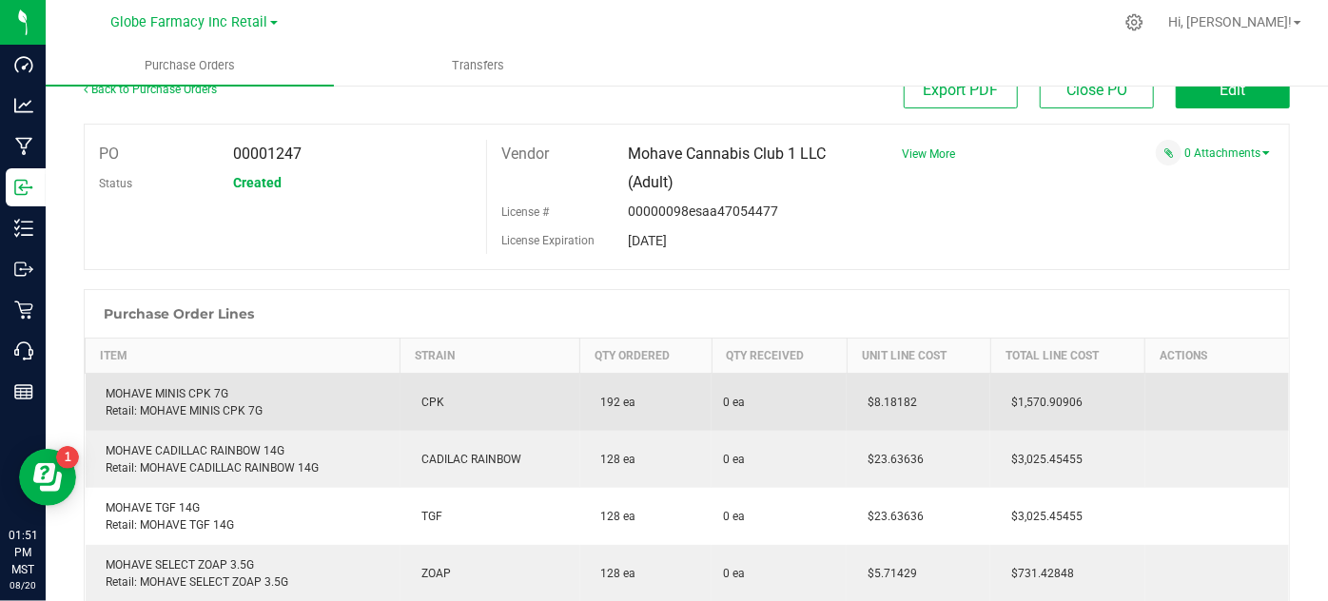
scroll to position [26, 0]
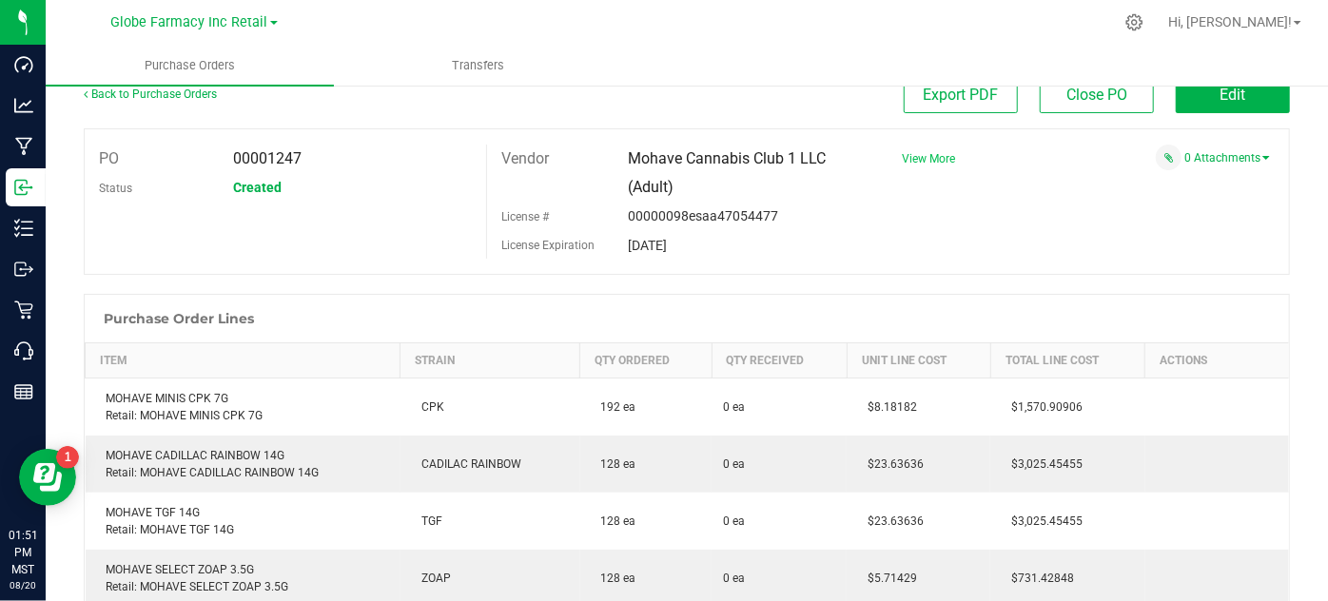
click at [936, 152] on span "View More" at bounding box center [928, 158] width 53 height 13
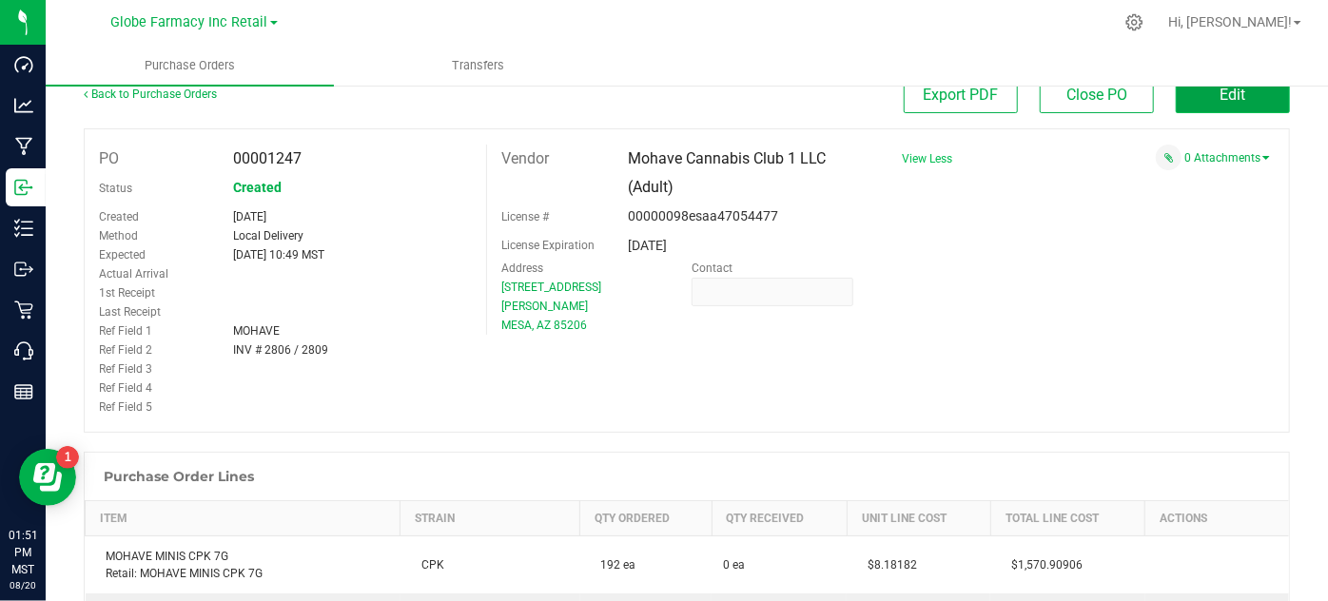
click at [1235, 102] on button "Edit" at bounding box center [1233, 95] width 114 height 36
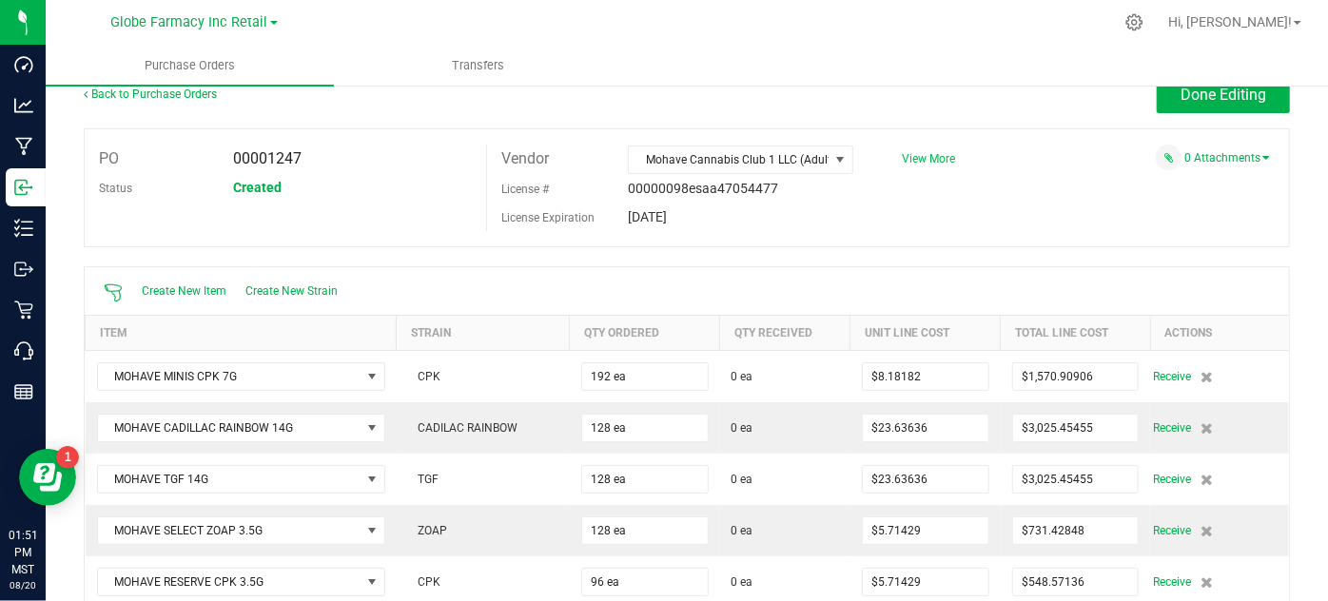
click at [916, 156] on span "View More" at bounding box center [928, 158] width 53 height 13
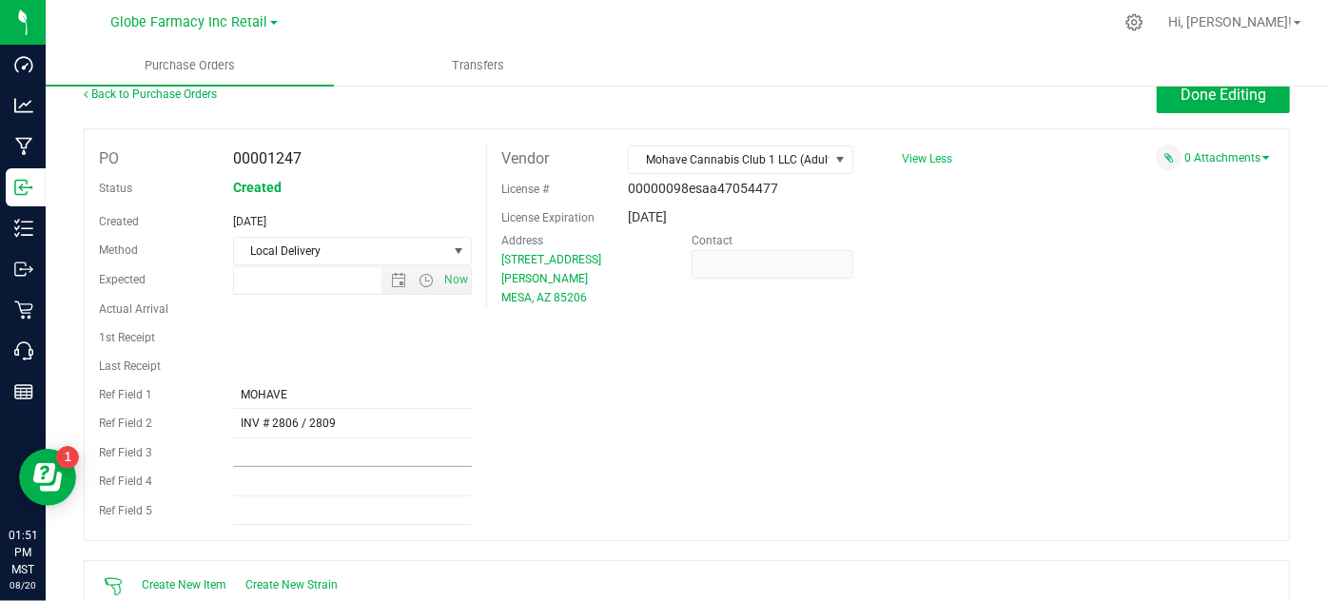
type input "8/19/2025 10:49 AM"
click at [295, 422] on input "INV # 2806 / 2809" at bounding box center [352, 424] width 239 height 29
click at [333, 421] on input "INV # 2488 / 2809" at bounding box center [352, 424] width 239 height 29
type input "INV # 2488 / 2491"
drag, startPoint x: 542, startPoint y: 405, endPoint x: 692, endPoint y: 384, distance: 151.7
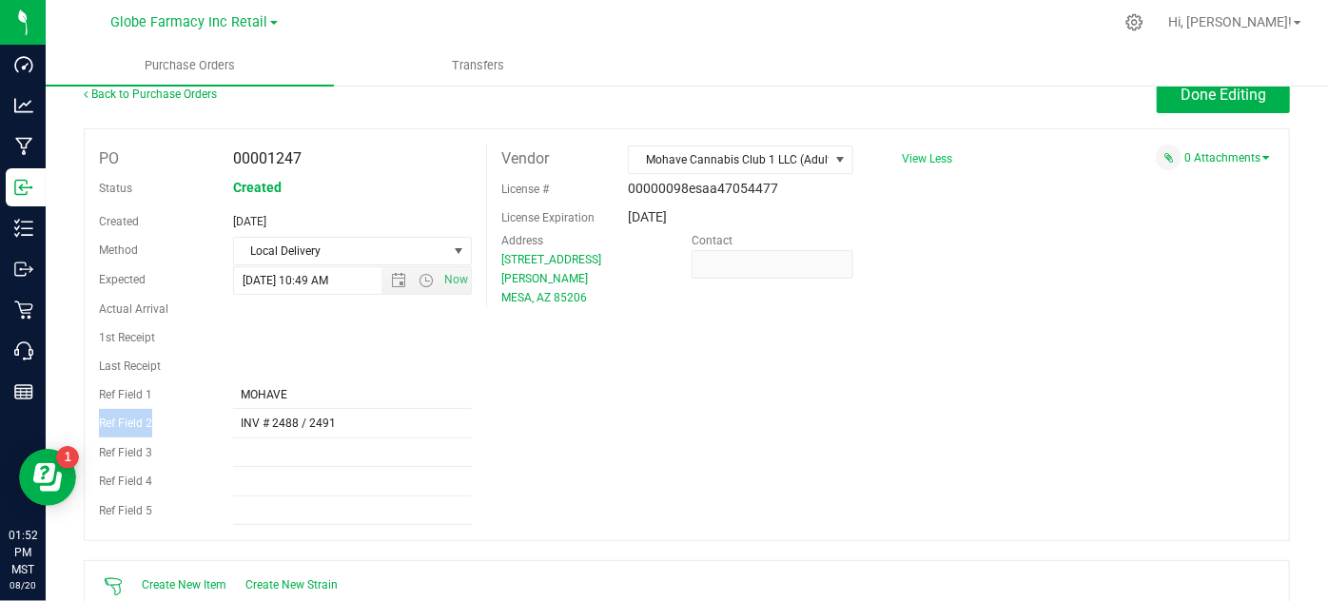
click at [542, 412] on div "PO 00001247 Status Created Created Aug 19, 2025 Method Local Delivery Select Me…" at bounding box center [687, 334] width 1206 height 413
click at [1260, 93] on button "Done Editing" at bounding box center [1223, 95] width 133 height 36
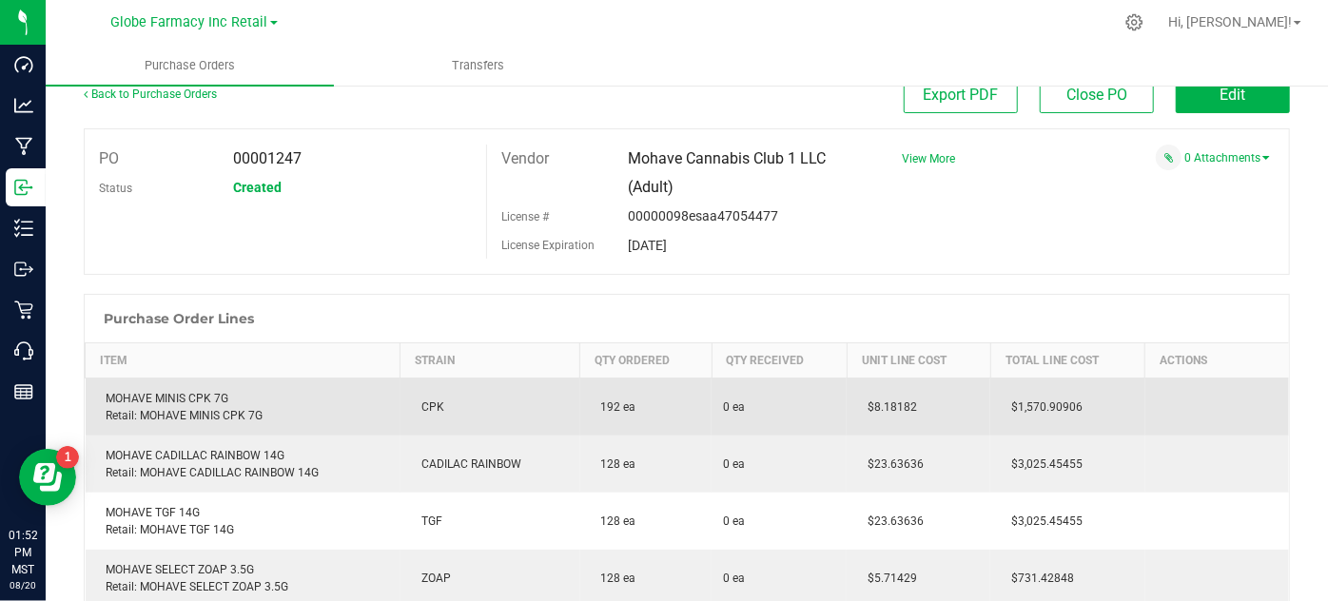
click at [167, 401] on div "MOHAVE MINIS CPK 7G Retail: MOHAVE MINIS CPK 7G" at bounding box center [243, 407] width 292 height 34
copy div "MOHAVE MINIS CPK 7G"
click at [883, 419] on td "$8.18182" at bounding box center [918, 408] width 144 height 58
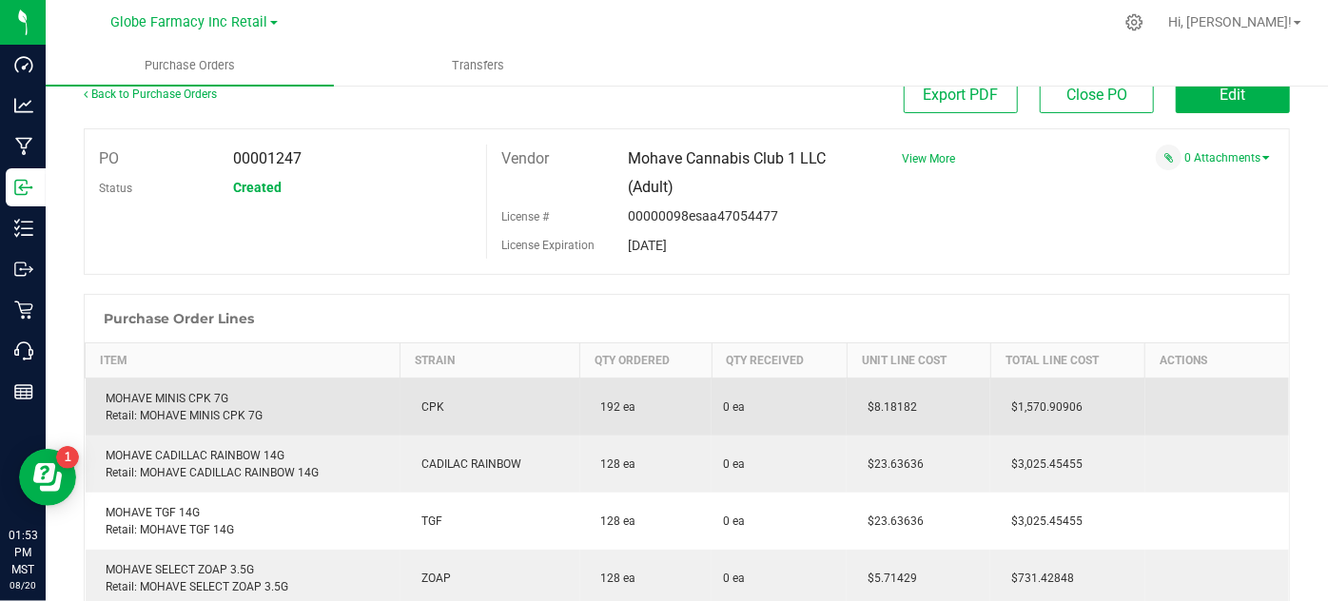
click at [880, 405] on span "$8.18182" at bounding box center [887, 406] width 59 height 13
copy span "8.18182"
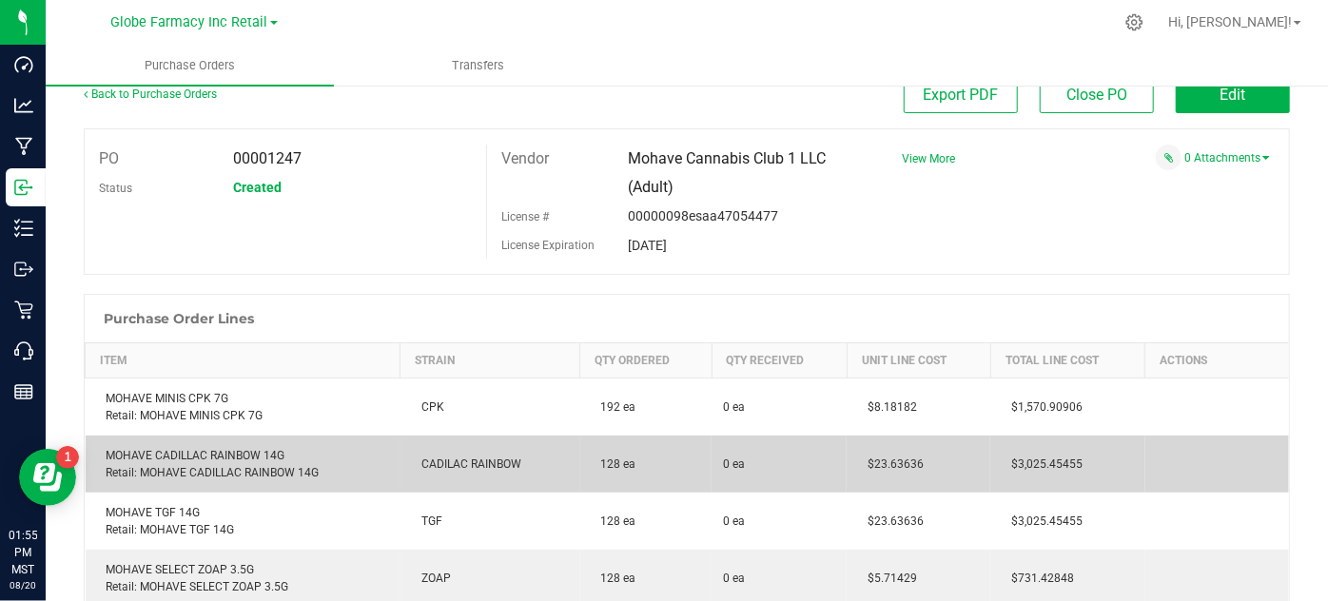
click at [168, 460] on div "MOHAVE CADILLAC RAINBOW 14G Retail: MOHAVE CADILLAC RAINBOW 14G" at bounding box center [243, 464] width 292 height 34
click at [167, 465] on div "MOHAVE CADILLAC RAINBOW 14G Retail: MOHAVE CADILLAC RAINBOW 14G" at bounding box center [243, 464] width 292 height 34
click at [167, 462] on div "MOHAVE CADILLAC RAINBOW 14G Retail: MOHAVE CADILLAC RAINBOW 14G" at bounding box center [243, 464] width 292 height 34
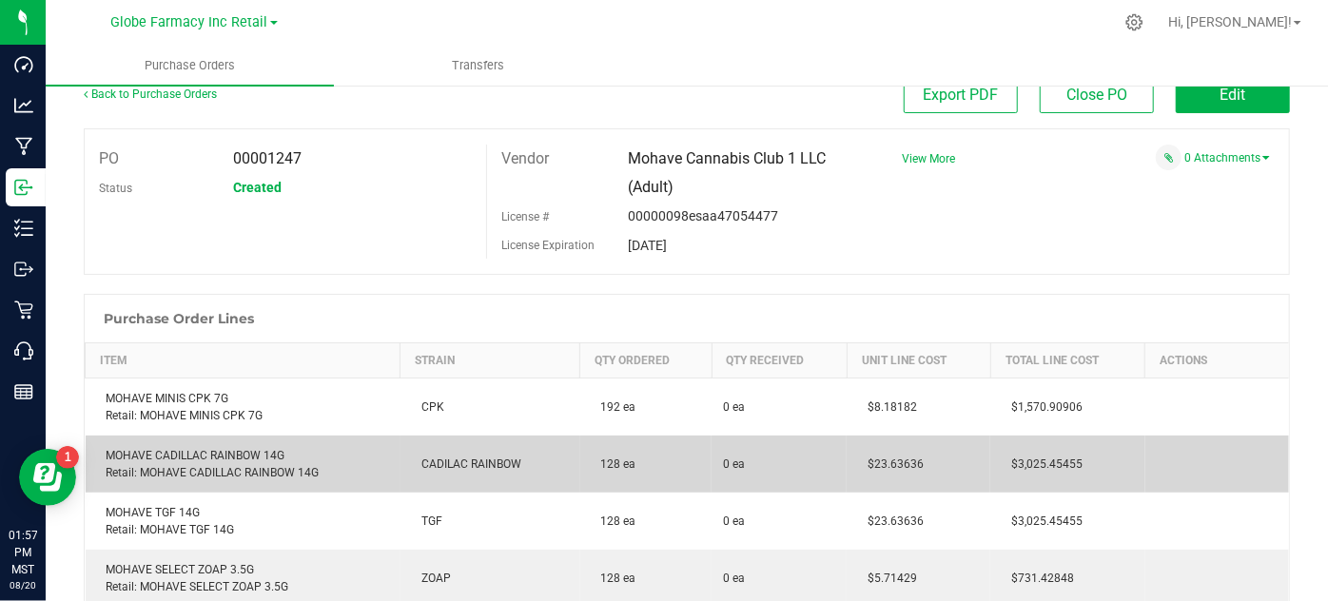
click at [865, 460] on span "$23.63636" at bounding box center [891, 463] width 66 height 13
copy span "23.63636"
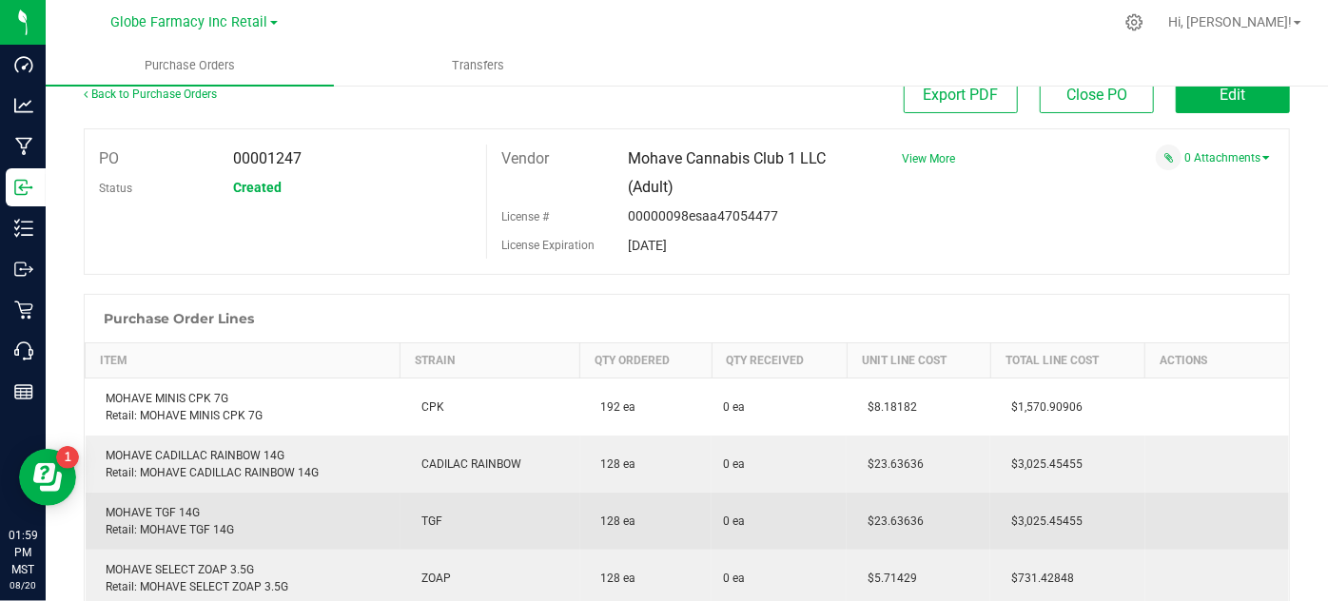
click at [183, 504] on div "MOHAVE TGF 14G Retail: MOHAVE TGF 14G" at bounding box center [243, 521] width 292 height 34
click at [179, 497] on td "MOHAVE TGF 14G Retail: MOHAVE TGF 14G" at bounding box center [243, 521] width 315 height 57
click at [179, 510] on div "MOHAVE TGF 14G Retail: MOHAVE TGF 14G" at bounding box center [243, 521] width 292 height 34
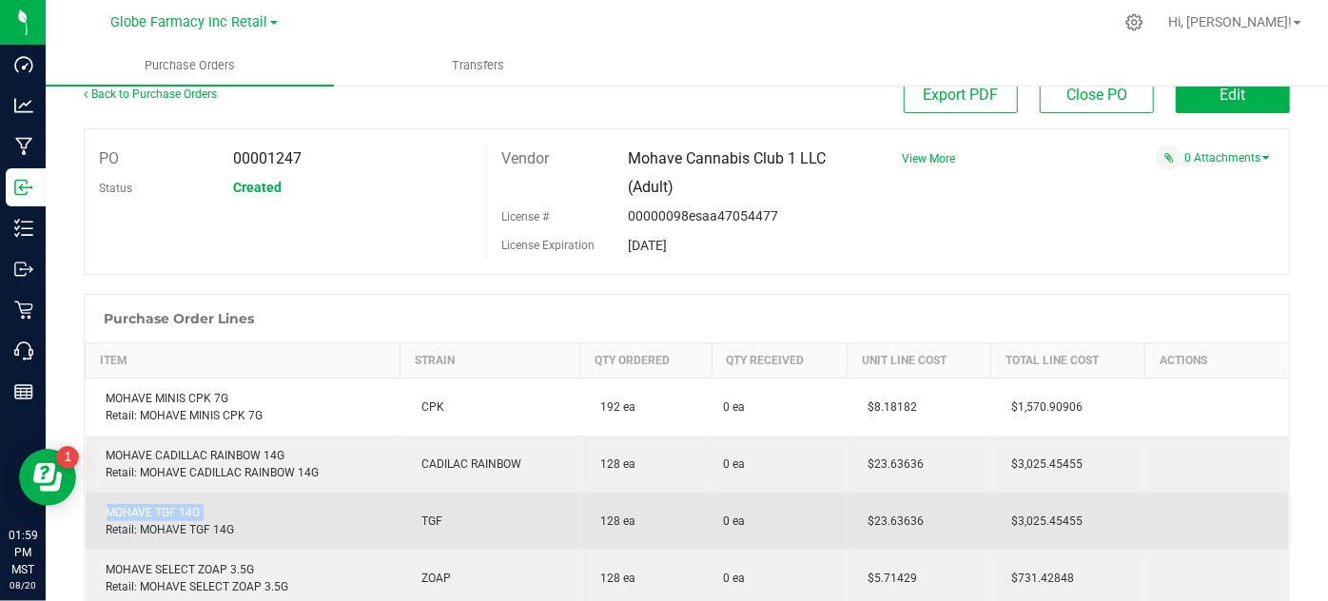
click at [179, 510] on div "MOHAVE TGF 14G Retail: MOHAVE TGF 14G" at bounding box center [243, 521] width 292 height 34
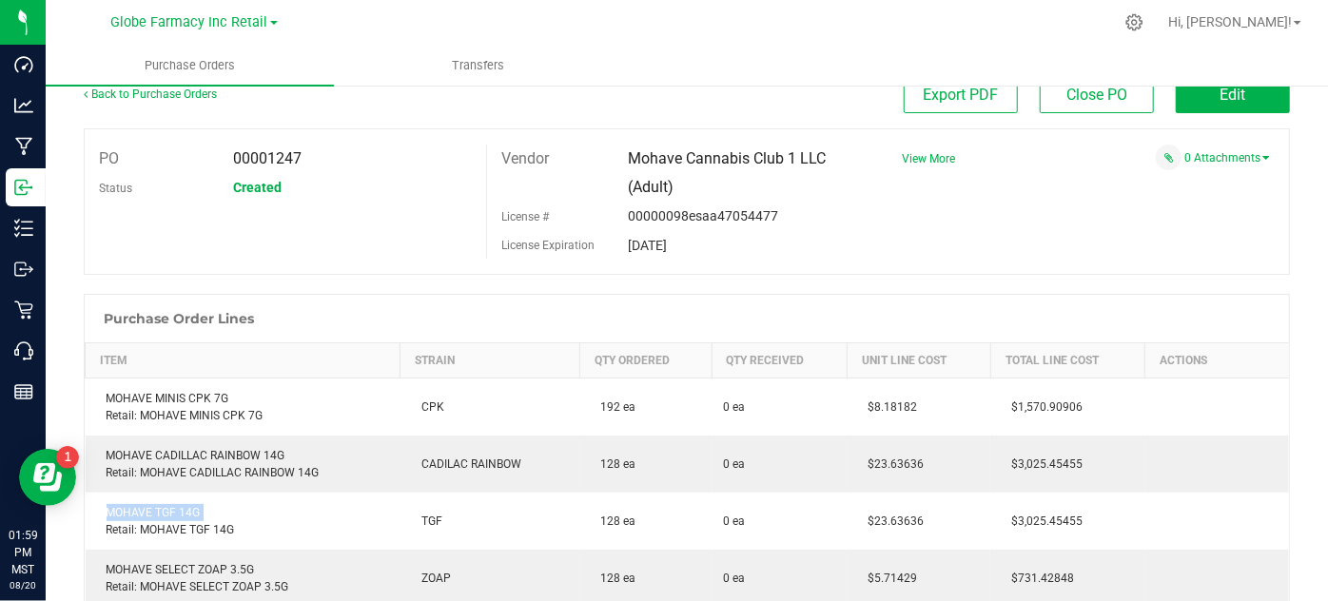
copy div "MOHAVE TGF 14G"
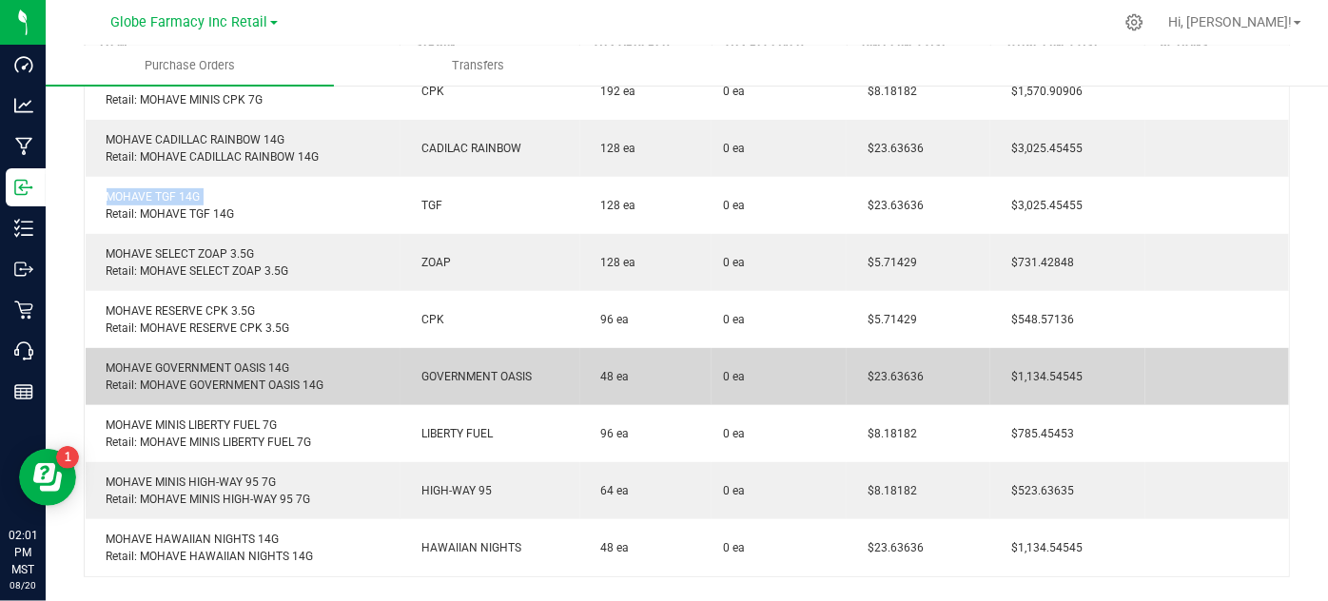
scroll to position [372, 0]
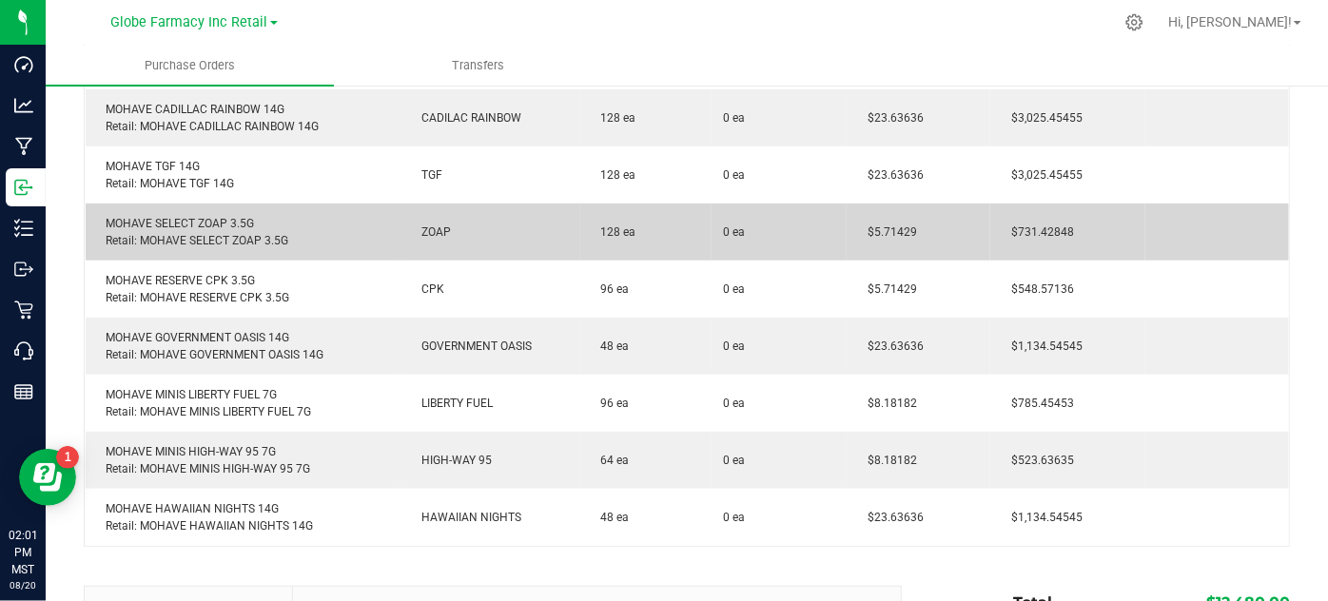
click at [139, 224] on div "MOHAVE SELECT ZOAP 3.5G Retail: MOHAVE SELECT ZOAP 3.5G" at bounding box center [243, 232] width 292 height 34
click at [140, 224] on div "MOHAVE SELECT ZOAP 3.5G Retail: MOHAVE SELECT ZOAP 3.5G" at bounding box center [243, 232] width 292 height 34
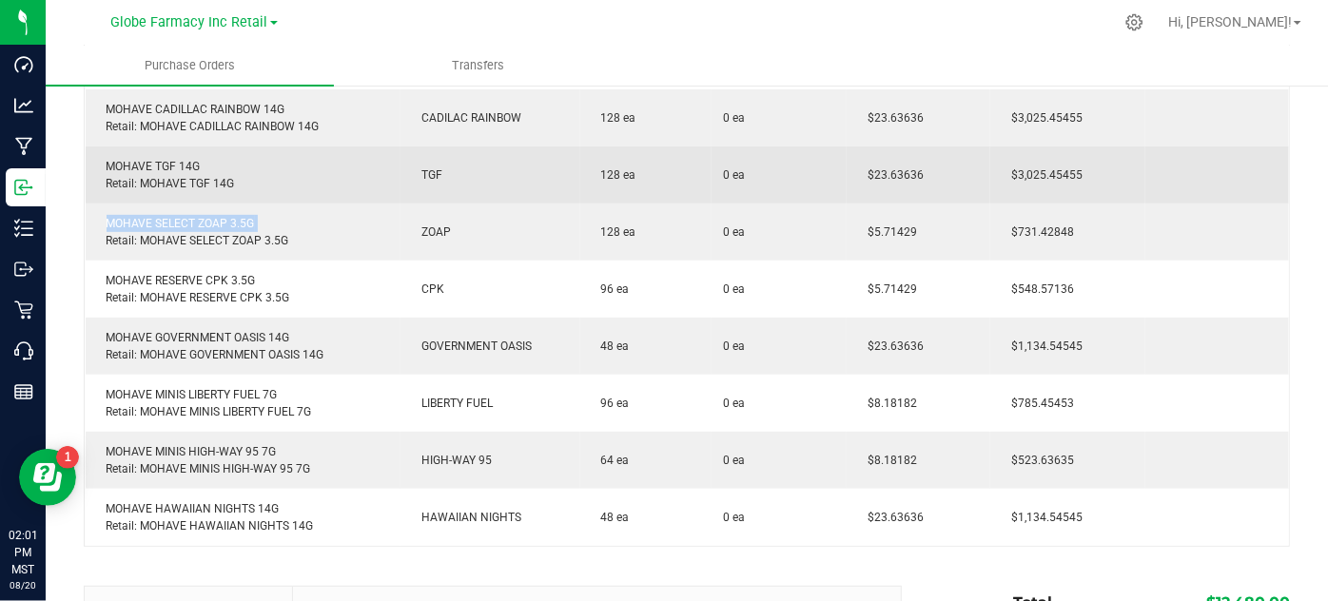
copy div "MOHAVE SELECT ZOAP 3.5G"
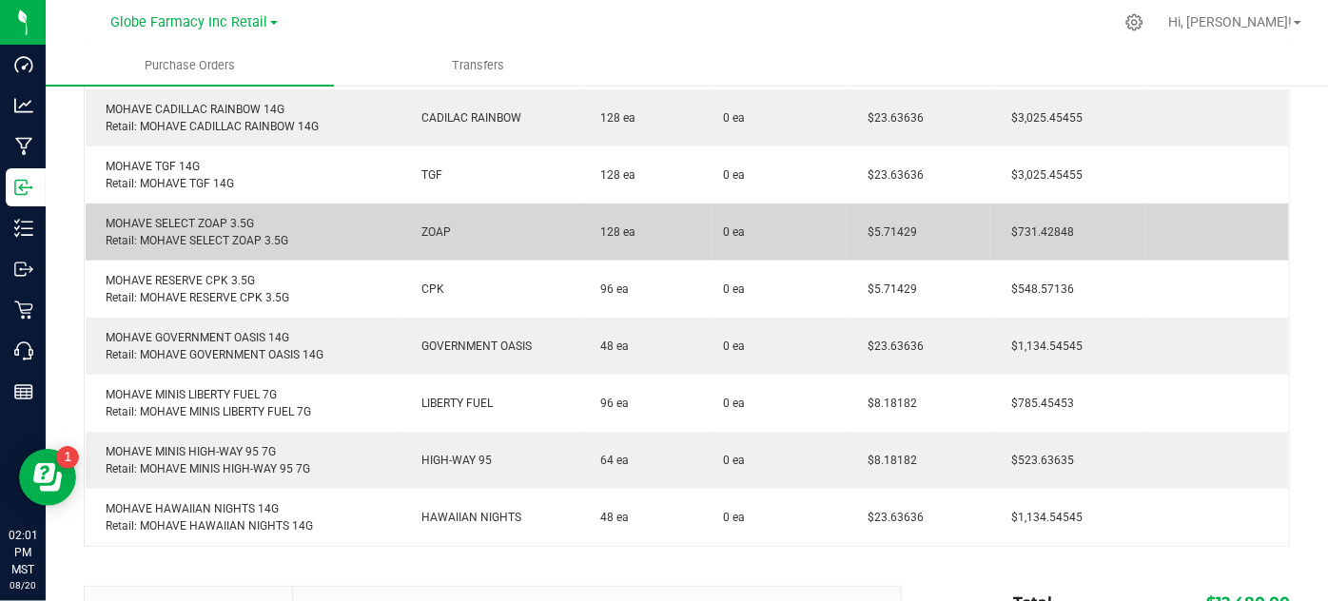
click at [895, 227] on span "$5.71429" at bounding box center [887, 231] width 59 height 13
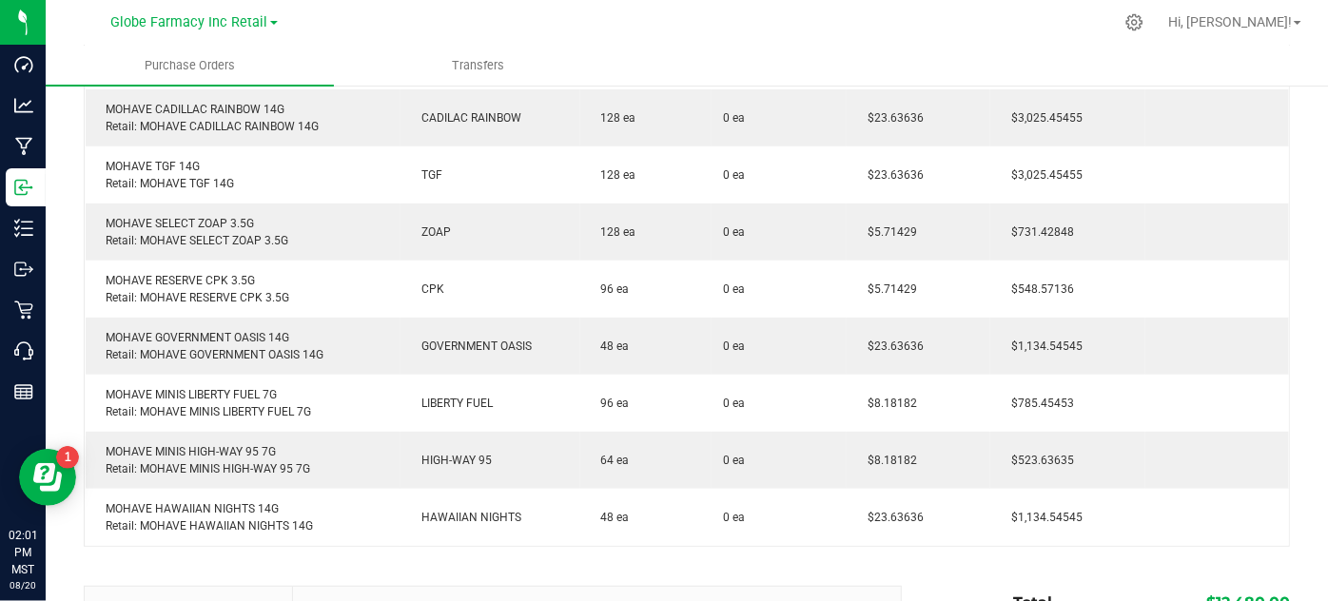
copy span "5.71429"
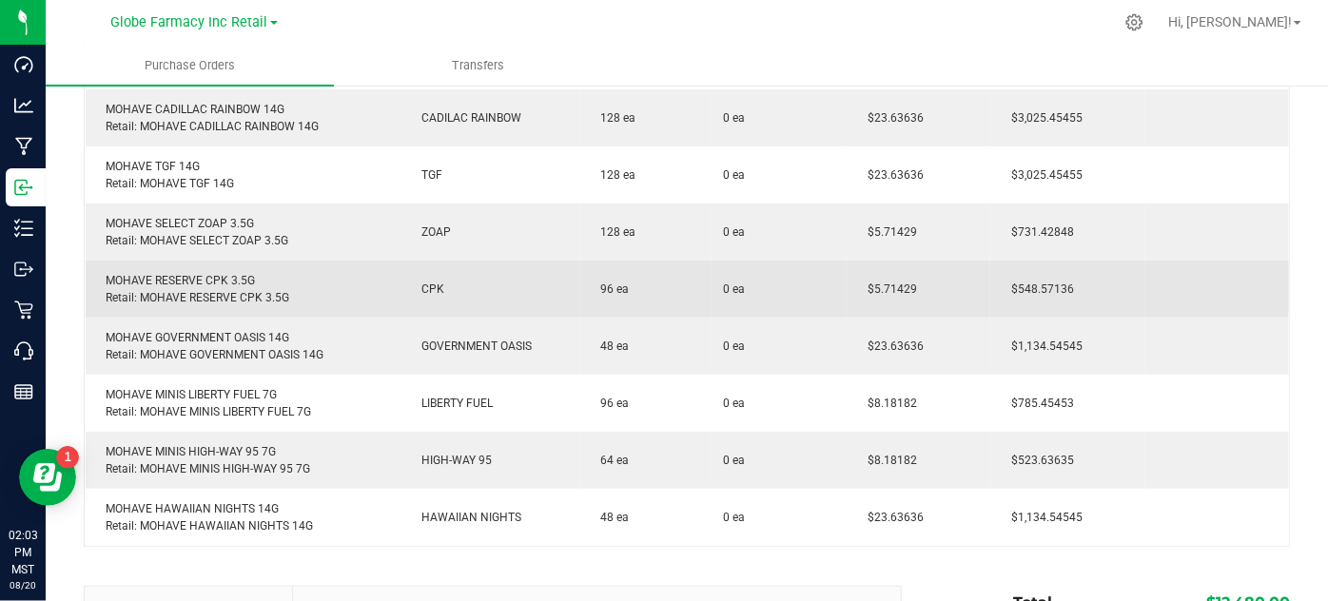
click at [187, 272] on div "MOHAVE RESERVE CPK 3.5G Retail: MOHAVE RESERVE CPK 3.5G" at bounding box center [243, 289] width 292 height 34
click at [185, 273] on div "MOHAVE RESERVE CPK 3.5G Retail: MOHAVE RESERVE CPK 3.5G" at bounding box center [243, 289] width 292 height 34
click at [185, 274] on div "MOHAVE RESERVE CPK 3.5G Retail: MOHAVE RESERVE CPK 3.5G" at bounding box center [243, 289] width 292 height 34
click at [189, 278] on div "MOHAVE RESERVE CPK 3.5G Retail: MOHAVE RESERVE CPK 3.5G" at bounding box center [243, 289] width 292 height 34
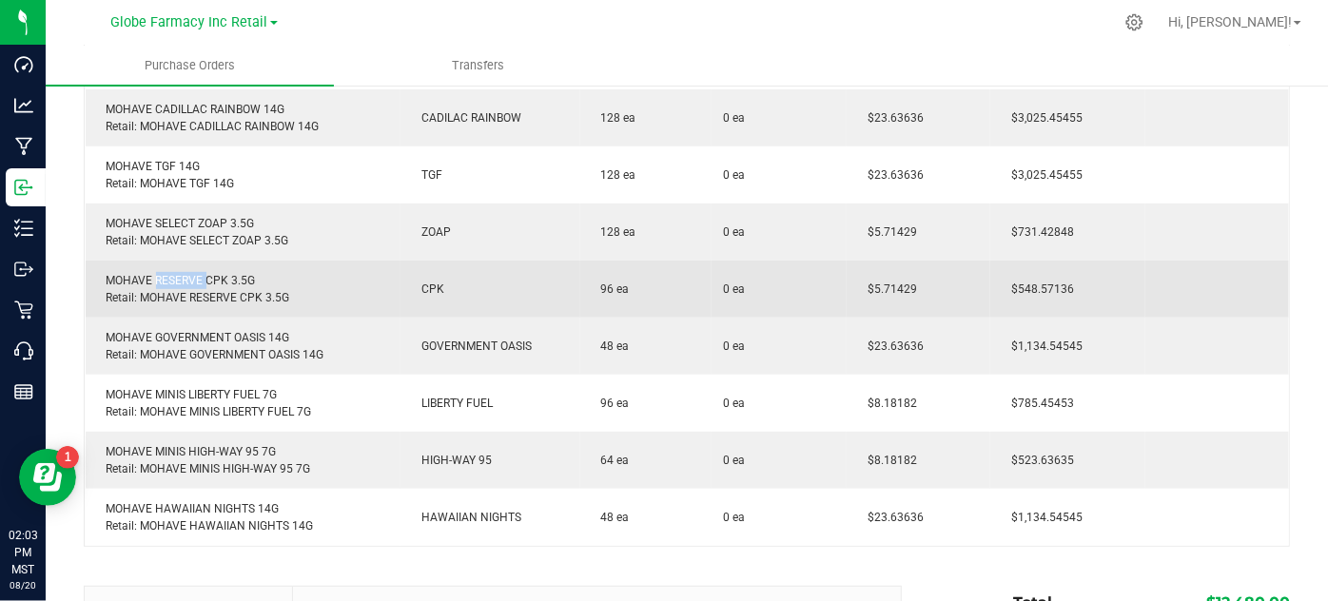
click at [189, 278] on div "MOHAVE RESERVE CPK 3.5G Retail: MOHAVE RESERVE CPK 3.5G" at bounding box center [243, 289] width 292 height 34
